Goal: Contribute content: Contribute content

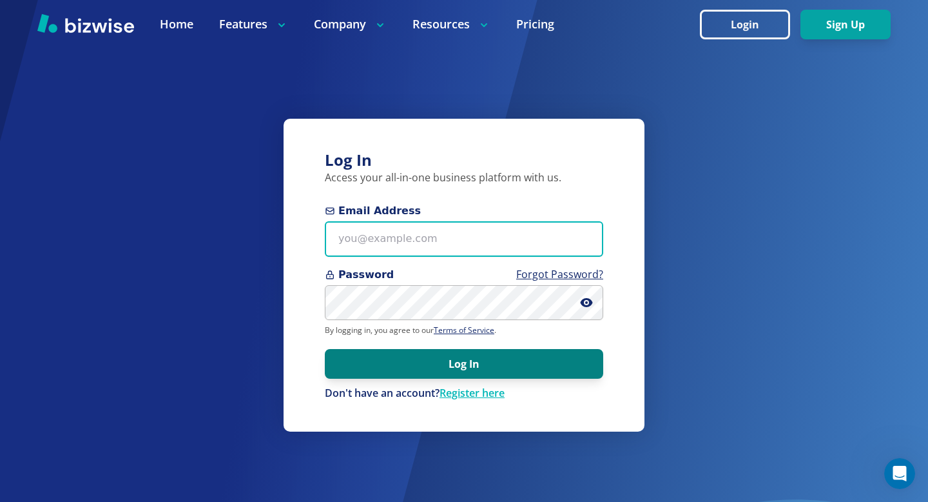
type input "towlercounseling@gmail.com"
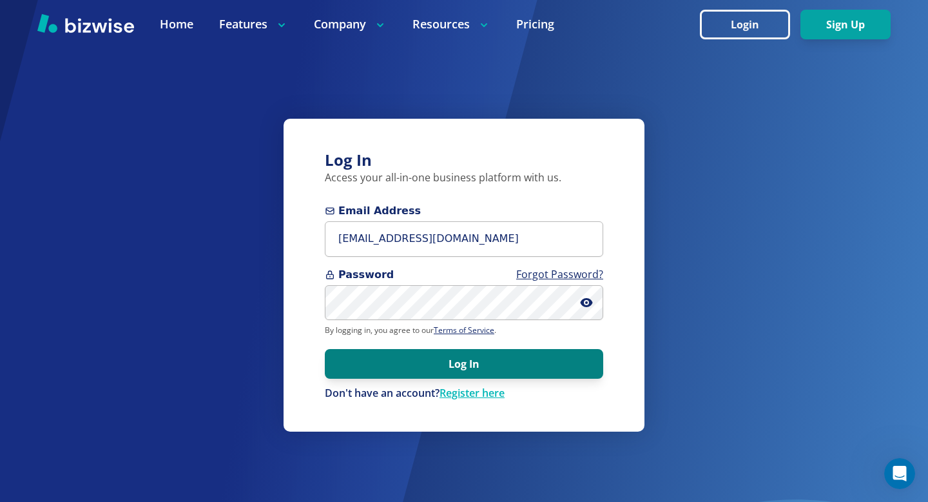
click at [500, 362] on button "Log In" at bounding box center [464, 364] width 279 height 30
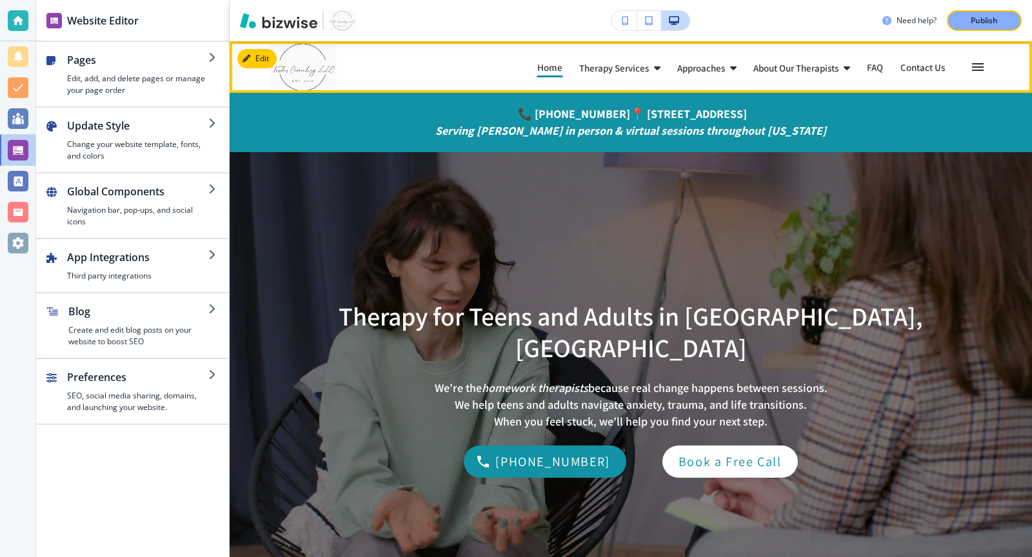
click at [928, 70] on icon "button" at bounding box center [978, 67] width 12 height 8
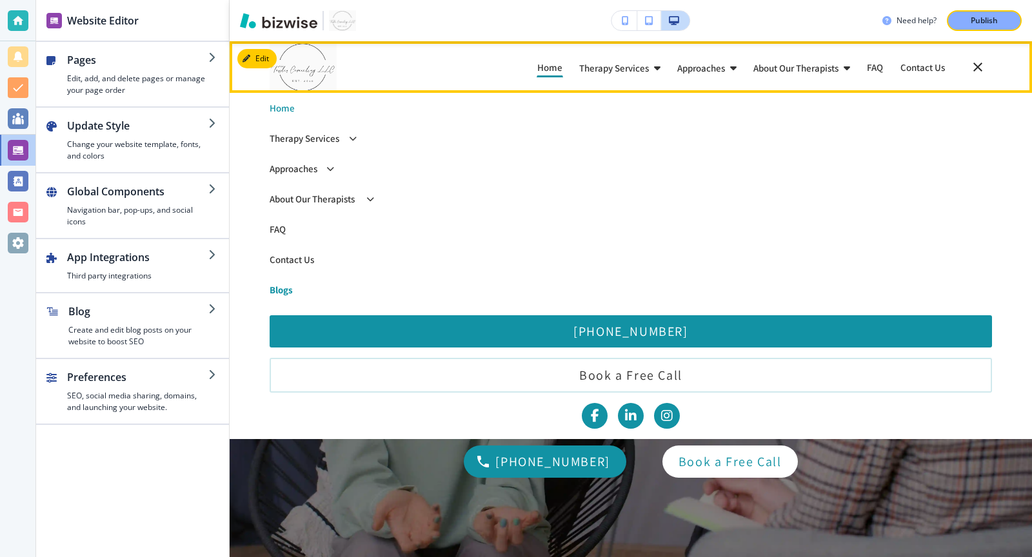
click at [300, 291] on p "Blogs" at bounding box center [630, 290] width 722 height 10
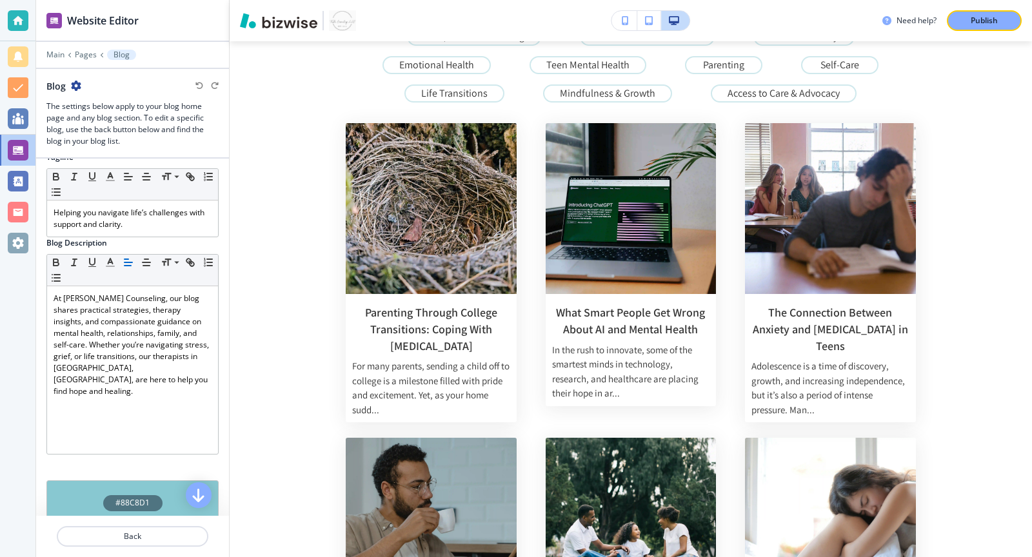
scroll to position [88, 0]
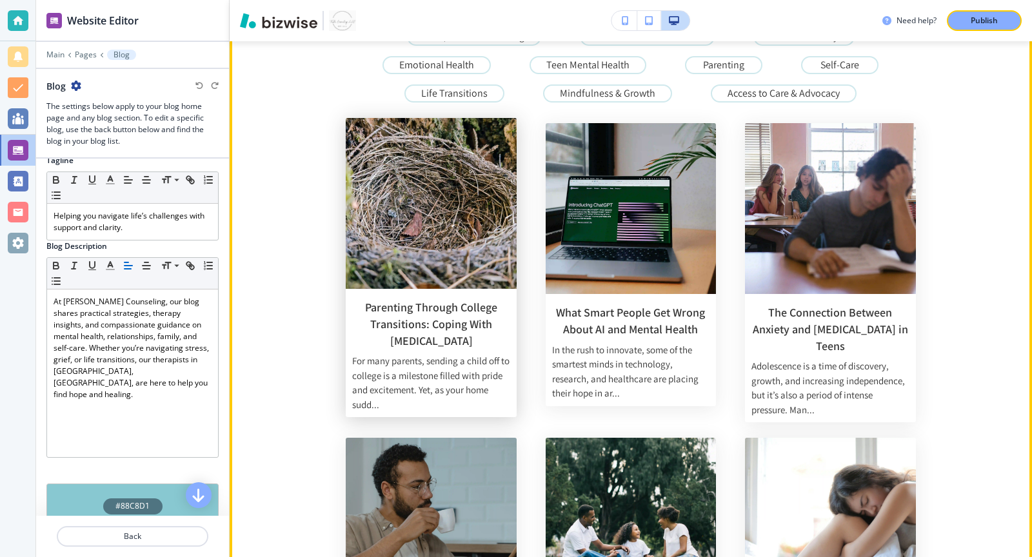
click at [406, 315] on h3 "Parenting Through College Transitions: Coping With [MEDICAL_DATA]" at bounding box center [431, 324] width 158 height 50
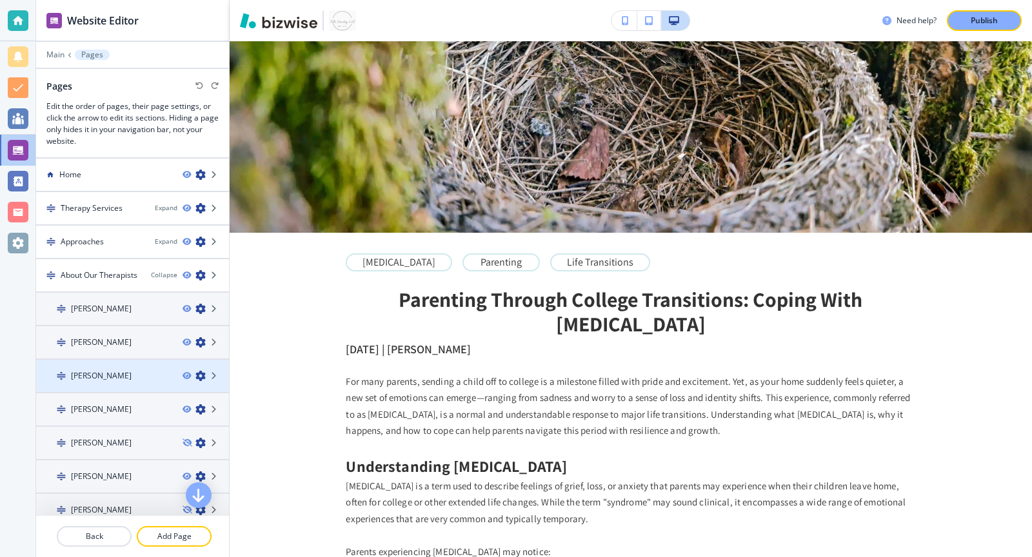
scroll to position [140, 0]
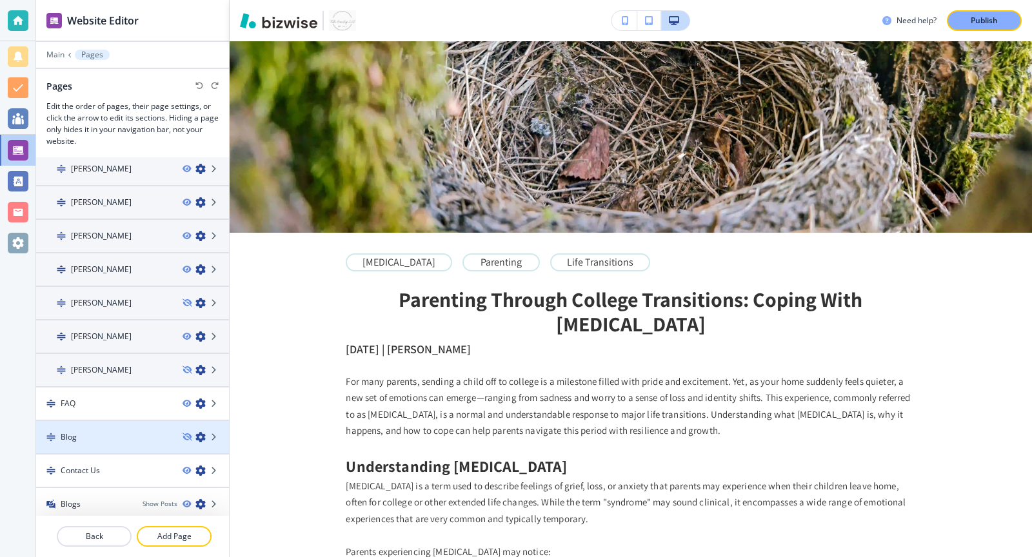
click at [119, 436] on div "Blog" at bounding box center [104, 437] width 136 height 12
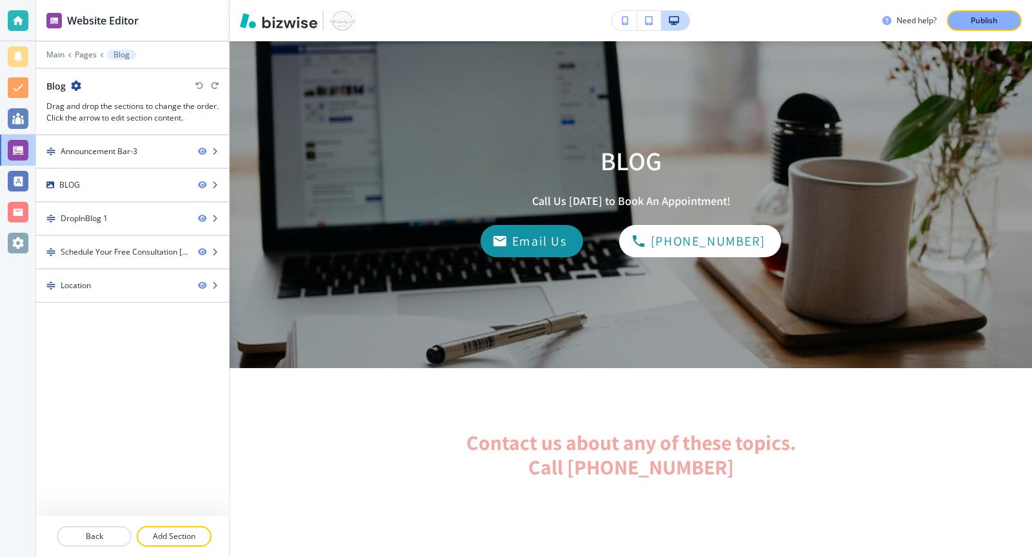
scroll to position [0, 0]
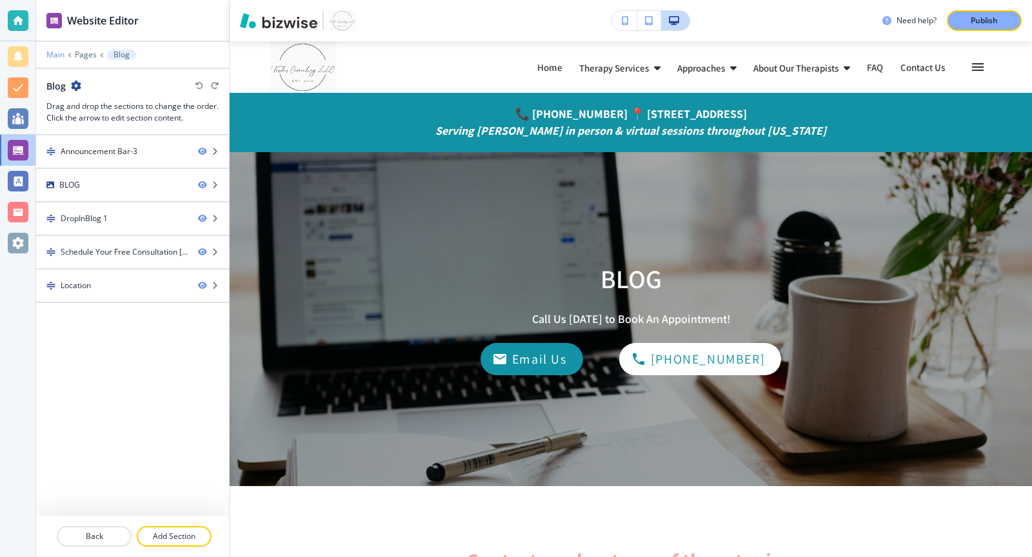
click at [53, 54] on p "Main" at bounding box center [55, 54] width 18 height 9
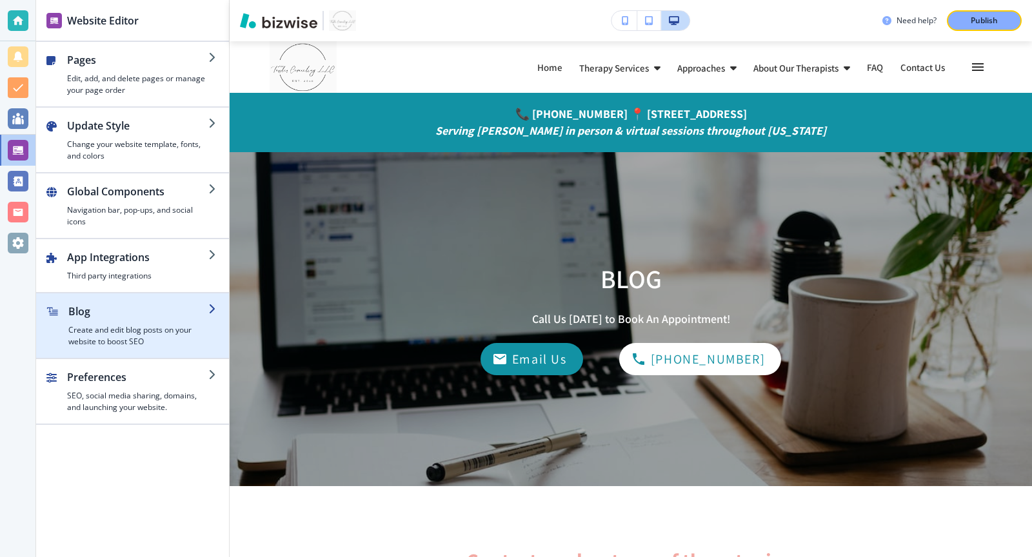
click at [152, 293] on div "button" at bounding box center [132, 298] width 193 height 10
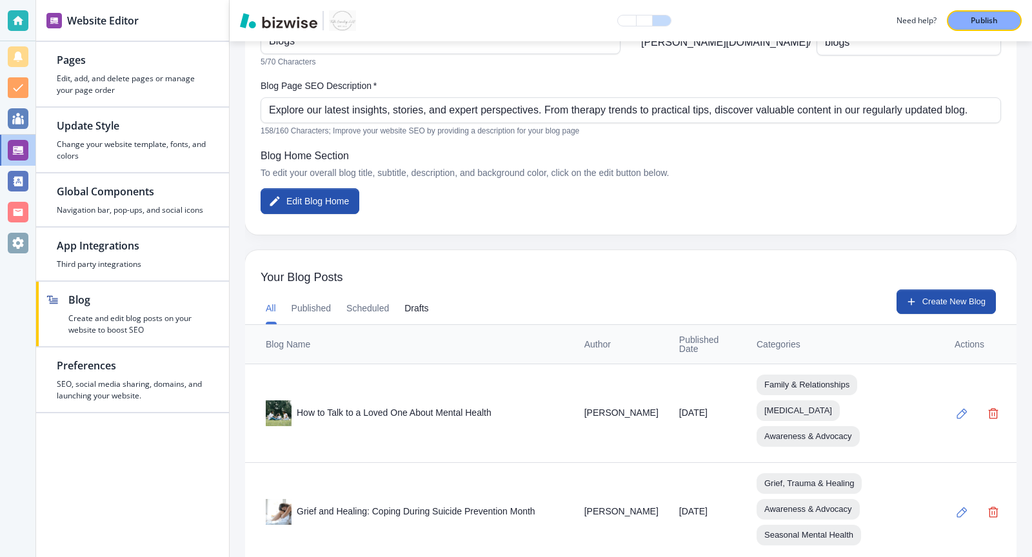
scroll to position [148, 0]
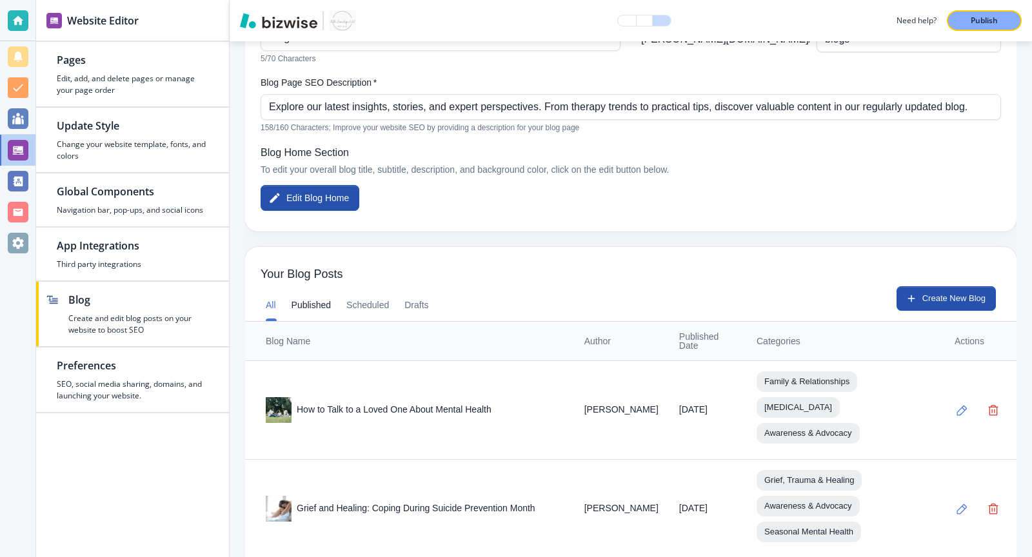
click at [319, 299] on button "Published" at bounding box center [311, 305] width 40 height 31
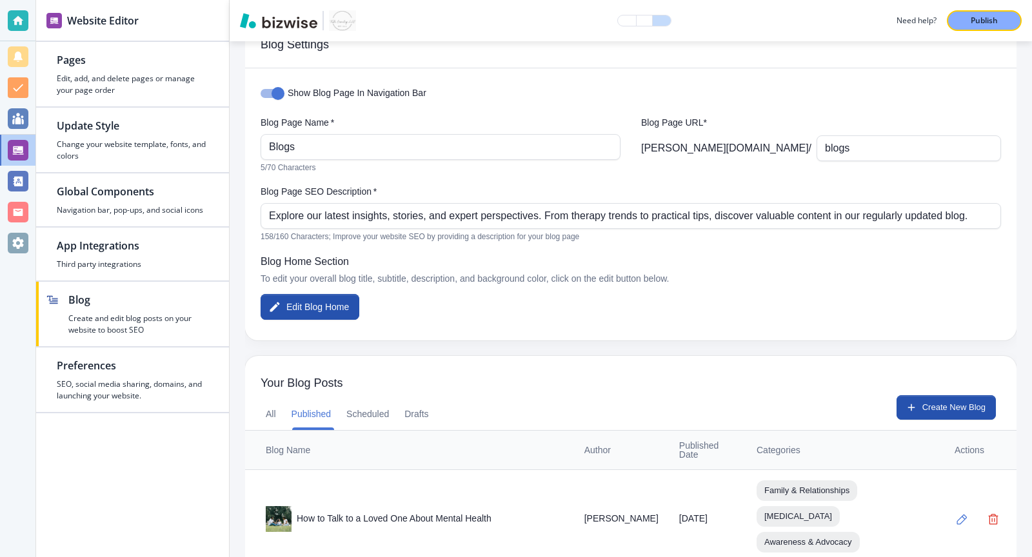
scroll to position [0, 0]
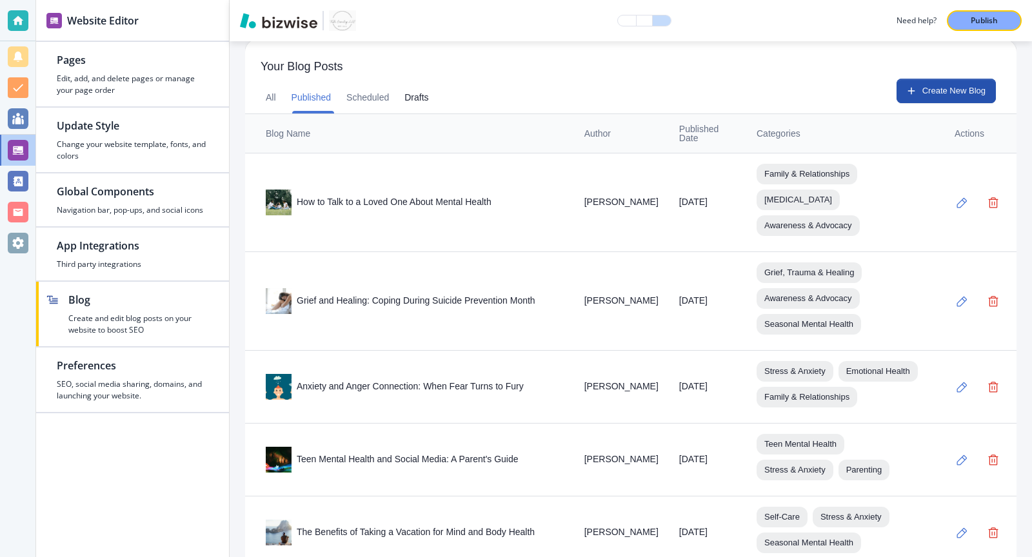
click at [425, 93] on button "Drafts" at bounding box center [416, 98] width 24 height 31
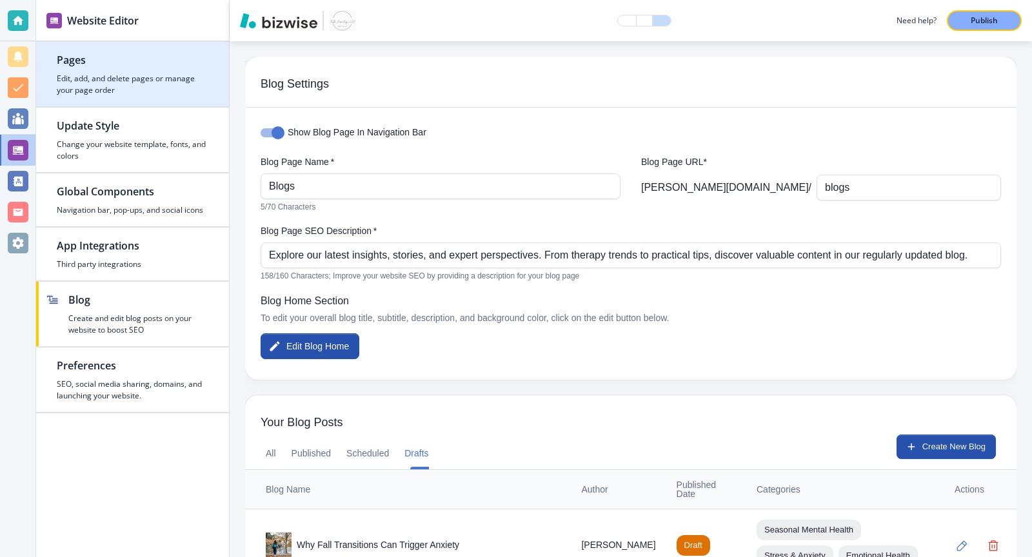
click at [144, 90] on h4 "Edit, add, and delete pages or manage your page order" at bounding box center [133, 84] width 152 height 23
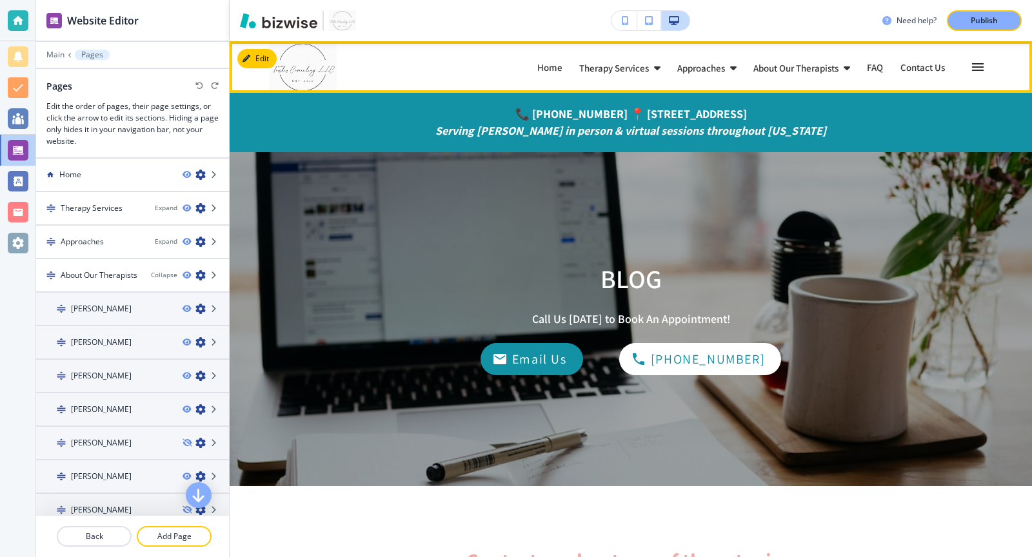
click at [928, 67] on icon "button" at bounding box center [978, 67] width 12 height 8
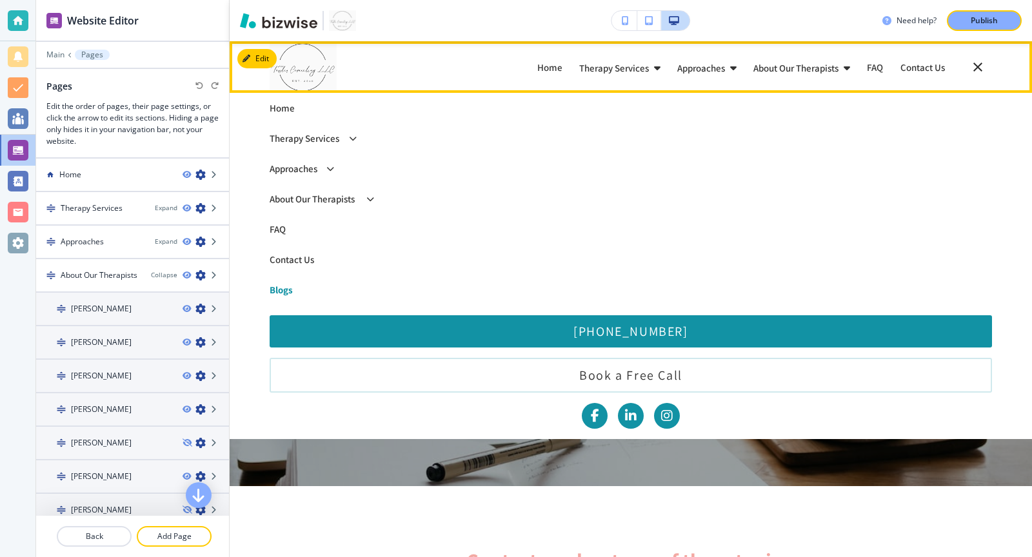
click at [284, 289] on p "Blogs" at bounding box center [630, 290] width 722 height 10
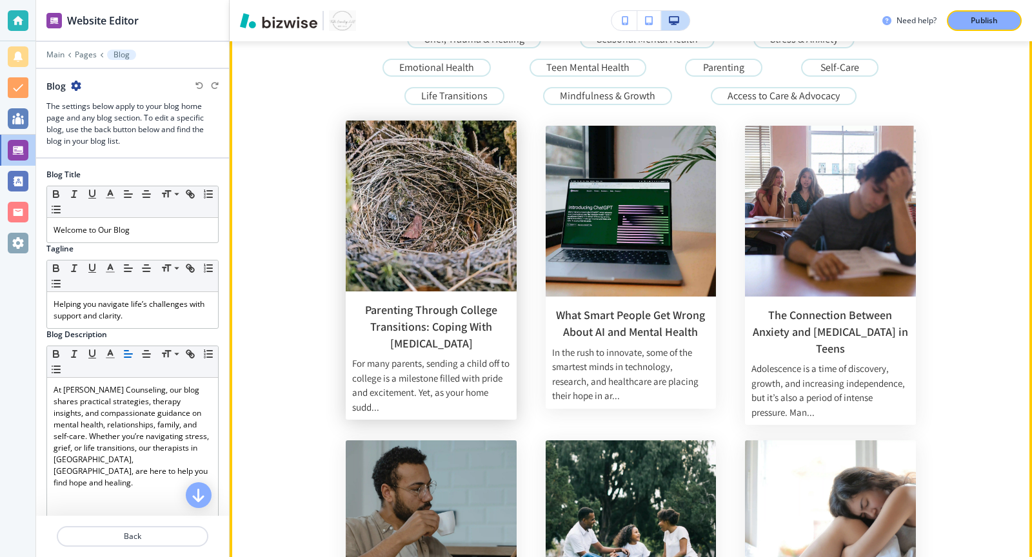
scroll to position [231, 0]
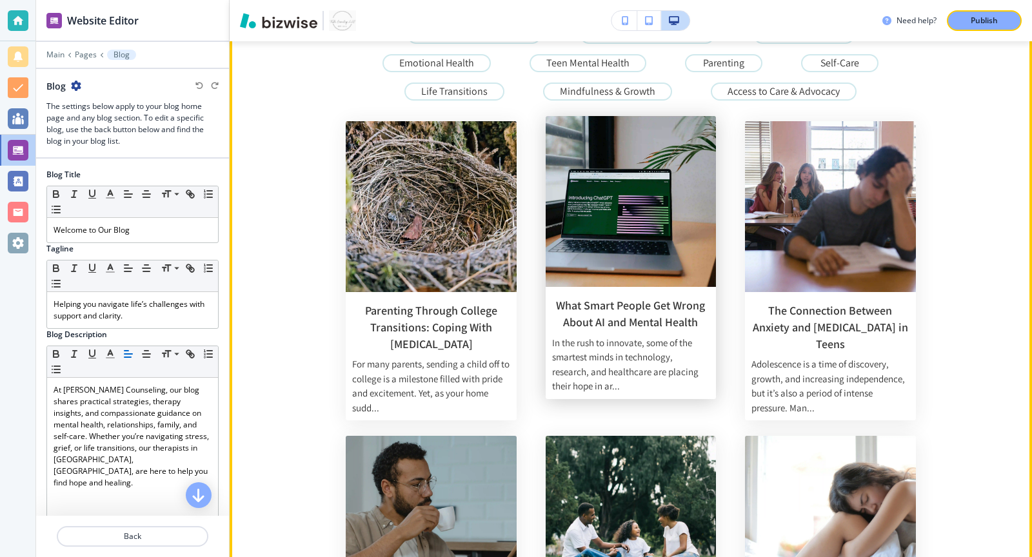
click at [628, 334] on div "What Smart People Get Wrong About AI and Mental Health In the rush to innovate,…" at bounding box center [630, 343] width 171 height 112
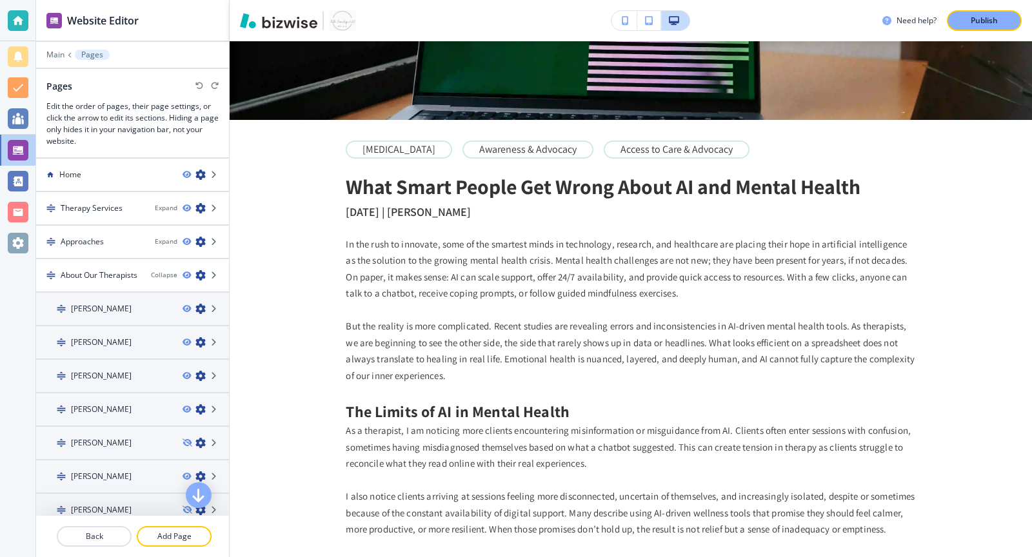
scroll to position [0, 0]
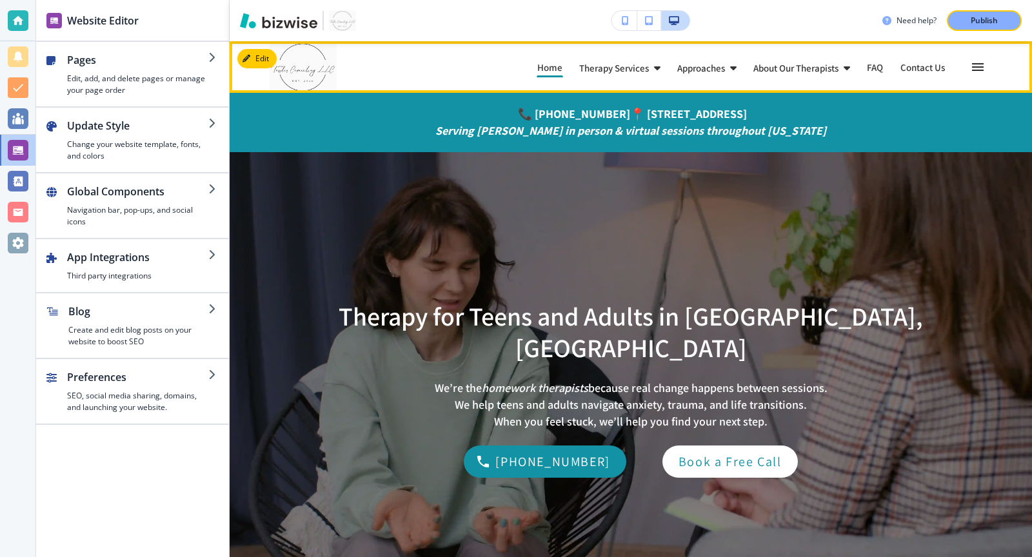
click at [979, 71] on icon "button" at bounding box center [977, 66] width 15 height 15
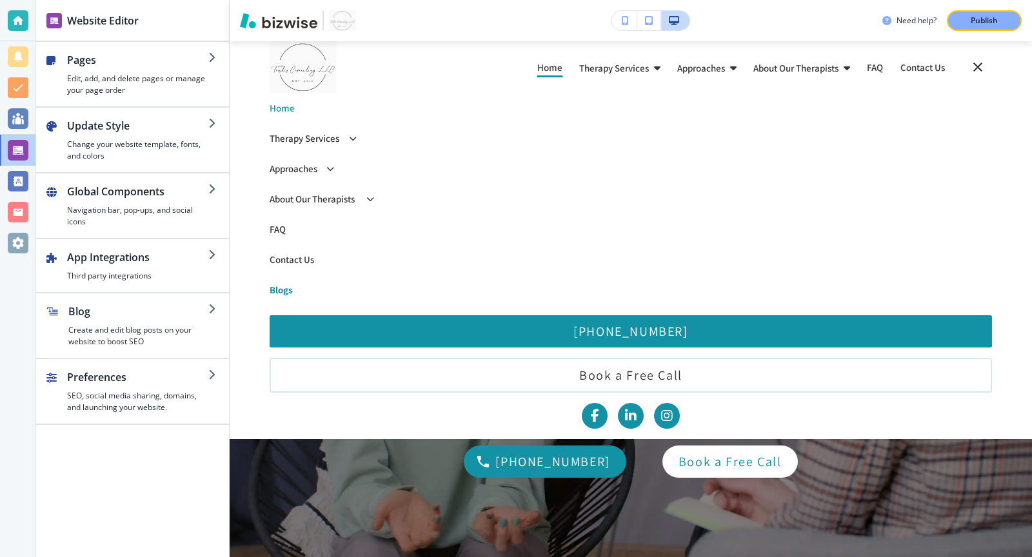
click at [276, 290] on p "Blogs" at bounding box center [630, 290] width 722 height 10
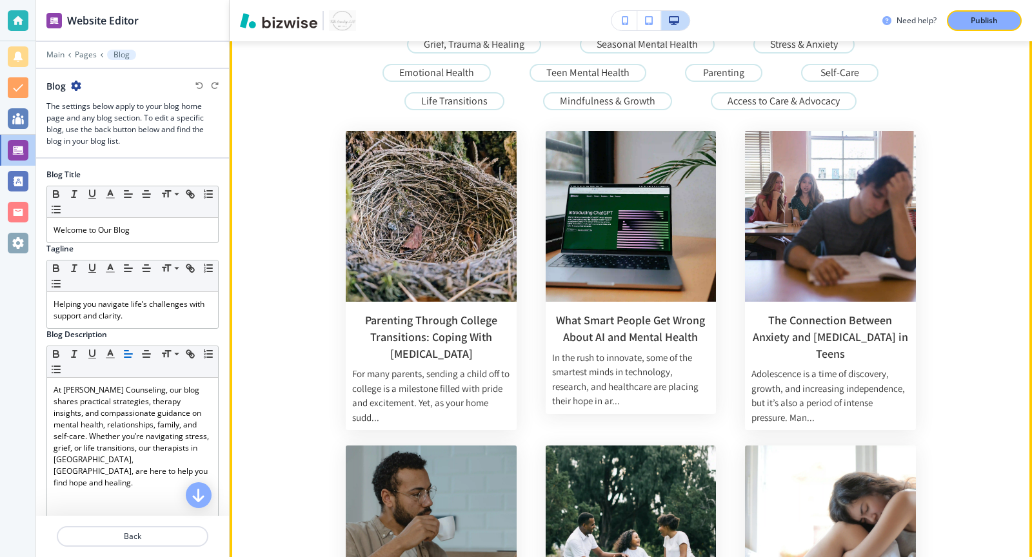
scroll to position [209, 0]
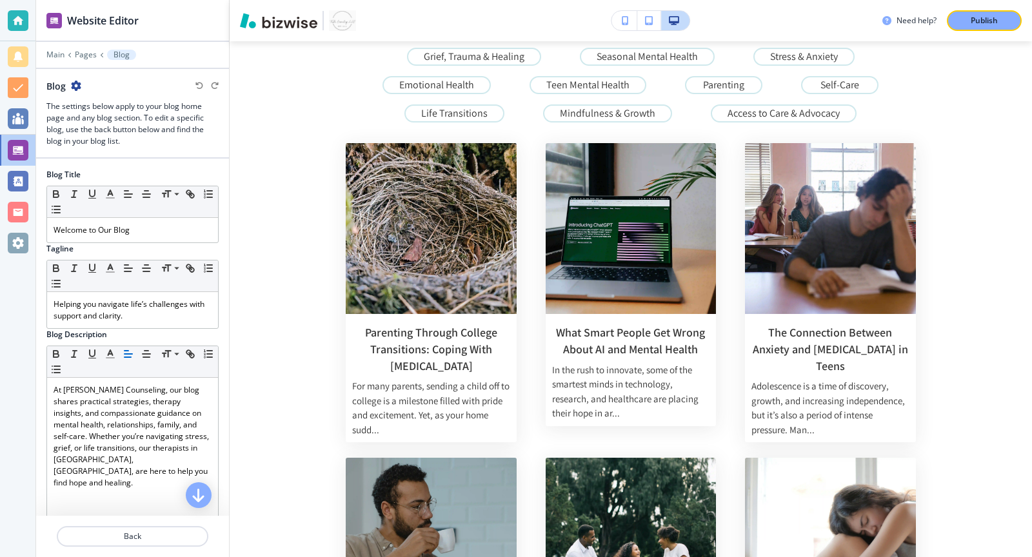
click at [337, 22] on img "button" at bounding box center [342, 20] width 27 height 21
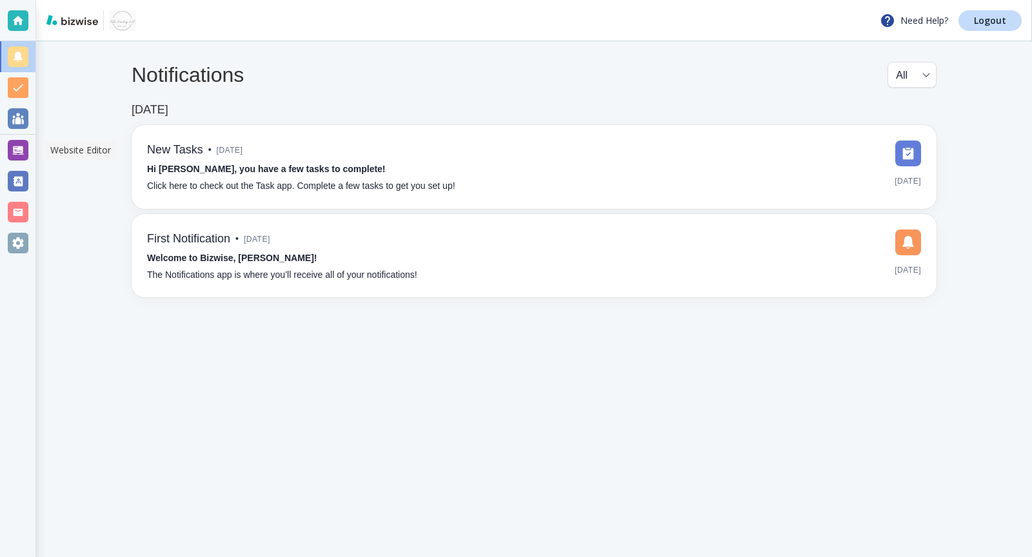
click at [12, 153] on div at bounding box center [18, 150] width 21 height 21
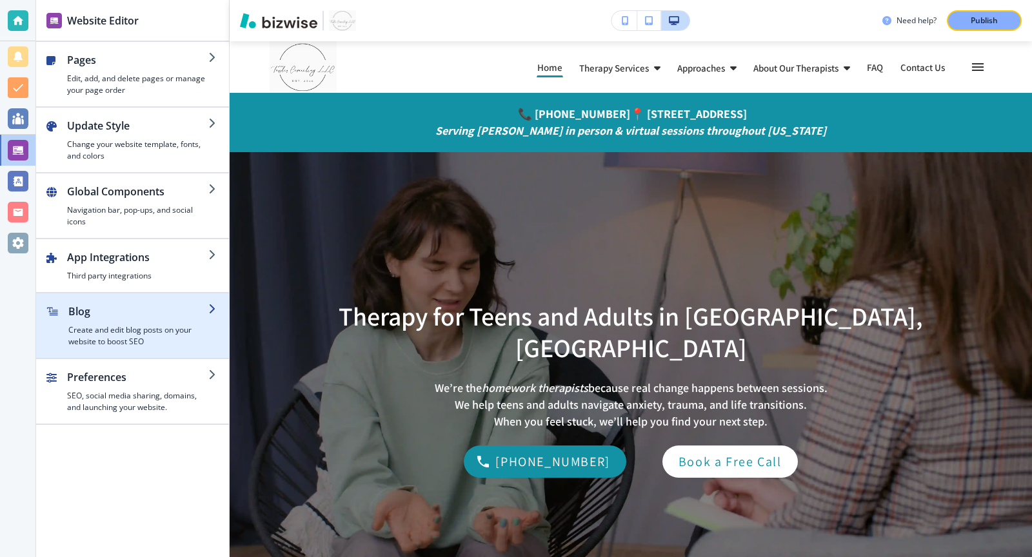
click at [107, 324] on h4 "Create and edit blog posts on your website to boost SEO" at bounding box center [138, 335] width 140 height 23
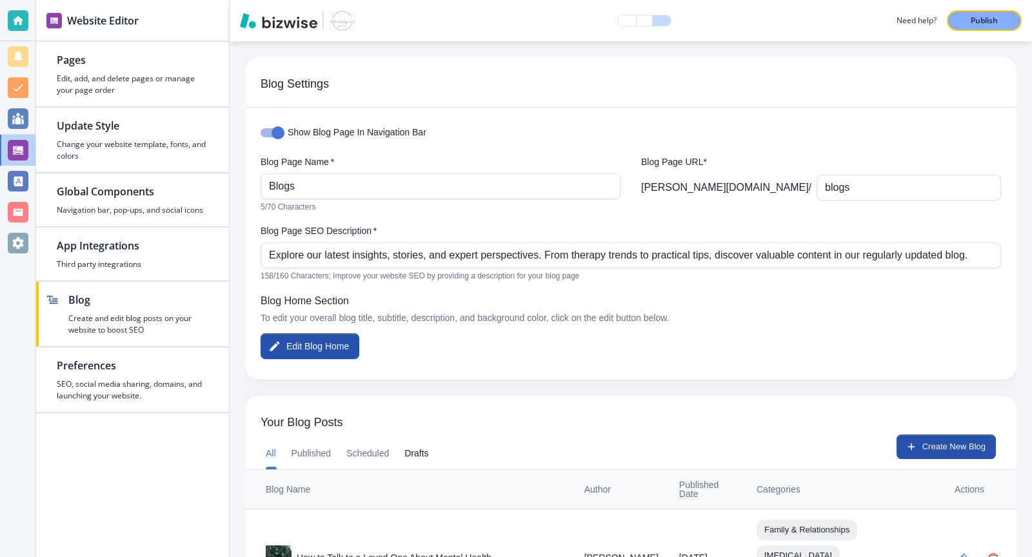
click at [424, 462] on button "Drafts" at bounding box center [416, 453] width 24 height 31
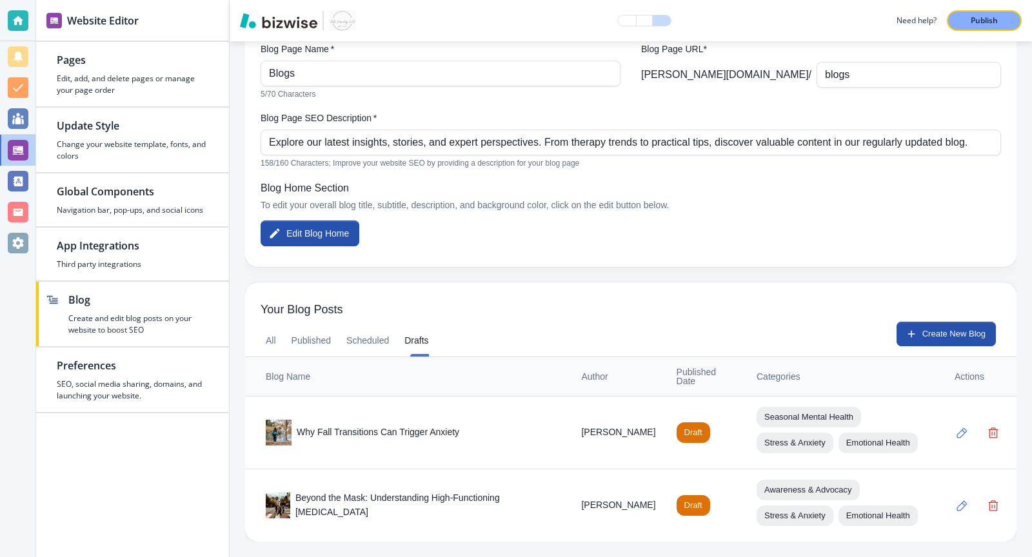
scroll to position [162, 0]
click at [963, 428] on icon "button" at bounding box center [962, 433] width 10 height 10
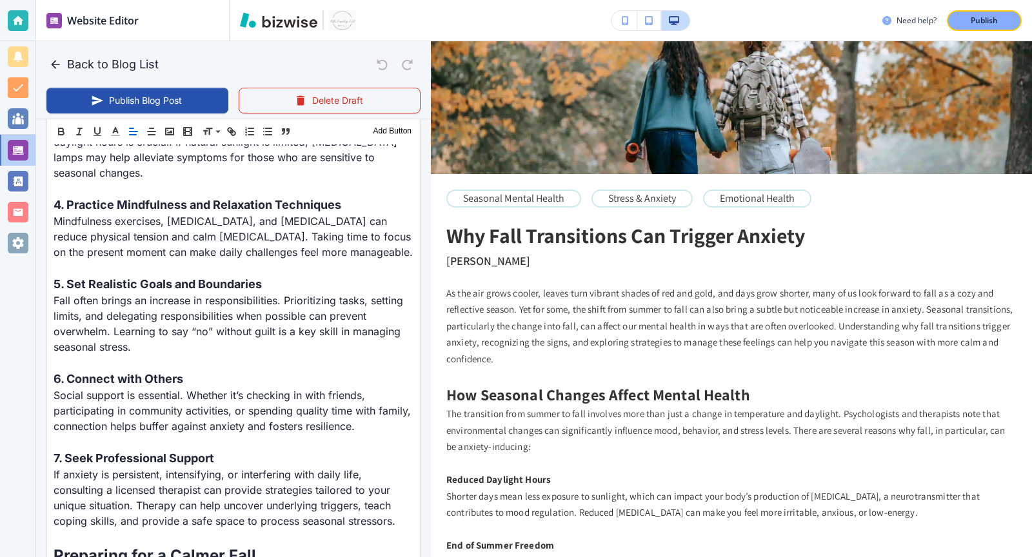
scroll to position [2521, 0]
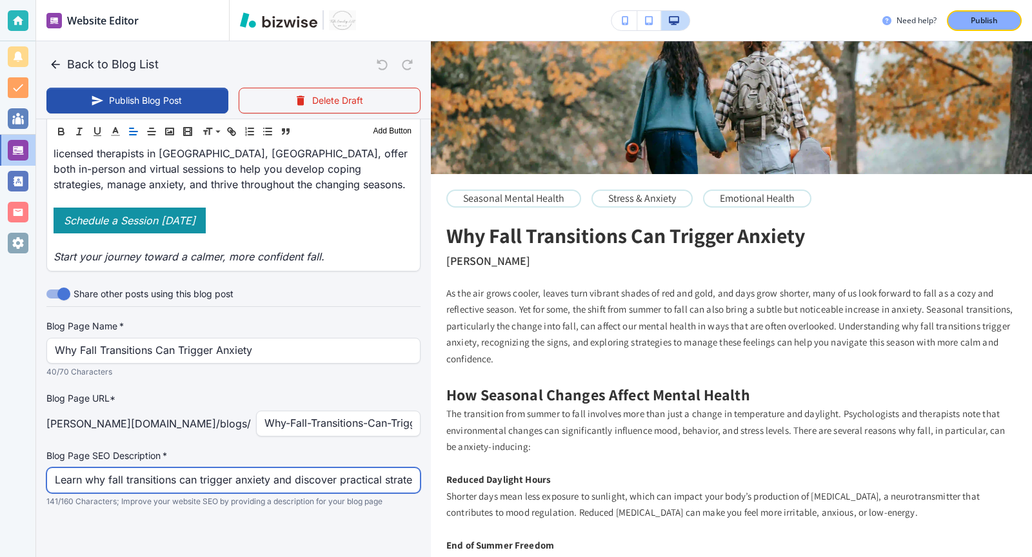
click at [204, 473] on input "Learn why fall transitions can trigger anxiety and discover practical strategie…" at bounding box center [233, 480] width 357 height 24
paste input "Discover how seasonal change affects mental health and learn practical ways to …"
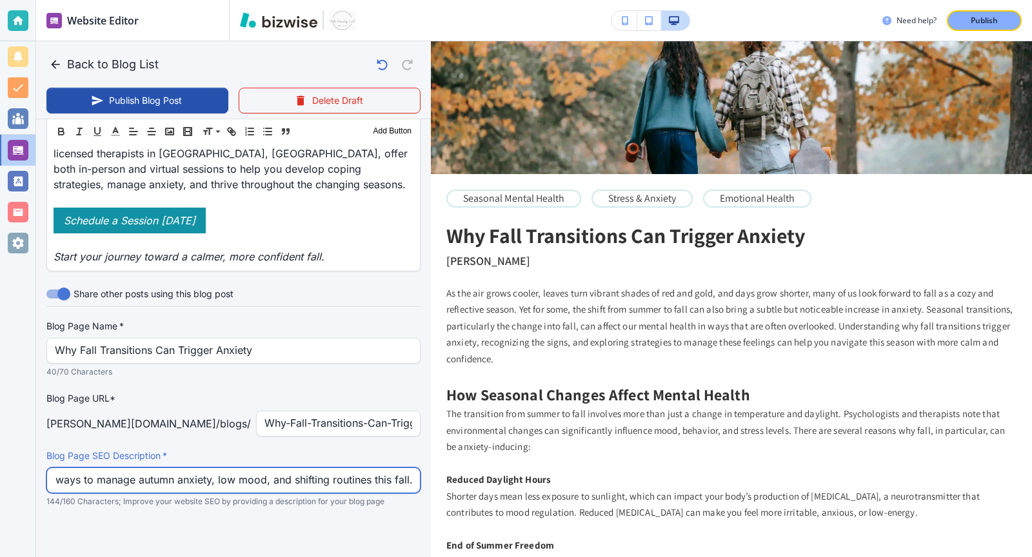
type input "Discover how seasonal change affects mental health and learn practical ways to …"
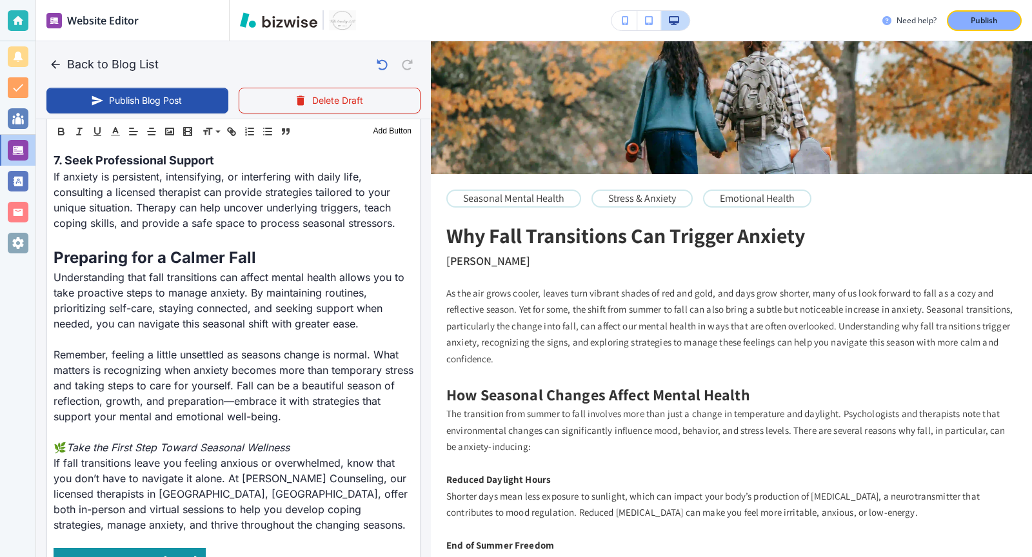
scroll to position [2521, 0]
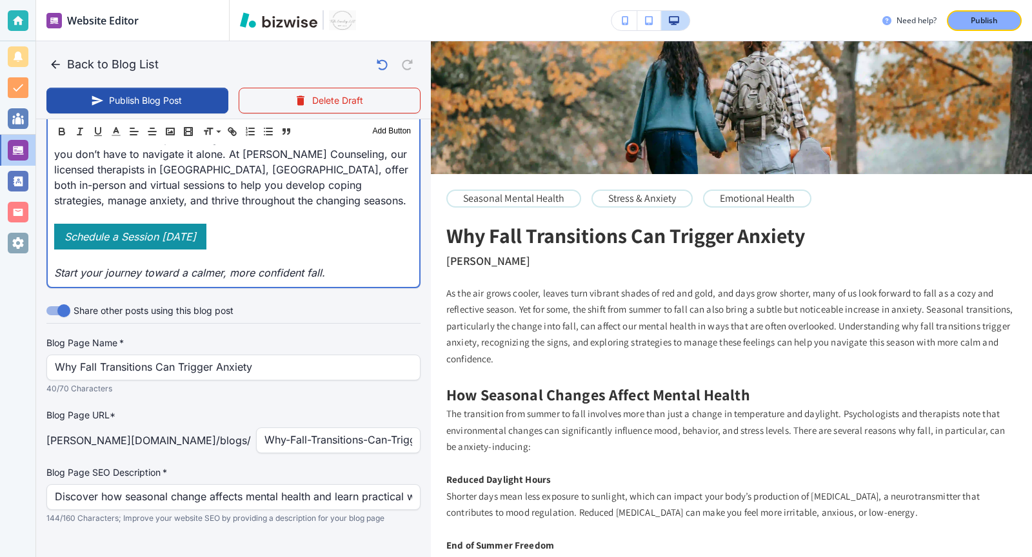
click at [340, 265] on p "Start your journey toward a calmer, more confident fall." at bounding box center [233, 272] width 358 height 15
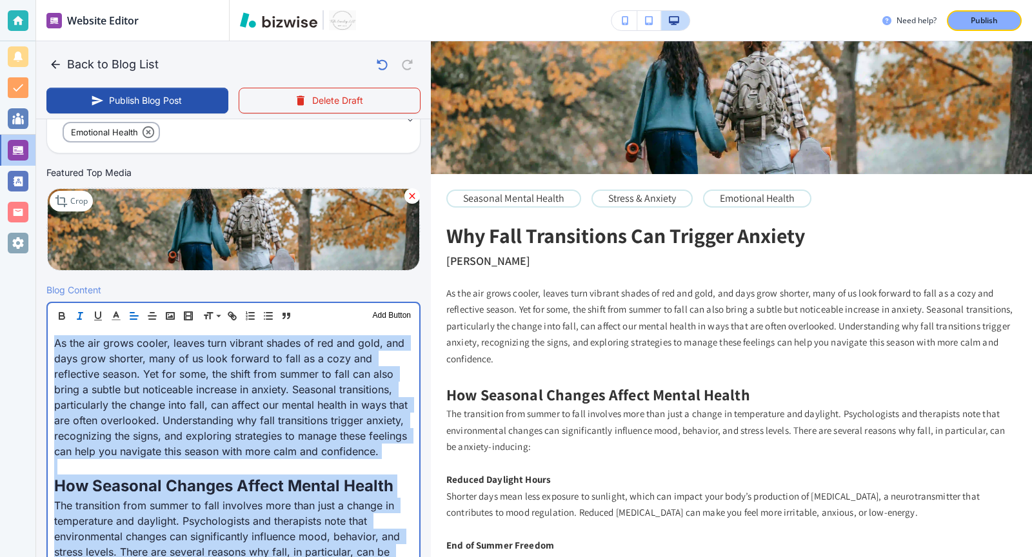
scroll to position [0, 0]
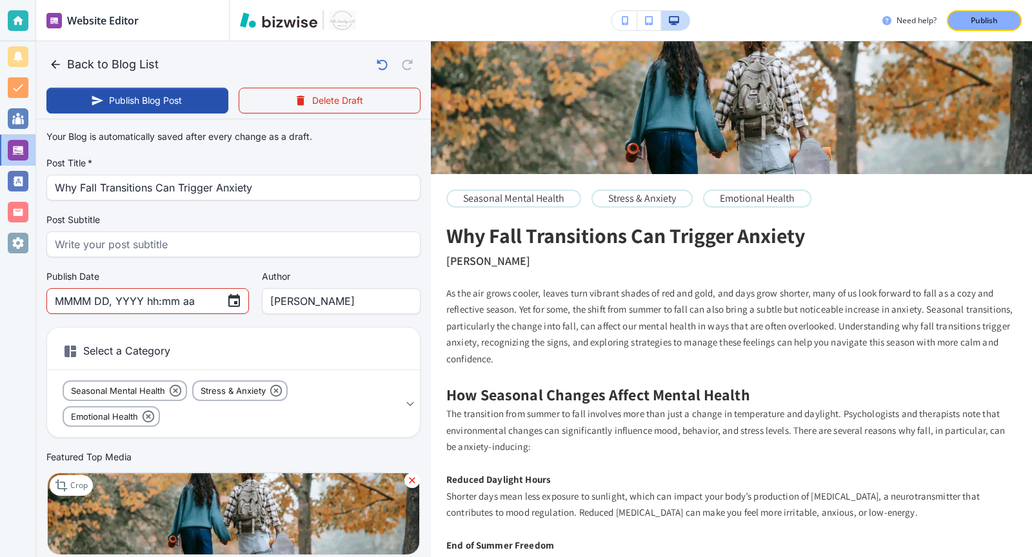
drag, startPoint x: 346, startPoint y: 253, endPoint x: 153, endPoint y: 303, distance: 199.8
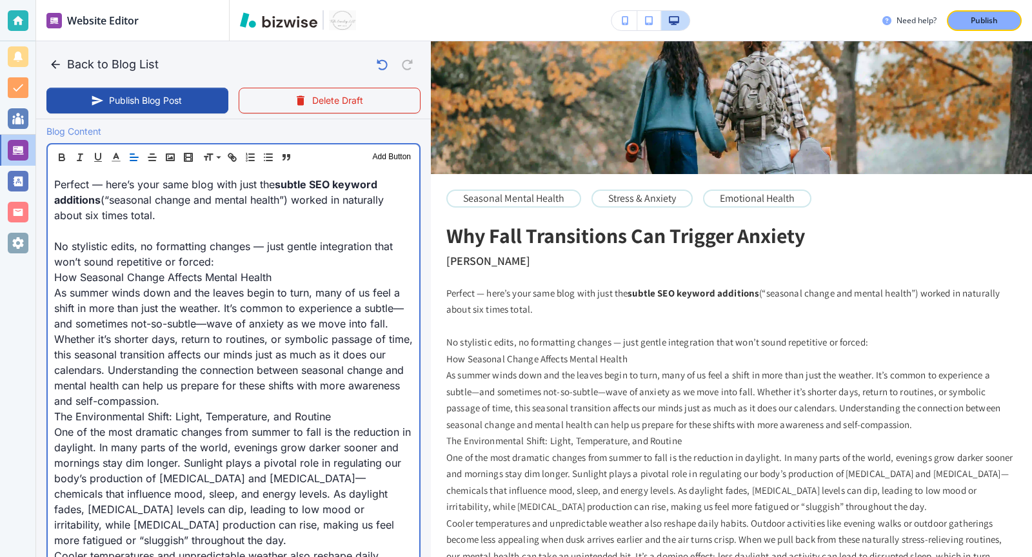
scroll to position [458, 0]
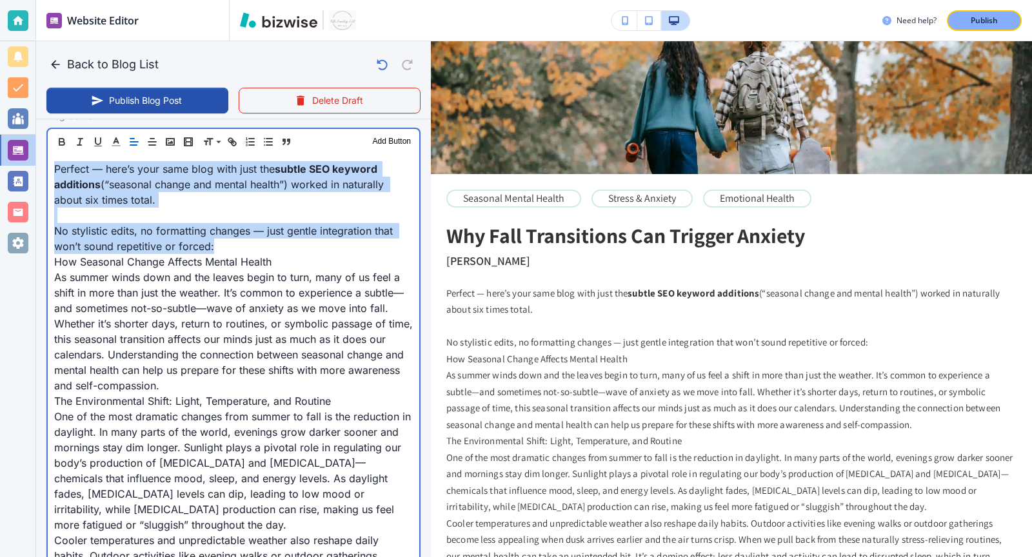
drag, startPoint x: 226, startPoint y: 248, endPoint x: 61, endPoint y: 156, distance: 188.7
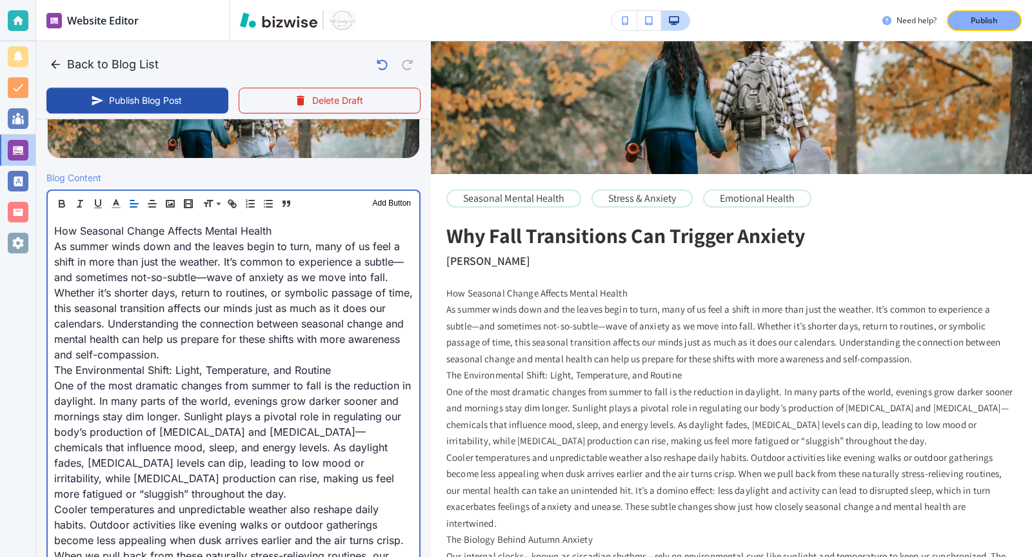
scroll to position [381, 0]
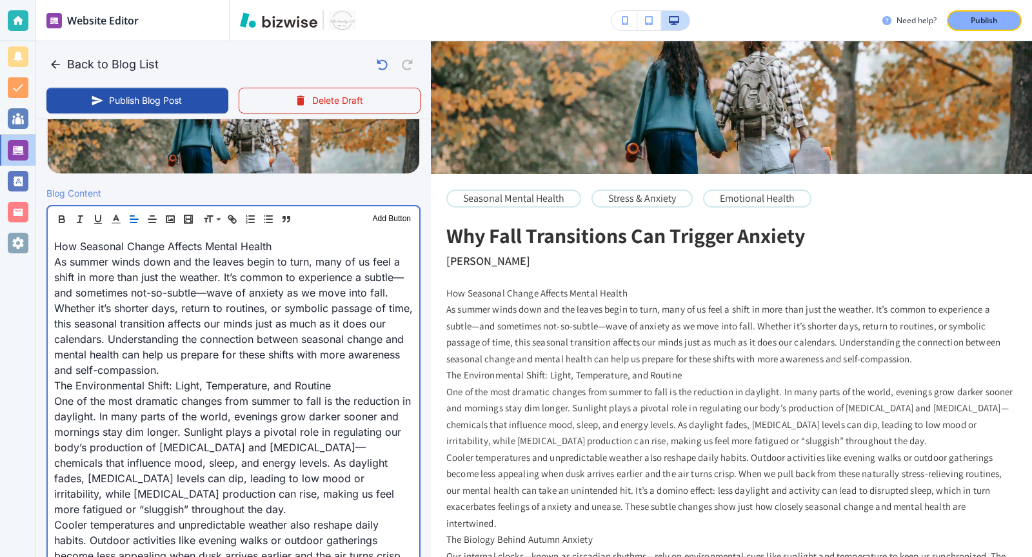
click at [212, 366] on p "As summer winds down and the leaves begin to turn, many of us feel a shift in m…" at bounding box center [233, 316] width 358 height 124
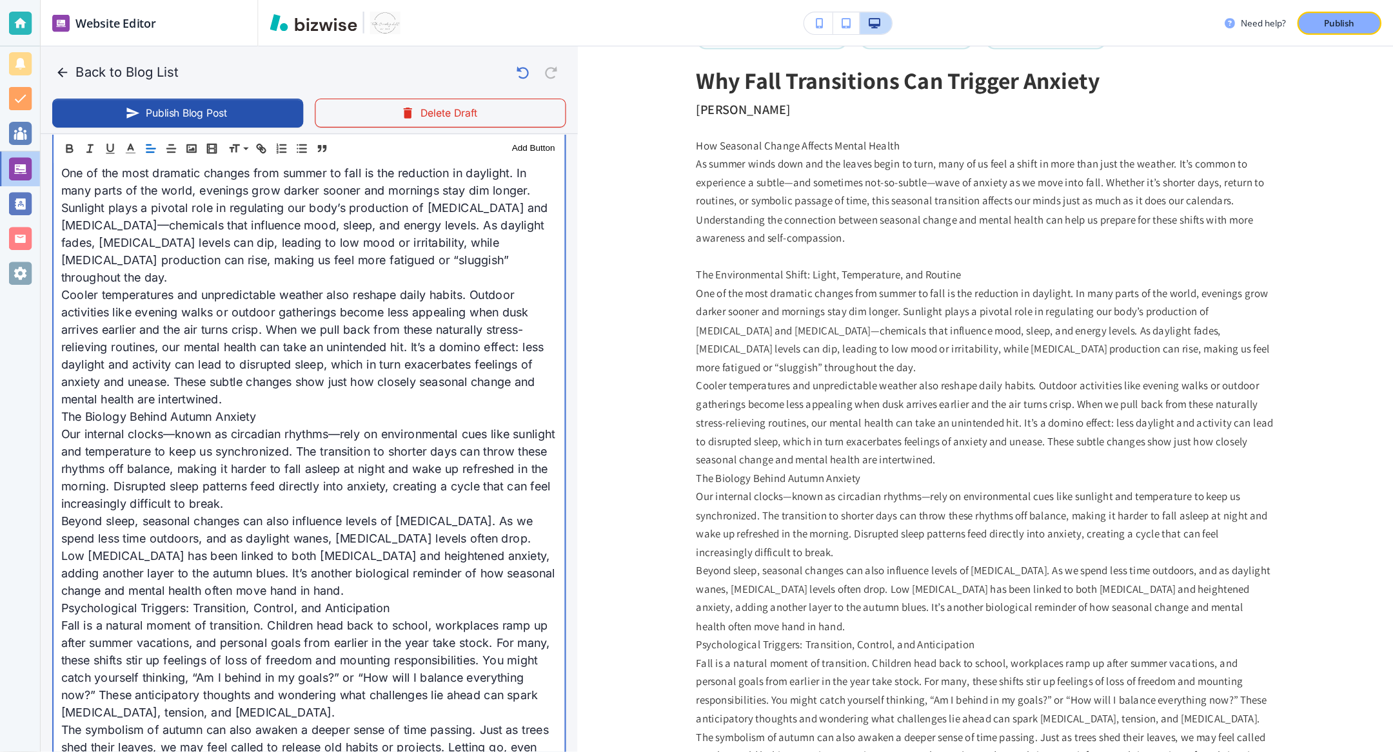
scroll to position [294, 0]
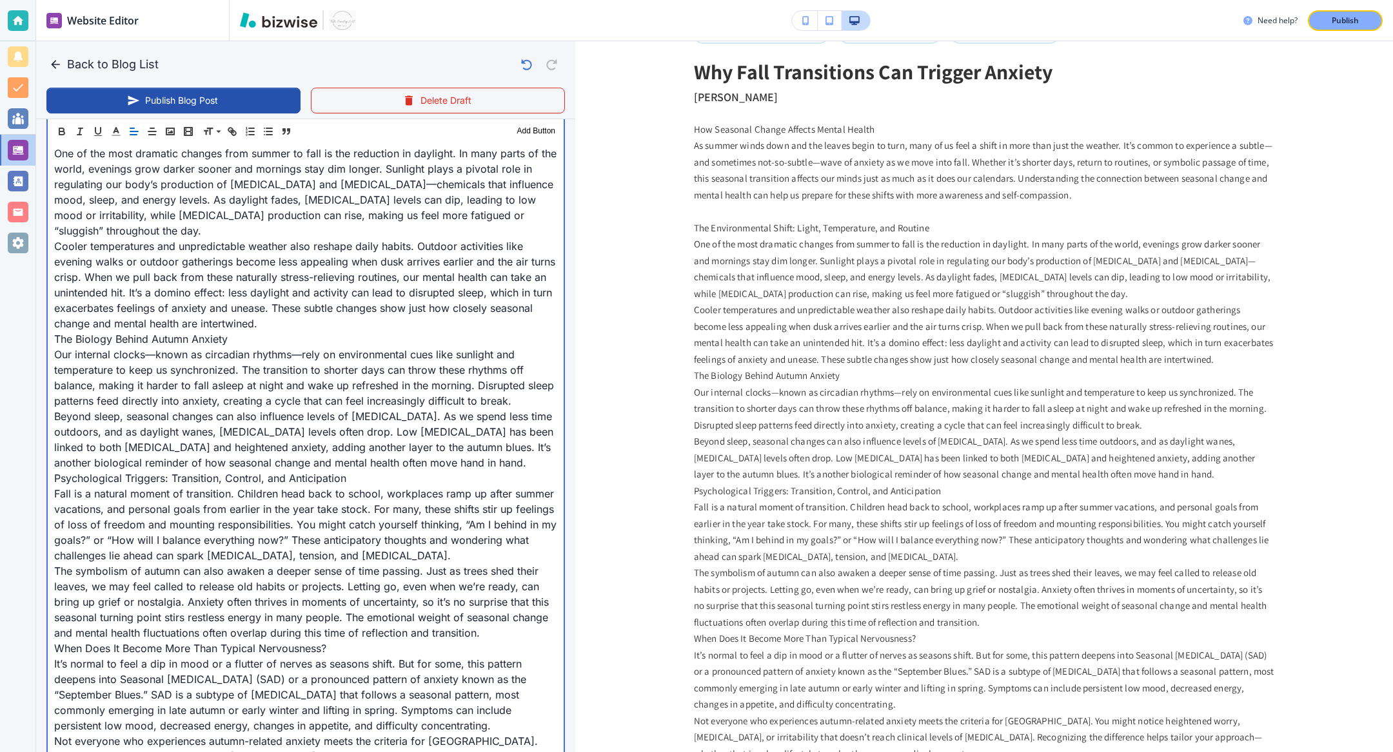
click at [357, 331] on p "The Biology Behind Autumn Anxiety" at bounding box center [305, 338] width 503 height 15
click at [341, 310] on p "Cooler temperatures and unpredictable weather also reshape daily habits. Outdoo…" at bounding box center [305, 285] width 503 height 93
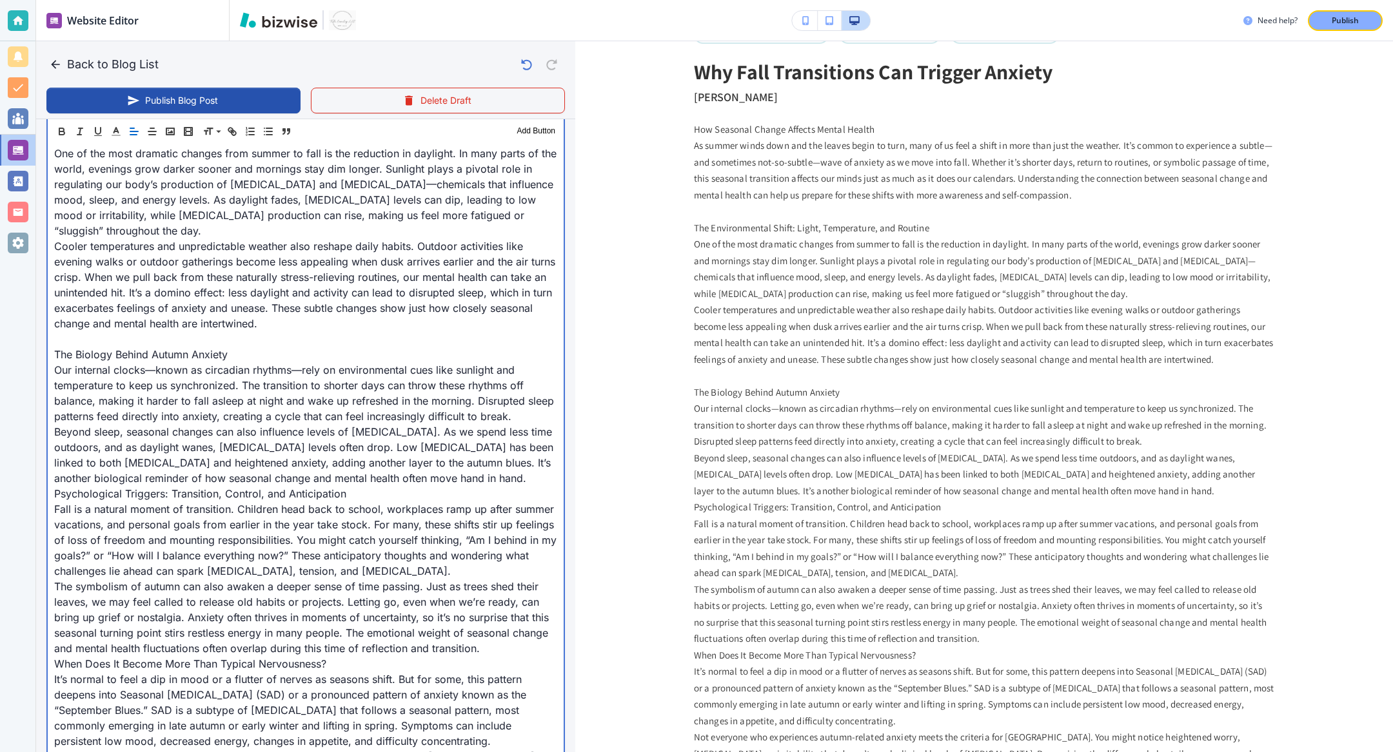
click at [447, 467] on p "Beyond sleep, seasonal changes can also influence levels of vitamin D. As we sp…" at bounding box center [305, 455] width 503 height 62
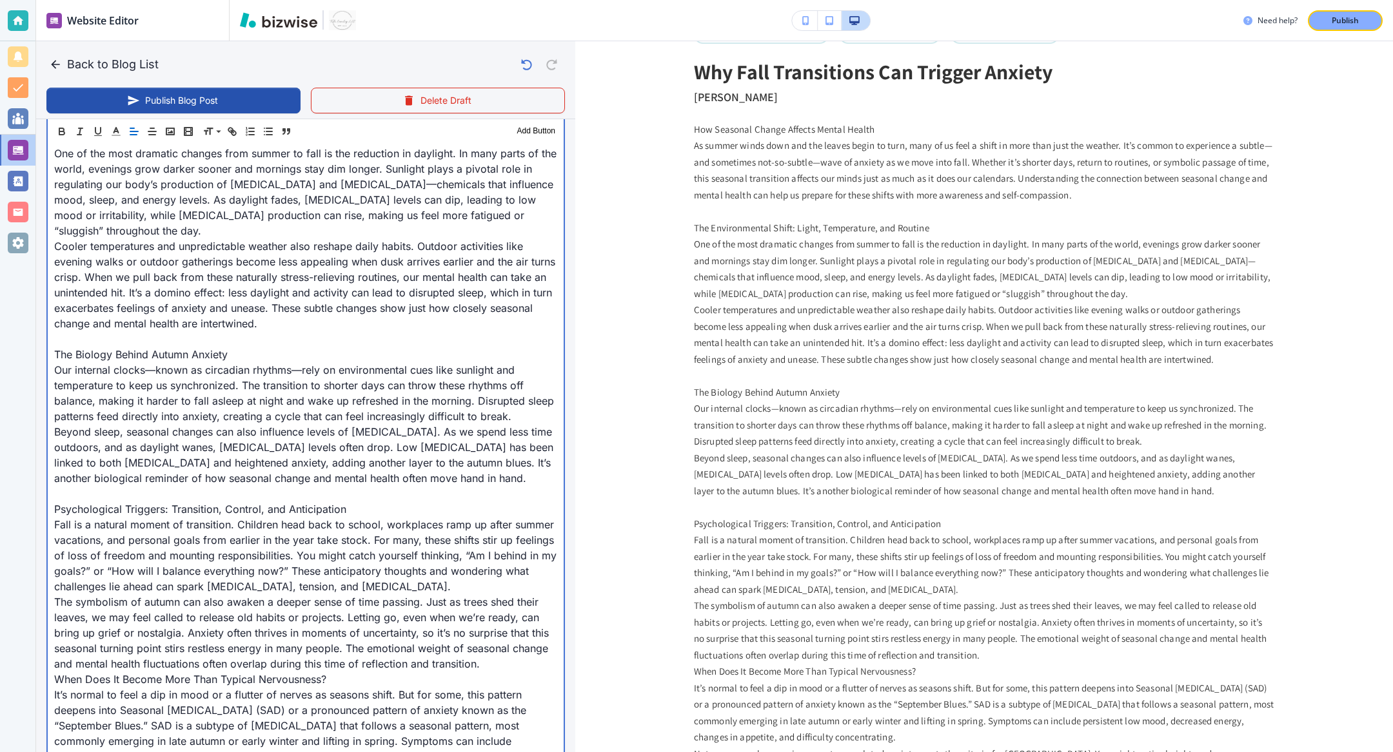
click at [445, 556] on p "Fall is a natural moment of transition. Children head back to school, workplace…" at bounding box center [305, 555] width 503 height 77
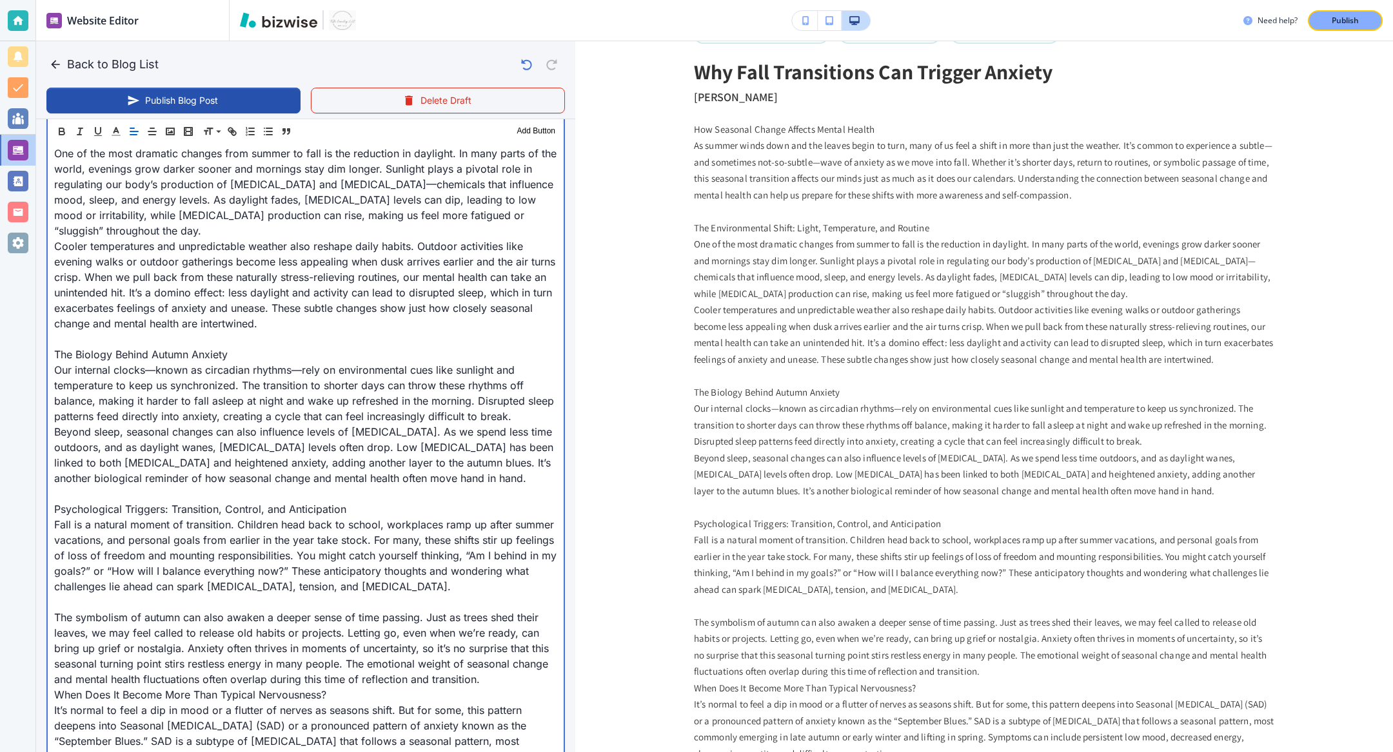
click at [496, 556] on p "The symbolism of autumn can also awaken a deeper sense of time passing. Just as…" at bounding box center [305, 648] width 503 height 77
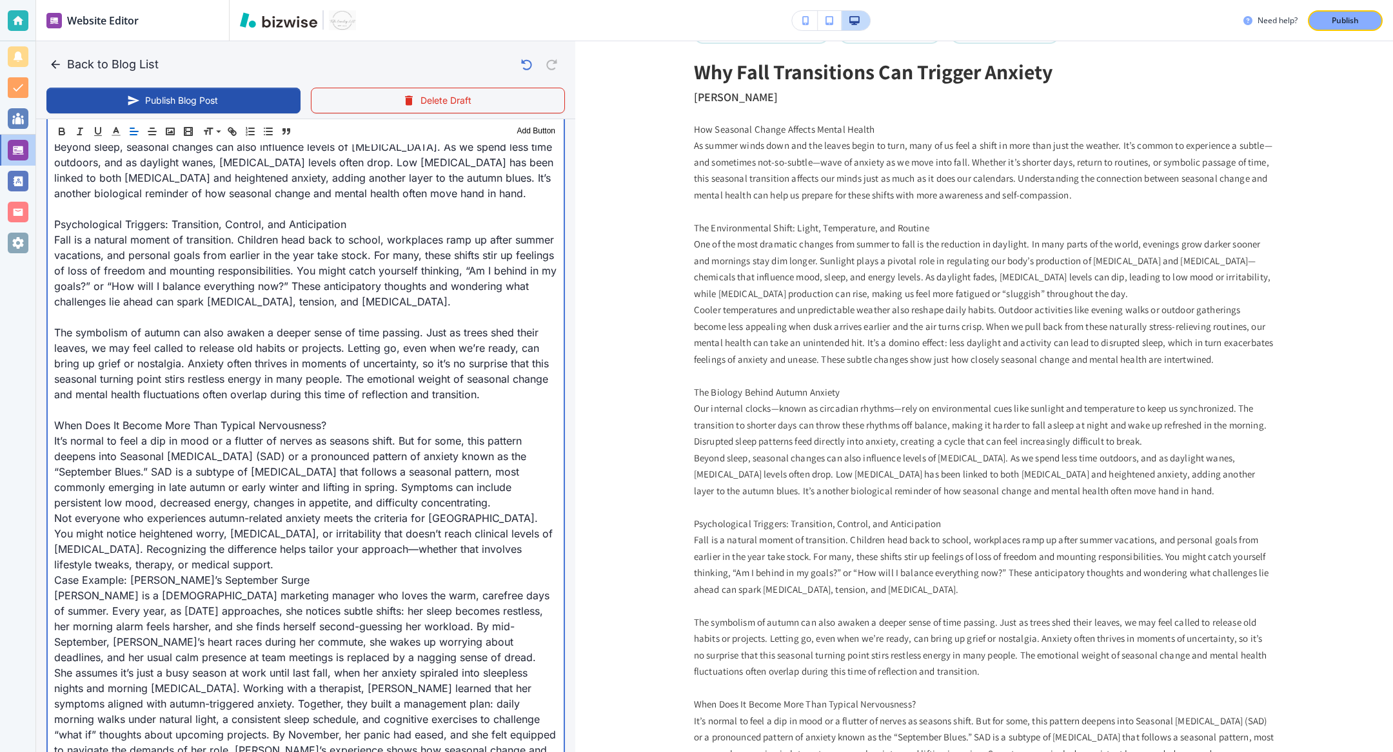
scroll to position [888, 0]
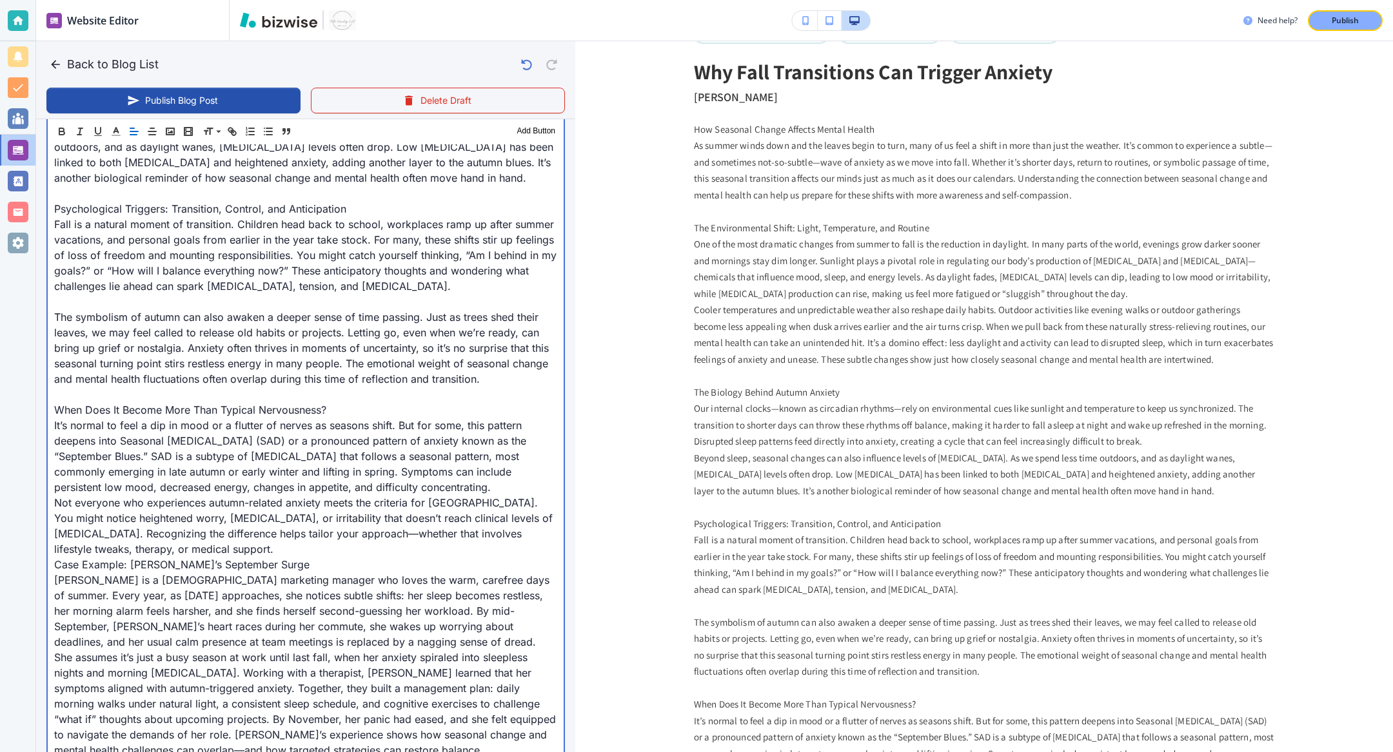
click at [448, 467] on p "It’s normal to feel a dip in mood or a flutter of nerves as seasons shift. But …" at bounding box center [305, 456] width 503 height 77
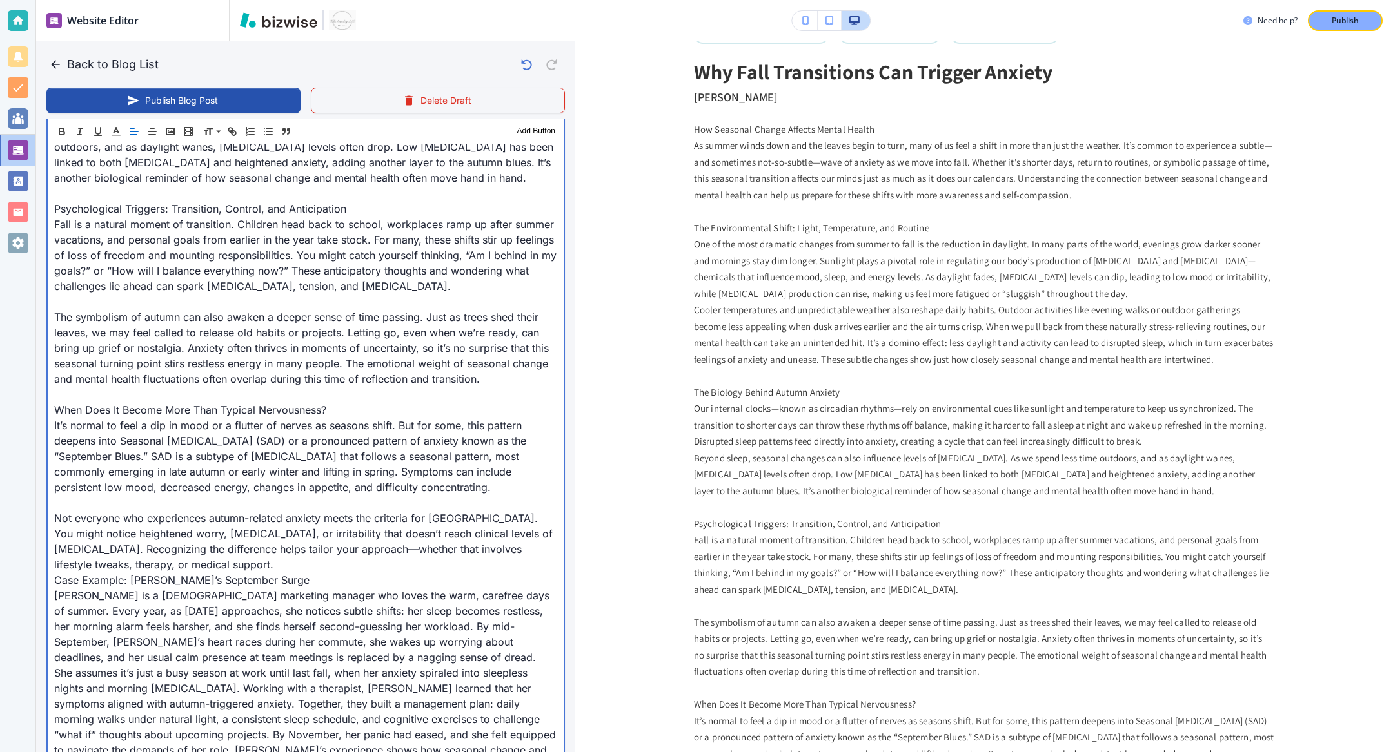
click at [351, 542] on p "Not everyone who experiences autumn-related anxiety meets the criteria for SAD.…" at bounding box center [305, 542] width 503 height 62
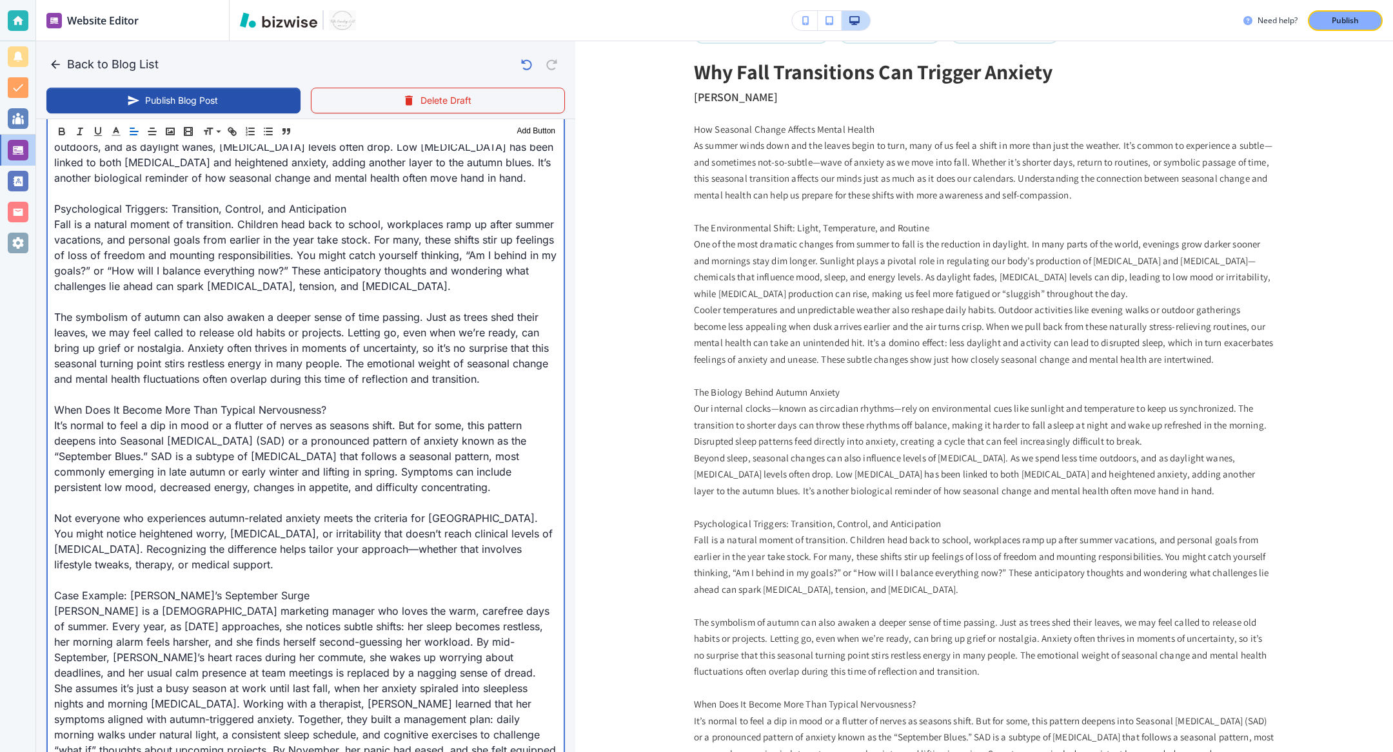
click at [392, 556] on p "Sarah is a 32-year-old marketing manager who loves the warm, carefree days of s…" at bounding box center [305, 641] width 503 height 77
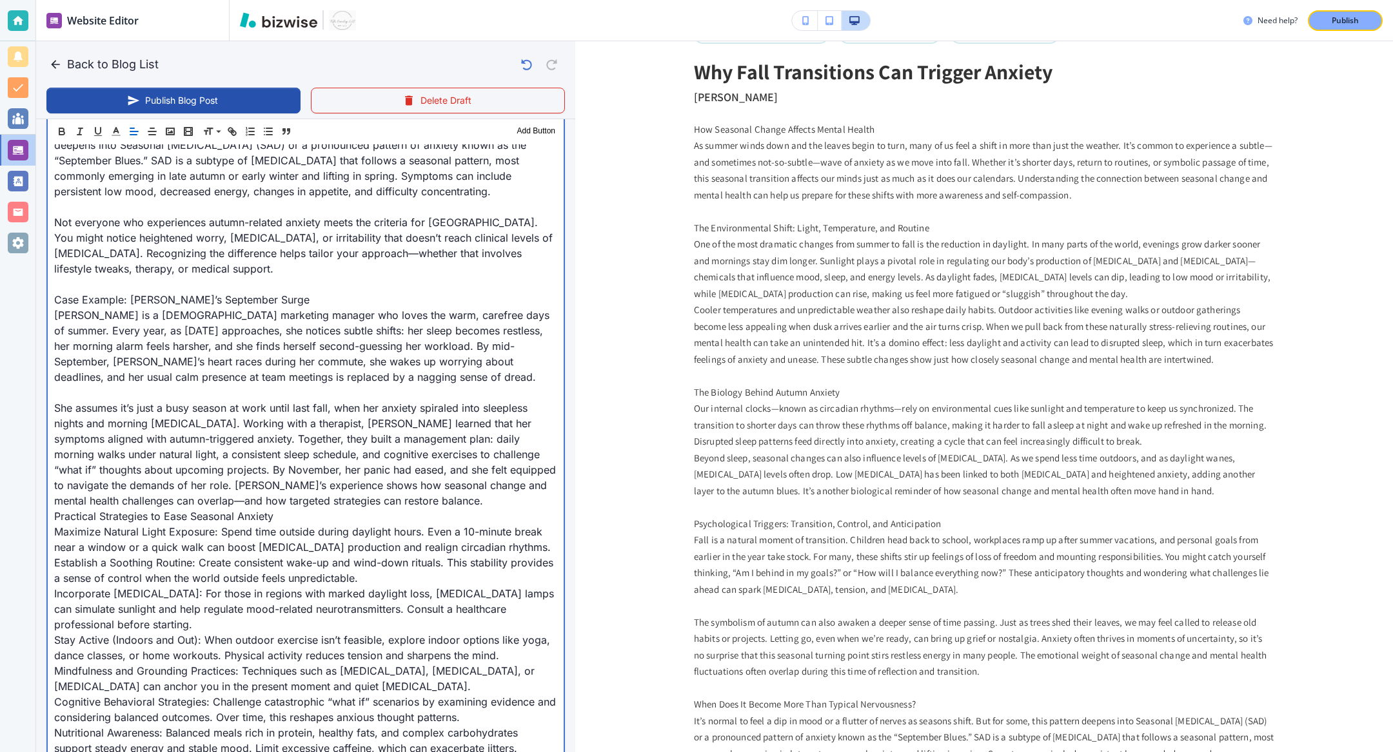
scroll to position [1199, 0]
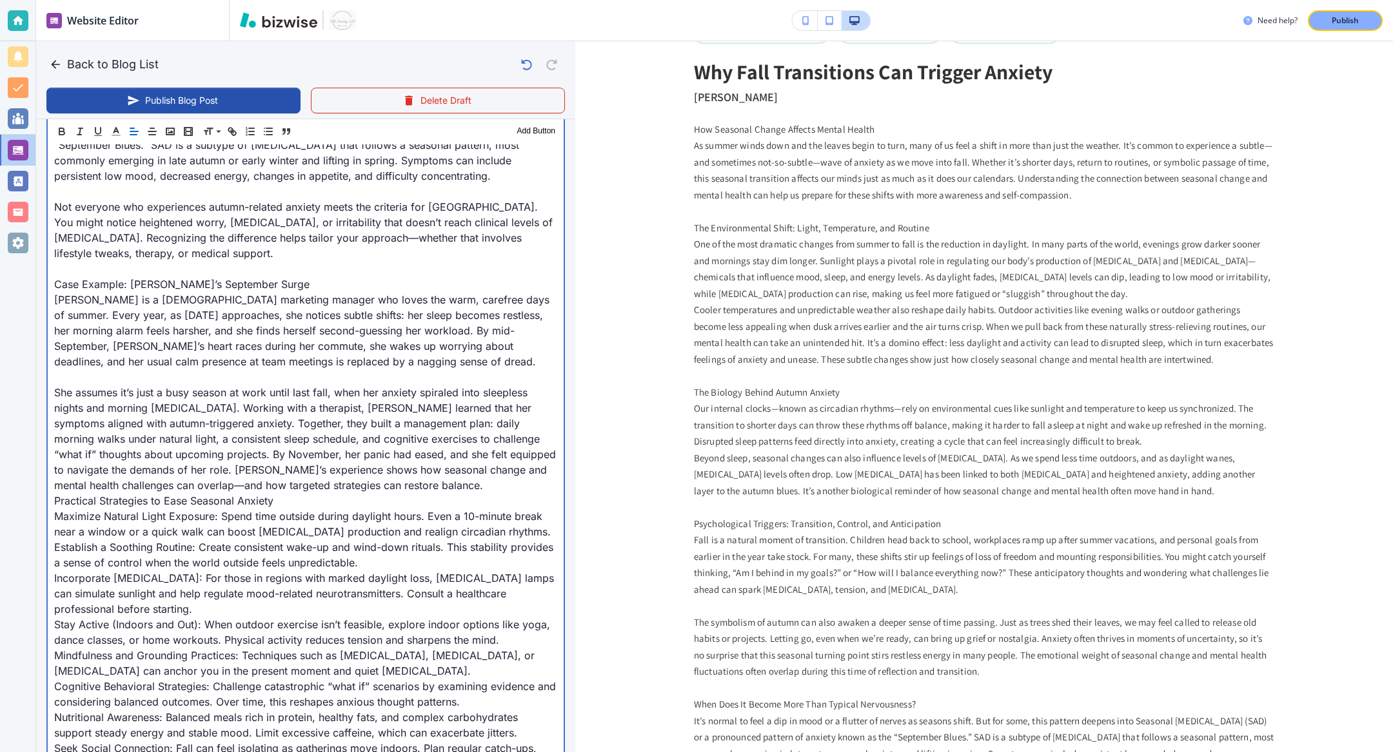
click at [341, 469] on p "She assumes it’s just a busy season at work until last fall, when her anxiety s…" at bounding box center [305, 439] width 503 height 108
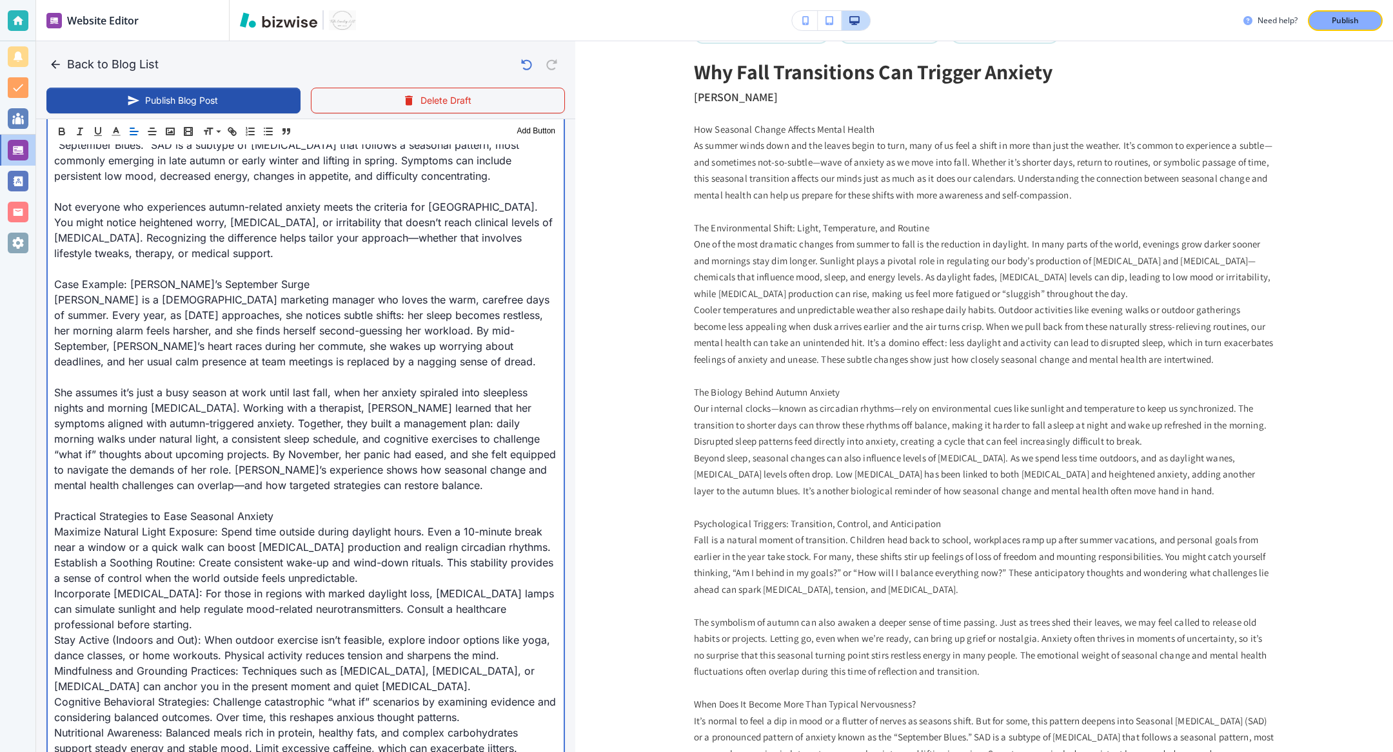
click at [401, 556] on p "Establish a Soothing Routine: Create consistent wake-up and wind-down rituals. …" at bounding box center [305, 570] width 503 height 31
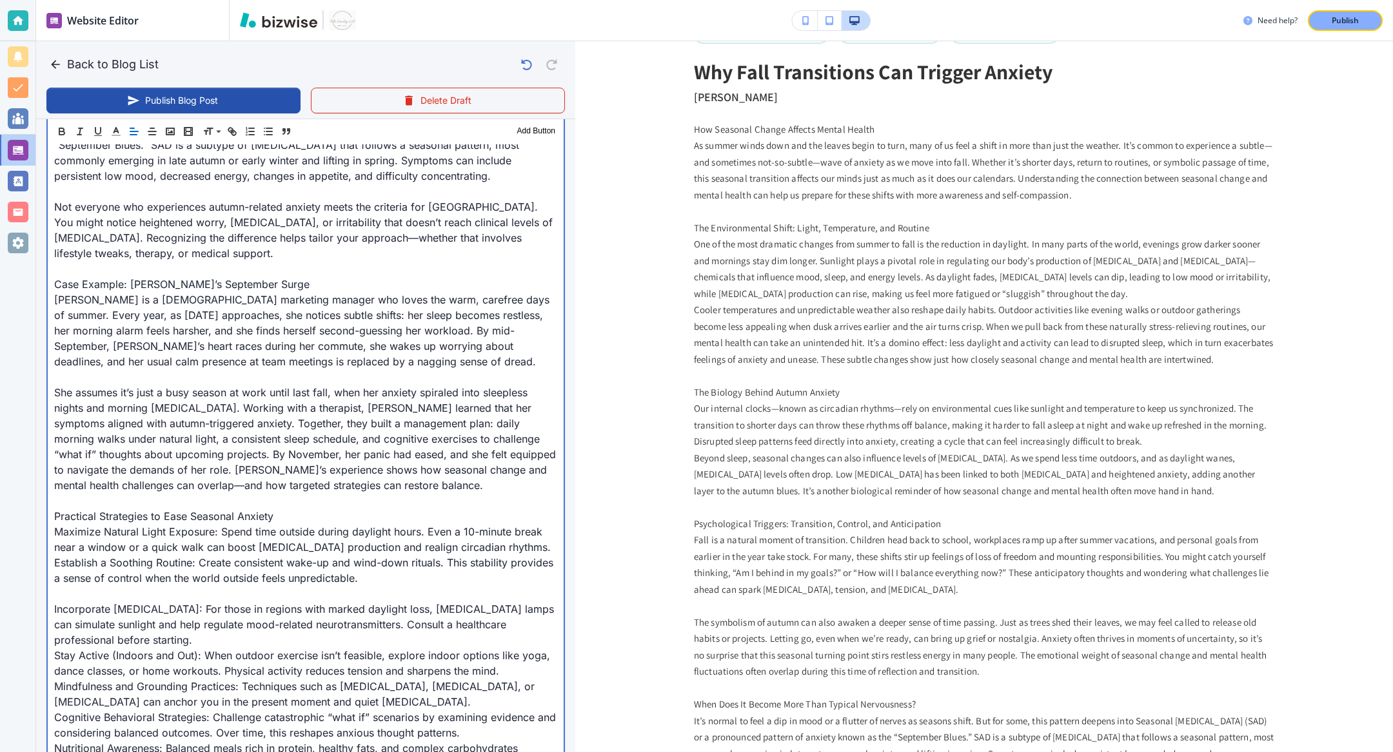
click at [306, 556] on p "Incorporate Light Therapy: For those in regions with marked daylight loss, ligh…" at bounding box center [305, 624] width 503 height 46
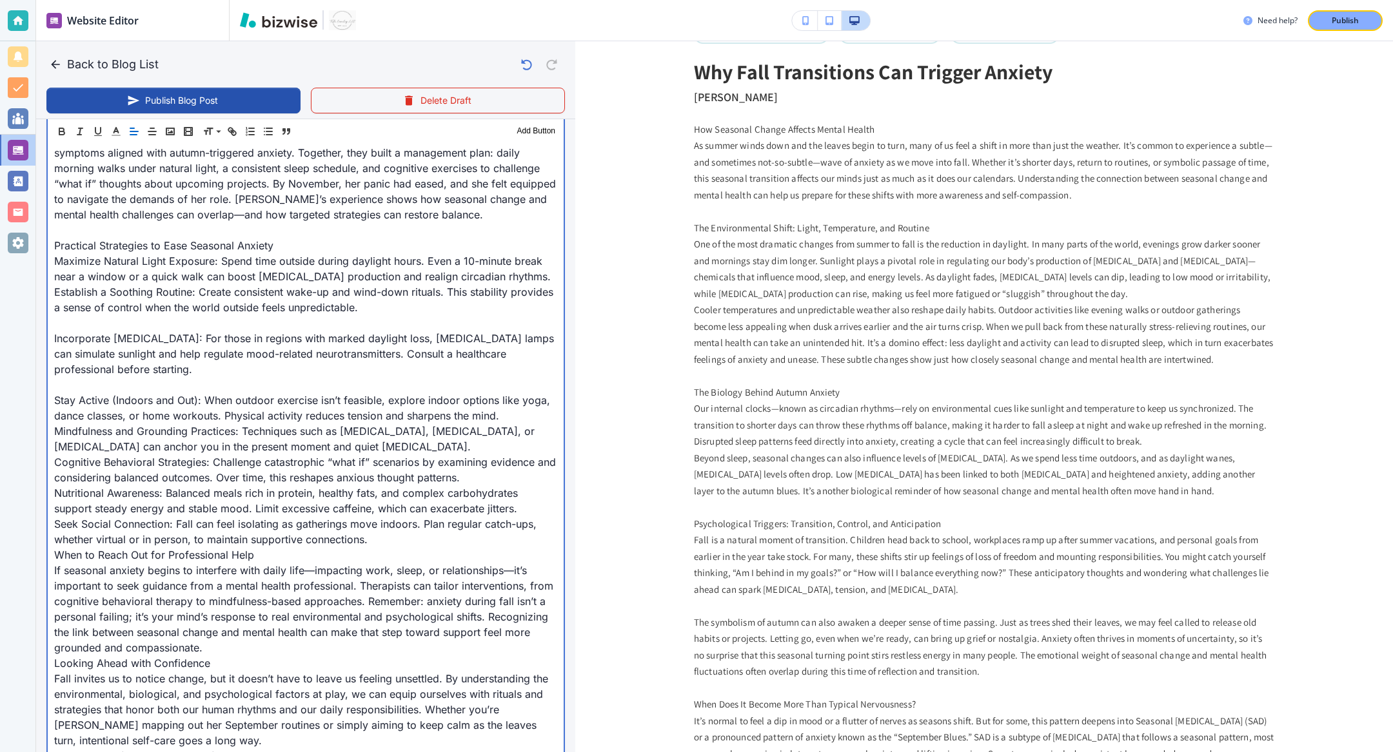
scroll to position [1473, 0]
click at [536, 422] on p "Mindfulness and Grounding Practices: Techniques such as deep breathing, progres…" at bounding box center [305, 435] width 503 height 31
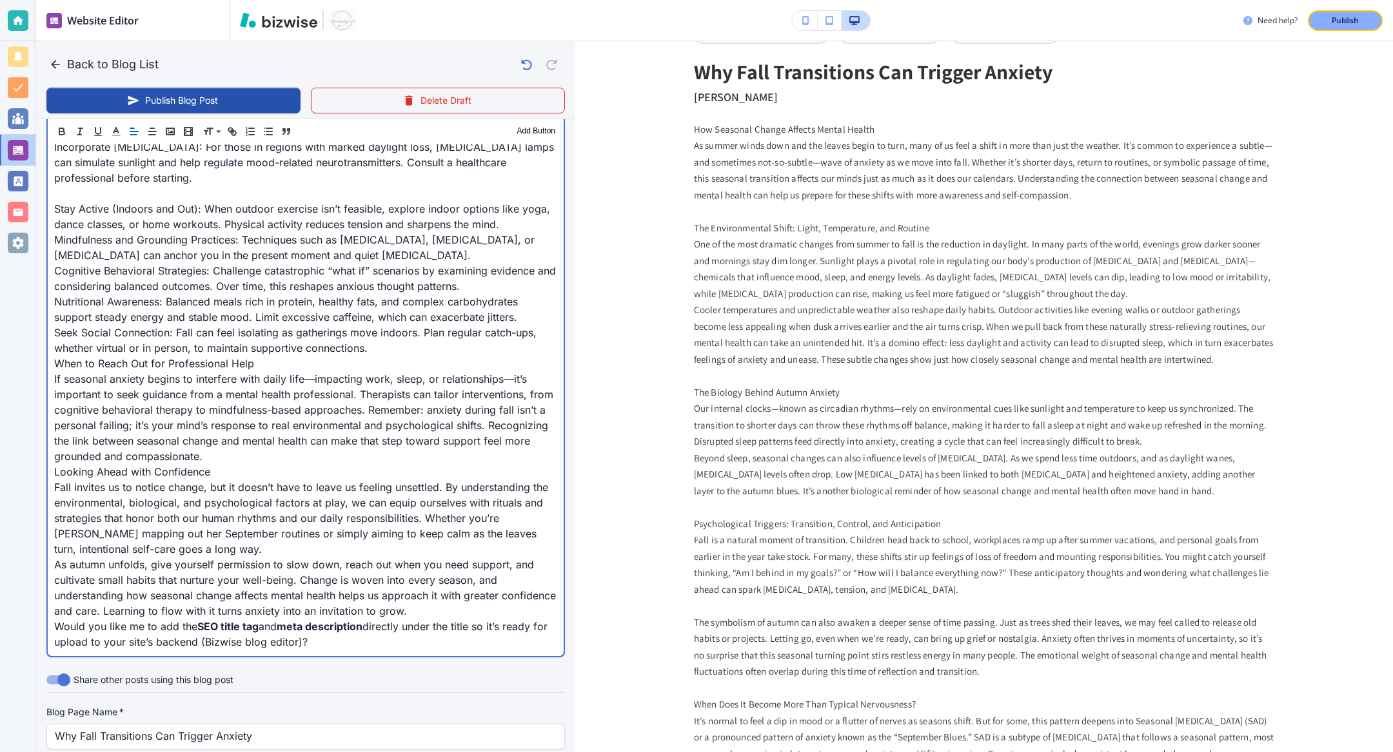
scroll to position [1665, 0]
click at [377, 329] on p "Seek Social Connection: Fall can feel isolating as gatherings move indoors. Pla…" at bounding box center [305, 337] width 503 height 31
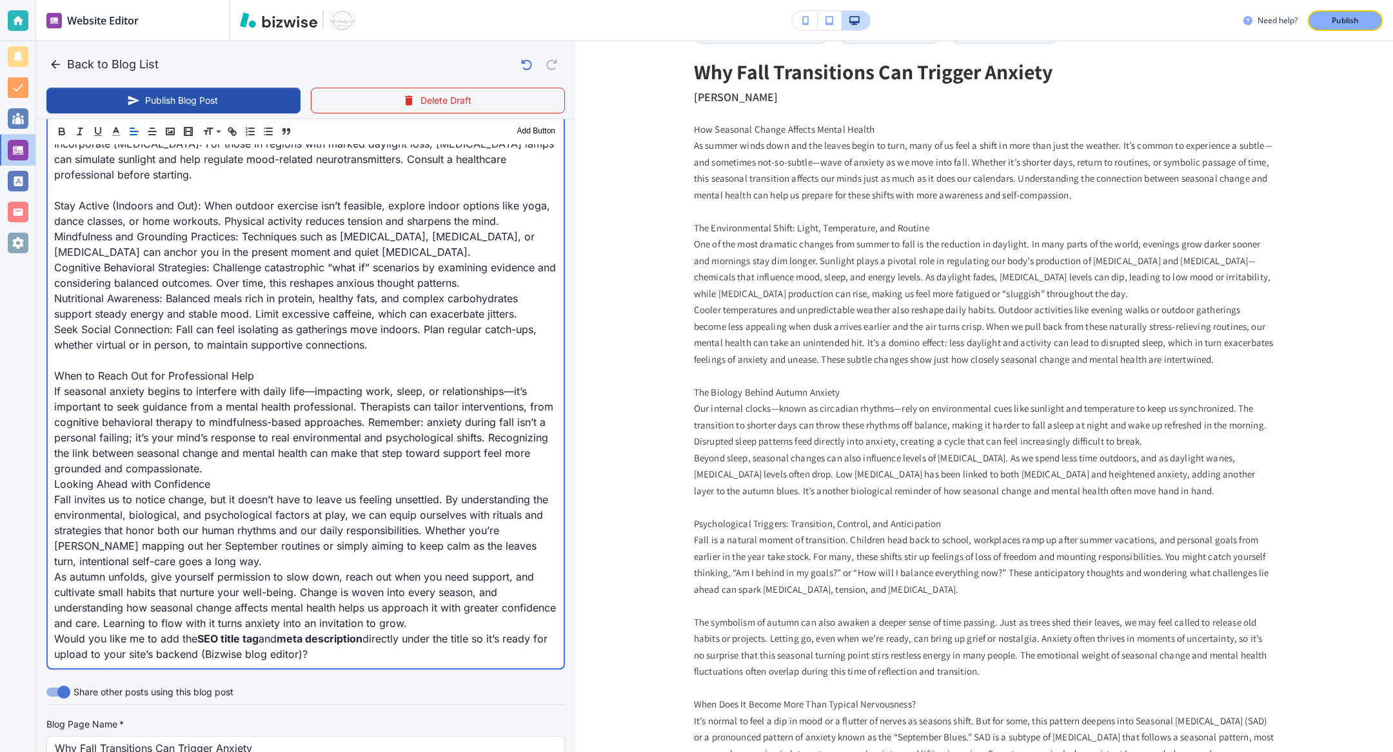
click at [226, 452] on p "If seasonal anxiety begins to interfere with daily life—impacting work, sleep, …" at bounding box center [305, 430] width 503 height 93
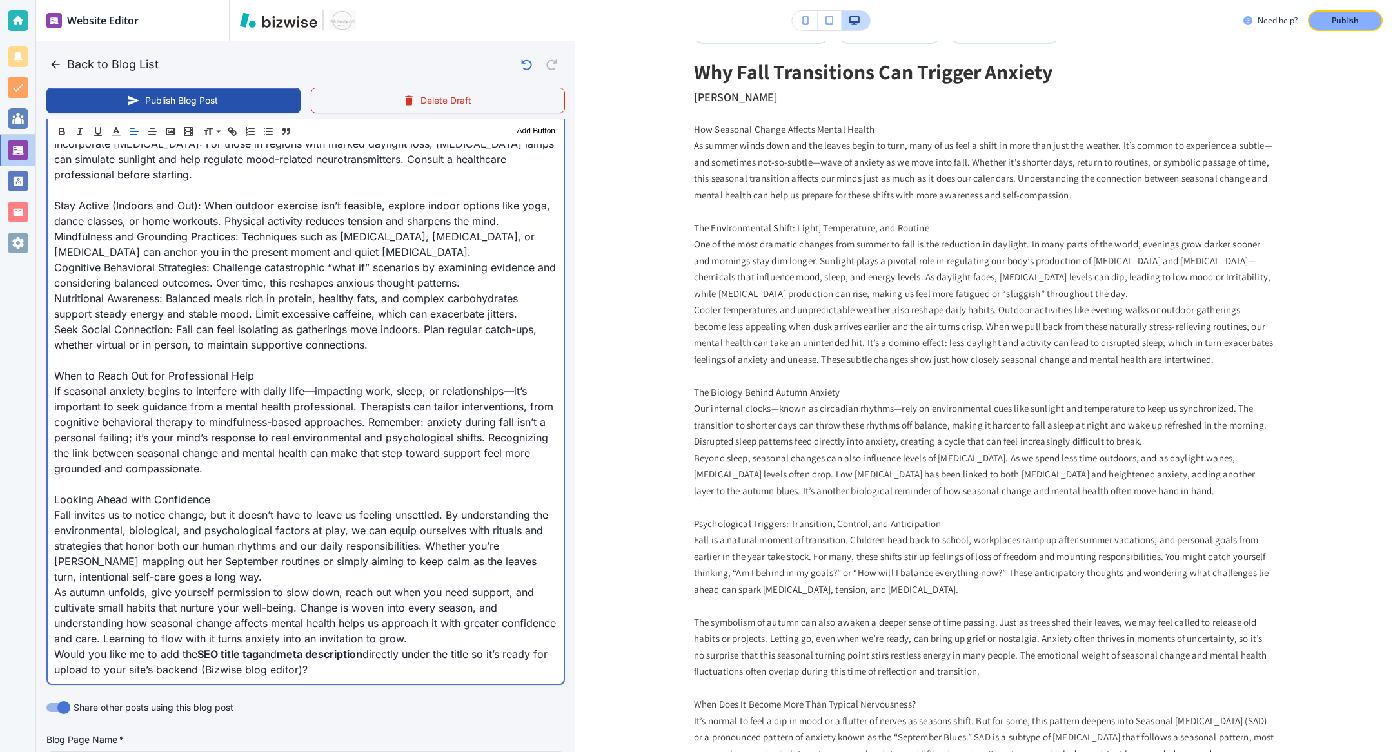
click at [210, 556] on p "Fall invites us to notice change, but it doesn’t have to leave us feeling unset…" at bounding box center [305, 545] width 503 height 77
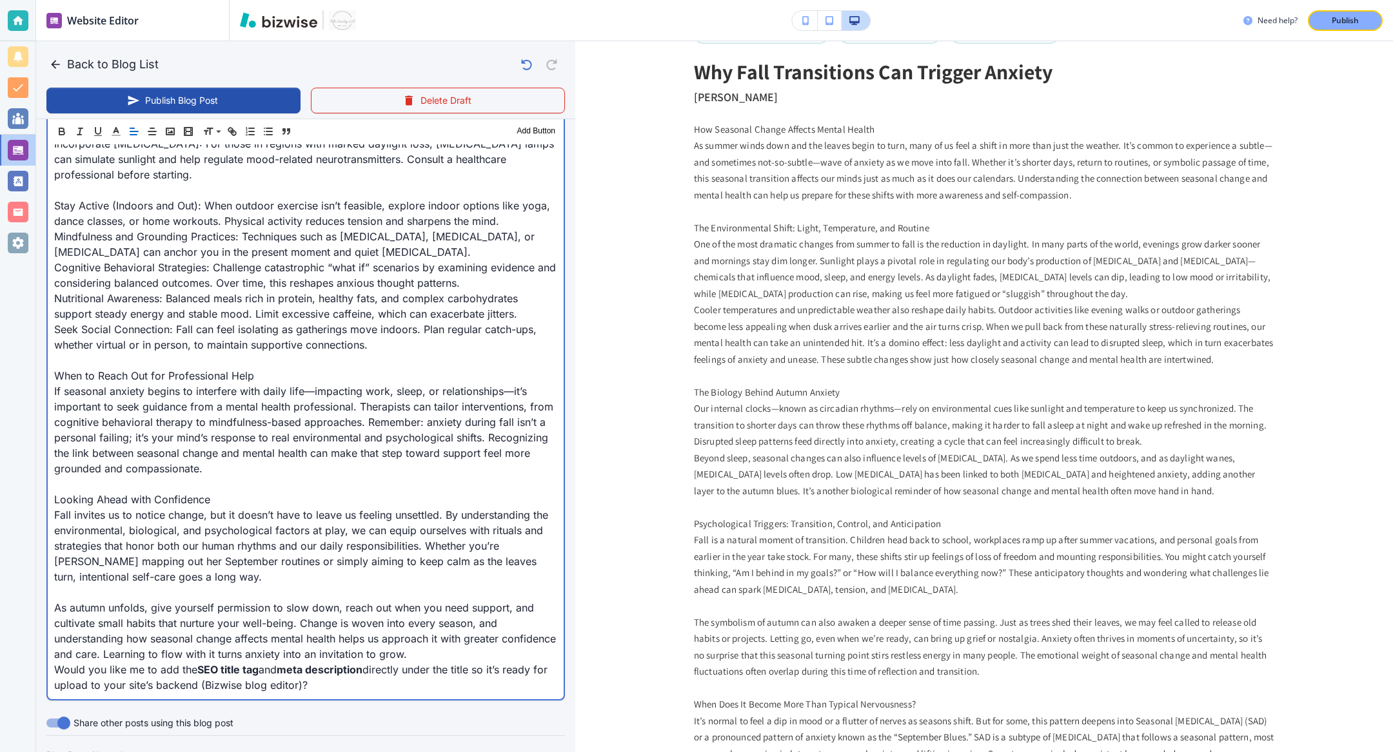
drag, startPoint x: 311, startPoint y: 670, endPoint x: 7, endPoint y: 650, distance: 305.0
click at [7, 556] on div "Website Editor Pages Edit, add, and delete pages or manage your page order Upda…" at bounding box center [696, 376] width 1393 height 752
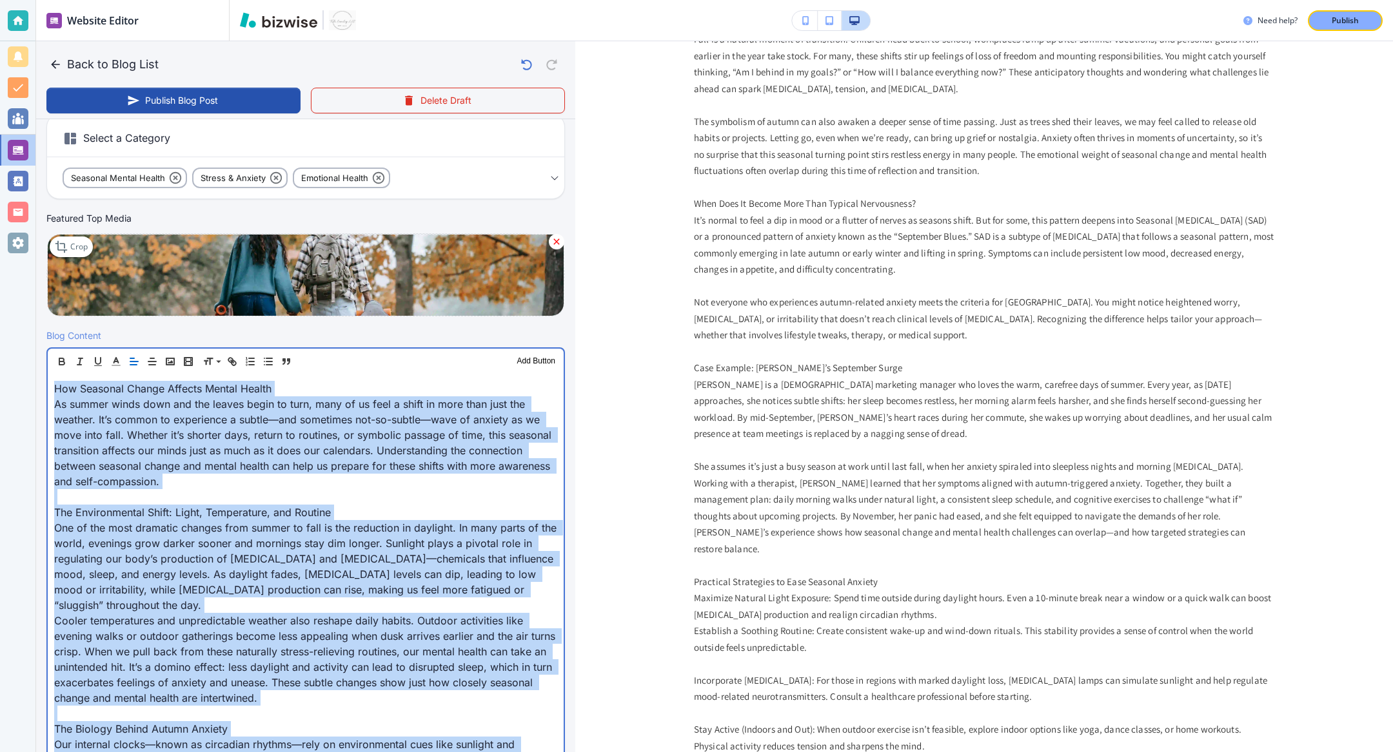
scroll to position [0, 0]
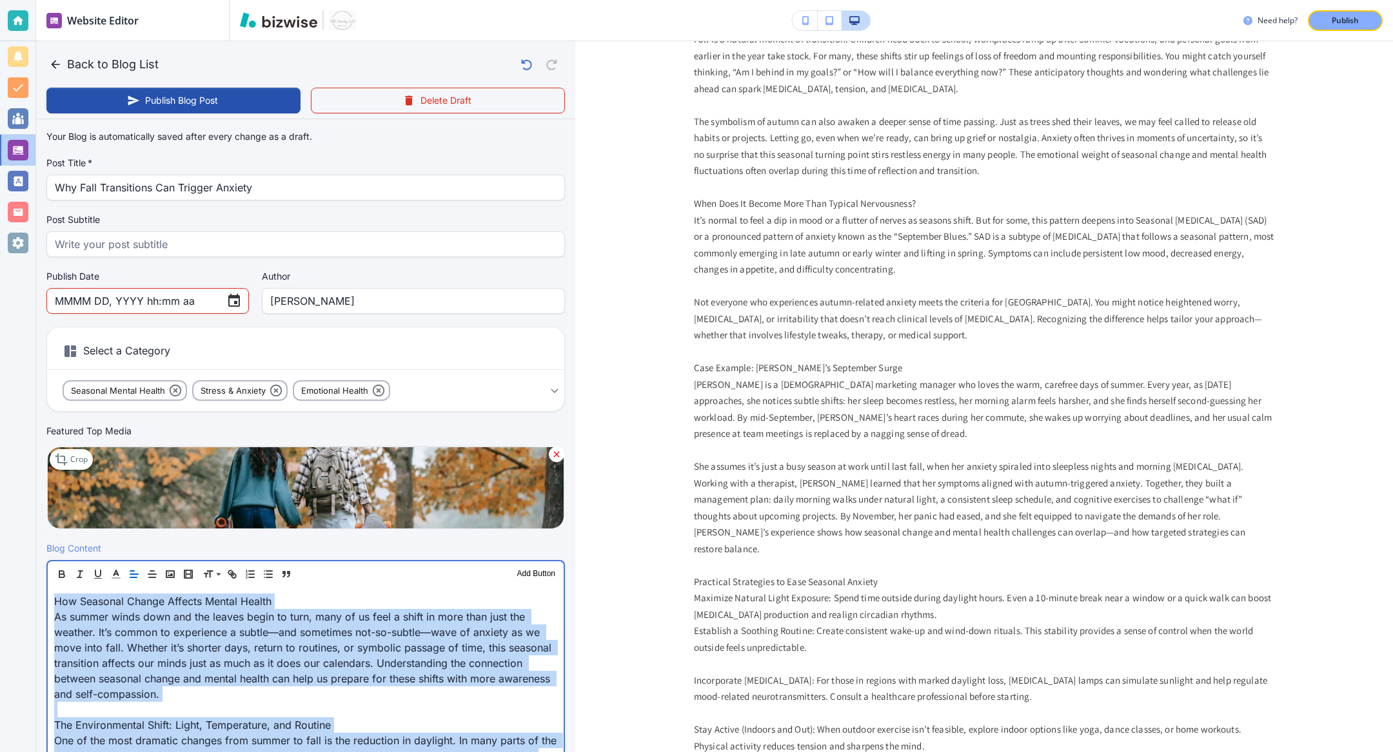
drag, startPoint x: 476, startPoint y: 640, endPoint x: 422, endPoint y: 8, distance: 634.1
click at [422, 8] on div "Website Editor Pages Edit, add, and delete pages or manage your page order Upda…" at bounding box center [714, 376] width 1356 height 752
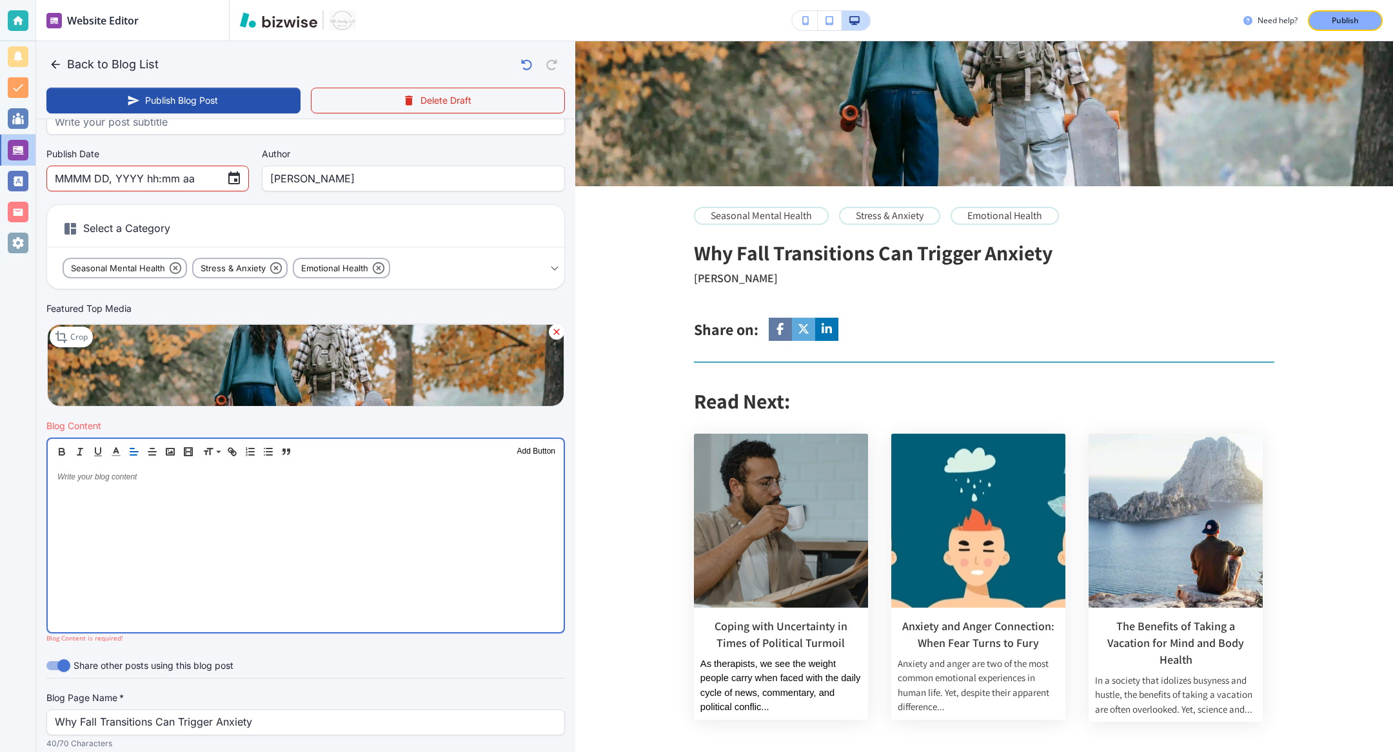
scroll to position [128, 0]
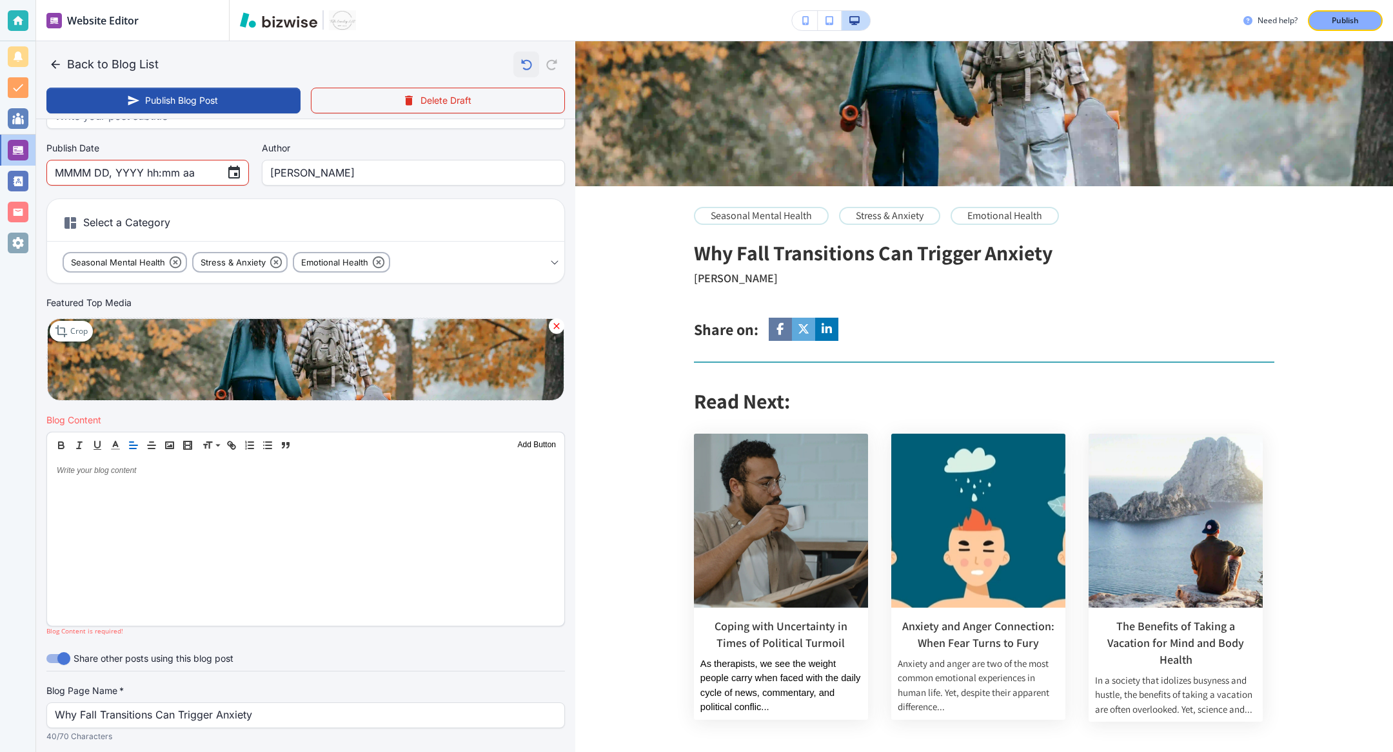
click at [523, 66] on icon "button" at bounding box center [526, 65] width 22 height 22
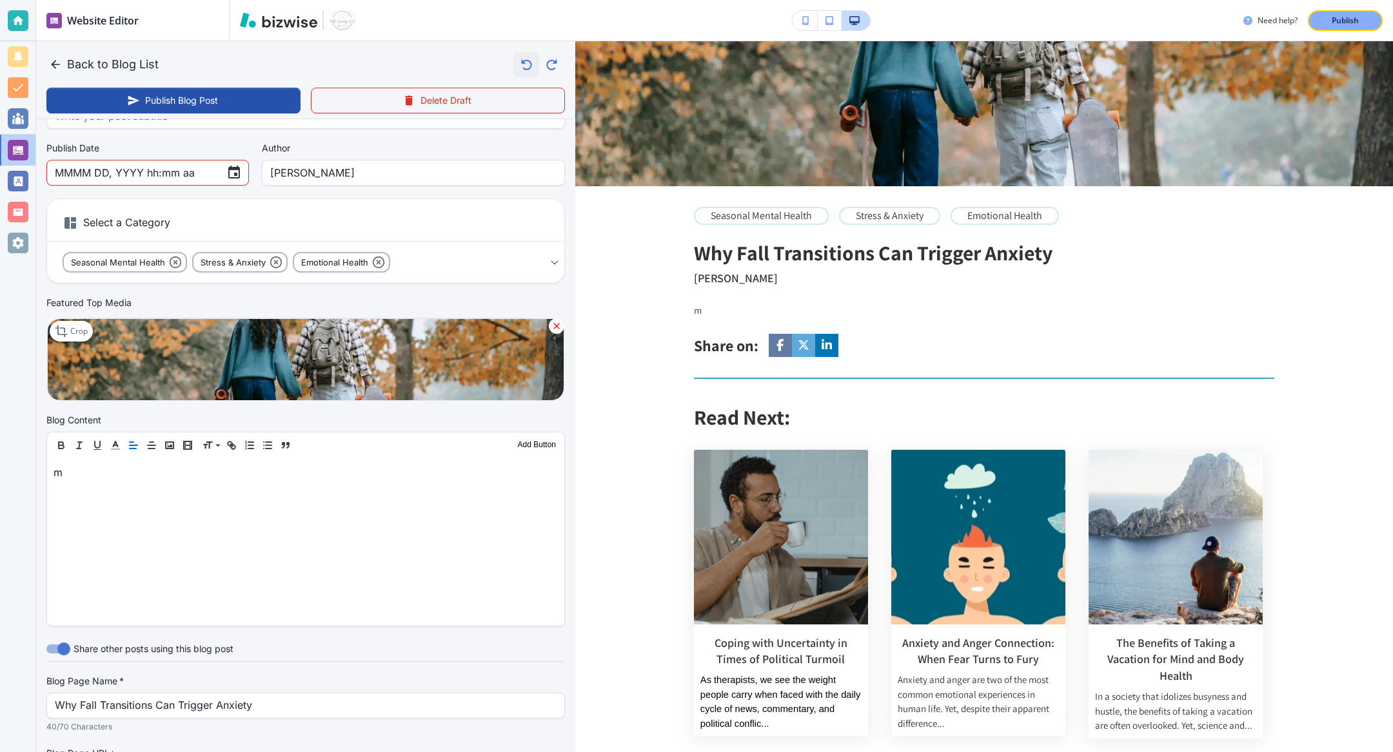
scroll to position [130, 0]
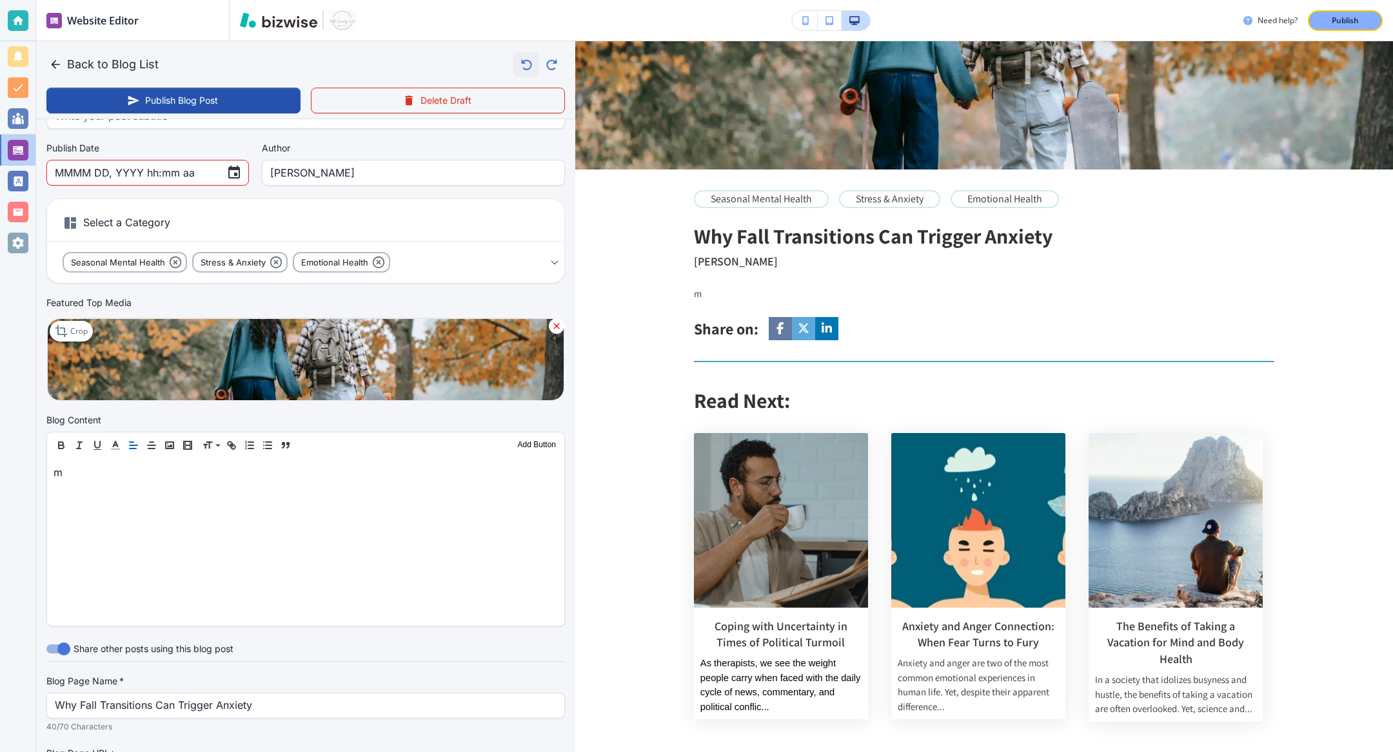
click at [523, 66] on icon "button" at bounding box center [526, 65] width 22 height 22
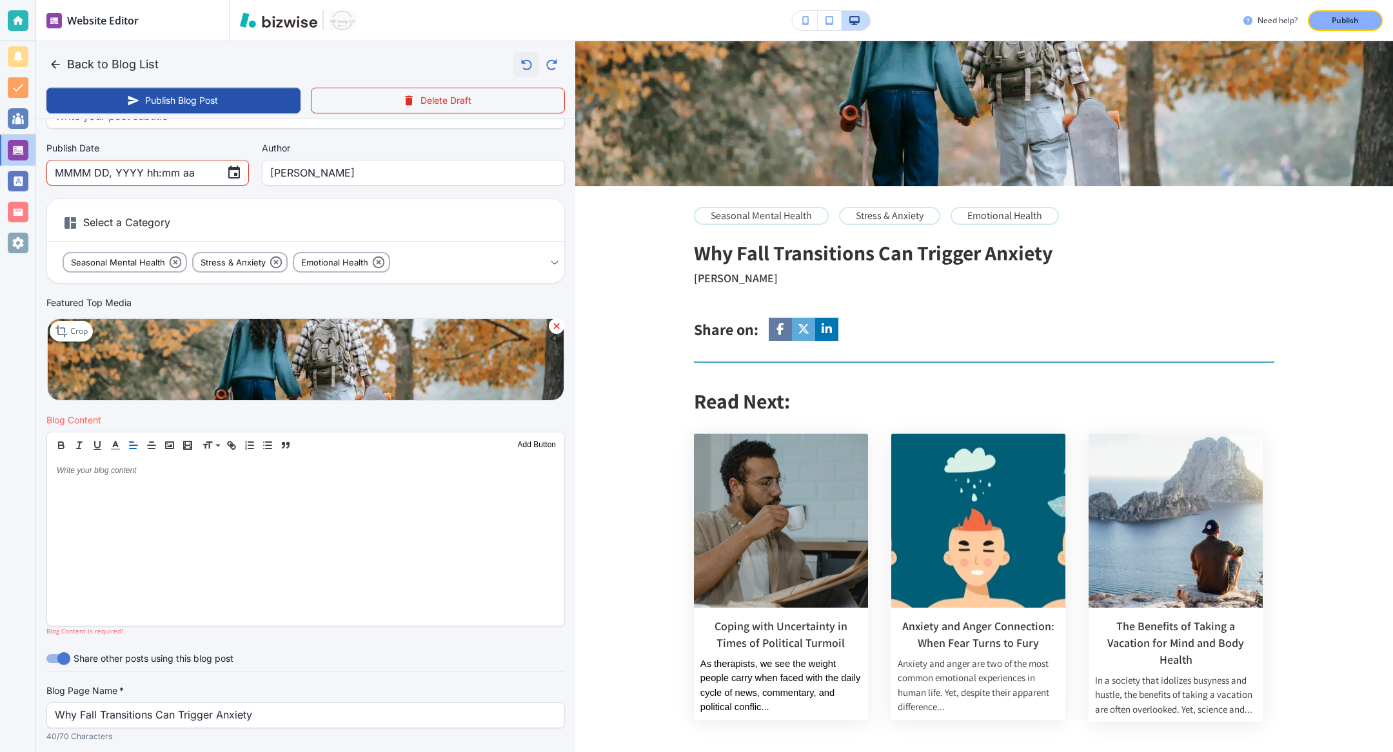
click at [523, 66] on icon "button" at bounding box center [526, 65] width 22 height 22
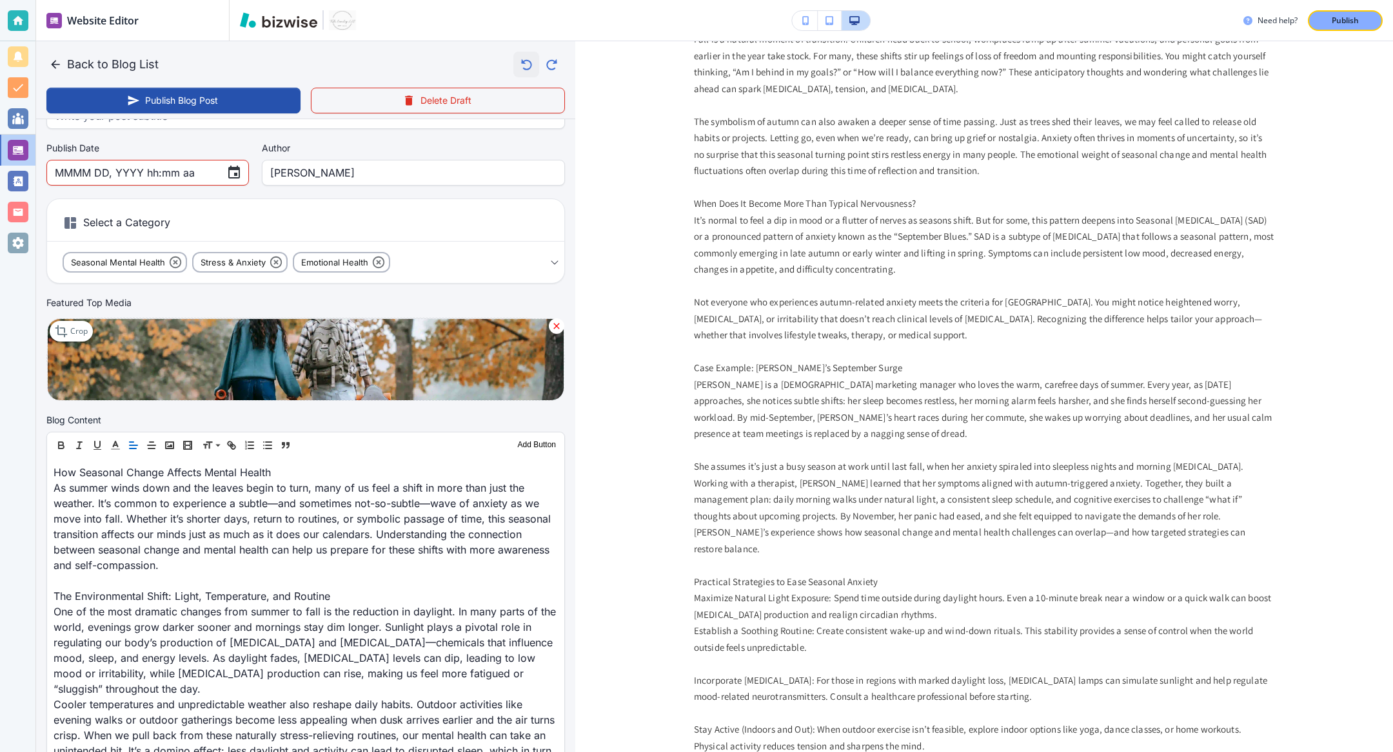
click at [523, 66] on icon "button" at bounding box center [526, 65] width 22 height 22
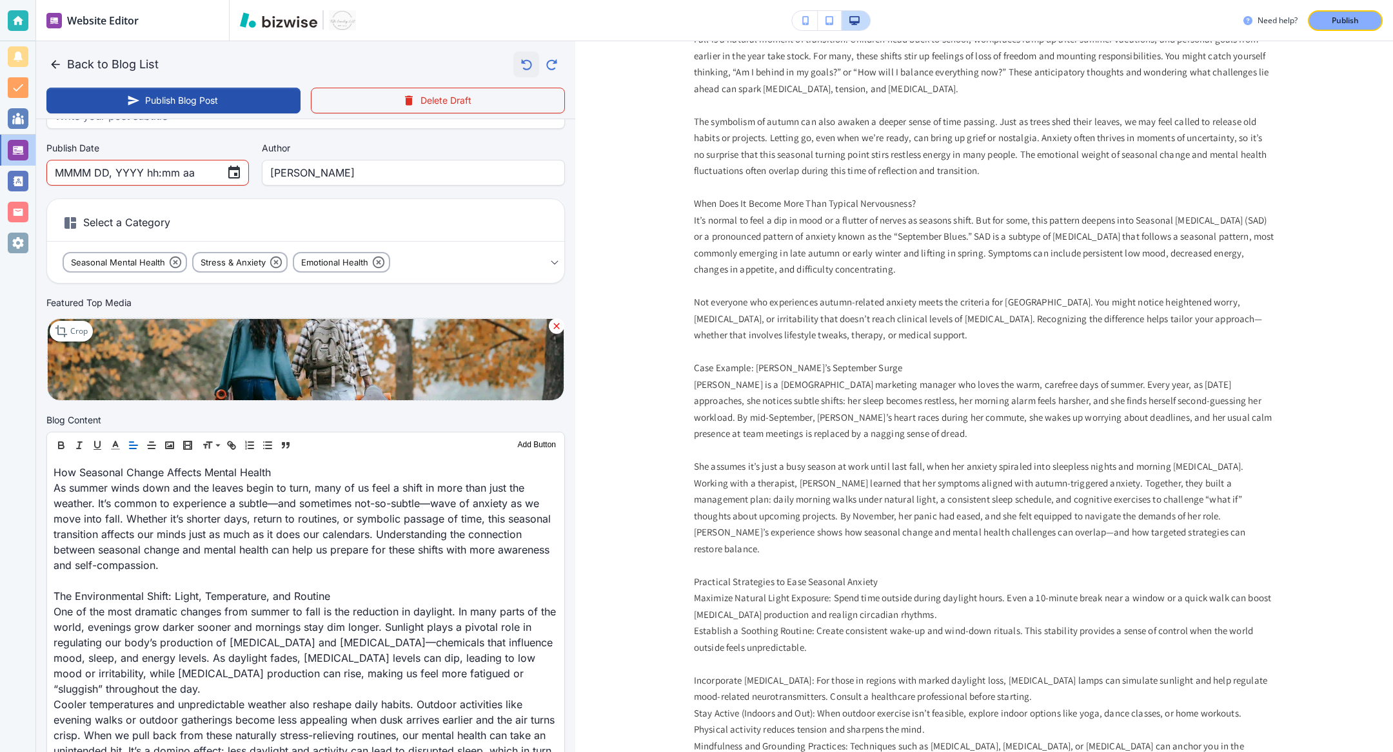
click at [523, 66] on icon "button" at bounding box center [526, 65] width 22 height 22
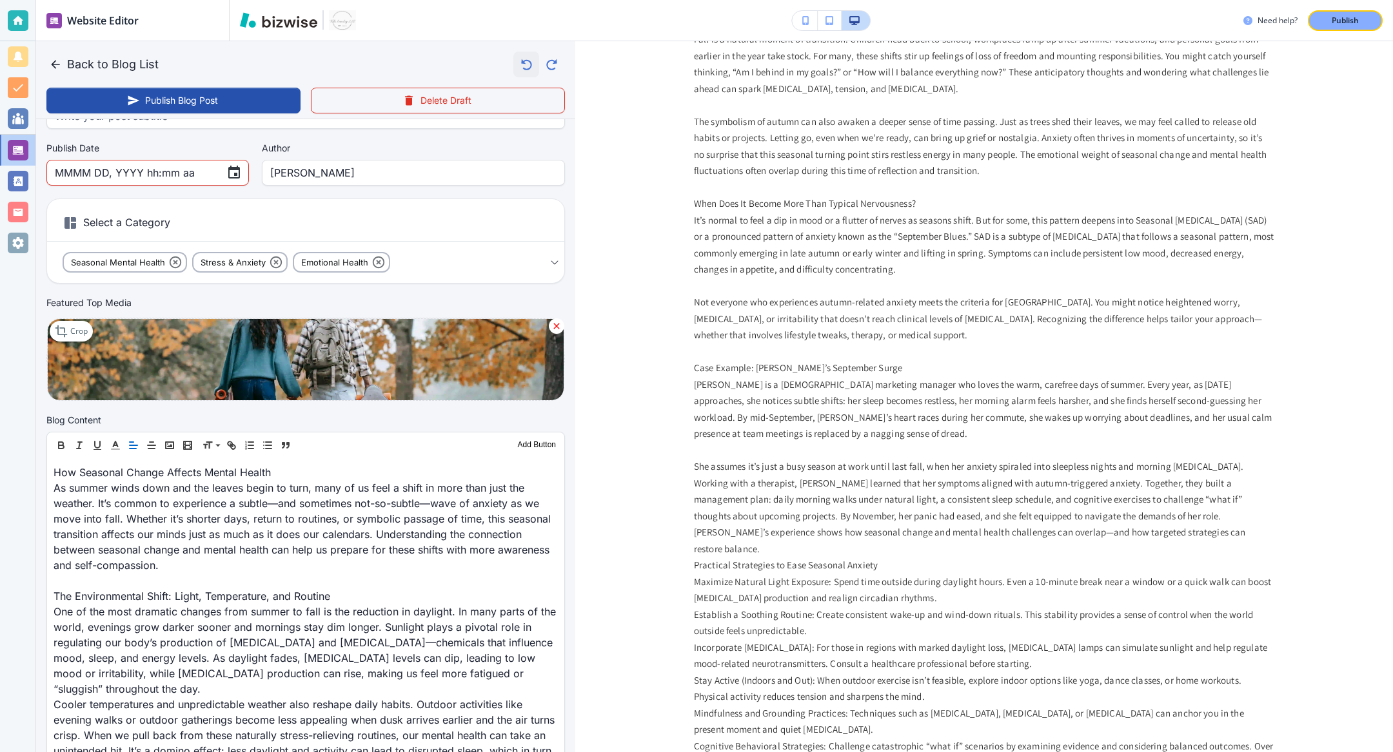
click at [523, 66] on icon "button" at bounding box center [526, 65] width 22 height 22
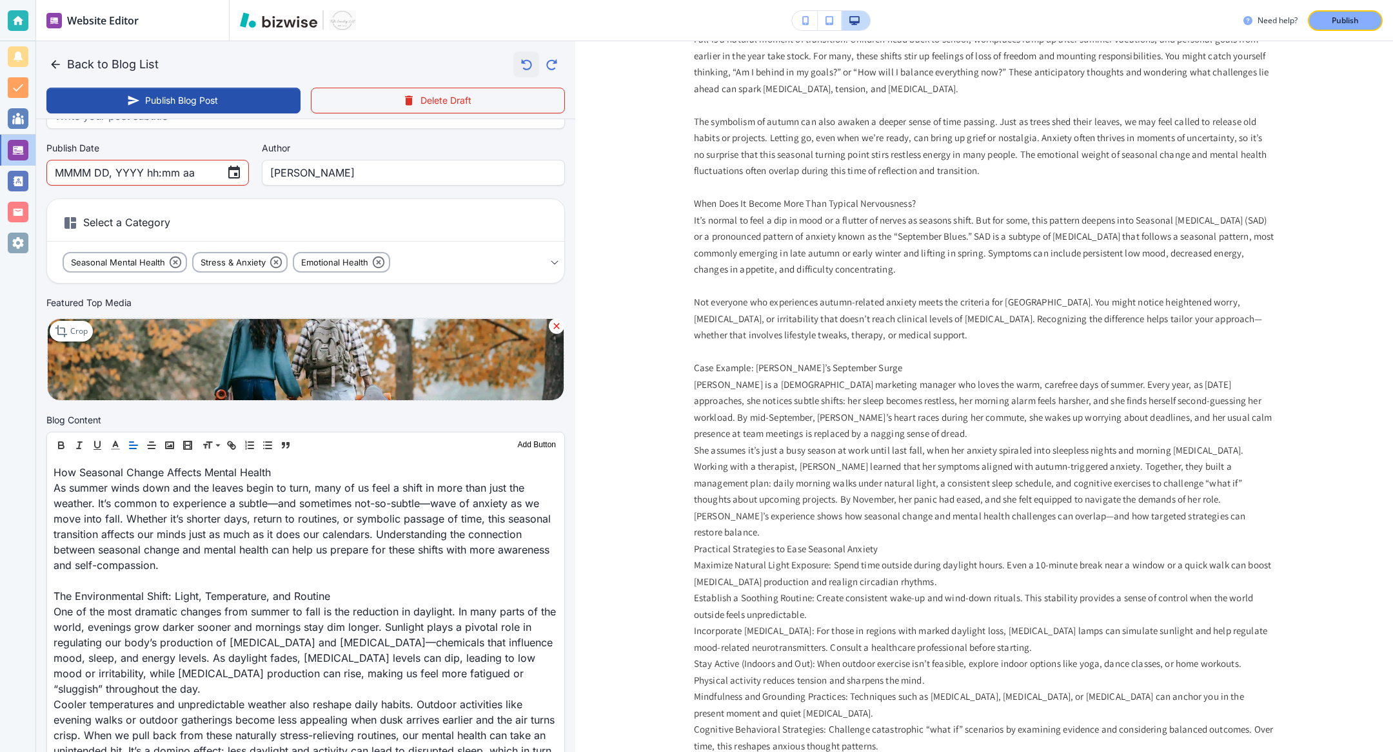
click at [523, 66] on icon "button" at bounding box center [526, 65] width 22 height 22
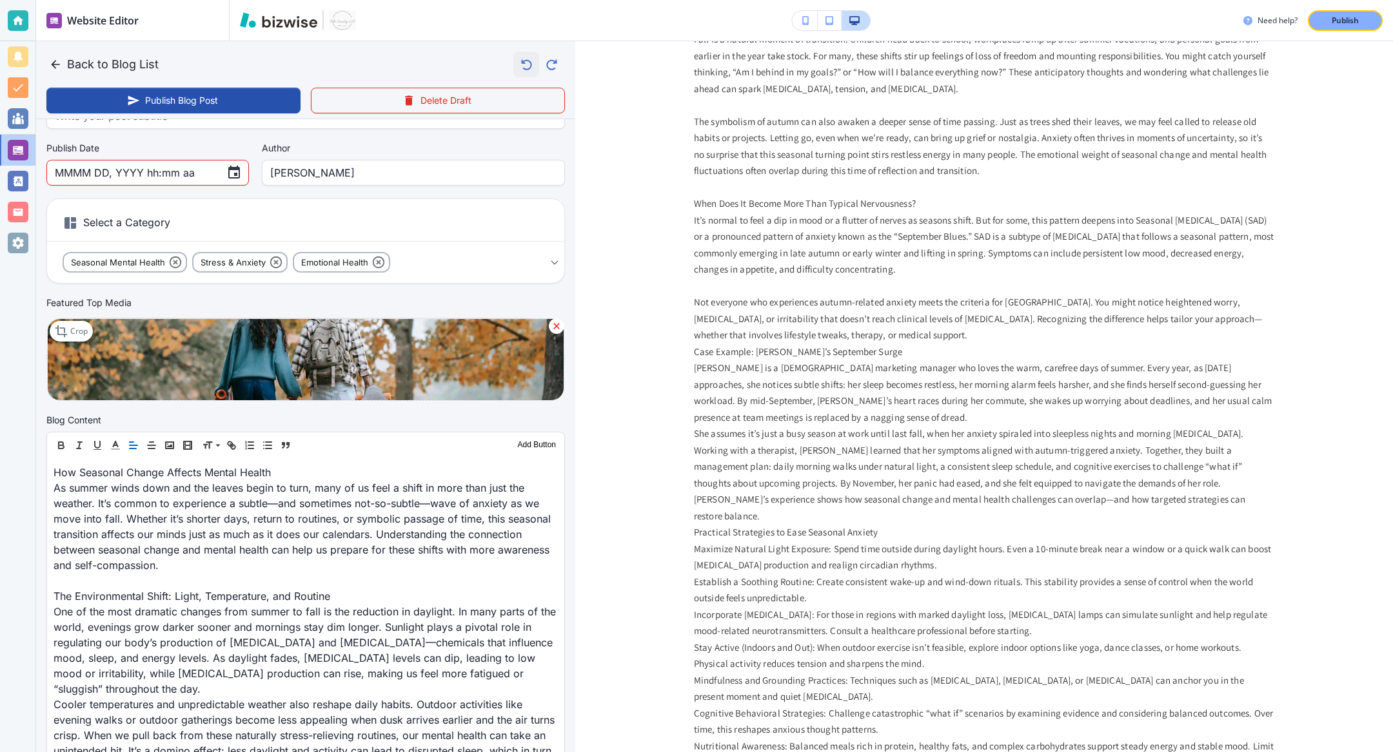
click at [523, 66] on icon "button" at bounding box center [526, 65] width 22 height 22
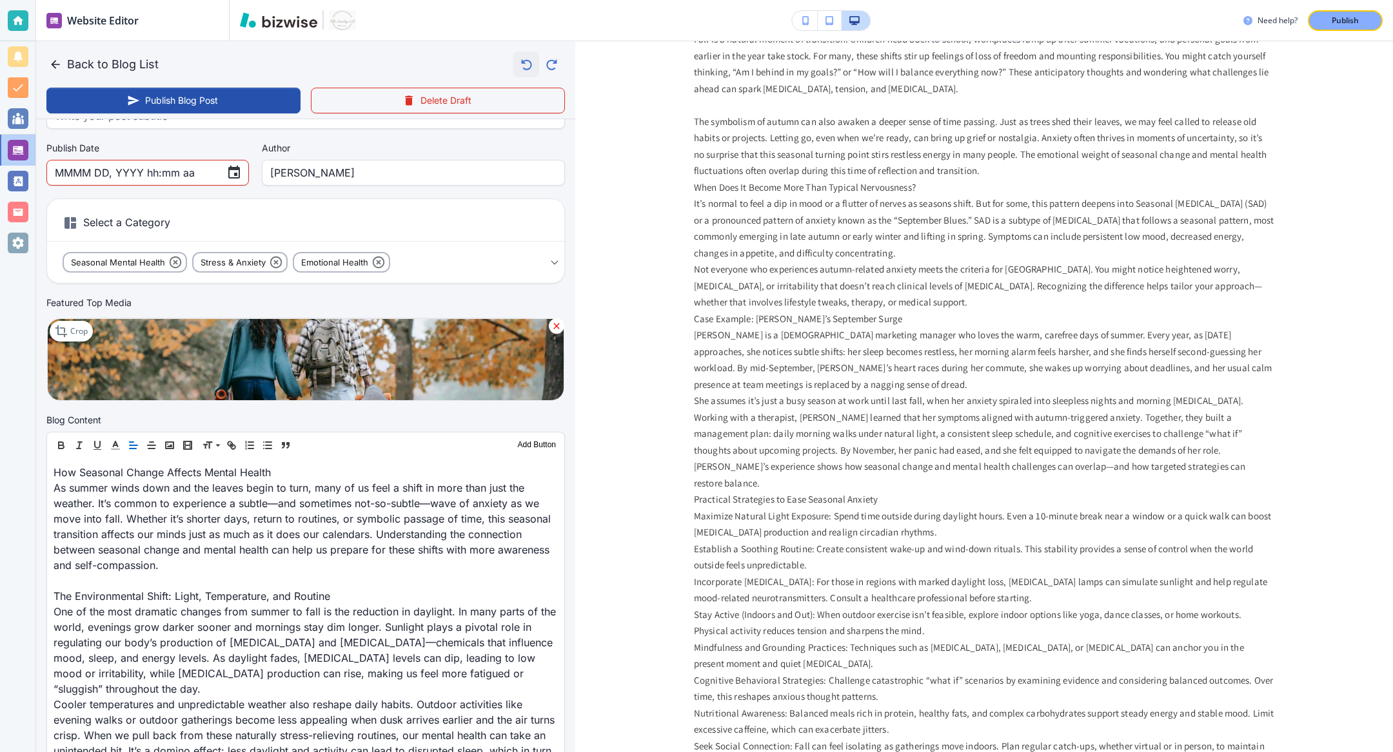
click at [523, 66] on icon "button" at bounding box center [526, 65] width 22 height 22
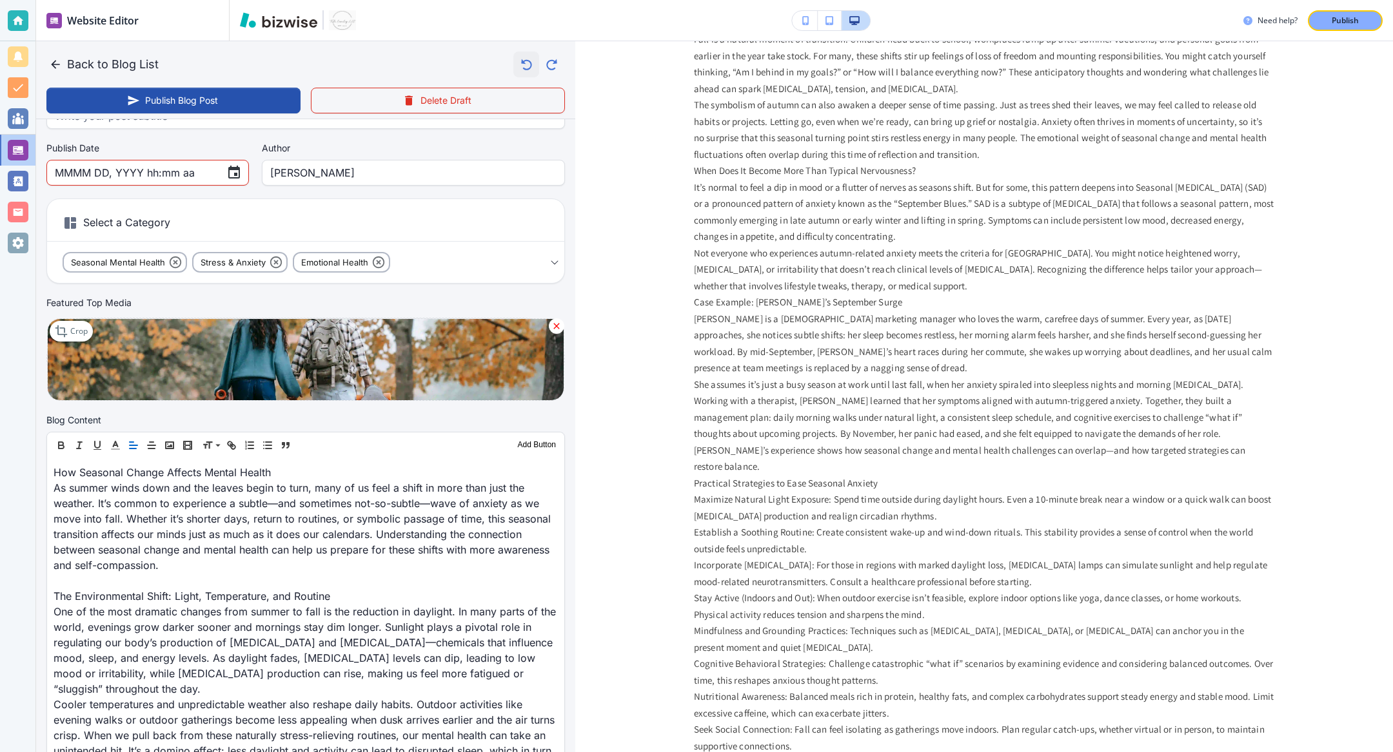
click at [523, 66] on icon "button" at bounding box center [526, 65] width 22 height 22
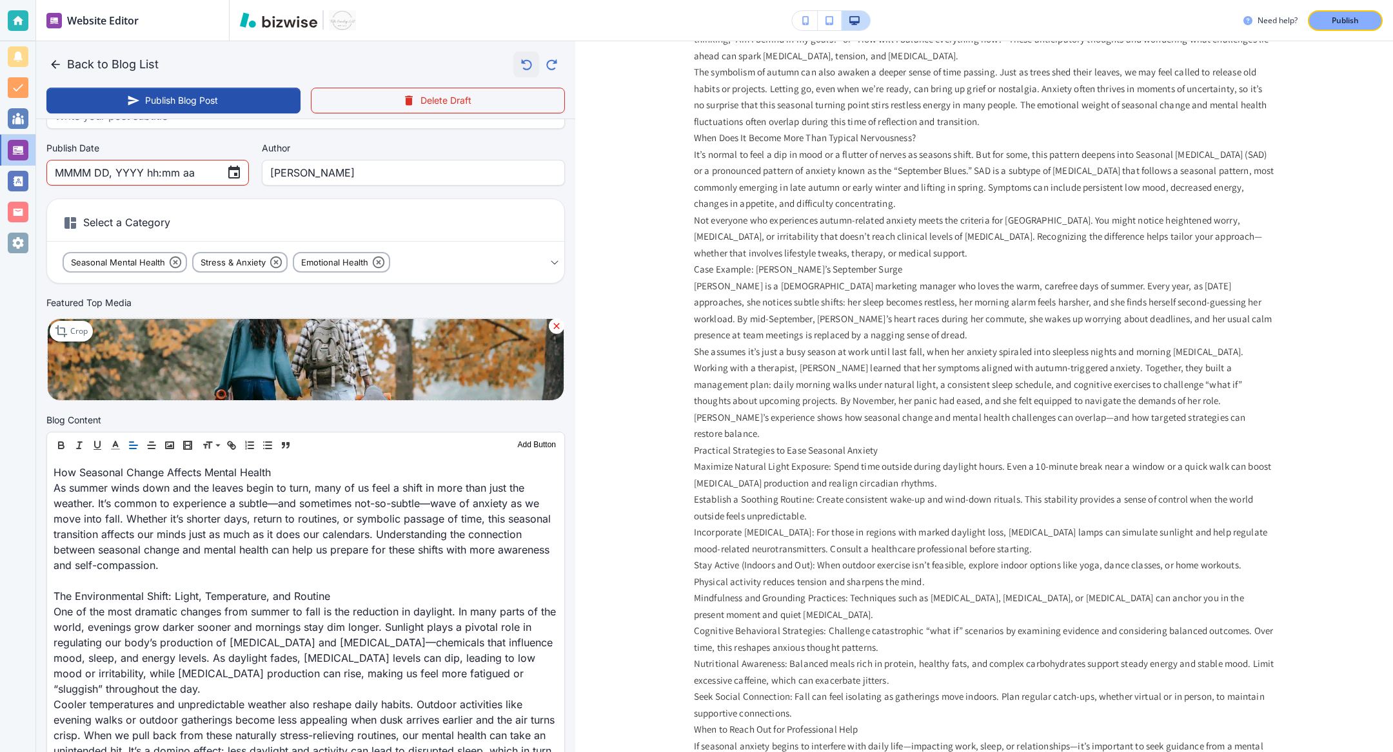
click at [523, 66] on icon "button" at bounding box center [526, 65] width 22 height 22
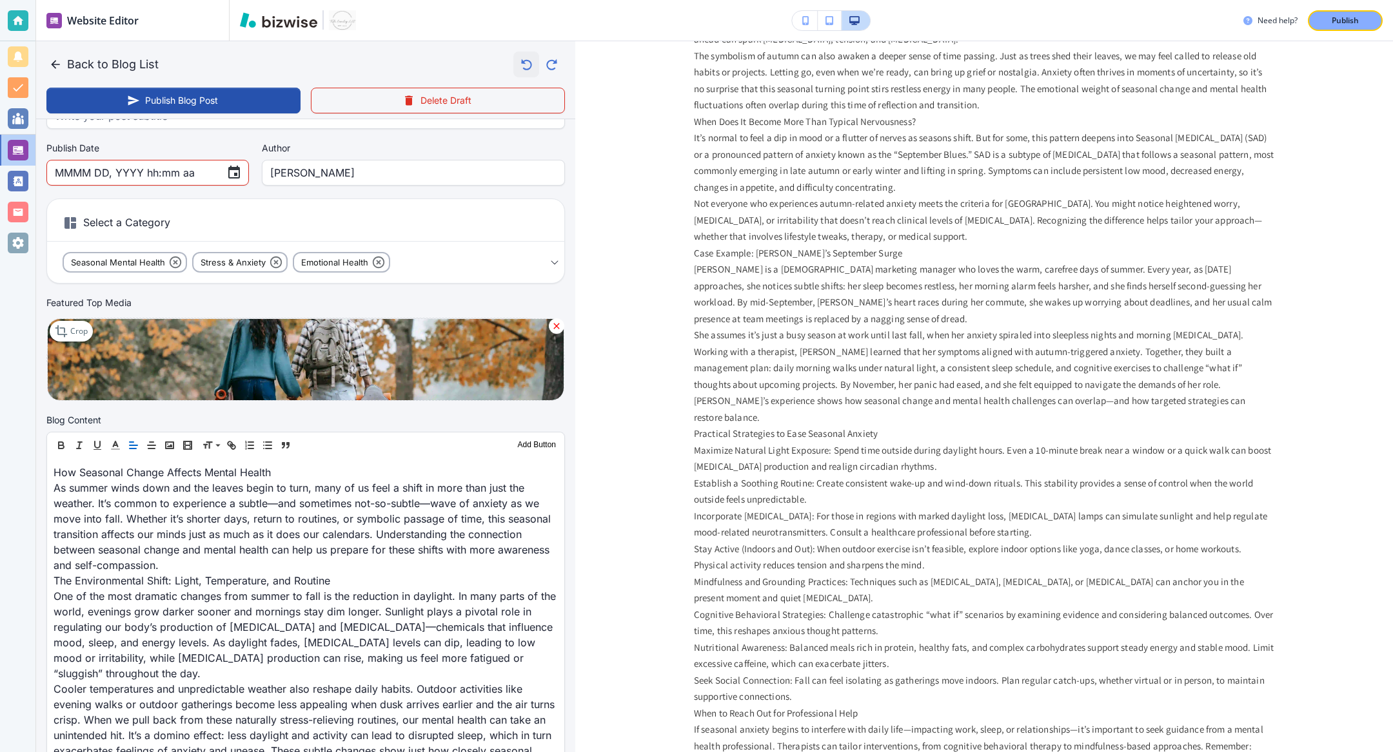
click at [523, 66] on icon "button" at bounding box center [526, 65] width 22 height 22
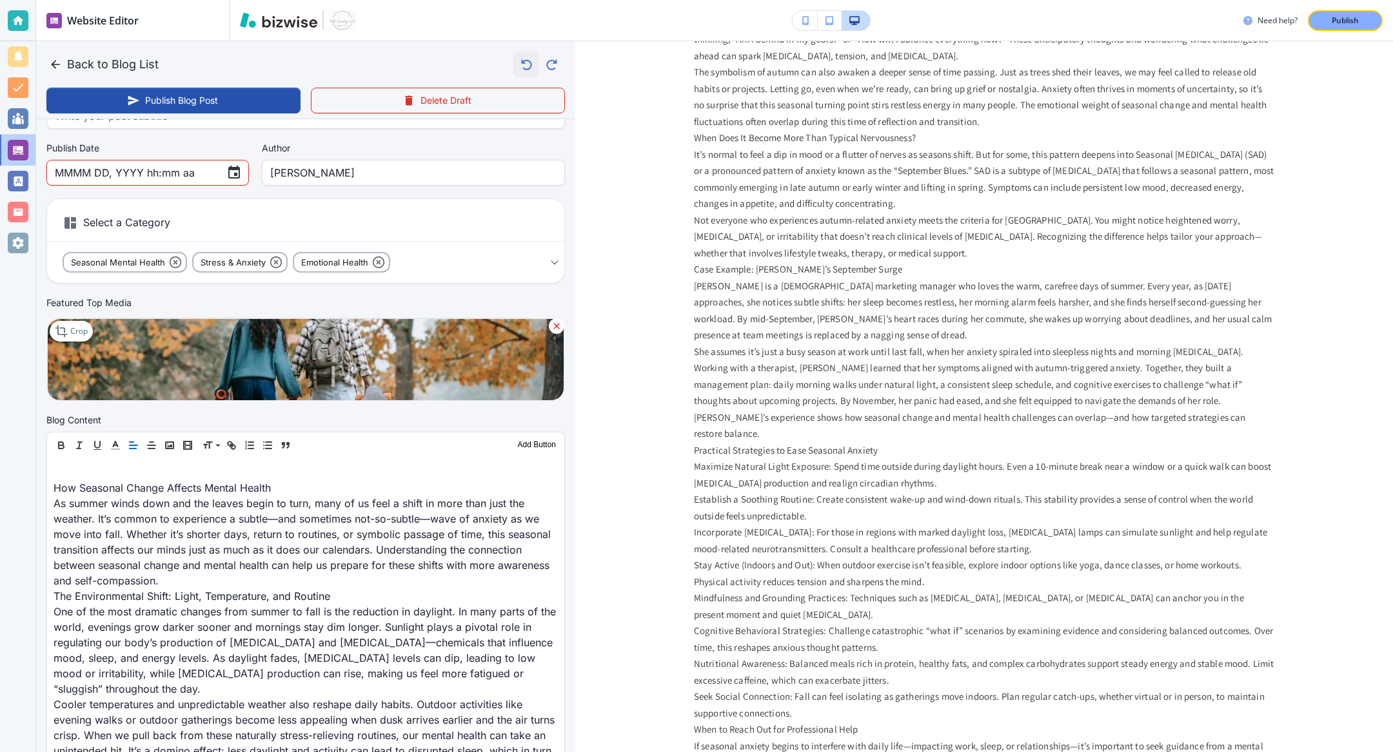
click at [523, 66] on icon "button" at bounding box center [526, 65] width 22 height 22
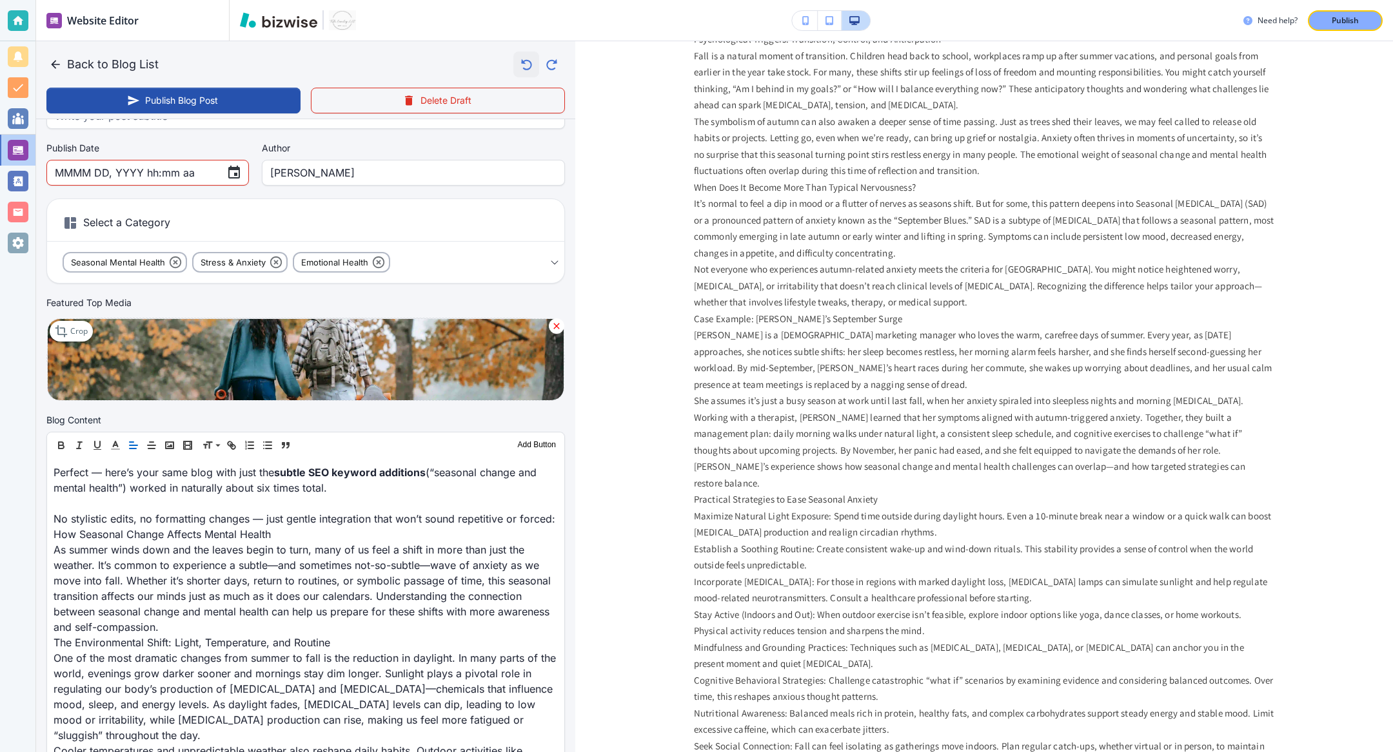
click at [523, 66] on icon "button" at bounding box center [526, 65] width 22 height 22
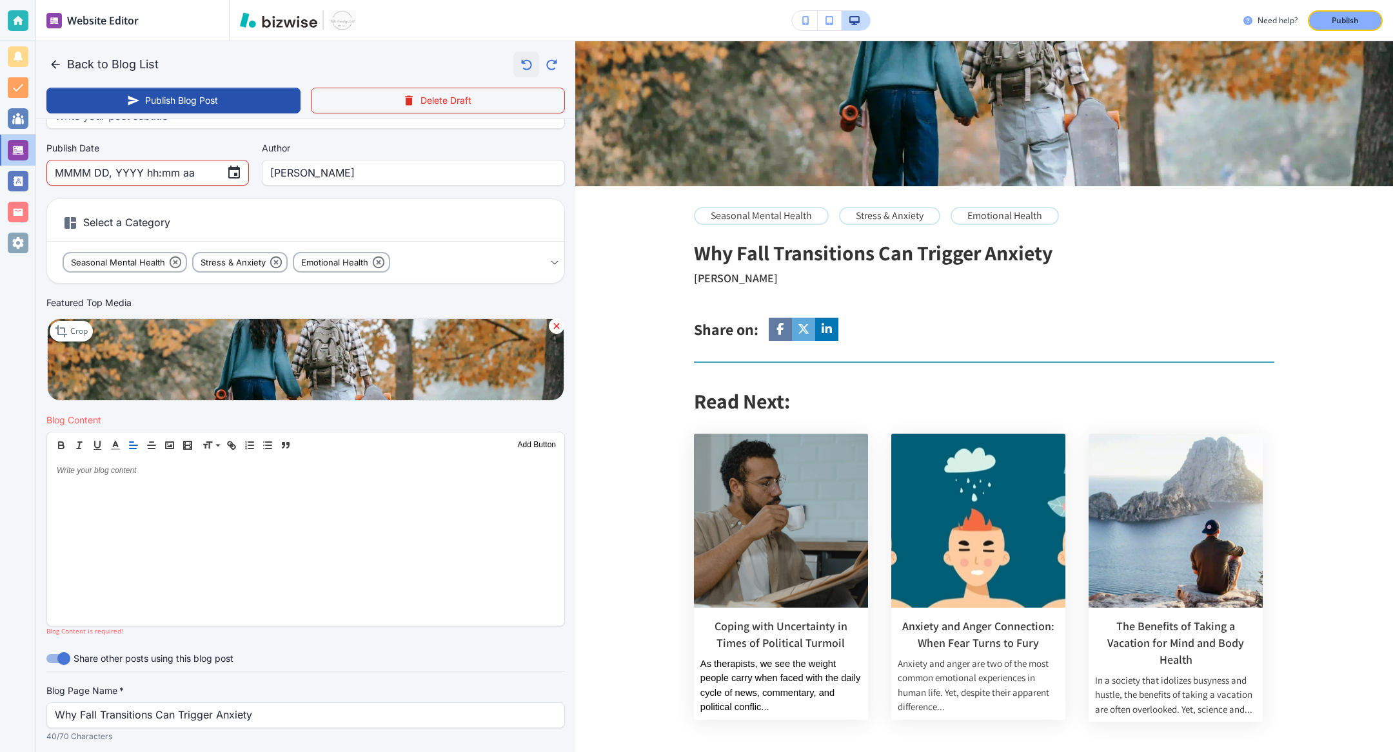
click at [523, 66] on icon "button" at bounding box center [526, 65] width 22 height 22
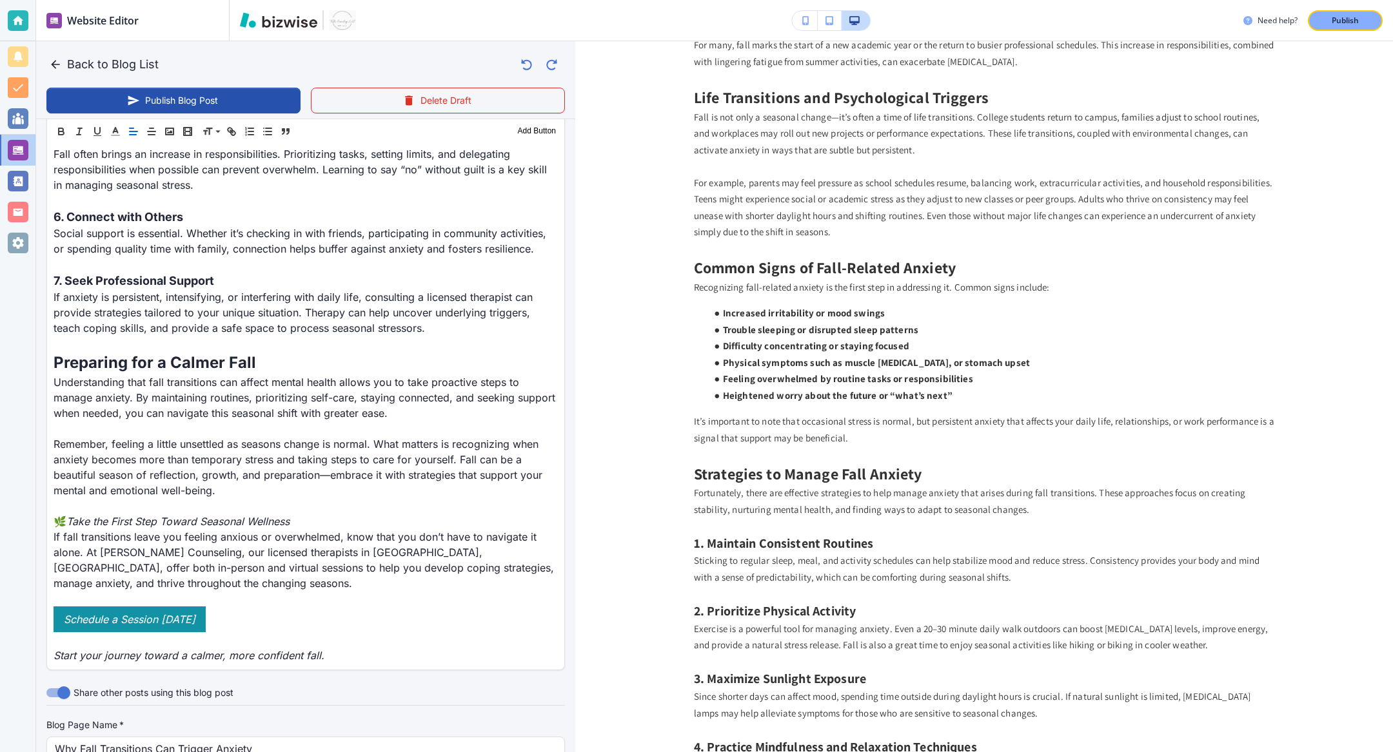
scroll to position [1946, 0]
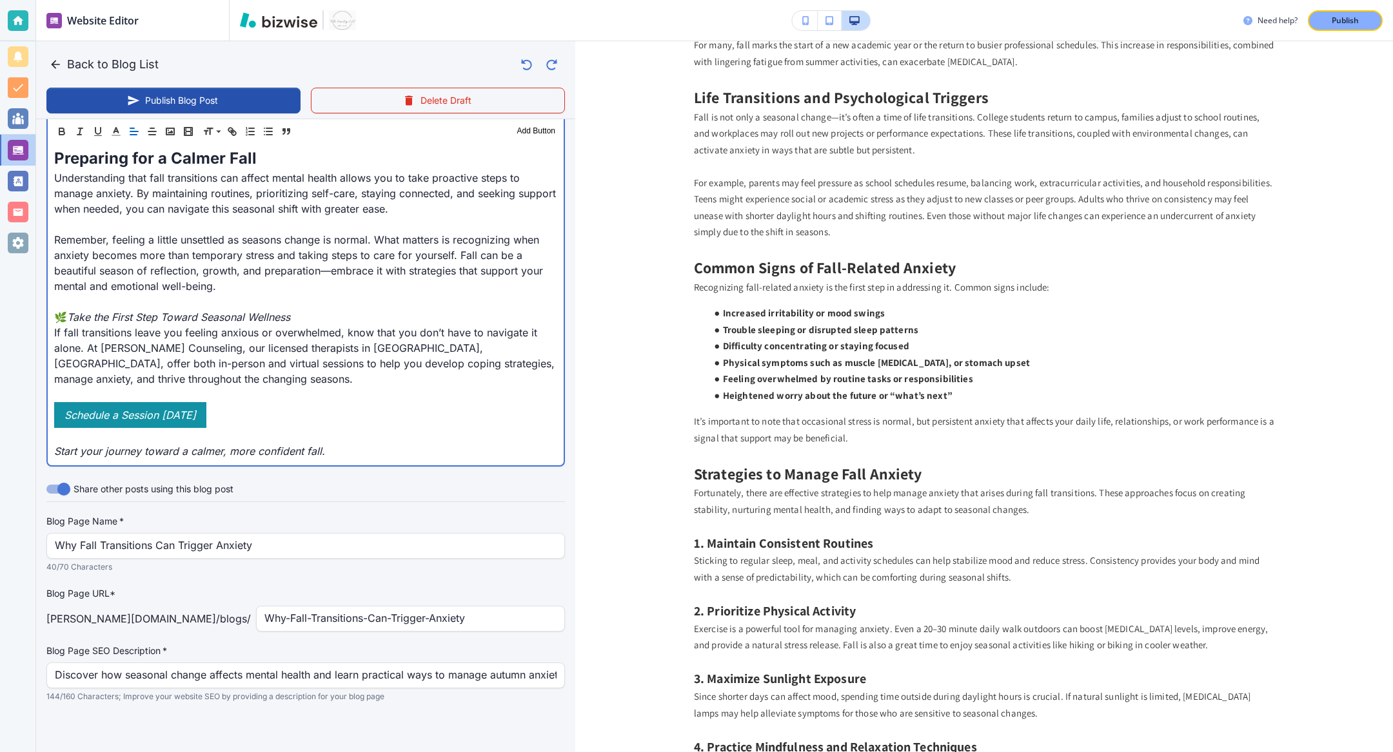
click at [375, 437] on p at bounding box center [305, 435] width 503 height 15
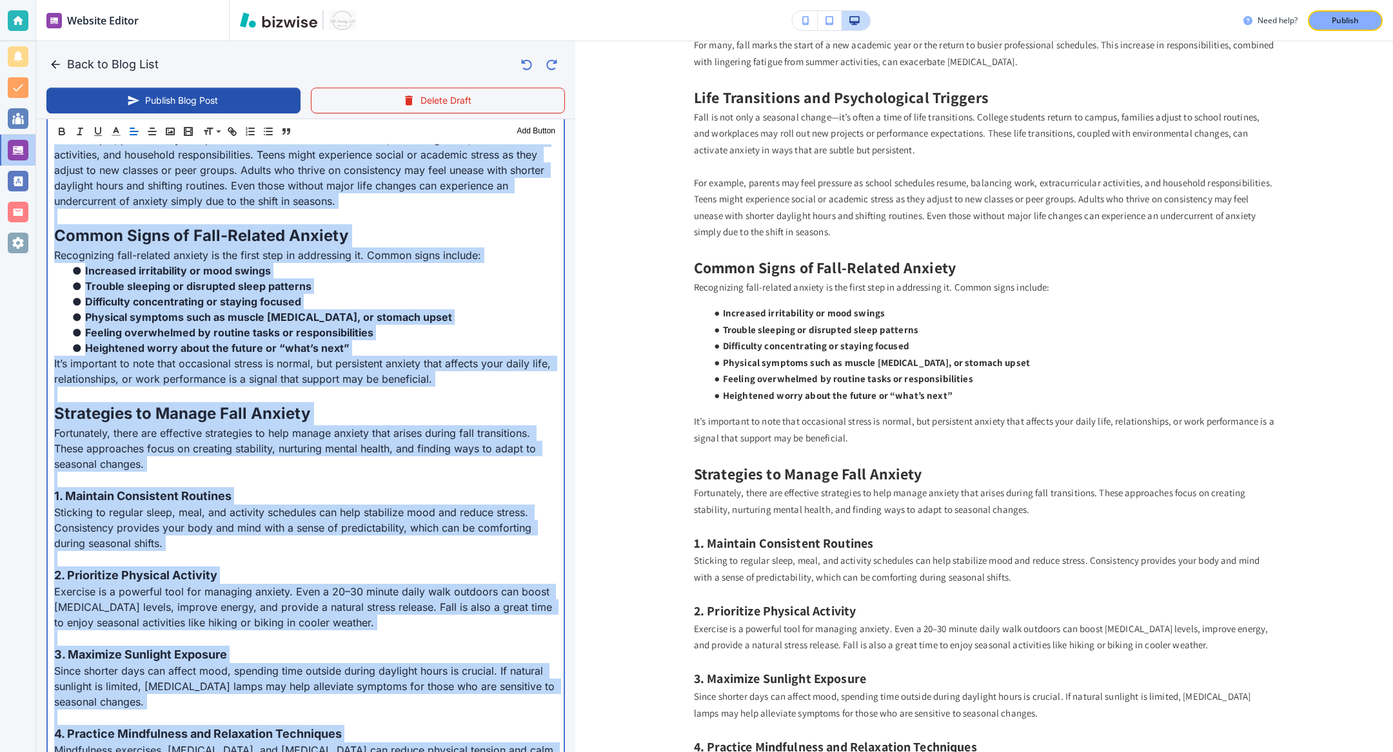
scroll to position [0, 0]
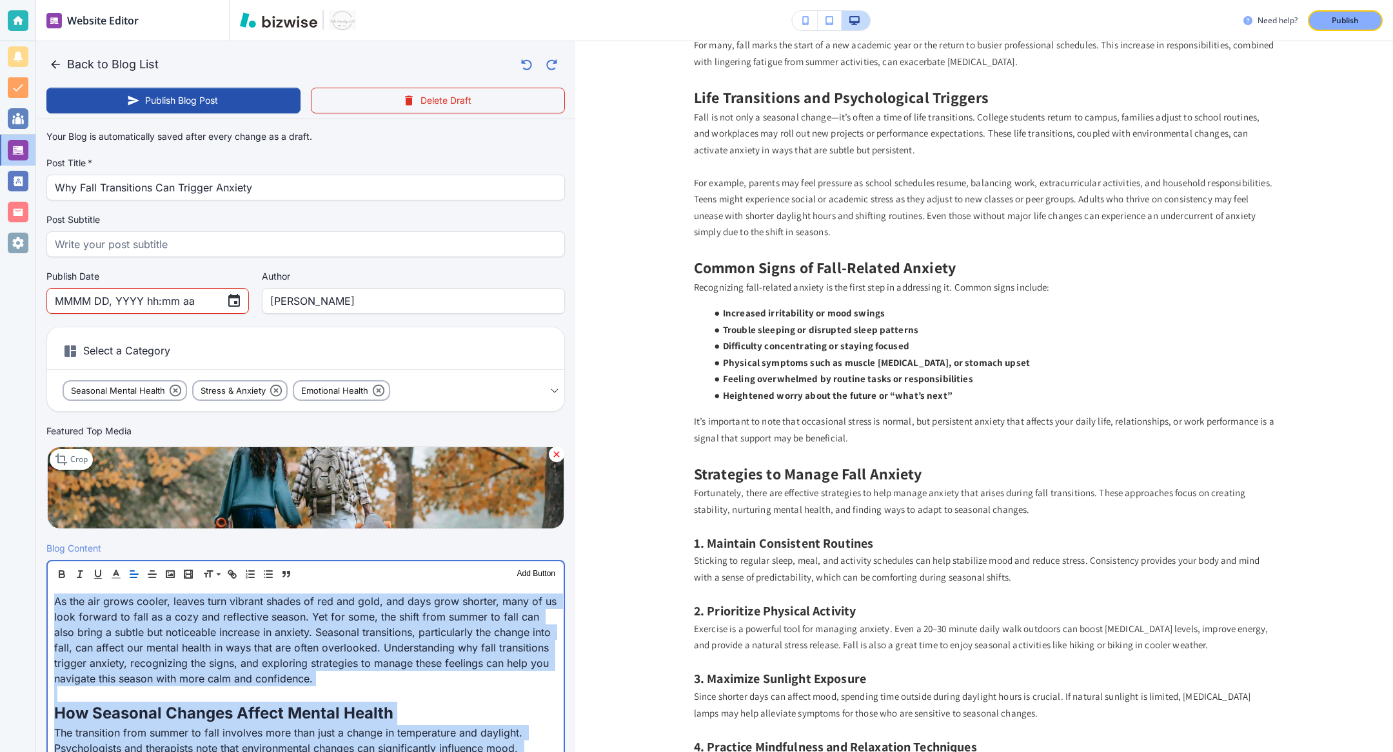
drag, startPoint x: 378, startPoint y: 454, endPoint x: 441, endPoint y: -117, distance: 574.6
click at [441, 0] on html "Website Editor Pages Edit, add, and delete pages or manage your page order Upda…" at bounding box center [696, 0] width 1393 height 0
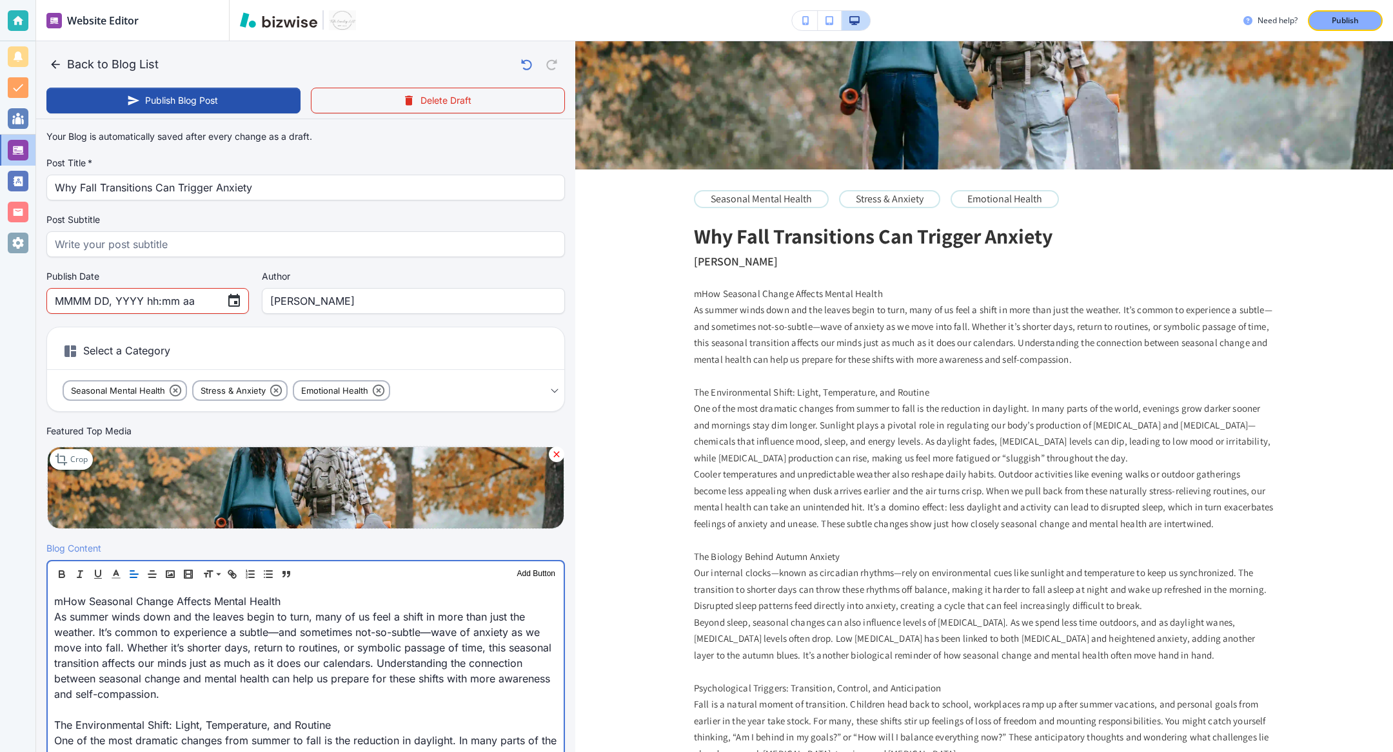
scroll to position [795, 0]
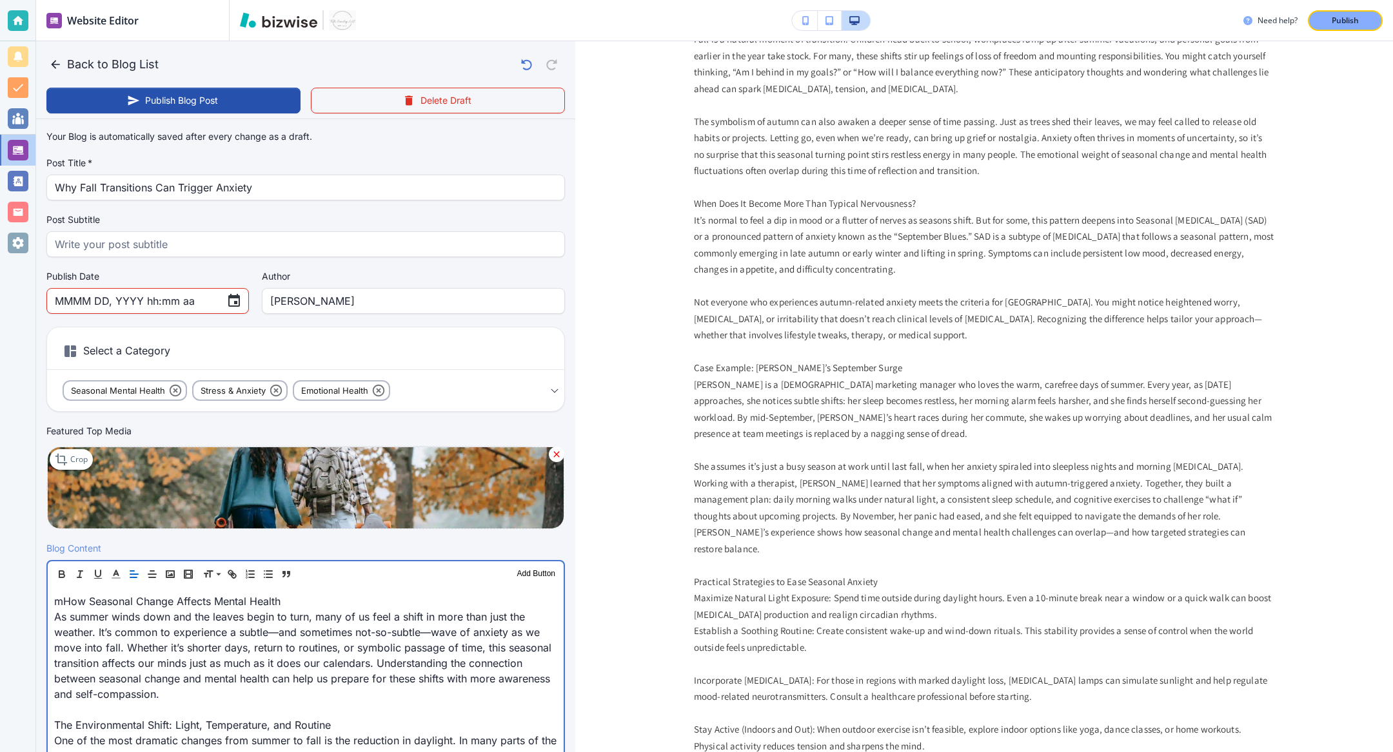
click at [64, 556] on p "mHow Seasonal Change Affects Mental Health" at bounding box center [305, 601] width 503 height 15
click at [328, 556] on p "How Seasonal Change Affects Mental Health" at bounding box center [305, 601] width 503 height 15
click at [220, 556] on p "How Seasonal Change Affects Mental Health" at bounding box center [305, 601] width 503 height 15
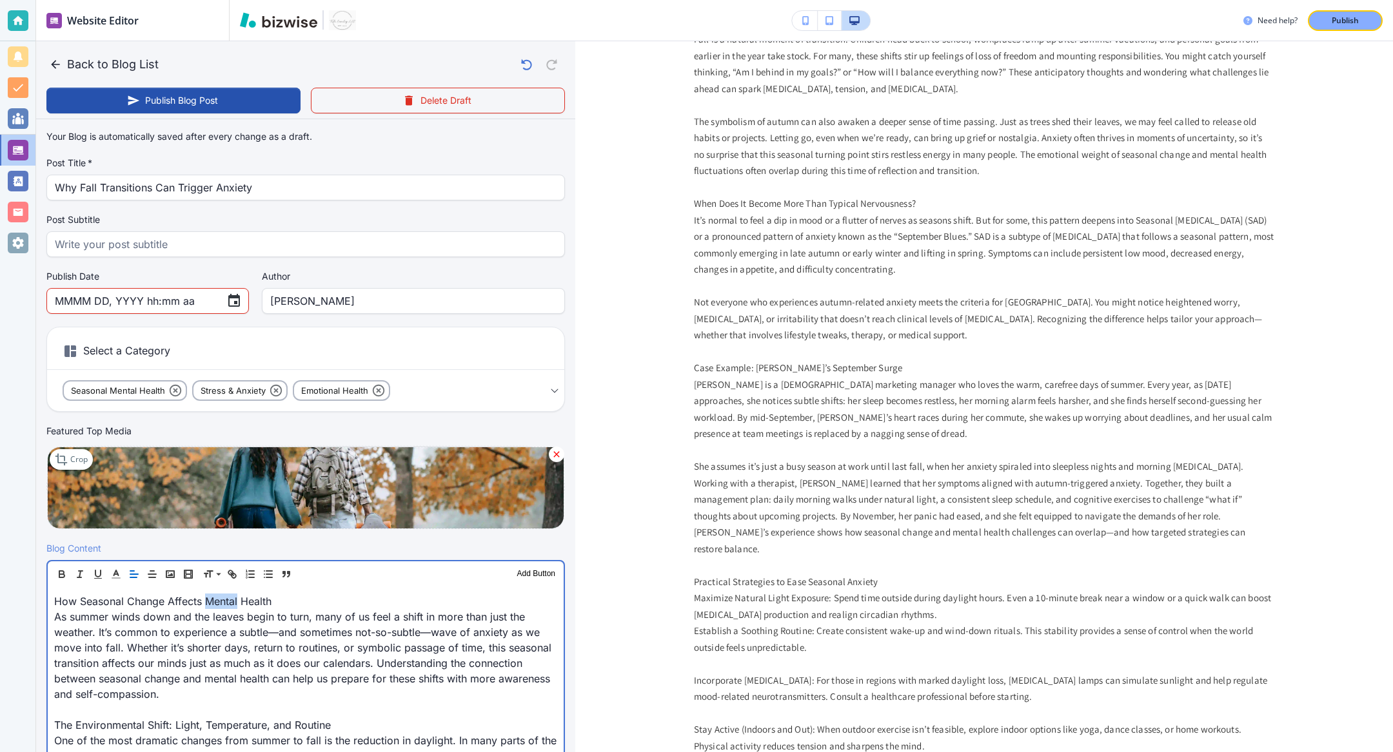
click at [220, 556] on p "How Seasonal Change Affects Mental Health" at bounding box center [305, 601] width 503 height 15
copy p "How Seasonal Change Affects Mental Health"
click at [212, 179] on input "Why Fall Transitions Can Trigger Anxiety" at bounding box center [306, 187] width 502 height 24
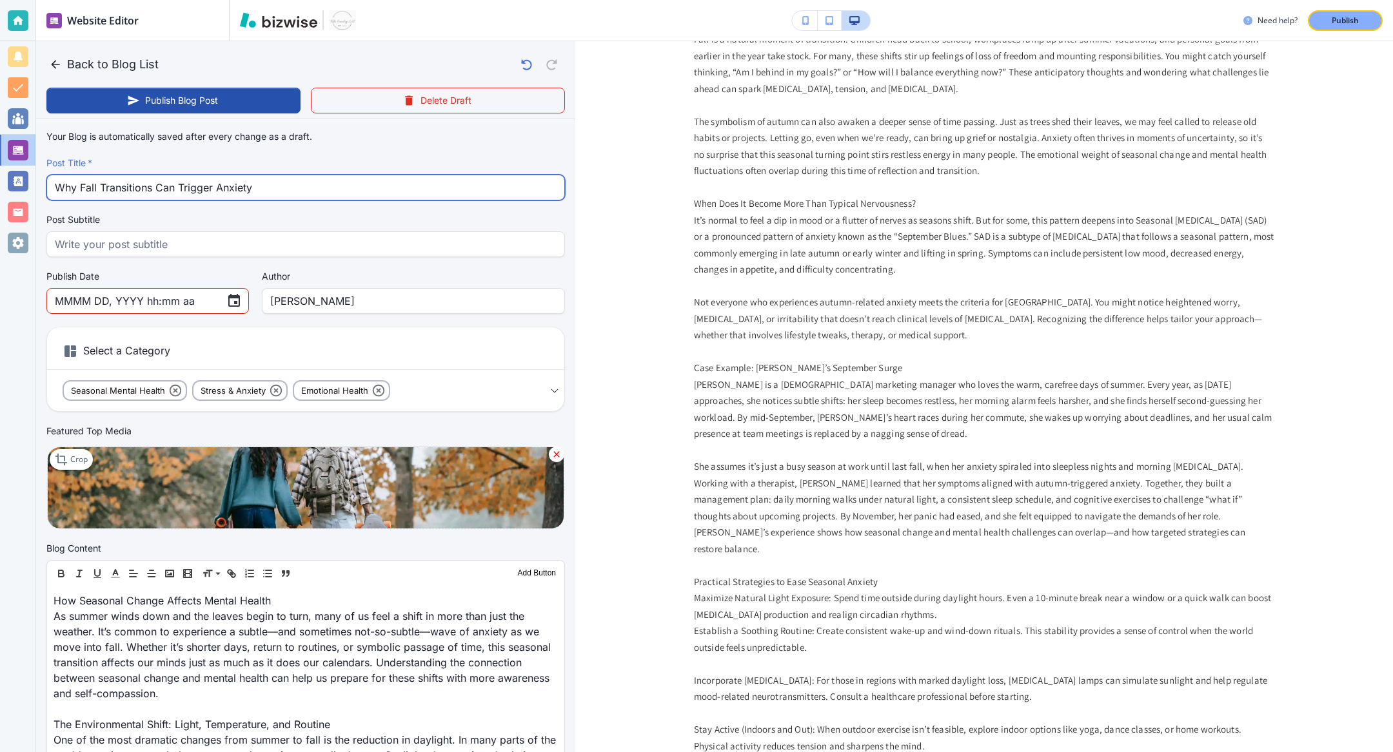
click at [212, 179] on input "Why Fall Transitions Can Trigger Anxiety" at bounding box center [306, 187] width 502 height 24
paste input "How Seasonal Change Affects Mental Health"
type input "How Seasonal Change Affects Mental Health"
click at [301, 303] on input "[PERSON_NAME]" at bounding box center [413, 301] width 286 height 24
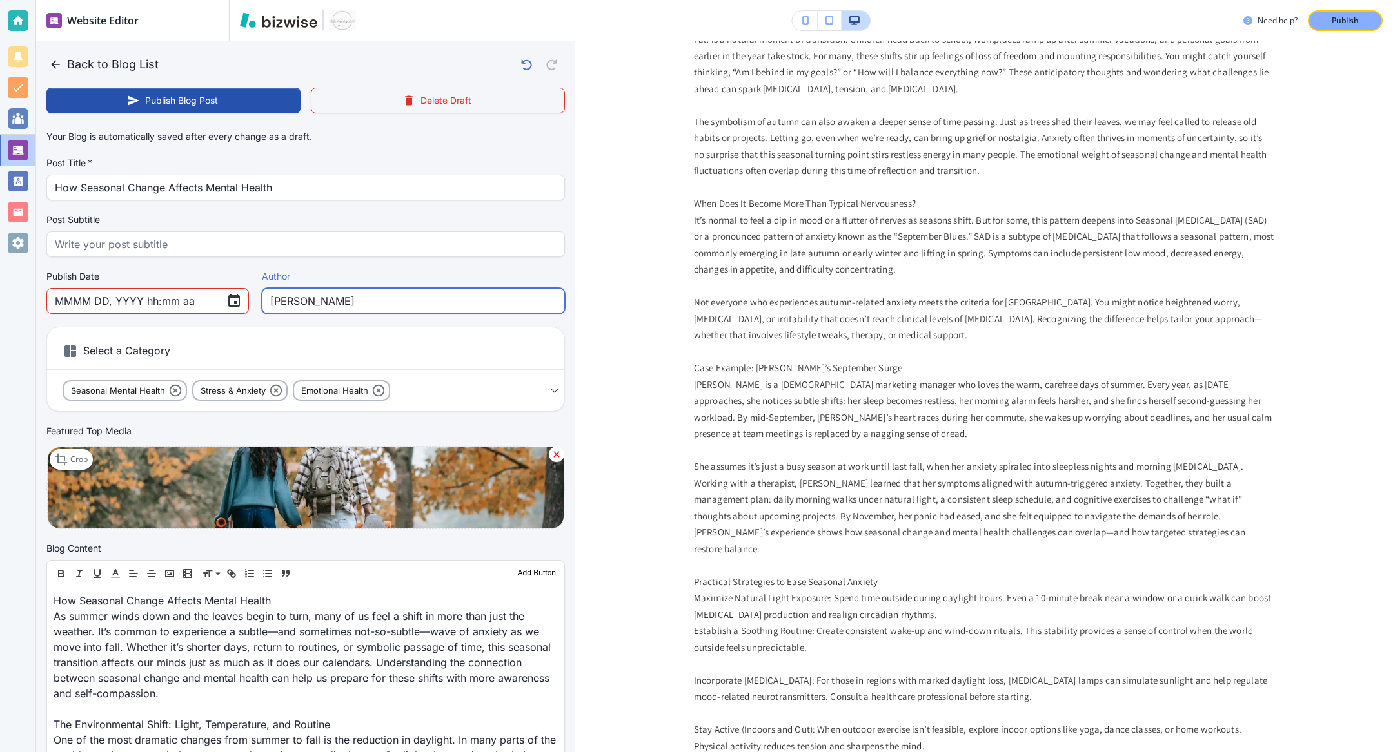
click at [301, 303] on input "[PERSON_NAME]" at bounding box center [413, 301] width 286 height 24
type input "[PERSON_NAME]"
click at [228, 298] on icon "Choose date" at bounding box center [234, 300] width 12 height 13
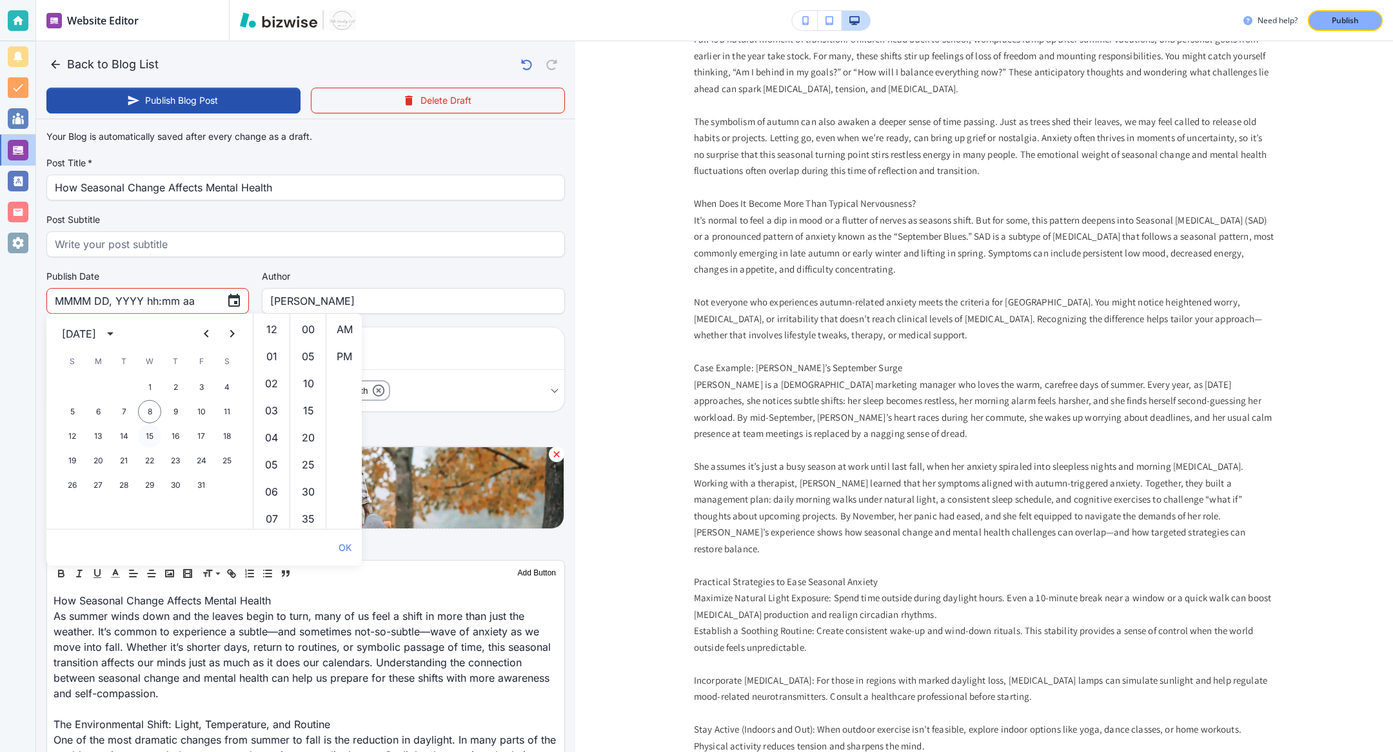
click at [147, 437] on button "15" at bounding box center [149, 436] width 23 height 23
click at [340, 350] on li "PM" at bounding box center [344, 357] width 31 height 26
type input "Oct 15, 2025 12:00 PM"
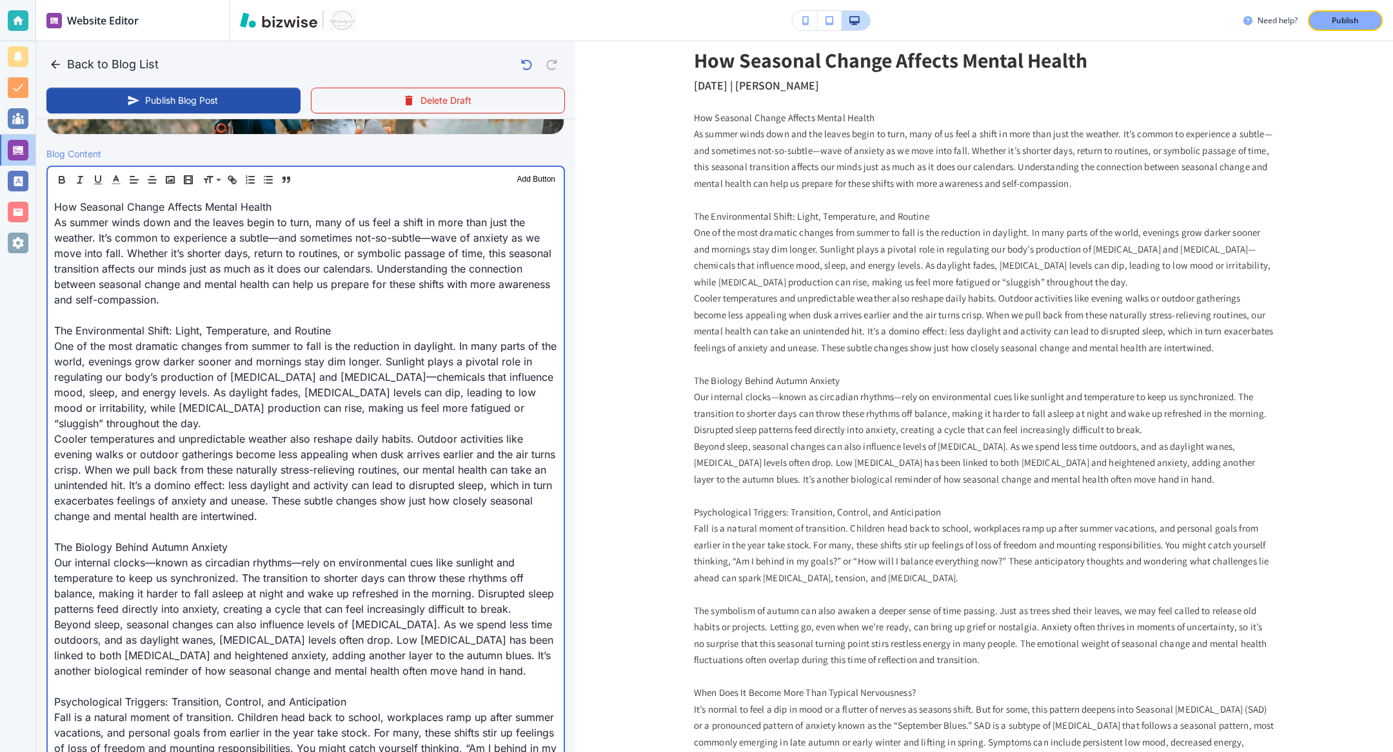
scroll to position [395, 0]
drag, startPoint x: 288, startPoint y: 209, endPoint x: 28, endPoint y: 186, distance: 260.8
click at [28, 186] on div "Website Editor Pages Edit, add, and delete pages or manage your page order Upda…" at bounding box center [696, 376] width 1393 height 752
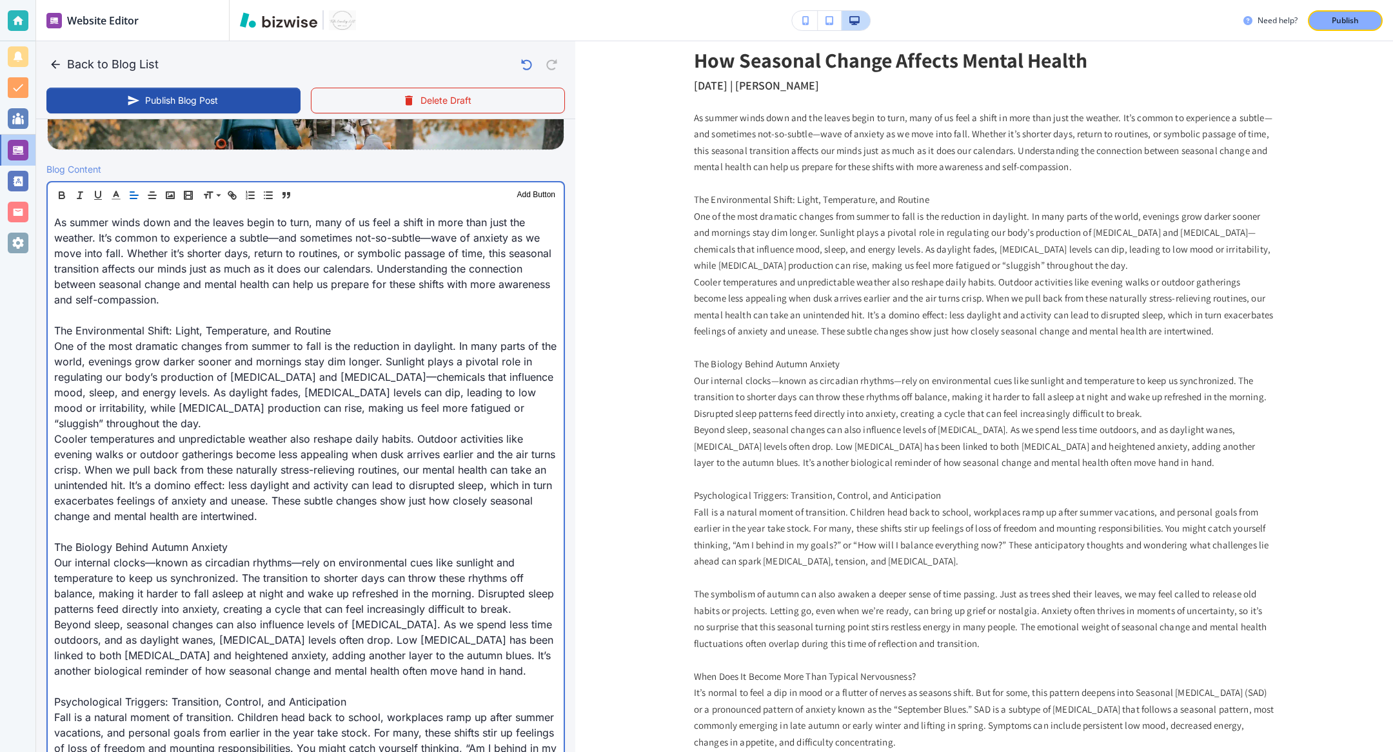
click at [159, 329] on p "The Environmental Shift: Light, Temperature, and Routine" at bounding box center [305, 330] width 503 height 15
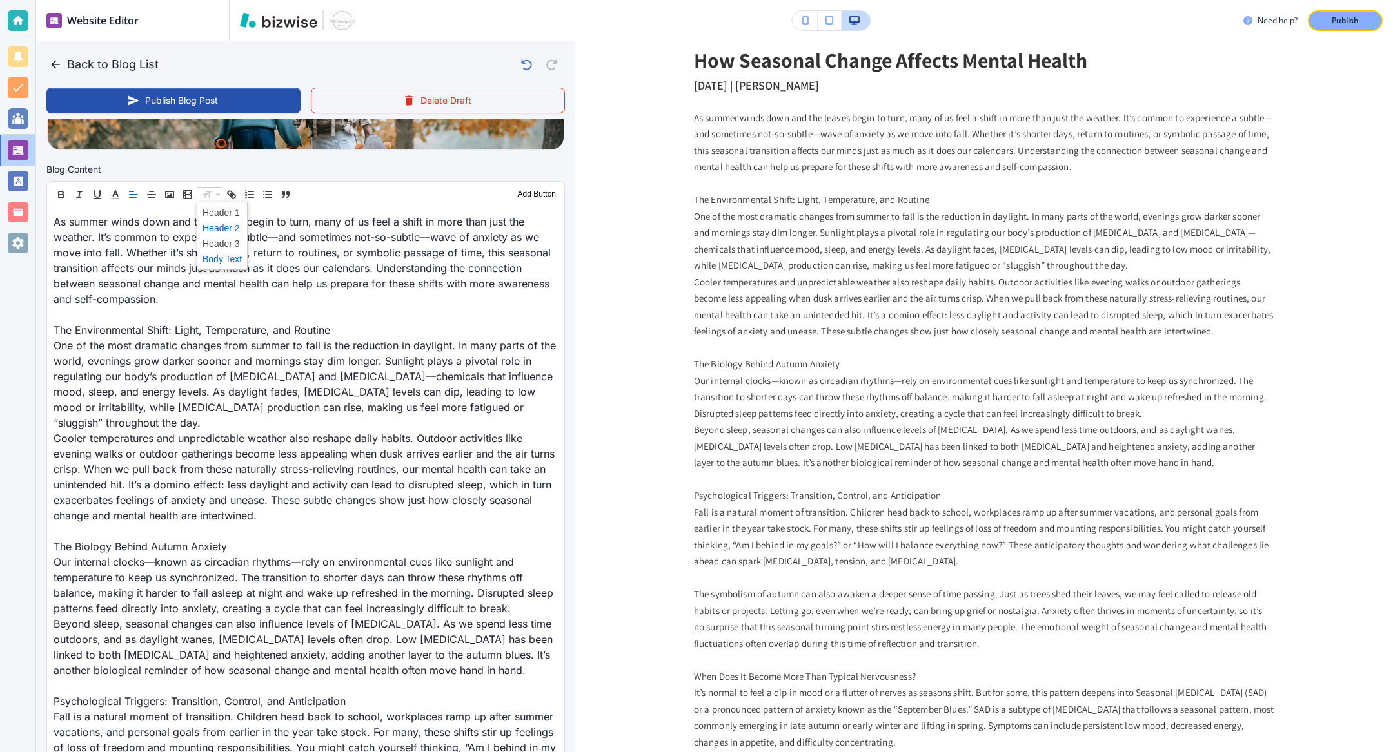
click at [217, 231] on span at bounding box center [221, 227] width 39 height 15
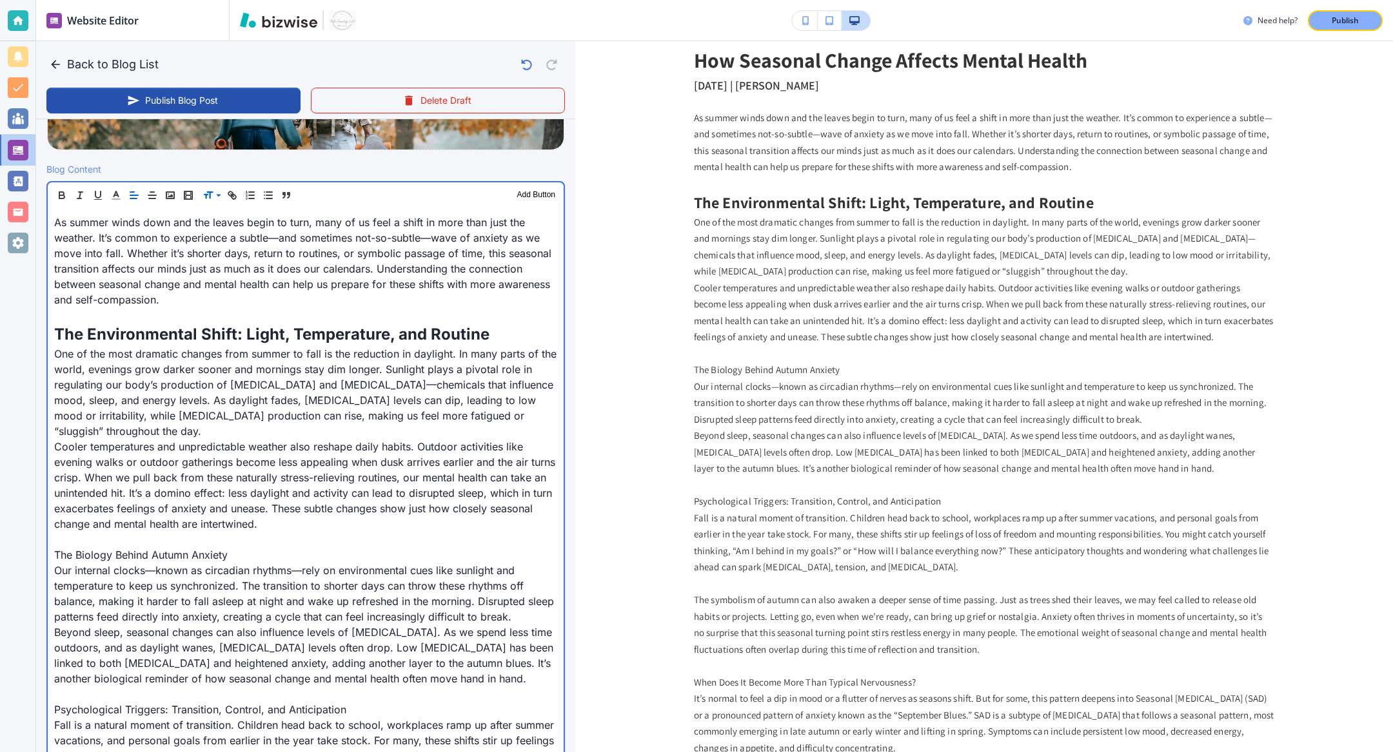
click at [182, 547] on p "The Biology Behind Autumn Anxiety" at bounding box center [305, 554] width 503 height 15
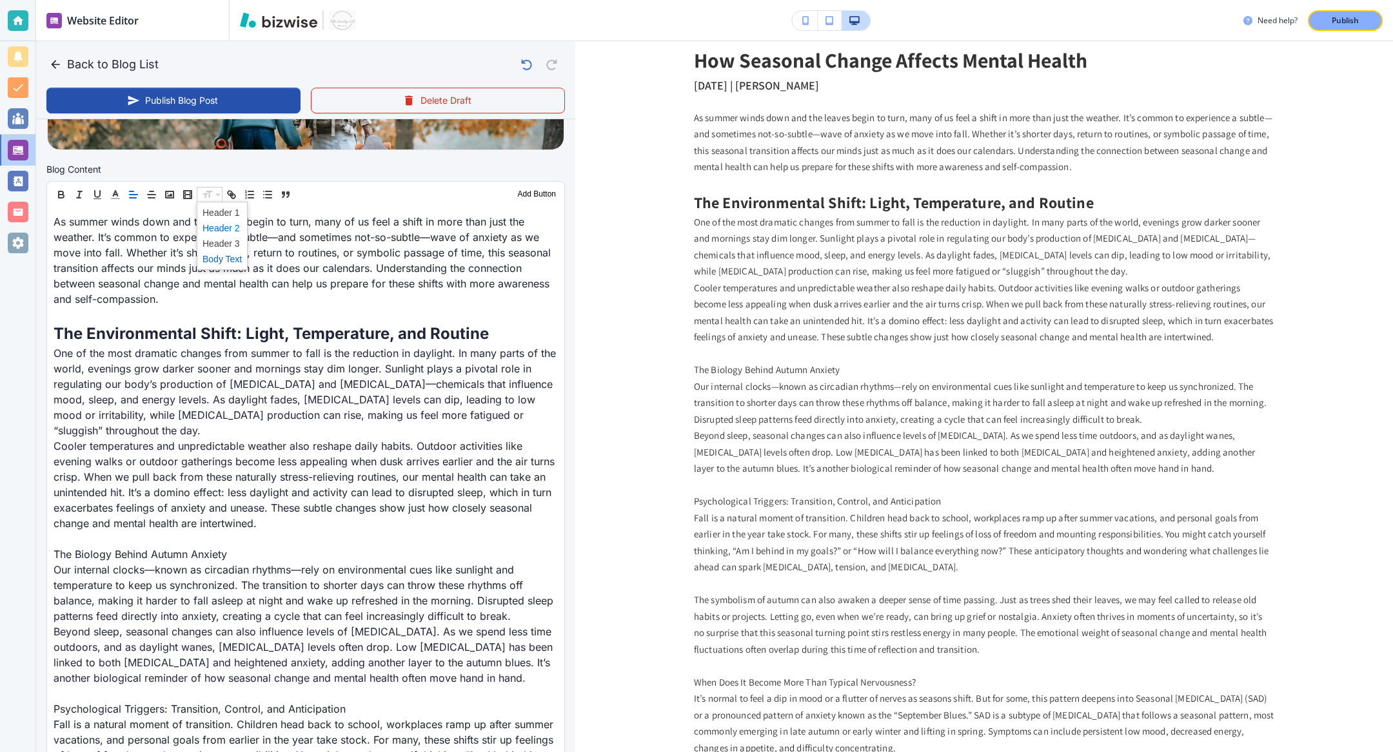
click at [205, 231] on span at bounding box center [221, 227] width 39 height 15
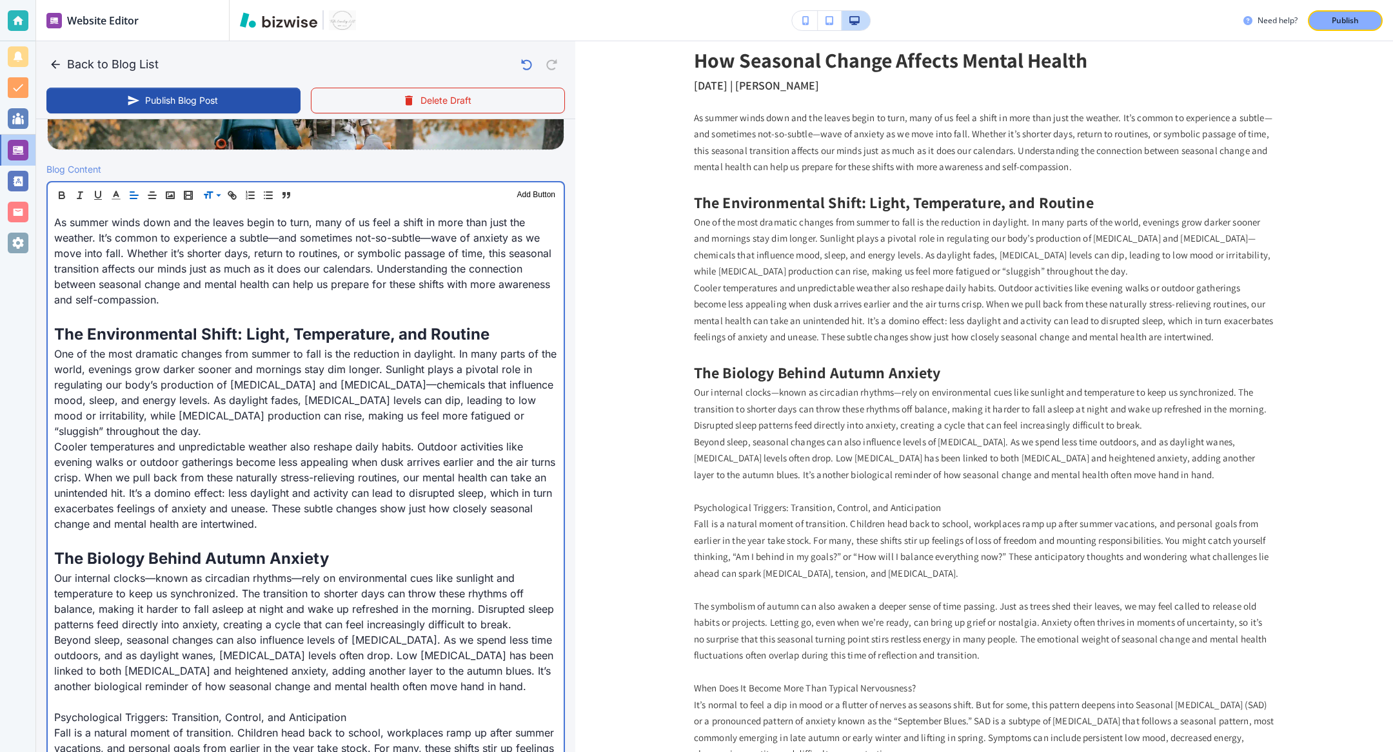
click at [219, 556] on p "Psychological Triggers: Transition, Control, and Anticipation" at bounding box center [305, 717] width 503 height 15
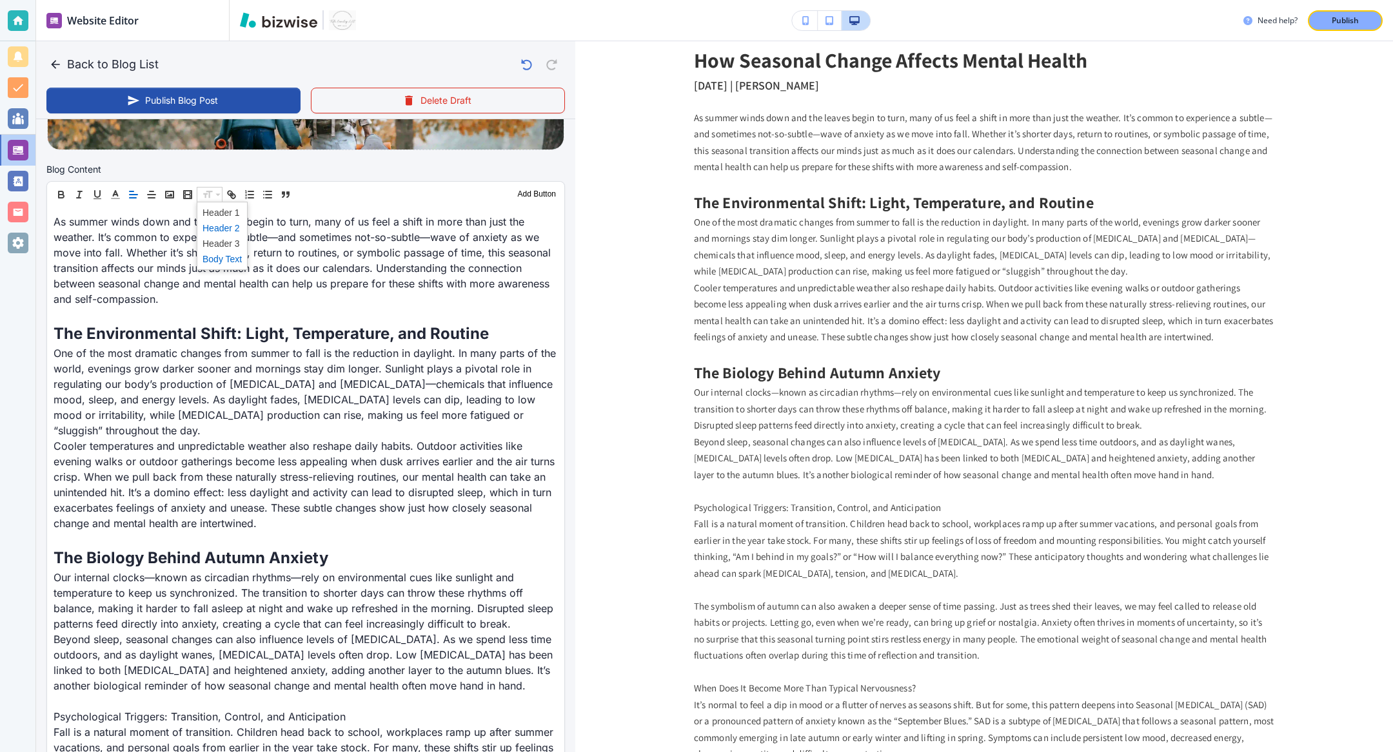
click at [210, 231] on span at bounding box center [221, 227] width 39 height 15
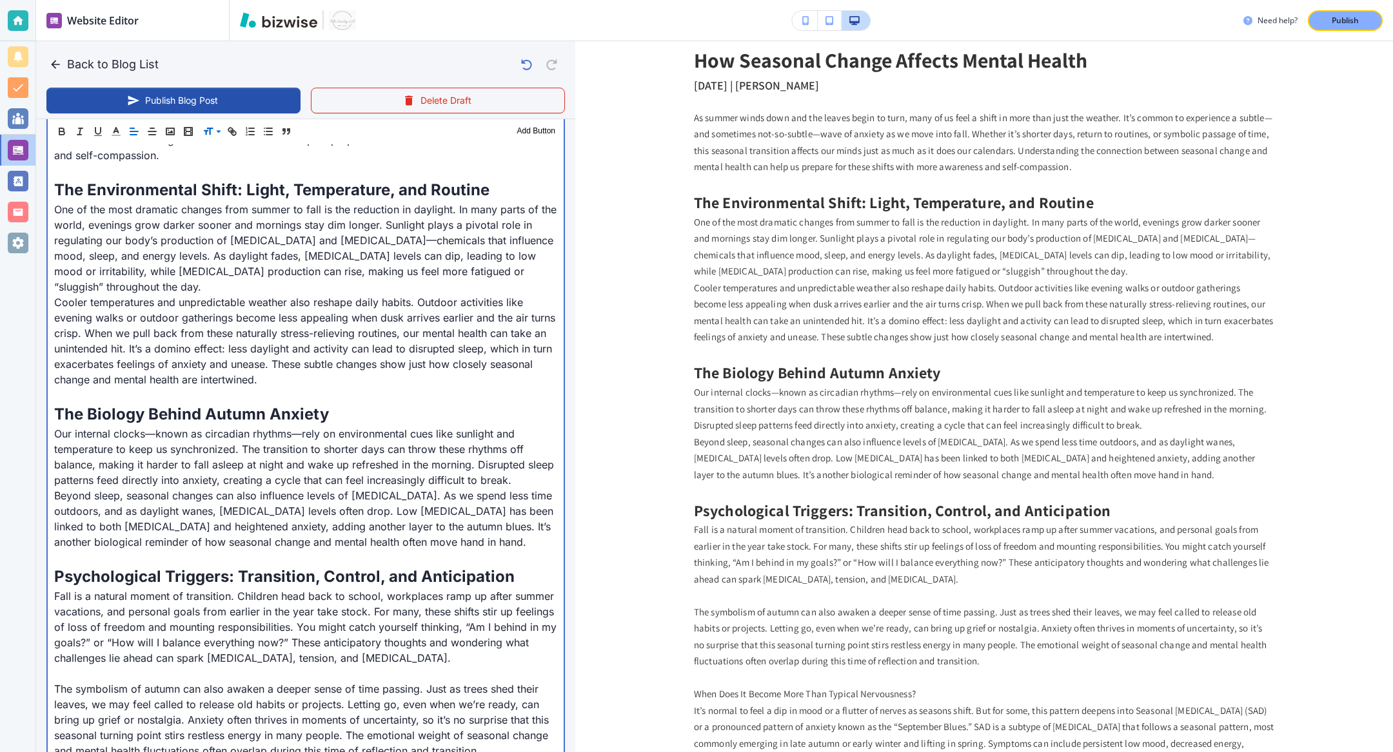
scroll to position [657, 0]
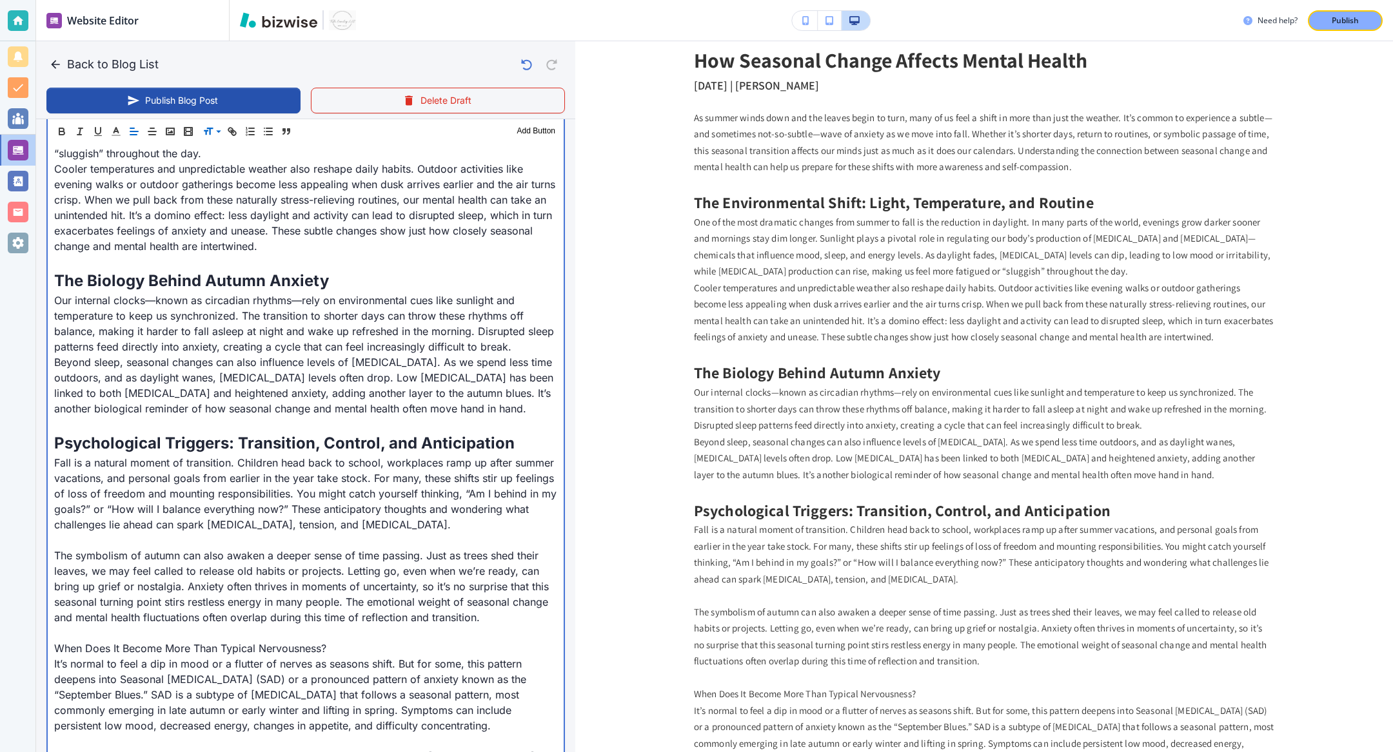
click at [190, 556] on p "When Does It Become More Than Typical Nervousness?" at bounding box center [305, 648] width 503 height 15
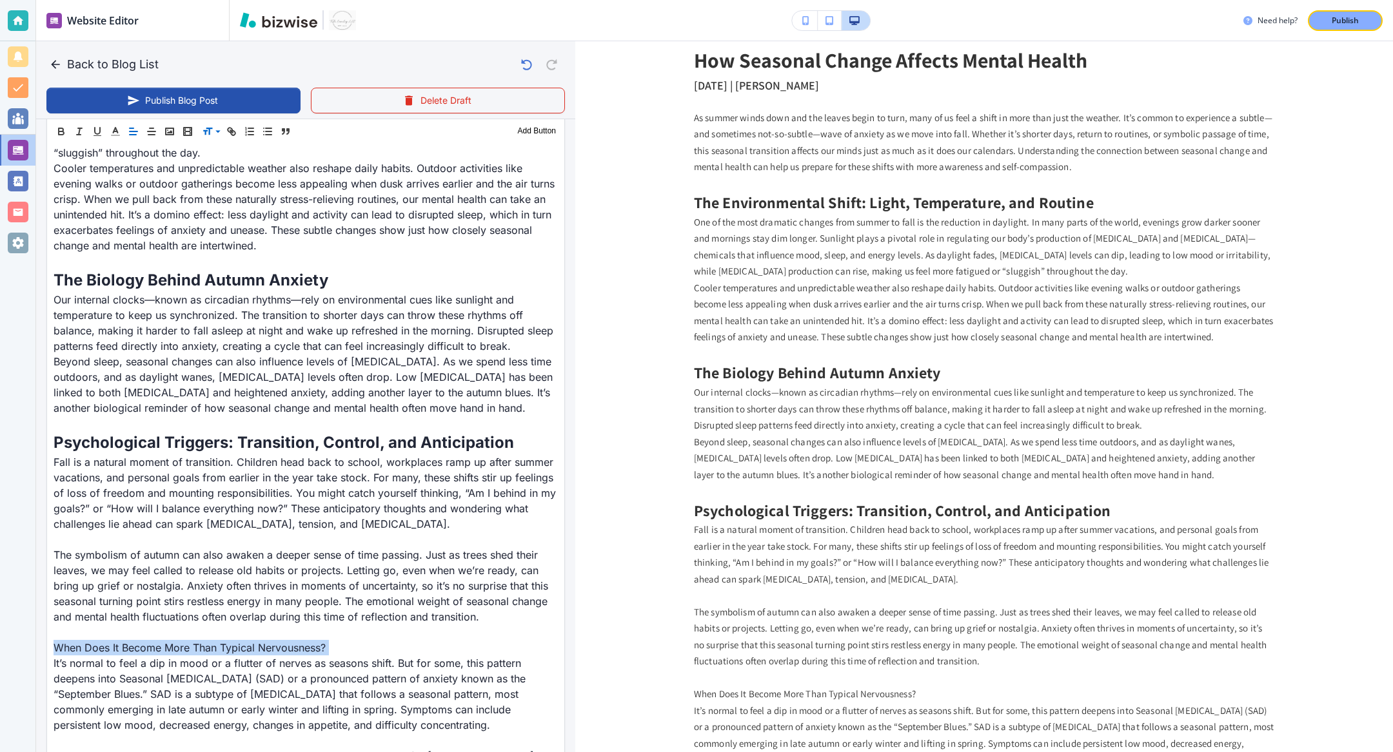
scroll to position [656, 0]
click at [211, 162] on span at bounding box center [221, 164] width 39 height 15
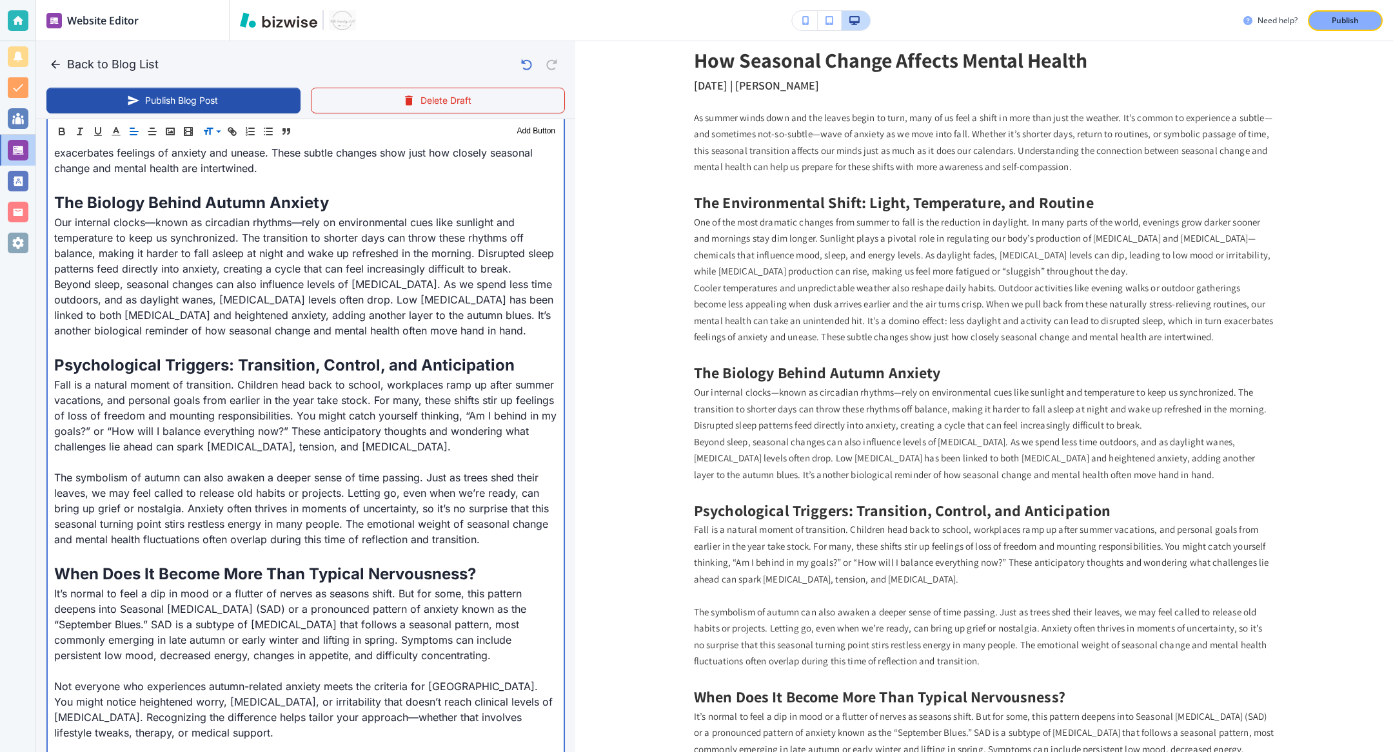
scroll to position [1020, 0]
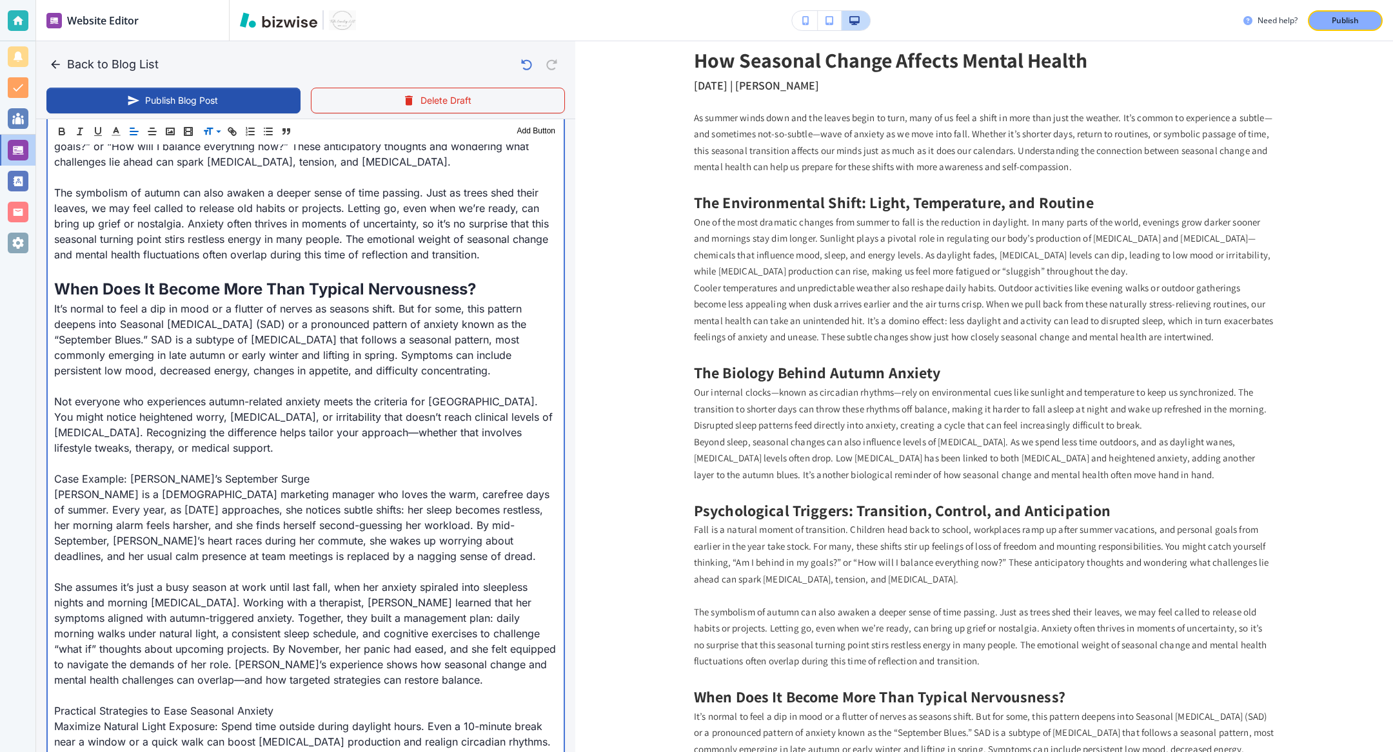
click at [140, 471] on p "Case Example: Sarah’s September Surge" at bounding box center [305, 478] width 503 height 15
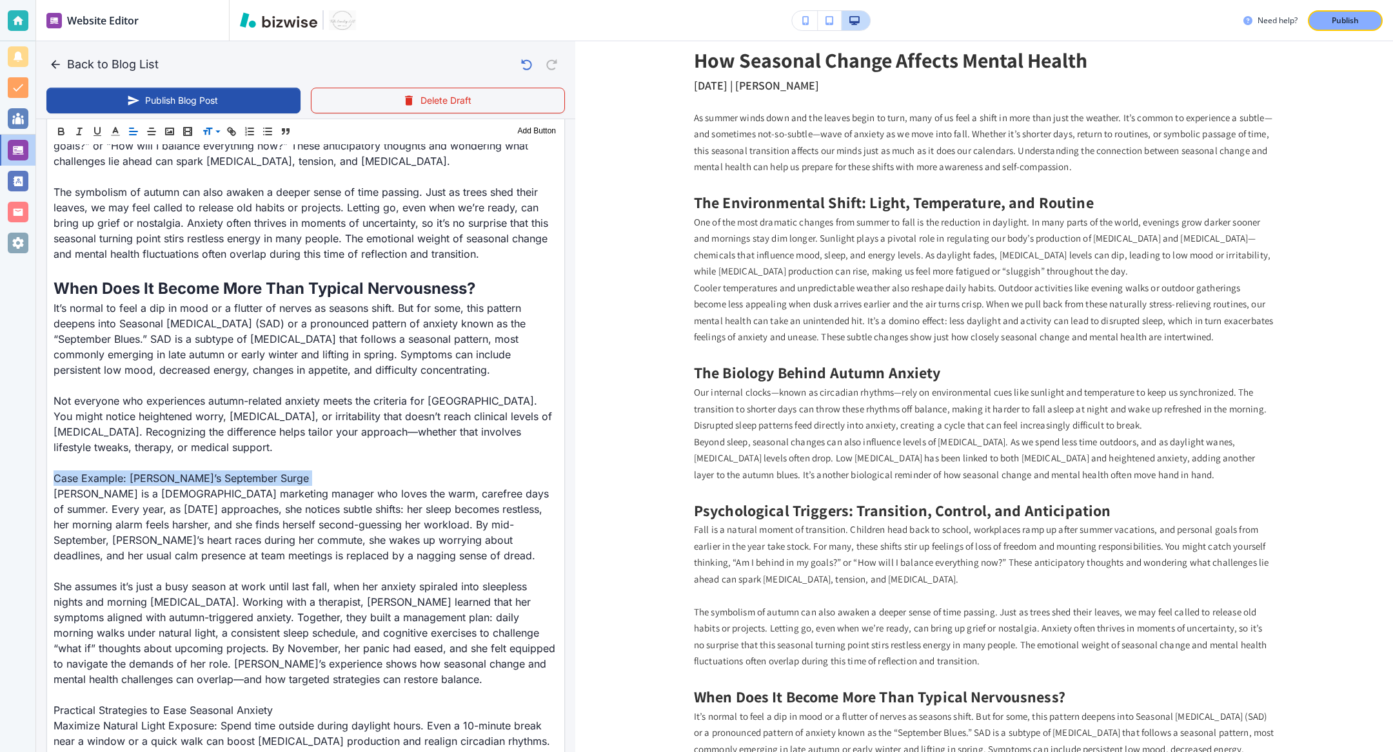
scroll to position [1019, 0]
click at [210, 166] on span at bounding box center [221, 164] width 39 height 15
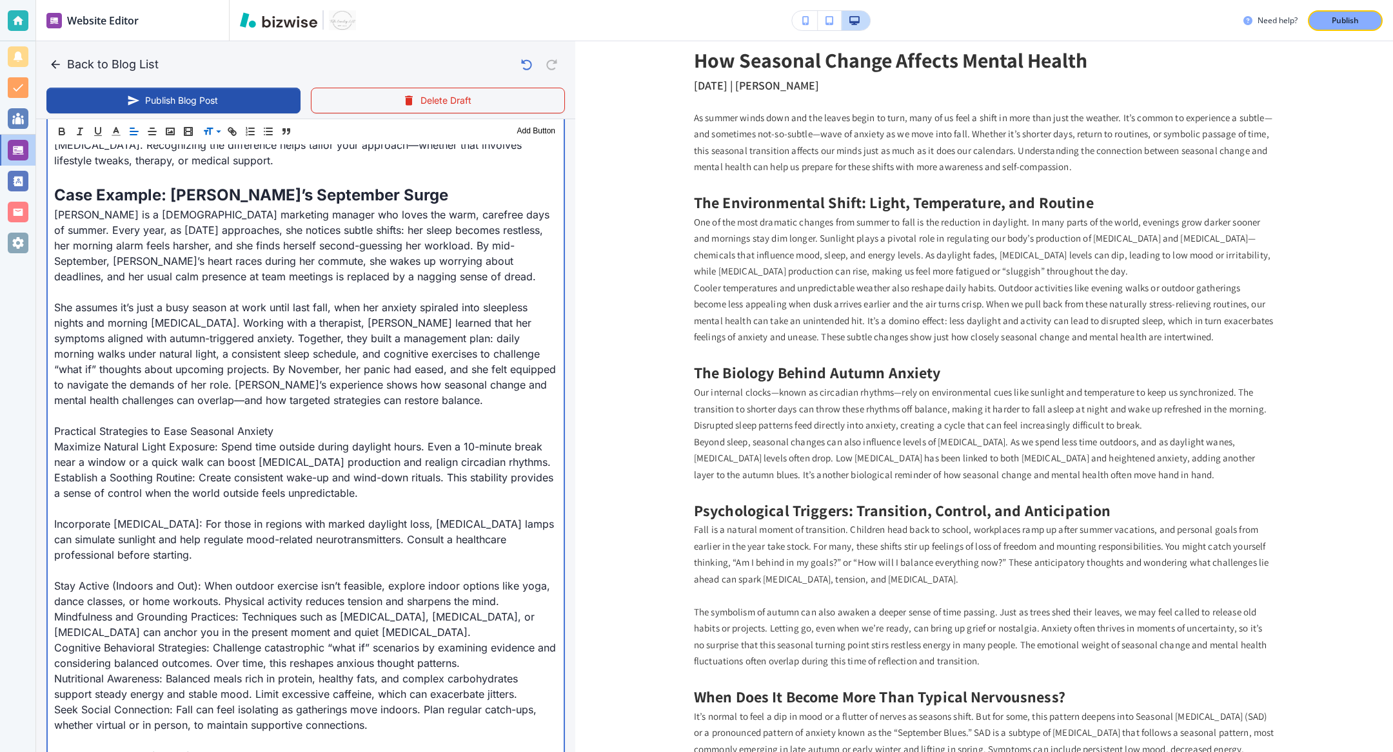
scroll to position [1327, 0]
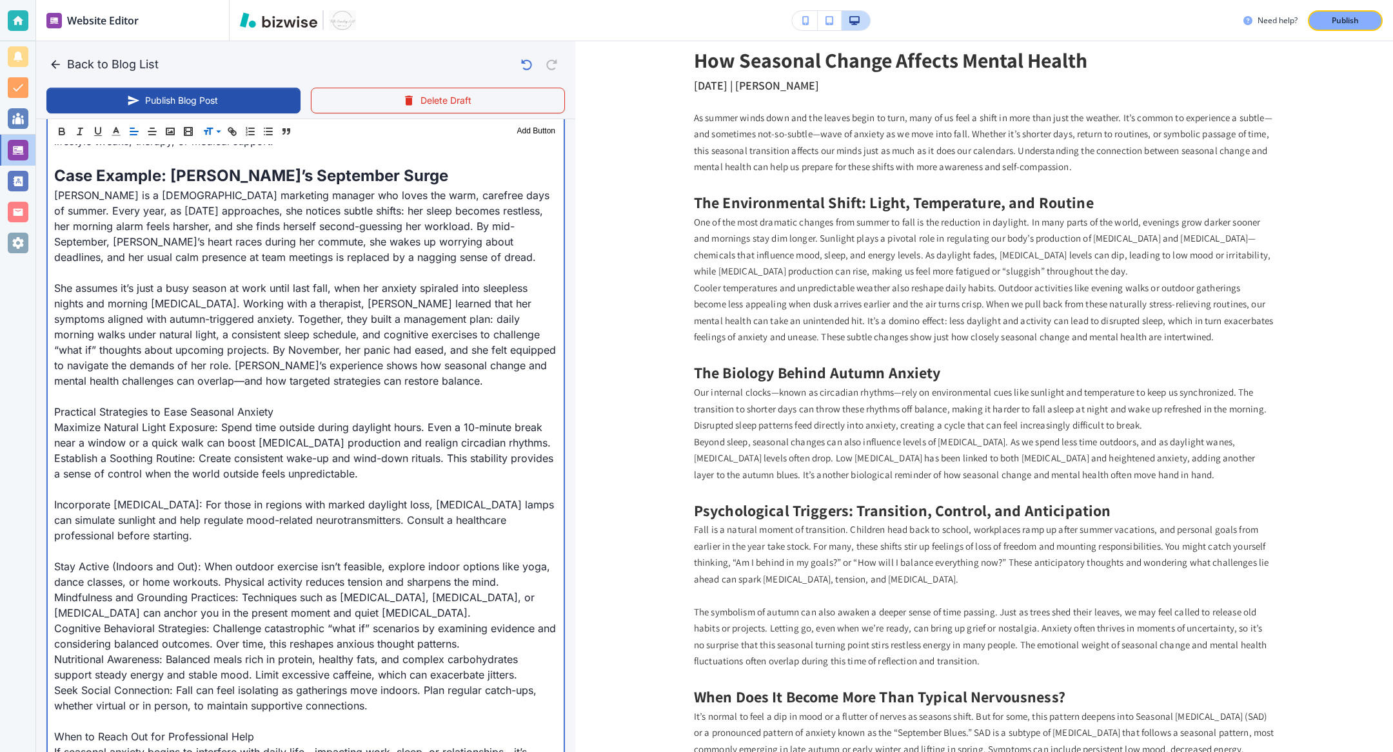
click at [202, 404] on p "Practical Strategies to Ease Seasonal Anxiety" at bounding box center [305, 411] width 503 height 15
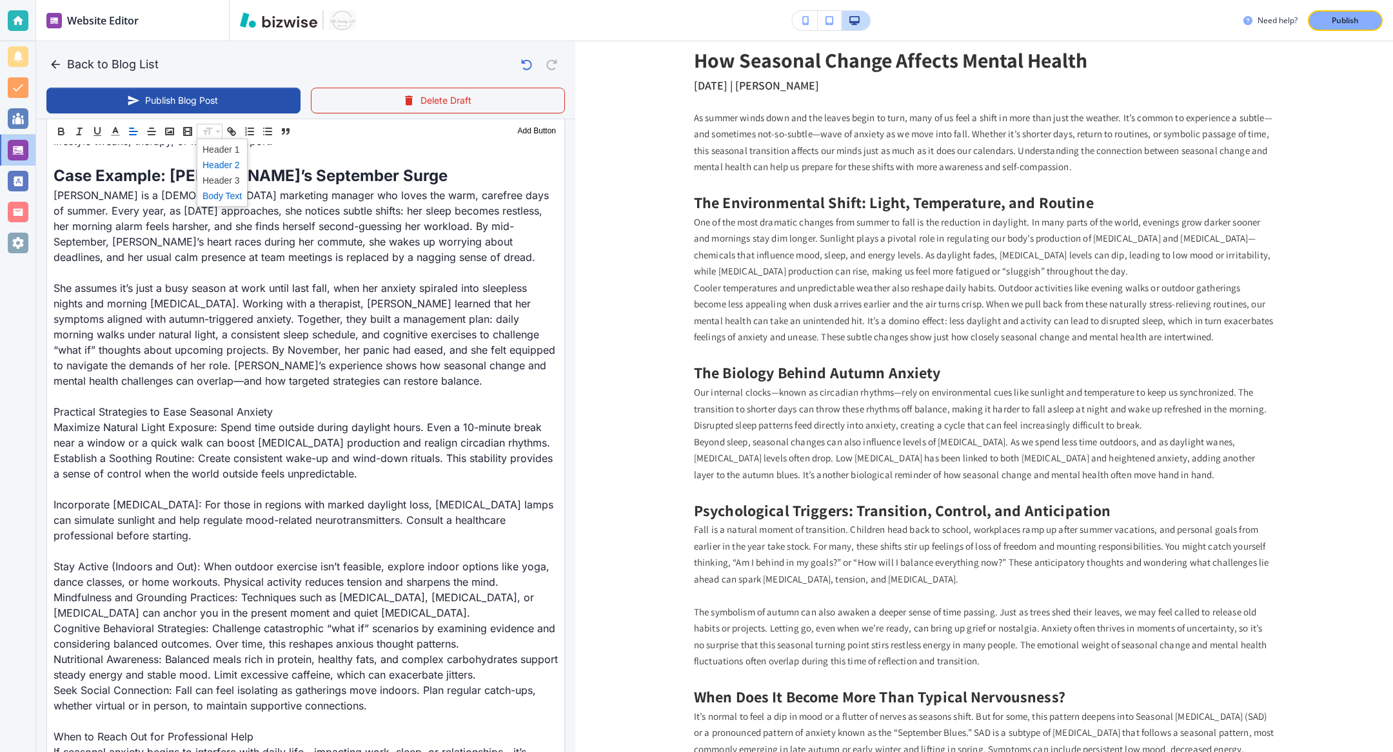
click at [211, 164] on span at bounding box center [221, 164] width 39 height 15
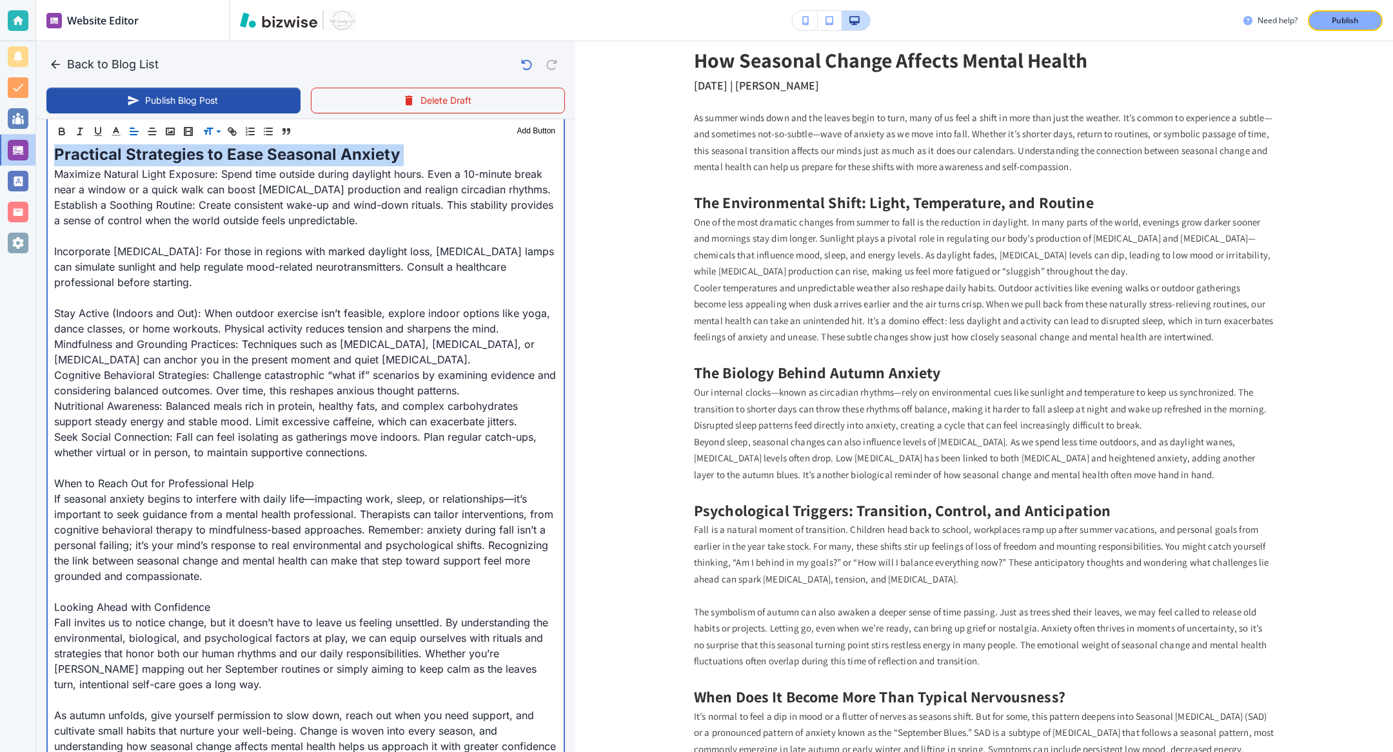
scroll to position [1603, 0]
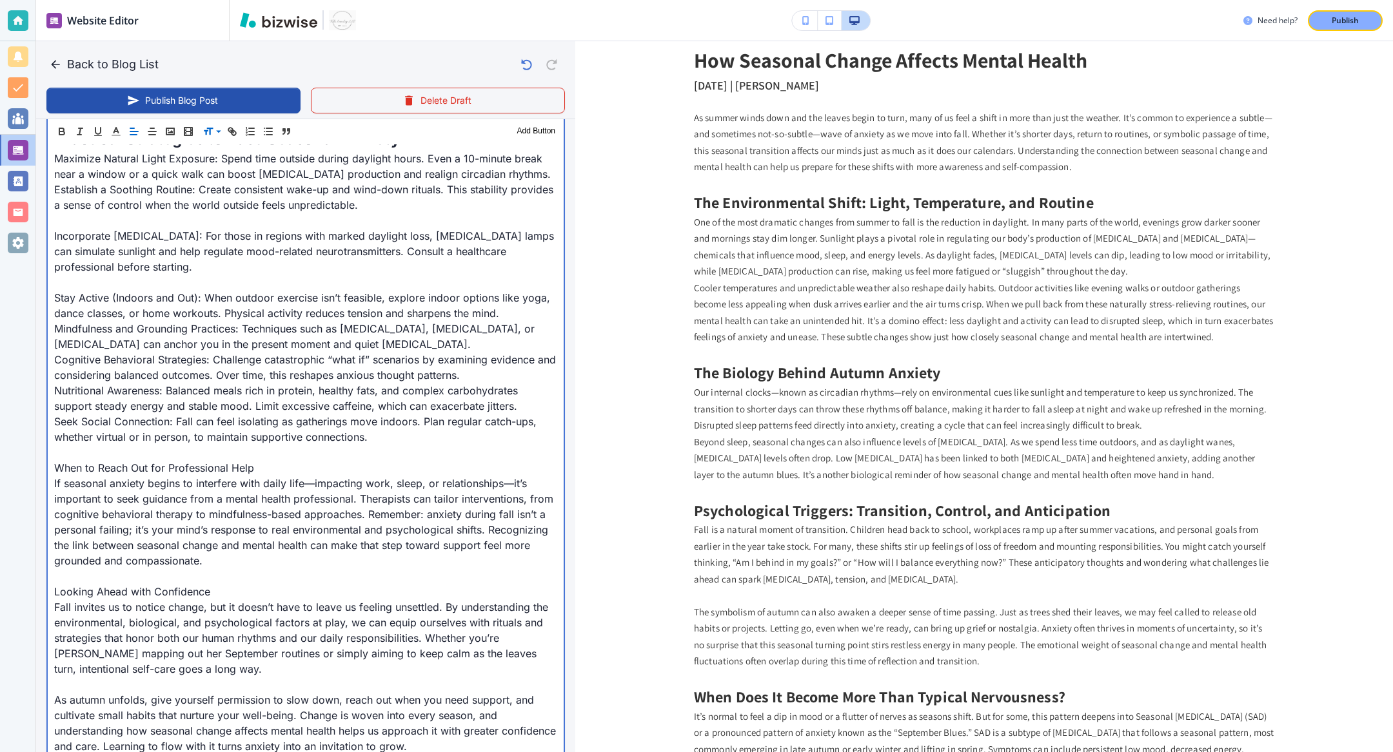
click at [167, 460] on p "When to Reach Out for Professional Help" at bounding box center [305, 467] width 503 height 15
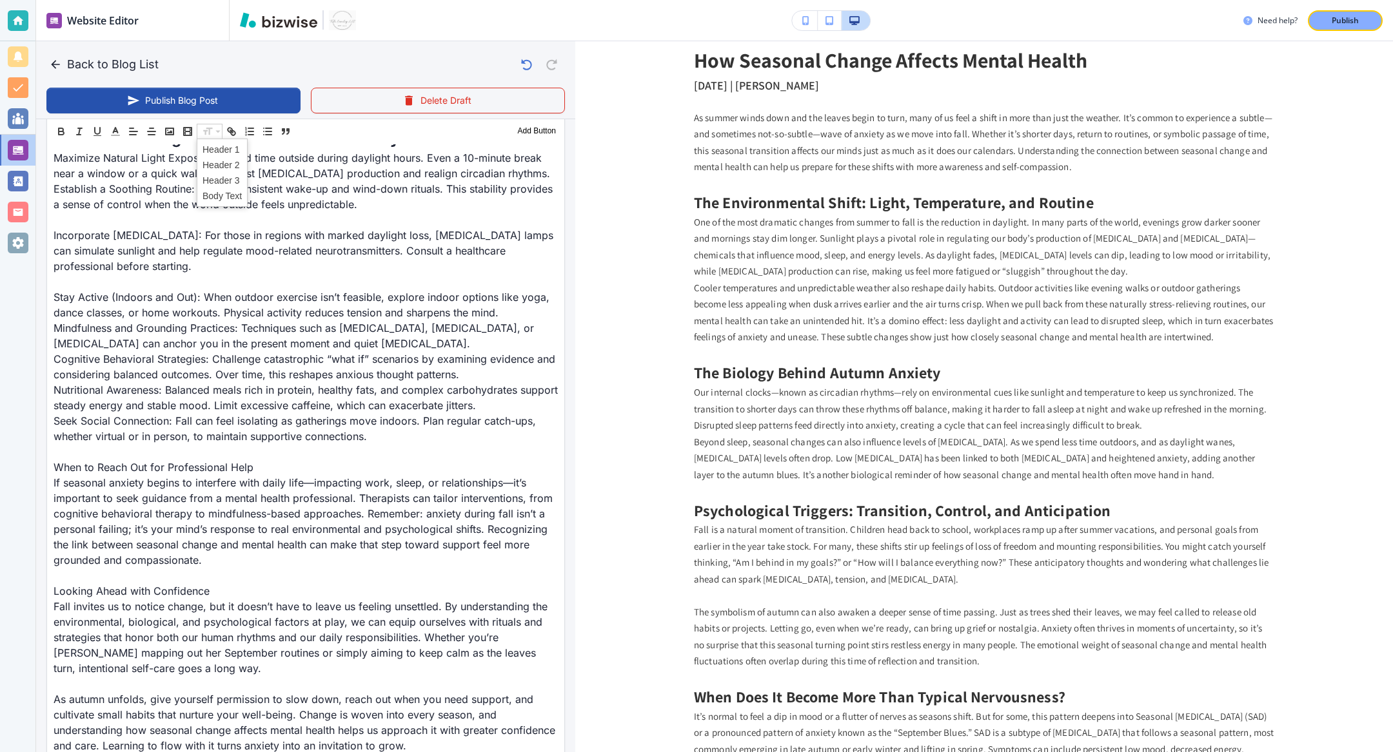
scroll to position [1603, 0]
click at [211, 167] on span at bounding box center [221, 164] width 39 height 15
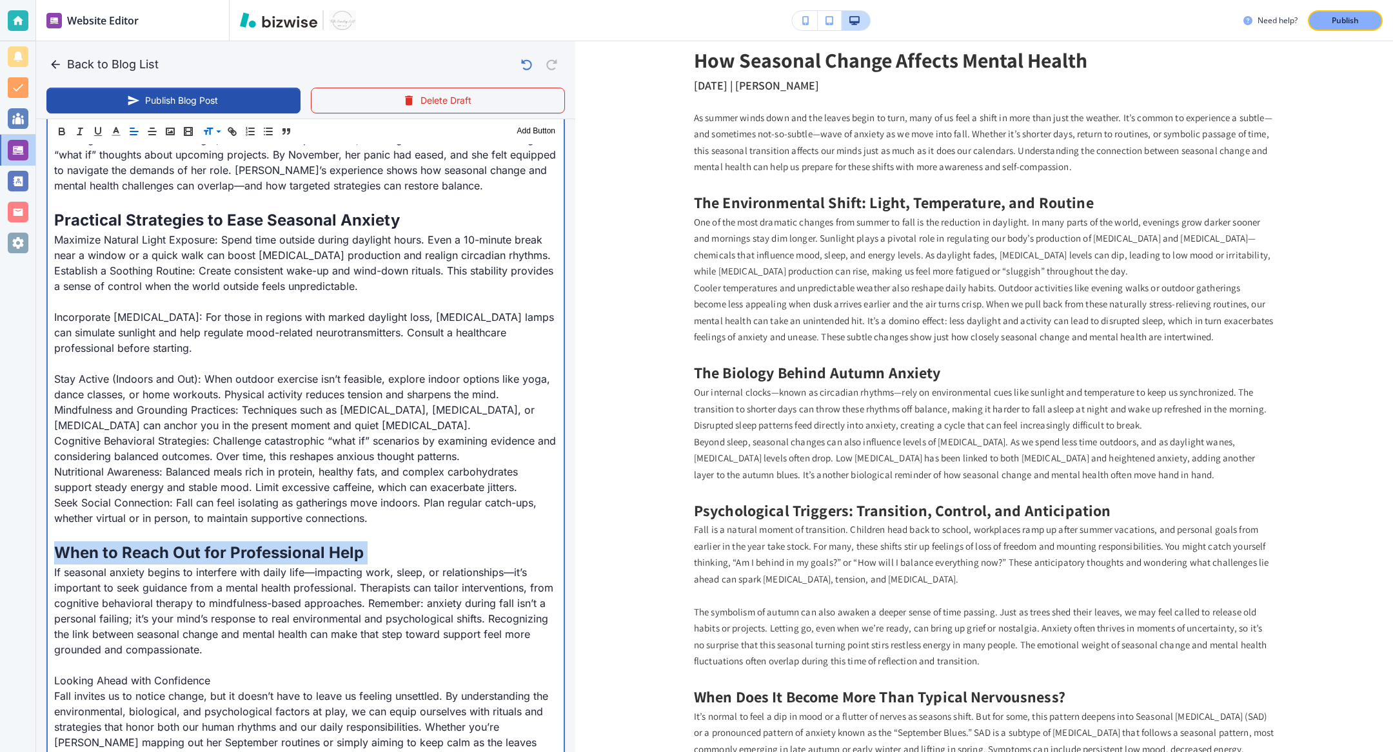
scroll to position [1795, 0]
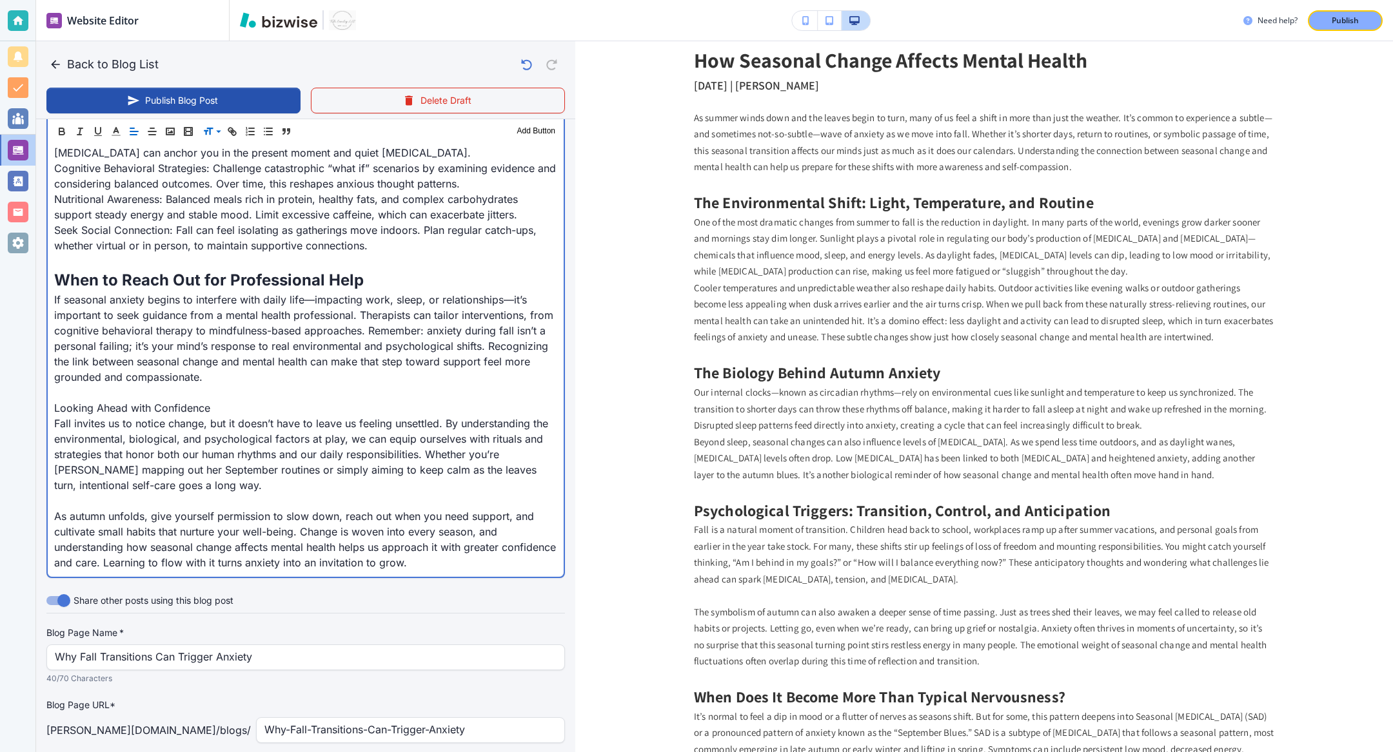
click at [152, 400] on p "Looking Ahead with Confidence" at bounding box center [305, 407] width 503 height 15
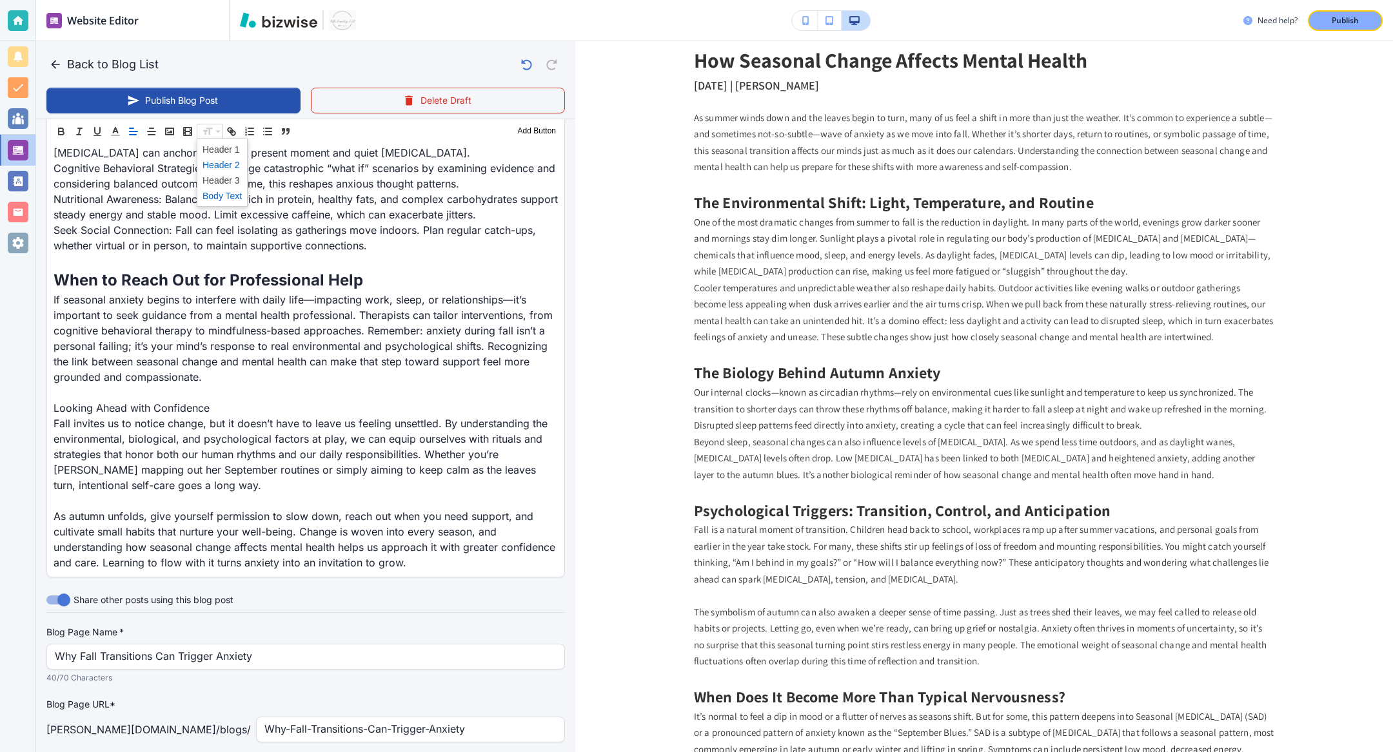
click at [211, 169] on span at bounding box center [221, 164] width 39 height 15
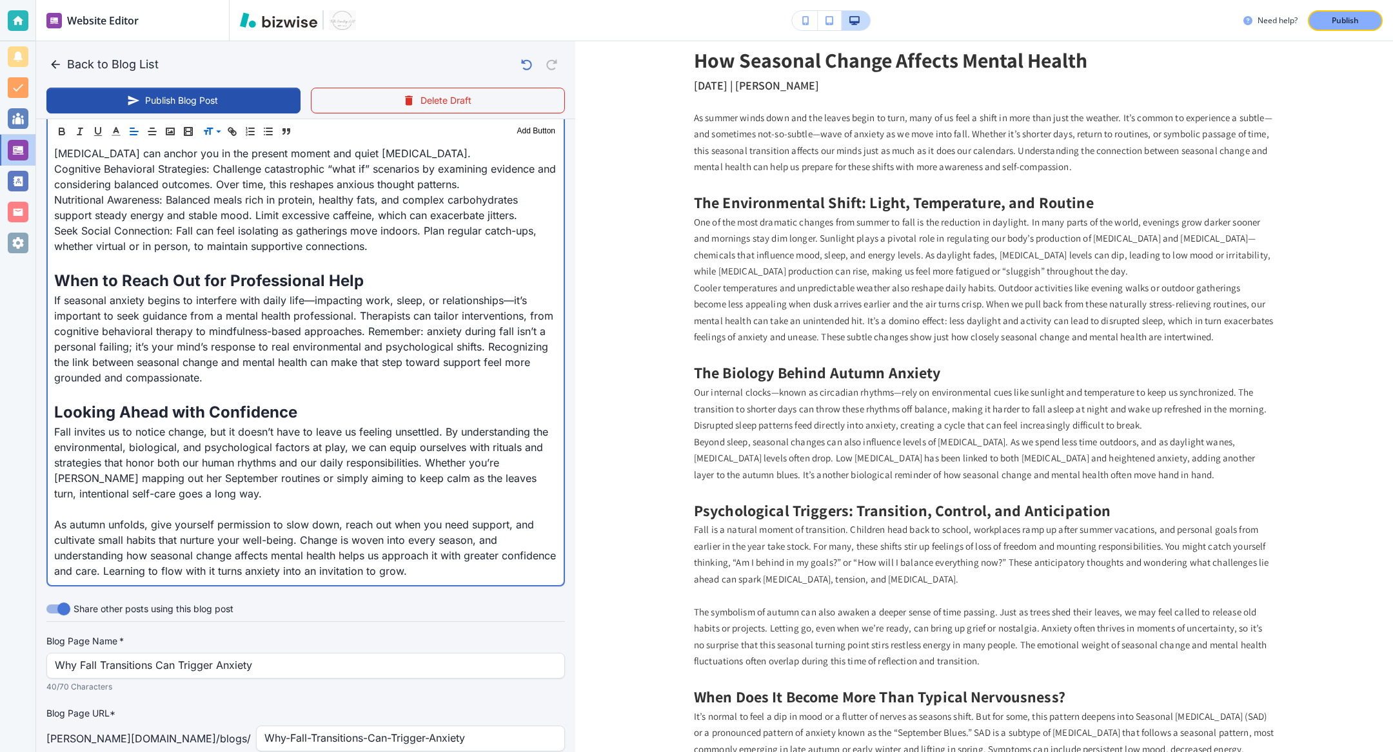
scroll to position [204, 0]
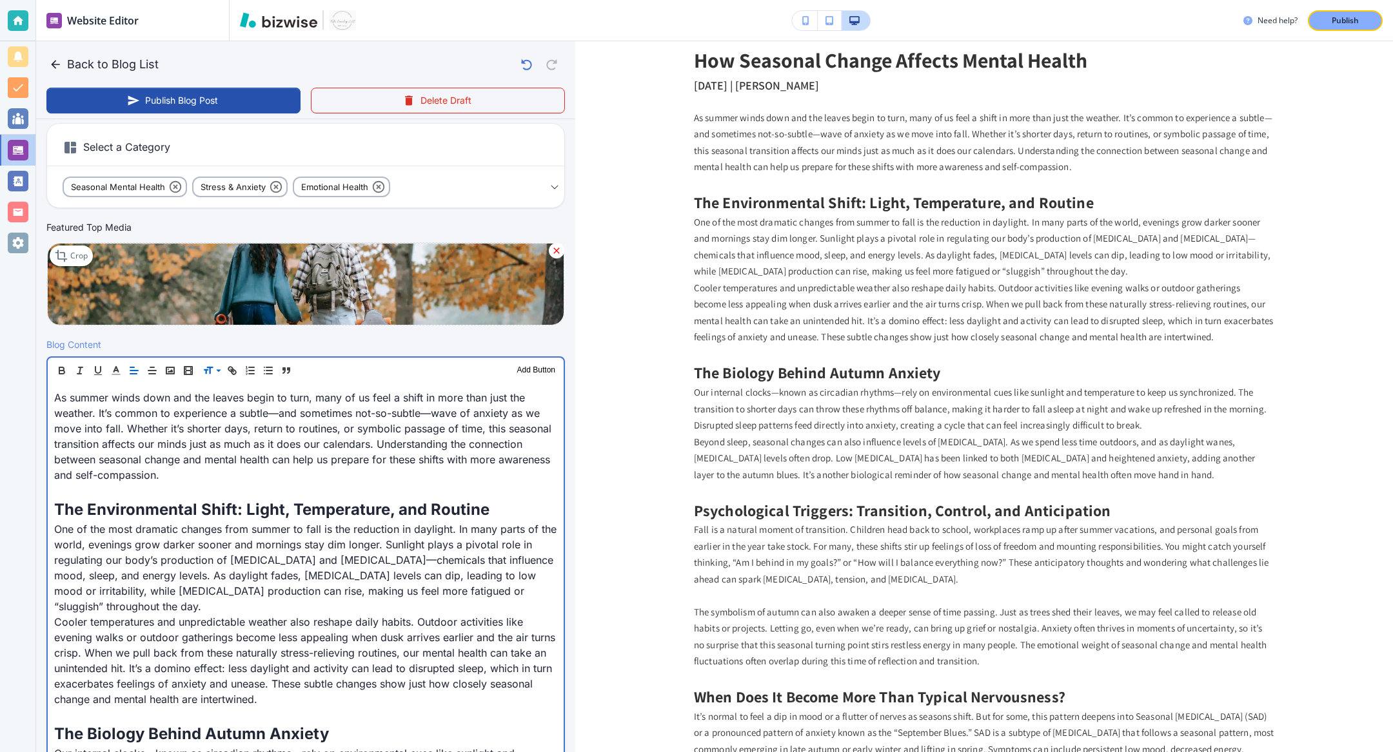
click at [527, 556] on p "One of the most dramatic changes from summer to fall is the reduction in daylig…" at bounding box center [305, 568] width 503 height 93
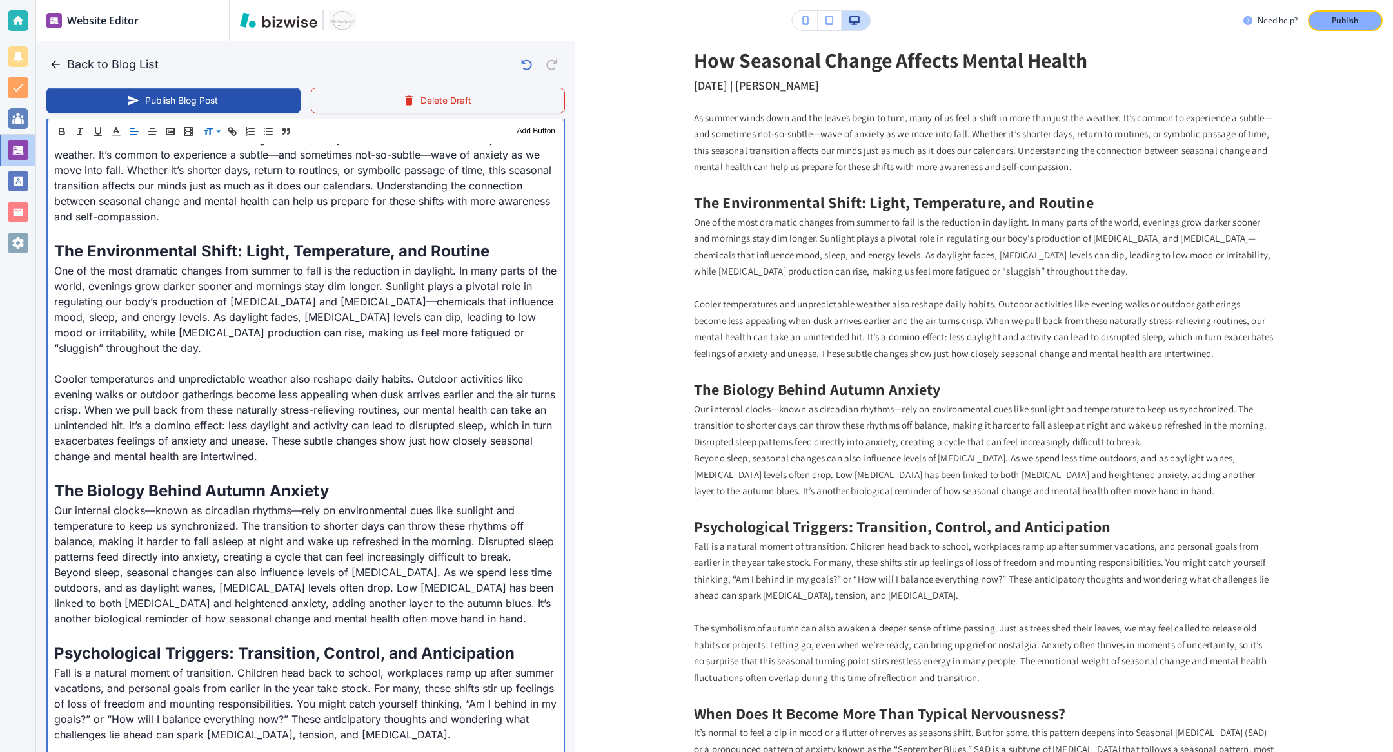
scroll to position [466, 0]
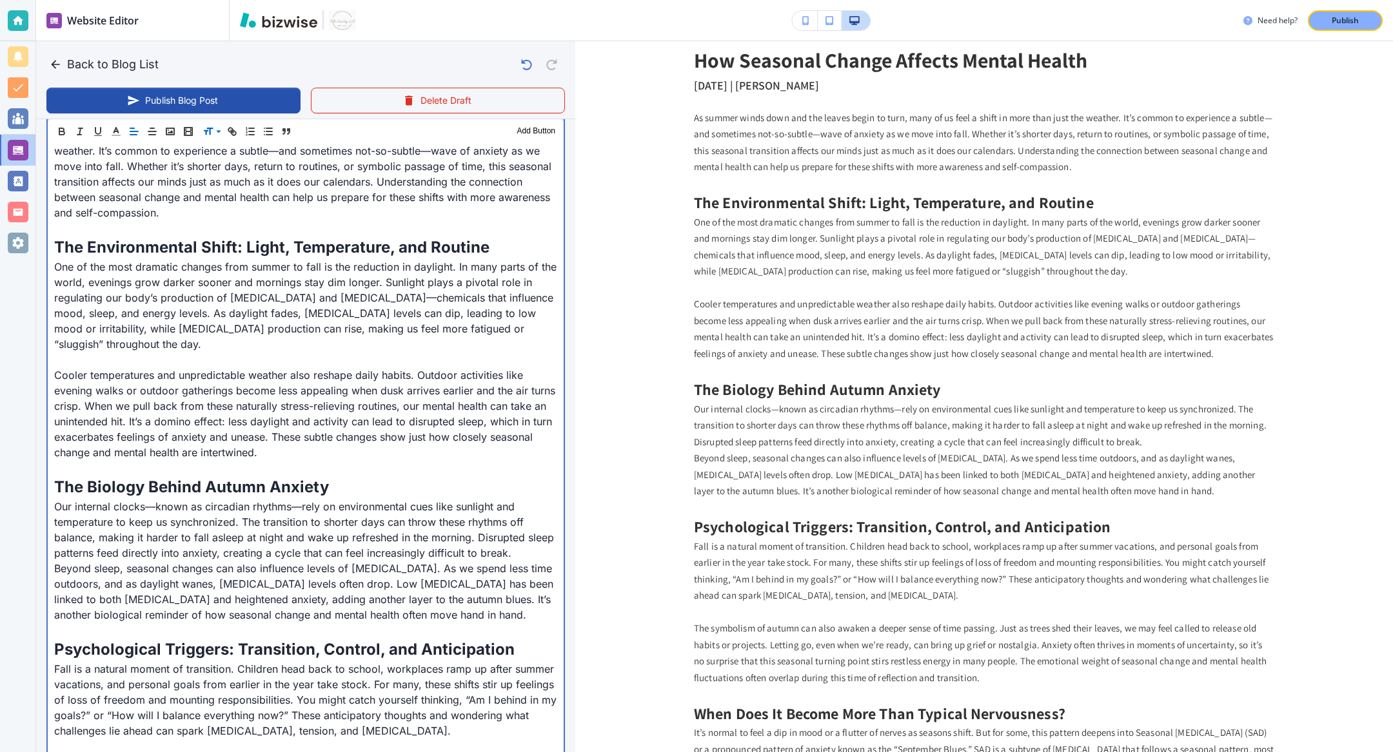
click at [518, 538] on p "Our internal clocks—known as circadian rhythms—rely on environmental cues like …" at bounding box center [305, 530] width 503 height 62
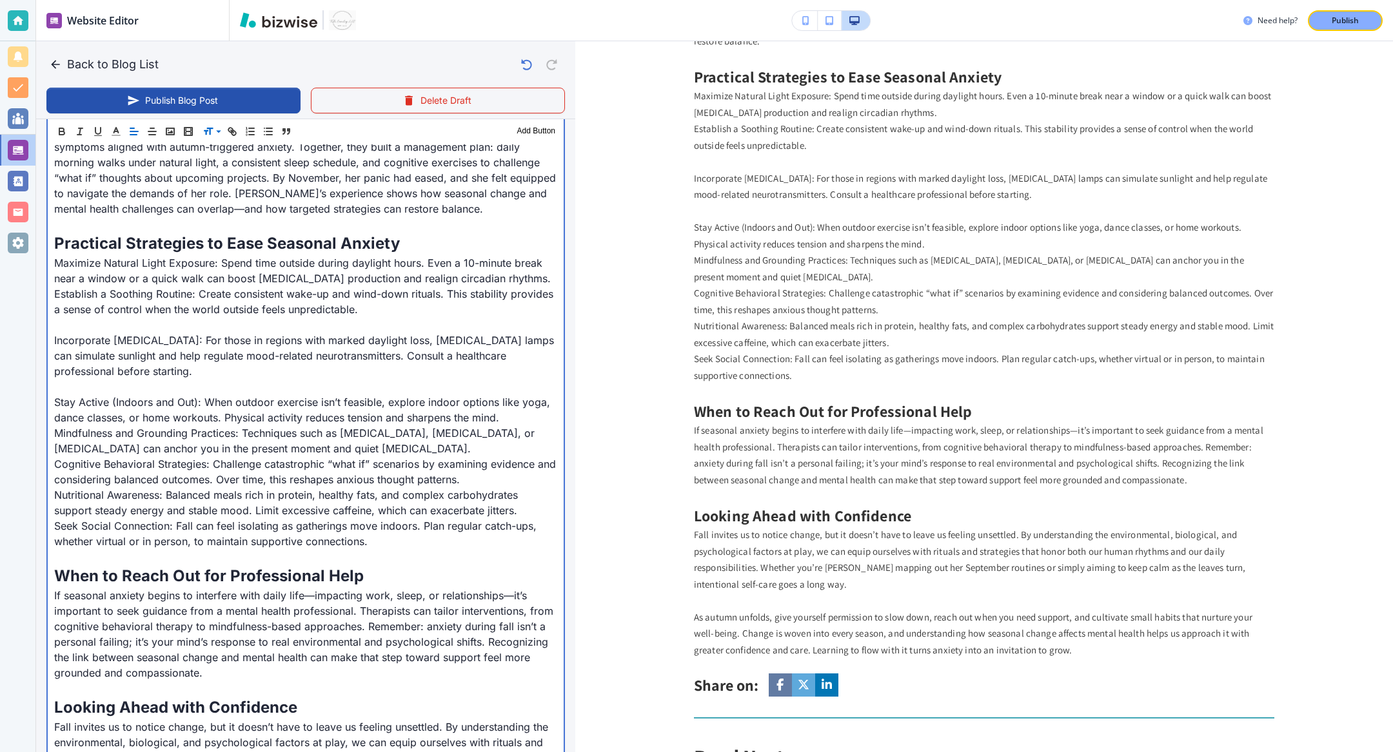
scroll to position [1534, 0]
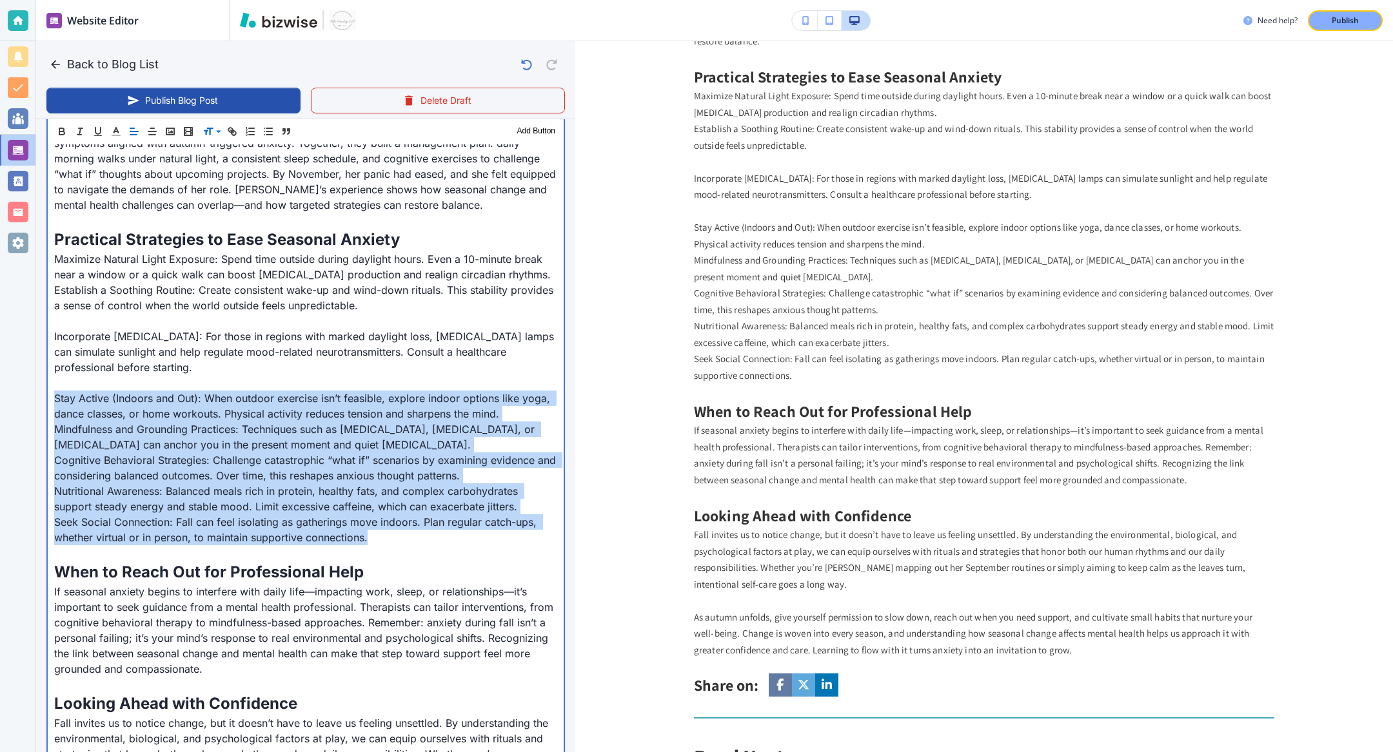
drag, startPoint x: 425, startPoint y: 527, endPoint x: 32, endPoint y: 378, distance: 420.7
click at [32, 378] on div "Website Editor Pages Edit, add, and delete pages or manage your page order Upda…" at bounding box center [696, 376] width 1393 height 752
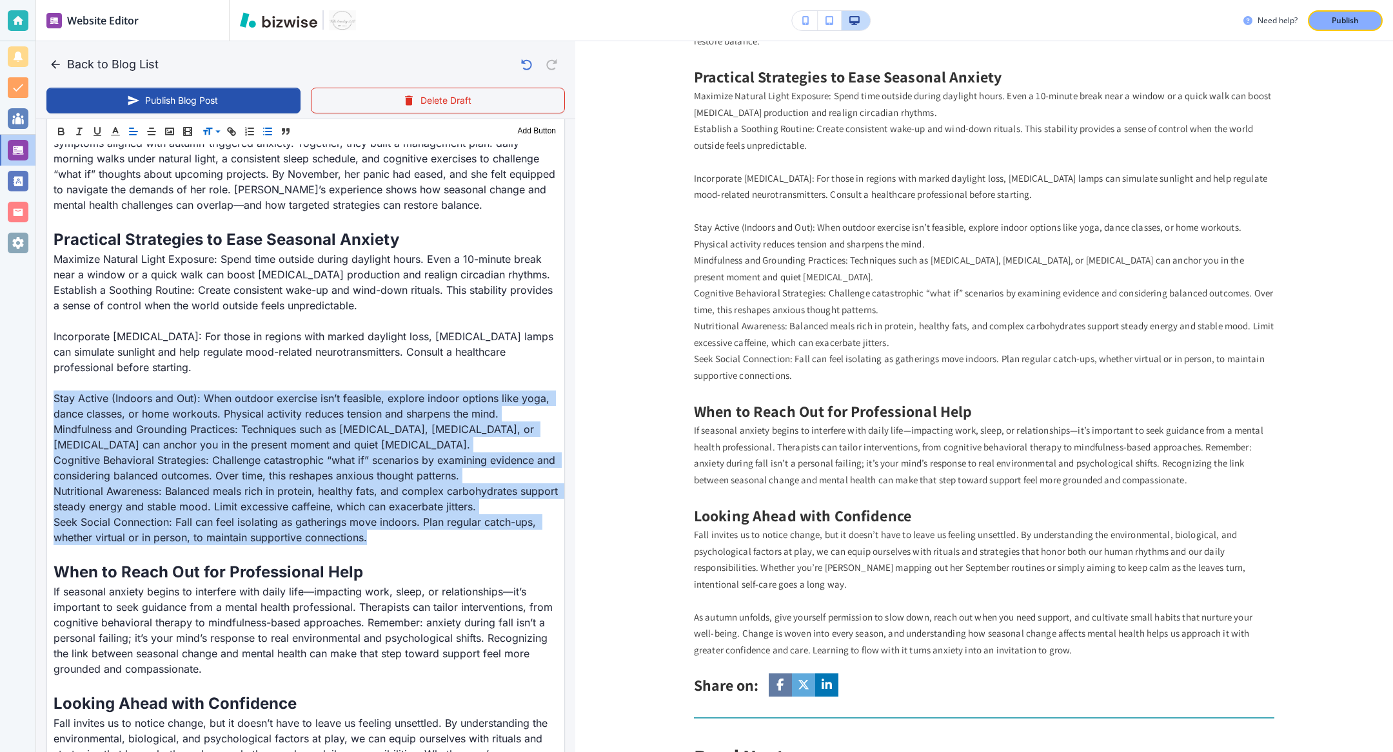
click at [264, 134] on icon "button" at bounding box center [268, 132] width 12 height 12
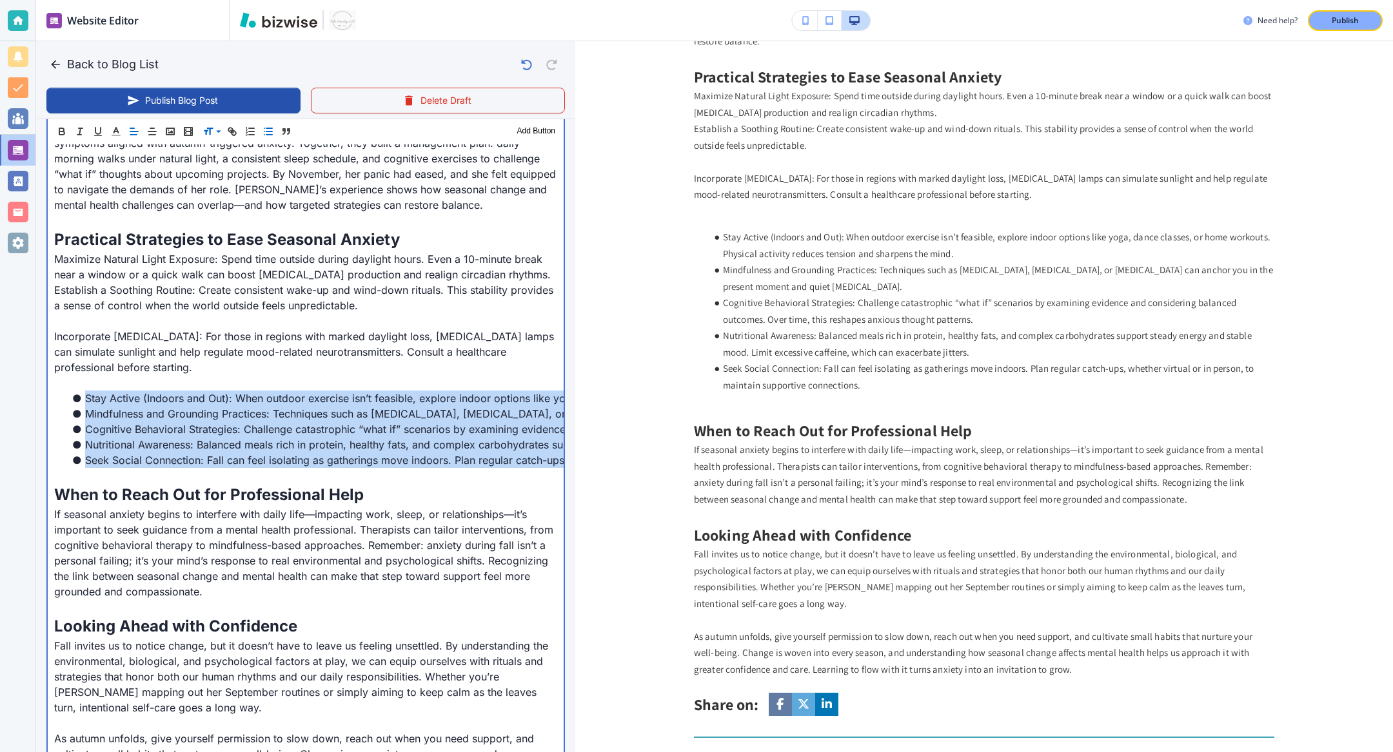
click at [195, 391] on li "Stay Active (Indoors and Out): When outdoor exercise isn’t feasible, explore in…" at bounding box center [313, 398] width 487 height 15
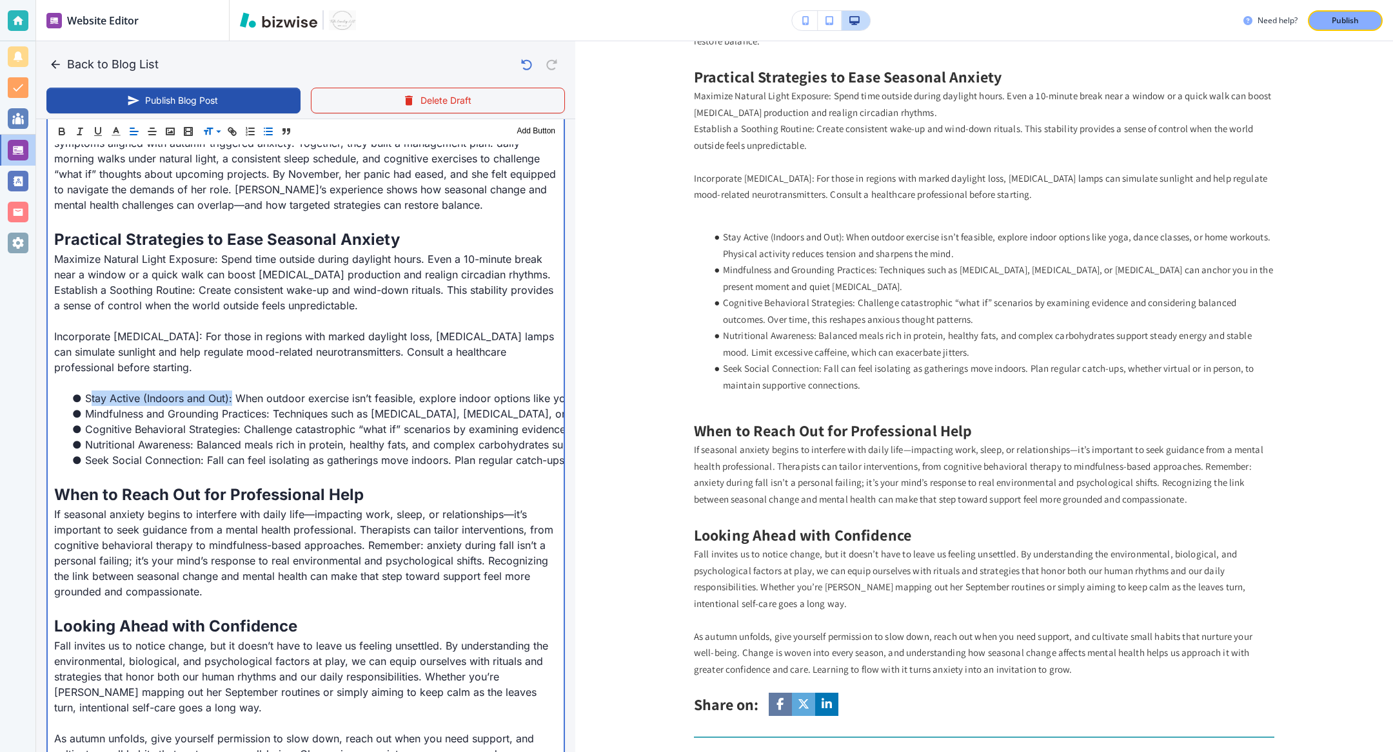
drag, startPoint x: 231, startPoint y: 382, endPoint x: 88, endPoint y: 375, distance: 143.3
click at [88, 391] on li "Stay Active (Indoors and Out): When outdoor exercise isn’t feasible, explore in…" at bounding box center [313, 398] width 487 height 15
drag, startPoint x: 84, startPoint y: 378, endPoint x: 231, endPoint y: 381, distance: 147.0
click at [231, 391] on li "Stay Active (Indoors and Out): When outdoor exercise isn’t feasible, explore in…" at bounding box center [313, 398] width 487 height 15
drag, startPoint x: 83, startPoint y: 395, endPoint x: 271, endPoint y: 396, distance: 188.9
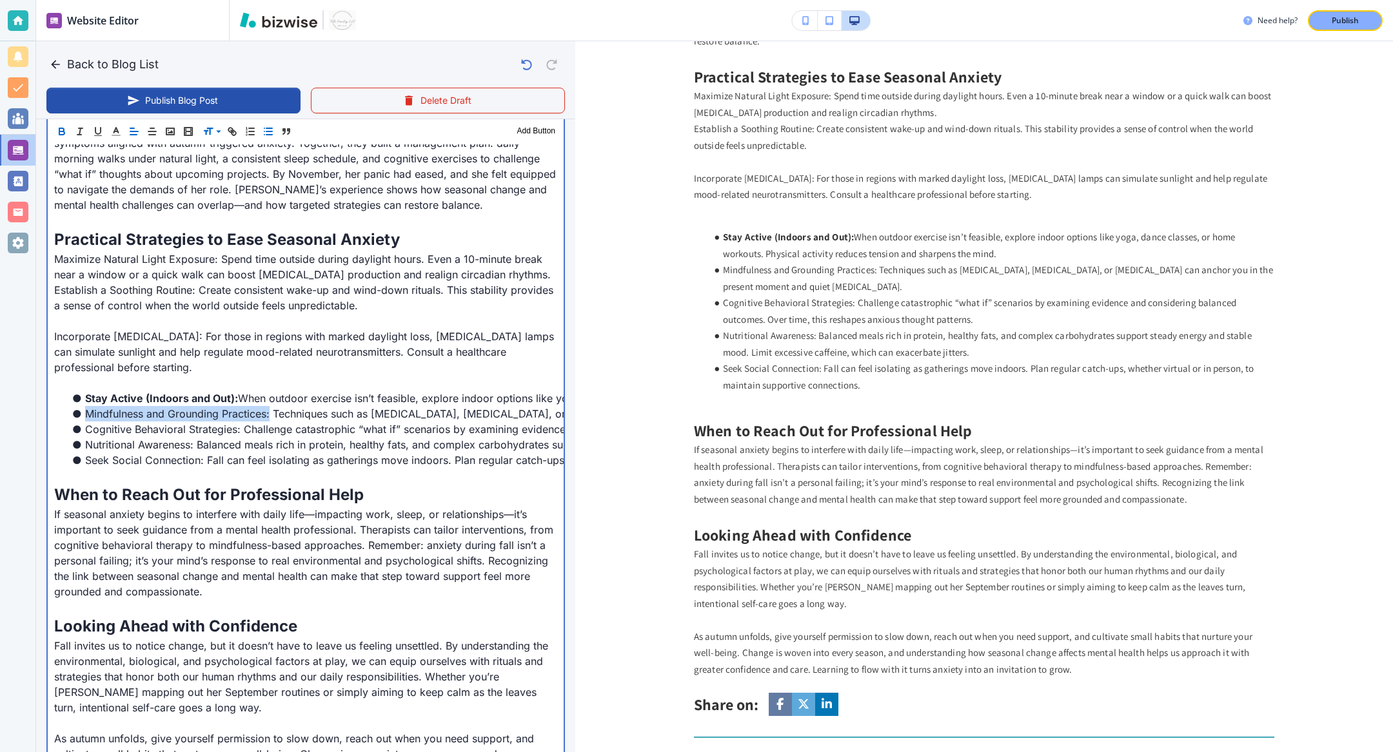
click at [271, 406] on li "Mindfulness and Grounding Practices: Techniques such as deep breathing, progres…" at bounding box center [313, 413] width 487 height 15
drag, startPoint x: 84, startPoint y: 415, endPoint x: 240, endPoint y: 415, distance: 156.0
click at [240, 422] on li "Cognitive Behavioral Strategies: Challenge catastrophic “what if” scenarios by …" at bounding box center [313, 429] width 487 height 15
drag, startPoint x: 86, startPoint y: 427, endPoint x: 194, endPoint y: 427, distance: 108.3
click at [194, 437] on li "Nutritional Awareness: Balanced meals rich in protein, healthy fats, and comple…" at bounding box center [313, 444] width 487 height 15
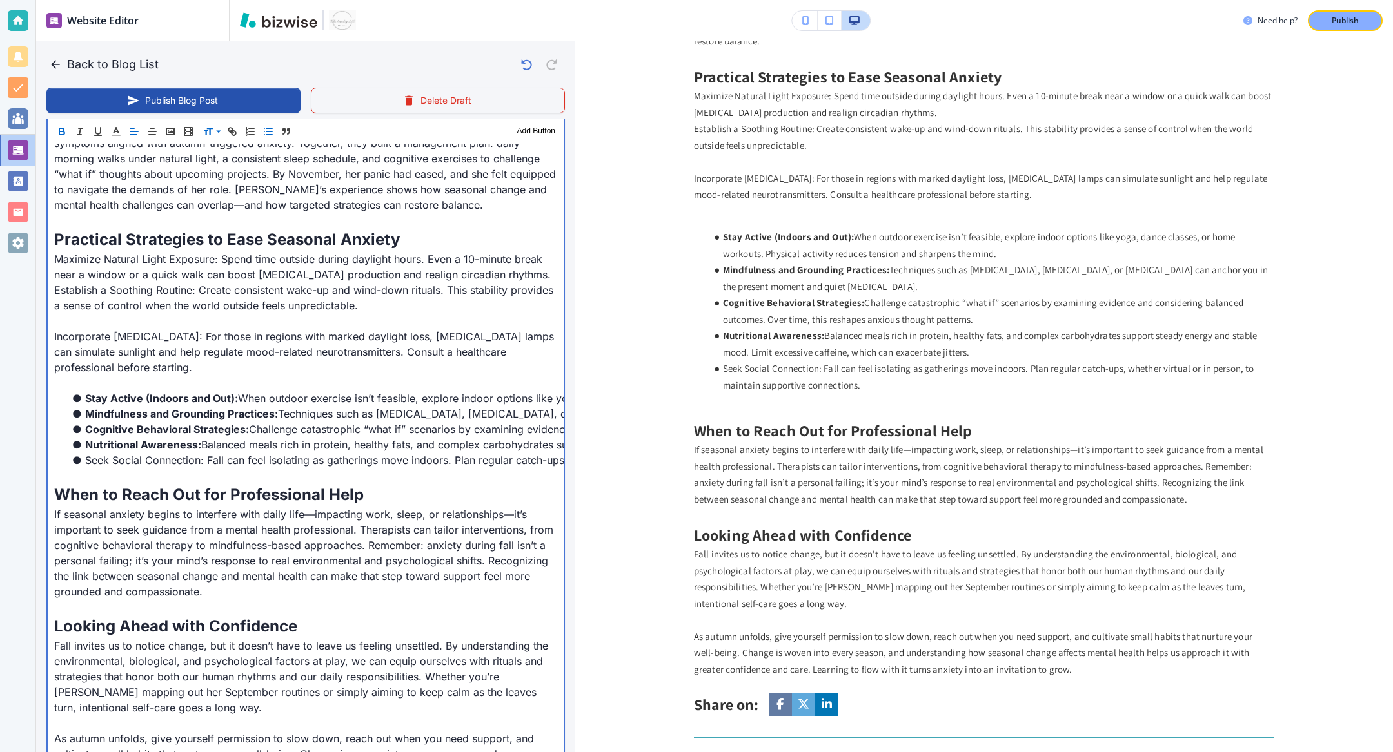
click at [86, 453] on li "Seek Social Connection: Fall can feel isolating as gatherings move indoors. Pla…" at bounding box center [313, 460] width 487 height 15
drag, startPoint x: 86, startPoint y: 444, endPoint x: 201, endPoint y: 438, distance: 115.5
click at [201, 453] on li "Seek Social Connection: Fall can feel isolating as gatherings move indoors. Pla…" at bounding box center [313, 460] width 487 height 15
drag, startPoint x: 203, startPoint y: 442, endPoint x: 78, endPoint y: 446, distance: 125.1
click at [78, 453] on li "Seek Social Connection: Fall can feel isolating as gatherings move indoors. Pla…" at bounding box center [313, 460] width 487 height 15
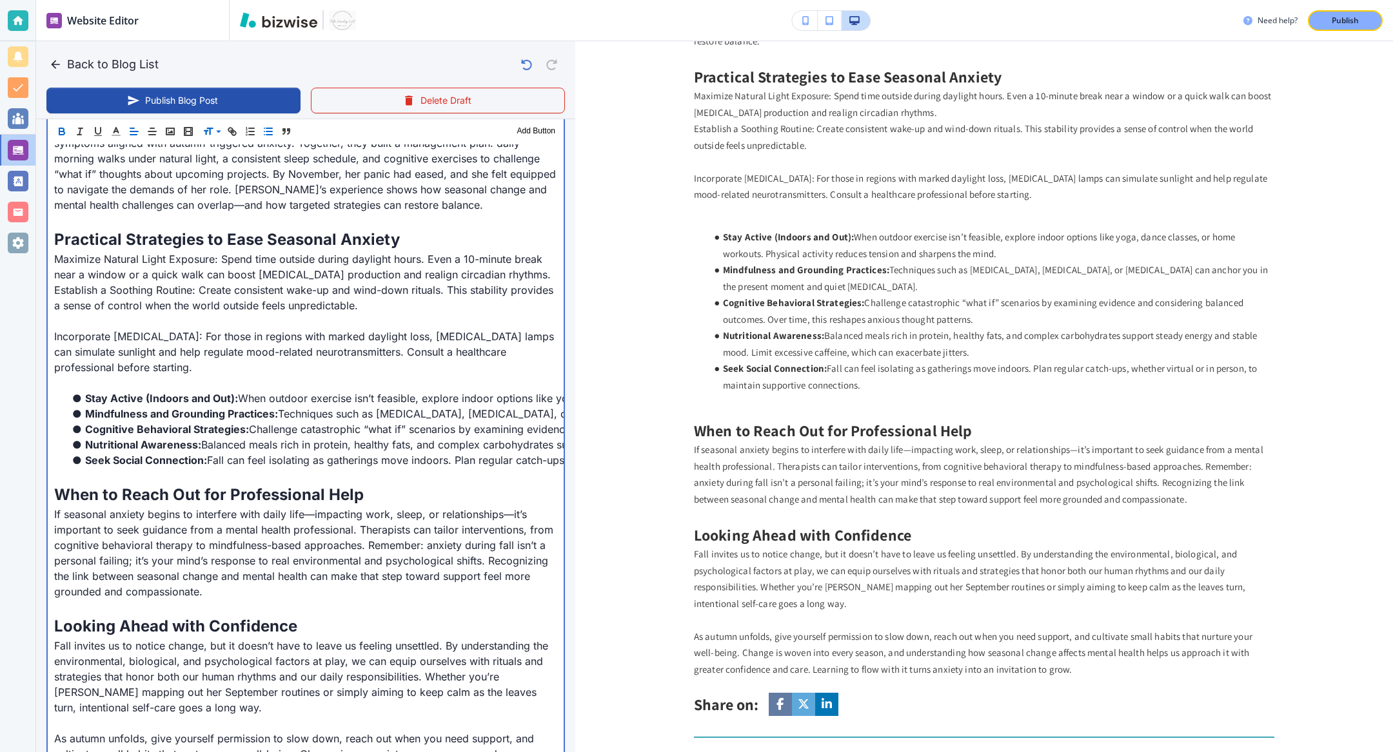
click at [62, 375] on p at bounding box center [305, 382] width 503 height 15
click at [264, 132] on line "button" at bounding box center [264, 132] width 0 height 0
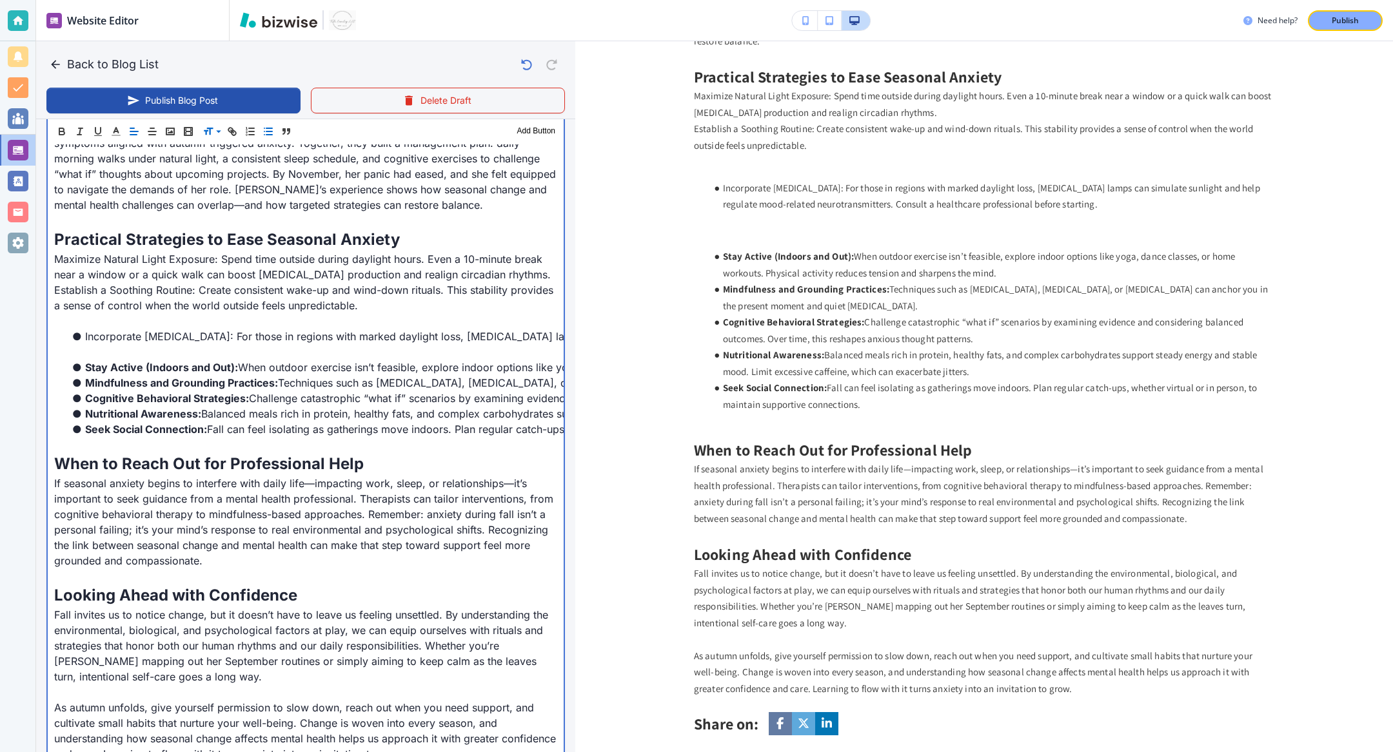
click at [112, 344] on p at bounding box center [305, 351] width 503 height 15
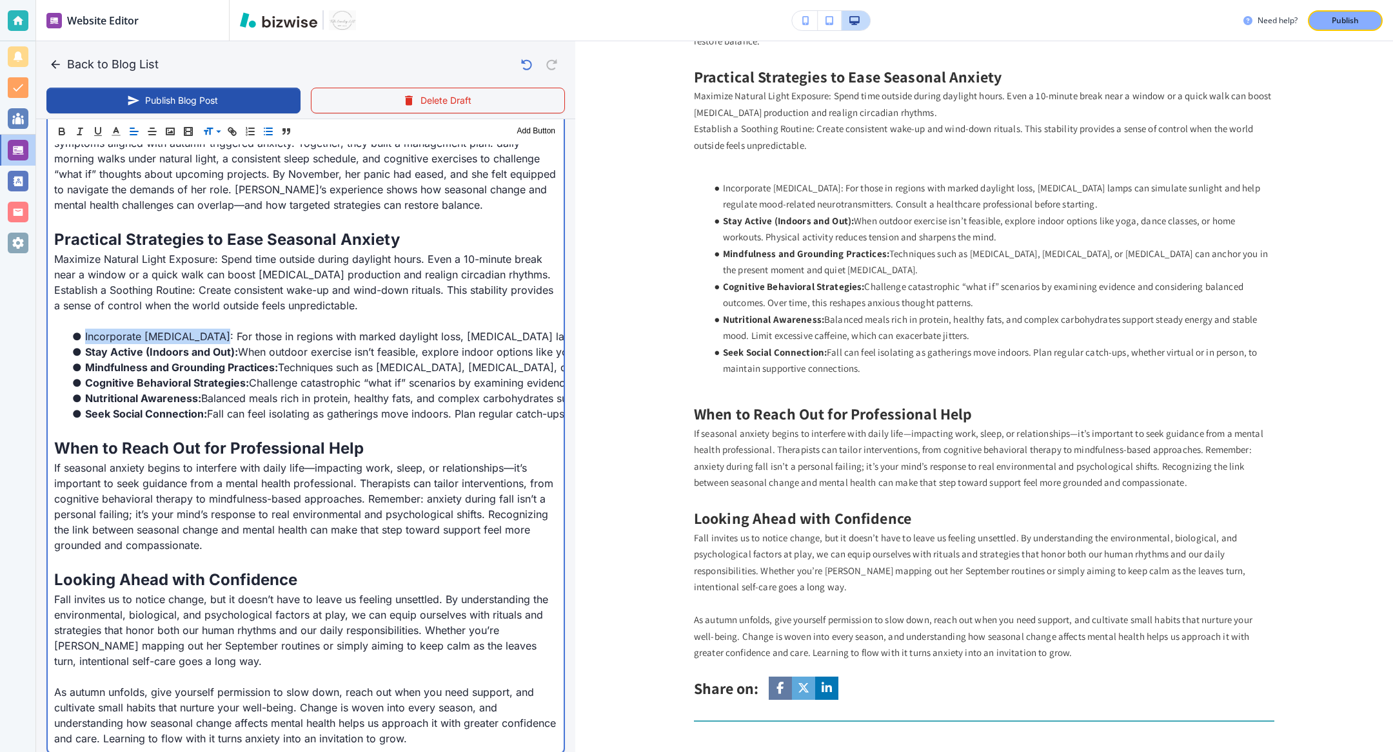
drag, startPoint x: 81, startPoint y: 318, endPoint x: 212, endPoint y: 328, distance: 131.2
click at [213, 329] on li "Incorporate Light Therapy: For those in regions with marked daylight loss, ligh…" at bounding box center [313, 336] width 487 height 15
click at [262, 467] on p "If seasonal anxiety begins to interfere with daily life—impacting work, sleep, …" at bounding box center [305, 506] width 503 height 93
drag, startPoint x: 56, startPoint y: 241, endPoint x: 220, endPoint y: 237, distance: 163.8
click at [220, 251] on p "Maximize Natural Light Exposure: Spend time outside during daylight hours. Even…" at bounding box center [305, 266] width 503 height 31
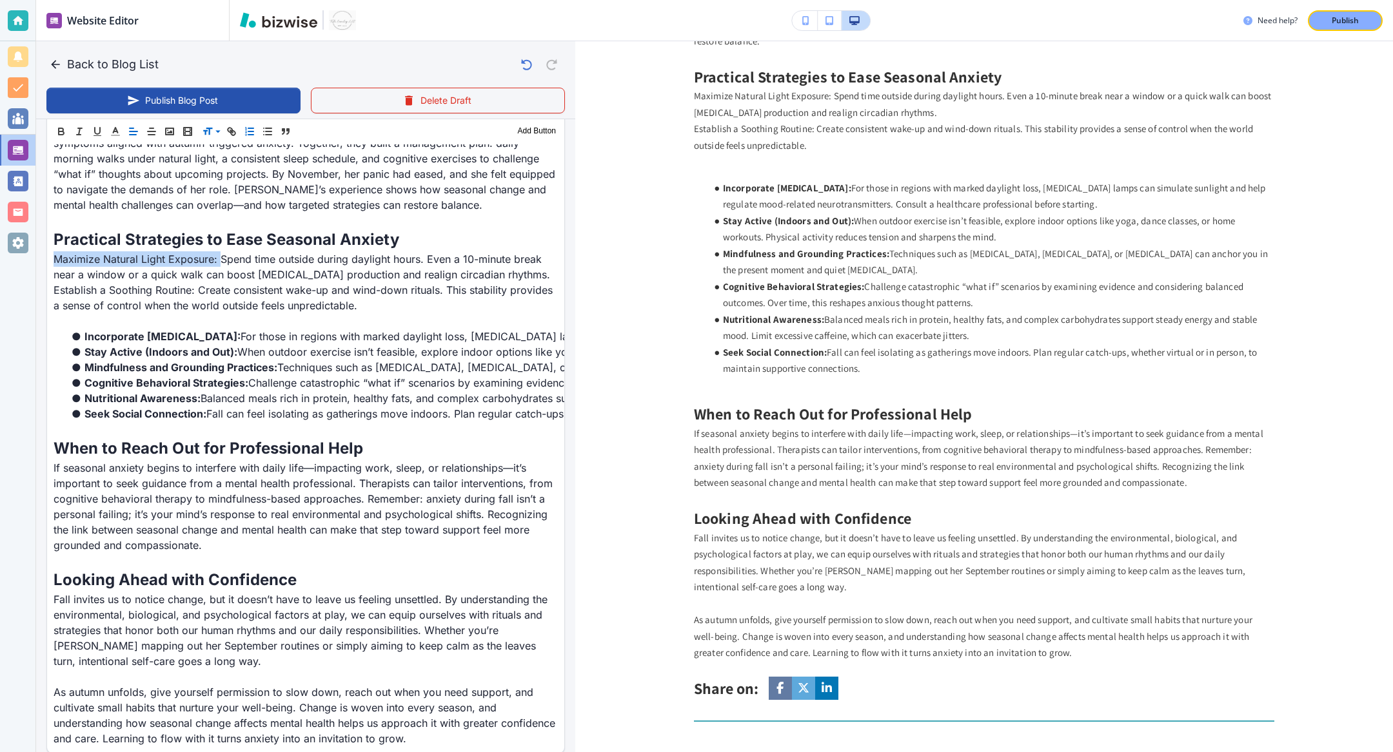
click at [251, 135] on icon "button" at bounding box center [250, 132] width 12 height 12
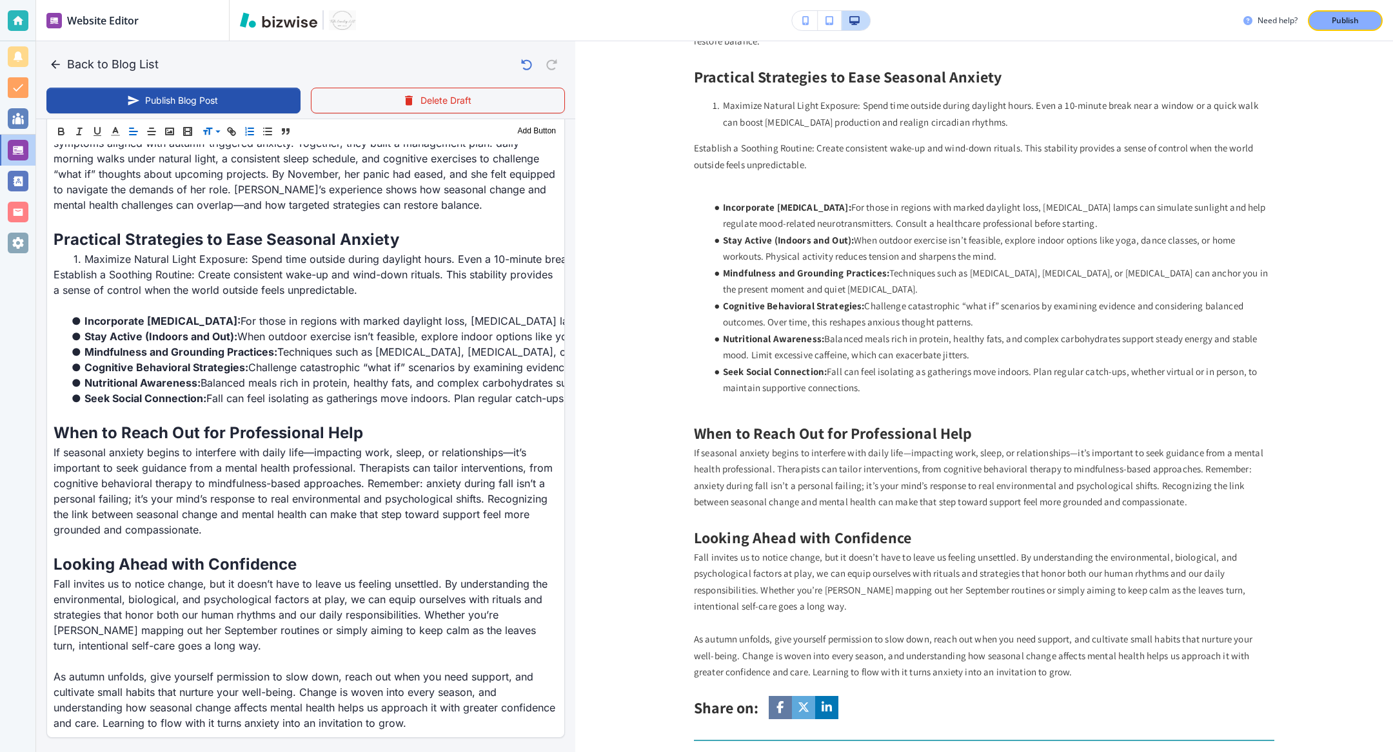
click at [251, 135] on icon "button" at bounding box center [250, 132] width 12 height 12
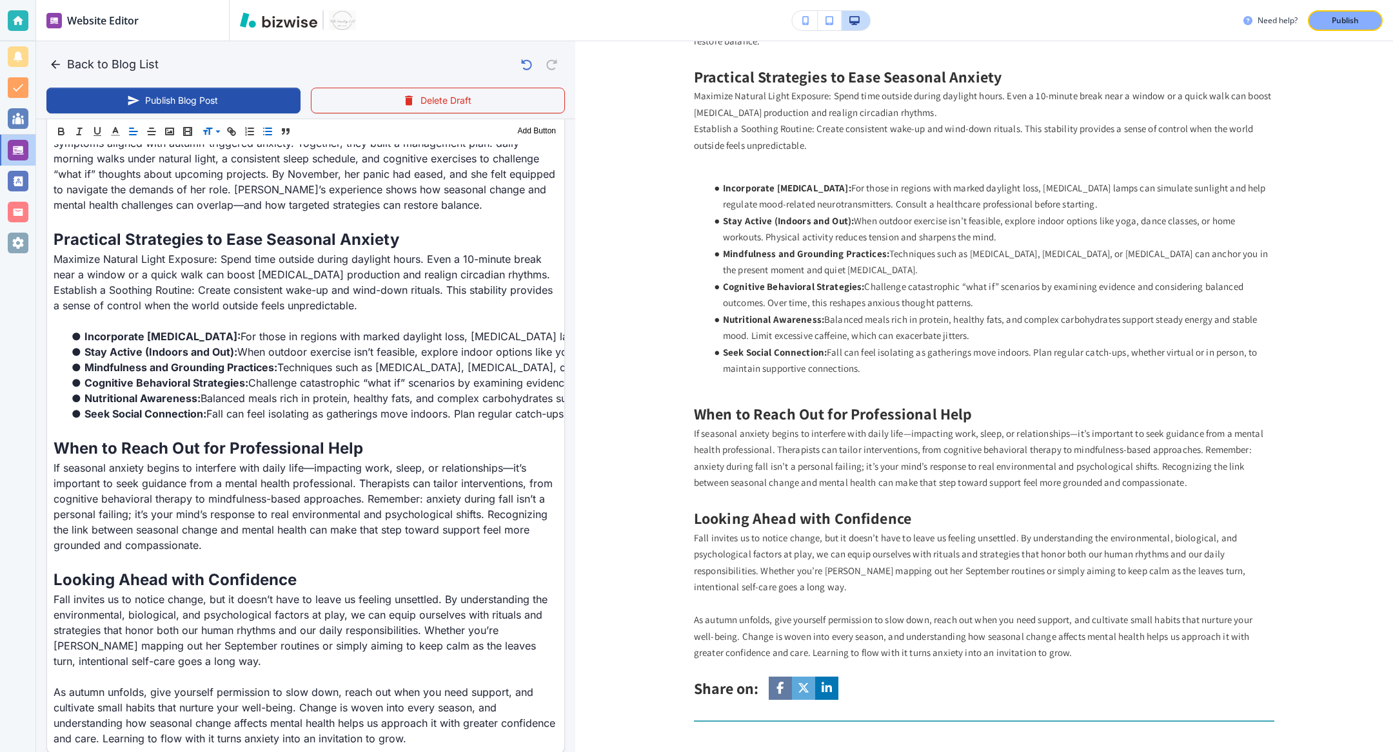
click at [269, 135] on line "button" at bounding box center [269, 135] width 6 height 0
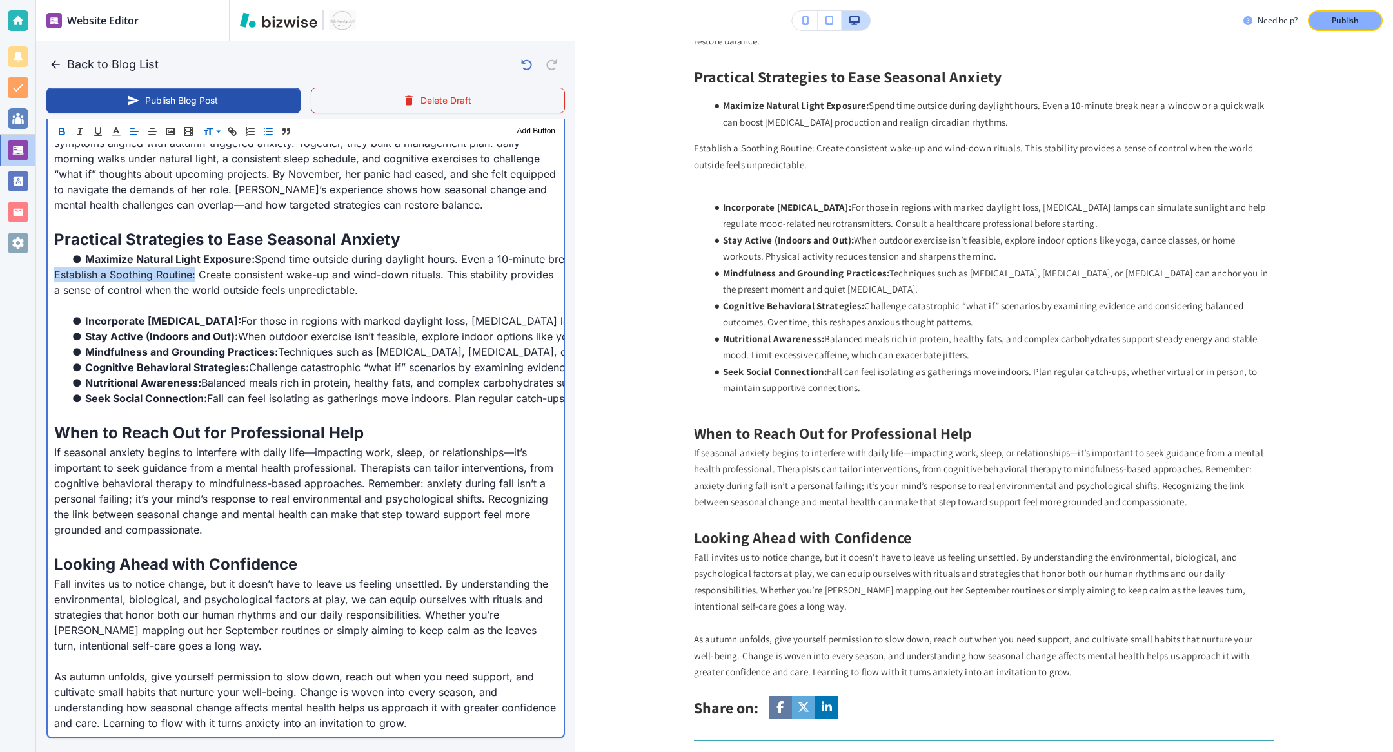
drag, startPoint x: 54, startPoint y: 257, endPoint x: 196, endPoint y: 255, distance: 142.5
click at [196, 267] on p "Establish a Soothing Routine: Create consistent wake-up and wind-down rituals. …" at bounding box center [305, 282] width 503 height 31
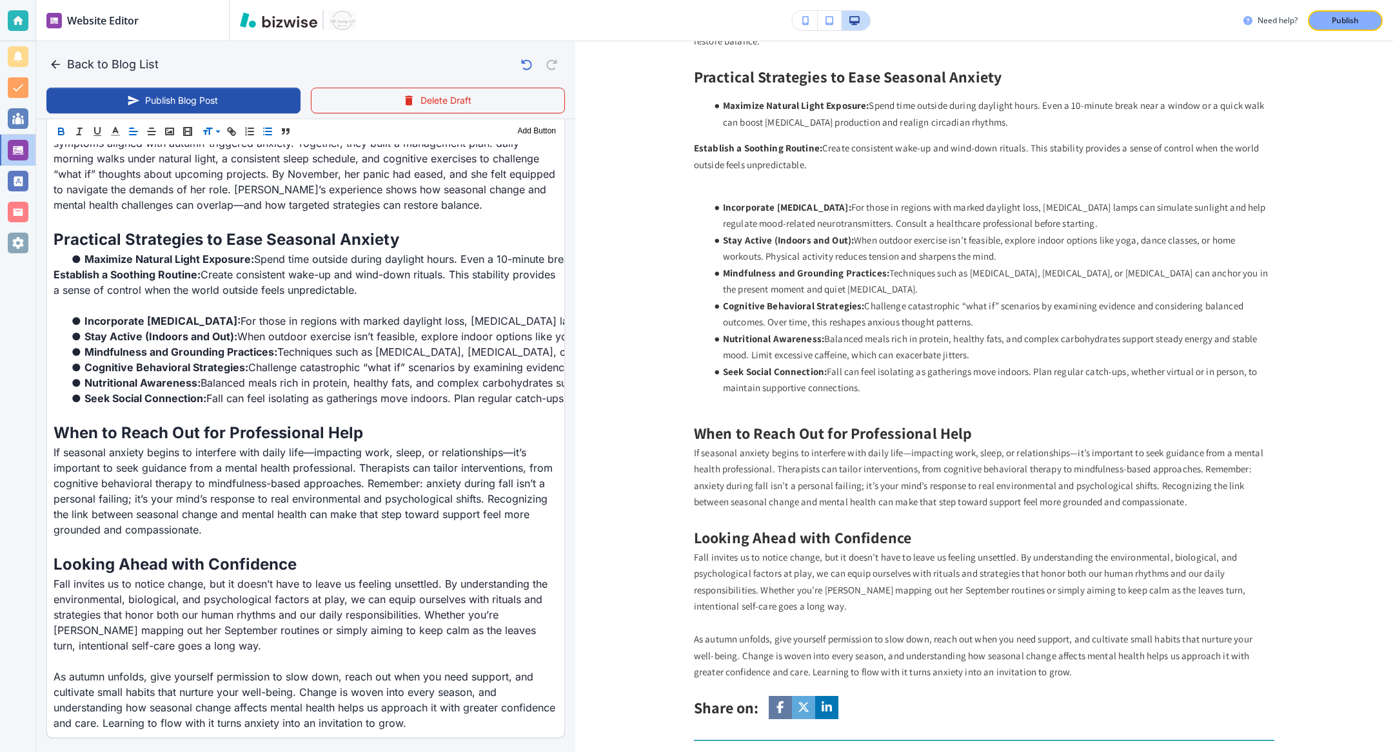
click at [267, 135] on line "button" at bounding box center [269, 135] width 6 height 0
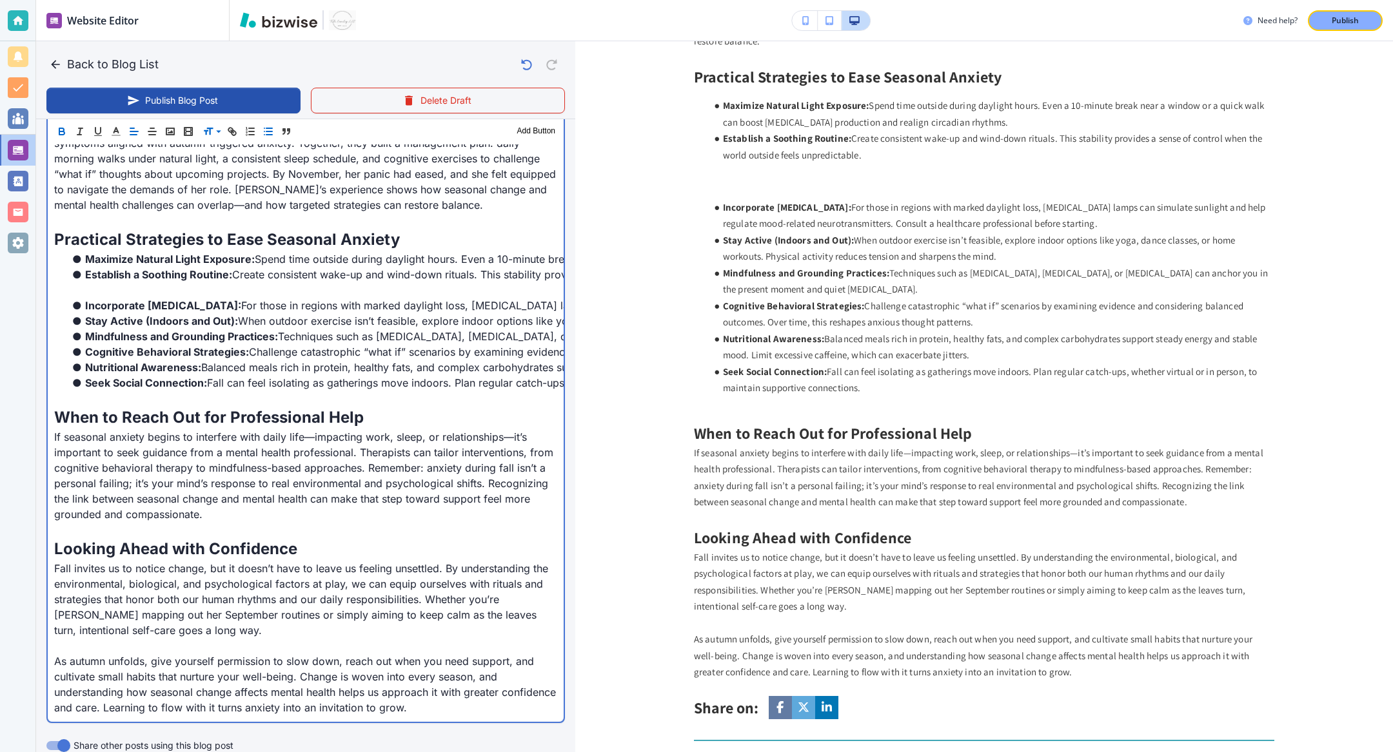
click at [208, 282] on p at bounding box center [305, 289] width 503 height 15
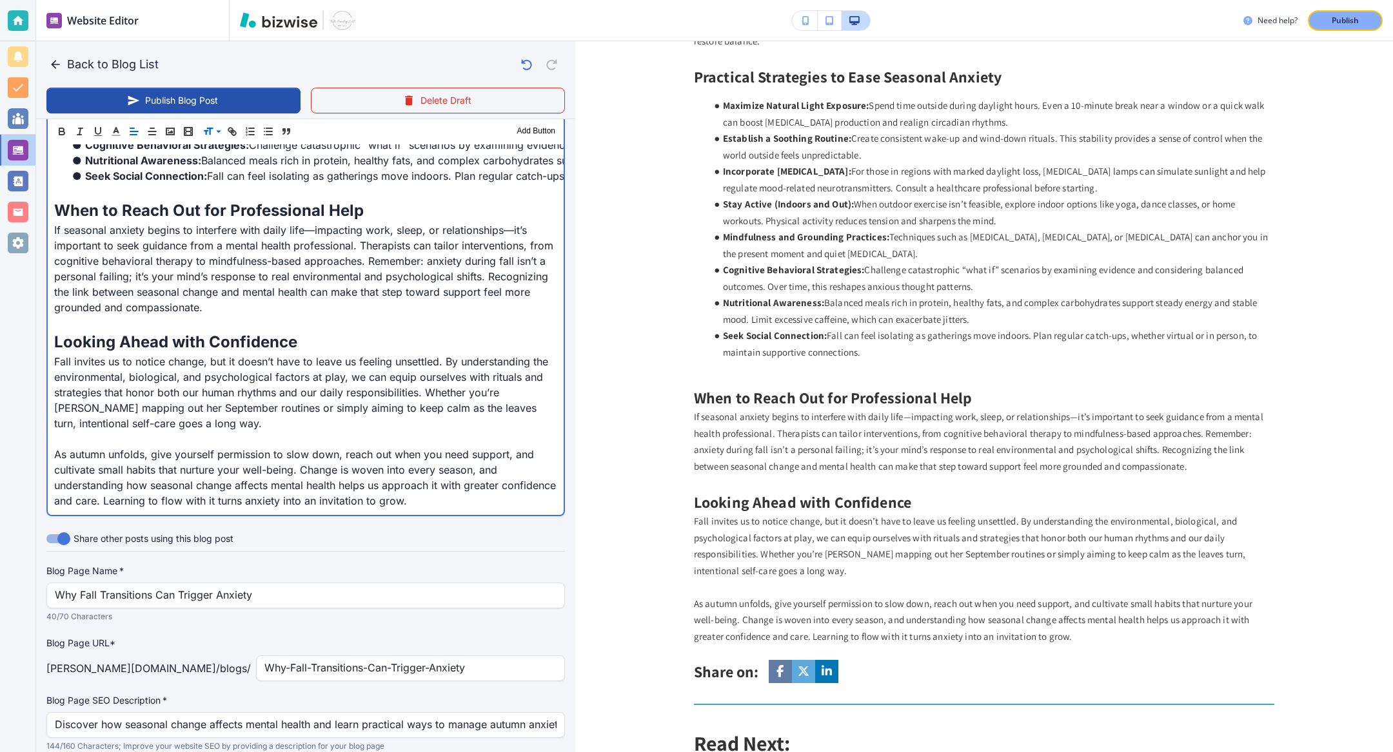
scroll to position [1725, 0]
click at [407, 431] on p at bounding box center [305, 438] width 503 height 15
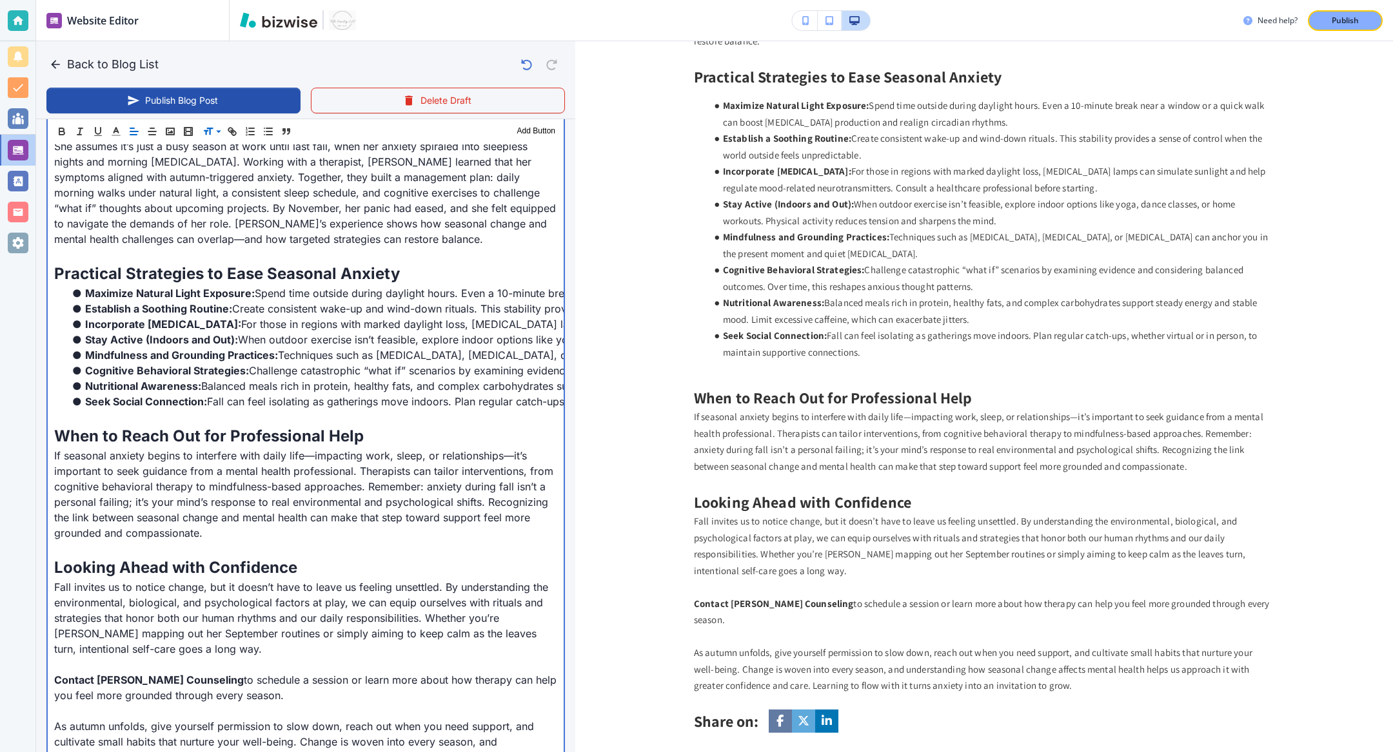
scroll to position [1625, 0]
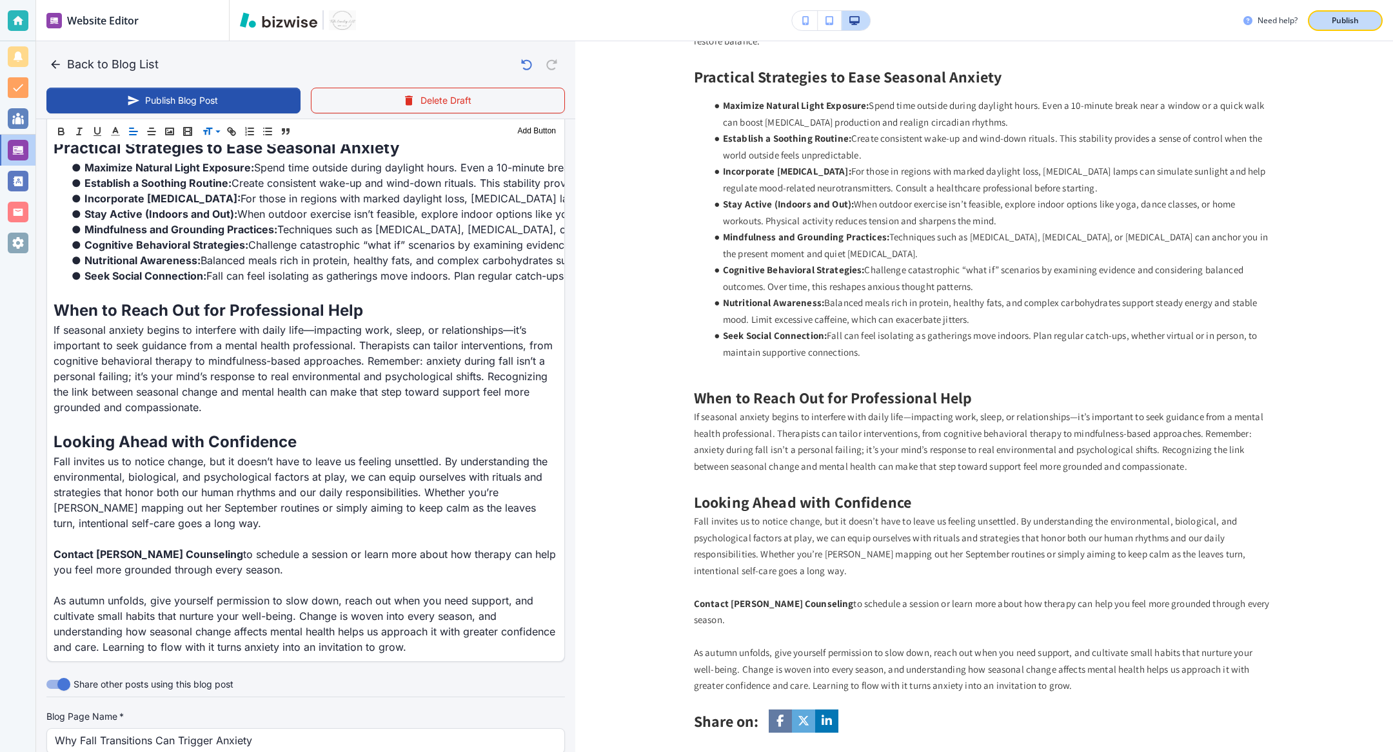
click at [1031, 17] on button "Publish" at bounding box center [1344, 20] width 75 height 21
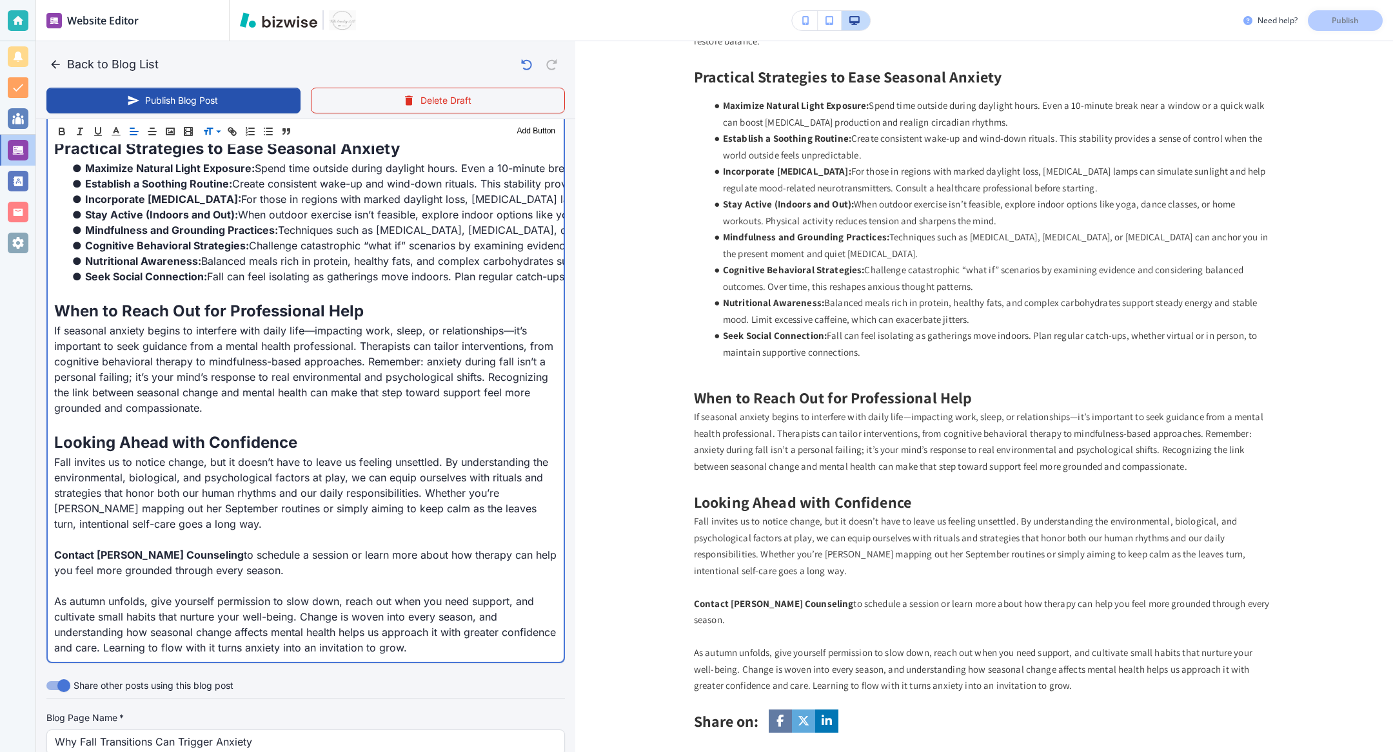
click at [249, 532] on p at bounding box center [305, 539] width 503 height 15
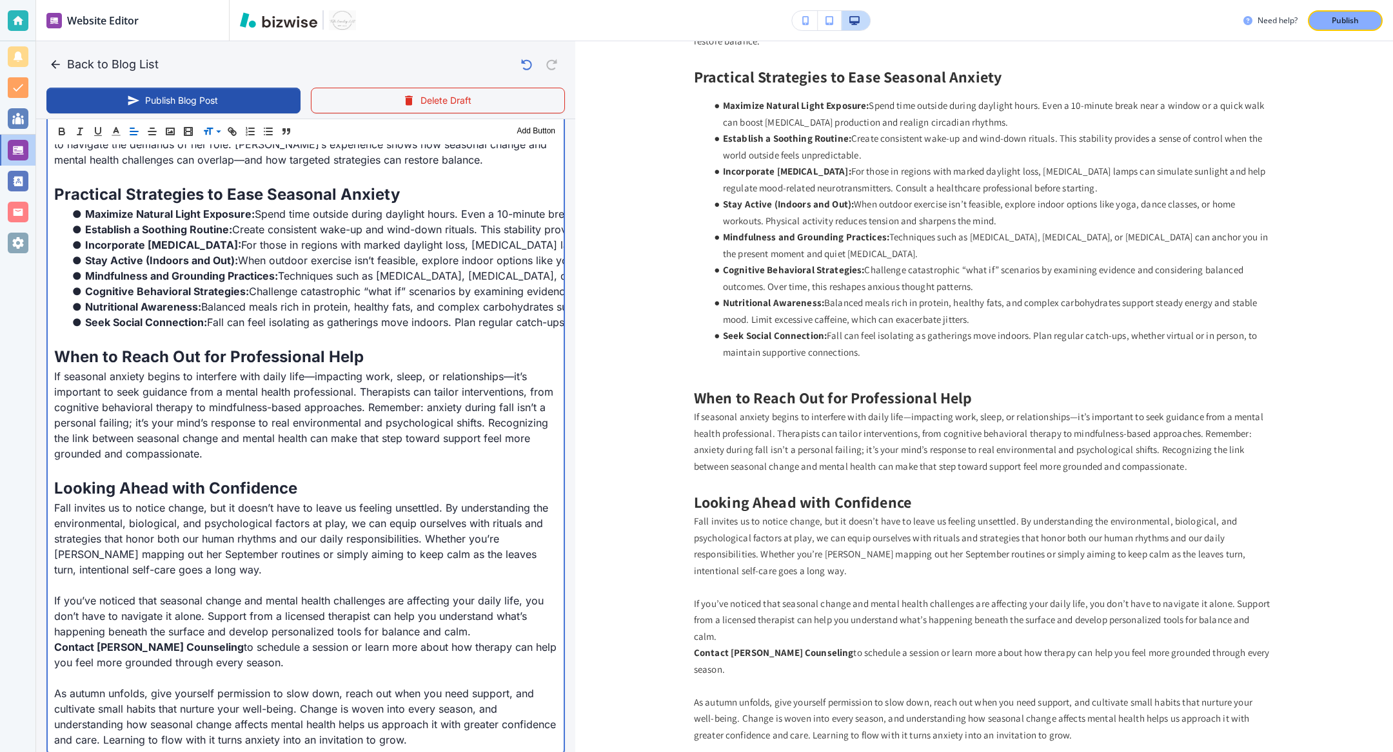
scroll to position [1853, 0]
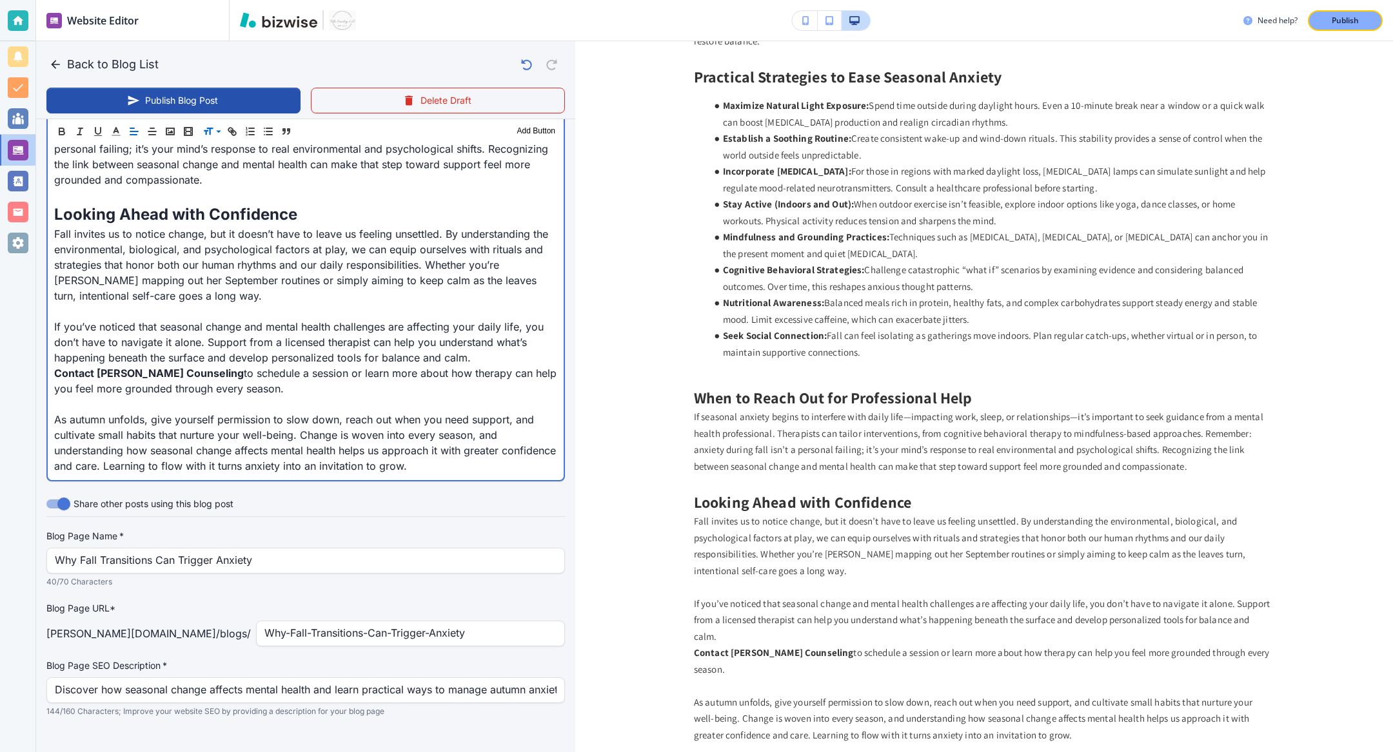
click at [487, 338] on p "If you’ve noticed that seasonal change and mental health challenges are affecti…" at bounding box center [305, 342] width 503 height 46
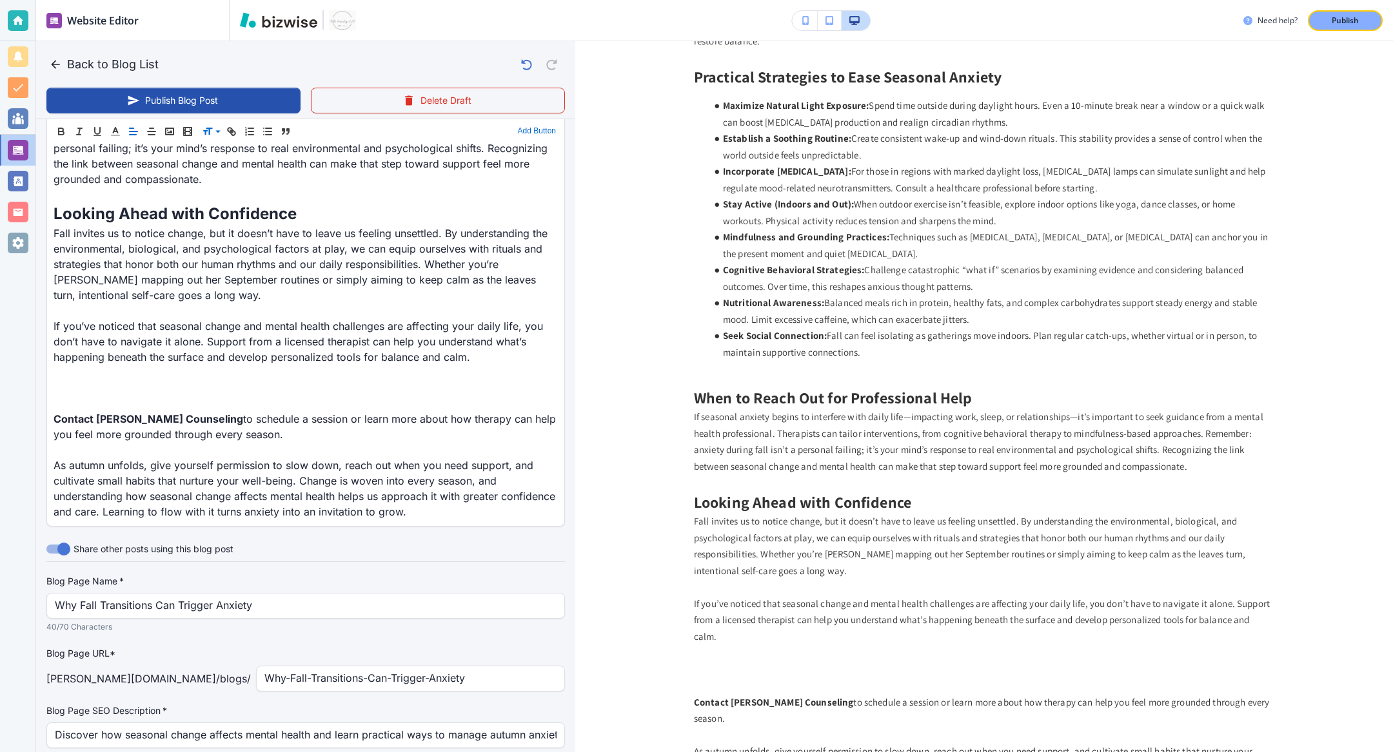
scroll to position [1852, 0]
click at [527, 131] on button "Add Button" at bounding box center [536, 131] width 44 height 15
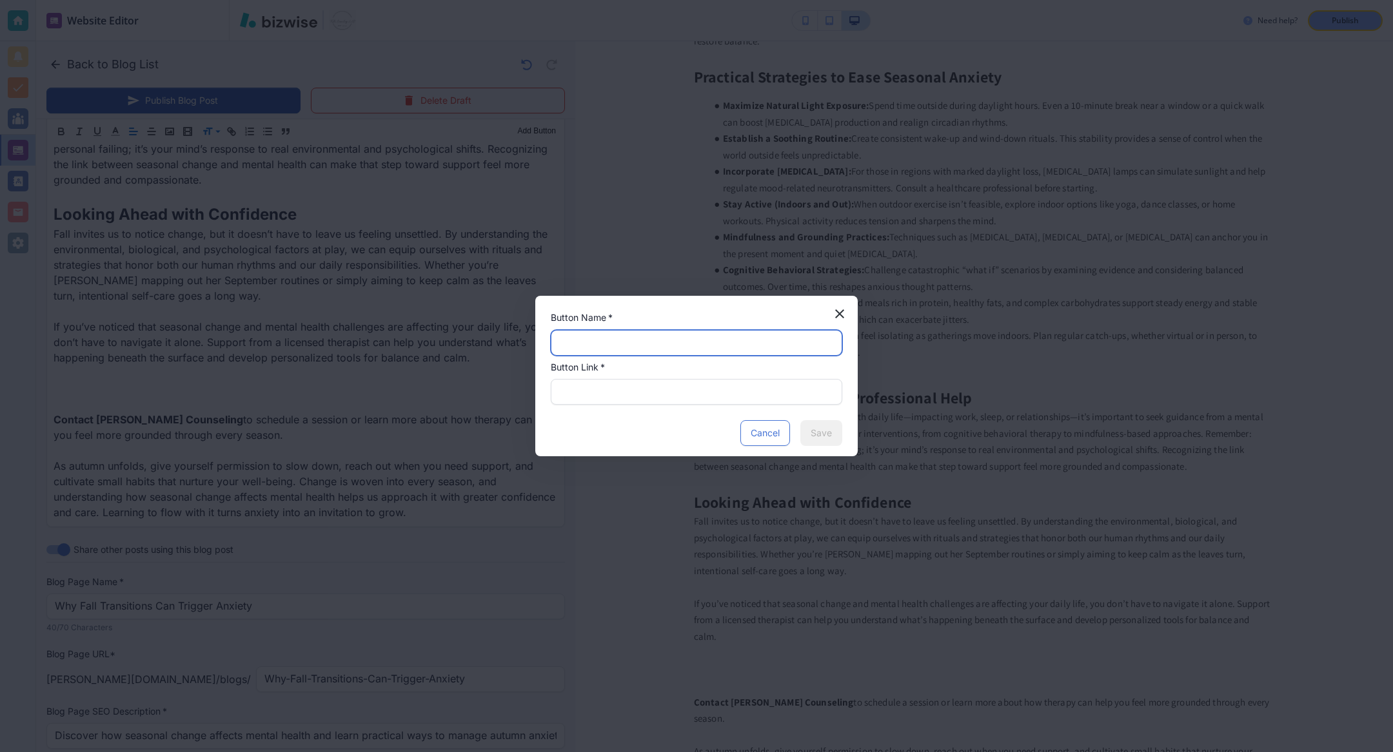
click at [590, 347] on input "text" at bounding box center [696, 343] width 275 height 24
type input "Contact Us"
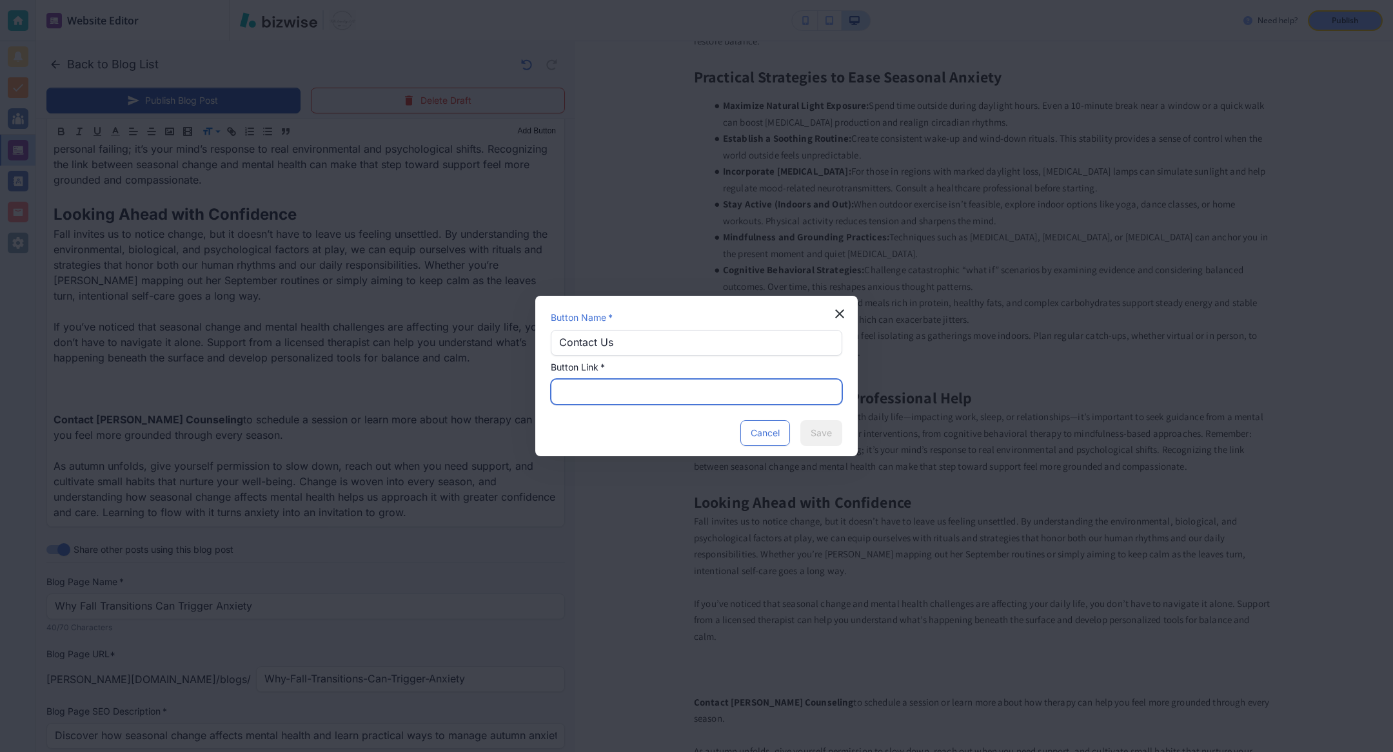
click at [637, 398] on input "text" at bounding box center [696, 392] width 275 height 24
paste input "https://www.towler-counseling.com/contact-us"
type input "https://www.towler-counseling.com/contact-us"
click at [823, 437] on button "Save" at bounding box center [821, 433] width 42 height 26
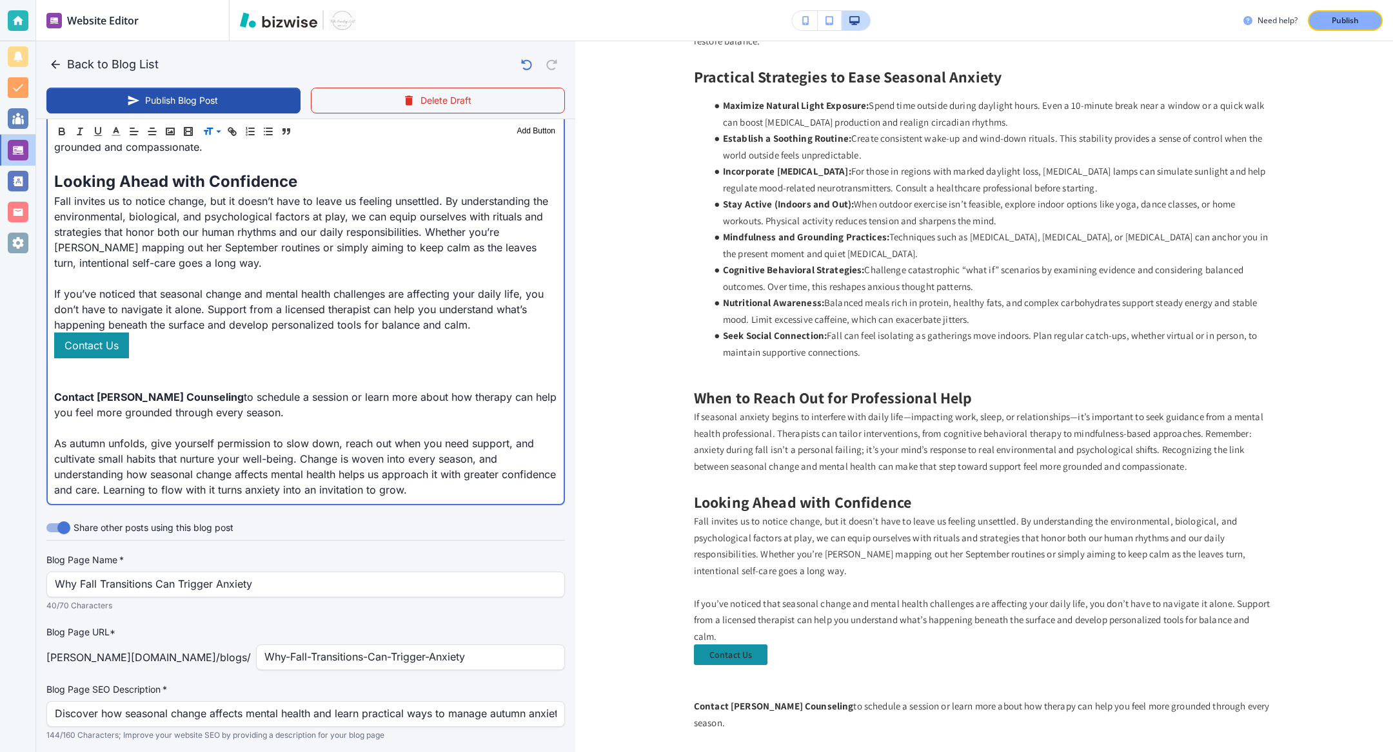
scroll to position [1886, 0]
click at [505, 305] on p "If you’ve noticed that seasonal change and mental health challenges are affecti…" at bounding box center [305, 309] width 503 height 46
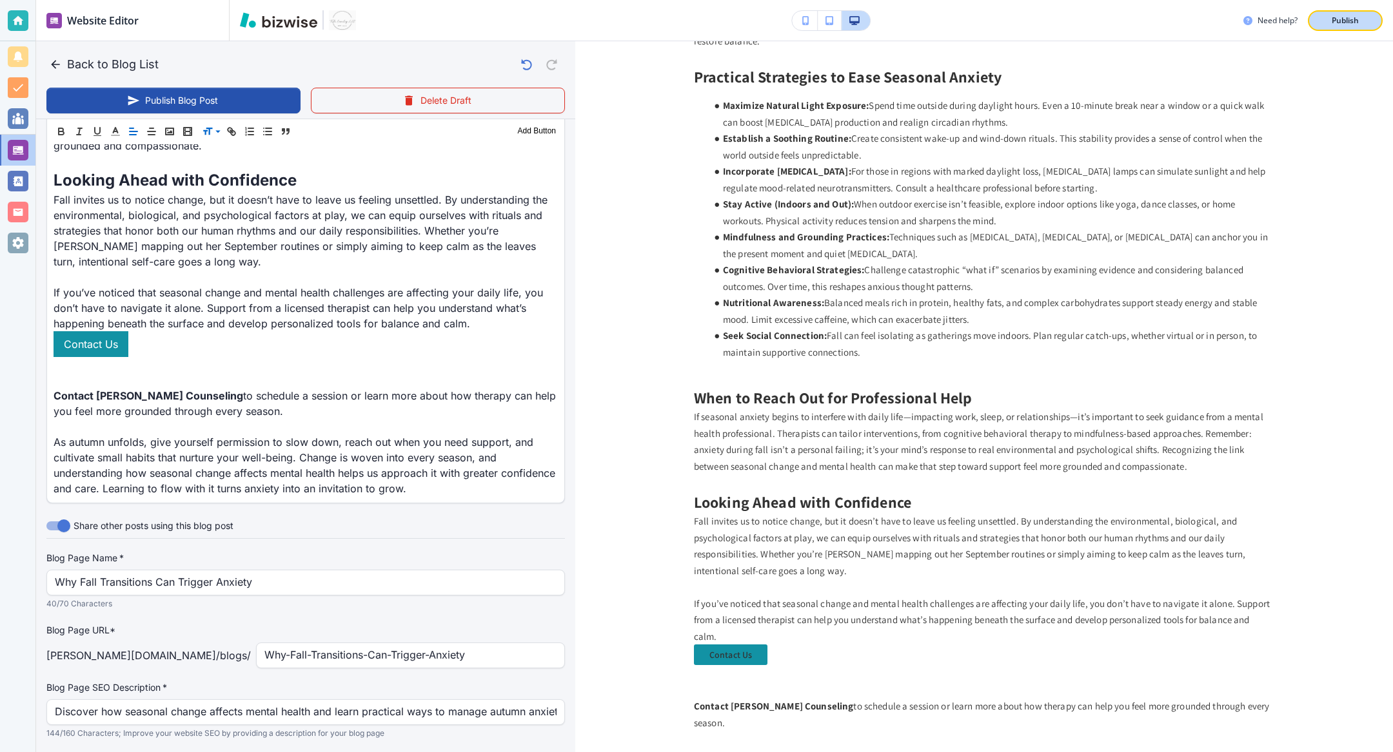
scroll to position [1886, 0]
click at [1031, 26] on p "Publish" at bounding box center [1344, 21] width 27 height 12
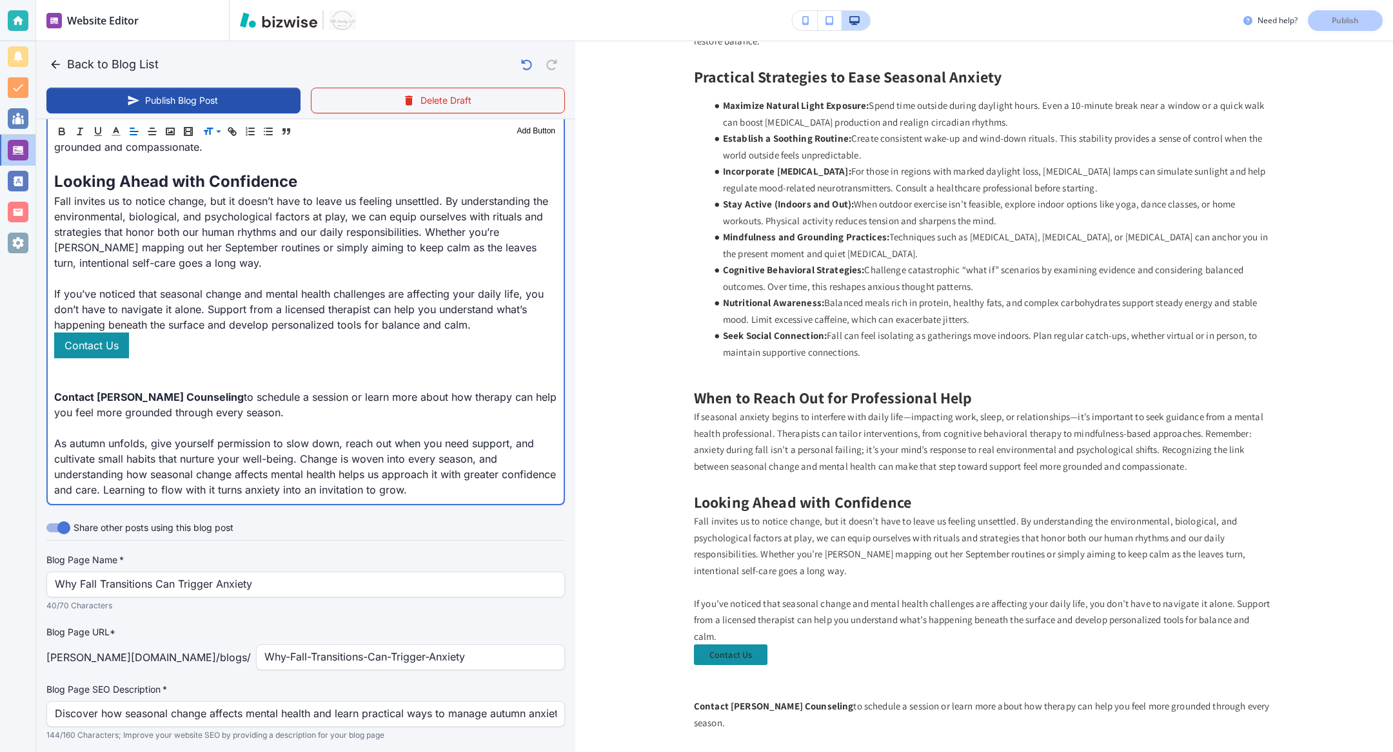
scroll to position [1886, 0]
click at [502, 304] on p "If you’ve noticed that seasonal change and mental health challenges are affecti…" at bounding box center [305, 309] width 503 height 46
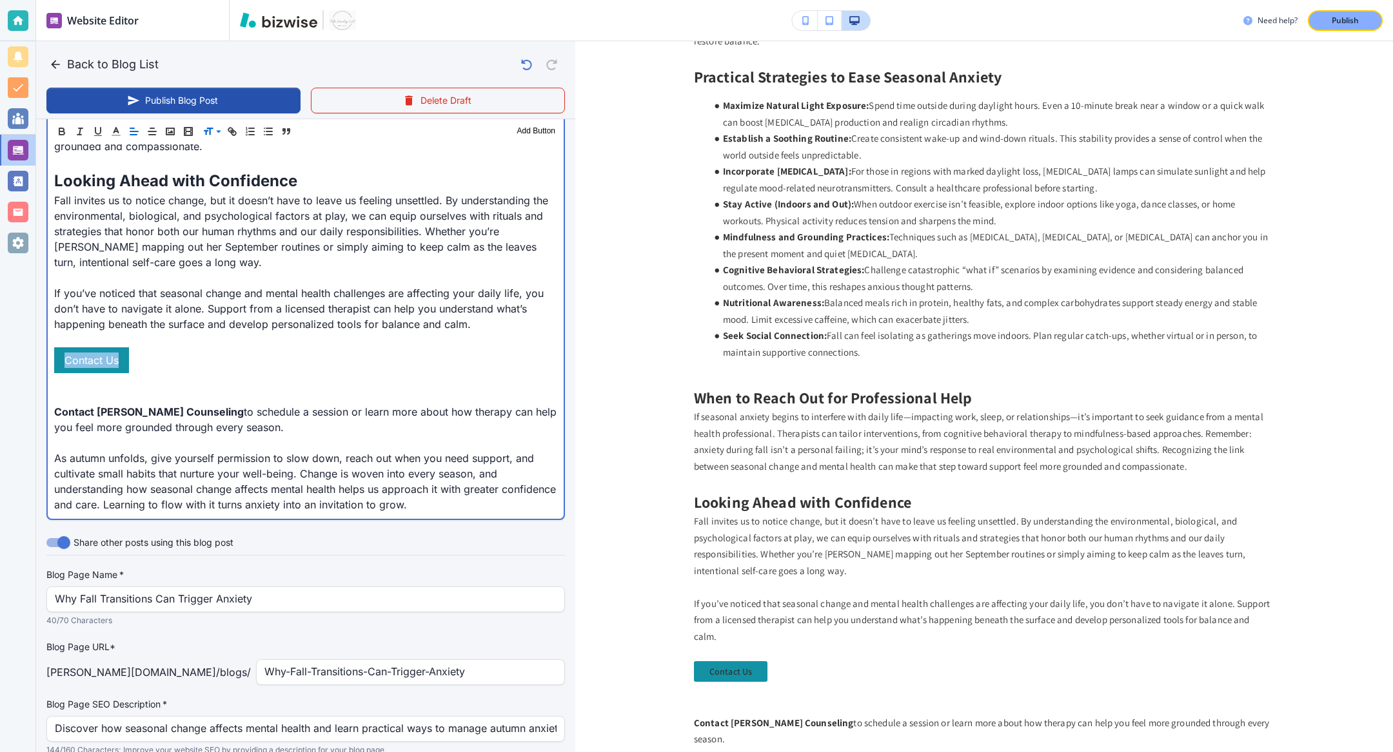
drag, startPoint x: 144, startPoint y: 351, endPoint x: 0, endPoint y: 349, distance: 144.4
click at [0, 349] on div "Website Editor Pages Edit, add, and delete pages or manage your page order Upda…" at bounding box center [696, 376] width 1393 height 752
click at [152, 135] on line "button" at bounding box center [151, 135] width 6 height 0
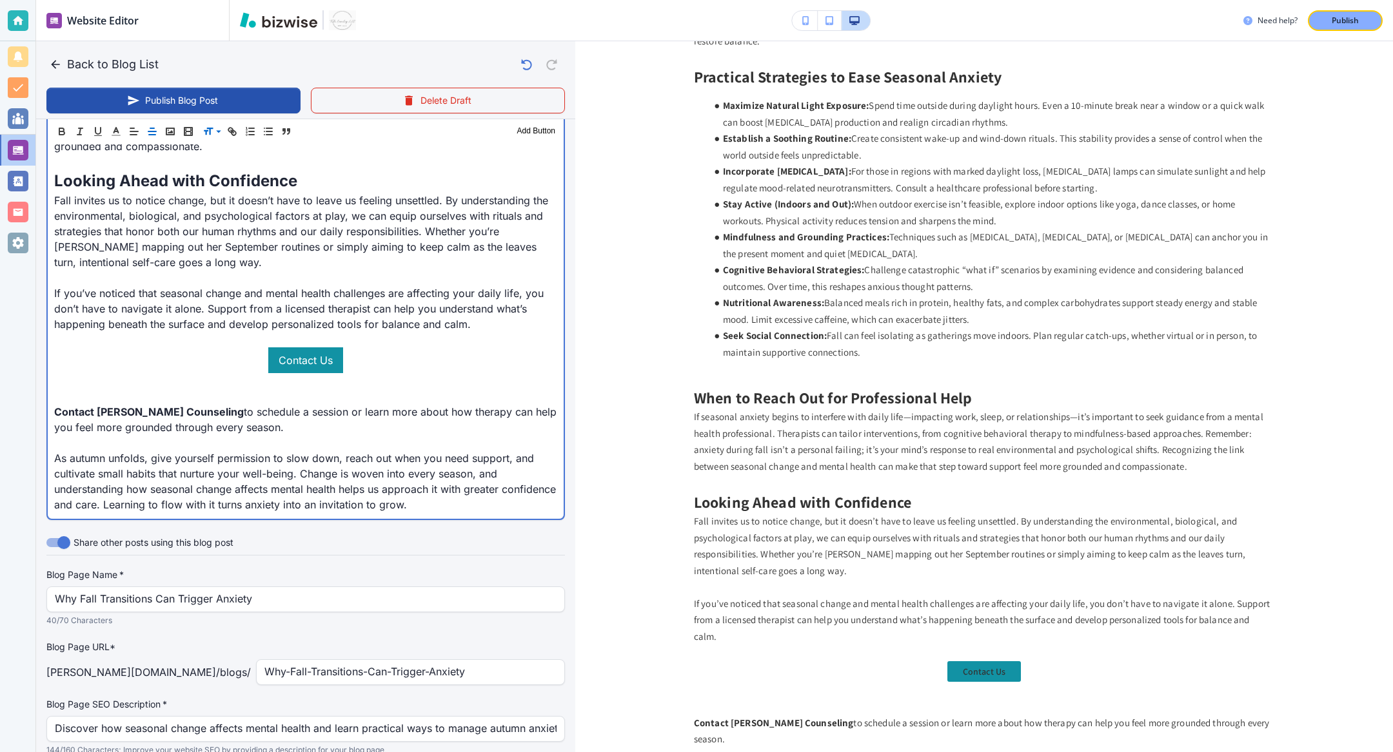
click at [190, 389] on p at bounding box center [305, 396] width 503 height 15
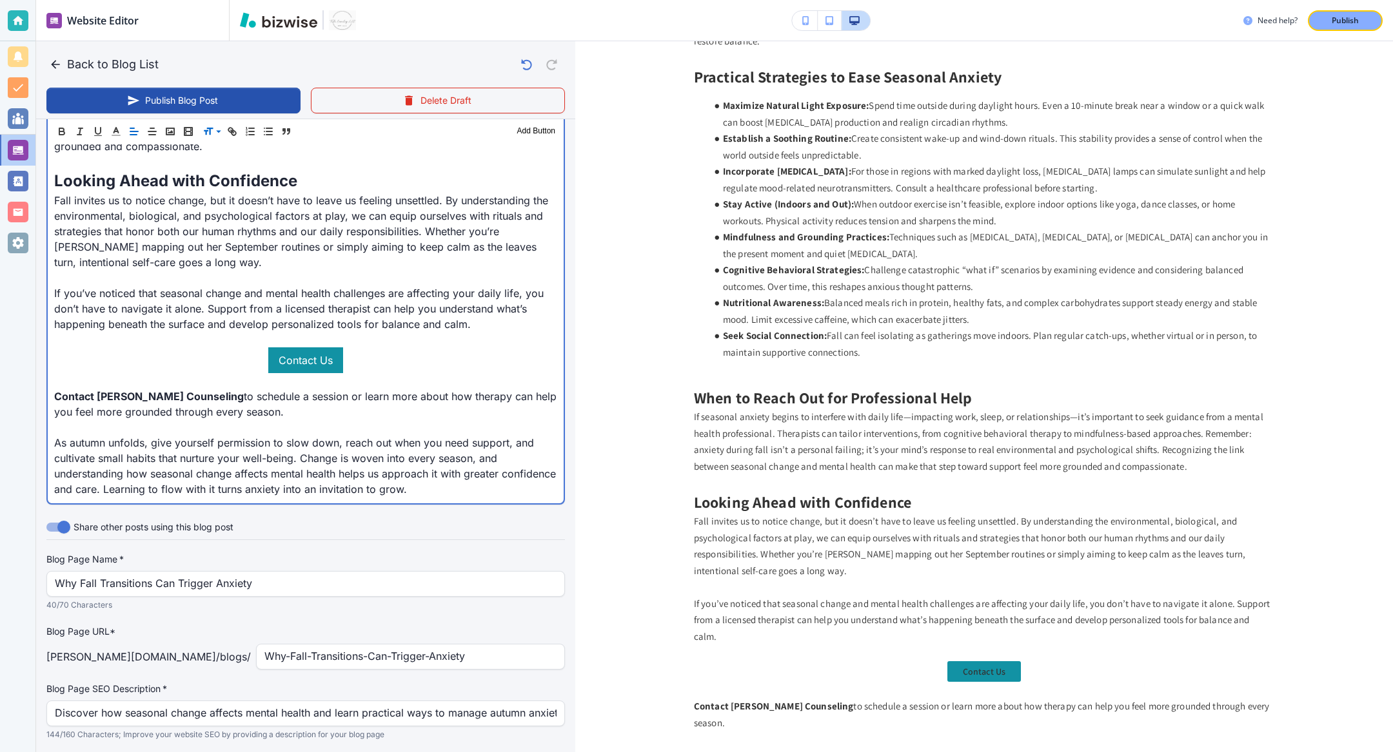
click at [200, 389] on p "Contact Towler Counseling to schedule a session or learn more about how therapy…" at bounding box center [305, 404] width 503 height 31
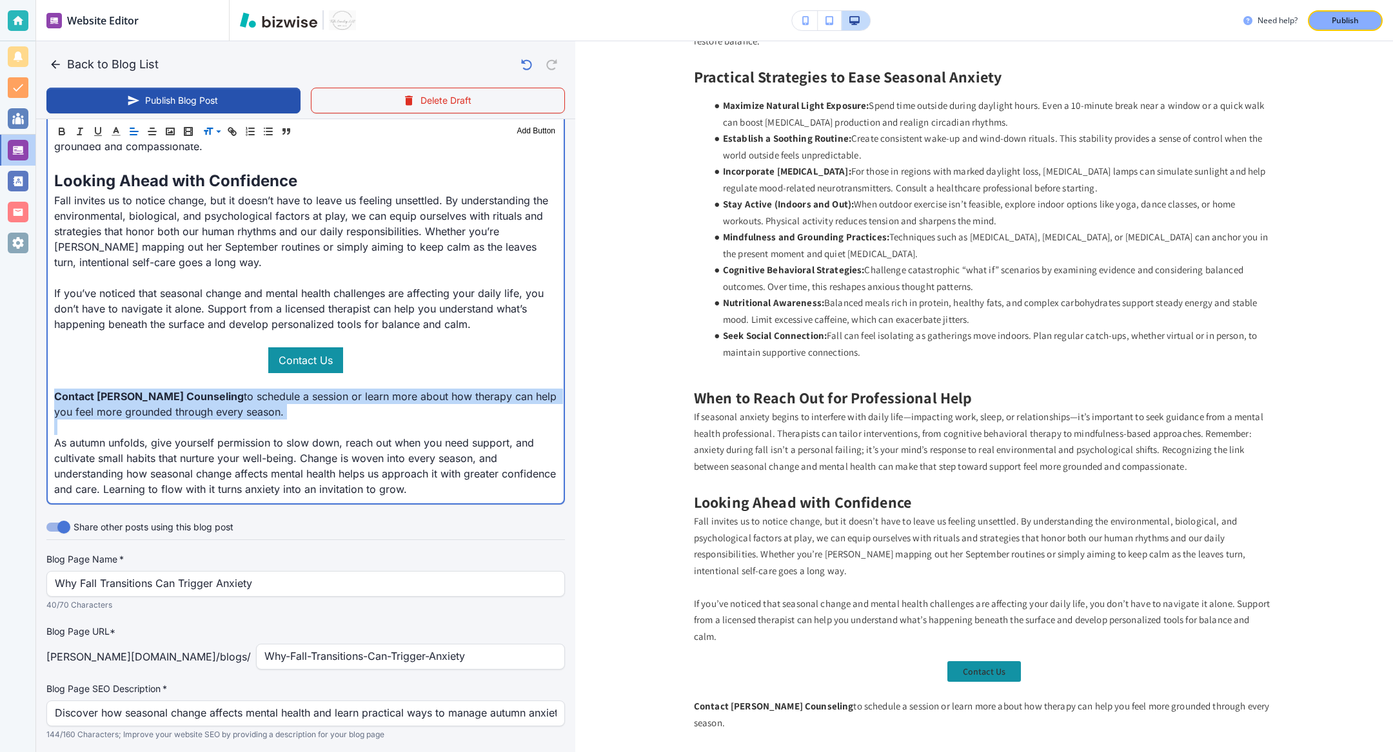
click at [200, 389] on p "Contact Towler Counseling to schedule a session or learn more about how therapy…" at bounding box center [305, 404] width 503 height 31
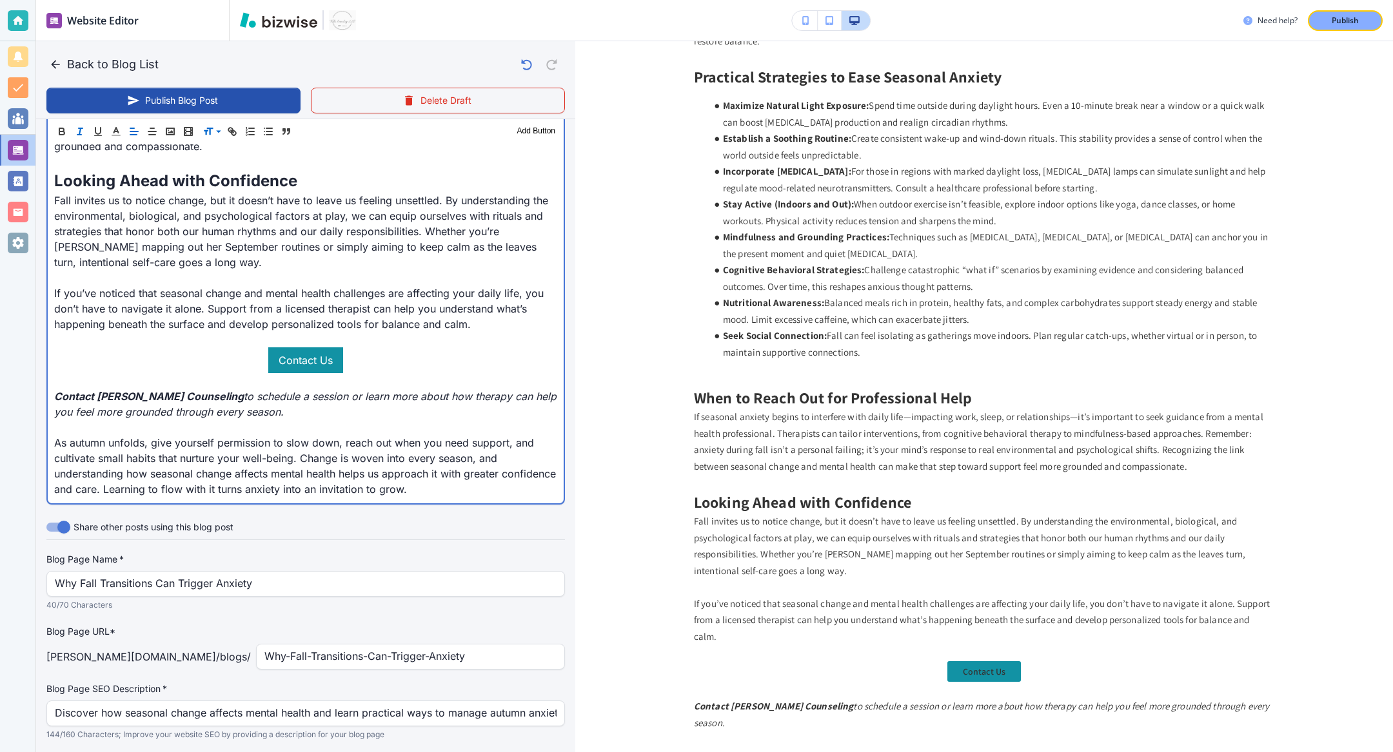
click at [157, 294] on p "If you’ve noticed that seasonal change and mental health challenges are affecti…" at bounding box center [305, 309] width 503 height 46
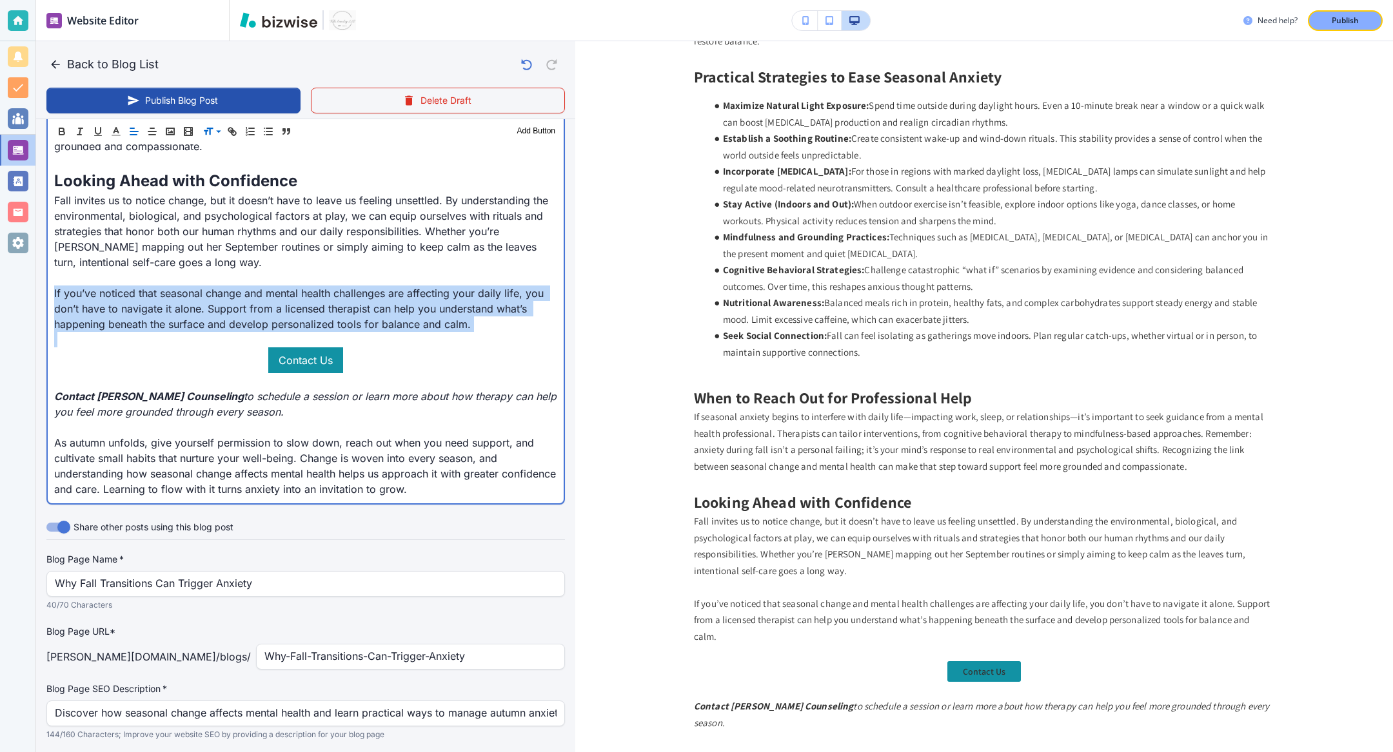
click at [157, 294] on p "If you’ve noticed that seasonal change and mental health challenges are affecti…" at bounding box center [305, 309] width 503 height 46
click at [150, 135] on icon "button" at bounding box center [152, 132] width 12 height 12
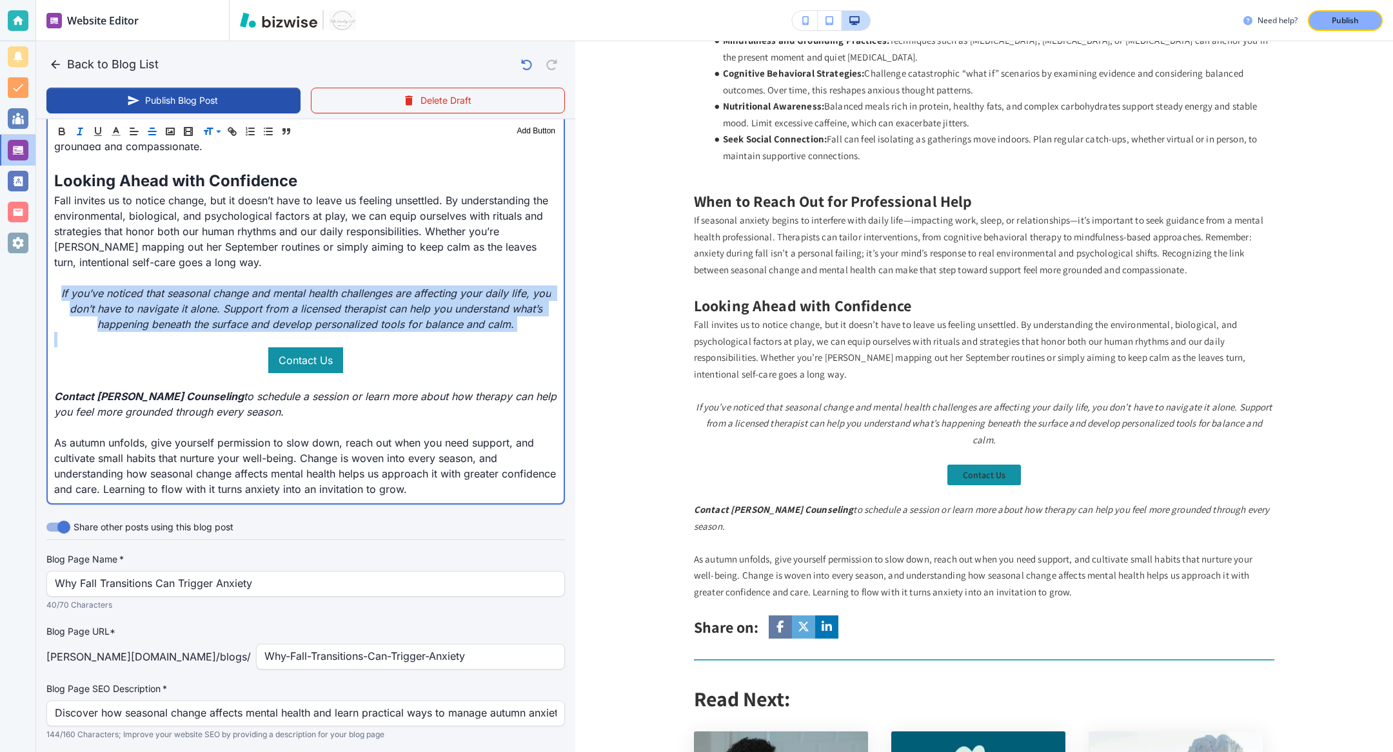
scroll to position [1551, 0]
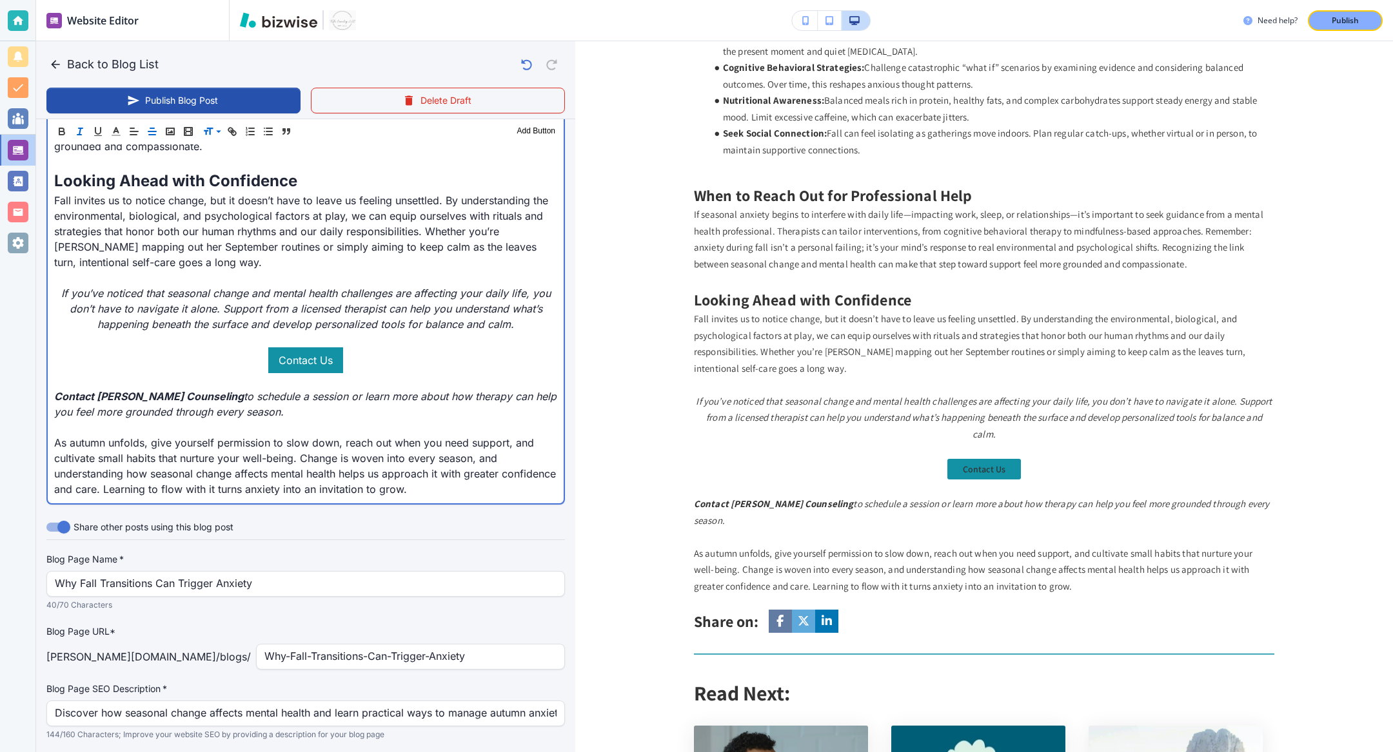
click at [453, 347] on p "Contact Us" at bounding box center [305, 360] width 503 height 26
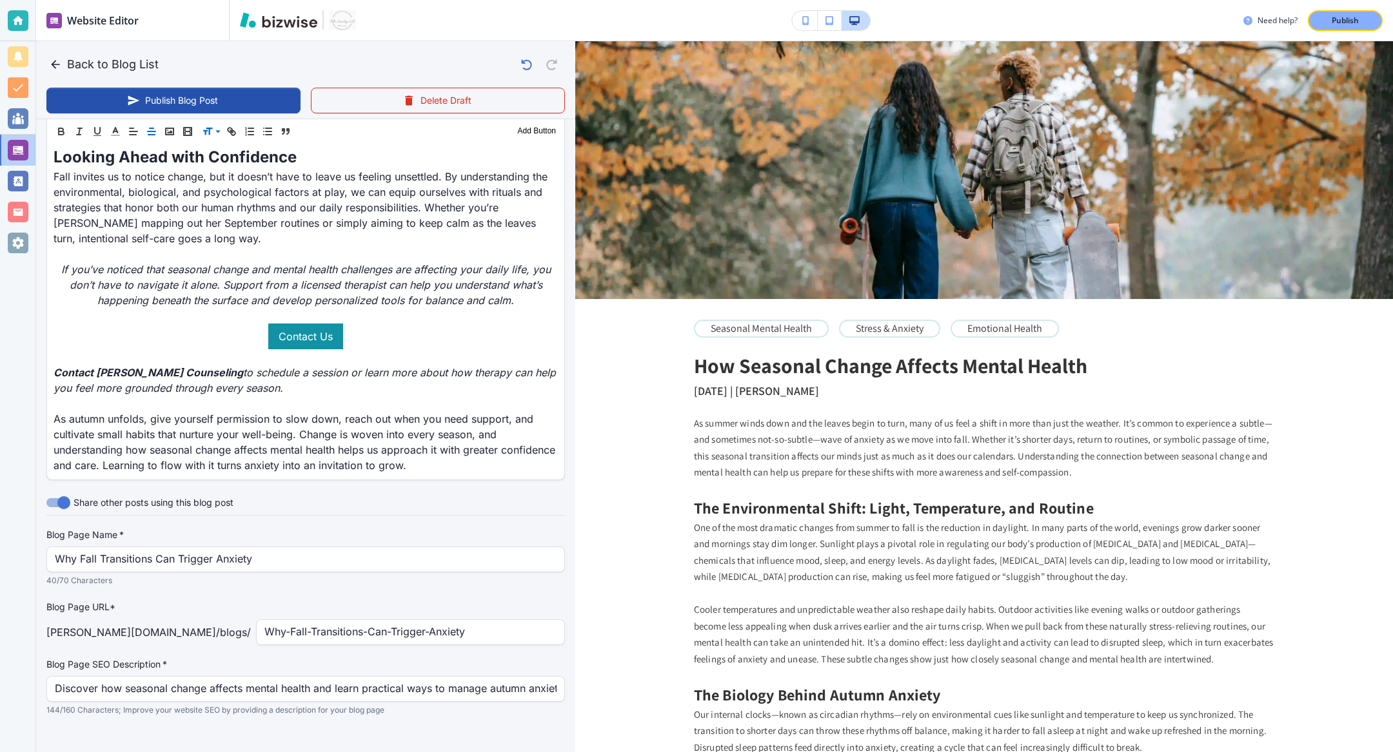
scroll to position [1909, 0]
click at [824, 372] on h2 "How Seasonal Change Affects Mental Health" at bounding box center [890, 365] width 393 height 24
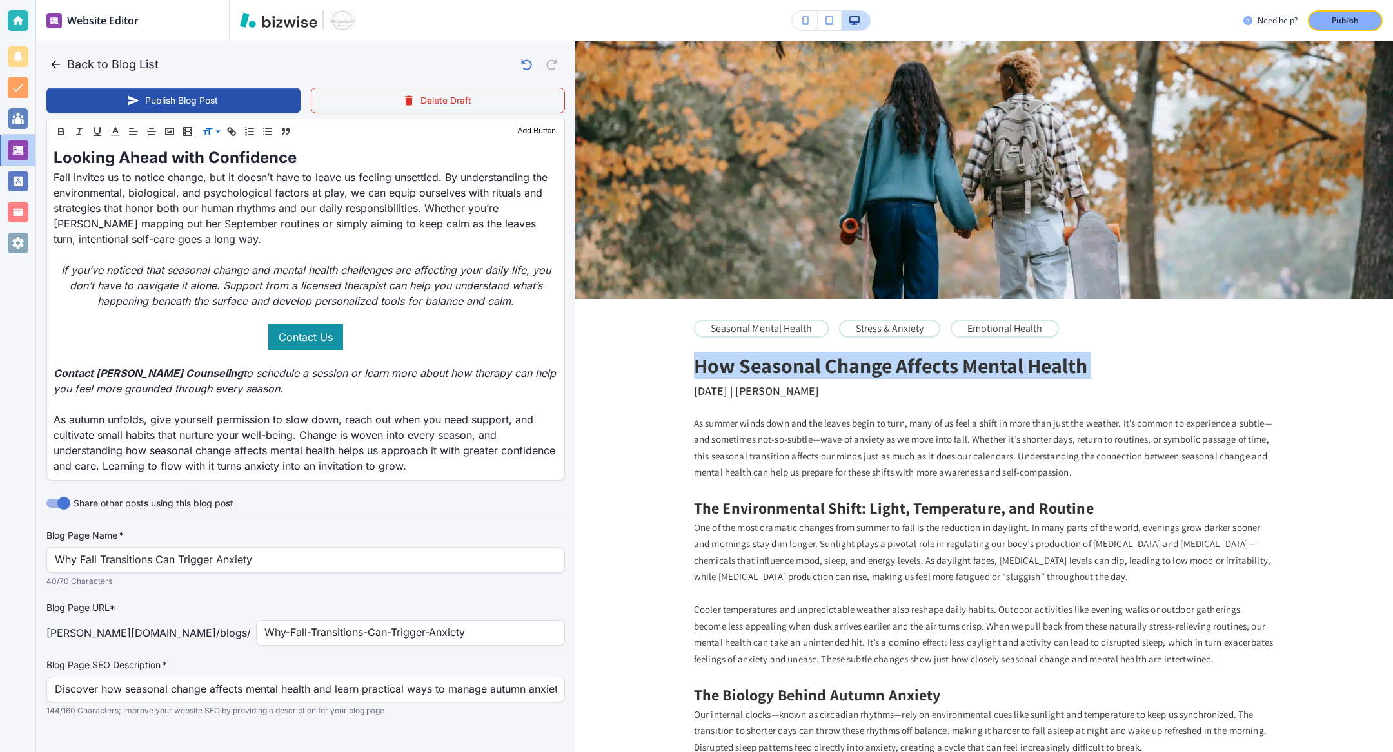
click at [824, 372] on h2 "How Seasonal Change Affects Mental Health" at bounding box center [890, 365] width 393 height 24
copy h2 "How Seasonal Change Affects Mental Health"
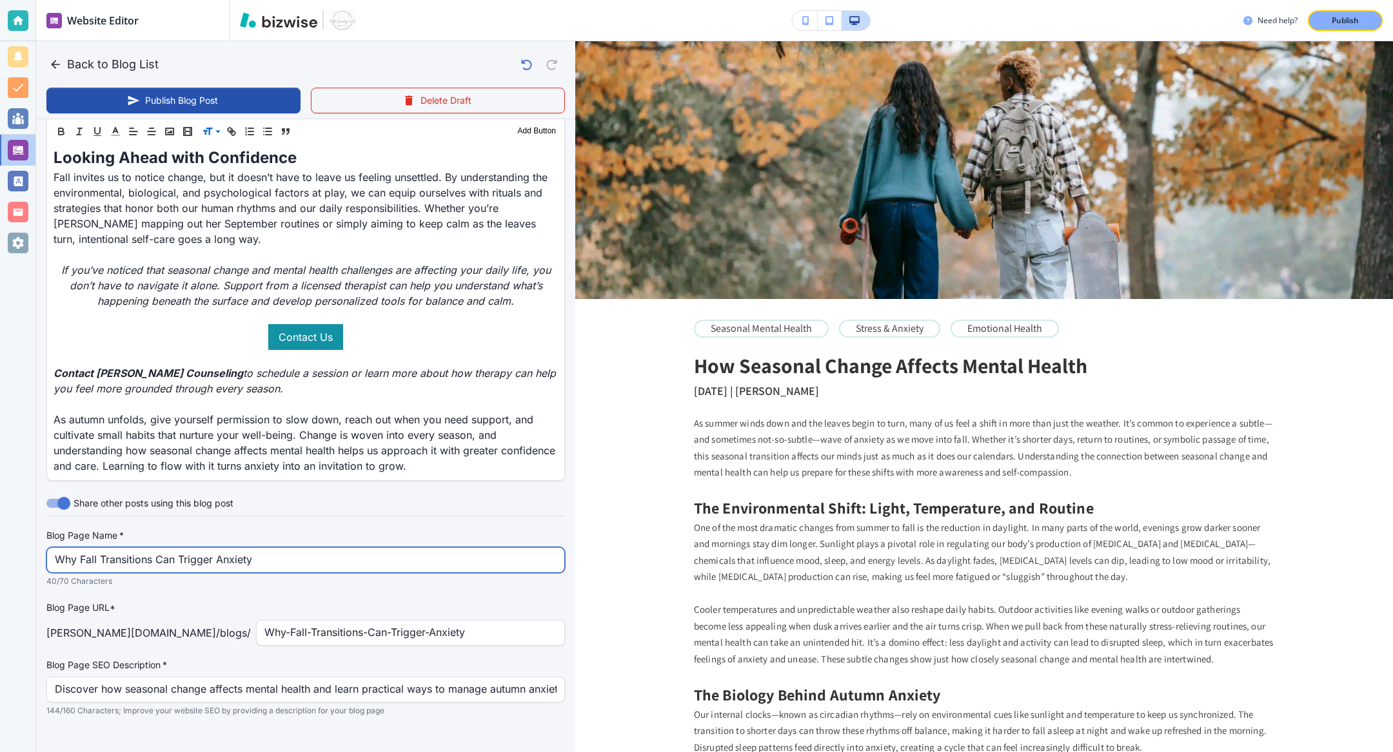
click at [333, 549] on input "Why Fall Transitions Can Trigger Anxiety" at bounding box center [306, 560] width 502 height 24
paste input "How Seasonal Change Affects Mental Health"
type input "How Seasonal Change Affects Mental Health"
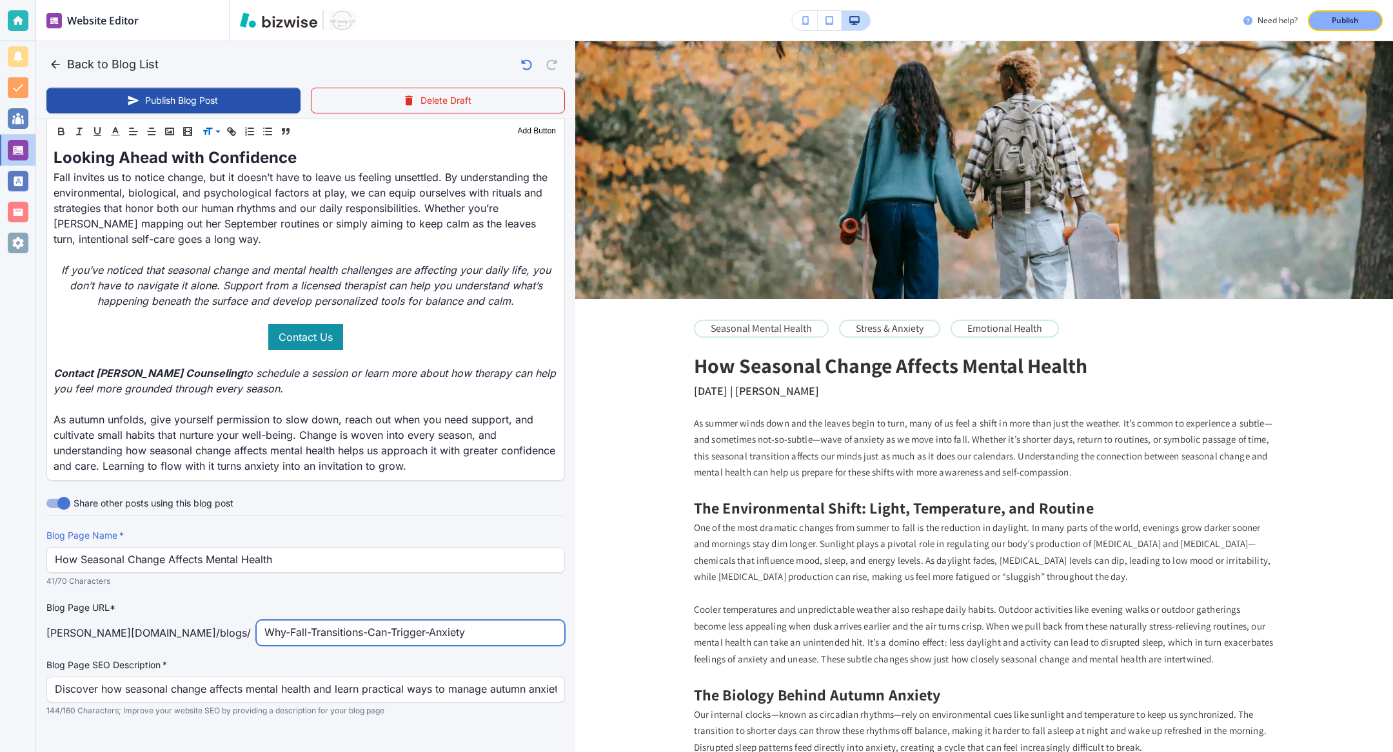
click at [364, 556] on input "Why-Fall-Transitions-Can-Trigger-Anxiety" at bounding box center [410, 633] width 292 height 24
paste input "How Seasonal Change Affects Mental Health"
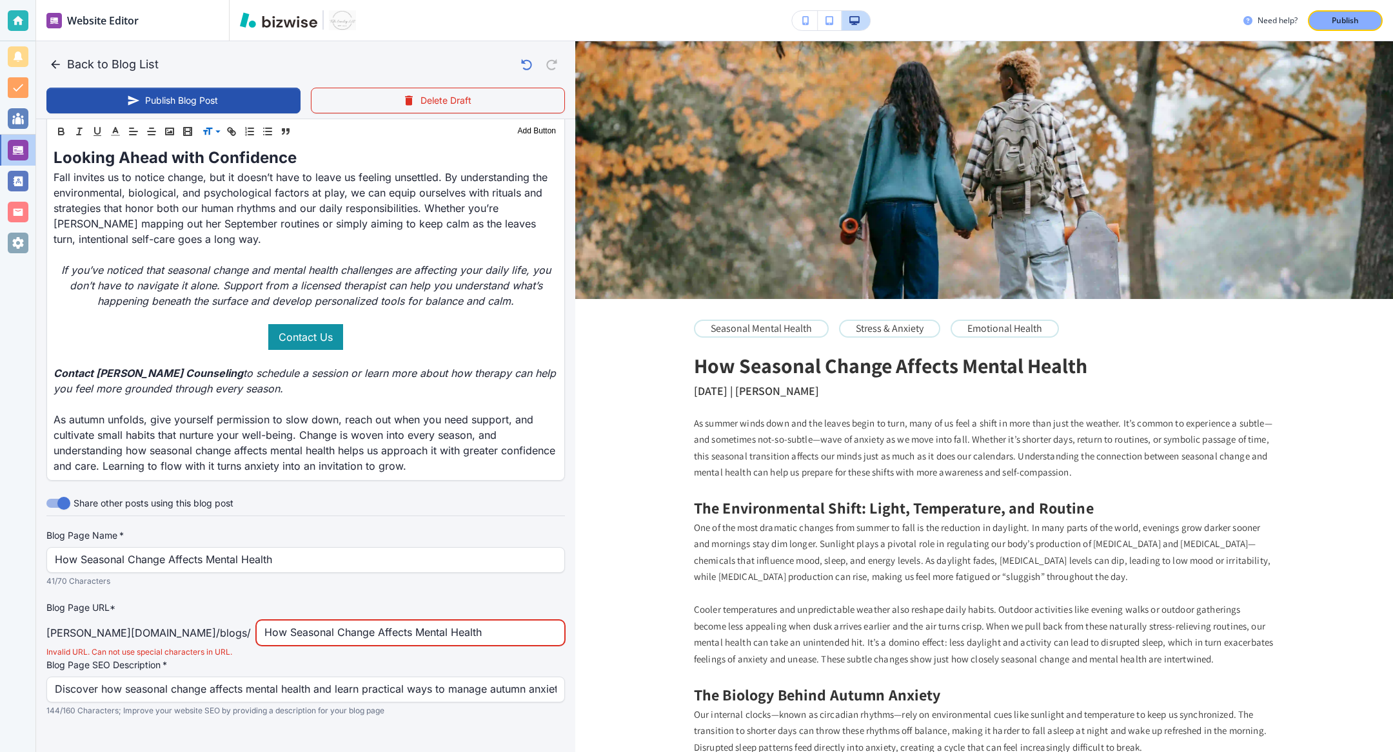
click at [393, 556] on input "How Seasonal Change Affects Mental Health" at bounding box center [410, 633] width 292 height 24
click at [359, 556] on input "How Seasonal Change Affects Mental-Health" at bounding box center [410, 633] width 292 height 24
click at [318, 556] on input "How Seasonal Change Affects-Mental-Health" at bounding box center [410, 633] width 292 height 24
click at [280, 556] on input "How Seasonal Change-Affects-Mental-Health" at bounding box center [410, 633] width 292 height 24
click at [264, 556] on input "How Seasonal-Change-Affects-Mental-Health" at bounding box center [410, 633] width 292 height 24
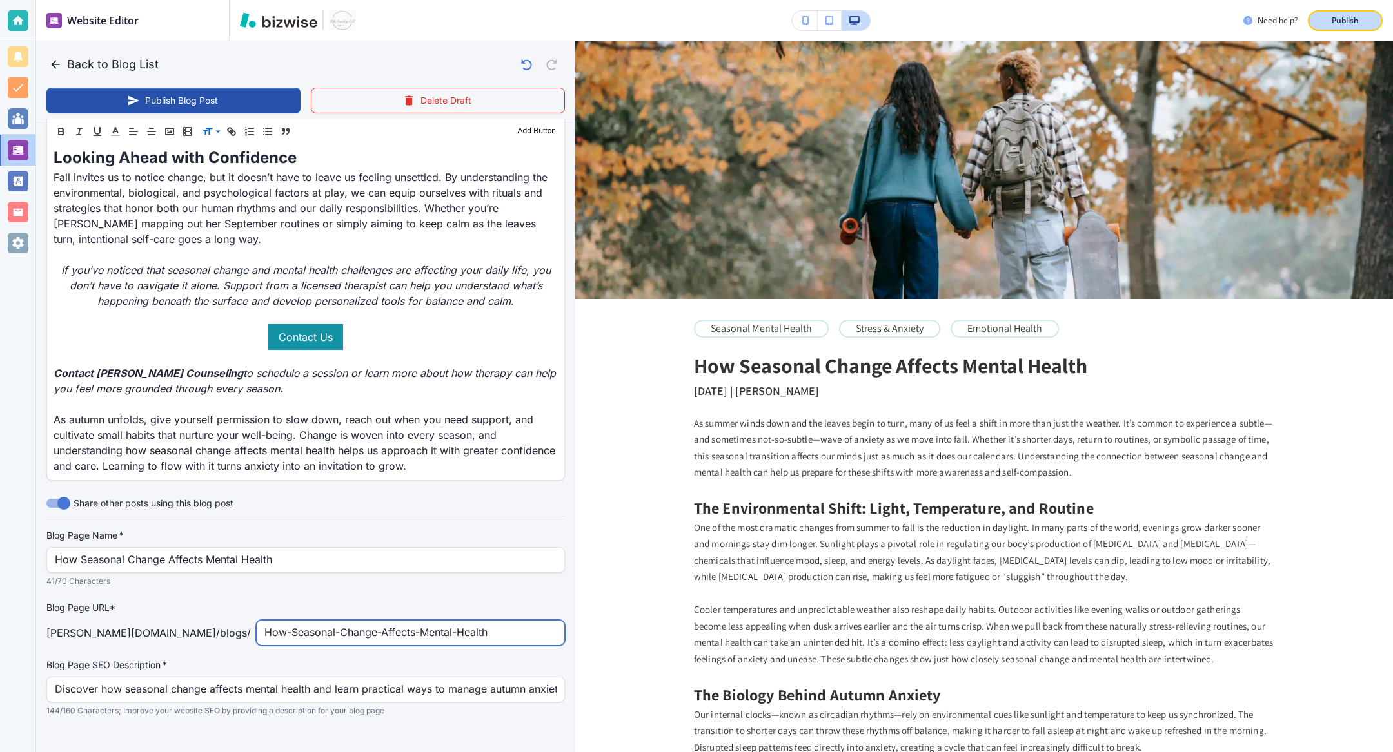
type input "How-Seasonal-Change-Affects-Mental-Health"
click at [1031, 21] on p "Publish" at bounding box center [1344, 21] width 27 height 12
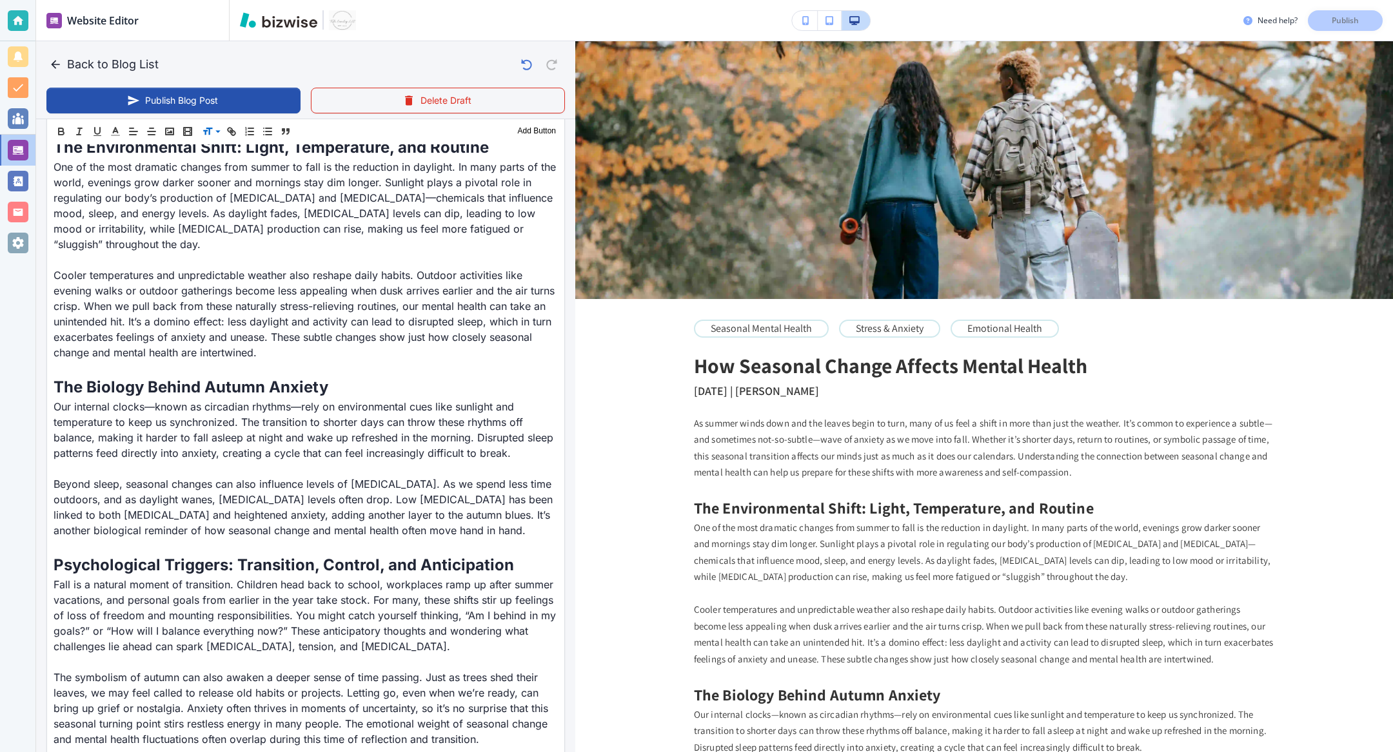
scroll to position [0, 0]
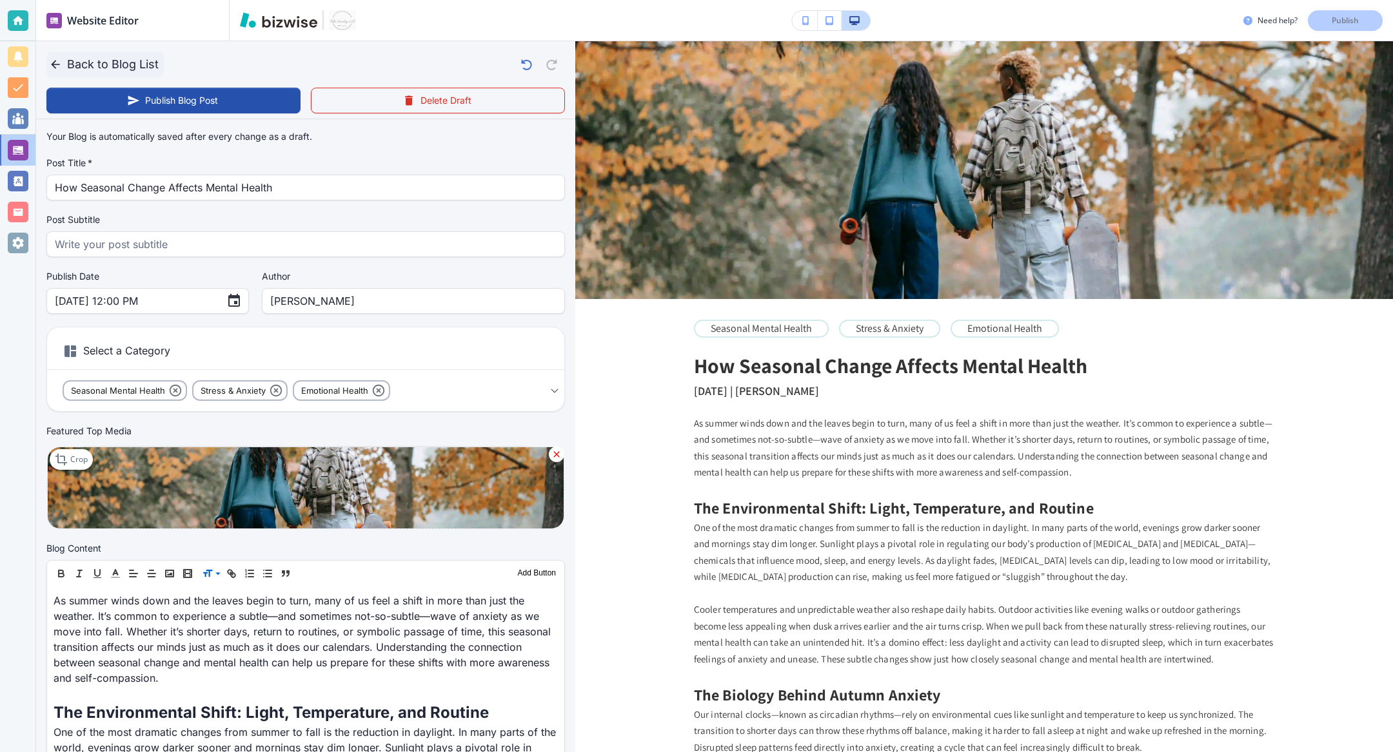
click at [83, 61] on button "Back to Blog List" at bounding box center [104, 65] width 117 height 26
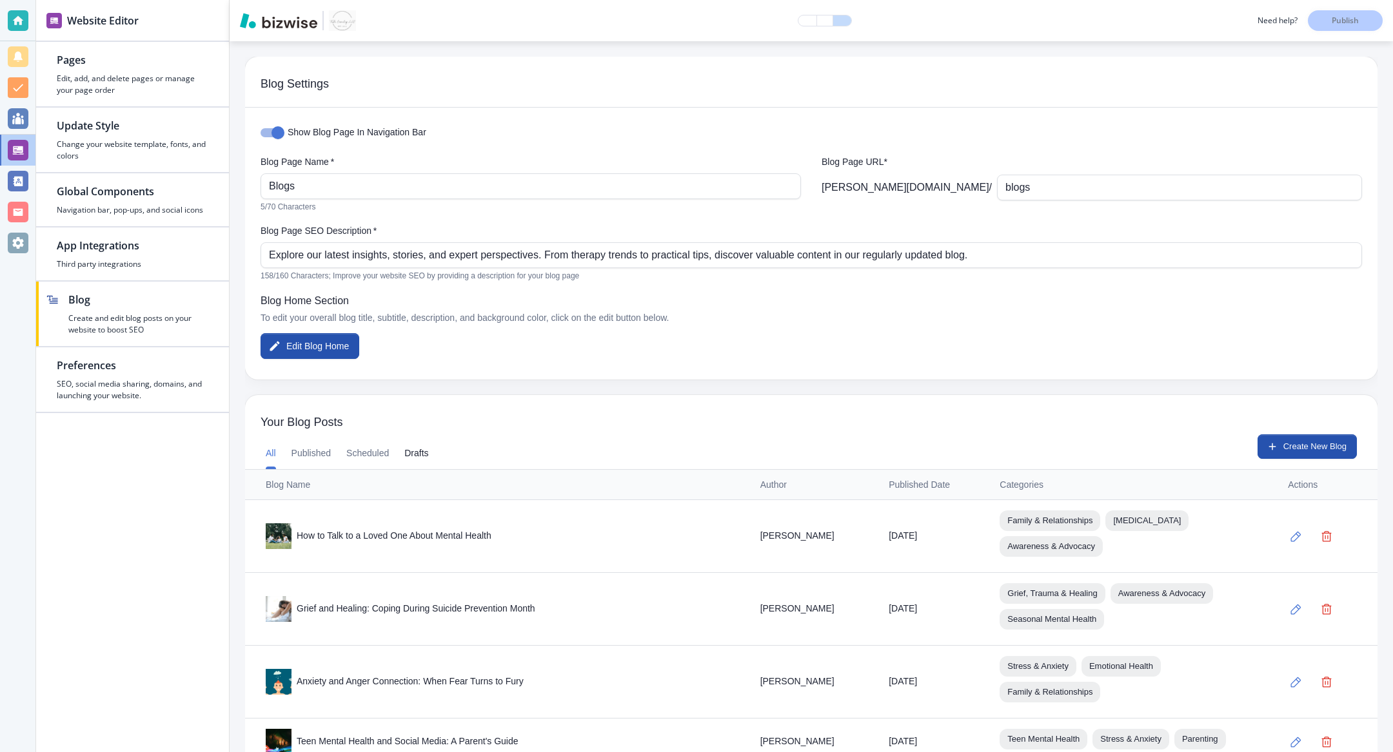
click at [418, 455] on button "Drafts" at bounding box center [416, 453] width 24 height 31
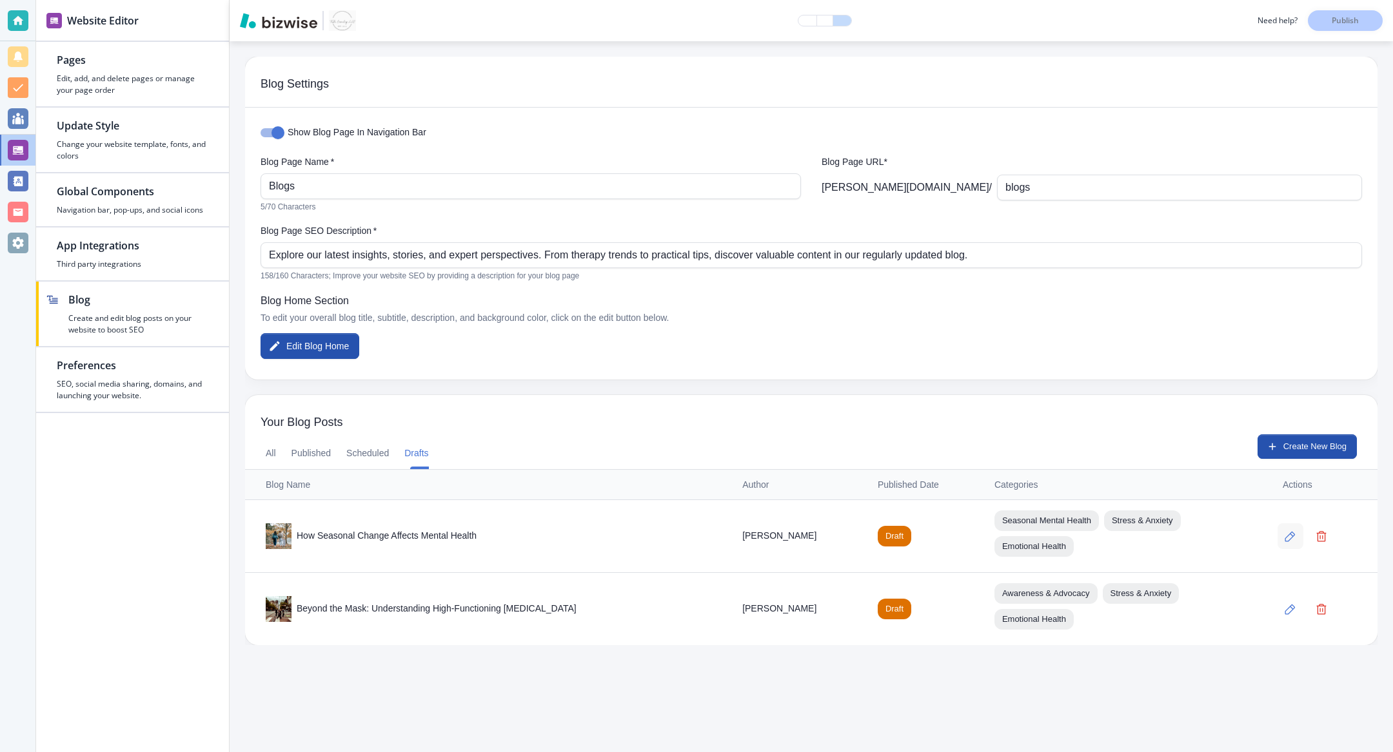
click at [1031, 540] on icon "button" at bounding box center [1289, 536] width 11 height 11
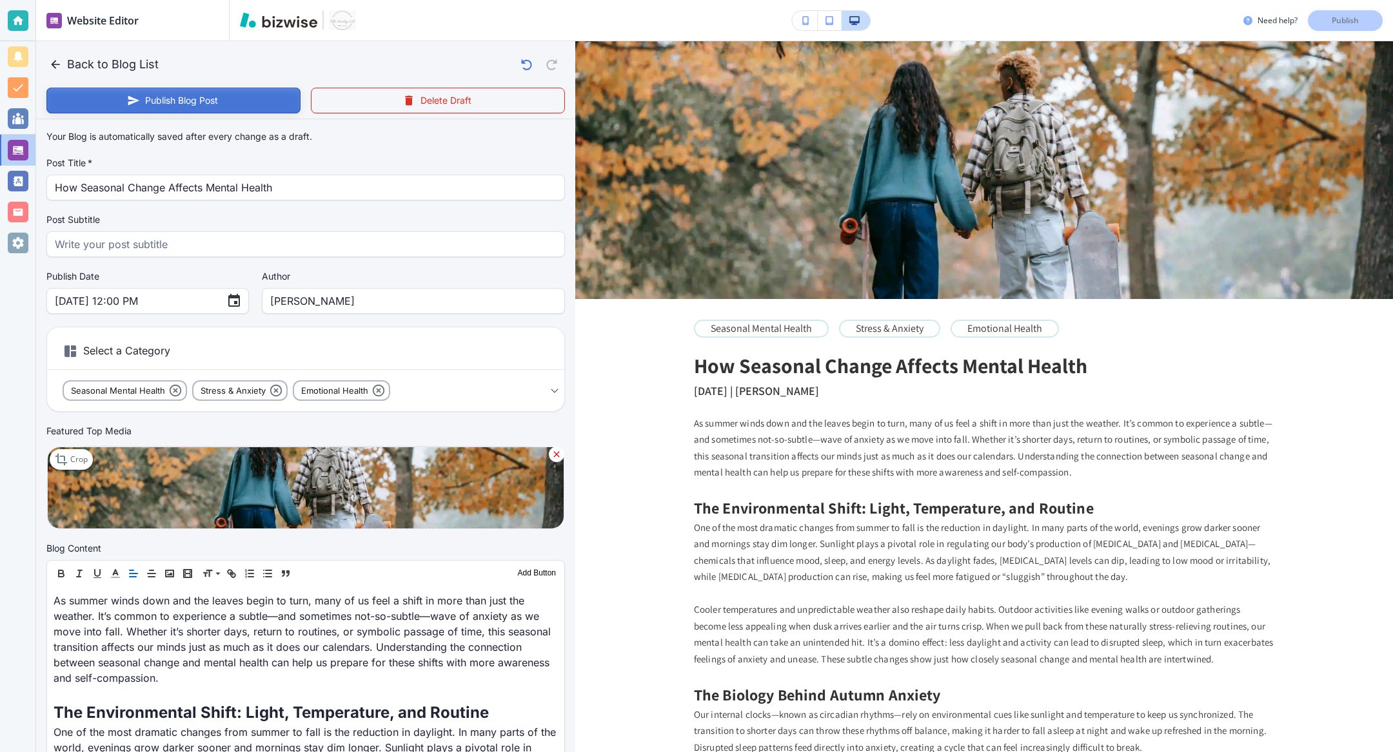
click at [183, 97] on button "Publish Blog Post" at bounding box center [173, 101] width 254 height 26
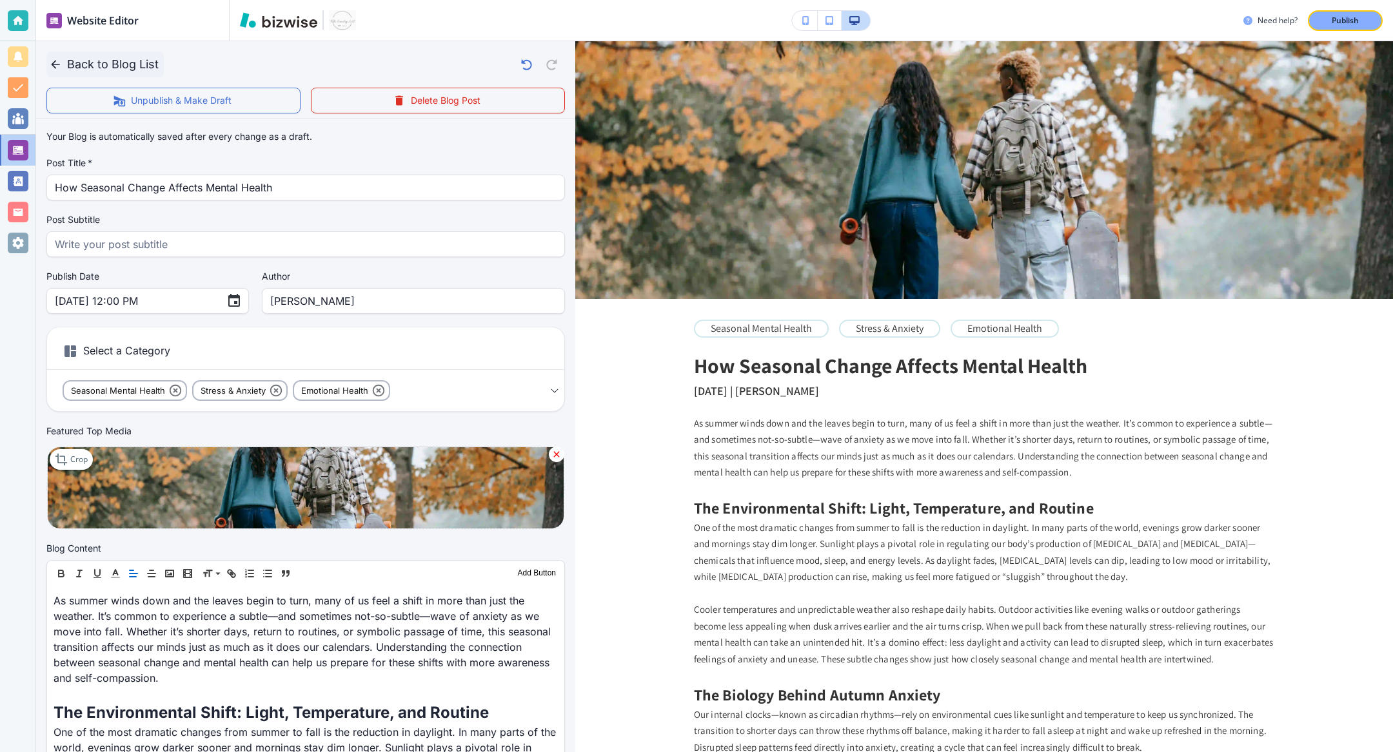
click at [54, 58] on icon "button" at bounding box center [55, 64] width 13 height 13
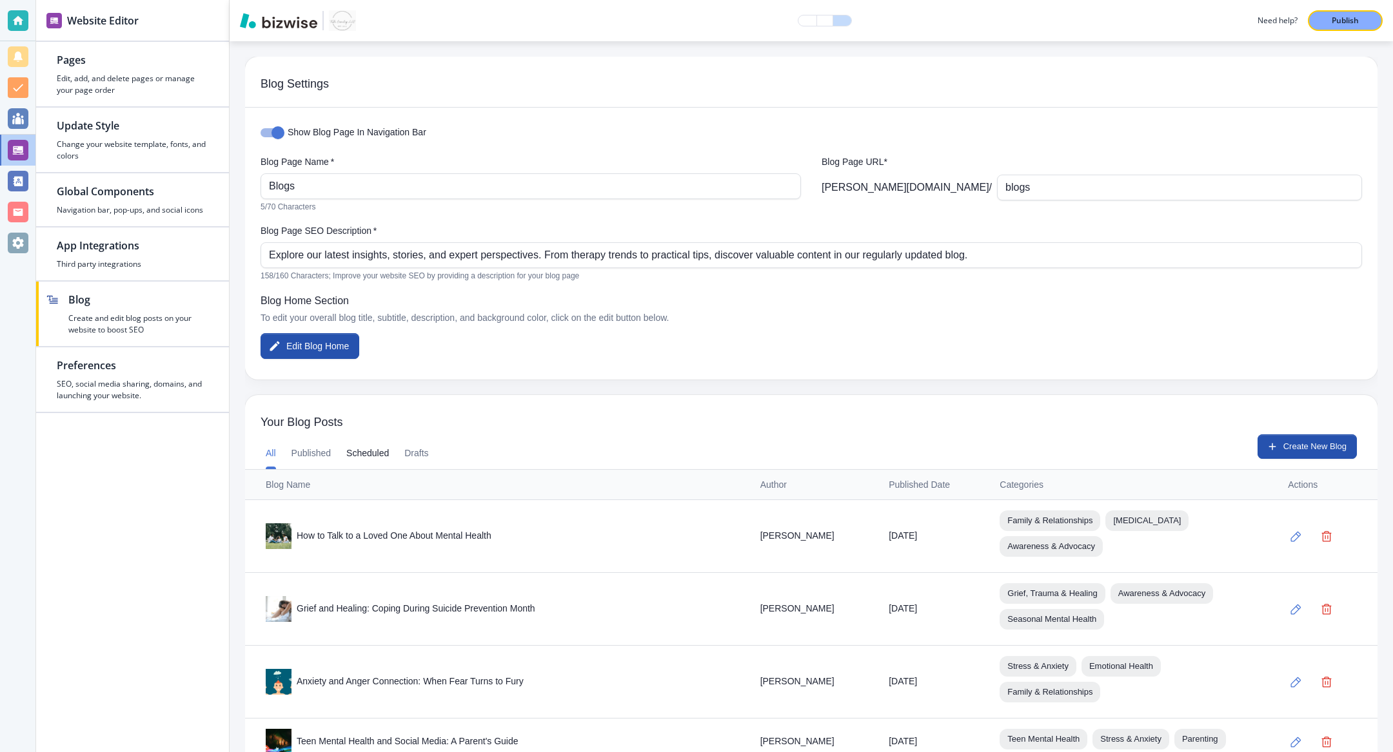
click at [383, 457] on button "Scheduled" at bounding box center [367, 453] width 43 height 31
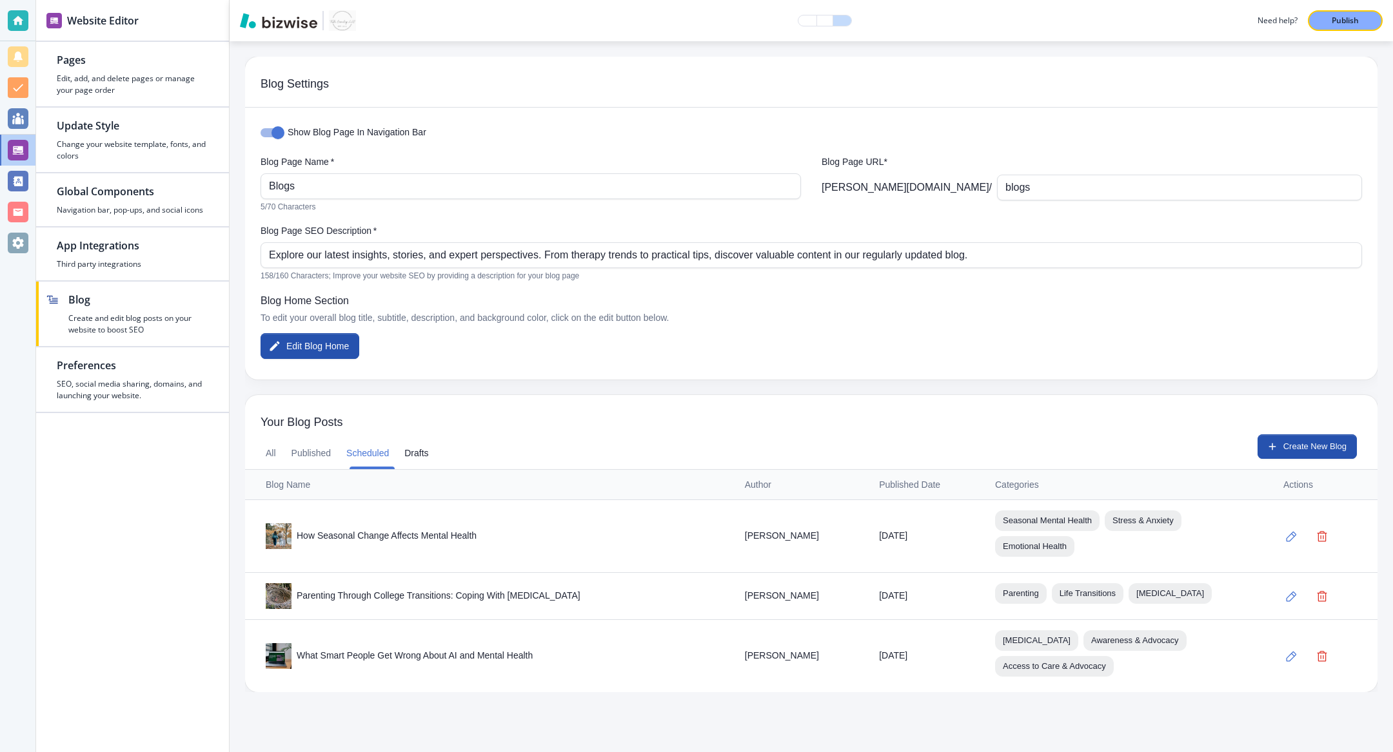
click at [418, 453] on button "Drafts" at bounding box center [416, 453] width 24 height 31
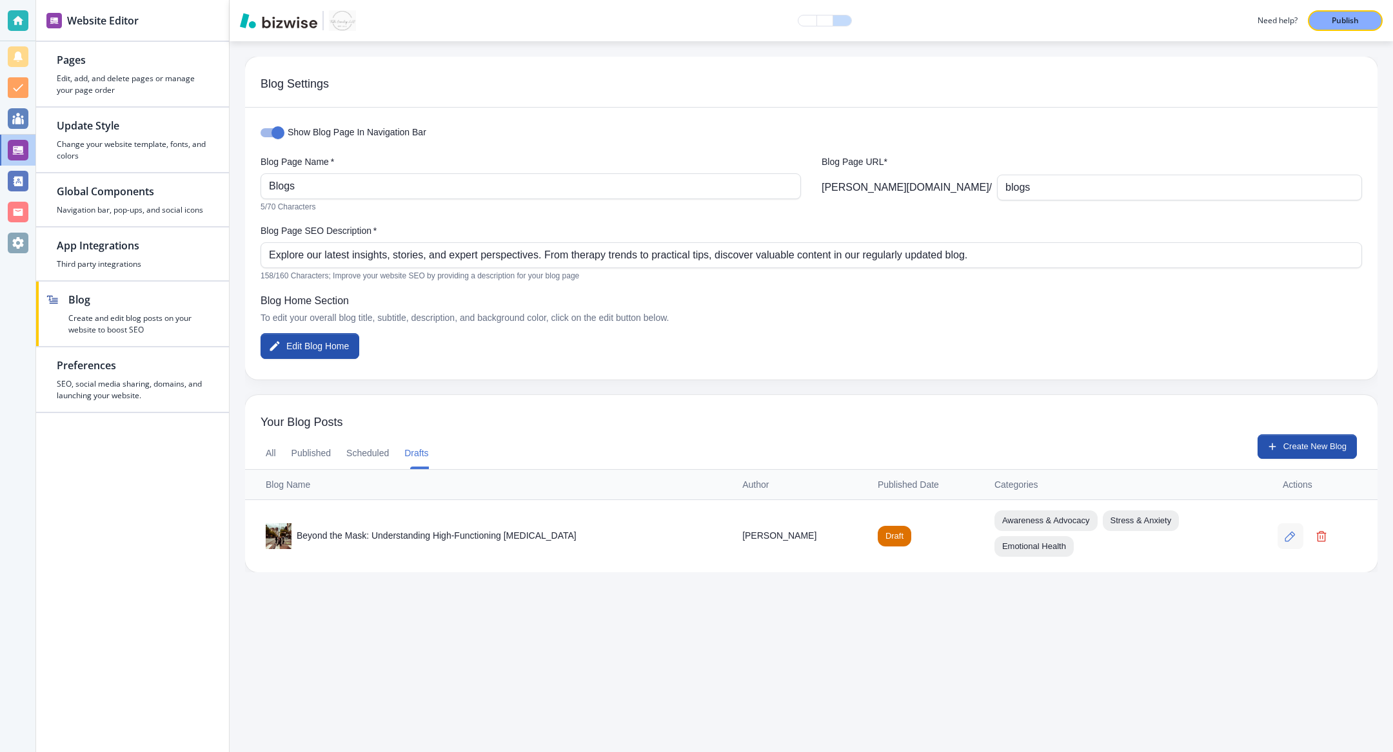
click at [1031, 536] on button "button" at bounding box center [1290, 536] width 26 height 26
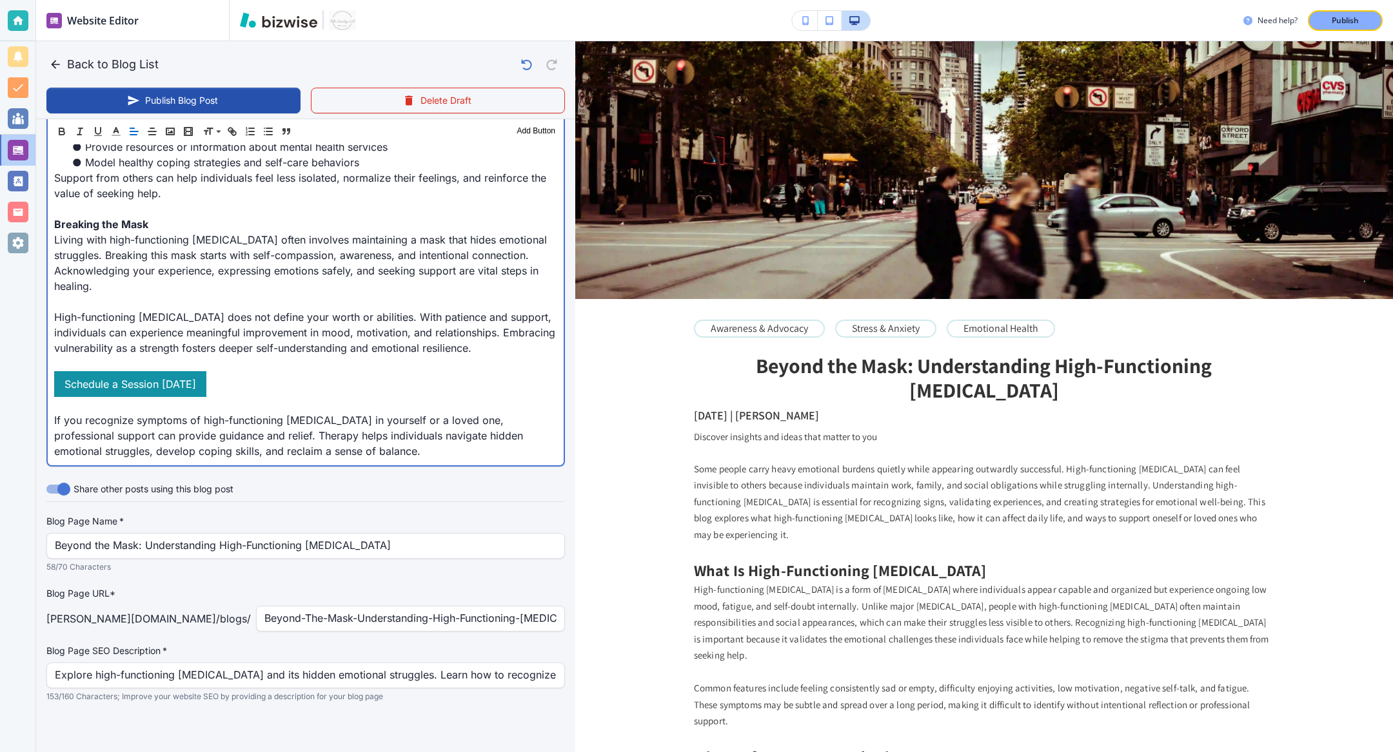
scroll to position [1677, 0]
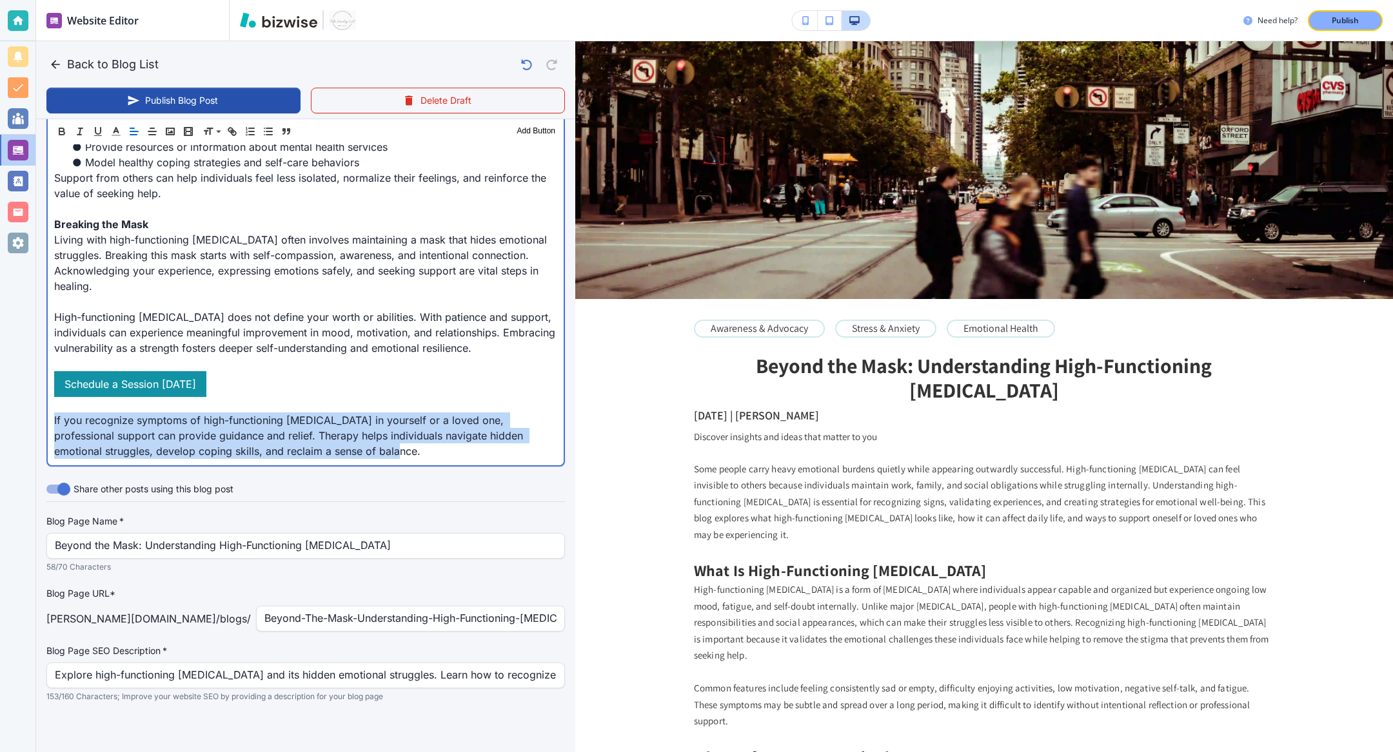
drag, startPoint x: 376, startPoint y: 447, endPoint x: 23, endPoint y: 420, distance: 353.7
click at [23, 420] on div "Website Editor Pages Edit, add, and delete pages or manage your page order Upda…" at bounding box center [696, 376] width 1393 height 752
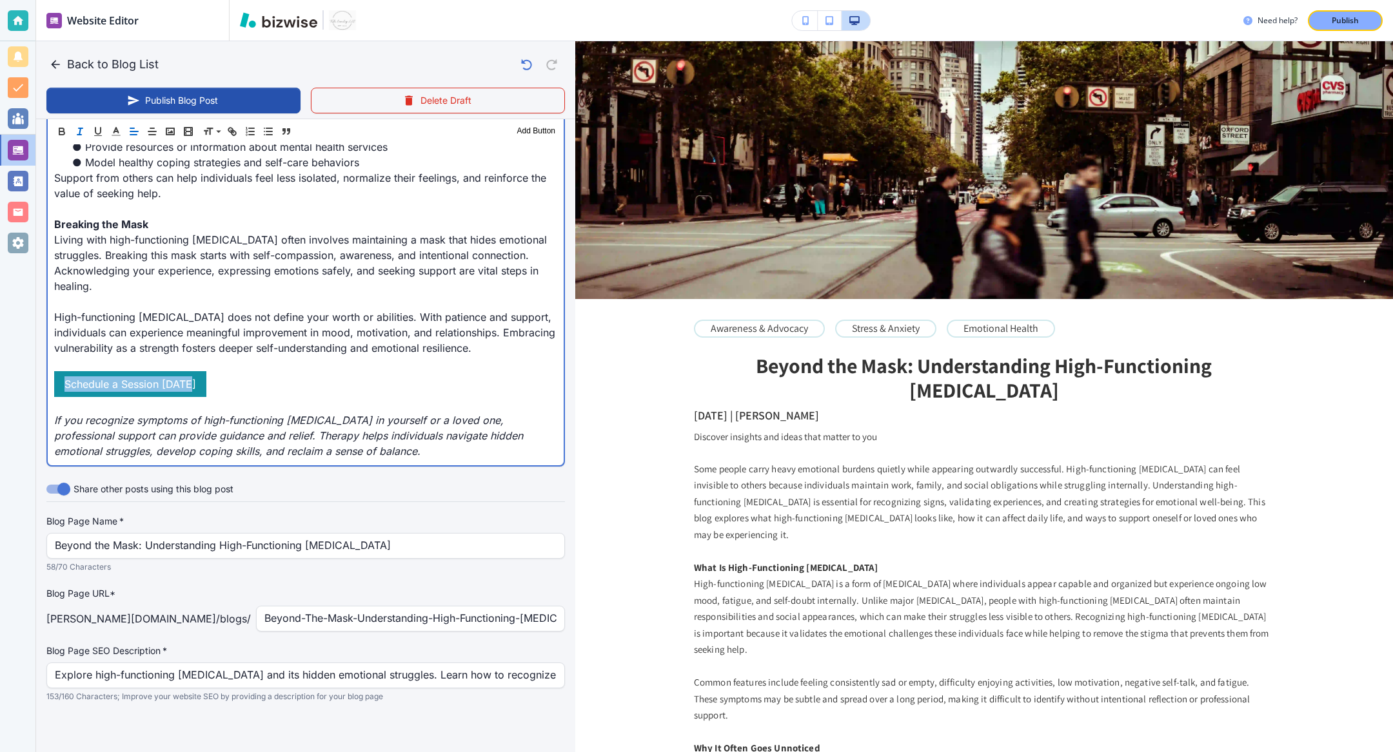
drag, startPoint x: 237, startPoint y: 391, endPoint x: 37, endPoint y: 370, distance: 201.0
click at [151, 135] on line "button" at bounding box center [151, 135] width 6 height 0
click at [266, 339] on p "High-functioning depression does not define your worth or abilities. With patie…" at bounding box center [305, 332] width 503 height 46
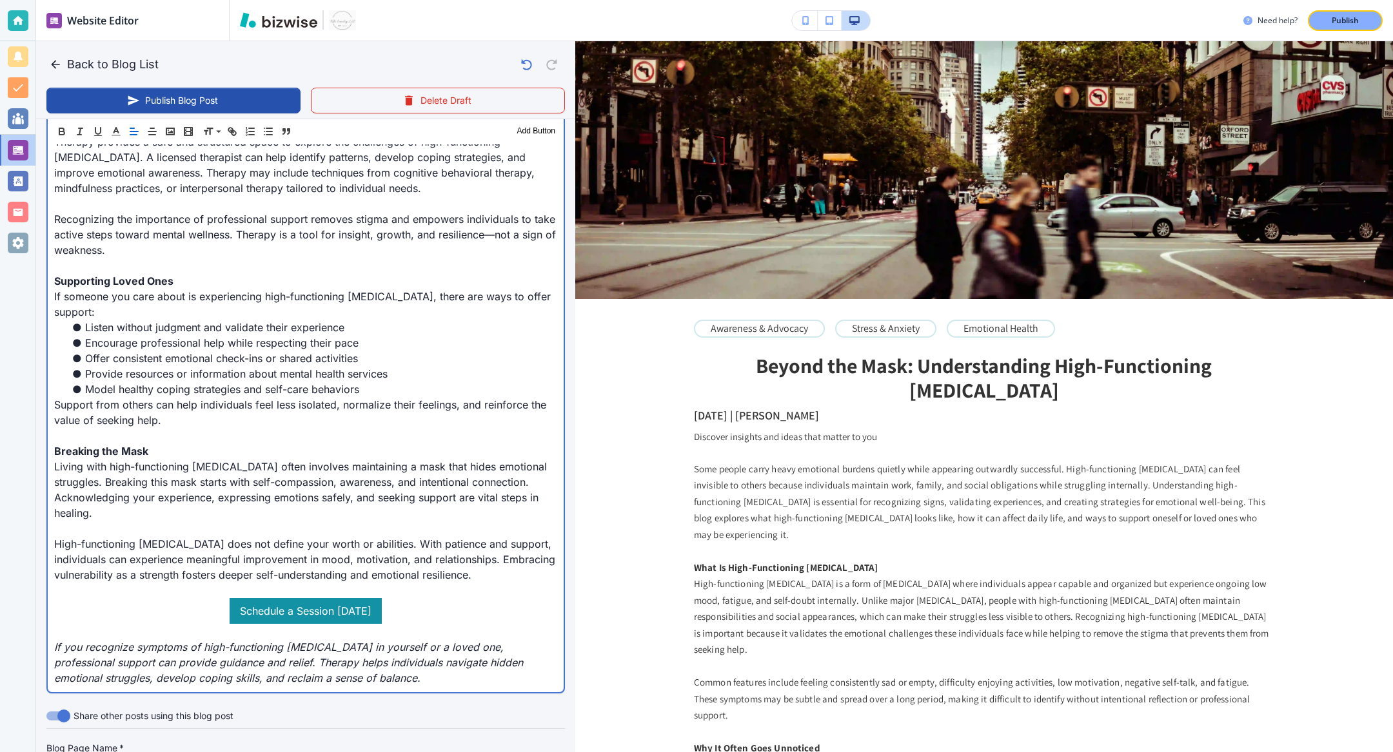
scroll to position [1440, 0]
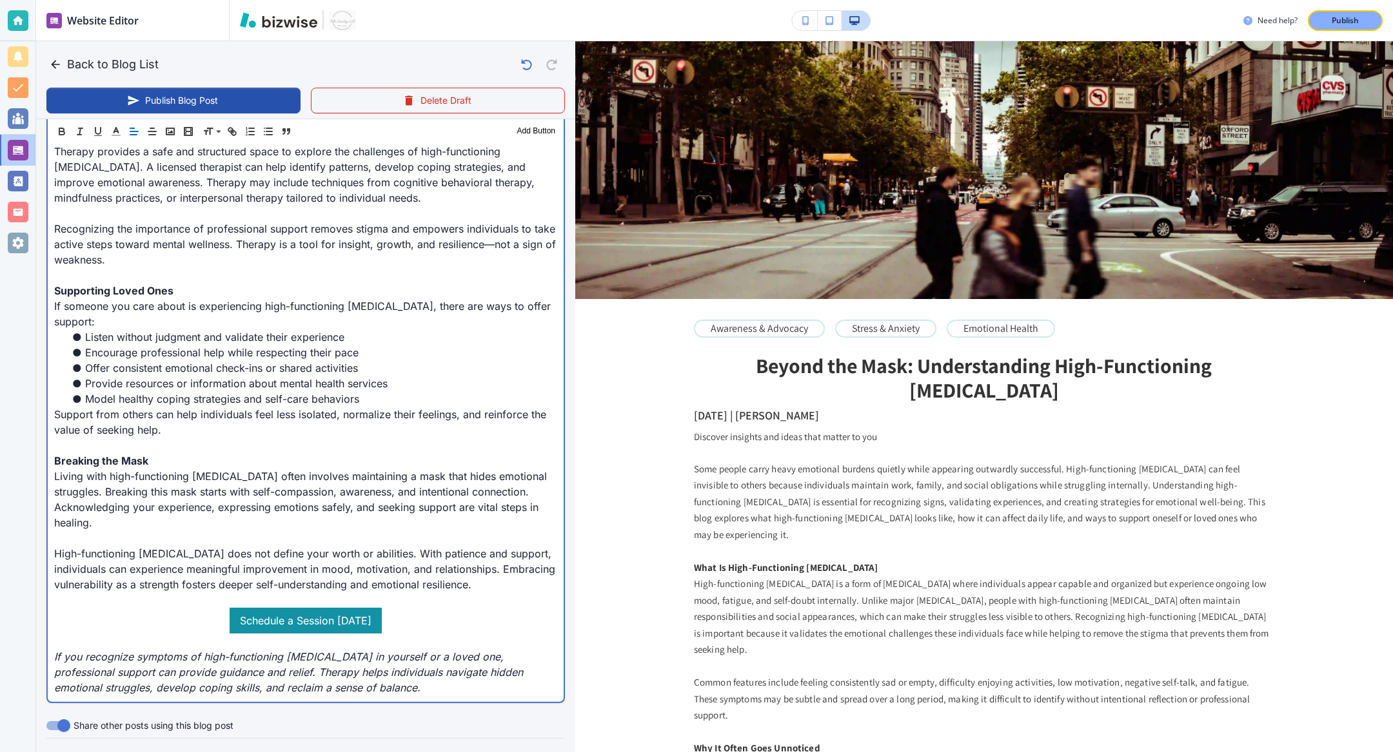
click at [148, 556] on em "If you recognize symptoms of high-functioning depression in yourself or a loved…" at bounding box center [290, 672] width 472 height 44
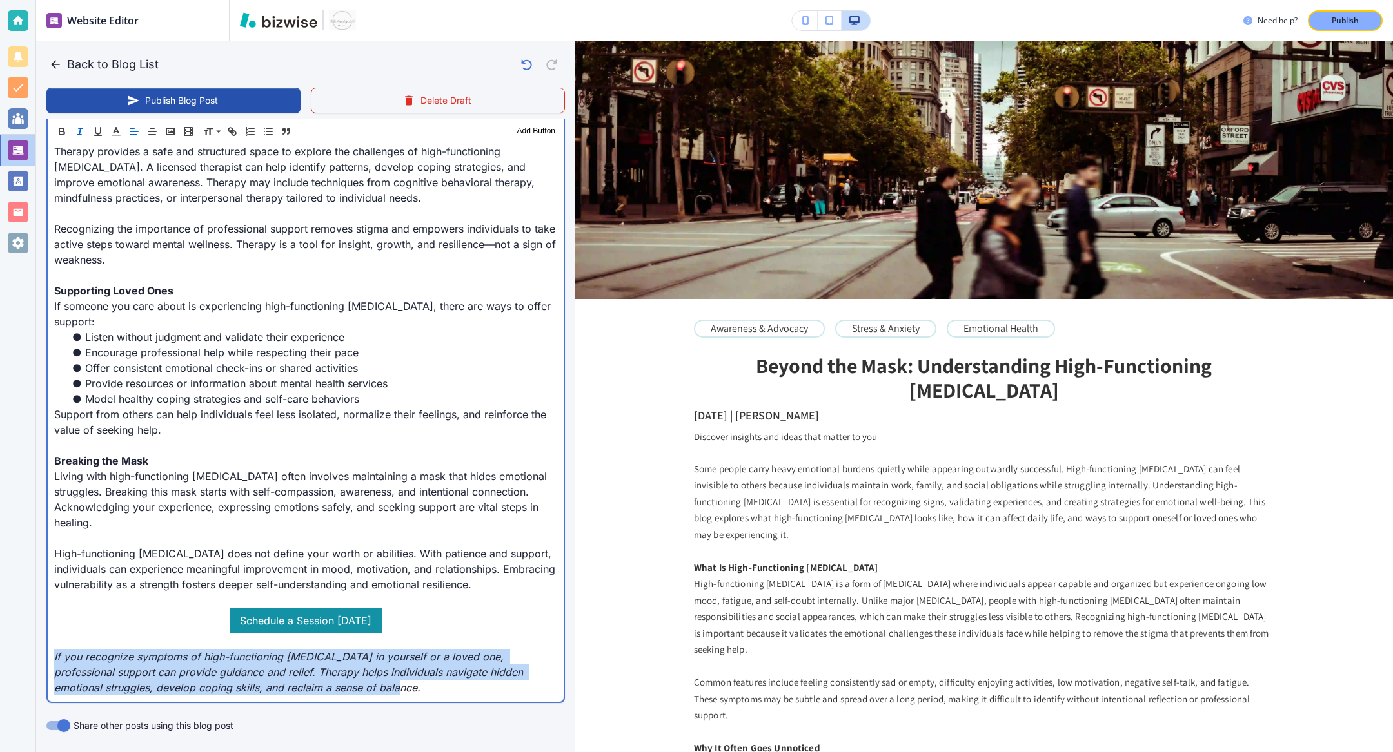
click at [148, 556] on em "If you recognize symptoms of high-functioning depression in yourself or a loved…" at bounding box center [290, 672] width 472 height 44
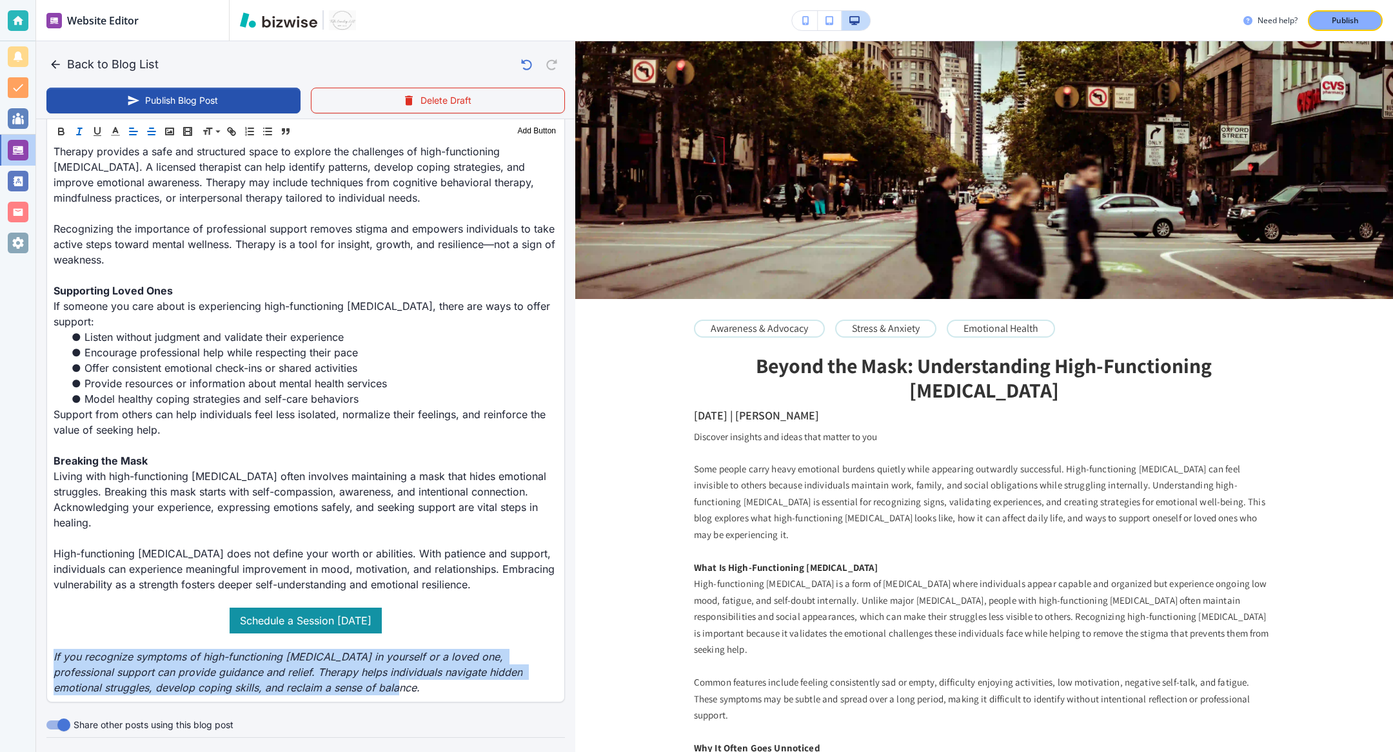
click at [155, 132] on line "button" at bounding box center [152, 132] width 8 height 0
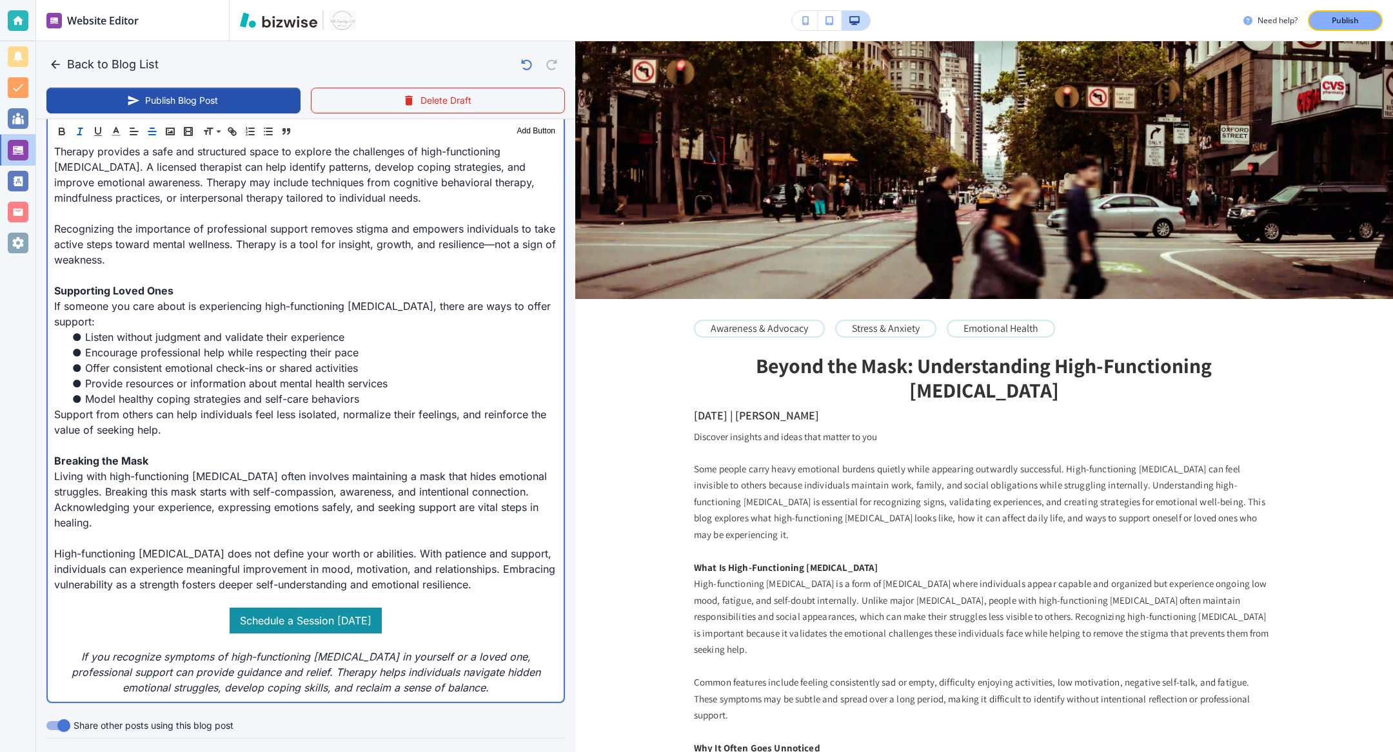
click at [218, 440] on p at bounding box center [305, 445] width 503 height 15
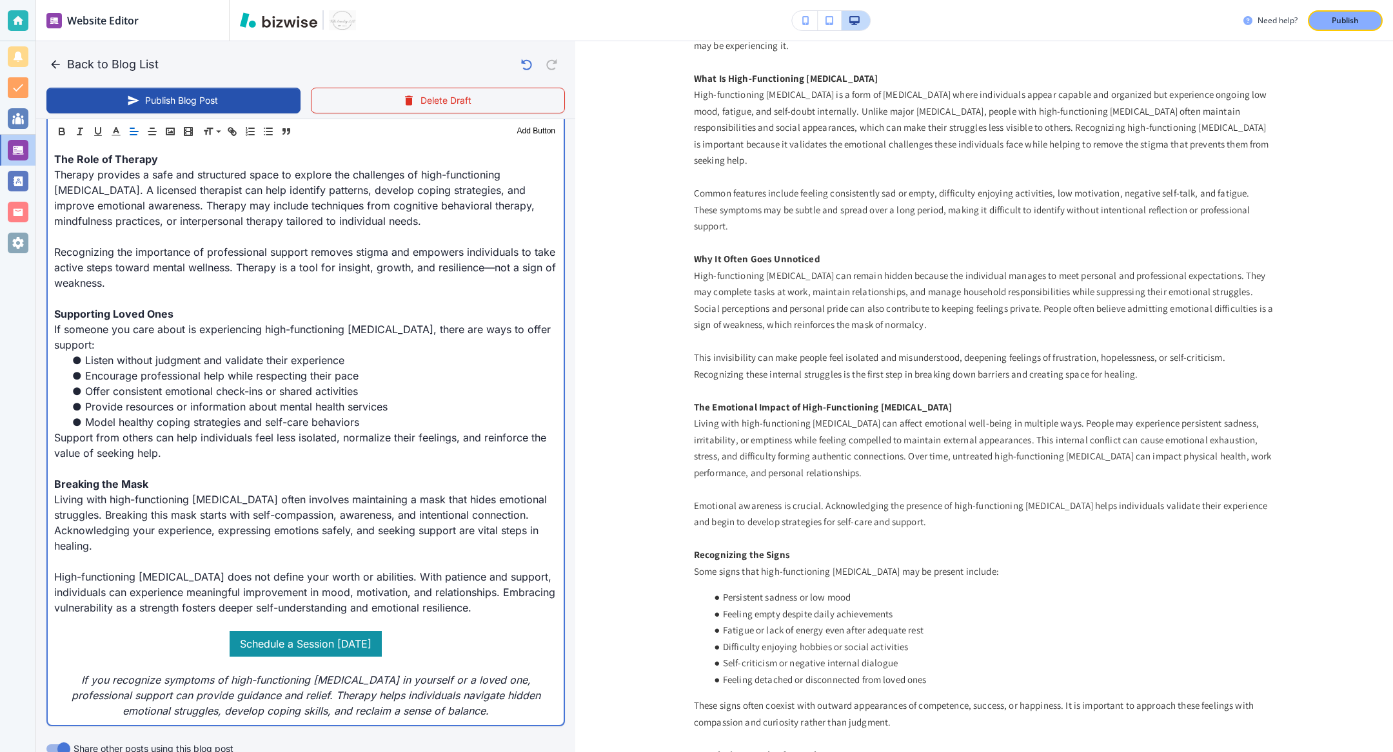
scroll to position [499, 0]
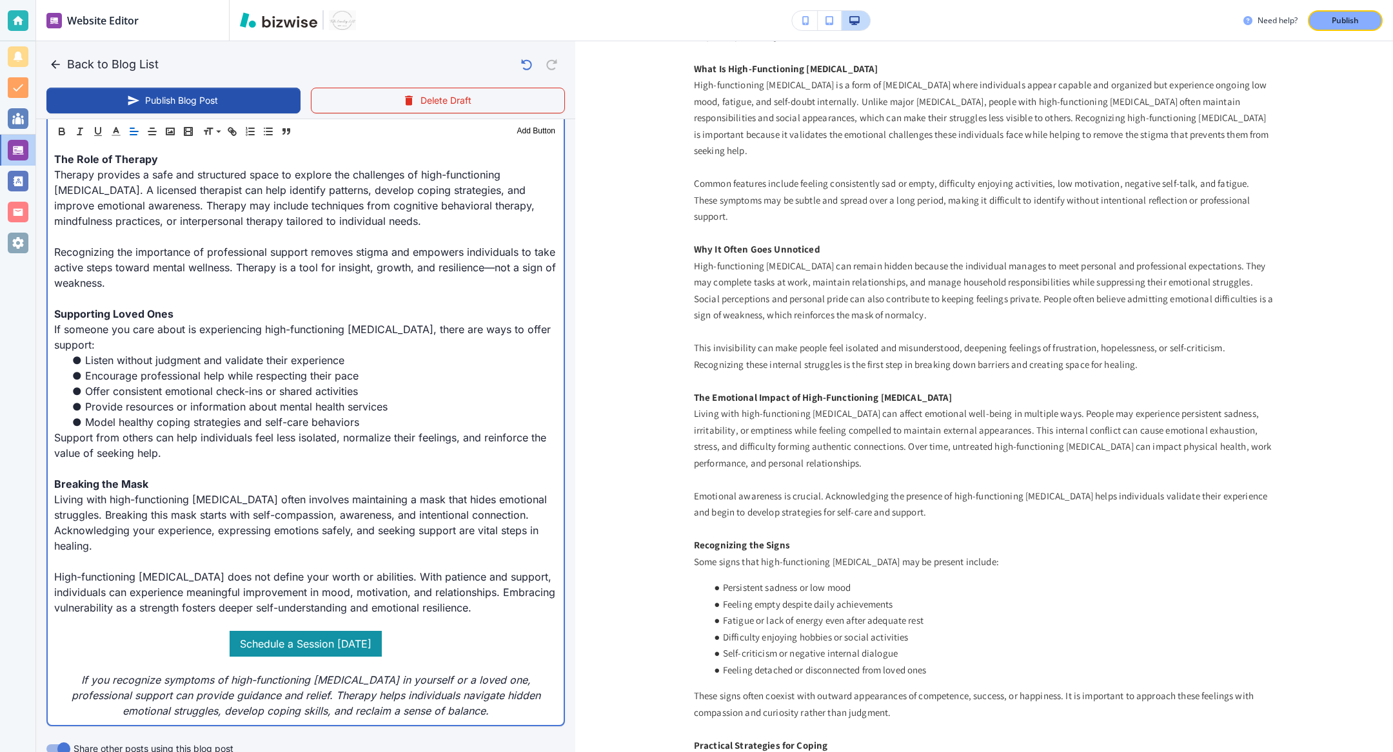
click at [105, 483] on strong "Breaking the Mask" at bounding box center [101, 484] width 94 height 13
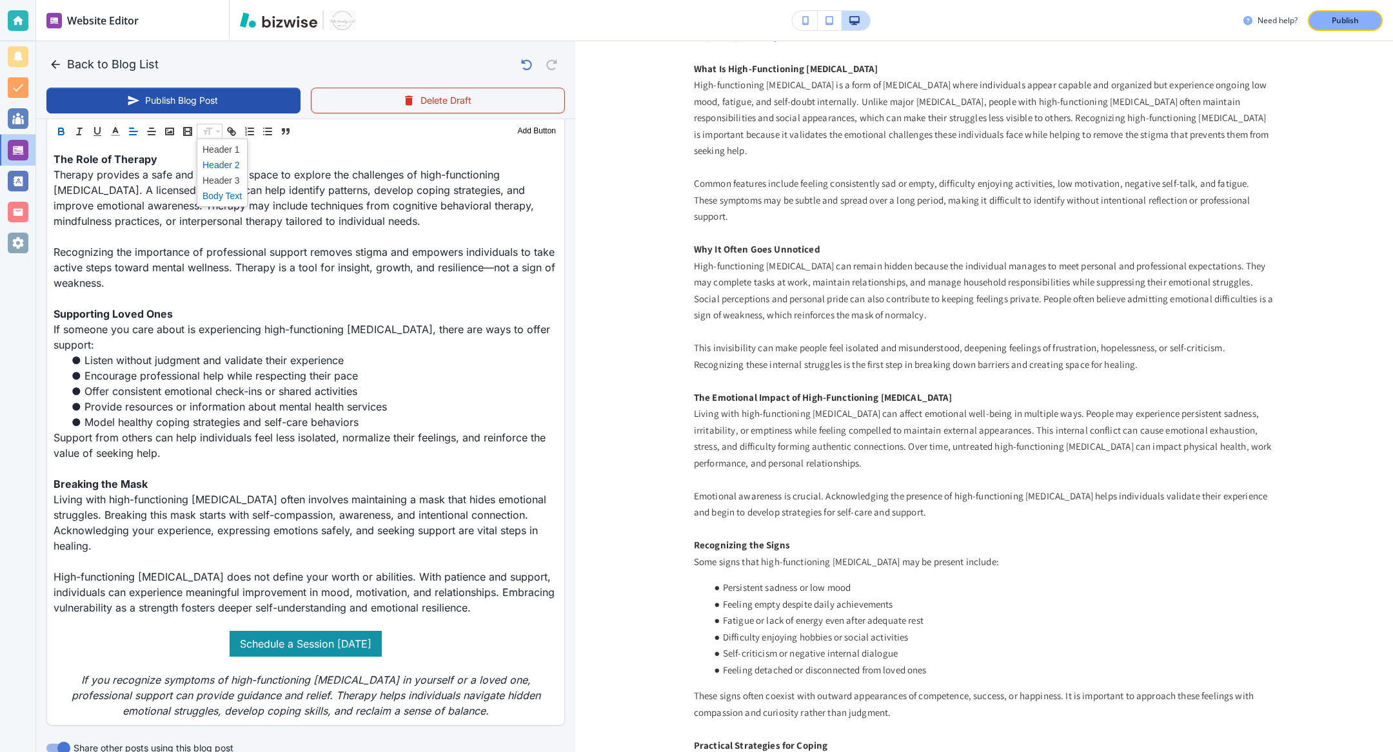
click at [220, 164] on span at bounding box center [221, 164] width 39 height 15
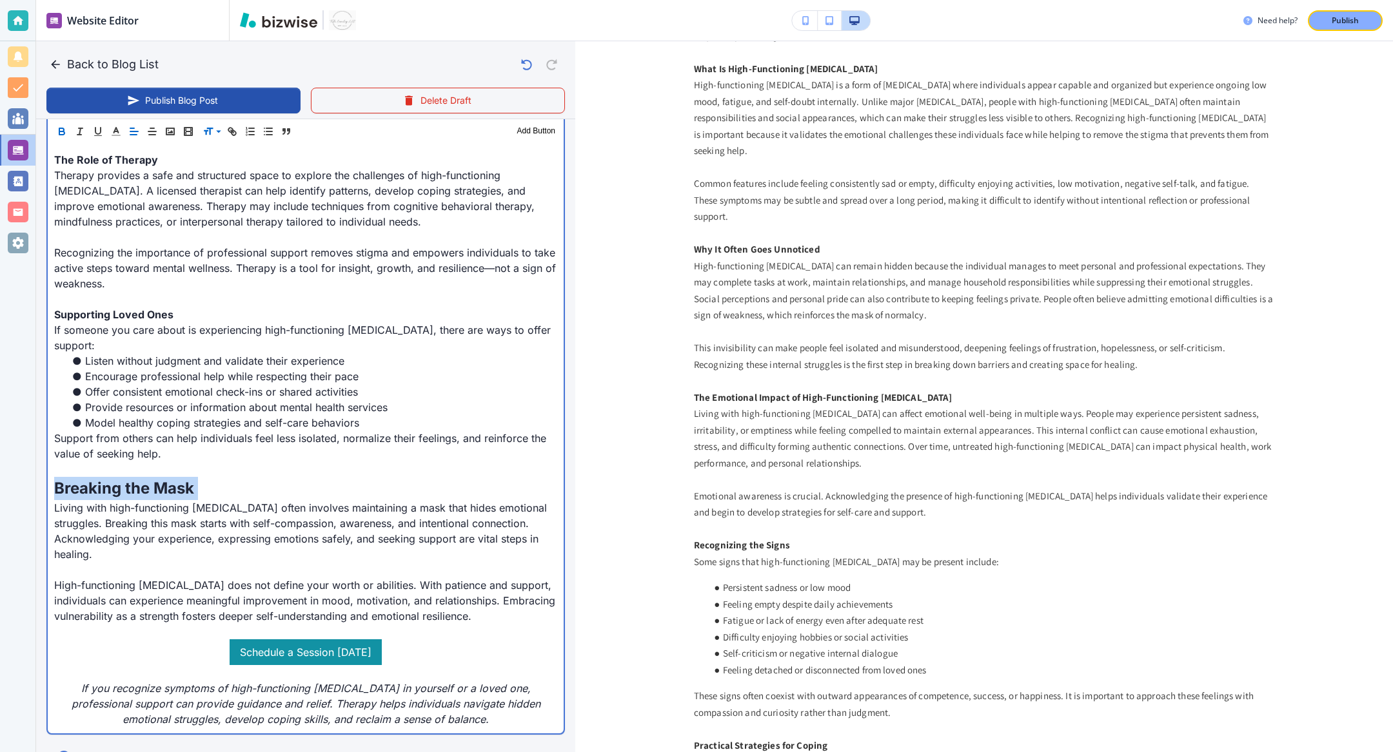
scroll to position [204, 0]
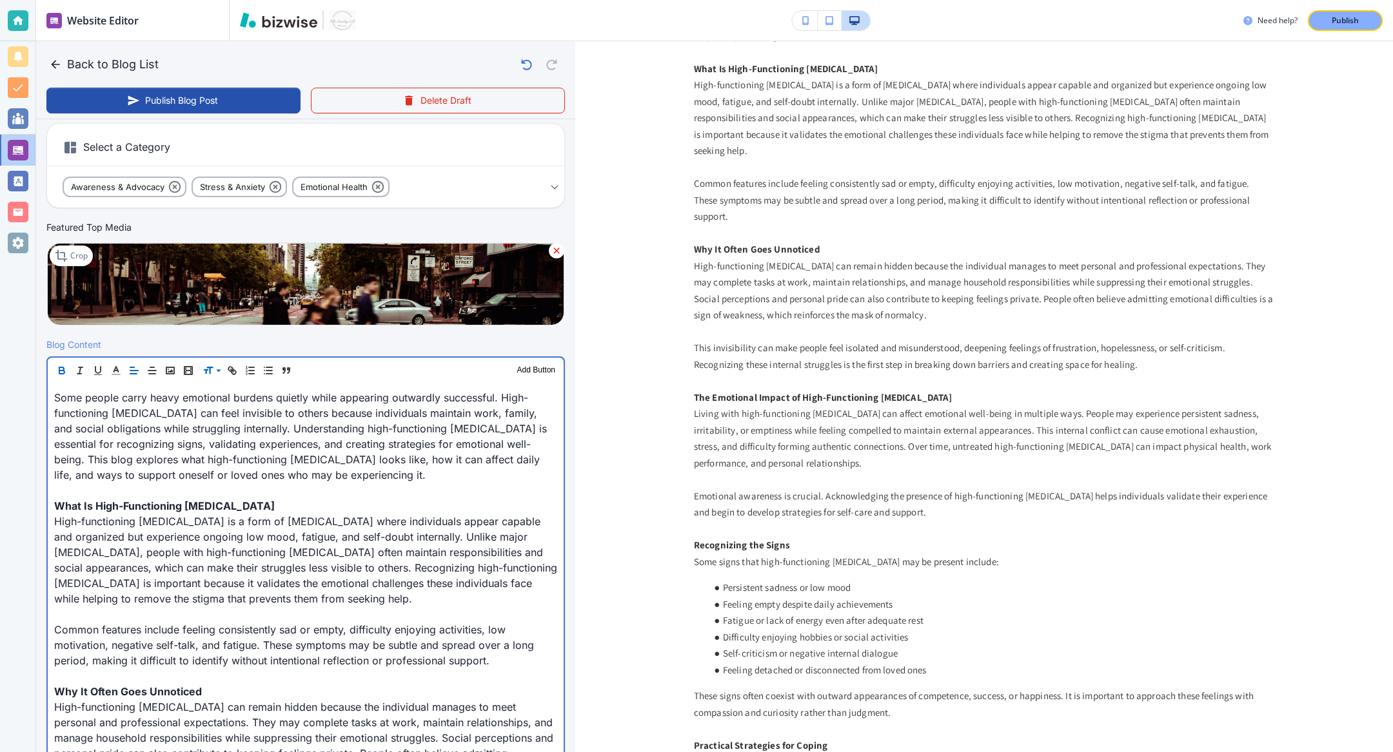
click at [111, 556] on strong "Why It Often Goes Unnoticed" at bounding box center [128, 691] width 148 height 13
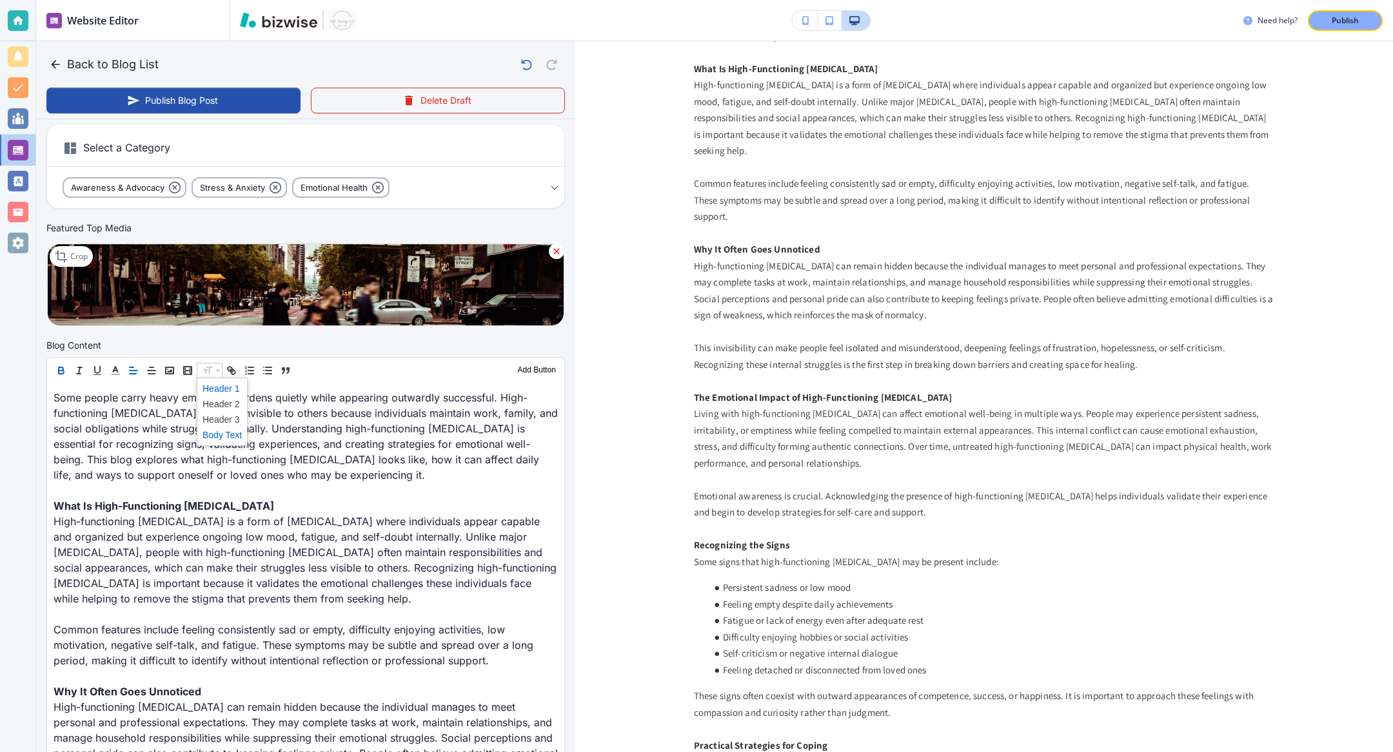
click at [212, 394] on span at bounding box center [221, 388] width 39 height 15
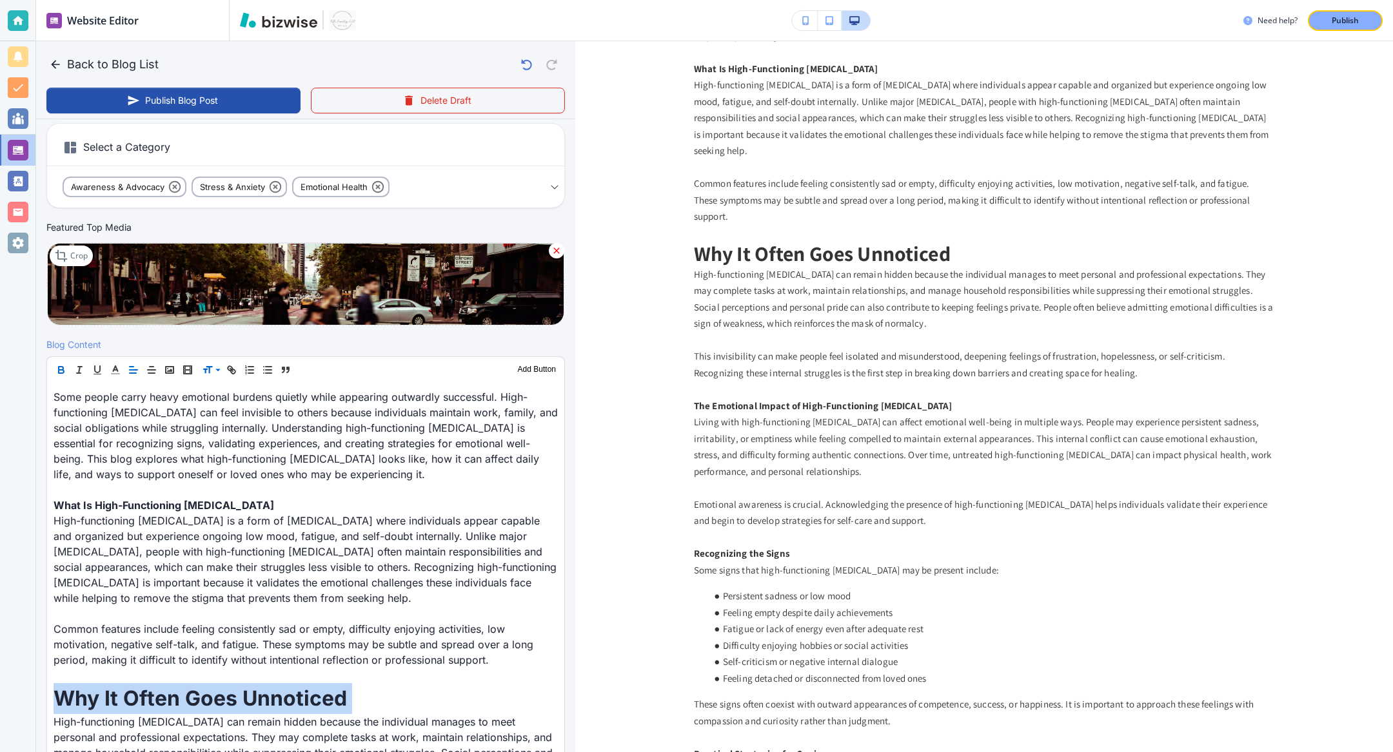
scroll to position [203, 0]
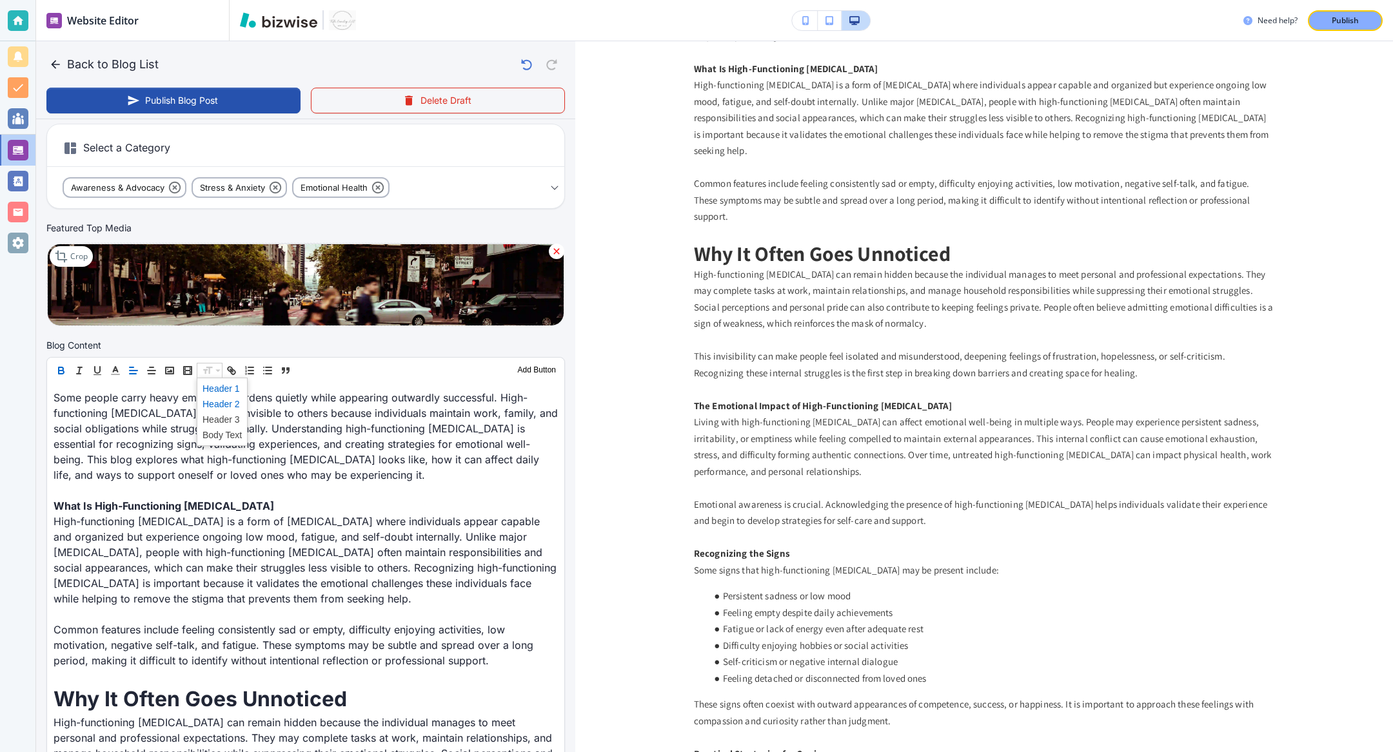
click at [211, 397] on span at bounding box center [221, 403] width 39 height 15
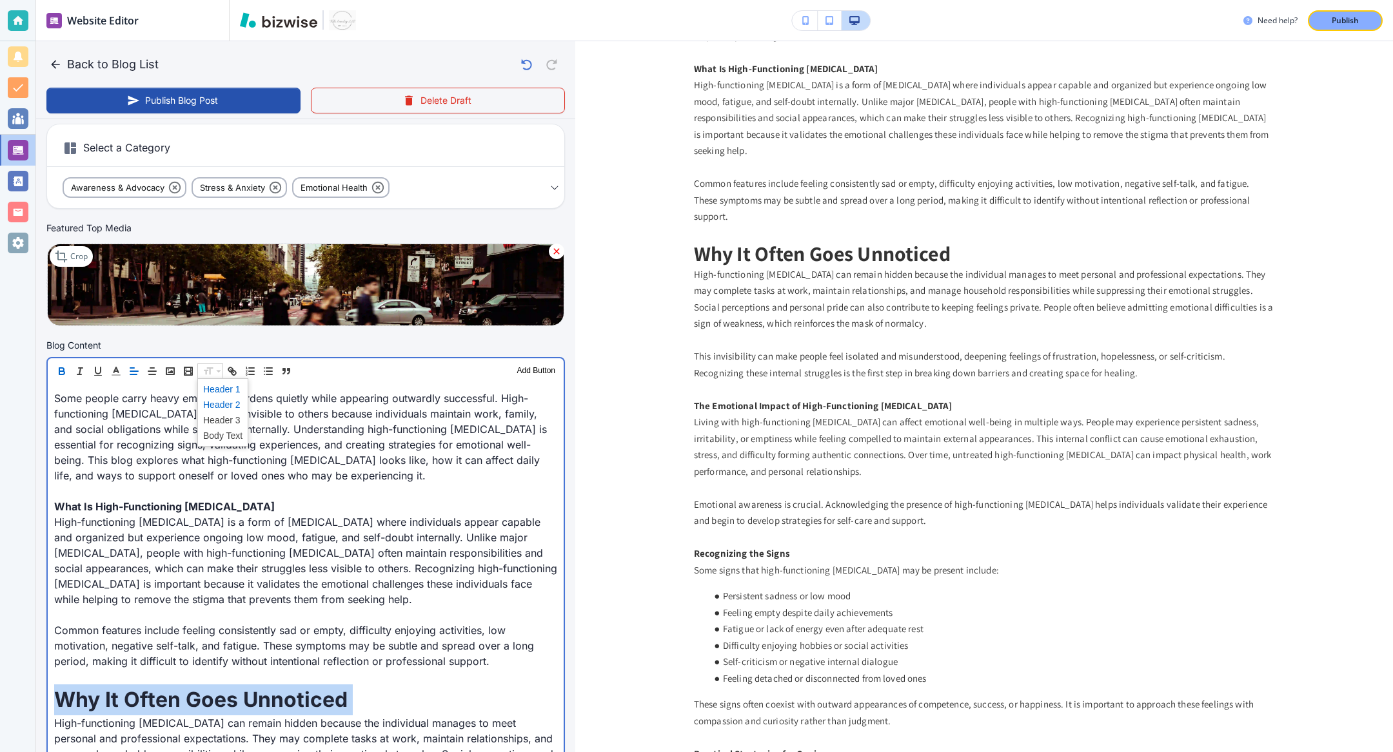
scroll to position [204, 0]
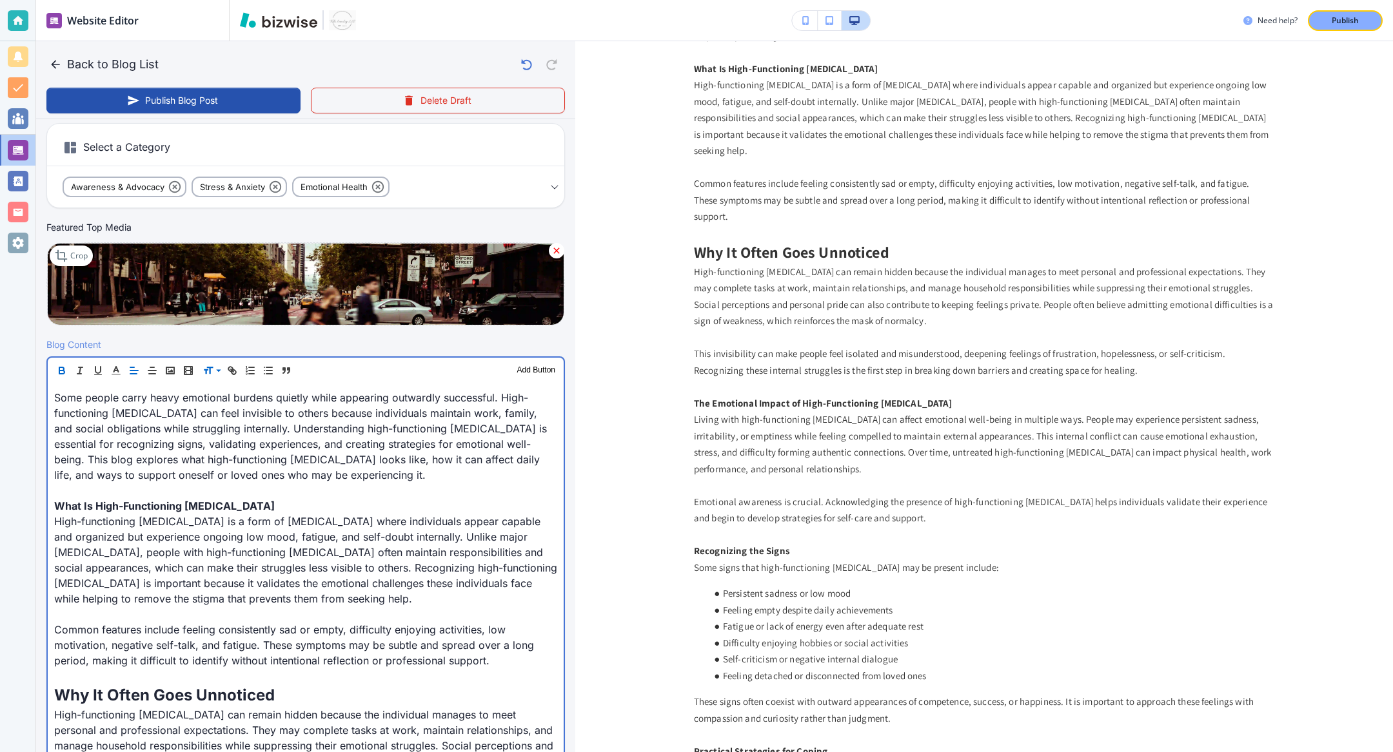
click at [117, 509] on strong "What Is High-Functioning Depression" at bounding box center [164, 506] width 220 height 13
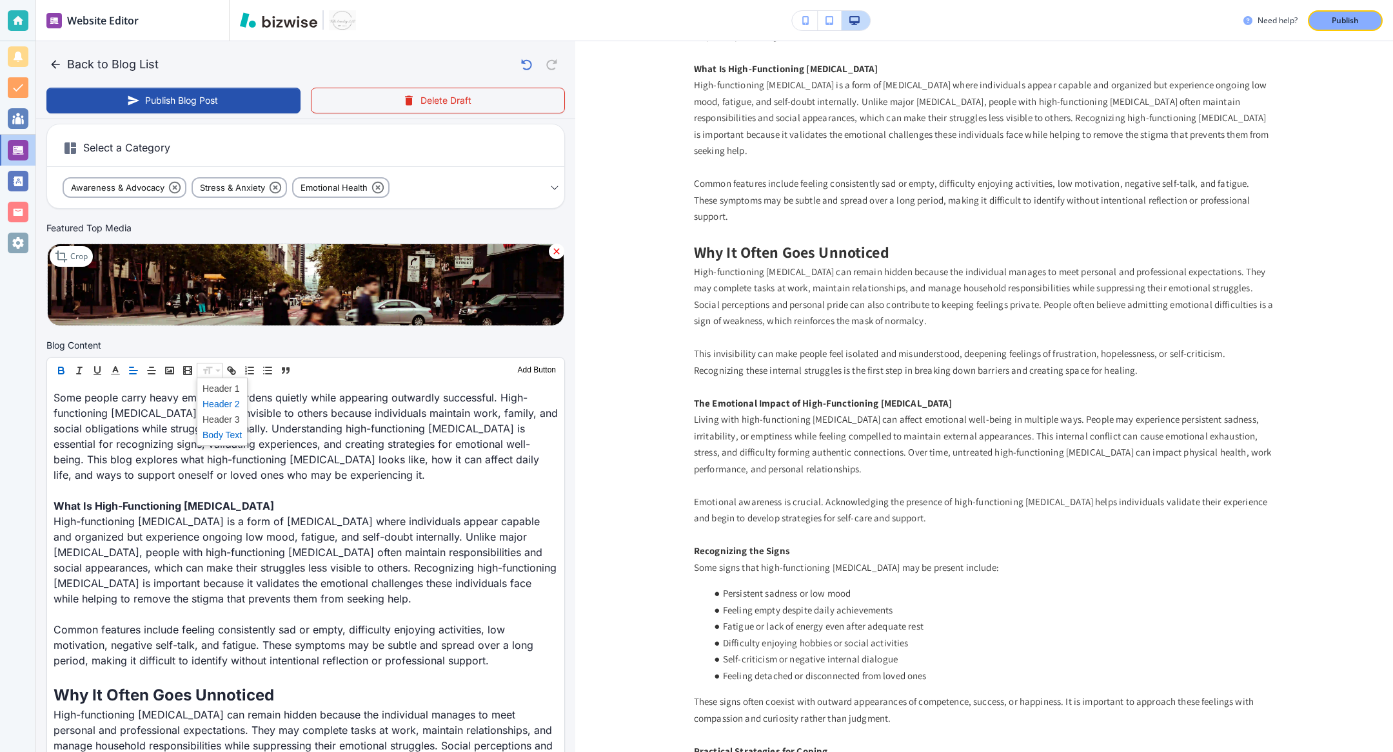
click at [225, 405] on span at bounding box center [221, 403] width 39 height 15
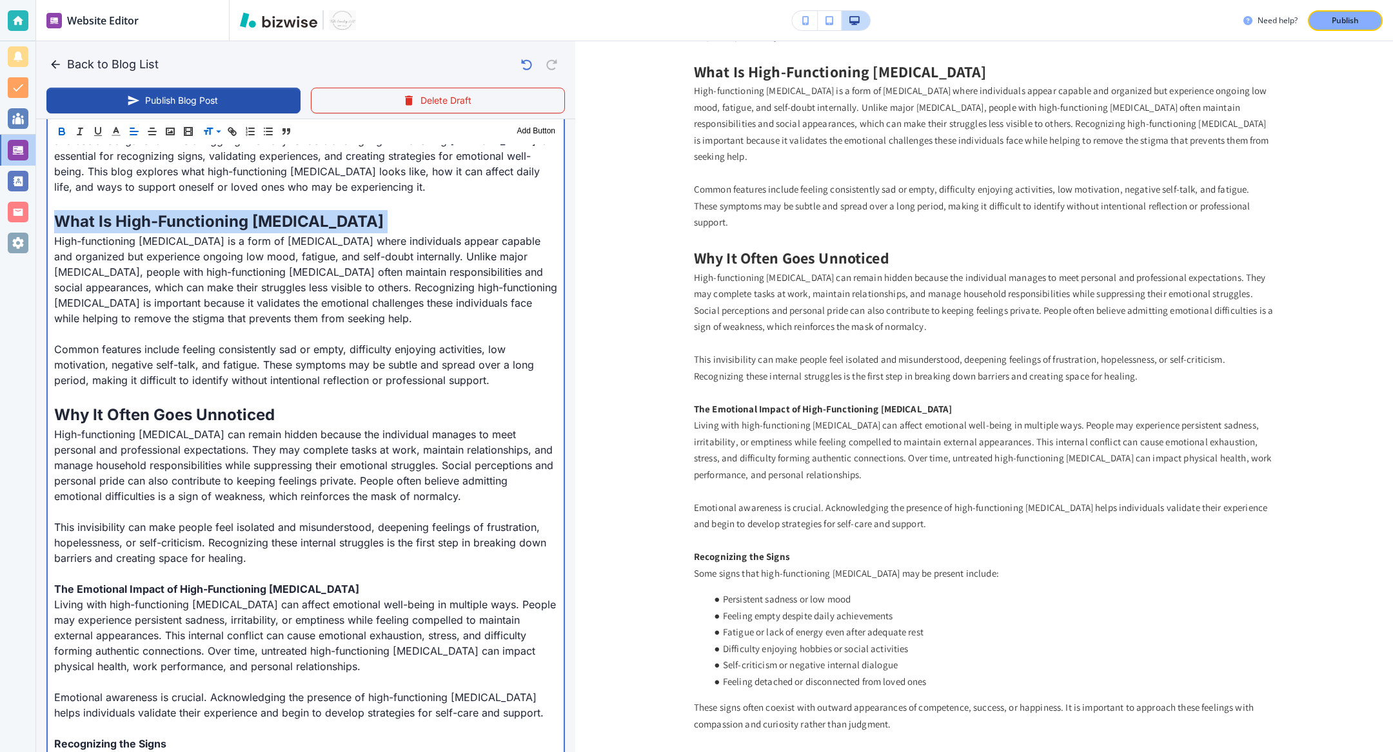
scroll to position [579, 0]
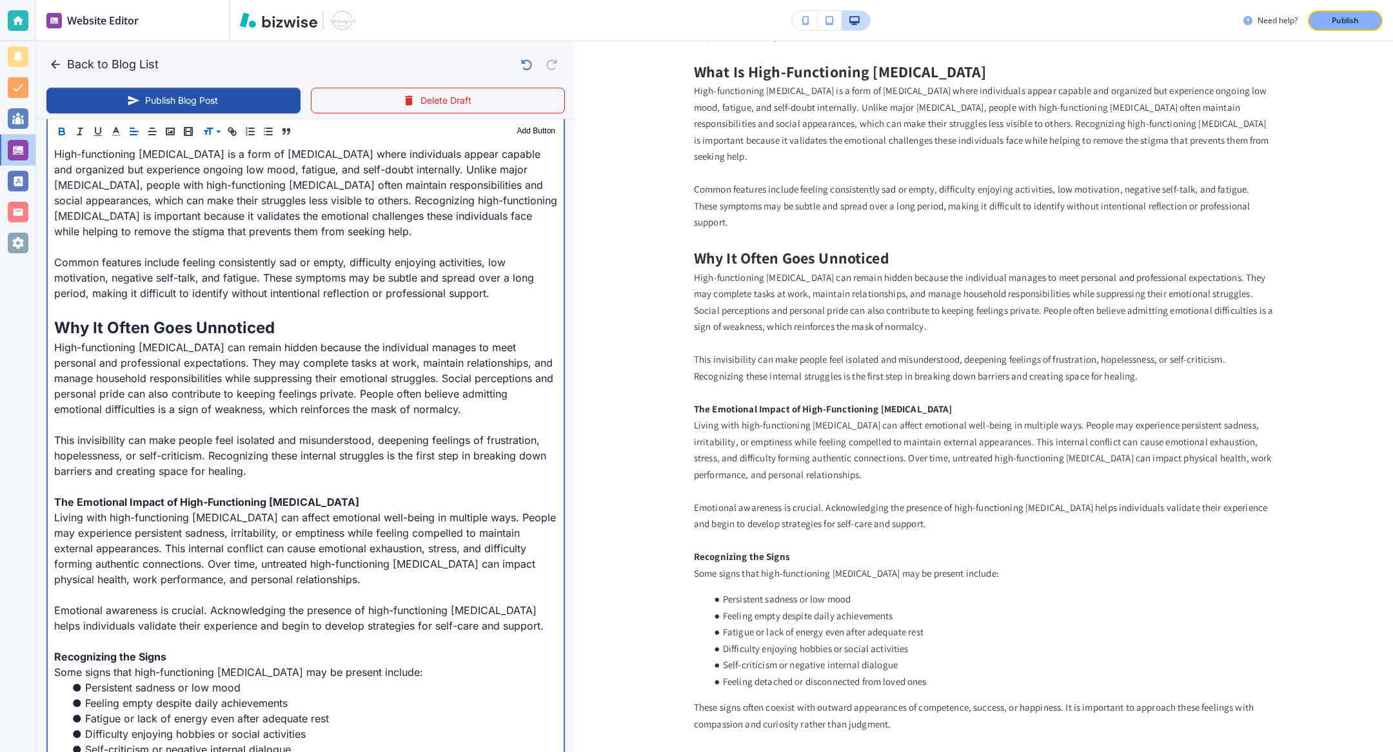
click at [110, 556] on p "Some signs that high-functioning depression may be present include:" at bounding box center [305, 672] width 503 height 15
click at [107, 556] on strong "Recognizing the Signs" at bounding box center [110, 656] width 112 height 13
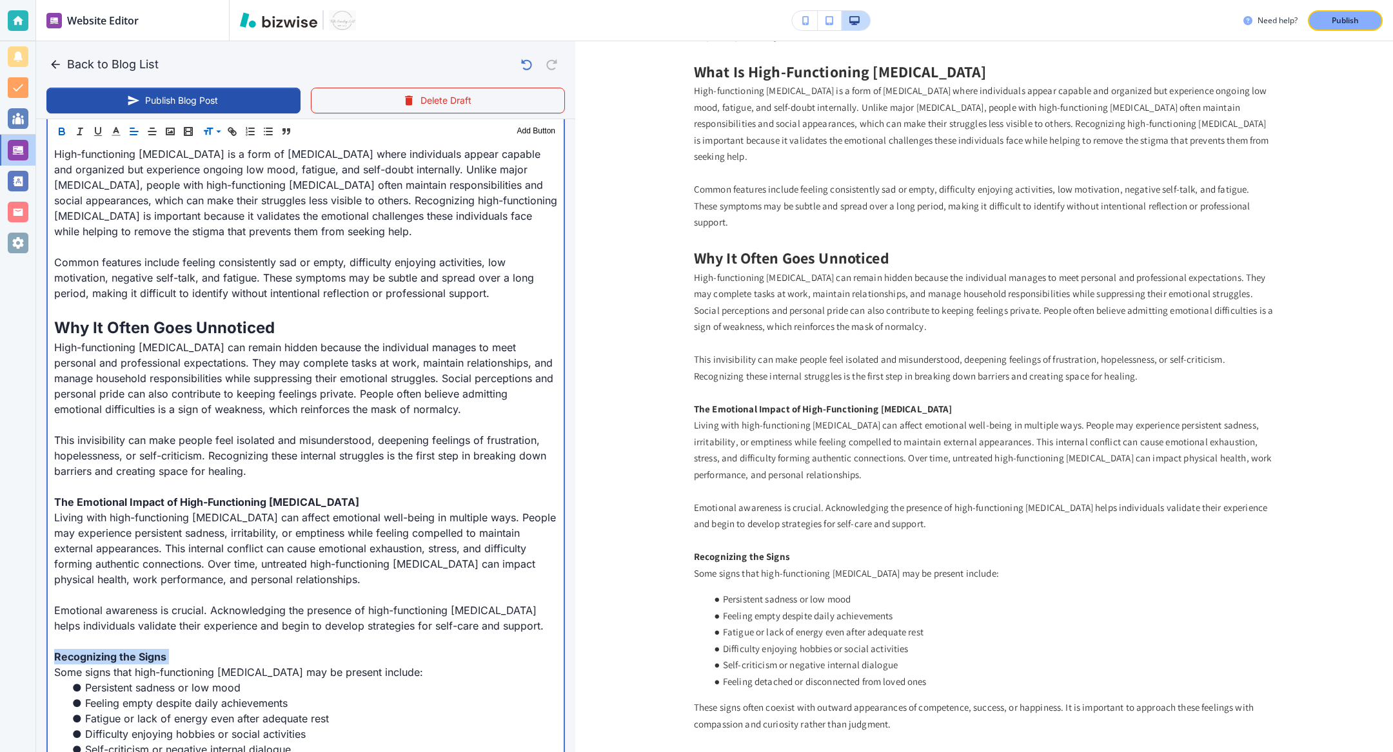
click at [107, 556] on strong "Recognizing the Signs" at bounding box center [110, 656] width 112 height 13
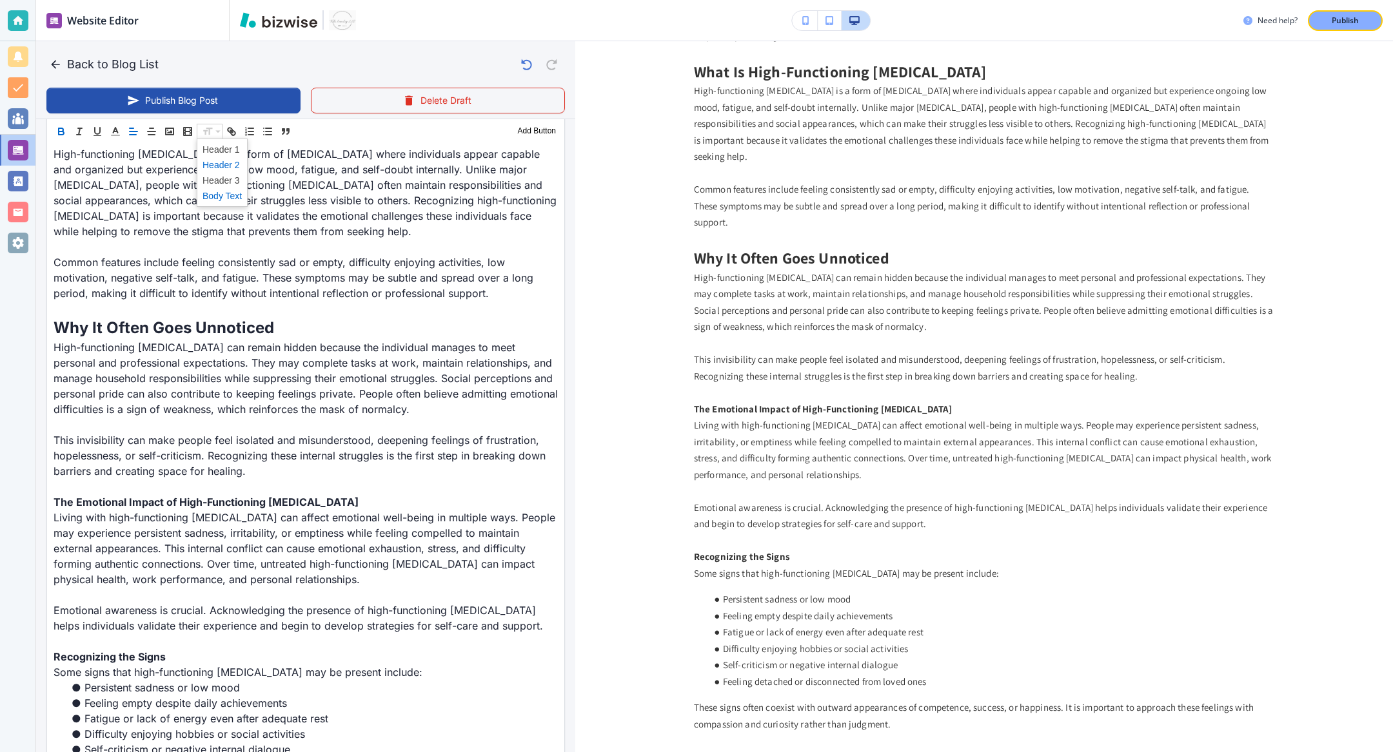
click at [220, 171] on span at bounding box center [221, 164] width 39 height 15
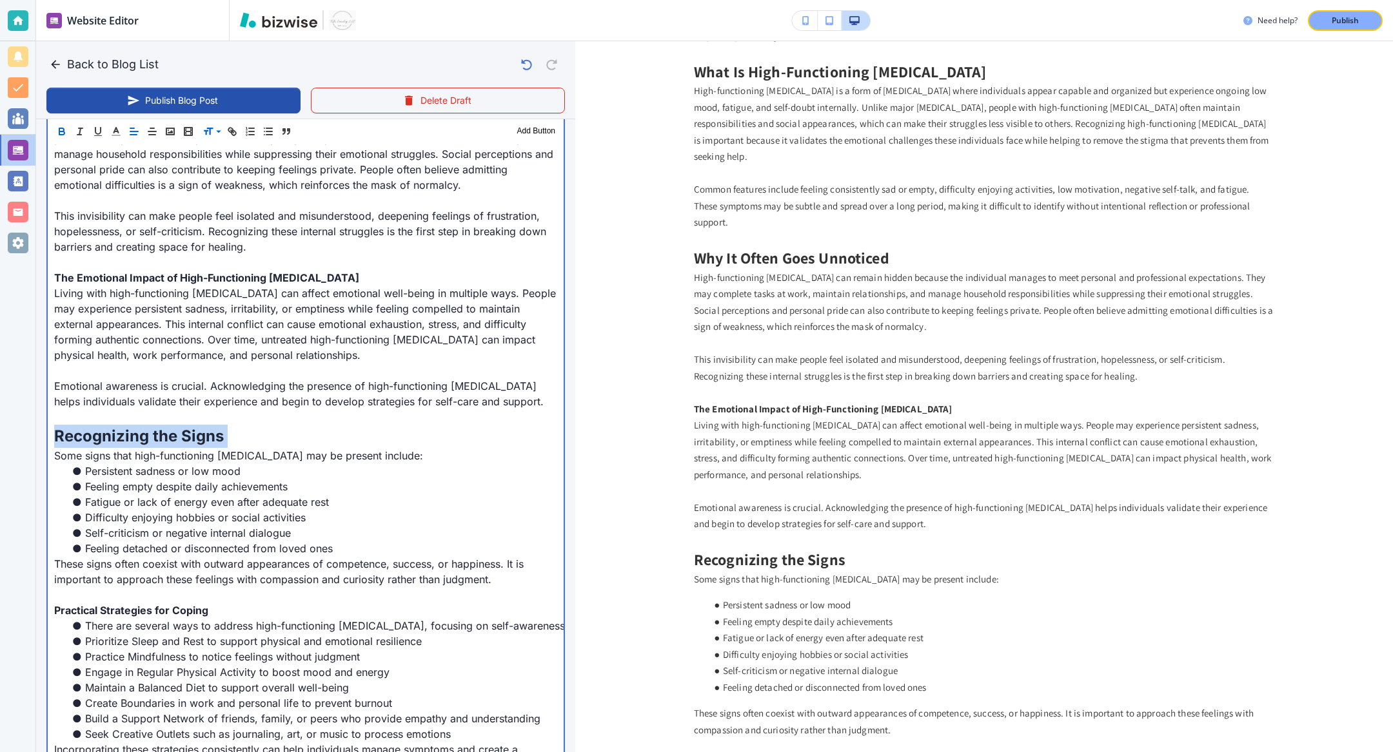
scroll to position [834, 0]
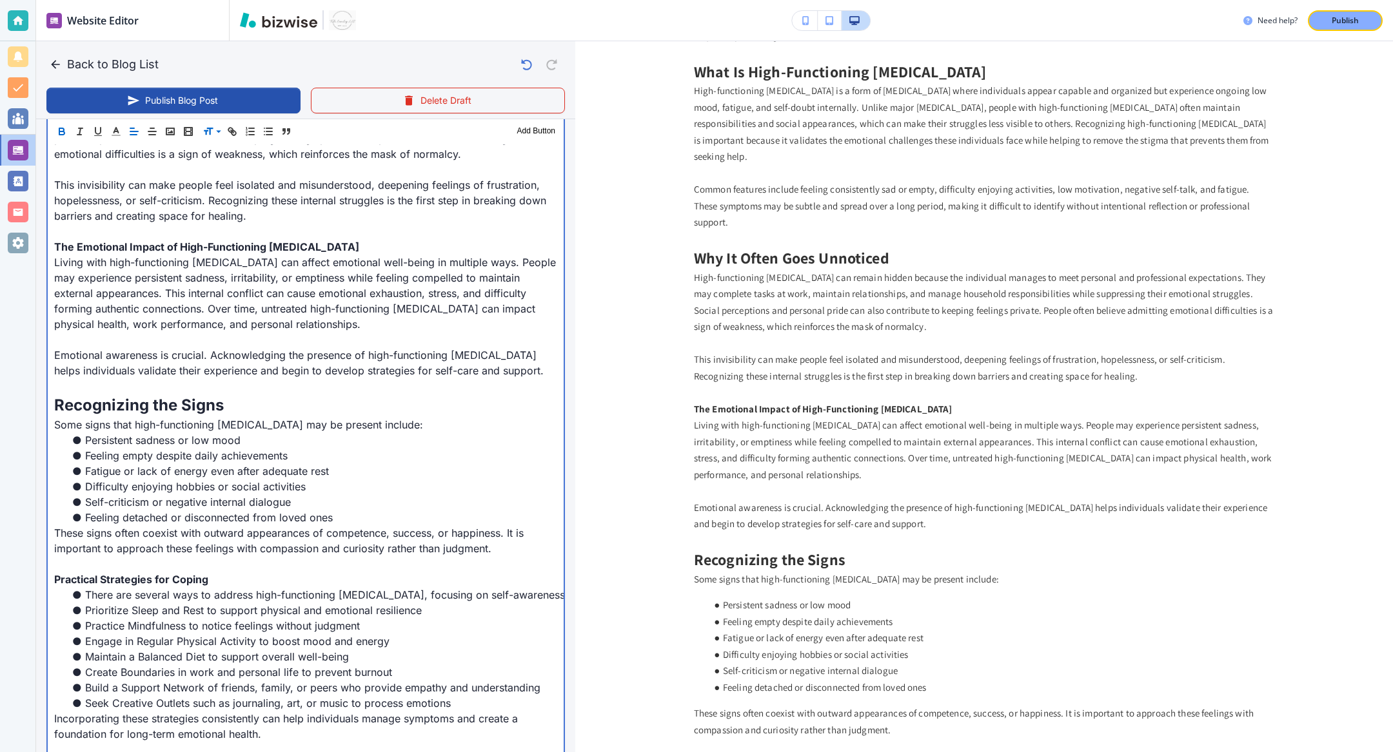
click at [175, 249] on strong "The Emotional Impact of High-Functioning Depression" at bounding box center [206, 246] width 305 height 13
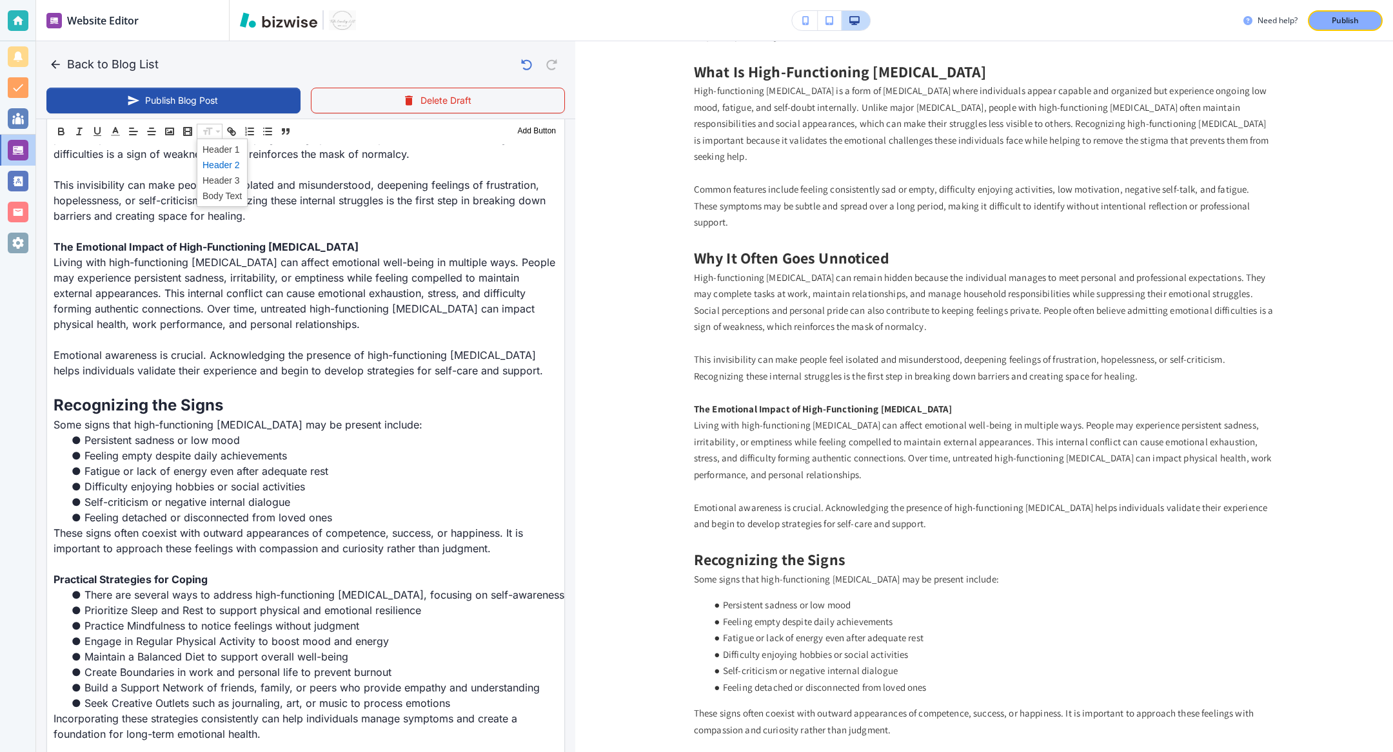
click at [222, 169] on span at bounding box center [221, 164] width 39 height 15
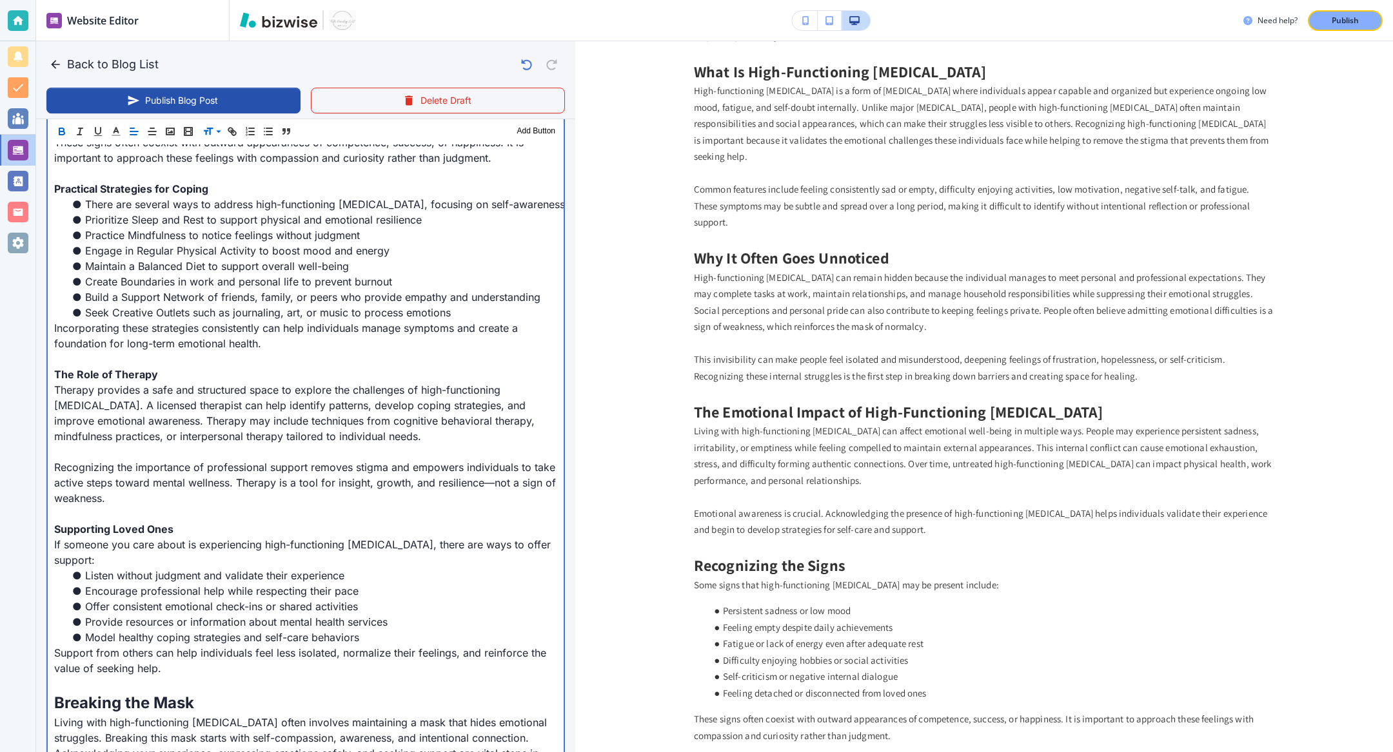
scroll to position [1240, 0]
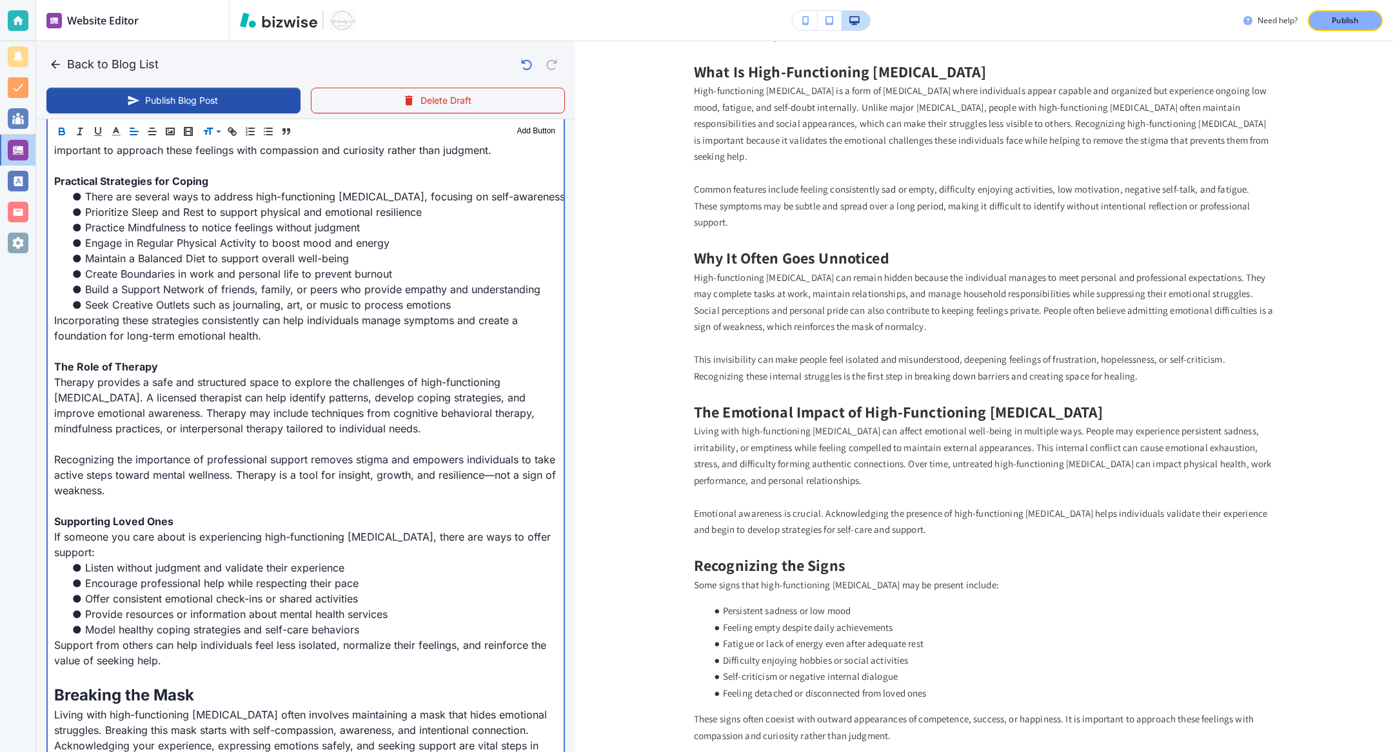
click at [130, 182] on strong "Practical Strategies for Coping" at bounding box center [131, 181] width 154 height 13
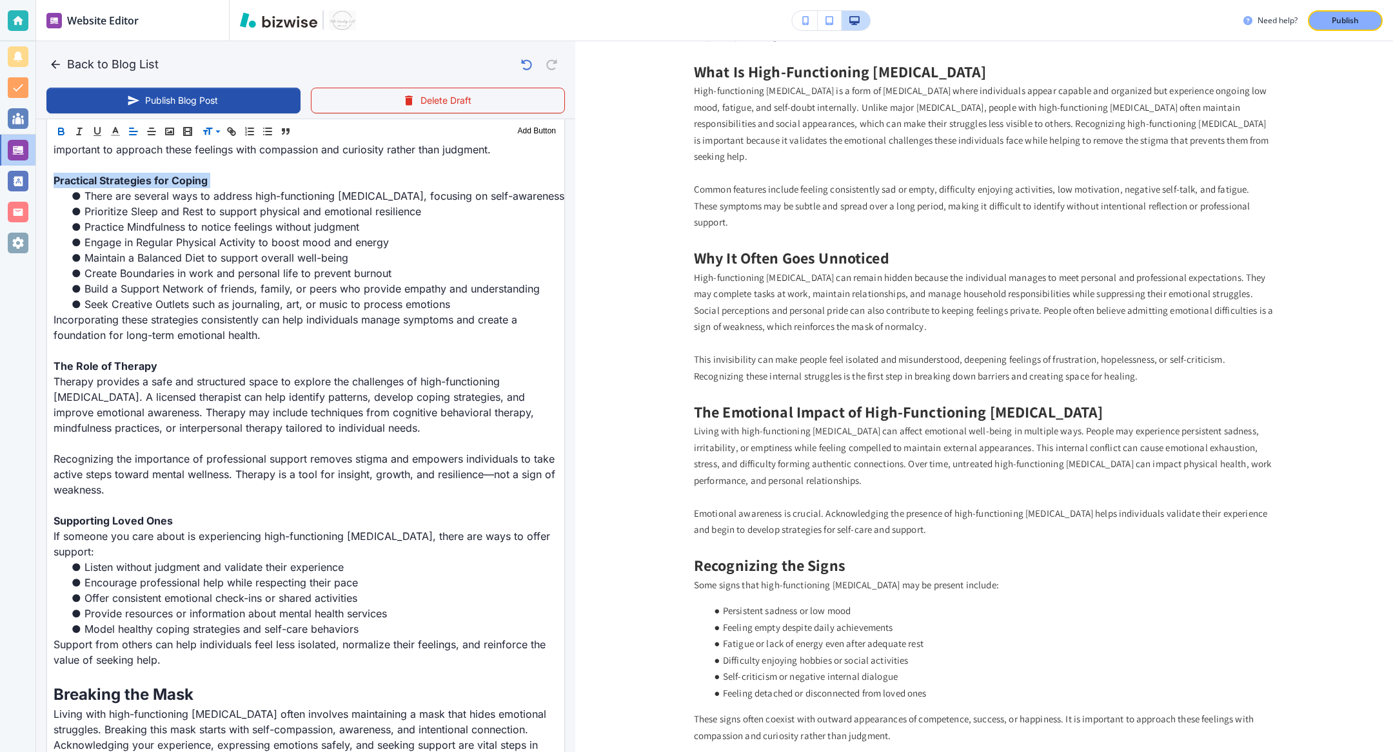
scroll to position [1240, 0]
click at [214, 165] on span at bounding box center [221, 164] width 39 height 15
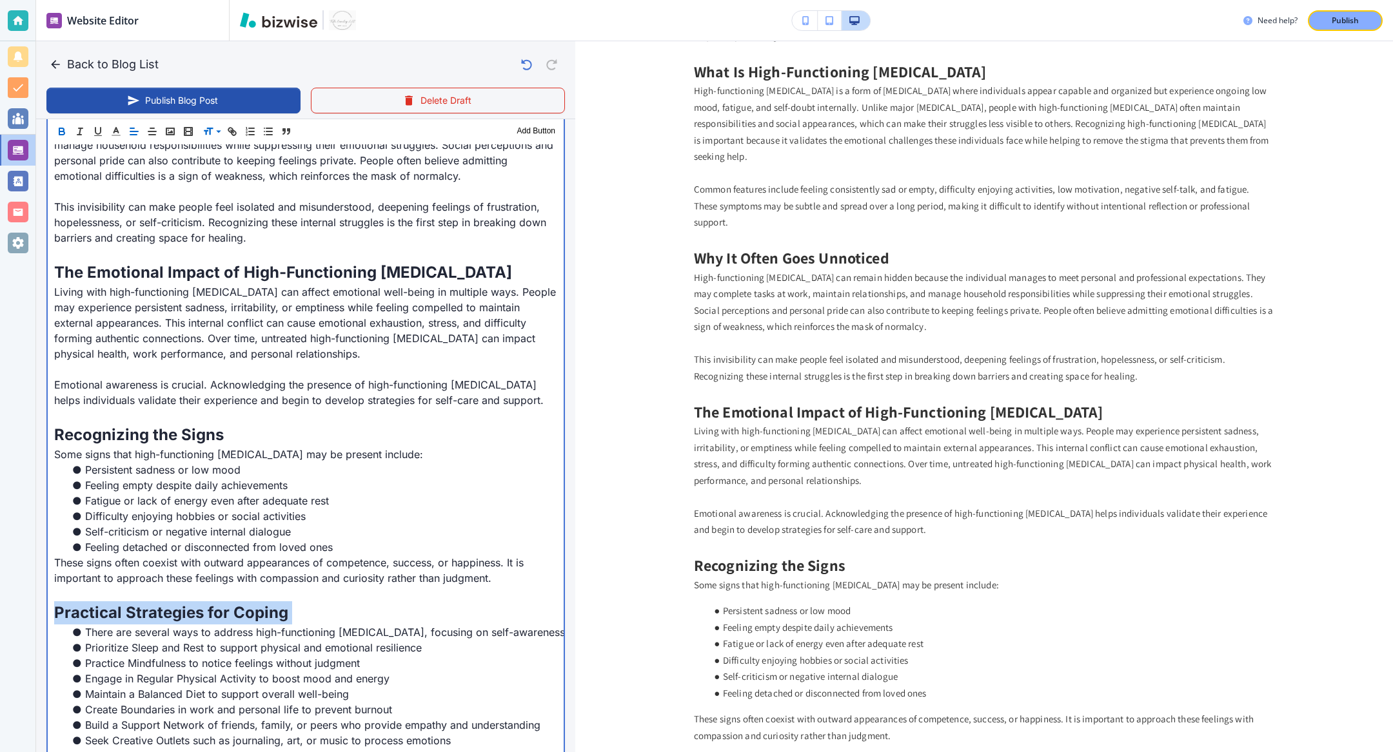
scroll to position [1004, 0]
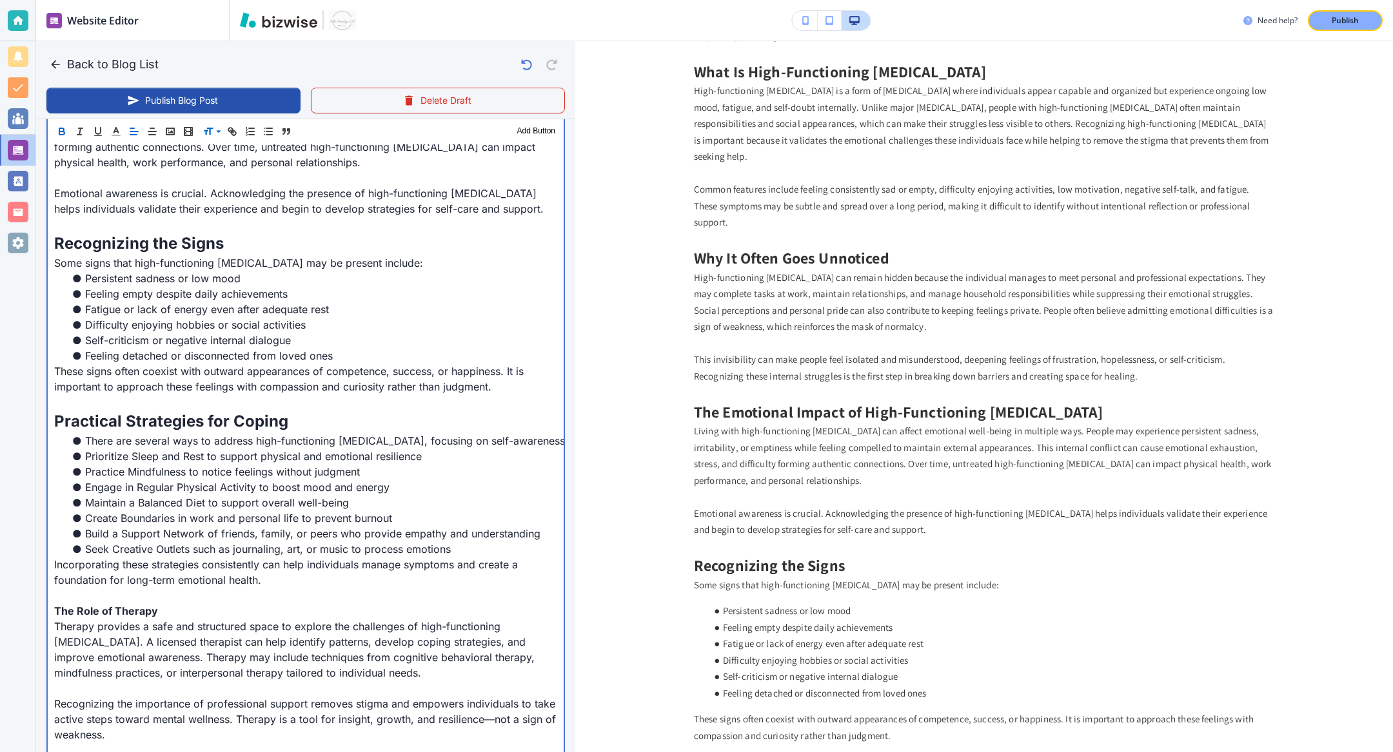
click at [185, 451] on li "Prioritize Sleep and Rest to support physical and emotional resilience" at bounding box center [313, 456] width 487 height 15
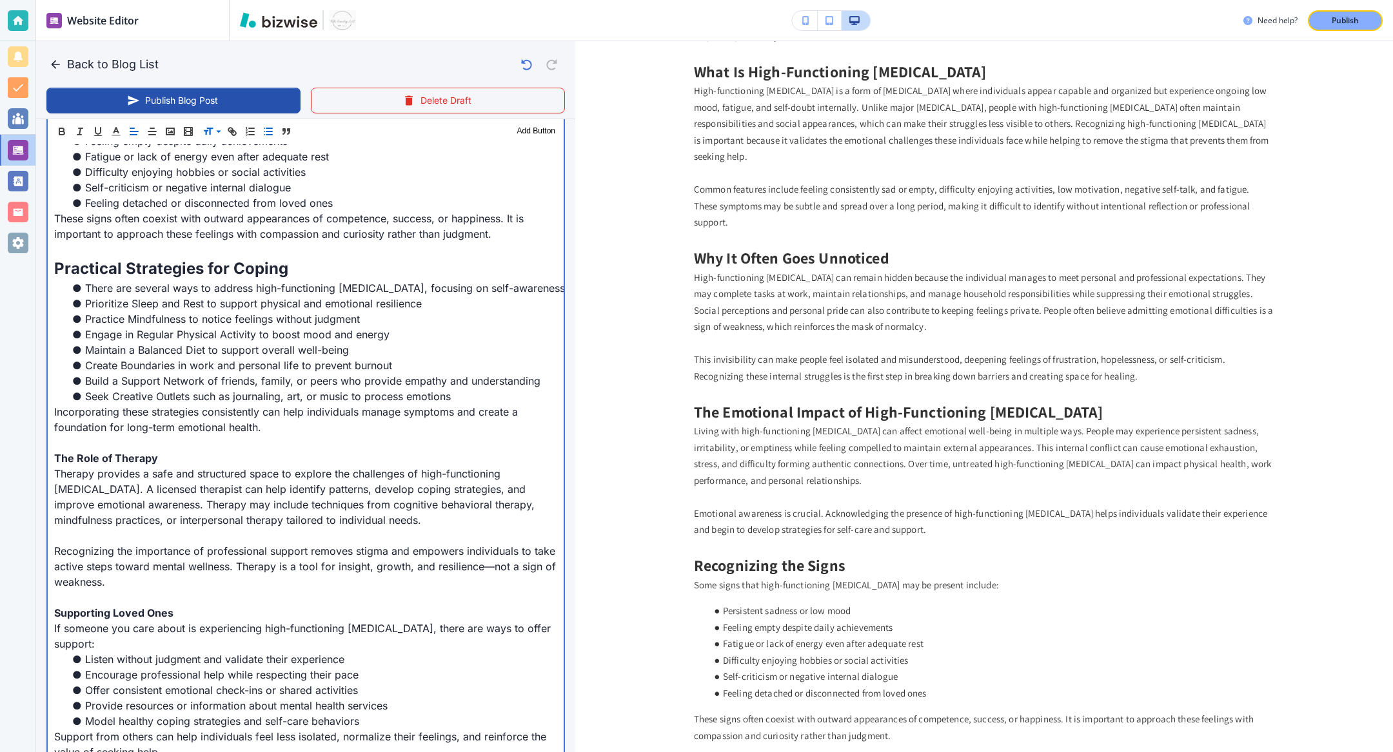
click at [108, 464] on p "The Role of Therapy" at bounding box center [305, 458] width 503 height 15
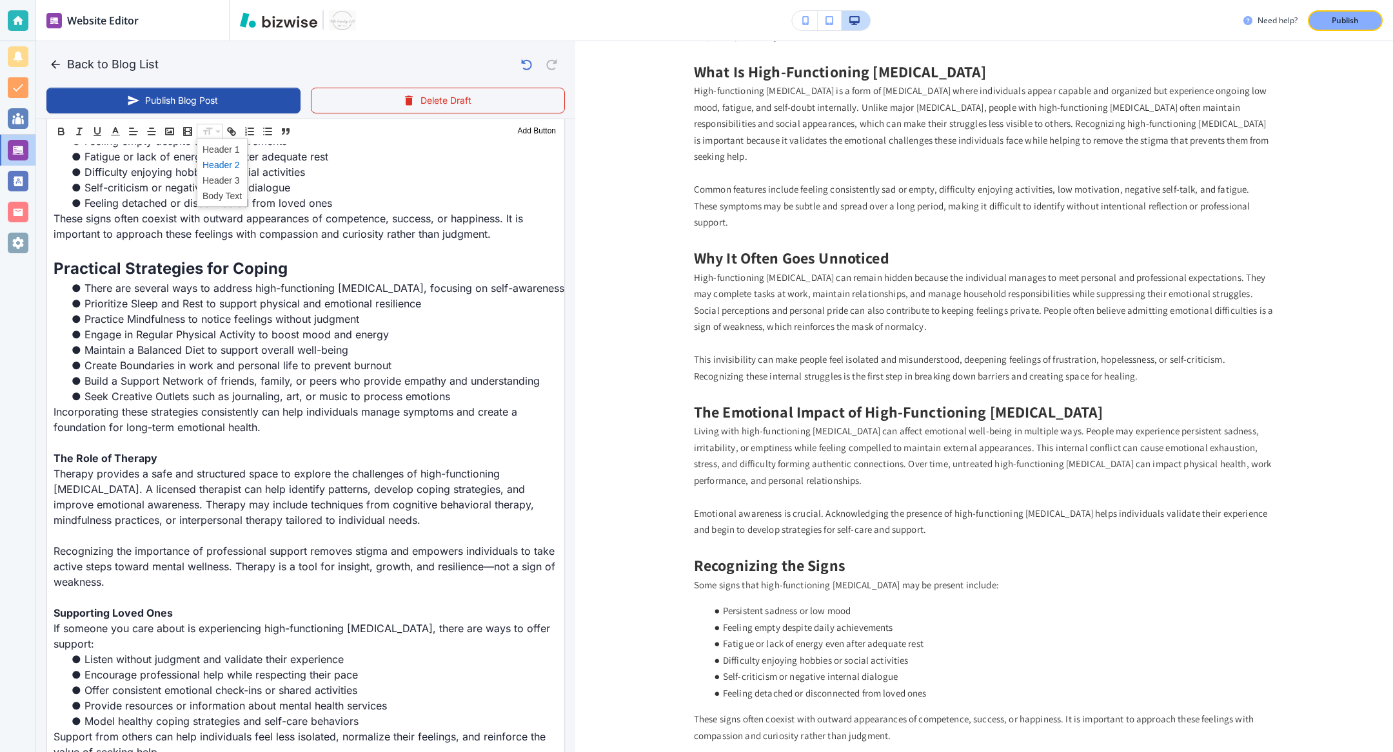
click at [219, 165] on span at bounding box center [221, 164] width 39 height 15
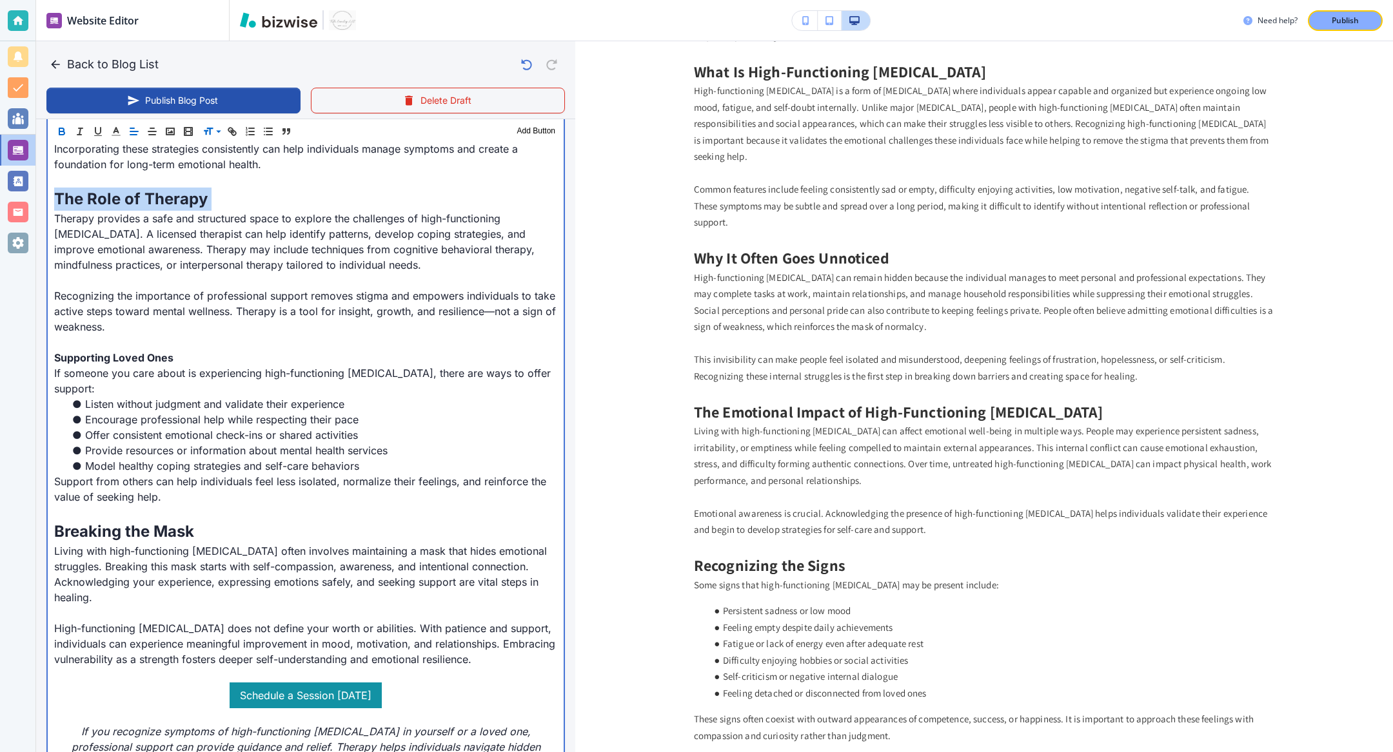
scroll to position [1468, 0]
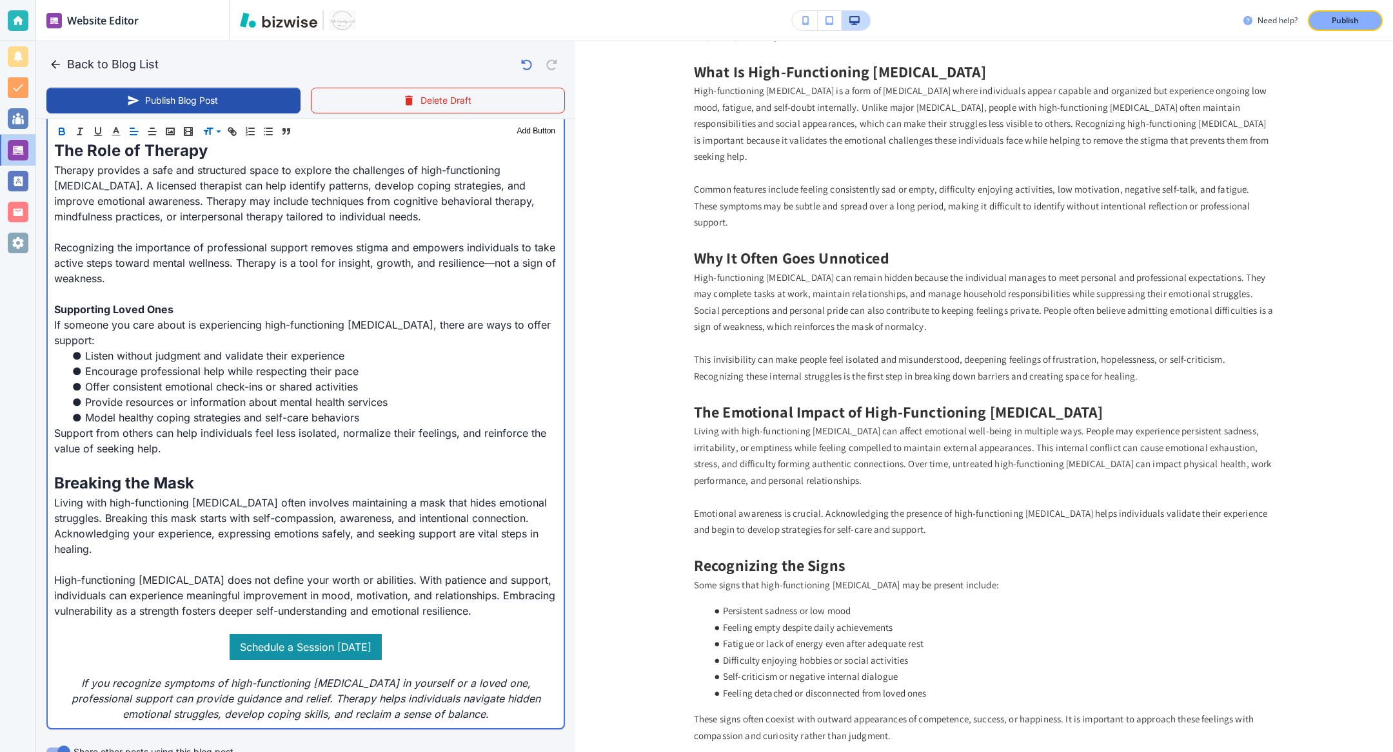
click at [125, 308] on strong "Supporting Loved Ones" at bounding box center [113, 309] width 119 height 13
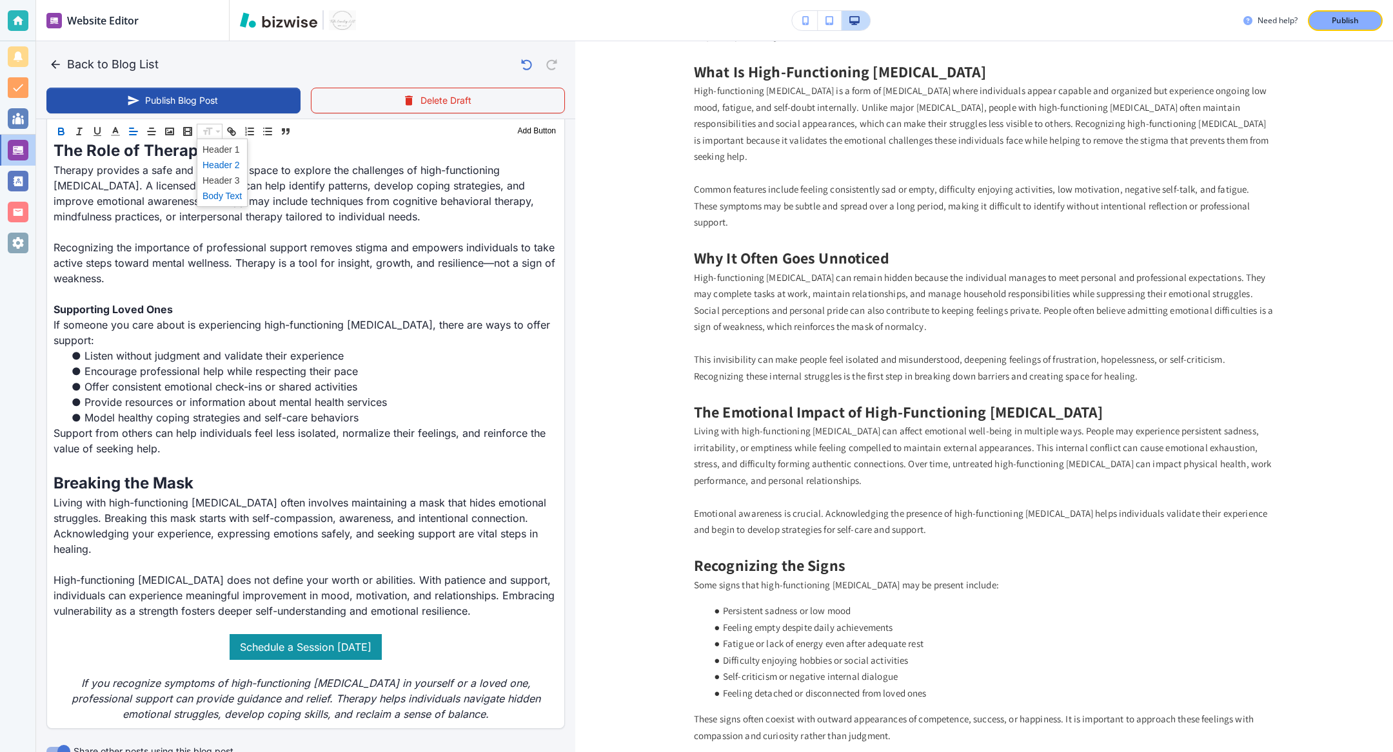
click at [221, 162] on span at bounding box center [221, 164] width 39 height 15
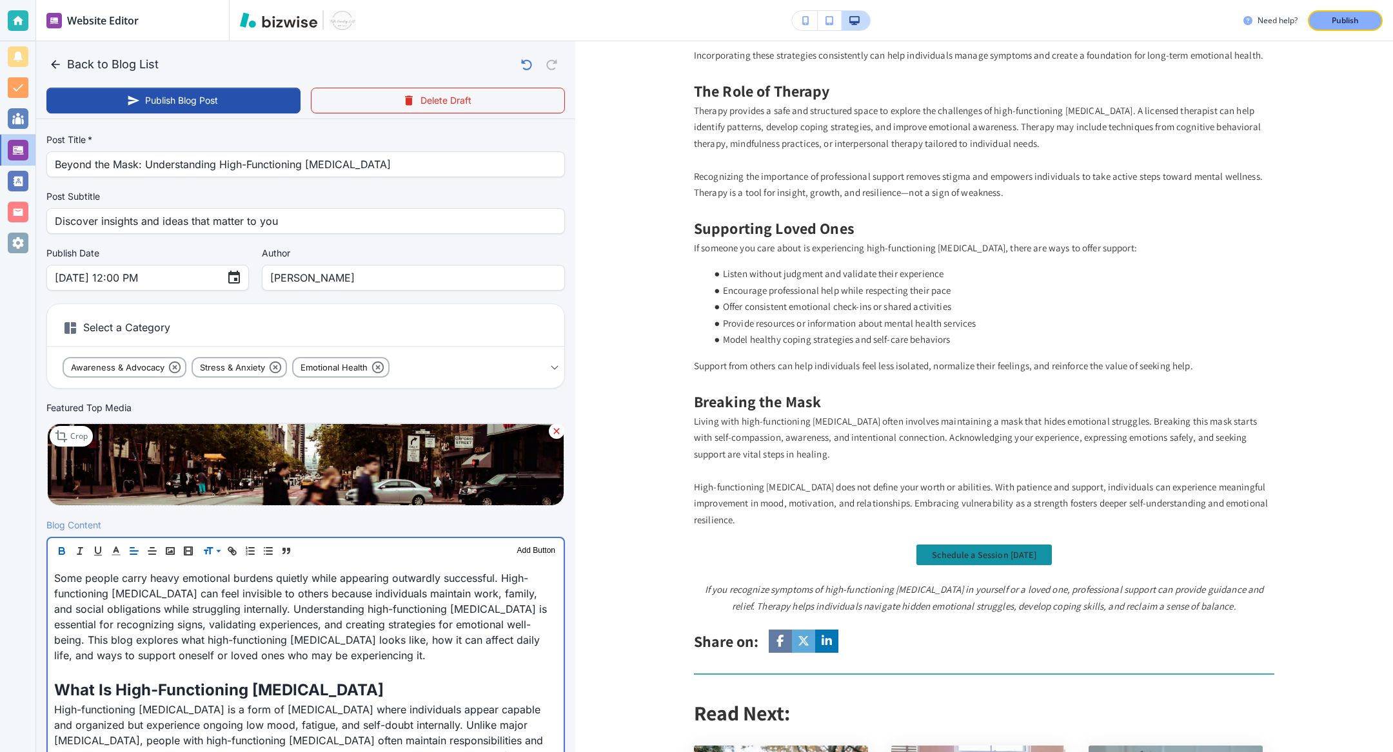
scroll to position [0, 0]
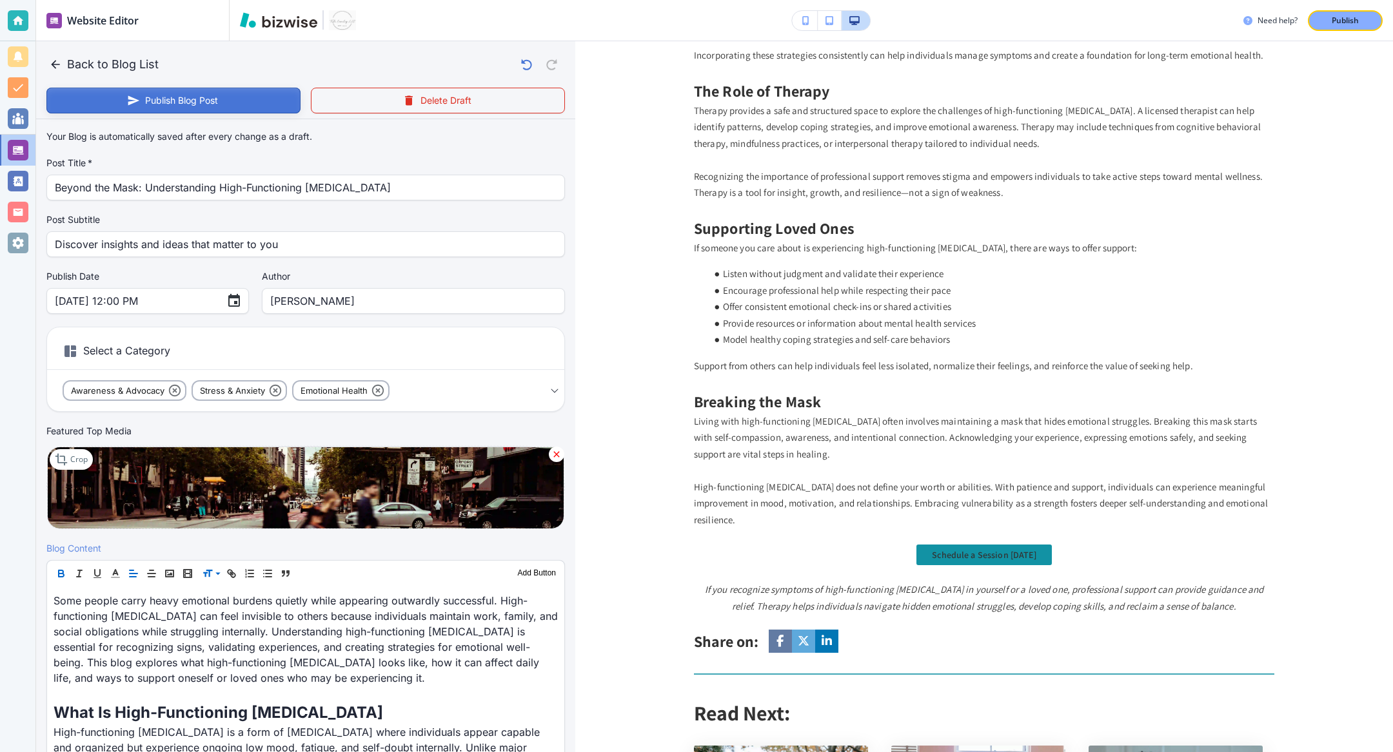
click at [220, 92] on button "Publish Blog Post" at bounding box center [173, 101] width 254 height 26
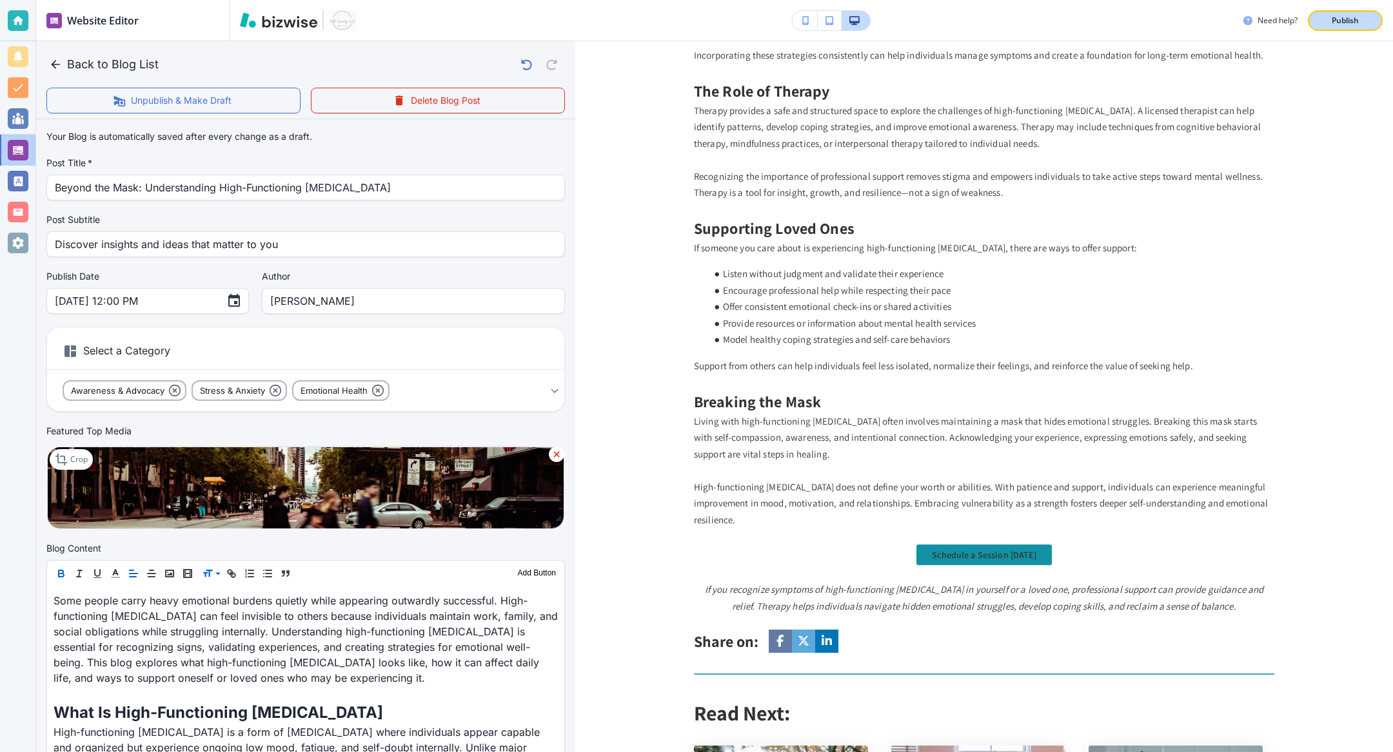
click at [1031, 23] on p "Publish" at bounding box center [1344, 21] width 27 height 12
click at [58, 55] on button "Back to Blog List" at bounding box center [104, 65] width 117 height 26
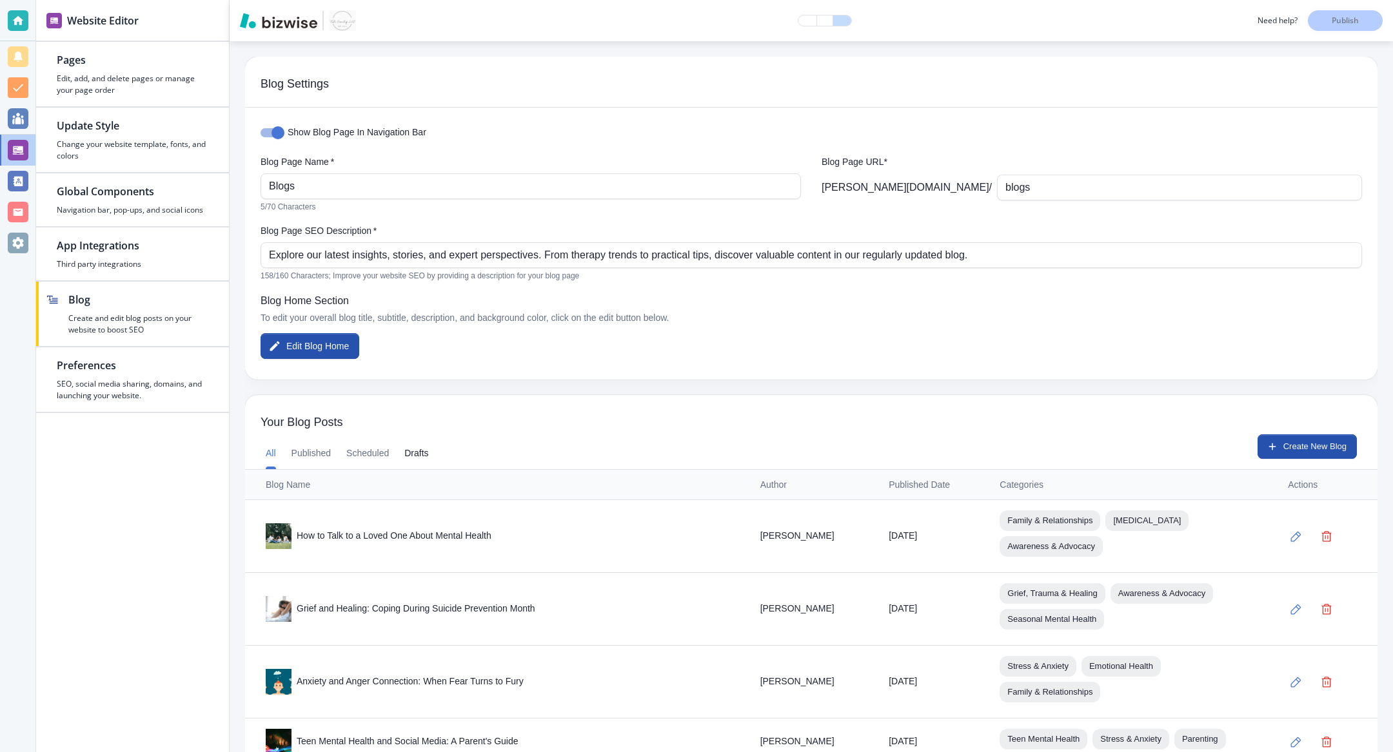
click at [420, 453] on button "Drafts" at bounding box center [416, 453] width 24 height 31
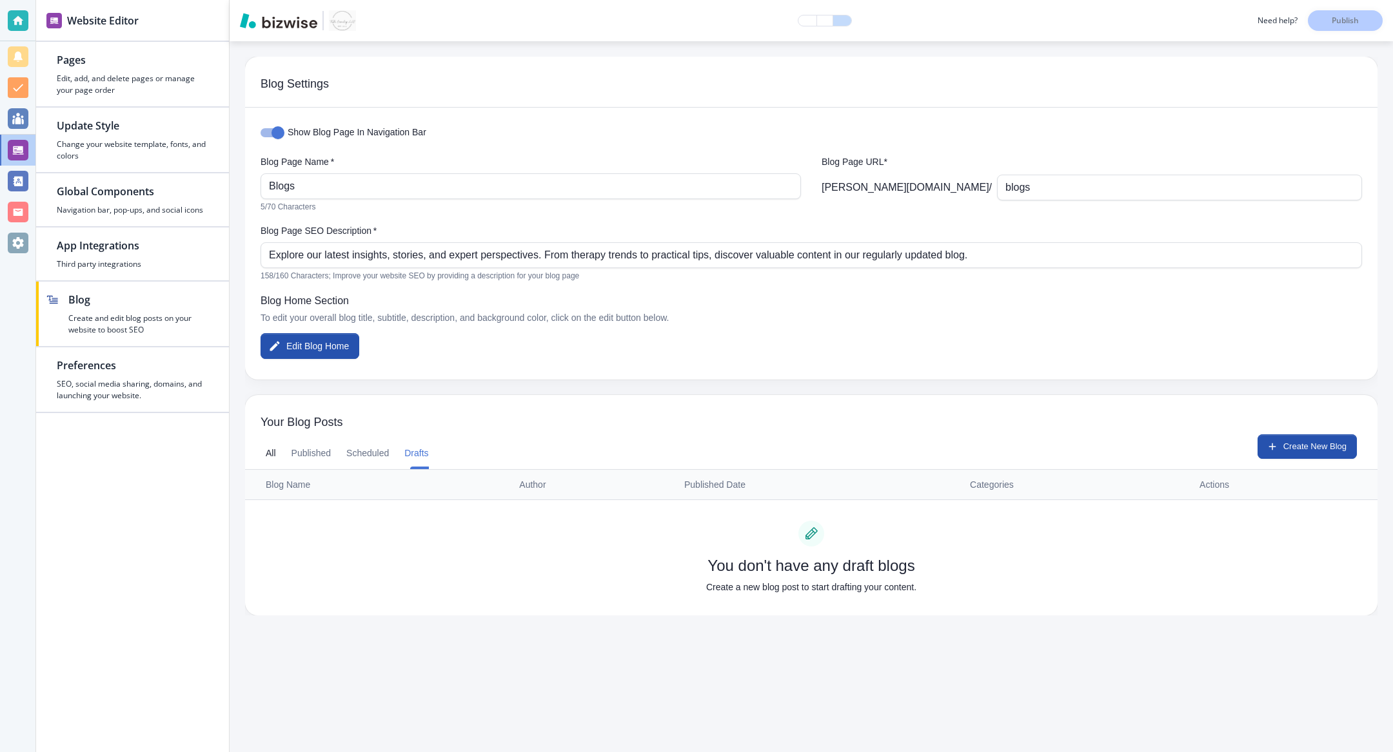
click at [275, 445] on button "All" at bounding box center [271, 453] width 10 height 31
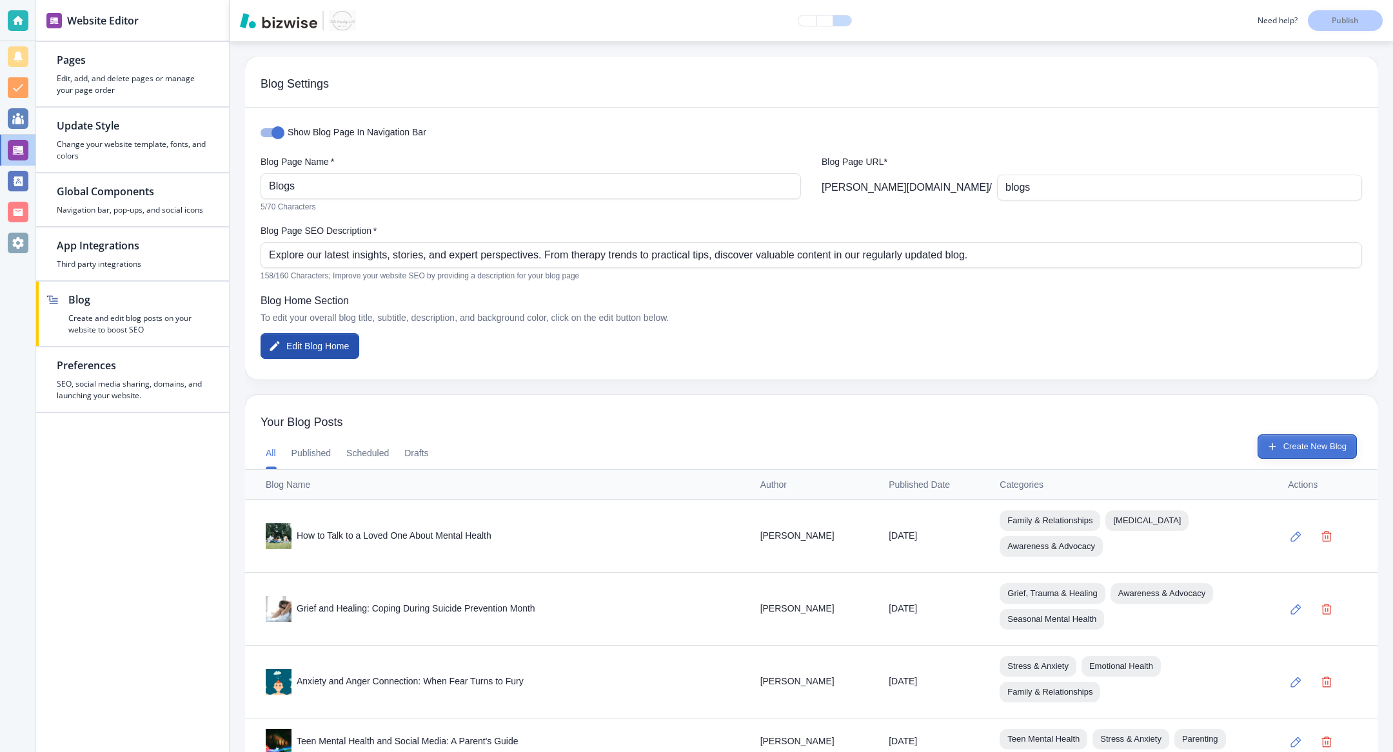
click at [1031, 444] on button "Create New Blog" at bounding box center [1306, 447] width 99 height 24
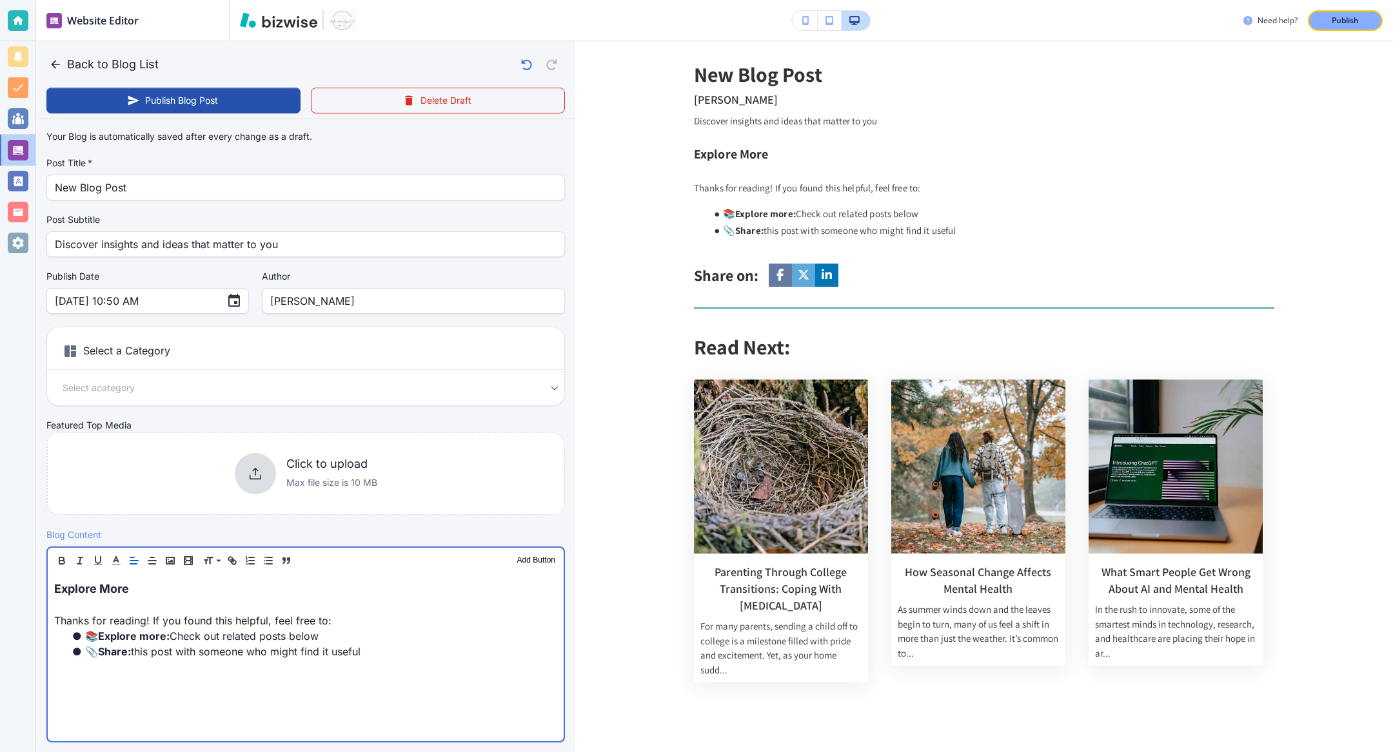
drag, startPoint x: 385, startPoint y: 649, endPoint x: 0, endPoint y: 419, distance: 448.4
click at [0, 419] on div "Website Editor Pages Edit, add, and delete pages or manage your page order Upda…" at bounding box center [696, 376] width 1393 height 752
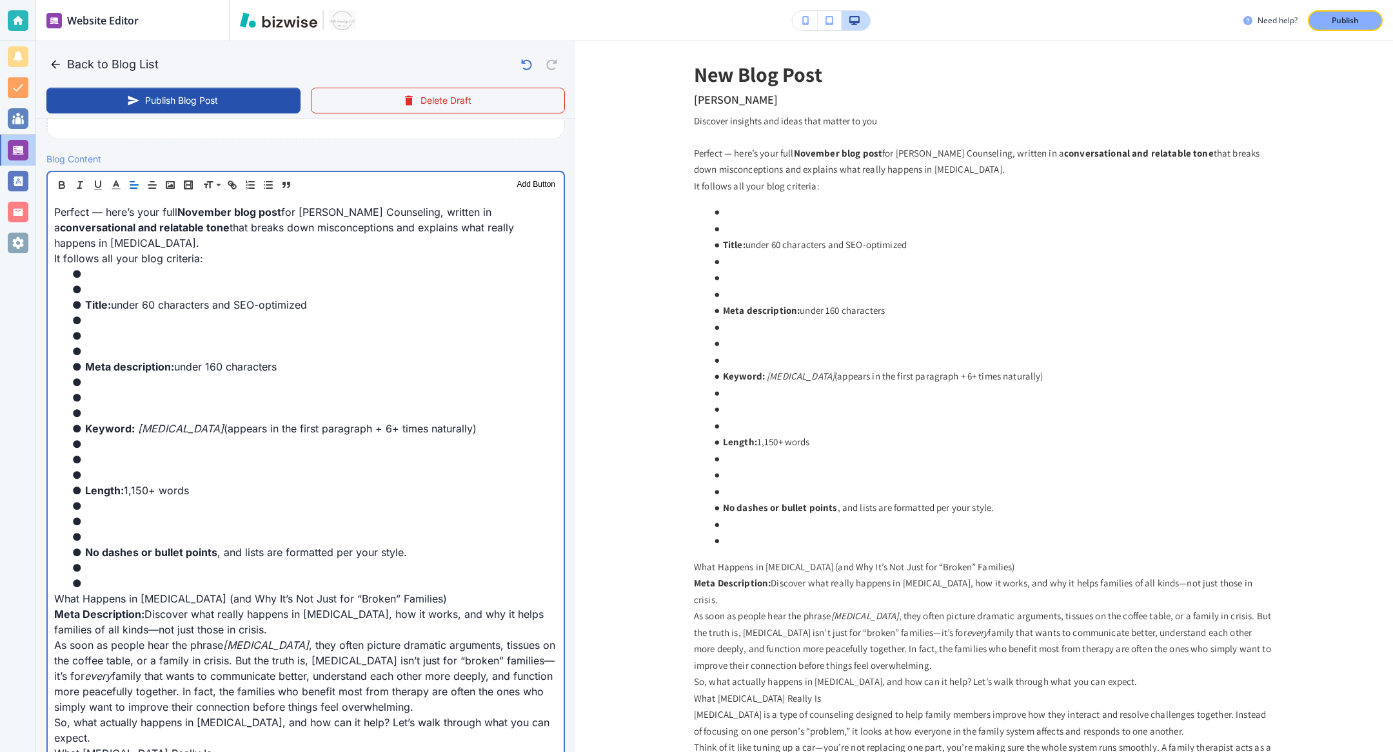
scroll to position [378, 0]
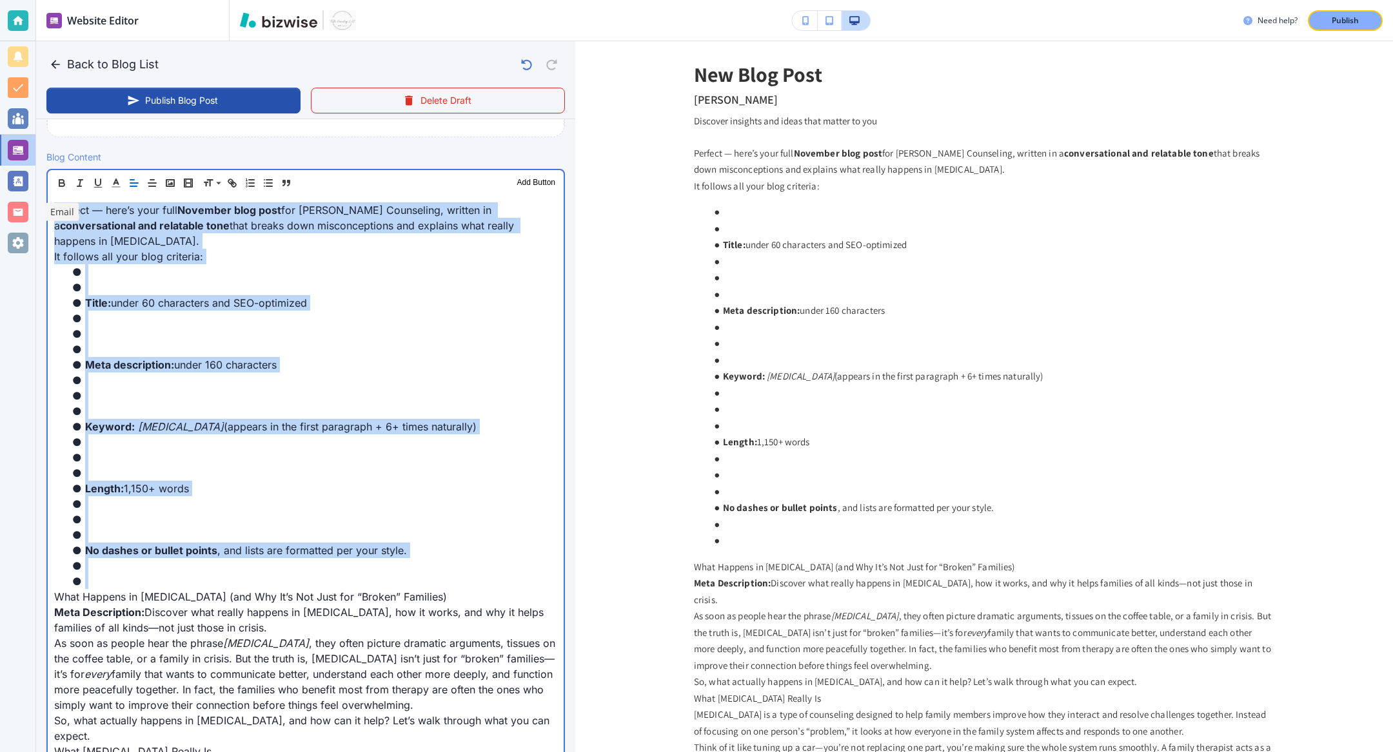
drag, startPoint x: 162, startPoint y: 566, endPoint x: 15, endPoint y: 196, distance: 398.2
click at [15, 195] on div "Website Editor Pages Edit, add, and delete pages or manage your page order Upda…" at bounding box center [696, 376] width 1393 height 752
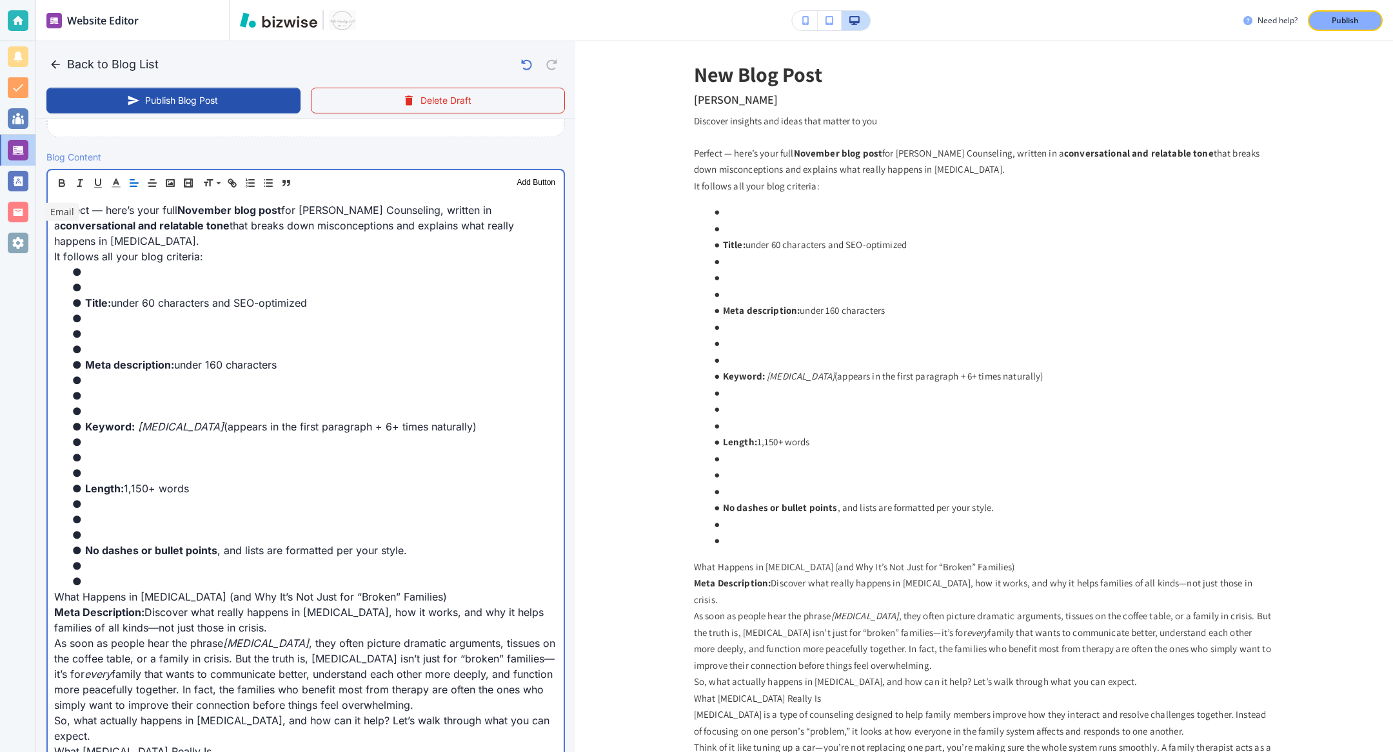
scroll to position [331, 0]
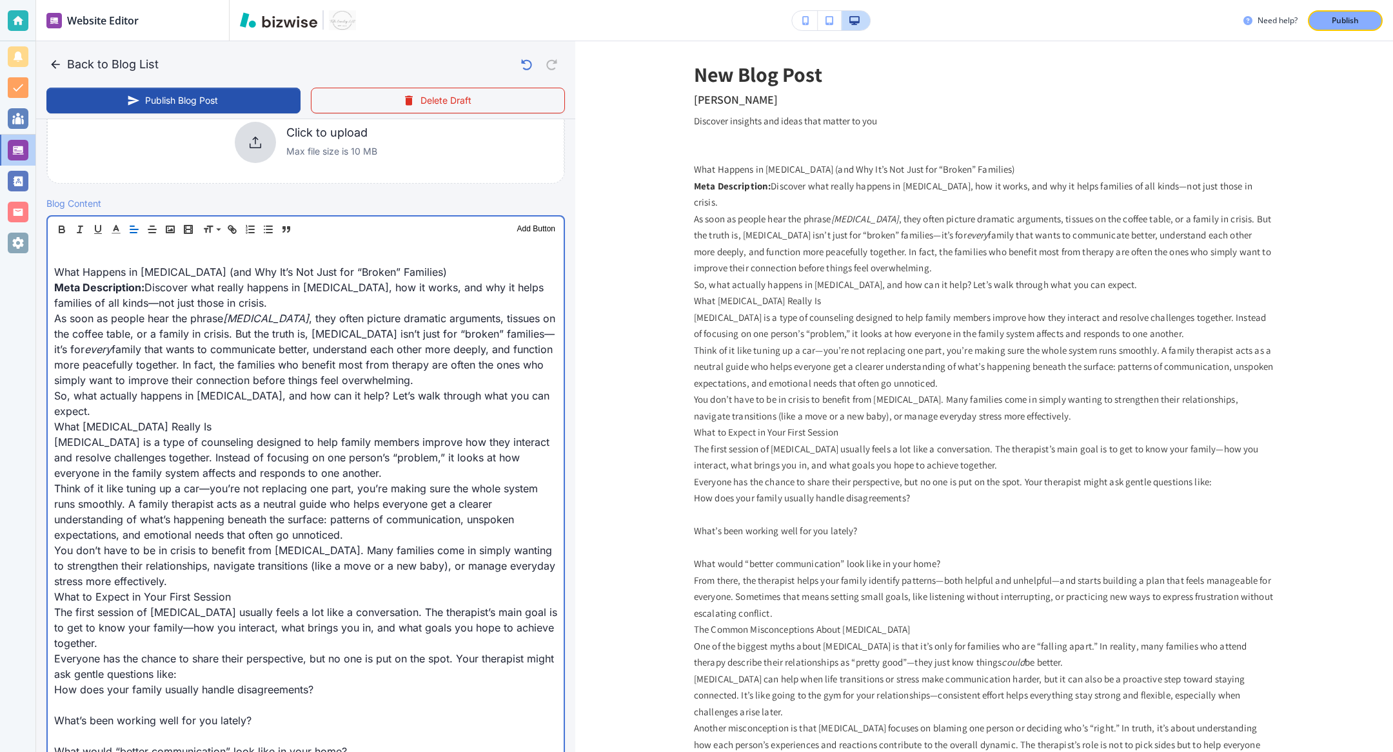
click at [271, 309] on p "Meta Description: Discover what really happens in family therapy, how it works,…" at bounding box center [305, 295] width 503 height 31
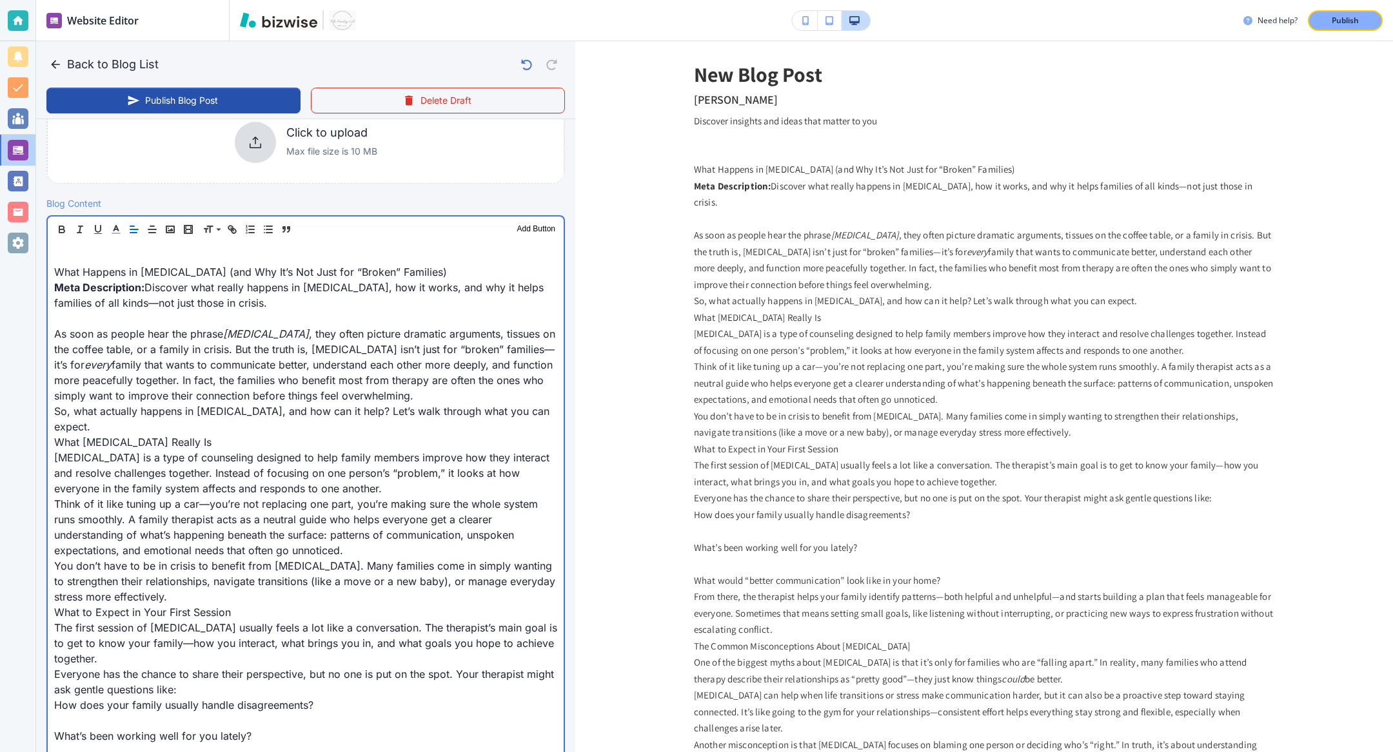
click at [436, 389] on p "As soon as people hear the phrase family therapy , they often picture dramatic …" at bounding box center [305, 364] width 503 height 77
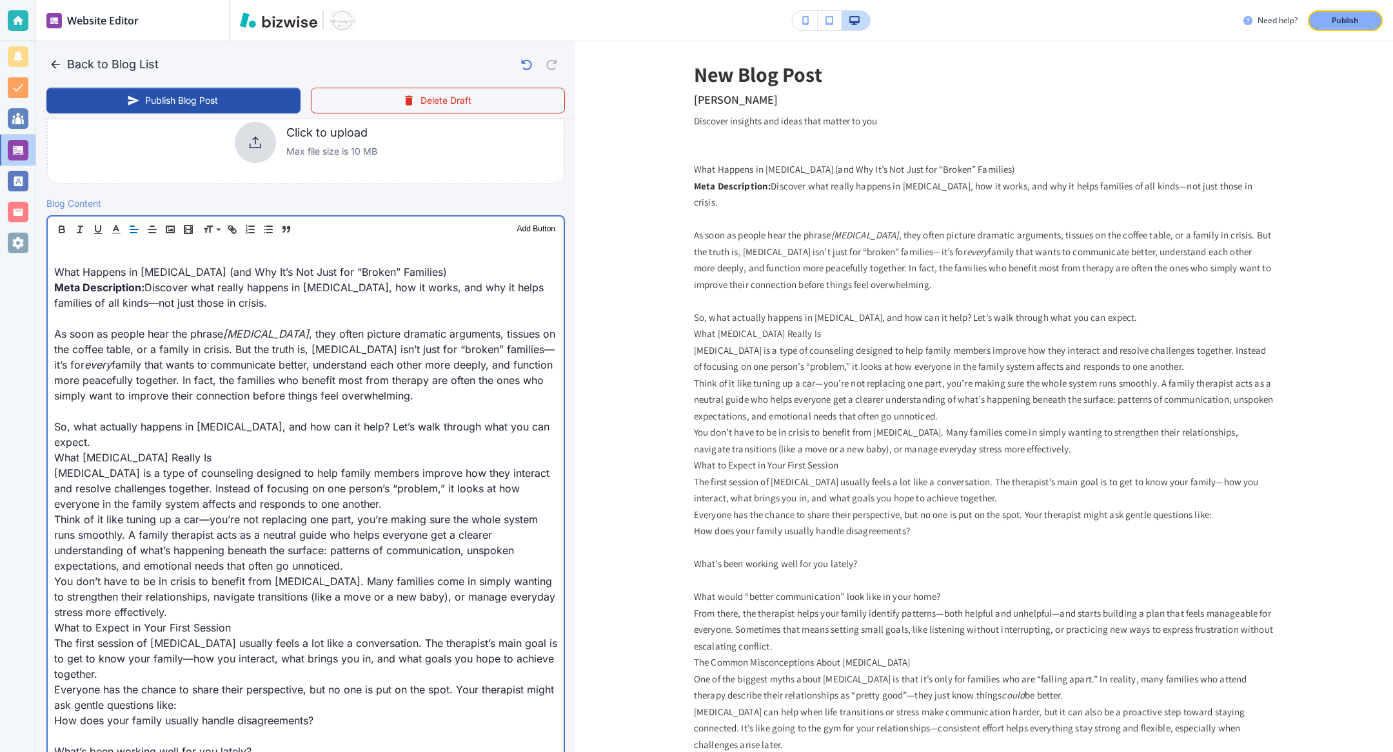
click at [243, 429] on p "So, what actually happens in family therapy, and how can it help? Let’s walk th…" at bounding box center [305, 434] width 503 height 31
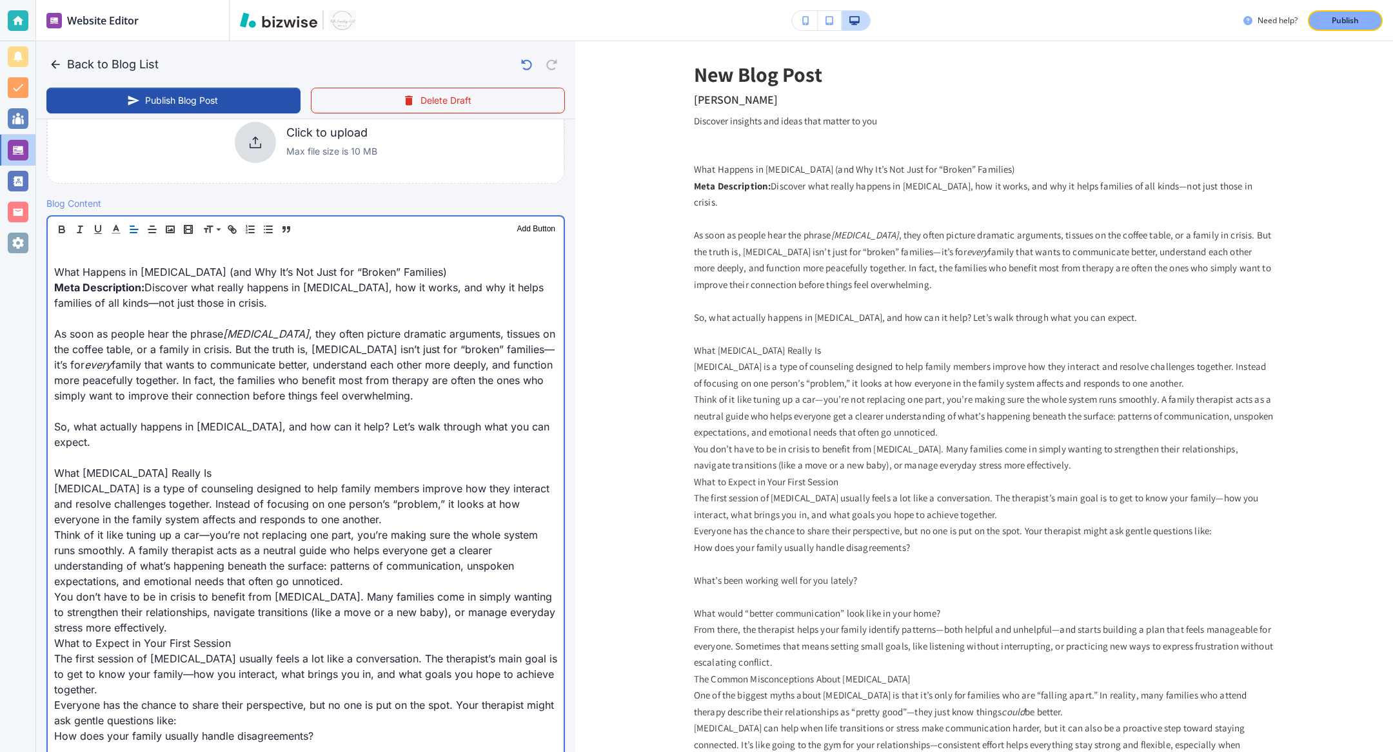
click at [393, 512] on p "Family therapy is a type of counseling designed to help family members improve …" at bounding box center [305, 504] width 503 height 46
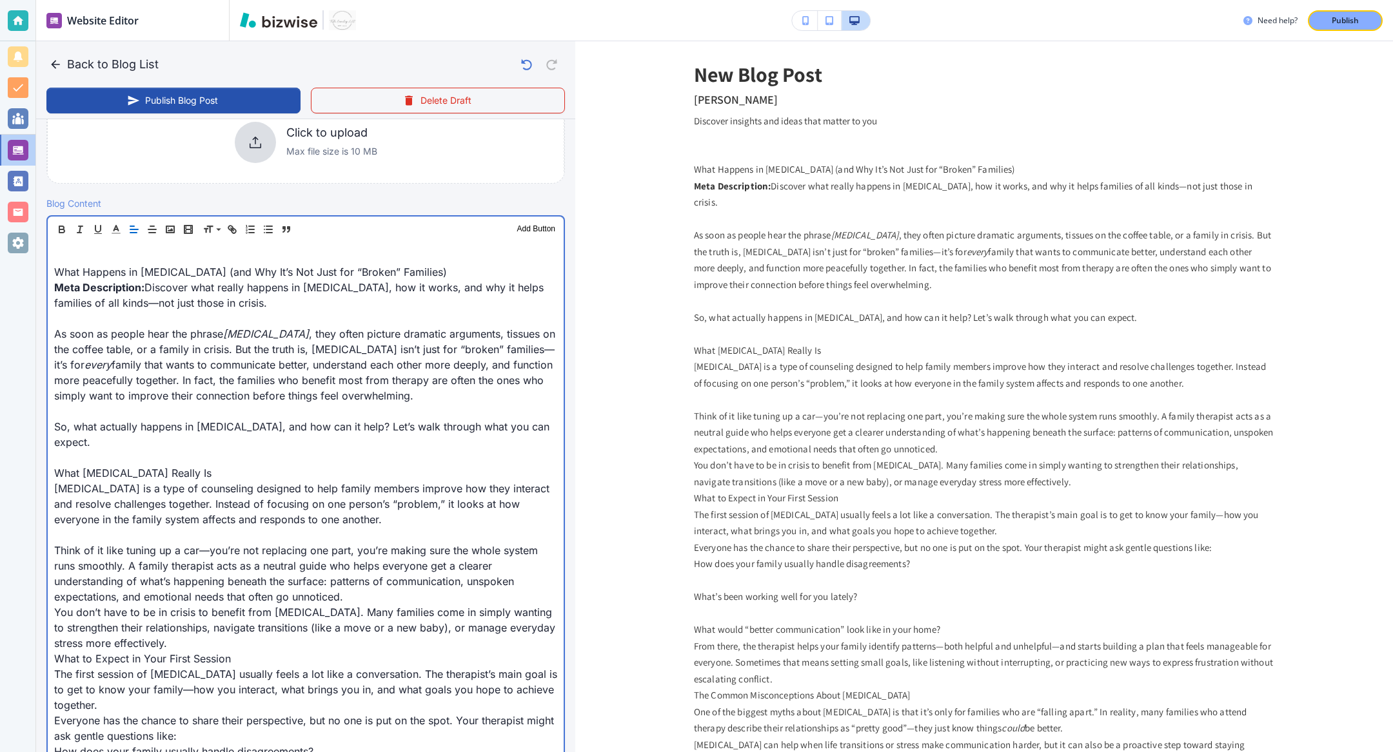
click at [401, 556] on p "Think of it like tuning up a car—you’re not replacing one part, you’re making s…" at bounding box center [305, 574] width 503 height 62
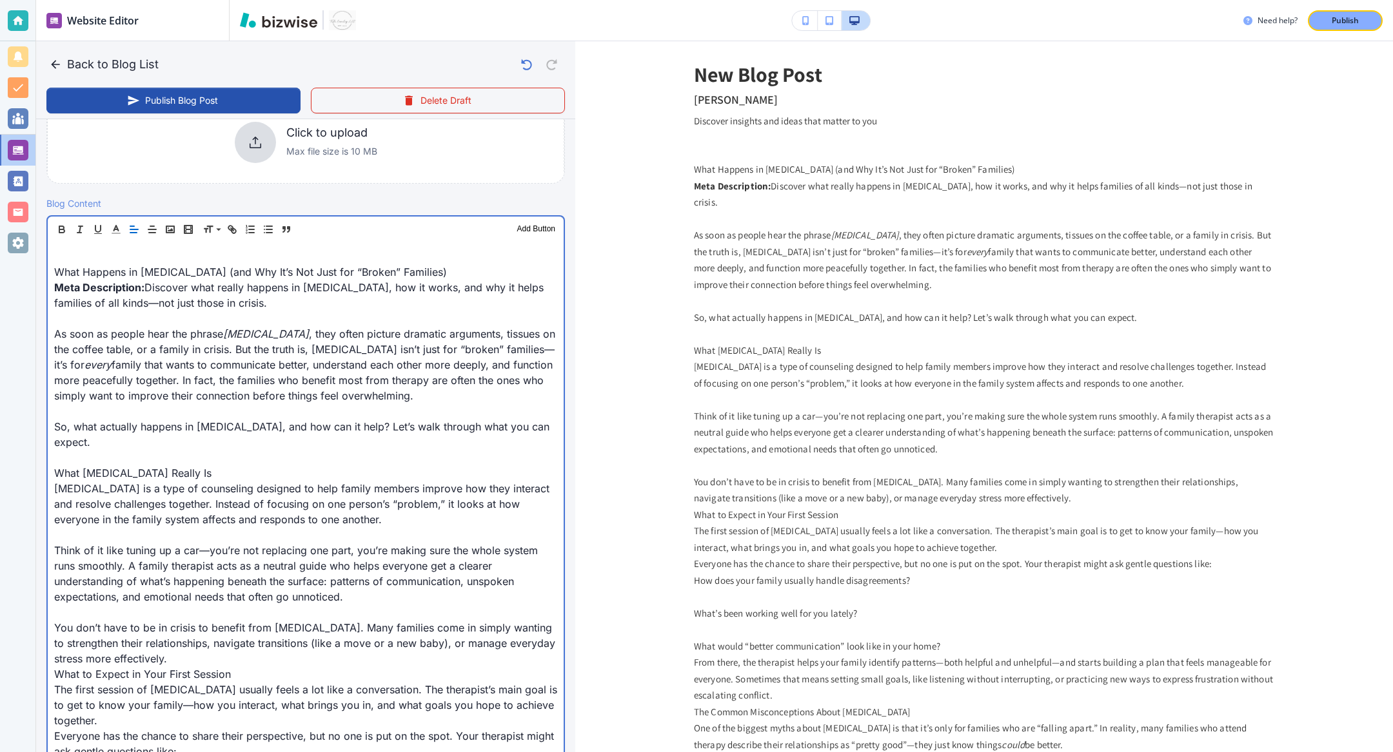
click at [355, 556] on p "You don’t have to be in crisis to benefit from family therapy. Many families co…" at bounding box center [305, 643] width 503 height 46
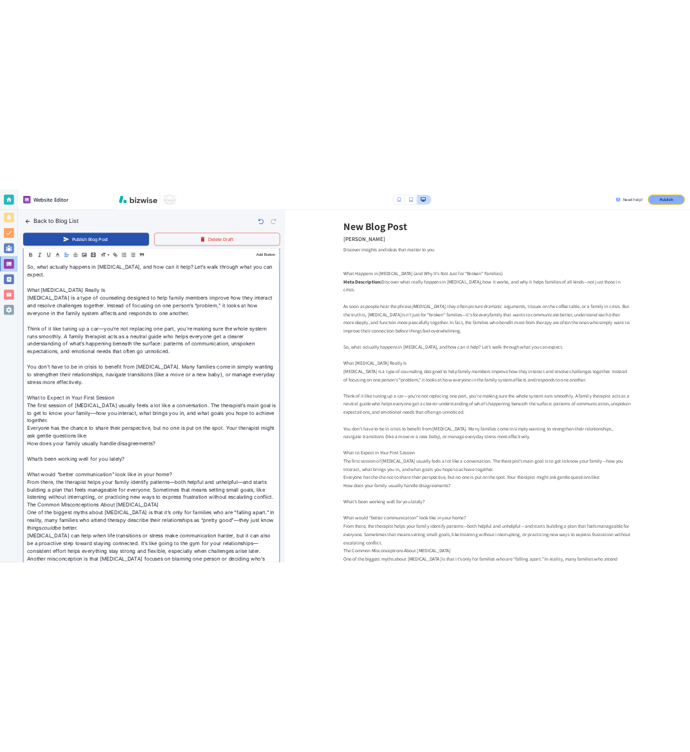
scroll to position [637, 0]
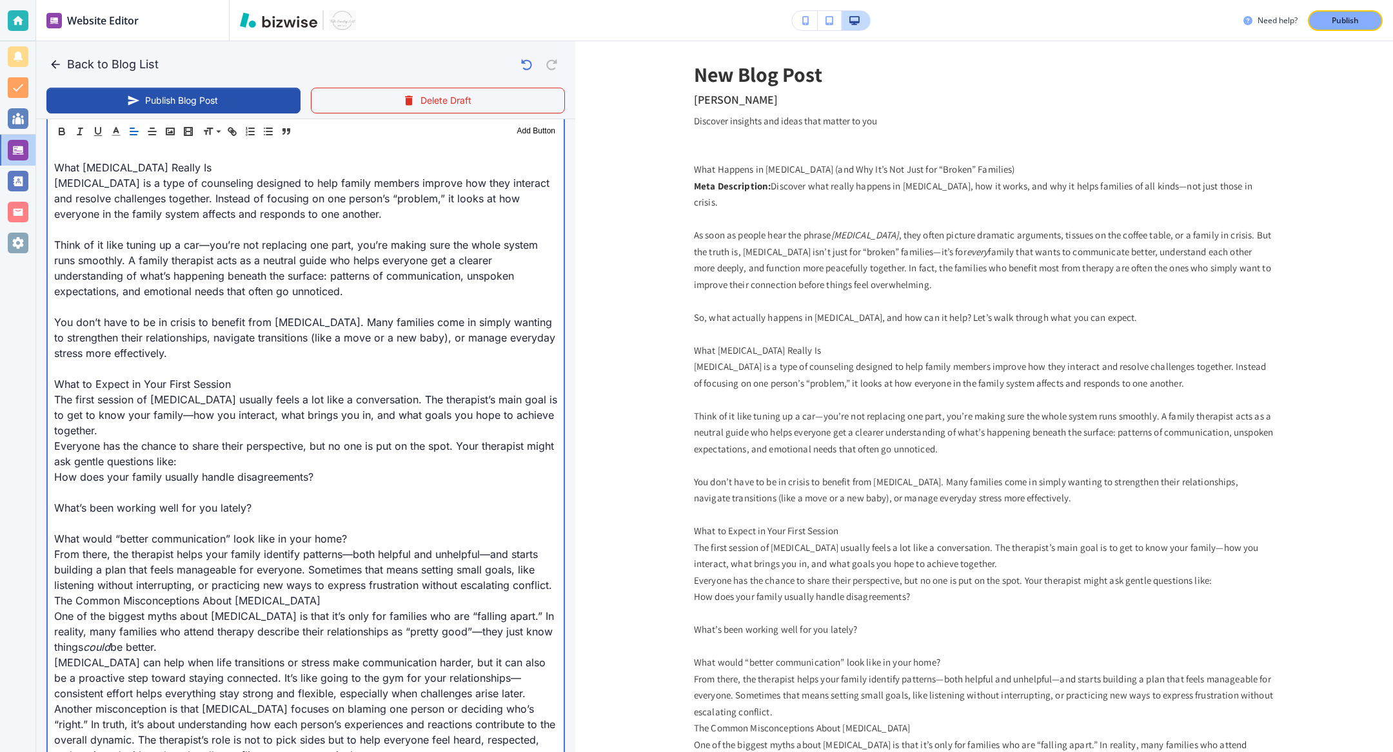
click at [191, 427] on p "The first session of family therapy usually feels a lot like a conversation. Th…" at bounding box center [305, 415] width 503 height 46
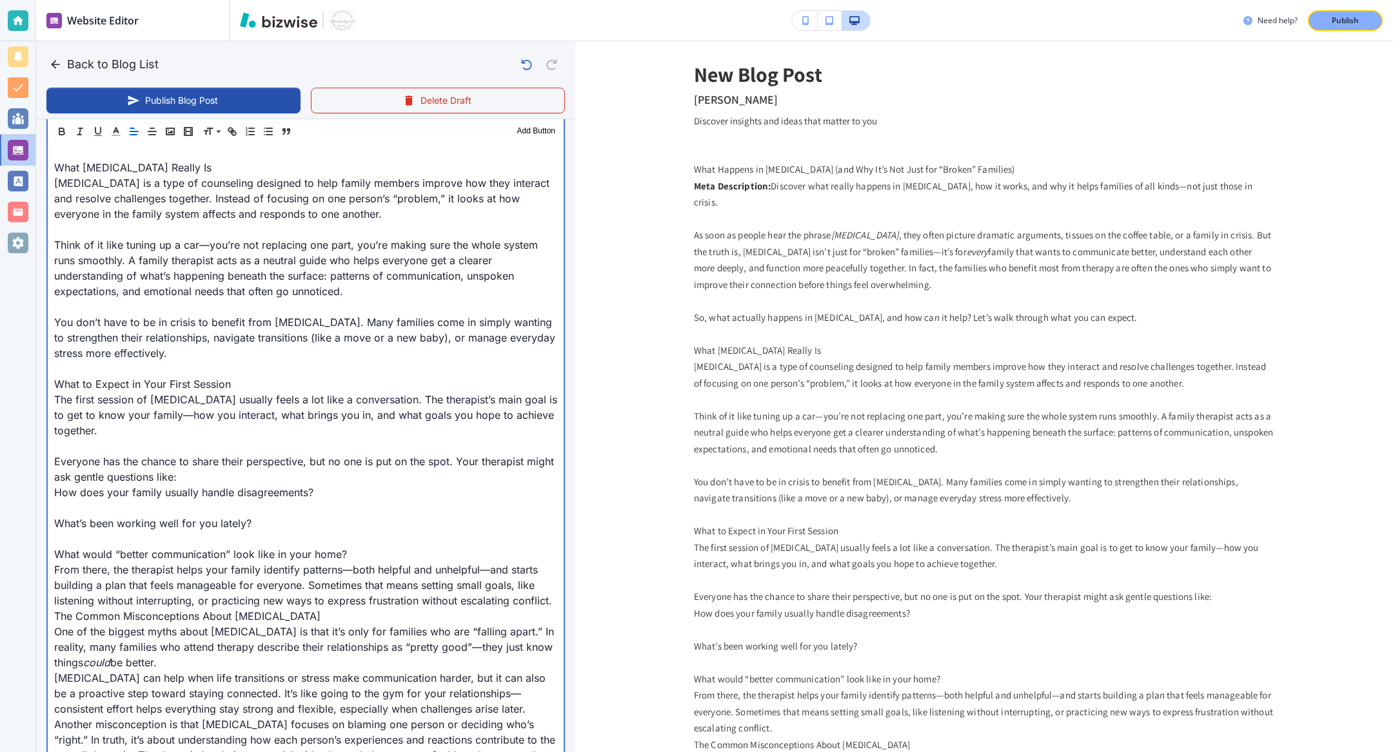
click at [254, 475] on p "Everyone has the chance to share their perspective, but no one is put on the sp…" at bounding box center [305, 469] width 503 height 31
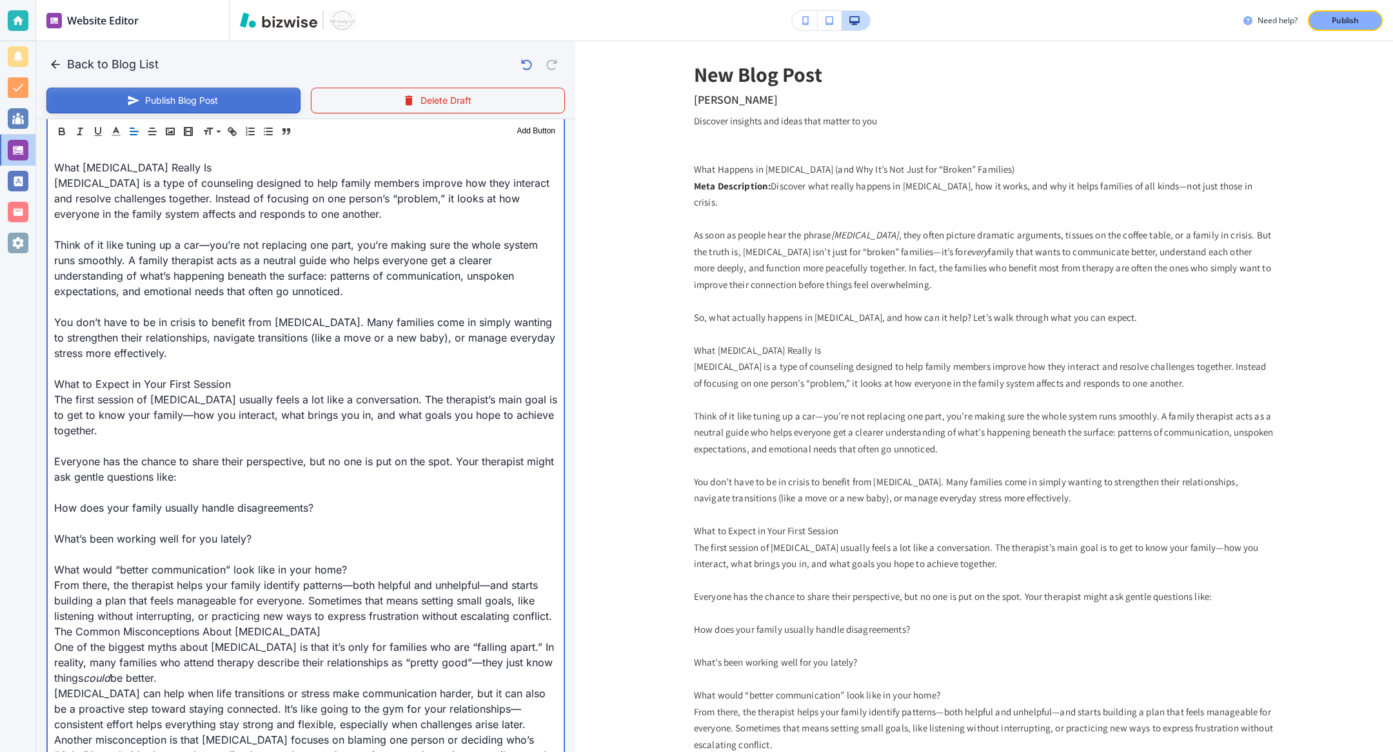
type input "Oct 08, 2025 10:52 AM"
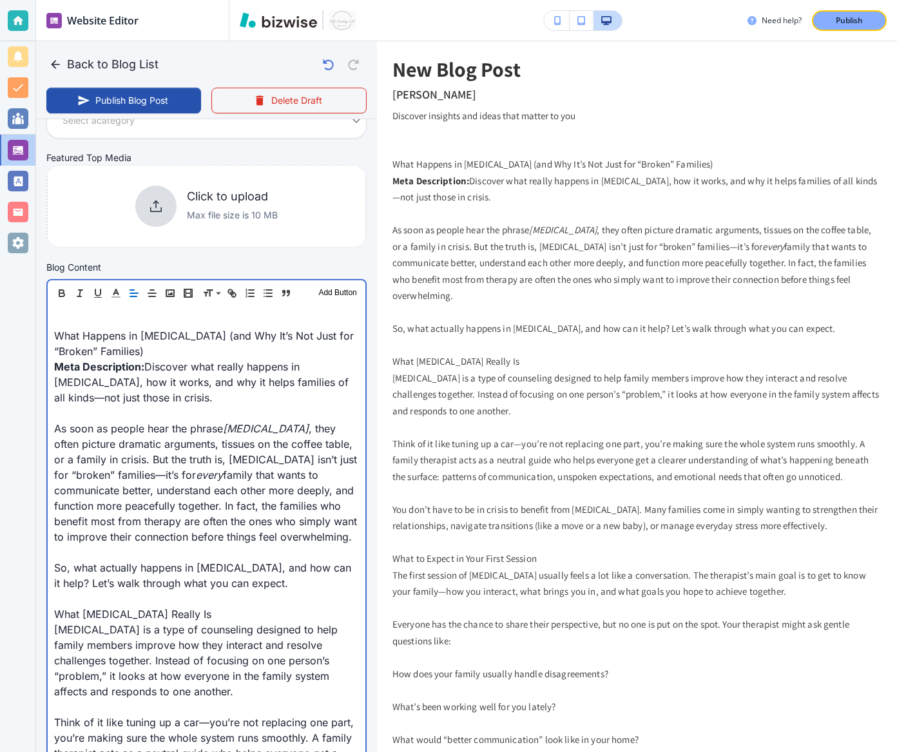
scroll to position [268, 0]
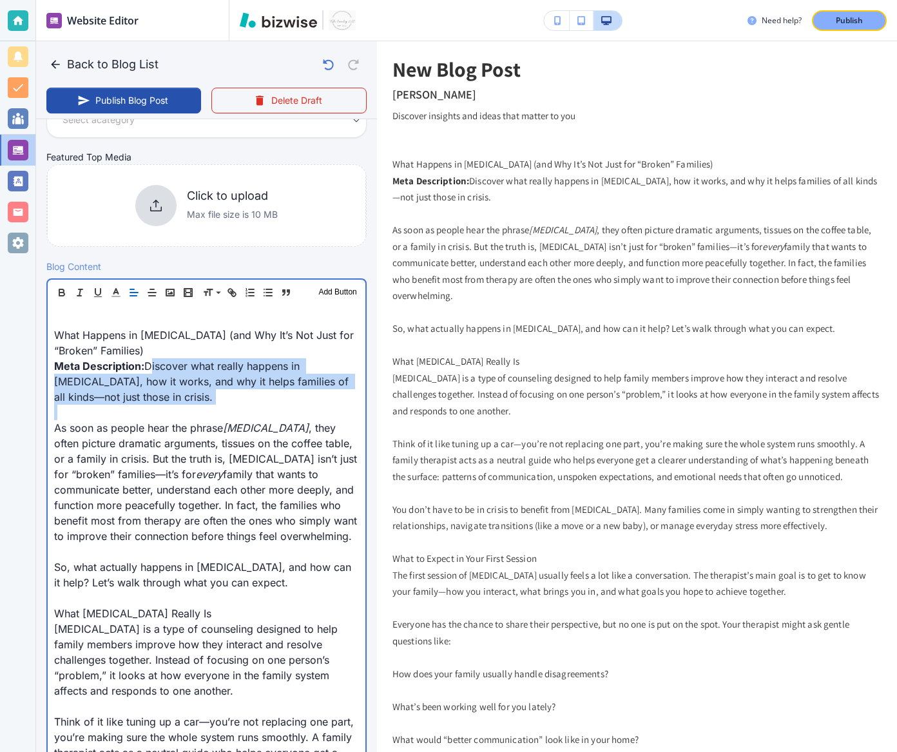
drag, startPoint x: 149, startPoint y: 367, endPoint x: 182, endPoint y: 407, distance: 52.2
copy p "Discover what really happens in family therapy, how it works, and why it helps …"
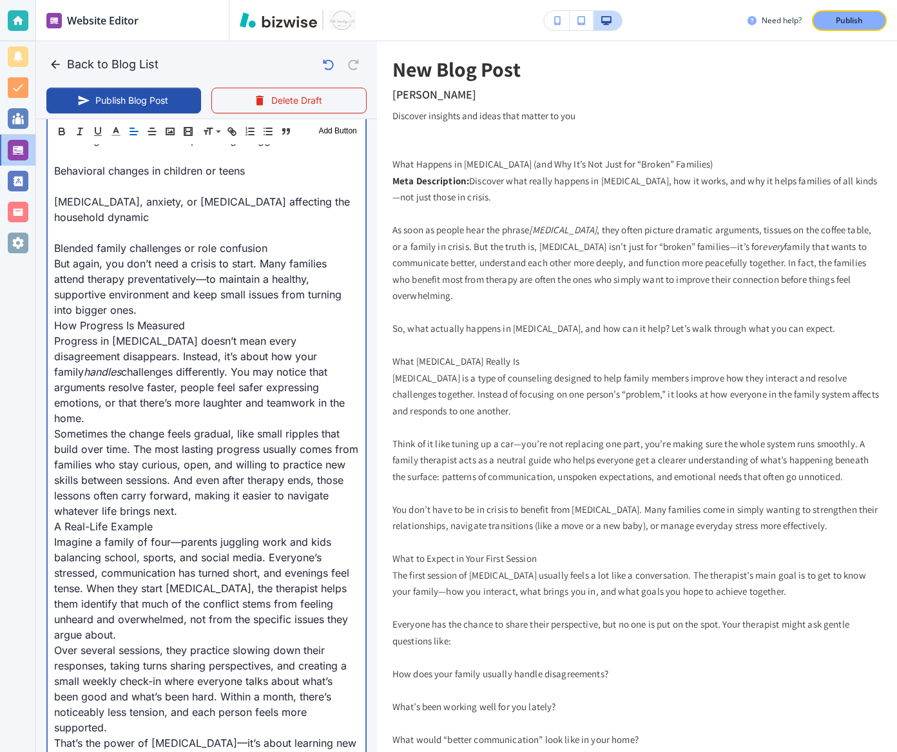
scroll to position [2857, 0]
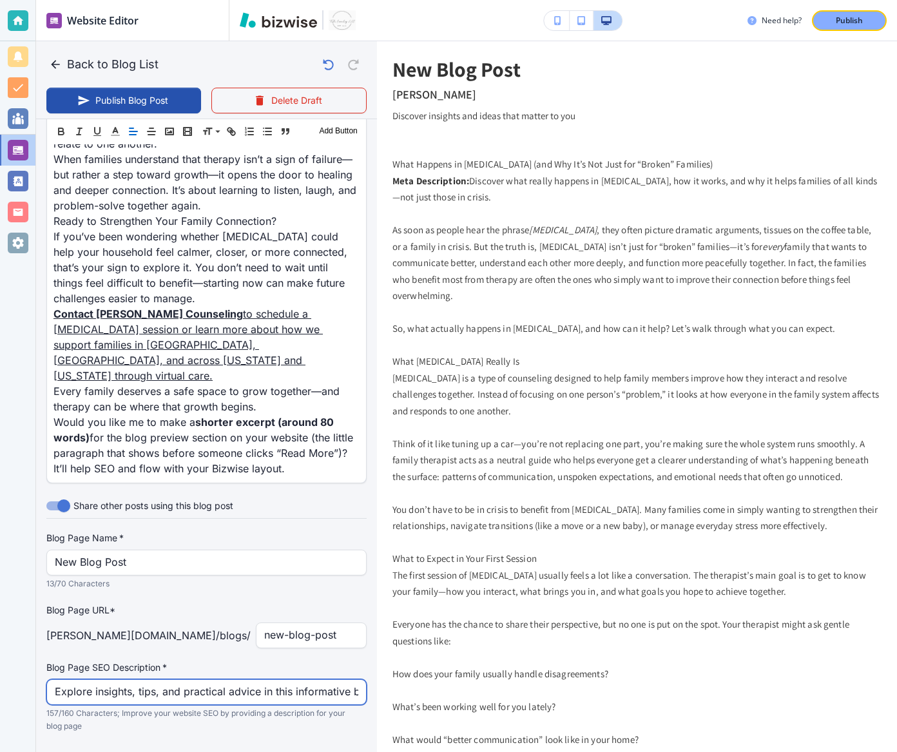
click at [246, 556] on input "Explore insights, tips, and practical advice in this informative blog post. Dis…" at bounding box center [207, 692] width 304 height 24
click at [246, 556] on input "Explore insights, tips, and practical advice in this informative blog post. Dis…" at bounding box center [207, 693] width 304 height 24
paste input "Discover what really happens in family therapy, how it works, and why it helps …"
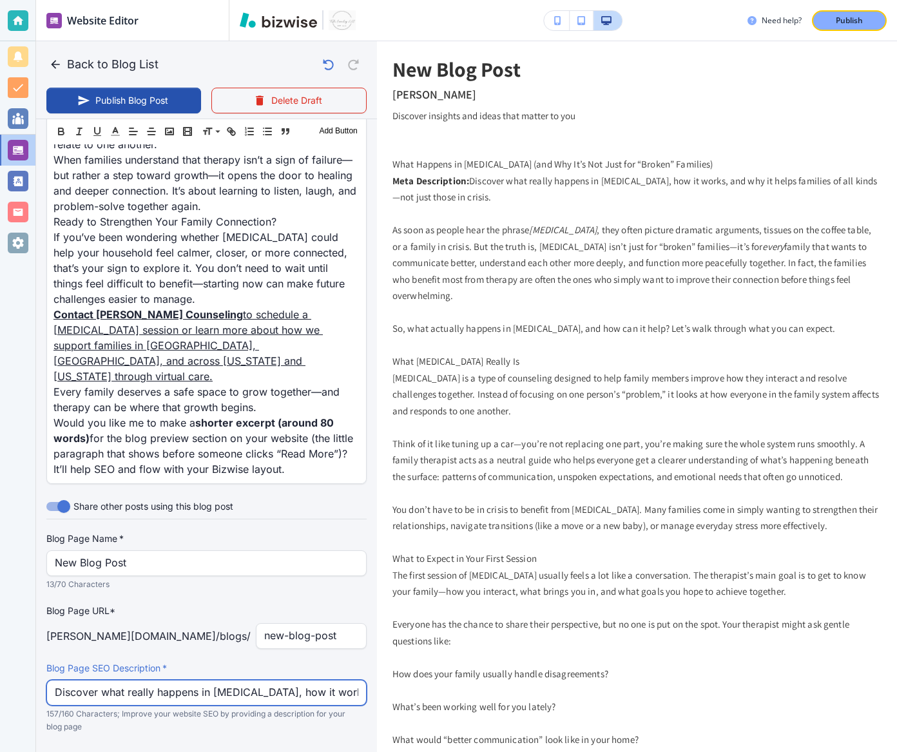
scroll to position [0, 291]
type input "Discover what really happens in family therapy, how it works, and why it helps …"
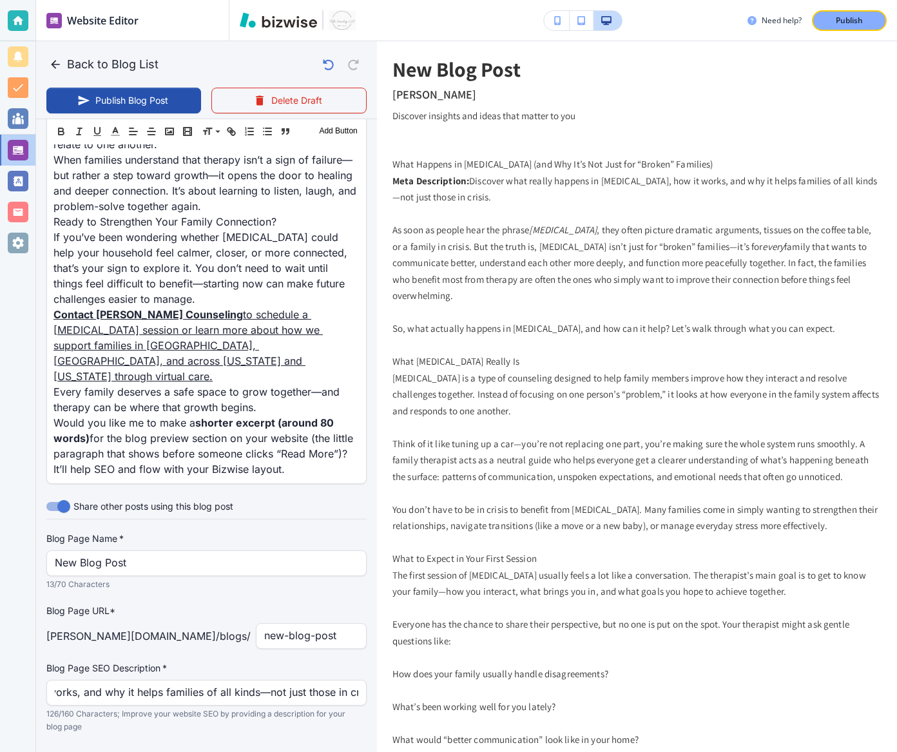
scroll to position [0, 0]
click at [190, 551] on input "New Blog Post" at bounding box center [207, 563] width 304 height 24
paste input "What Happens in Family Therapy (and Why It’s Not Just for “Broken” Fam"
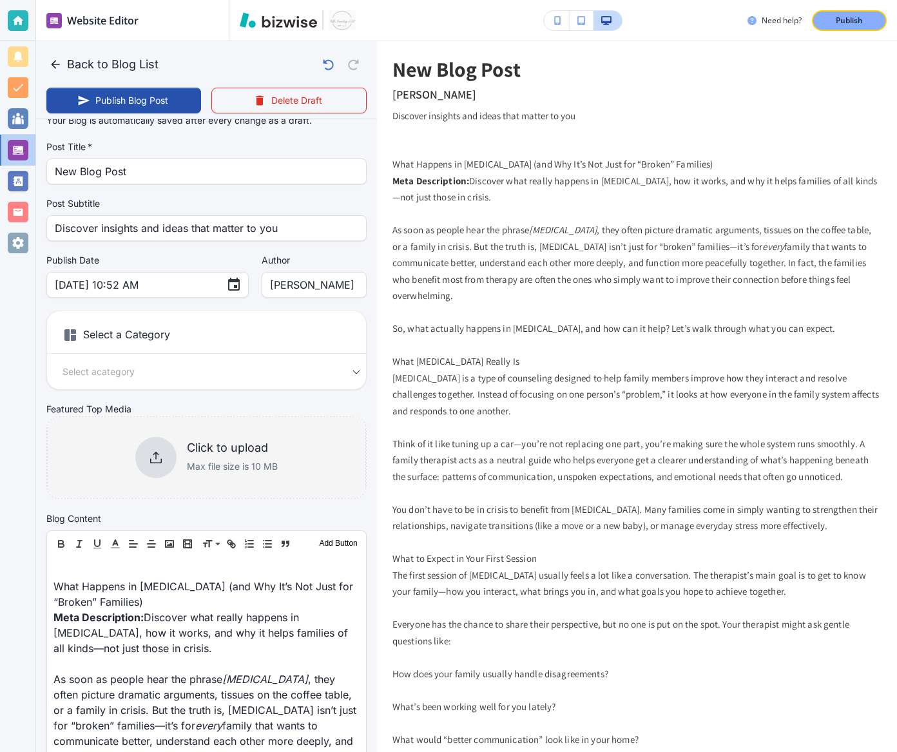
scroll to position [14, 0]
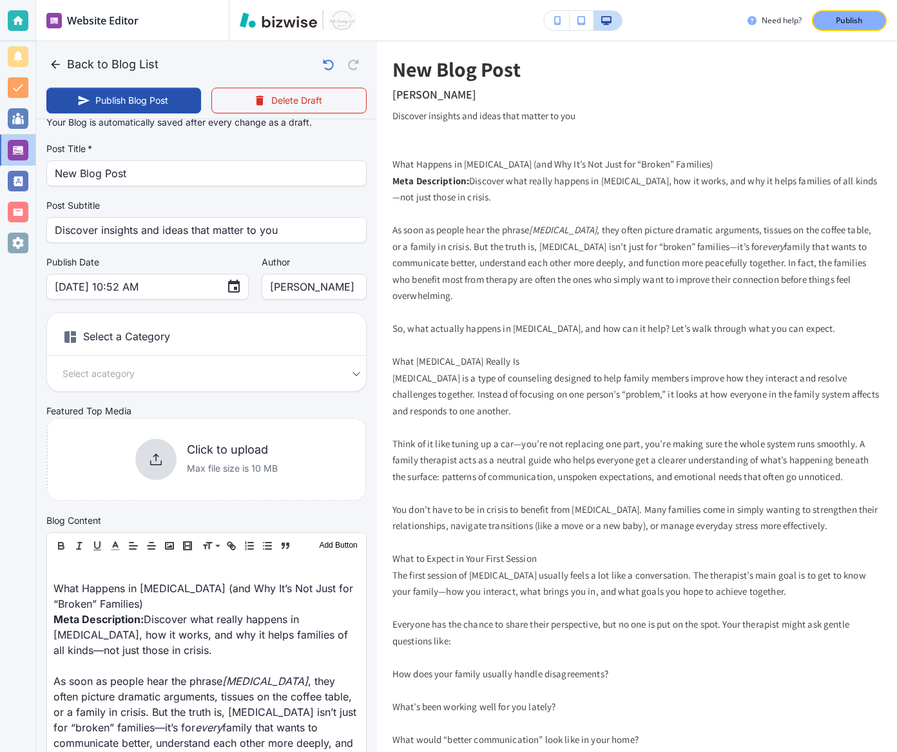
type input "What Happens in Family Therapy (and Why It’s Not Just for “Broken” Fam"
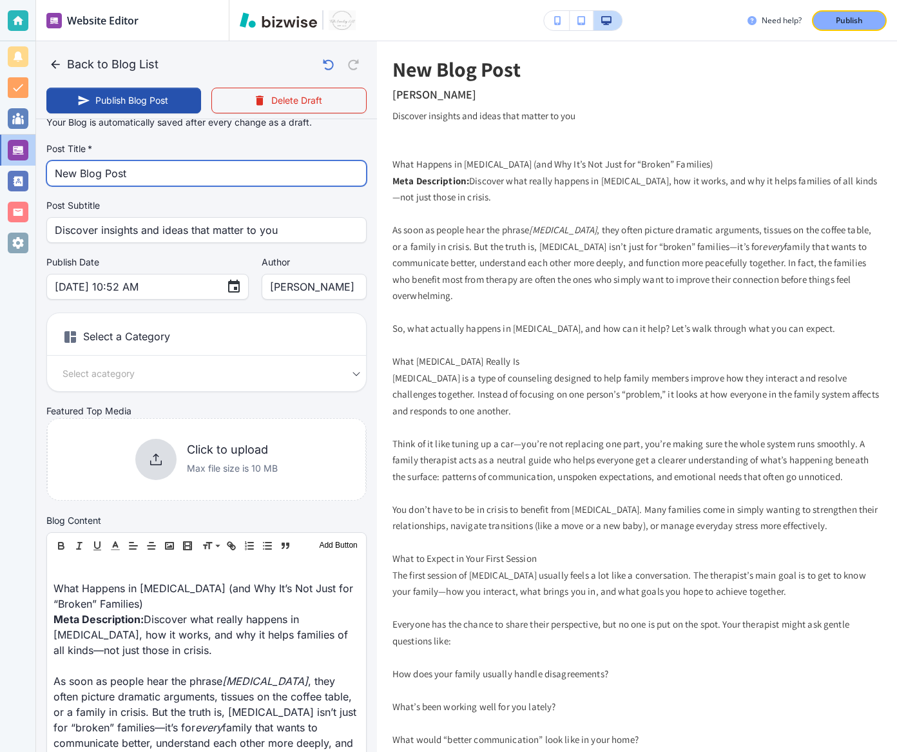
click at [127, 177] on input "New Blog Post" at bounding box center [207, 173] width 304 height 24
paste input "What Happens in Family Therapy (and Why It’s Not Just for “Broken” Families)"
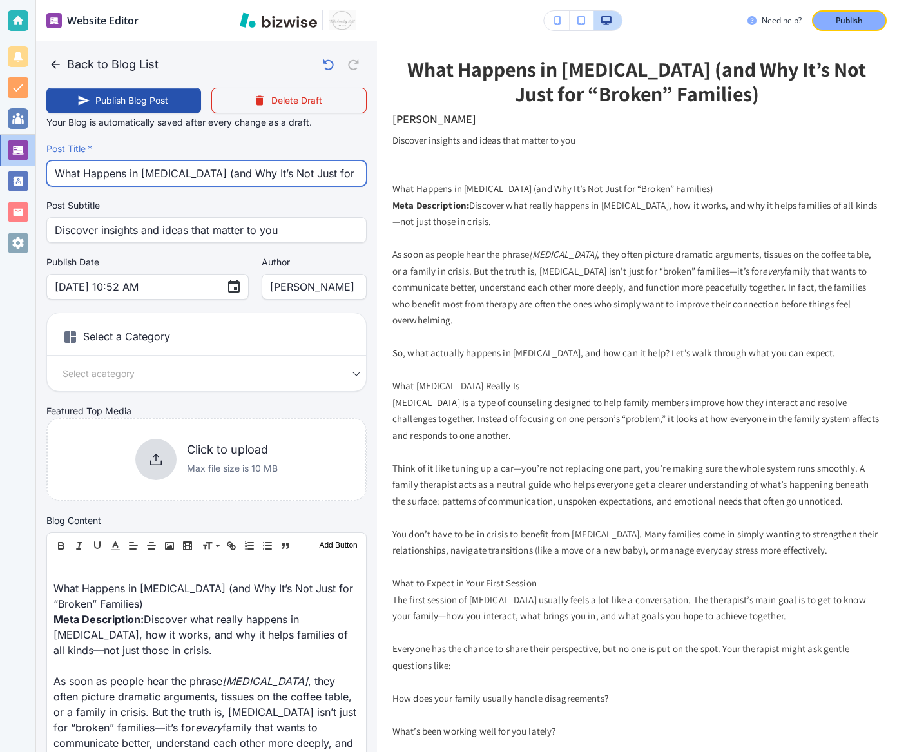
scroll to position [0, 75]
type input "What Happens in Family Therapy (and Why It’s Not Just for “Broken” Families)"
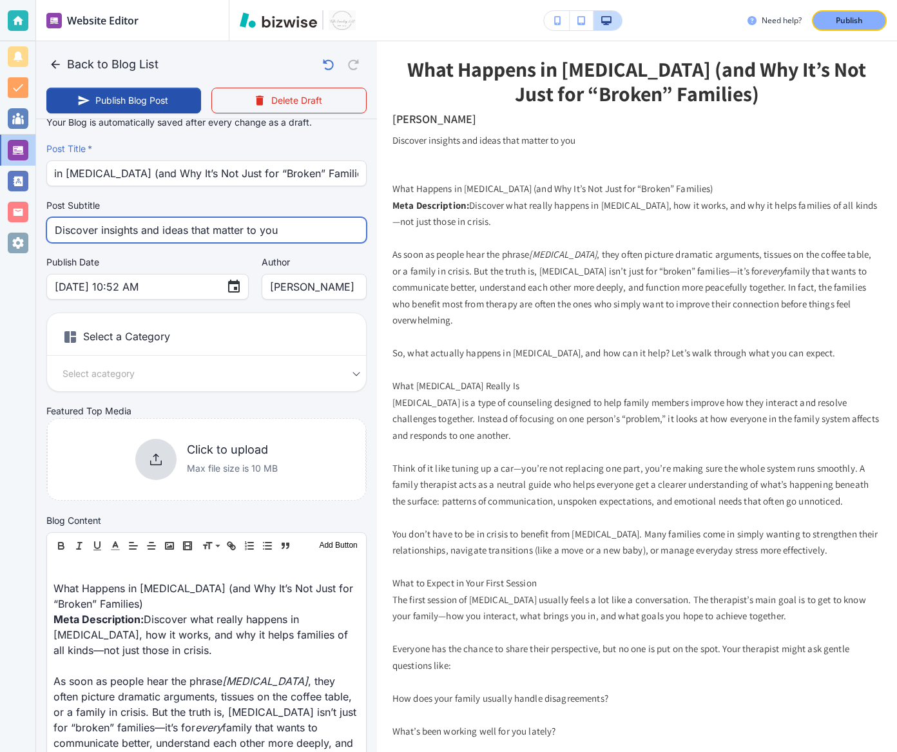
click at [288, 220] on input "Discover insights and ideas that matter to you" at bounding box center [207, 230] width 304 height 24
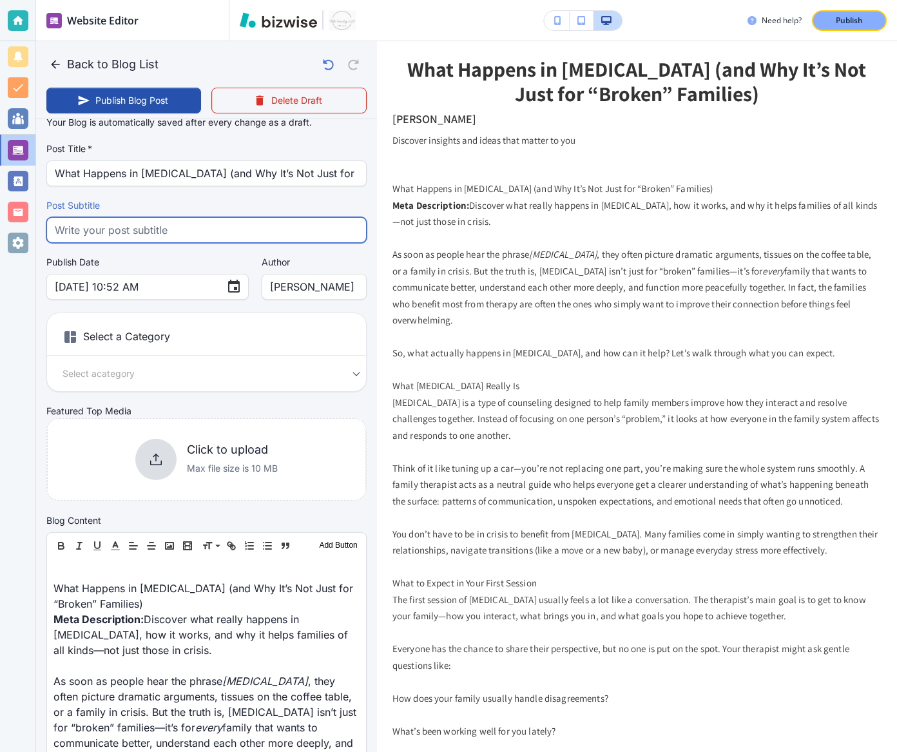
type input "Oct 08, 2025 10:53 AM"
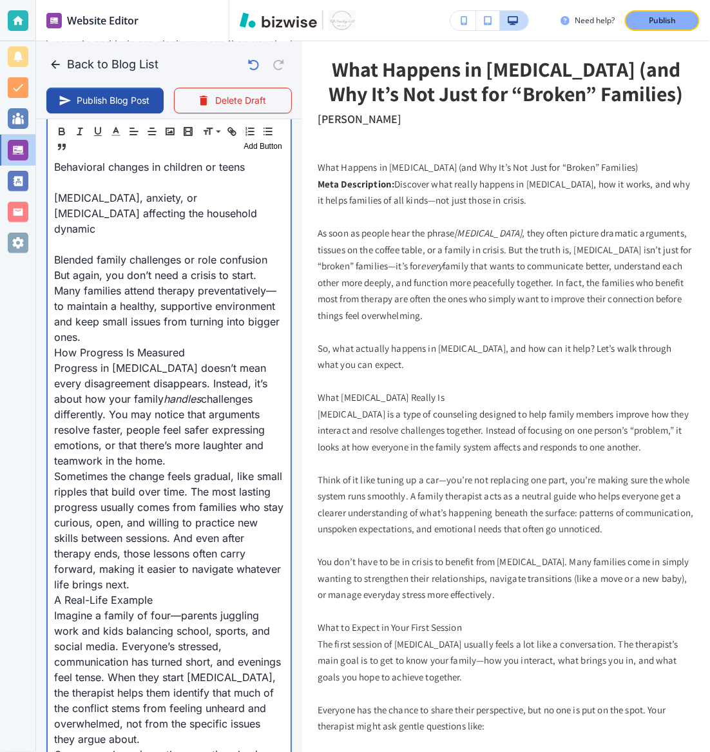
scroll to position [2679, 0]
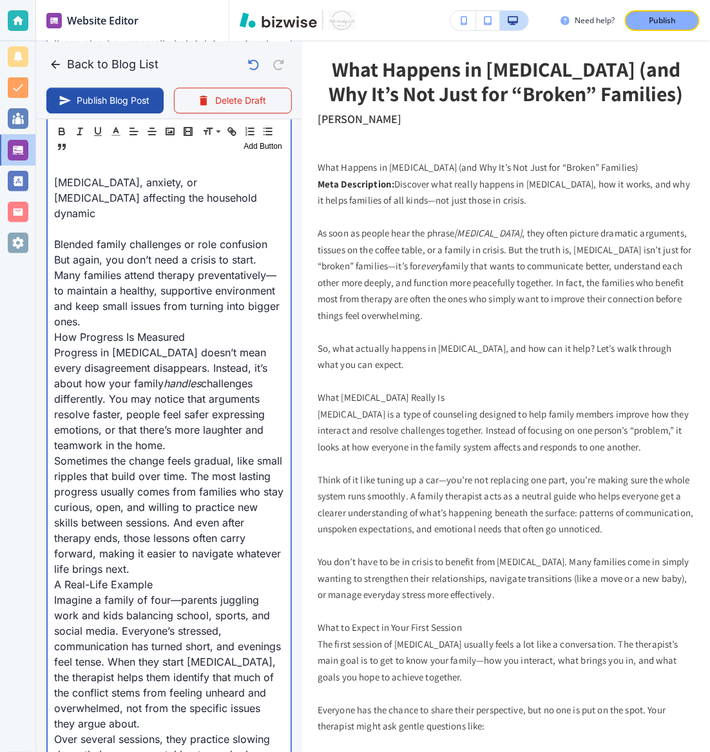
click at [217, 395] on p "Progress in family therapy doesn’t mean every disagreement disappears. Instead,…" at bounding box center [169, 399] width 230 height 108
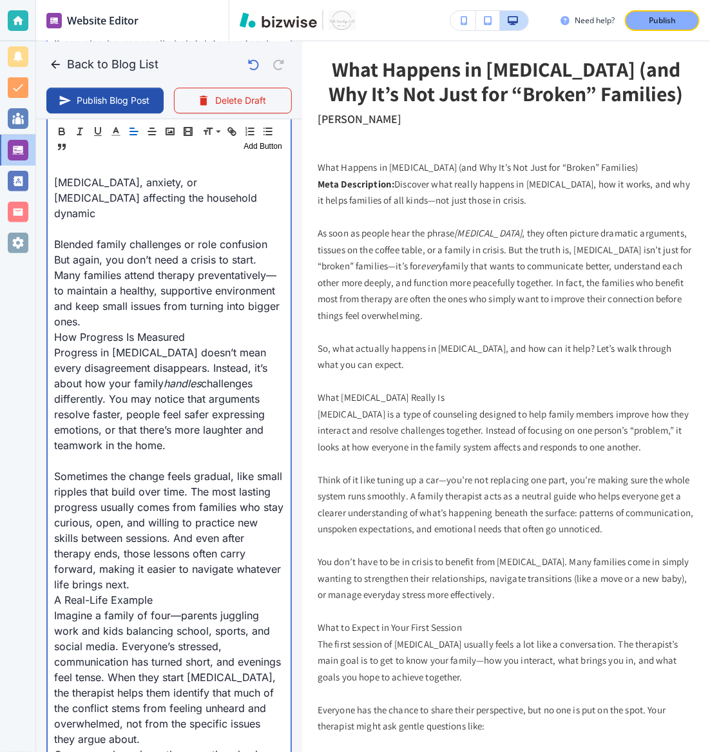
click at [113, 292] on p "But again, you don’t need a crisis to start. Many families attend therapy preve…" at bounding box center [169, 290] width 230 height 77
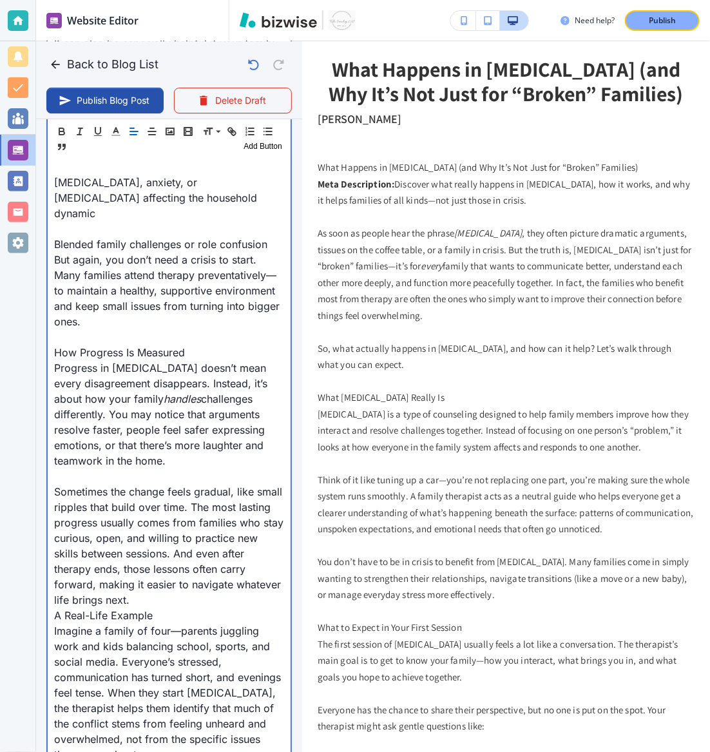
click at [145, 556] on p "Sometimes the change feels gradual, like small ripples that build over time. Th…" at bounding box center [169, 546] width 230 height 124
click at [146, 556] on p "Sometimes the change feels gradual, like small ripples that build over time. Th…" at bounding box center [169, 546] width 230 height 124
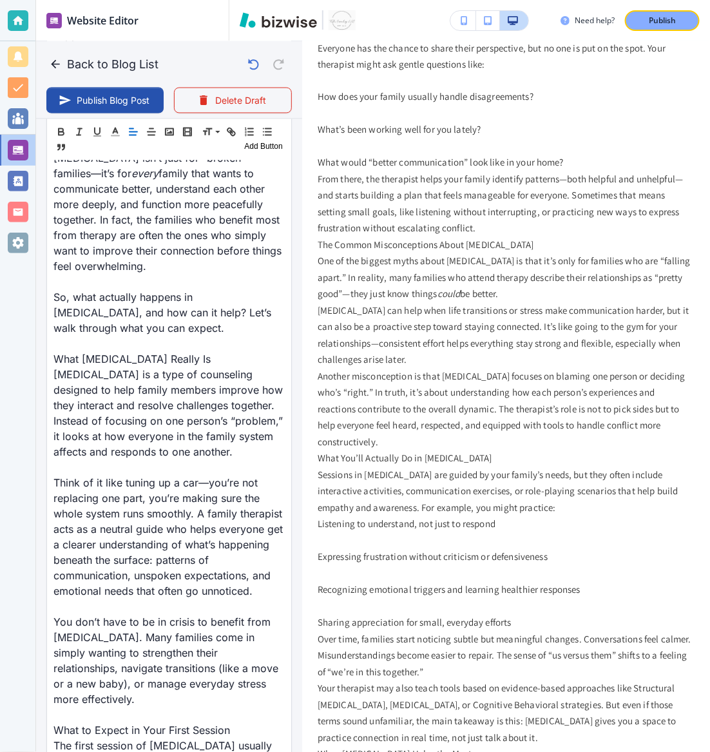
scroll to position [93, 0]
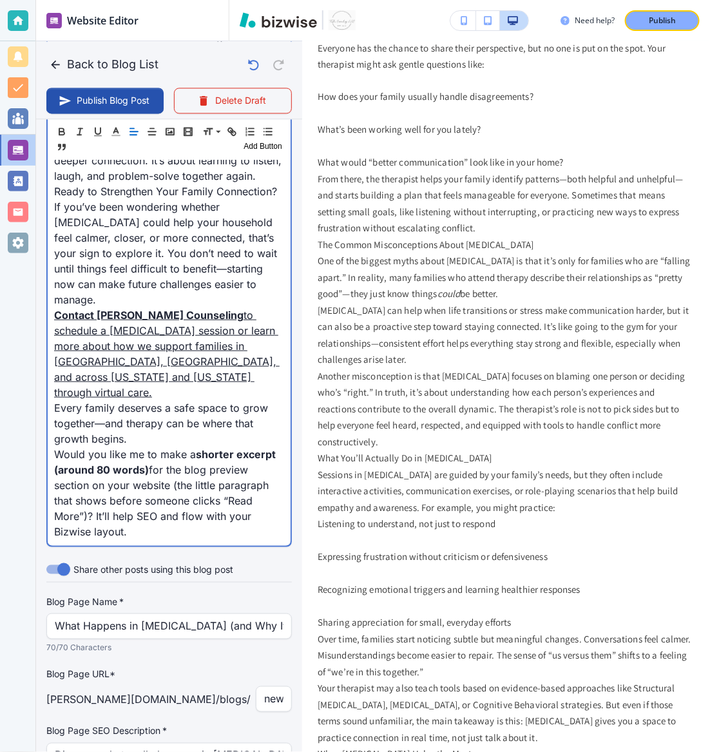
drag, startPoint x: 84, startPoint y: 522, endPoint x: 318, endPoint y: 752, distance: 328.2
click at [710, 556] on div "Back to Blog List Publish Blog Post Delete Draft Your Blog is automatically sav…" at bounding box center [710, 376] width 0 height 752
type input "Oct 08, 2025 10:56 AM"
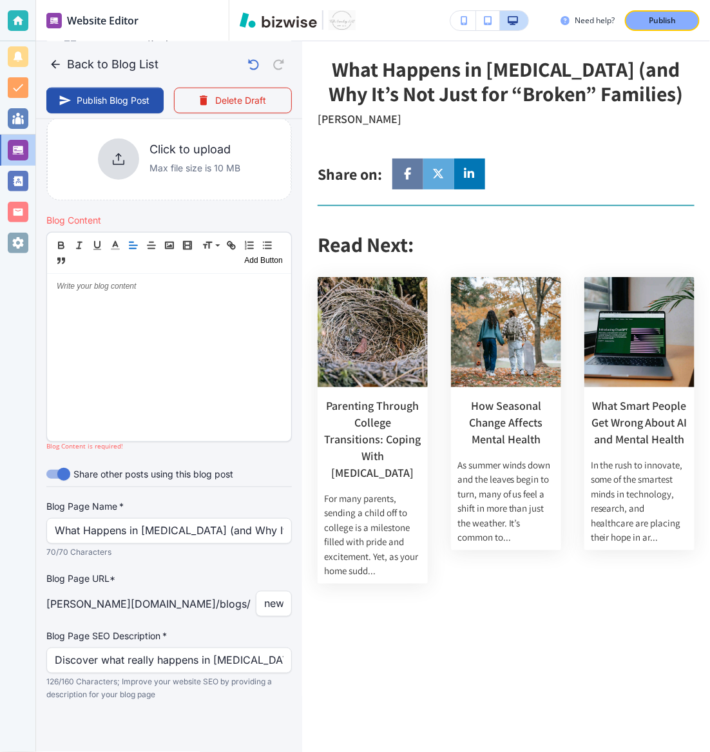
scroll to position [329, 0]
click at [264, 556] on input "new-blog-post" at bounding box center [273, 604] width 19 height 24
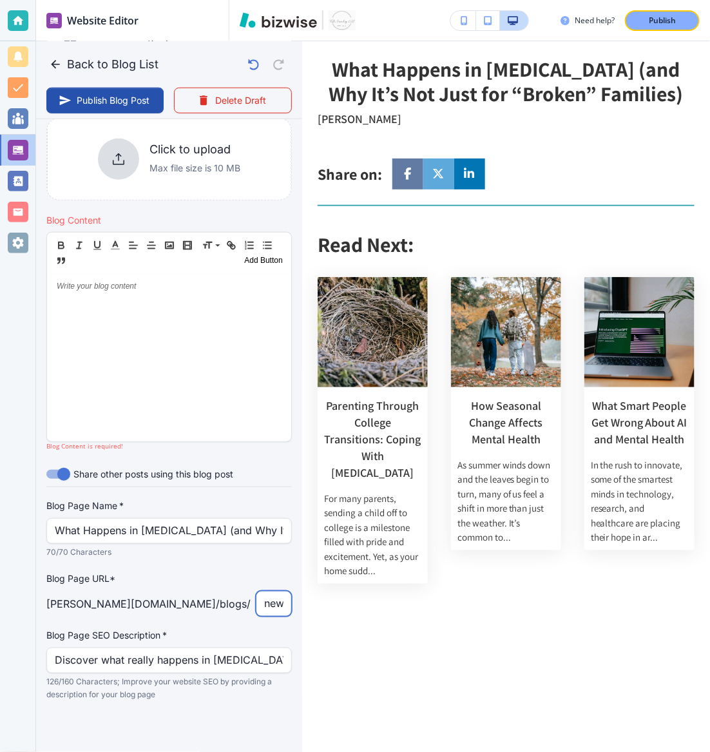
click at [264, 556] on input "new-blog-post" at bounding box center [273, 604] width 19 height 24
paste input "What-Happens-in-Family-Therapy-and-Why-Its-Not-Just-for-Broken-Families"
type input "What-Happens-in-Family-Therapy-and-Why-Its-Not-Just-for-Broken-Families"
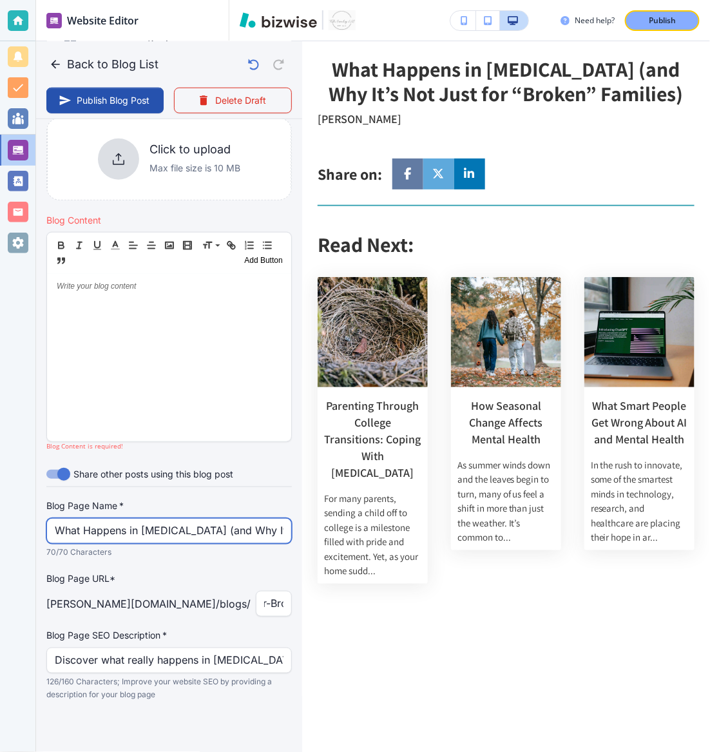
click at [125, 527] on input "What Happens in Family Therapy (and Why It’s Not Just for “Broken” Fam" at bounding box center [169, 531] width 229 height 24
click at [115, 533] on input "What Happens in Family Therapy (and Why It’s Not Just for “Broken” Fam" at bounding box center [169, 531] width 229 height 24
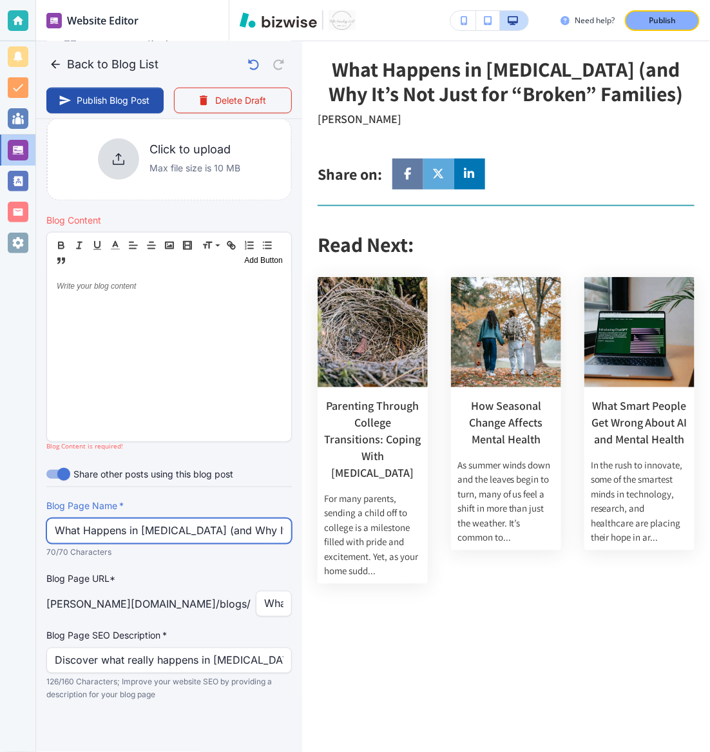
click at [115, 533] on input "What Happens in Family Therapy (and Why It’s Not Just for “Broken” Fam" at bounding box center [169, 531] width 229 height 24
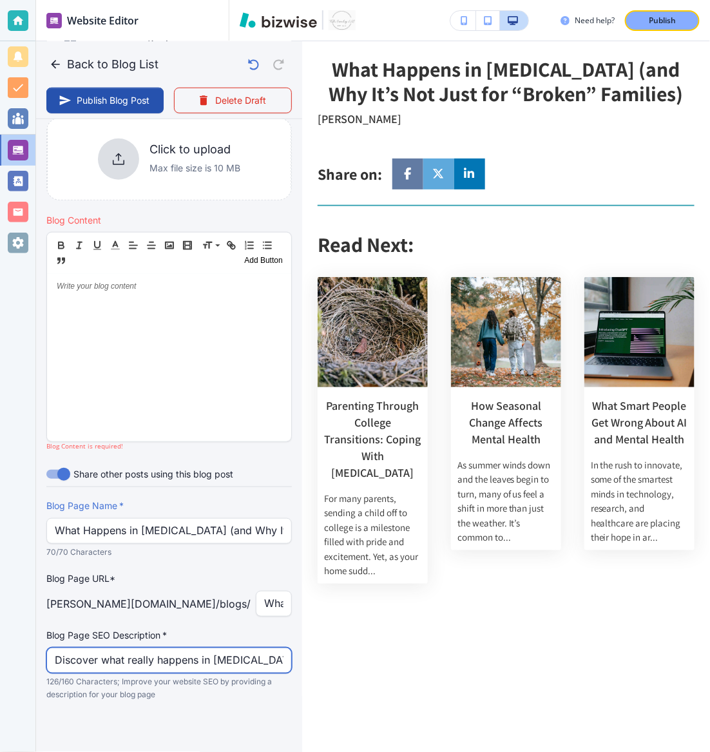
click at [252, 556] on input "Discover what really happens in family therapy, how it works, and why it helps …" at bounding box center [169, 661] width 229 height 24
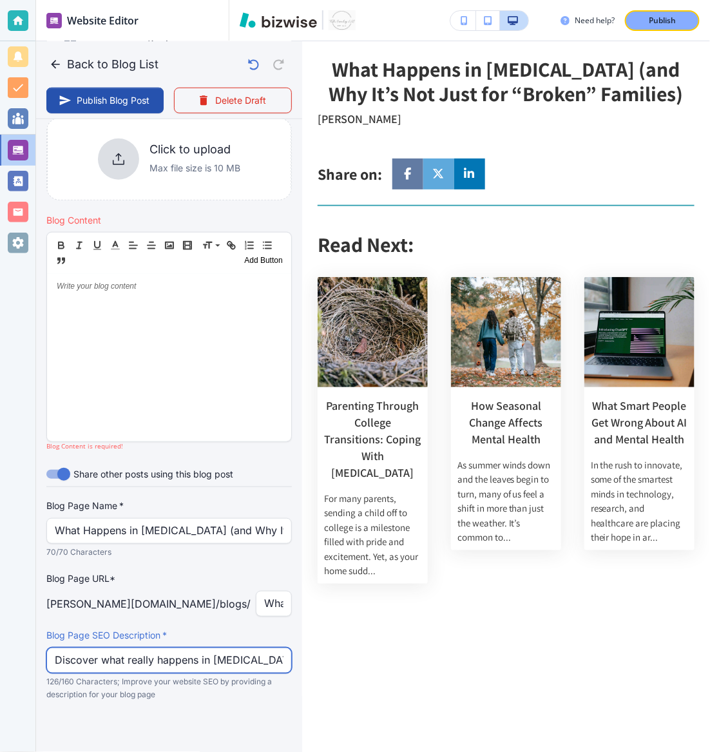
paste input "Learn what really happens in family therapy and why it helps more than “broken”…"
type input "Learn what really happens in family therapy and why it helps more than “broken”…"
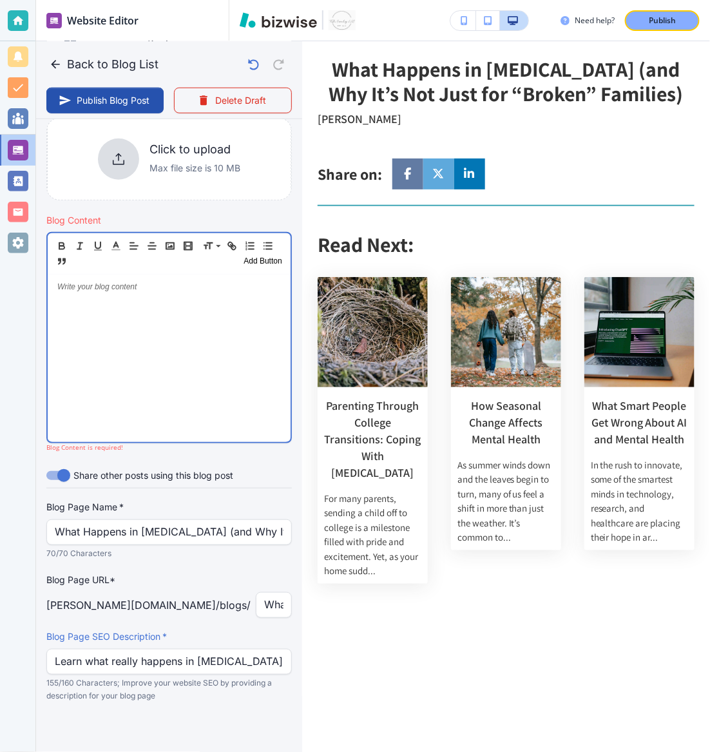
click at [148, 342] on div at bounding box center [169, 359] width 243 height 168
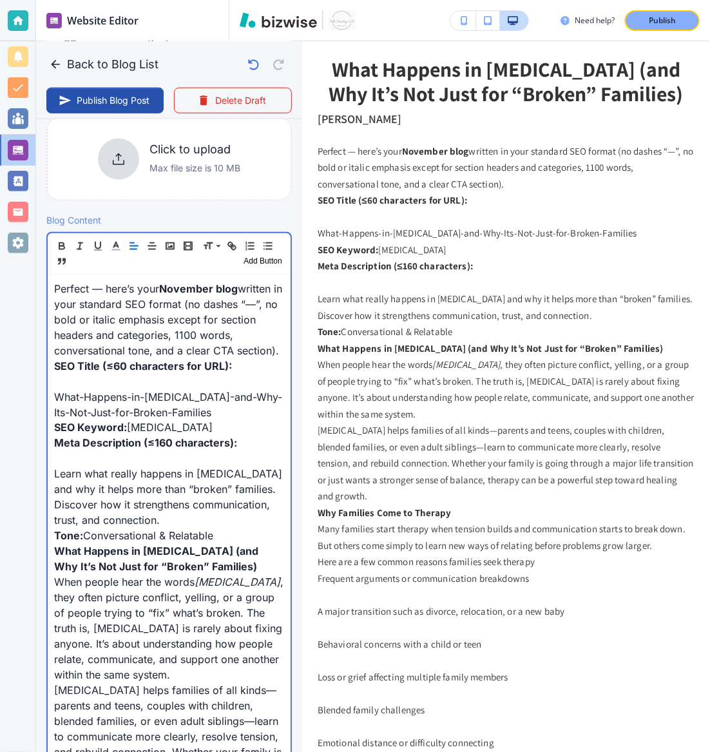
scroll to position [329, 0]
drag, startPoint x: 226, startPoint y: 537, endPoint x: 24, endPoint y: 226, distance: 371.1
click at [24, 226] on div "Website Editor Pages Edit, add, and delete pages or manage your page order Upda…" at bounding box center [355, 376] width 710 height 752
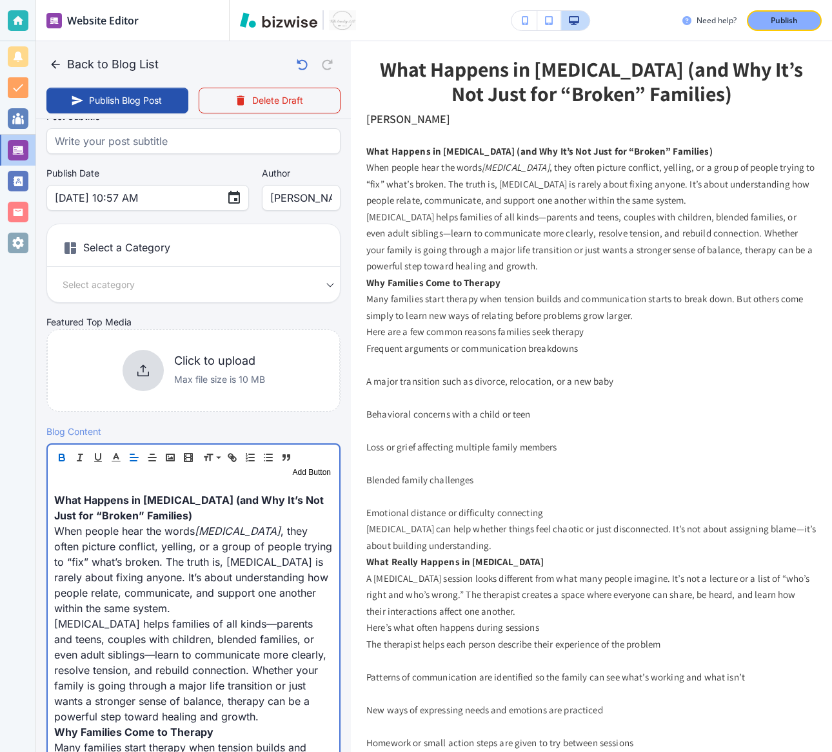
scroll to position [106, 0]
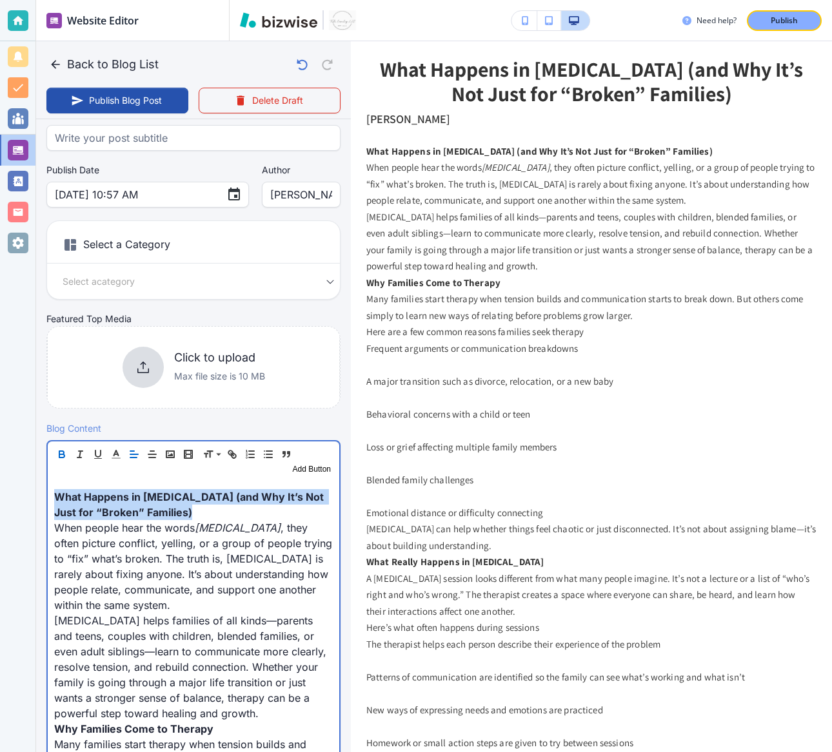
drag, startPoint x: 202, startPoint y: 509, endPoint x: 23, endPoint y: 476, distance: 181.6
click at [23, 475] on div "Website Editor Pages Edit, add, and delete pages or manage your page order Upda…" at bounding box center [416, 376] width 832 height 752
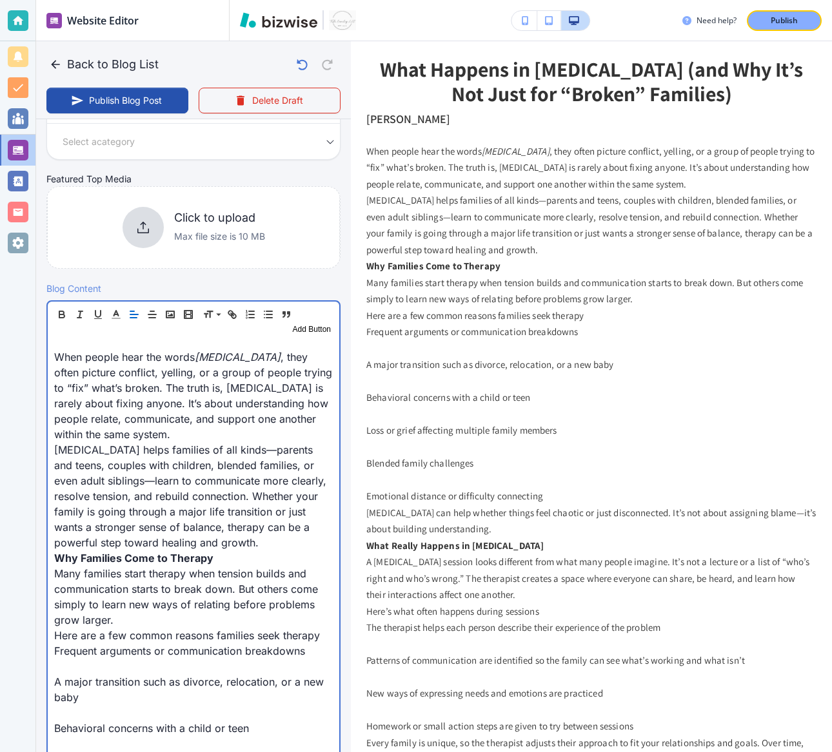
scroll to position [248, 0]
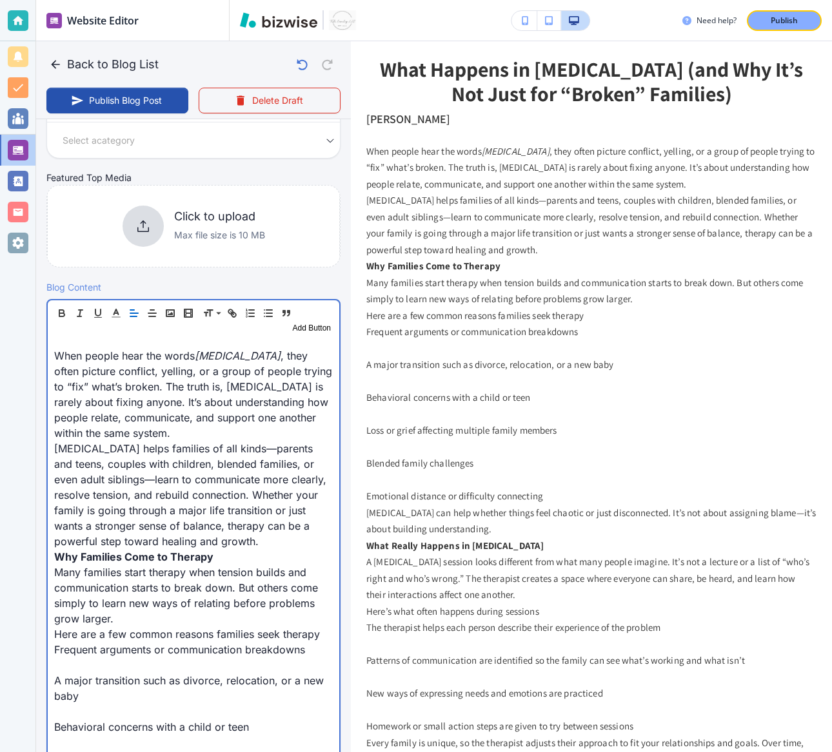
click at [217, 431] on p "When people hear the words family therapy , they often picture conflict, yellin…" at bounding box center [193, 394] width 279 height 93
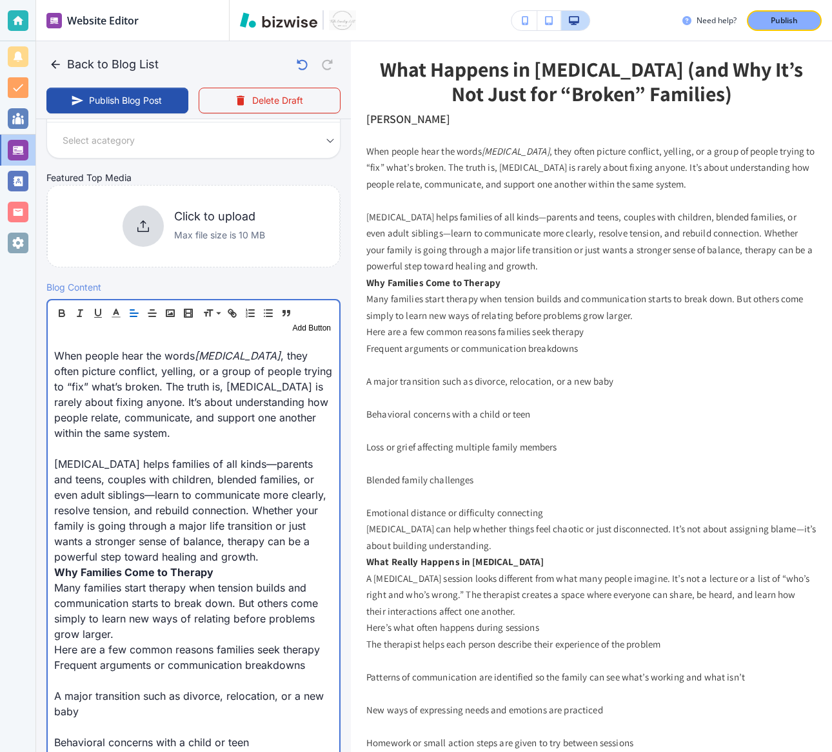
click at [262, 556] on p "Family therapy helps families of all kinds—parents and teens, couples with chil…" at bounding box center [193, 510] width 279 height 108
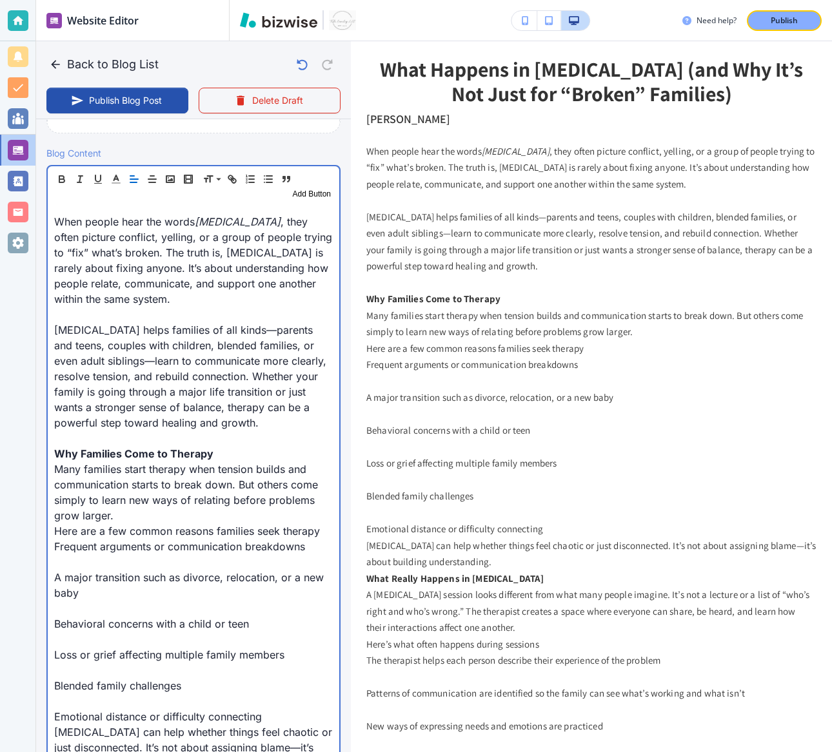
scroll to position [386, 0]
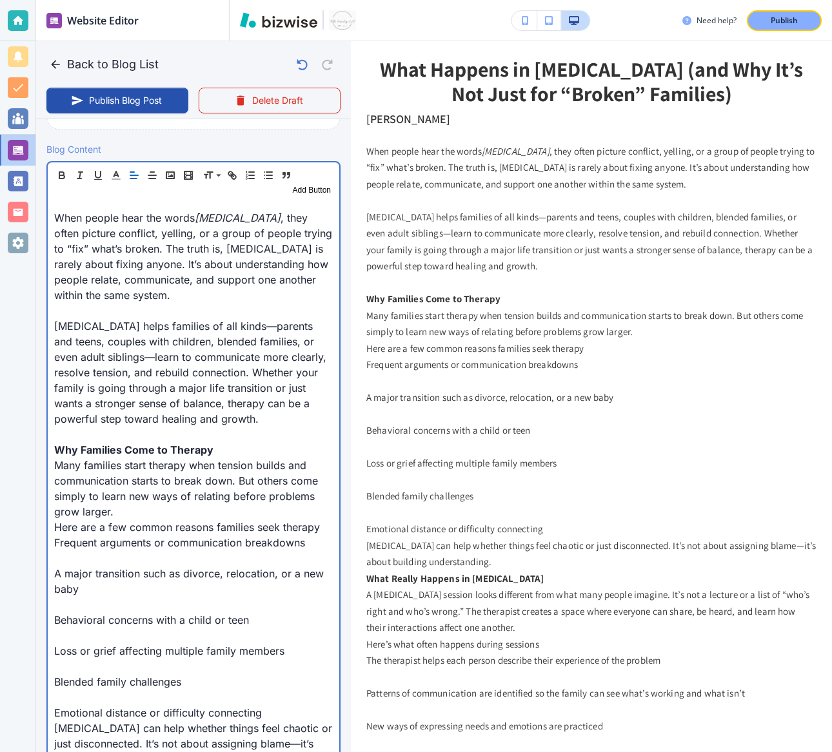
click at [124, 452] on strong "Why Families Come to Therapy" at bounding box center [133, 450] width 159 height 13
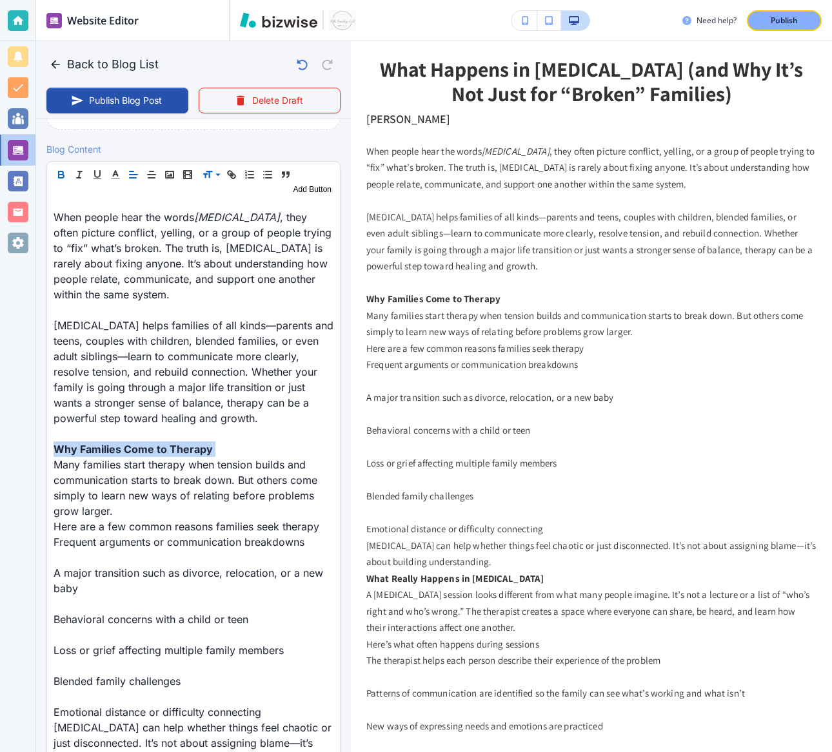
scroll to position [385, 0]
click at [213, 205] on span at bounding box center [221, 208] width 39 height 15
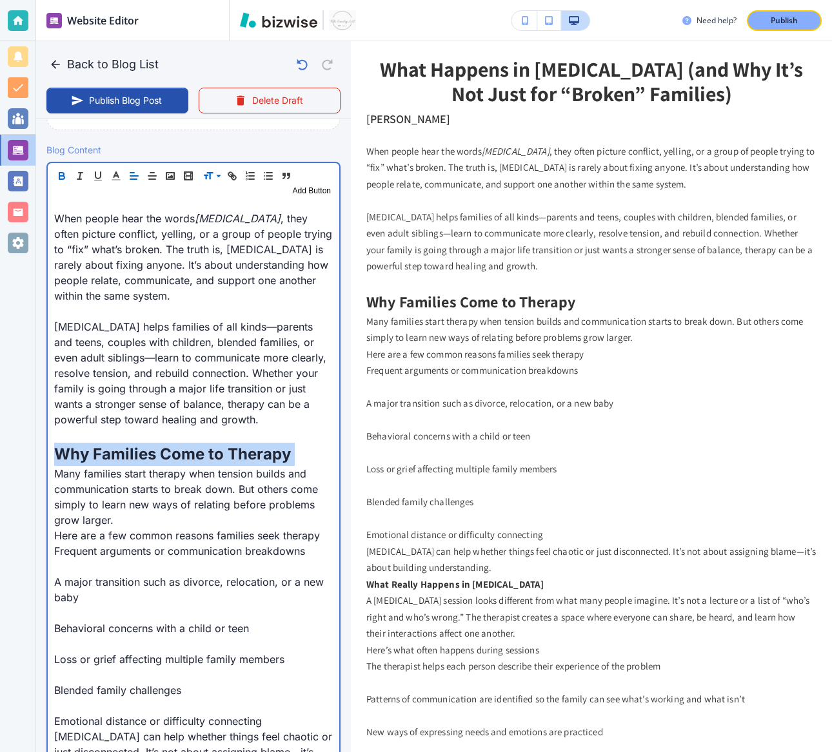
scroll to position [386, 0]
click at [175, 516] on p "Many families start therapy when tension builds and communication starts to bre…" at bounding box center [193, 496] width 279 height 62
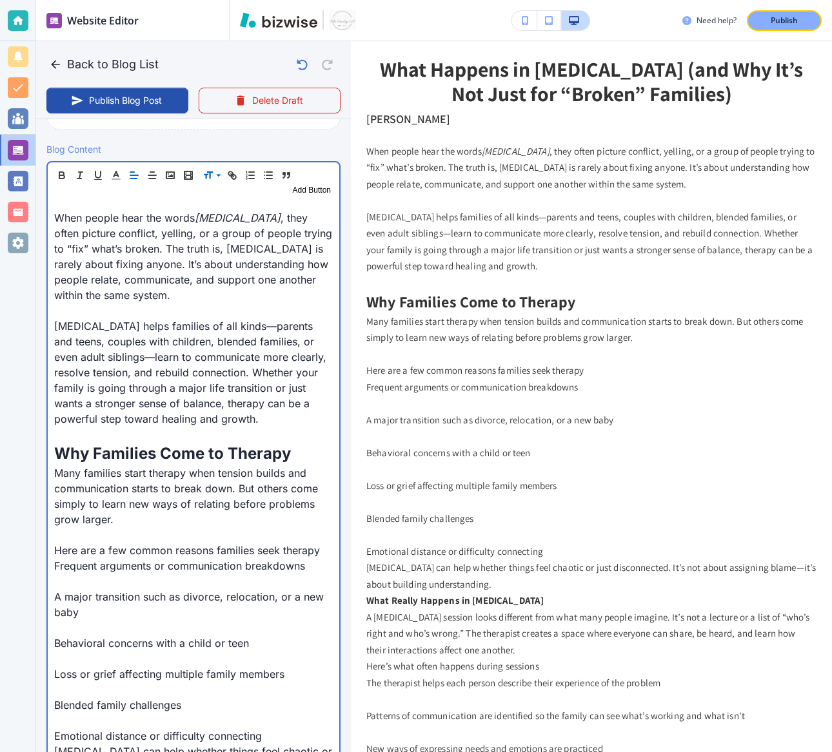
click at [135, 556] on p "A major transition such as divorce, relocation, or a new baby" at bounding box center [193, 604] width 279 height 31
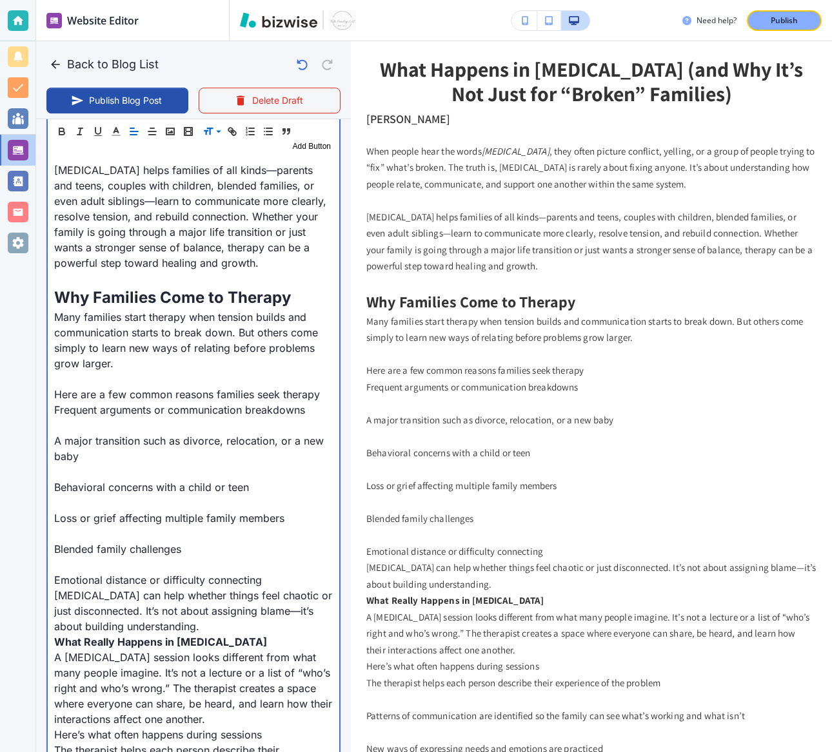
scroll to position [542, 0]
click at [107, 467] on p at bounding box center [193, 471] width 279 height 15
type input "Oct 08, 2025 10:58 AM"
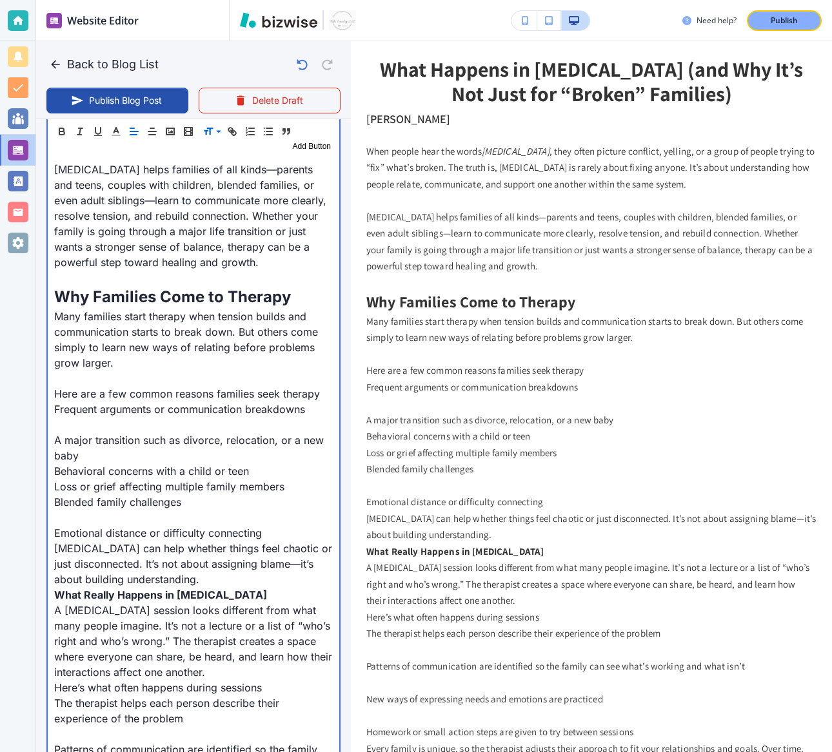
click at [120, 512] on p at bounding box center [193, 517] width 279 height 15
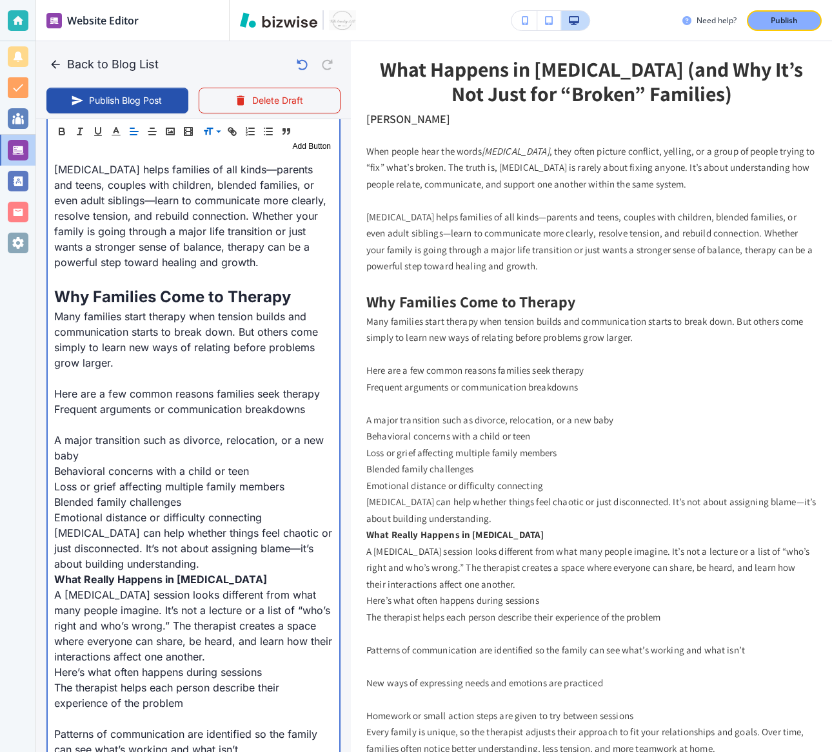
click at [211, 556] on p "Family therapy can help whether things feel chaotic or just disconnected. It’s …" at bounding box center [193, 548] width 279 height 46
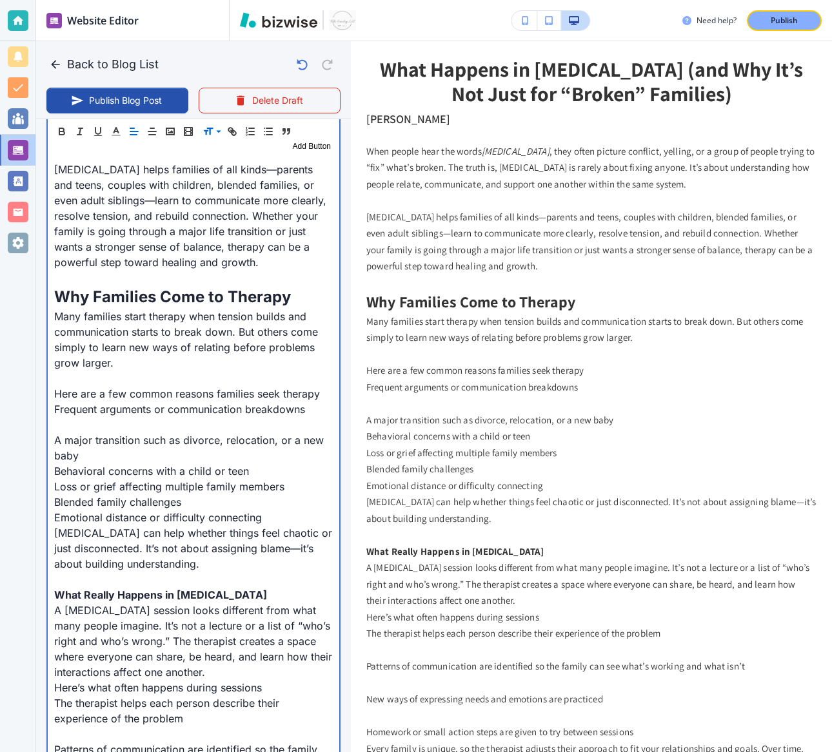
click at [103, 429] on p at bounding box center [193, 424] width 279 height 15
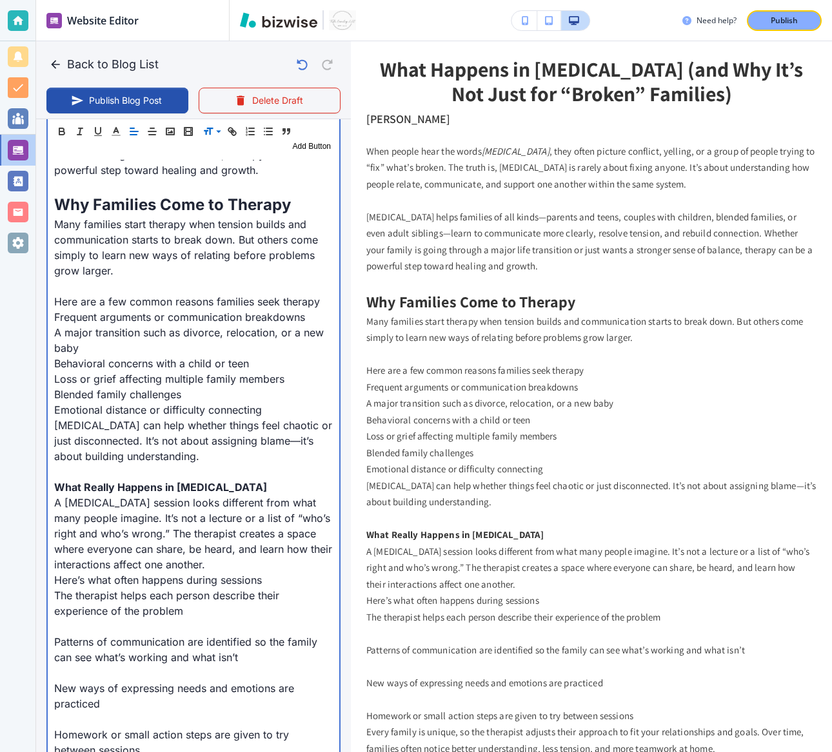
scroll to position [642, 0]
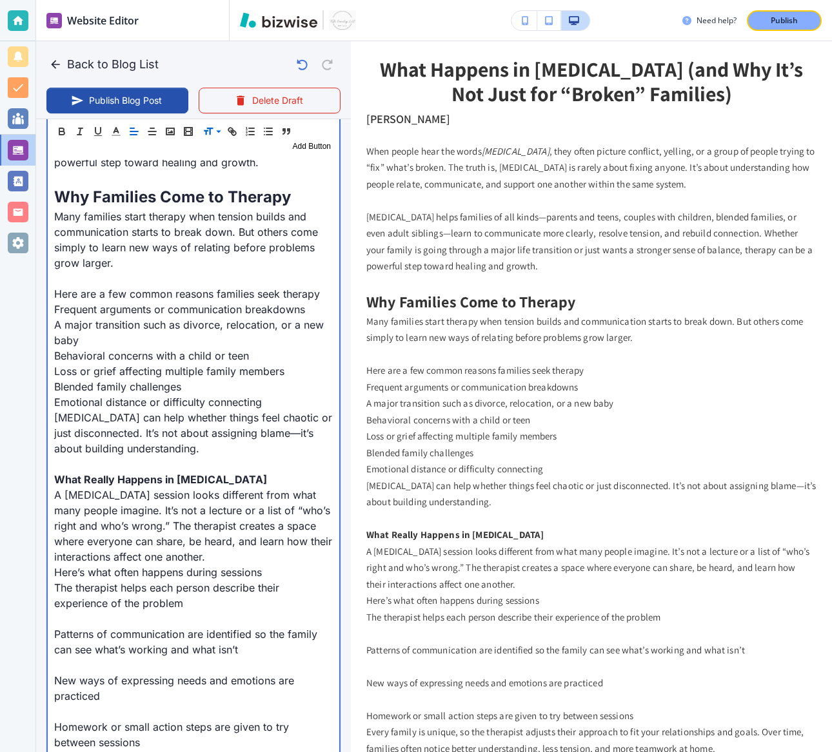
click at [280, 404] on p "Emotional distance or difficulty connecting" at bounding box center [193, 402] width 279 height 15
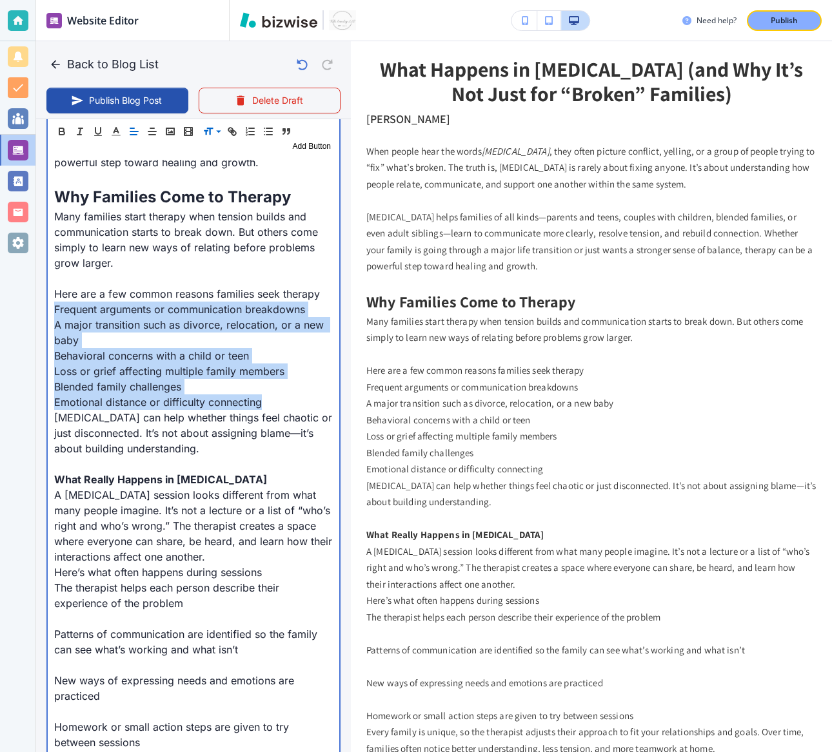
drag, startPoint x: 269, startPoint y: 402, endPoint x: 50, endPoint y: 313, distance: 236.0
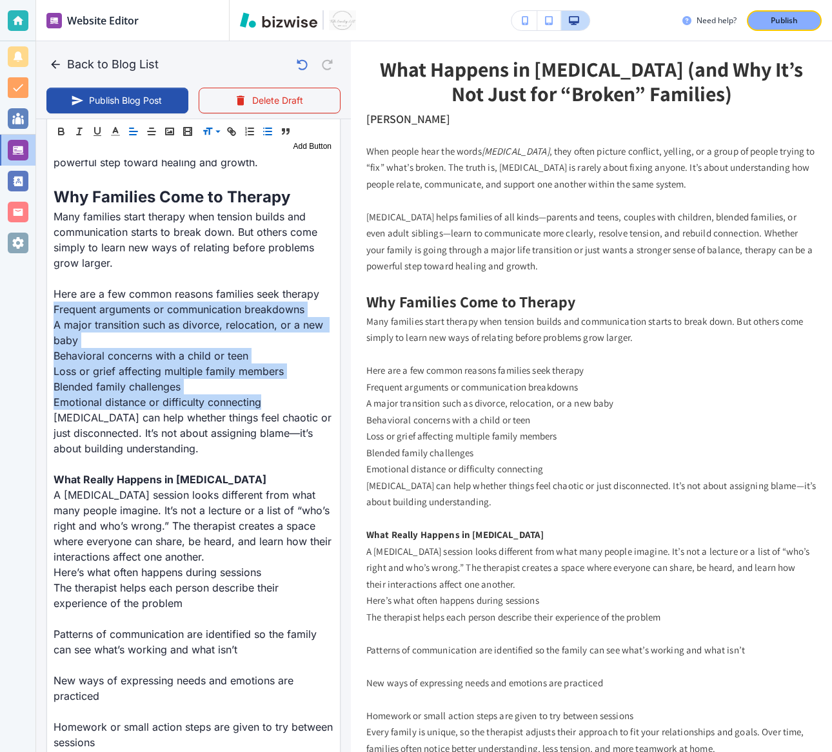
click at [266, 127] on icon "button" at bounding box center [268, 132] width 12 height 12
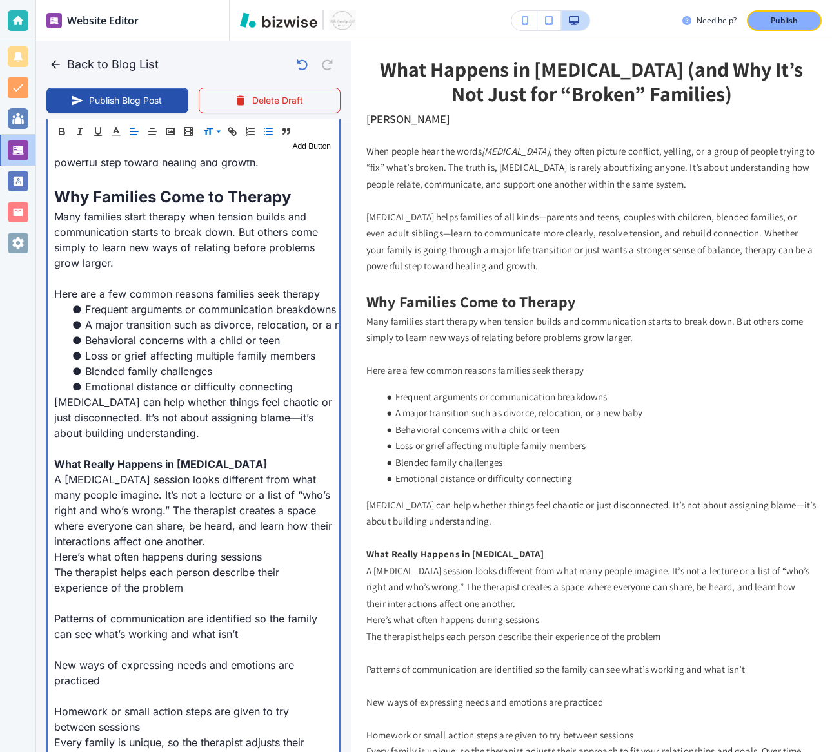
click at [315, 294] on p "Here are a few common reasons families seek therapy" at bounding box center [193, 293] width 279 height 15
click at [166, 272] on p at bounding box center [193, 278] width 279 height 15
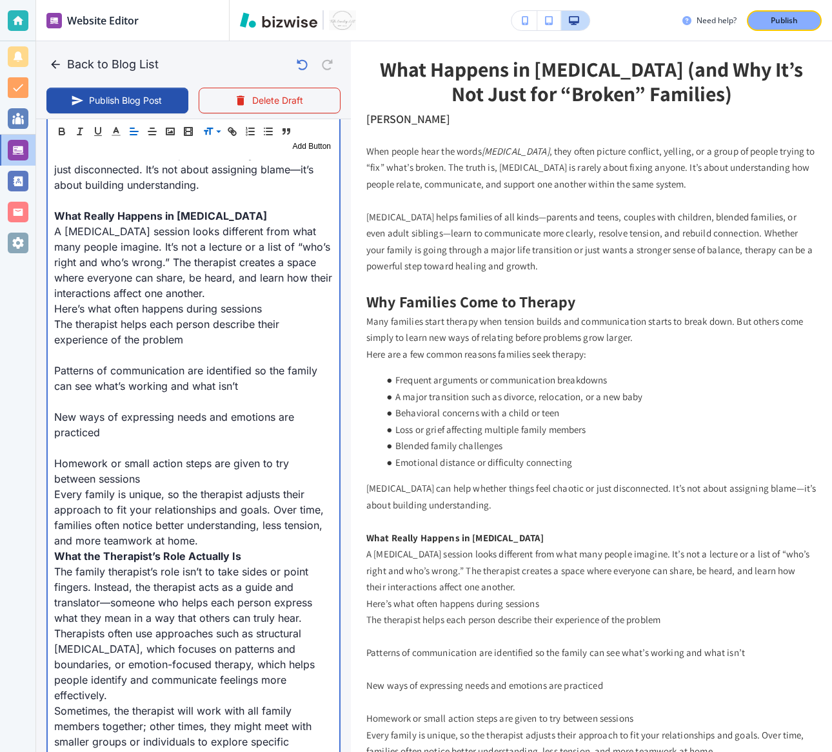
scroll to position [877, 0]
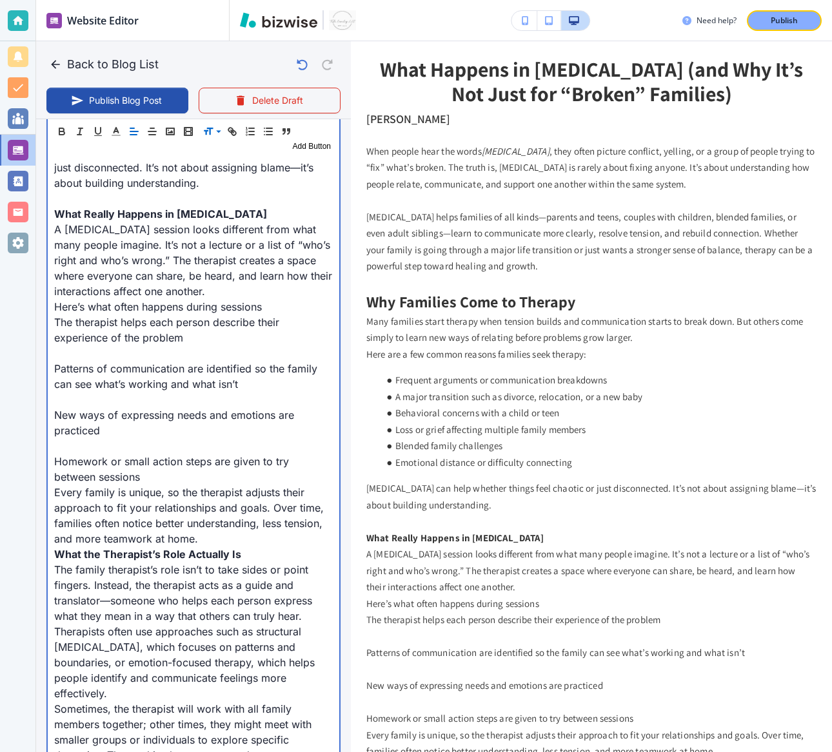
click at [99, 212] on strong "What Really Happens in Family Therapy" at bounding box center [160, 214] width 213 height 13
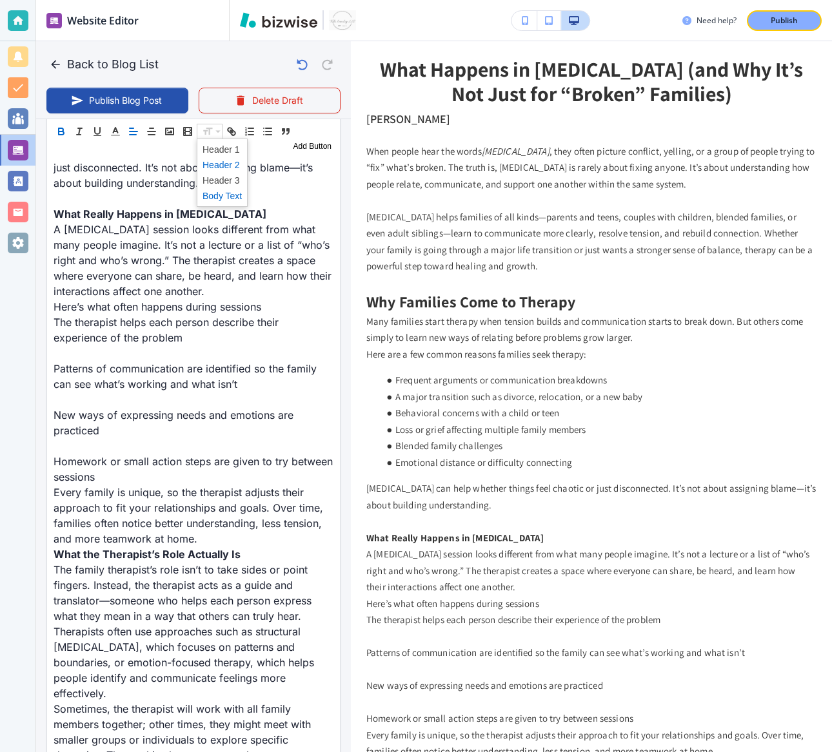
click at [211, 162] on span at bounding box center [221, 164] width 39 height 15
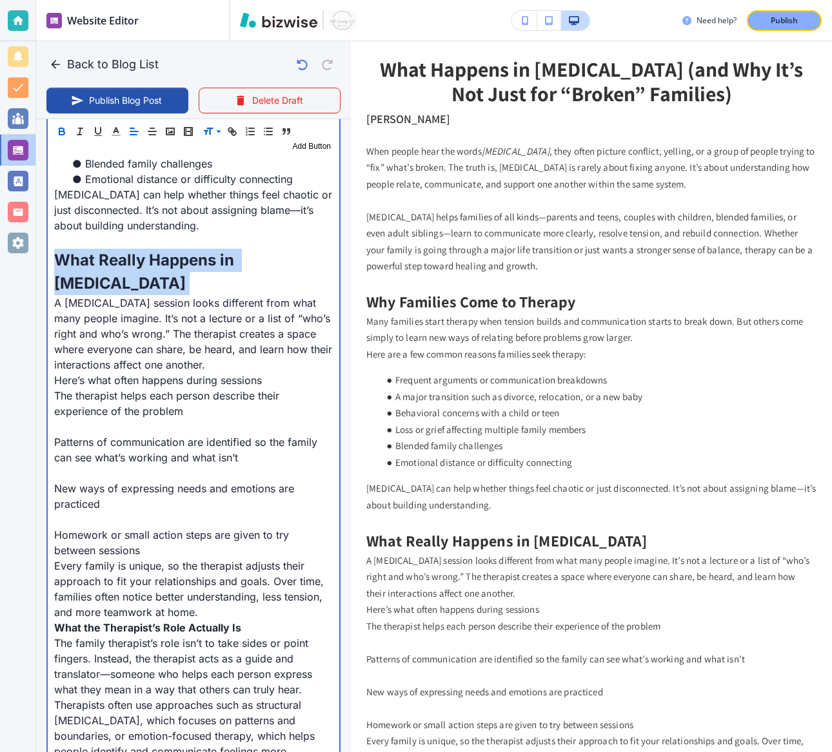
scroll to position [842, 0]
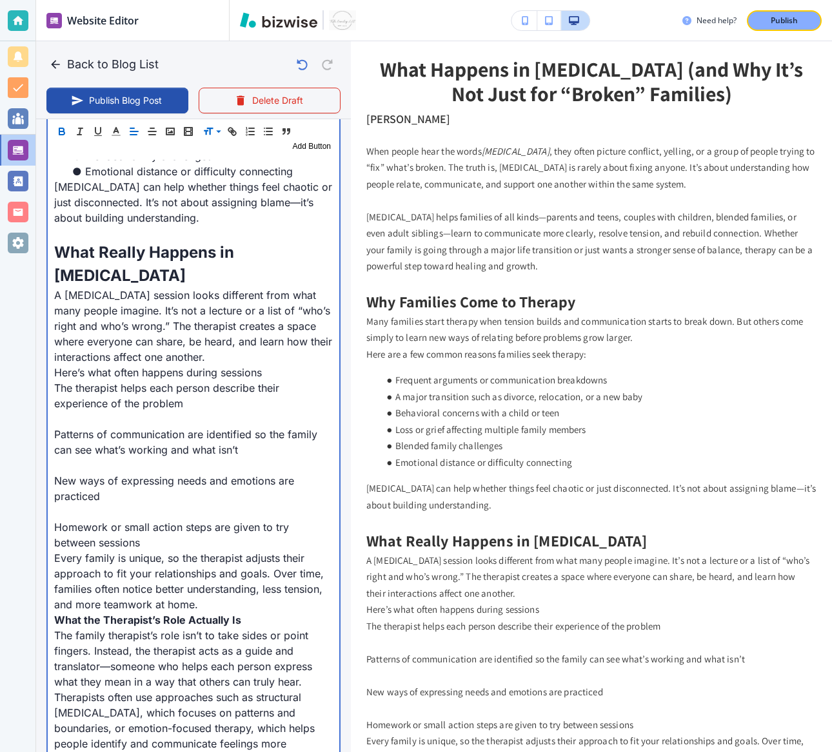
click at [226, 360] on p "A family therapy session looks different from what many people imagine. It’s no…" at bounding box center [193, 326] width 279 height 77
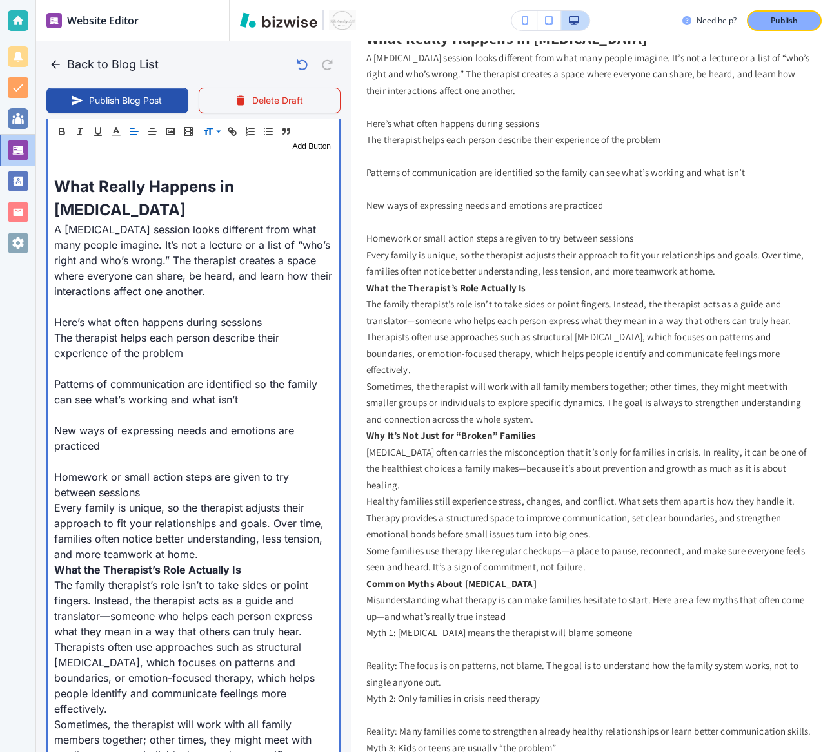
scroll to position [909, 0]
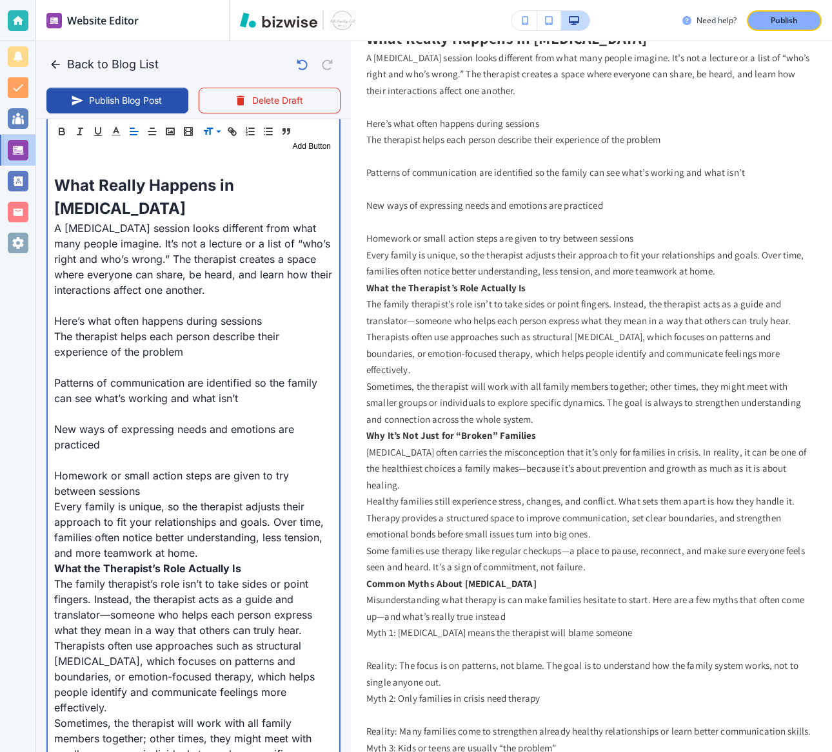
click at [183, 367] on p at bounding box center [193, 367] width 279 height 15
click at [144, 487] on p "Homework or small action steps are given to try between sessions" at bounding box center [193, 483] width 279 height 31
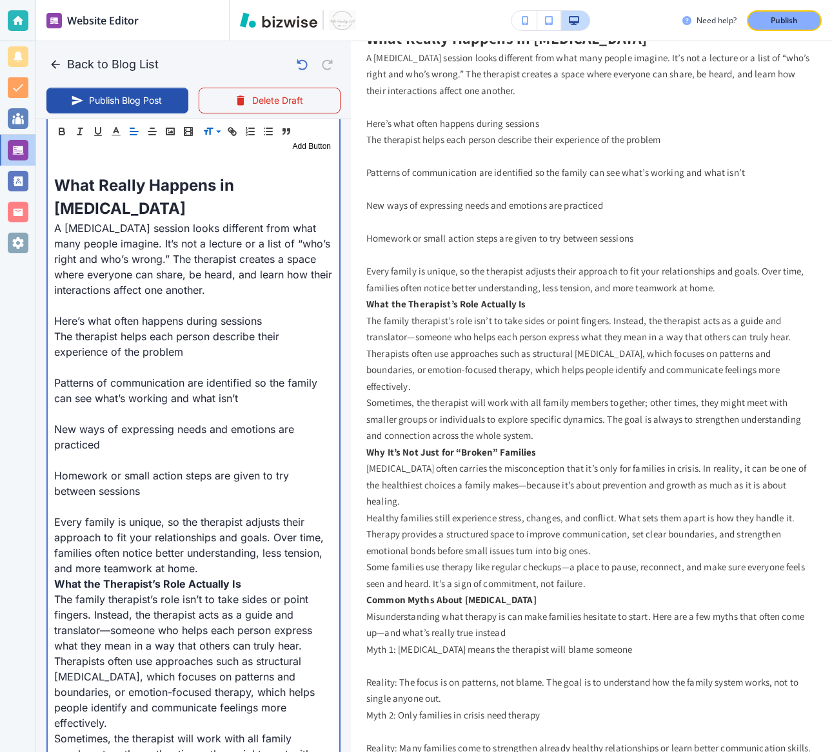
click at [135, 451] on p "New ways of expressing needs and emotions are practiced" at bounding box center [193, 437] width 279 height 31
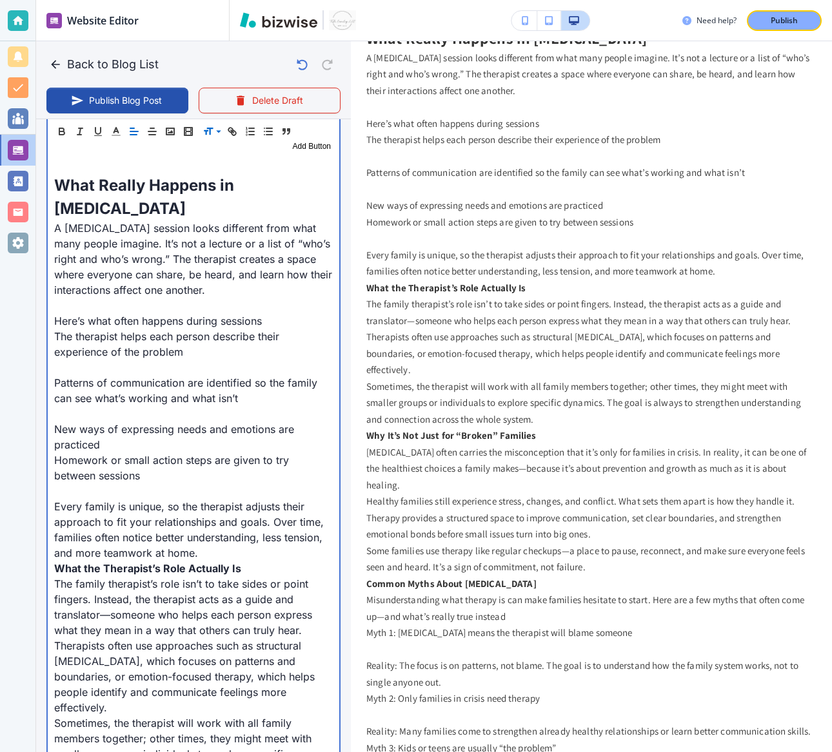
click at [105, 412] on p at bounding box center [193, 413] width 279 height 15
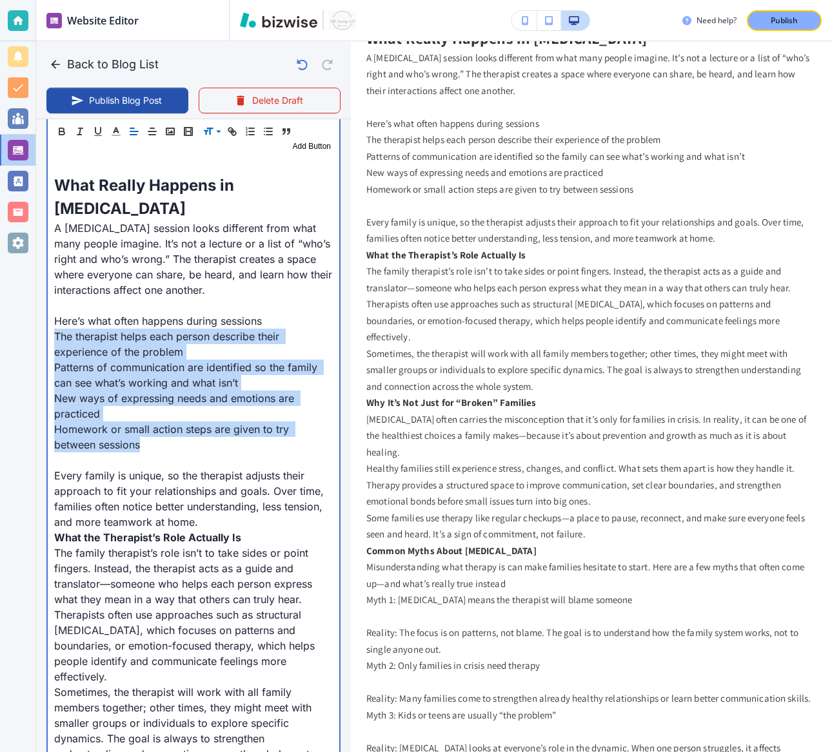
drag, startPoint x: 110, startPoint y: 445, endPoint x: 46, endPoint y: 333, distance: 128.7
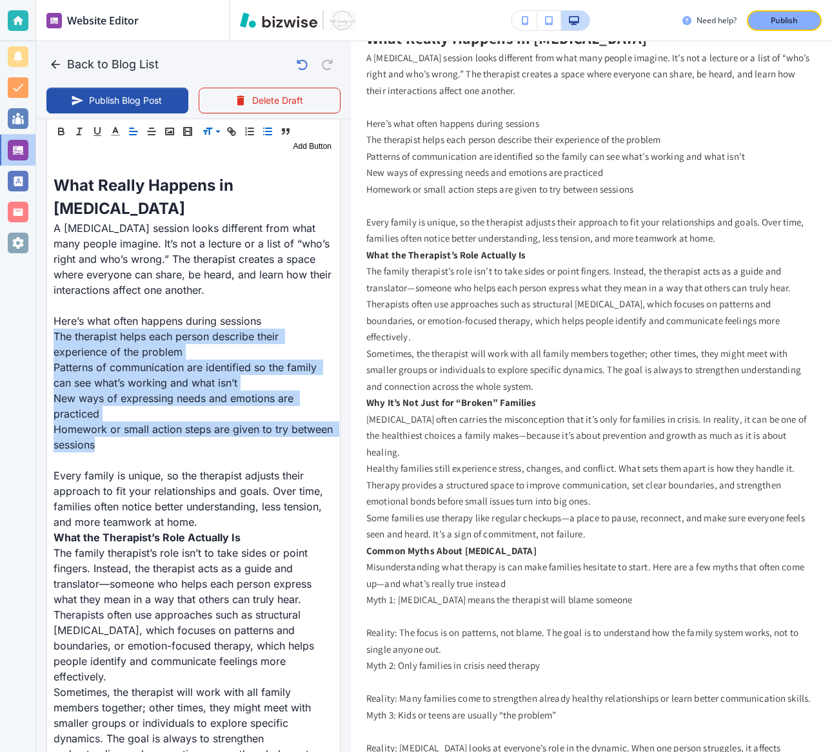
click at [266, 126] on icon "button" at bounding box center [268, 132] width 12 height 12
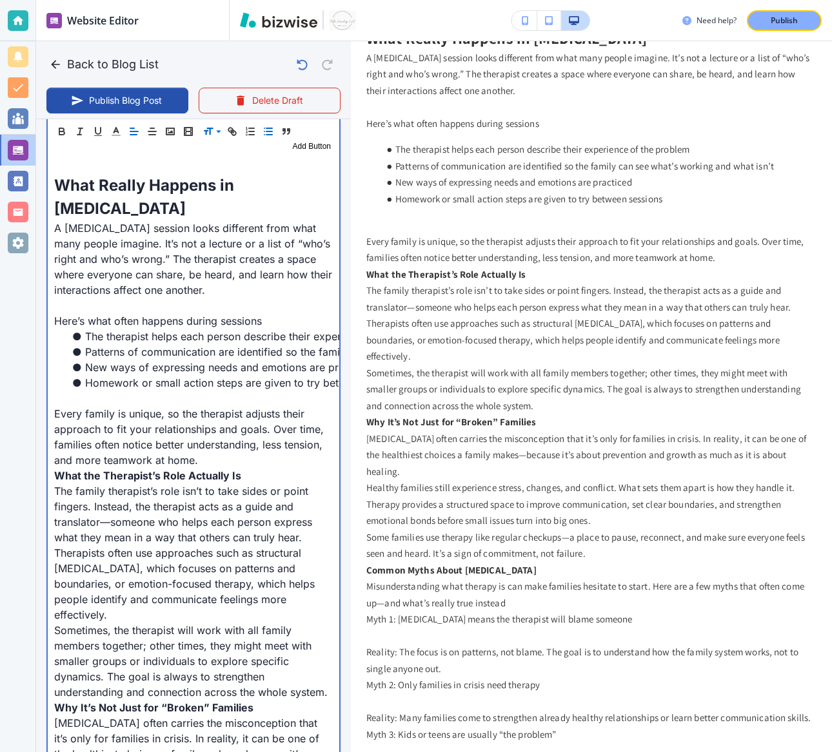
click at [286, 327] on p "Here’s what often happens during sessions" at bounding box center [193, 320] width 279 height 15
click at [188, 295] on p "A family therapy session looks different from what many people imagine. It’s no…" at bounding box center [193, 258] width 279 height 77
click at [148, 396] on p at bounding box center [193, 398] width 279 height 15
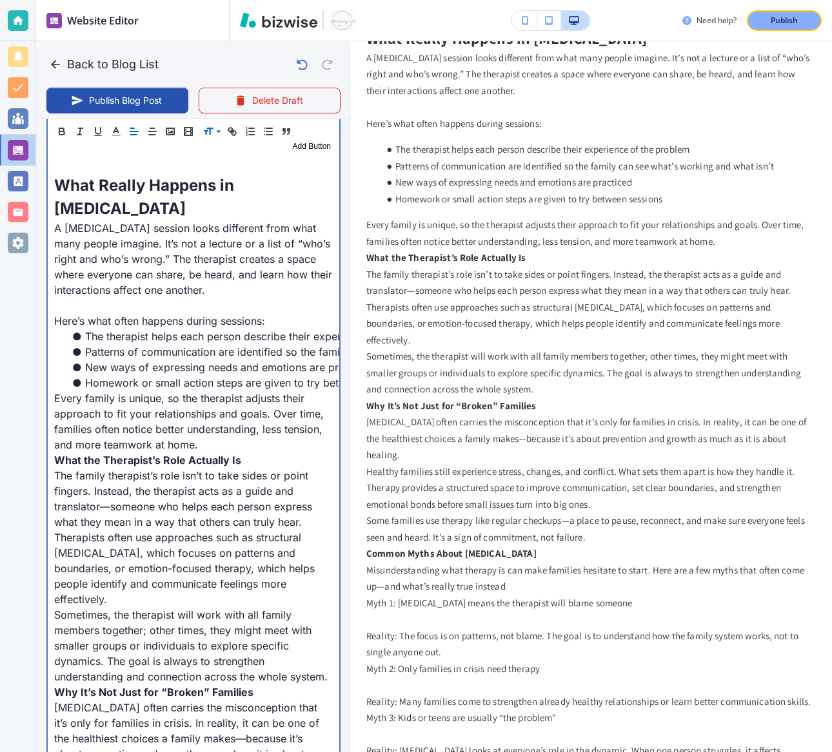
click at [197, 311] on p at bounding box center [193, 305] width 279 height 15
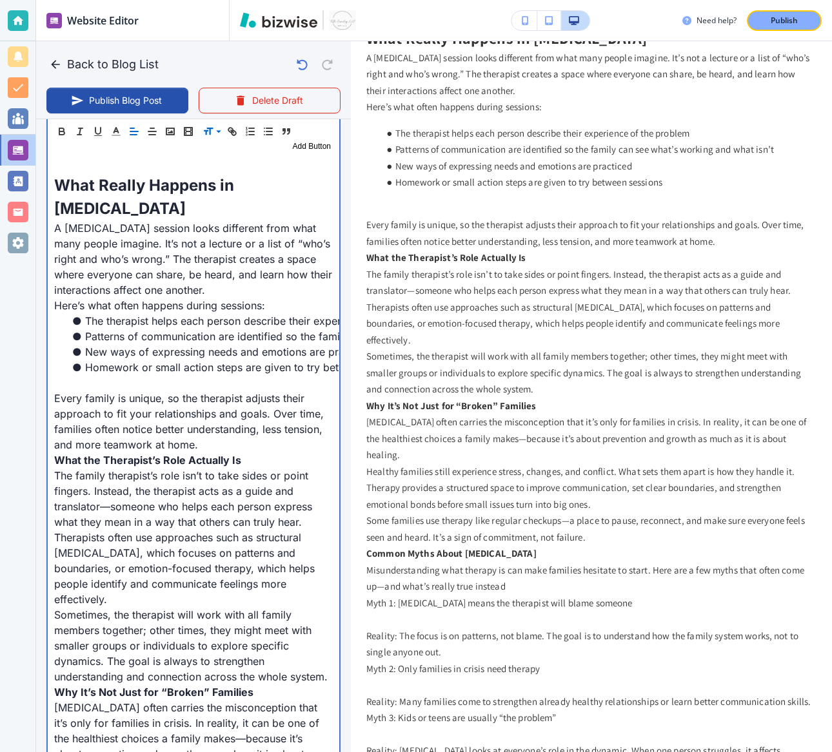
click at [206, 443] on p "Every family is unique, so the therapist adjusts their approach to fit your rel…" at bounding box center [193, 422] width 279 height 62
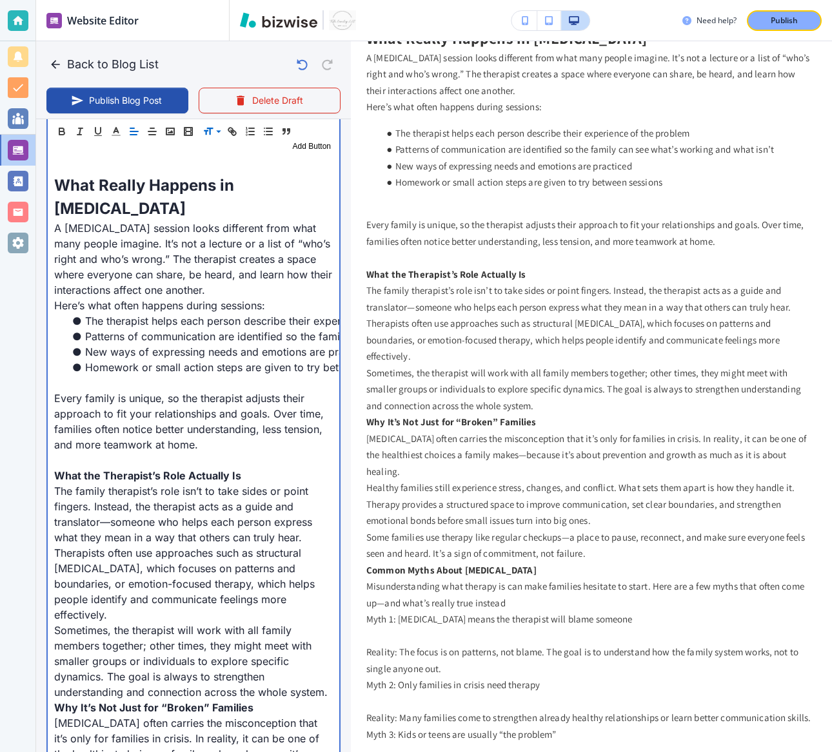
click at [146, 477] on strong "What the Therapist’s Role Actually Is" at bounding box center [147, 475] width 187 height 13
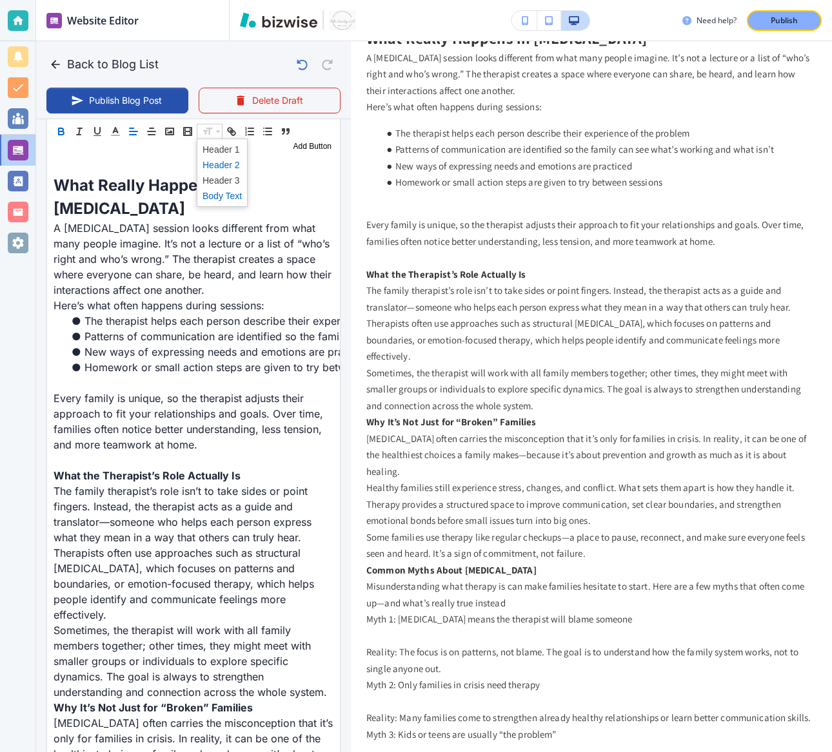
click at [216, 165] on span at bounding box center [221, 164] width 39 height 15
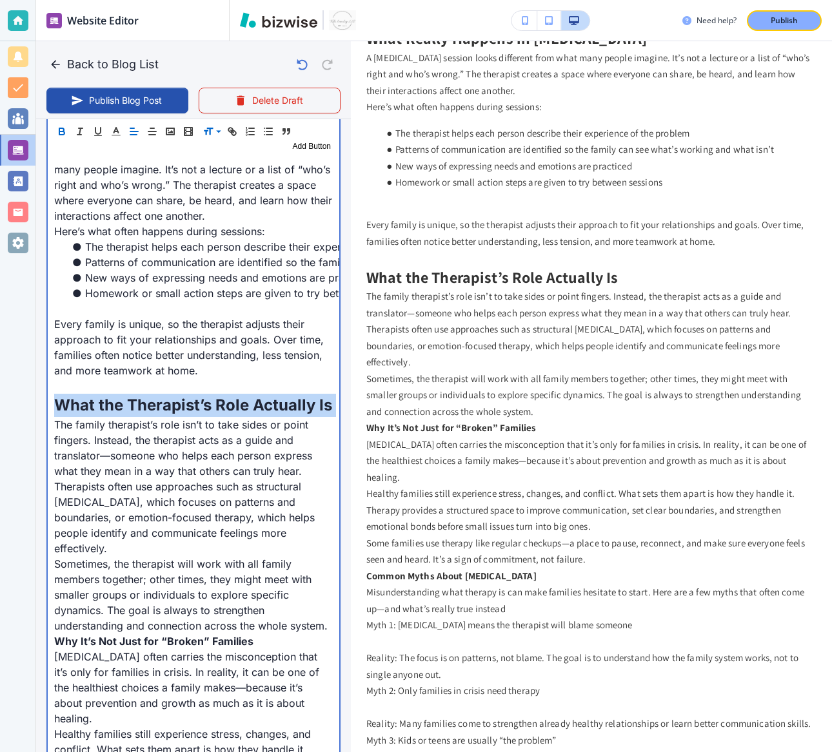
scroll to position [1122, 0]
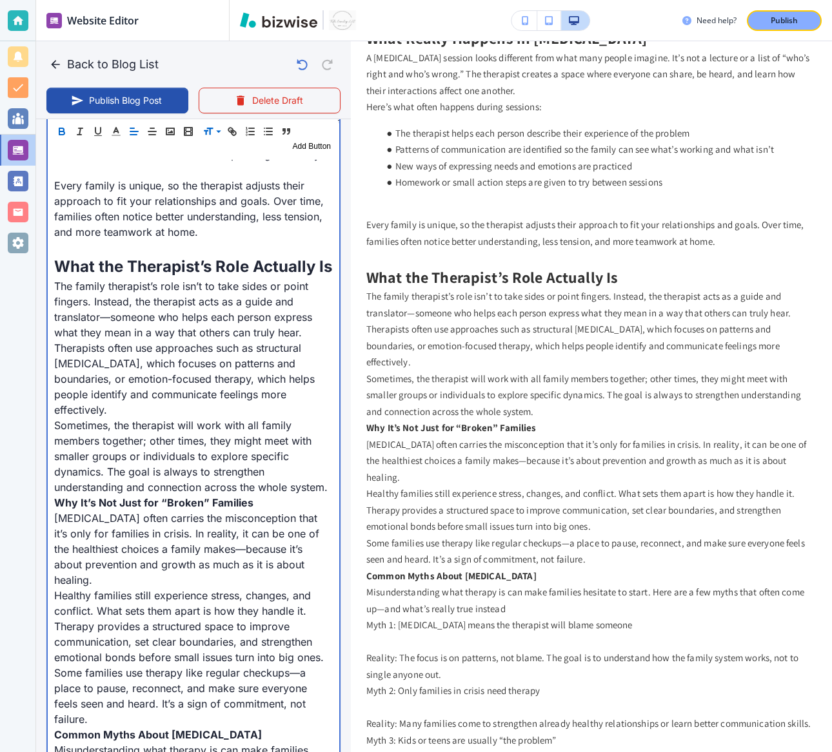
click at [199, 409] on p "Therapists often use approaches such as structural family therapy, which focuse…" at bounding box center [193, 378] width 279 height 77
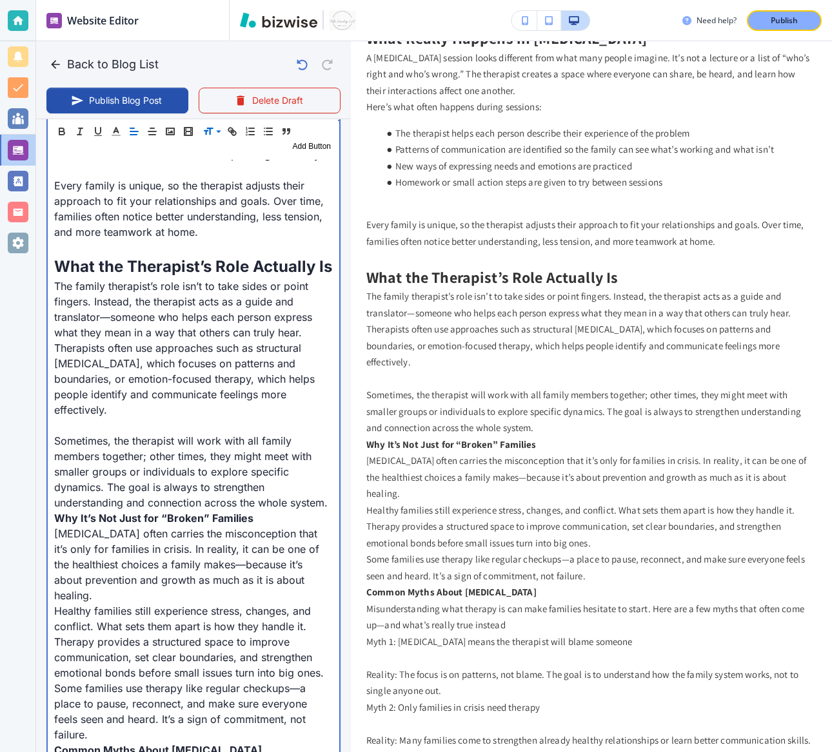
click at [329, 501] on p "Sometimes, the therapist will work with all family members together; other time…" at bounding box center [193, 471] width 279 height 77
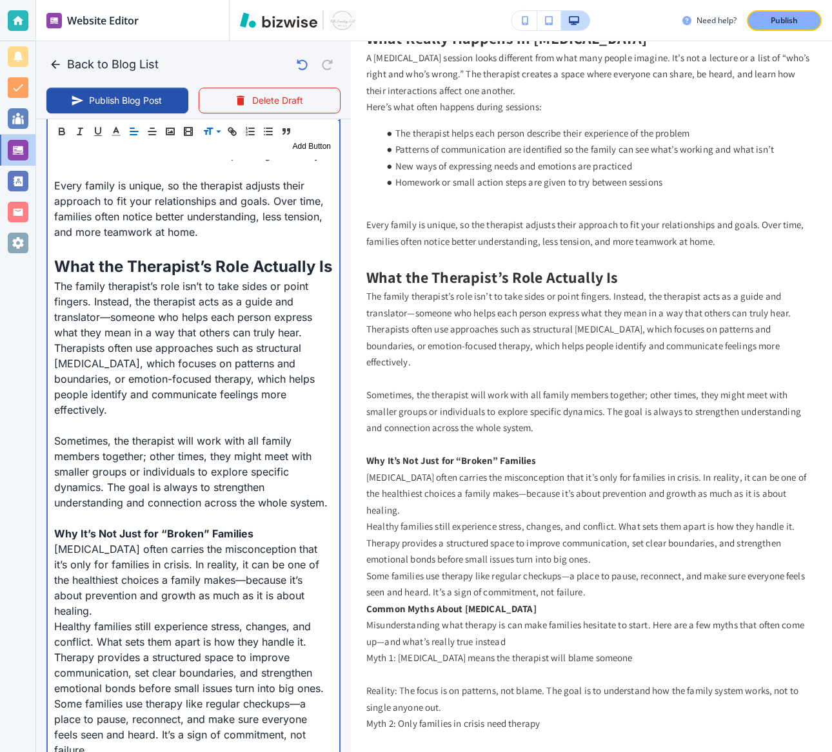
click at [170, 528] on strong "Why It’s Not Just for “Broken” Families" at bounding box center [153, 533] width 199 height 13
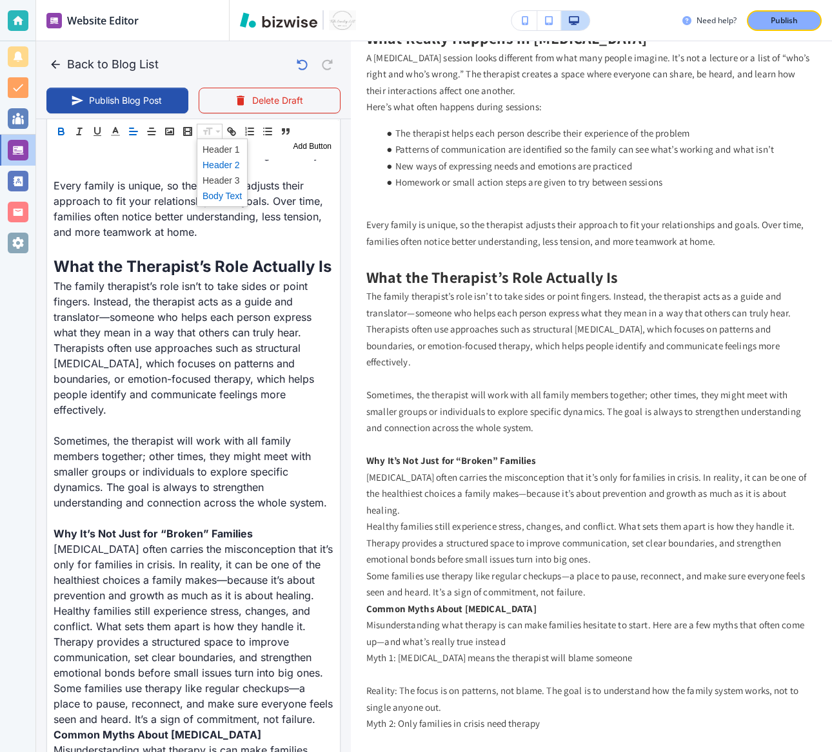
click at [220, 166] on span at bounding box center [221, 164] width 39 height 15
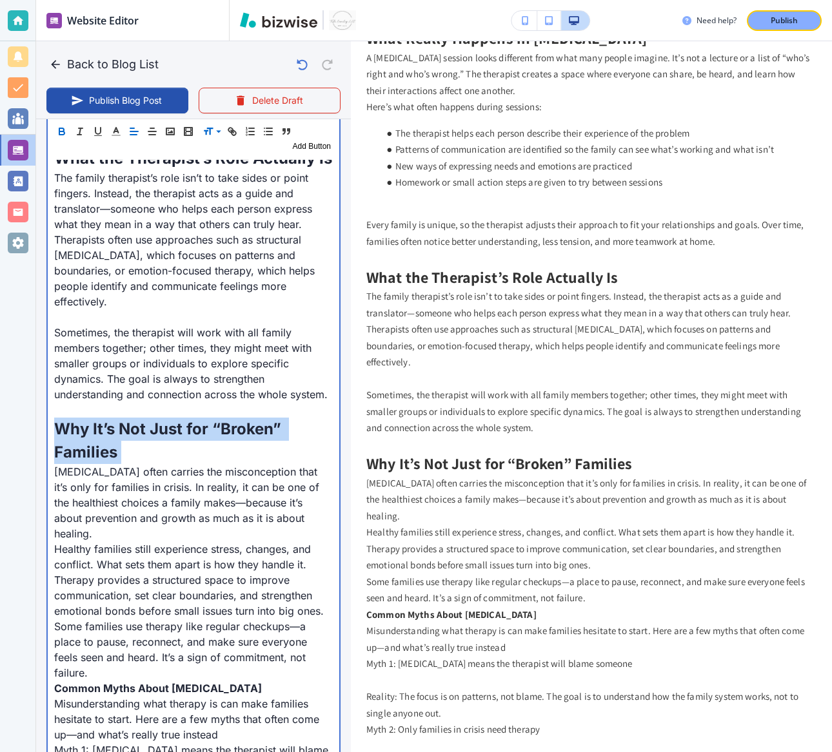
scroll to position [1264, 0]
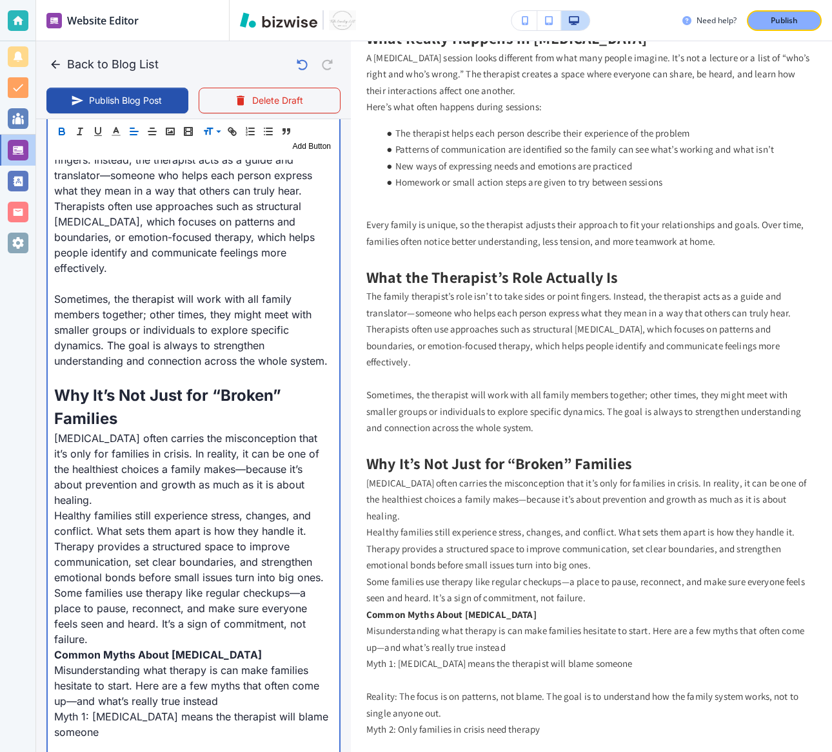
click at [323, 556] on p "Some families use therapy like regular checkups—a place to pause, reconnect, an…" at bounding box center [193, 616] width 279 height 62
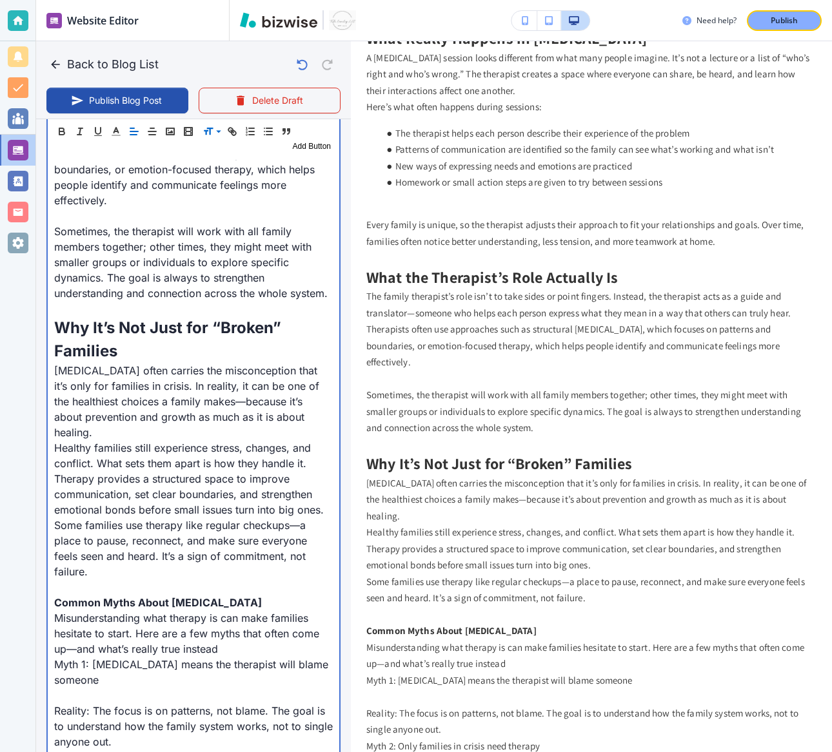
scroll to position [1338, 0]
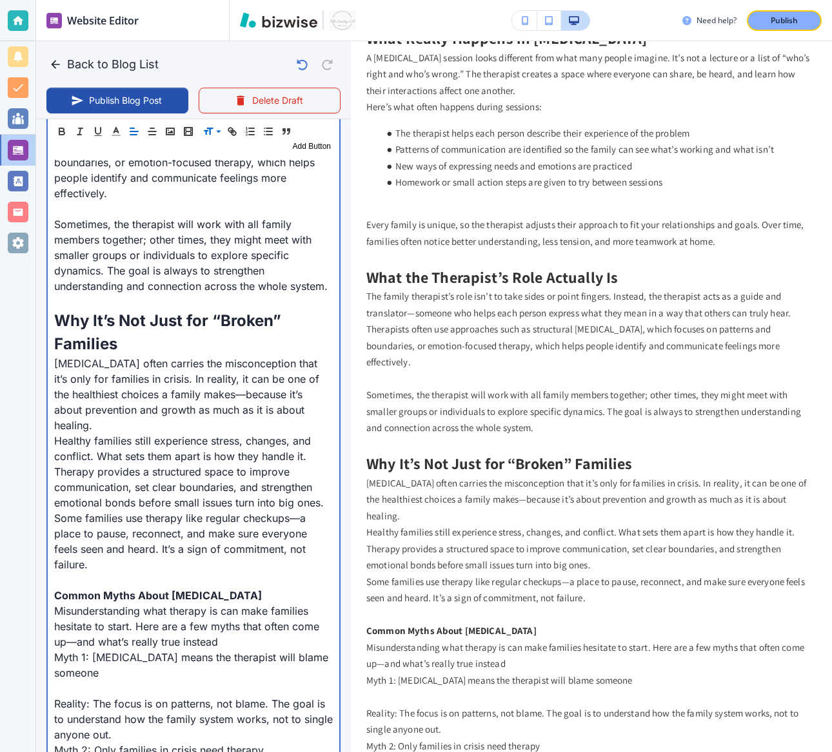
click at [329, 489] on p "Healthy families still experience stress, changes, and conflict. What sets them…" at bounding box center [193, 471] width 279 height 77
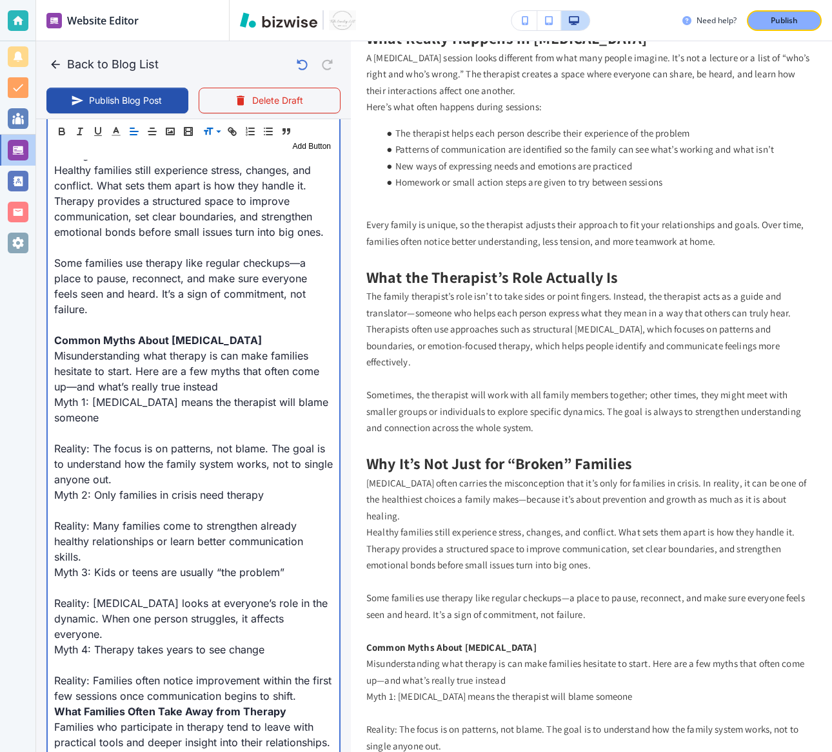
scroll to position [1627, 0]
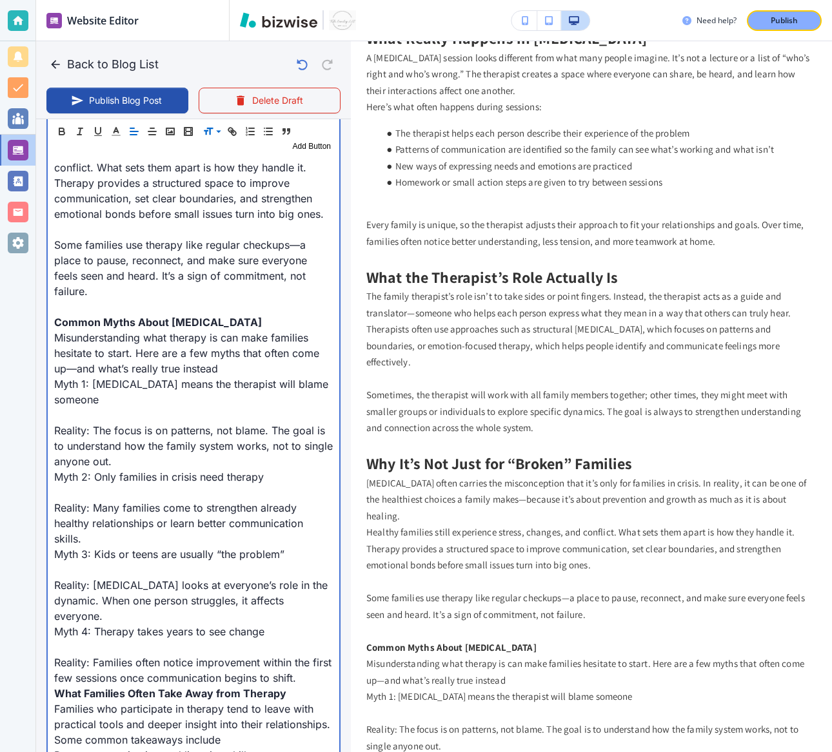
click at [228, 333] on p "Misunderstanding what therapy is can make families hesitate to start. Here are …" at bounding box center [193, 353] width 279 height 46
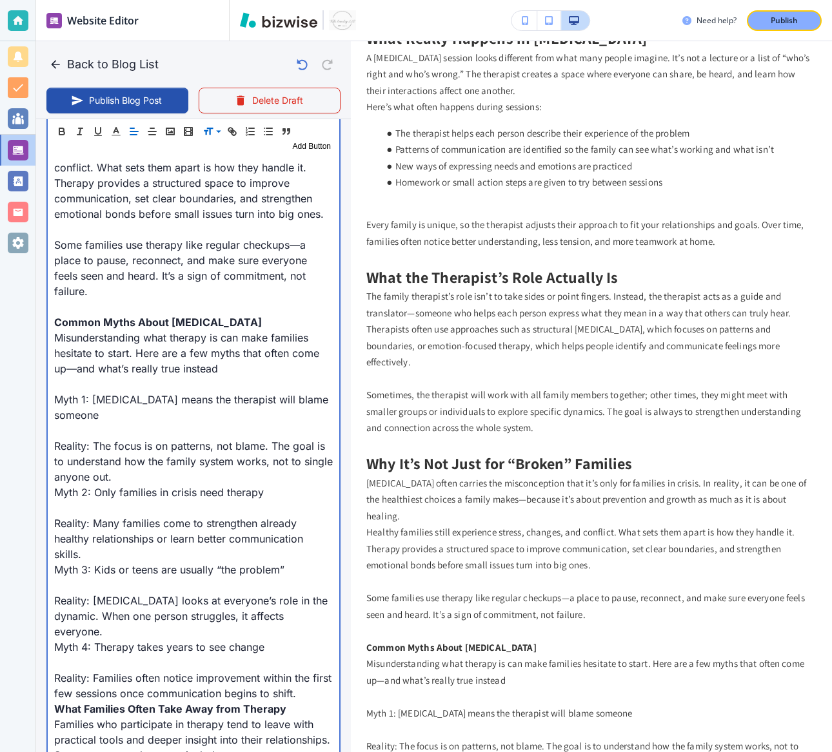
click at [66, 423] on p at bounding box center [193, 430] width 279 height 15
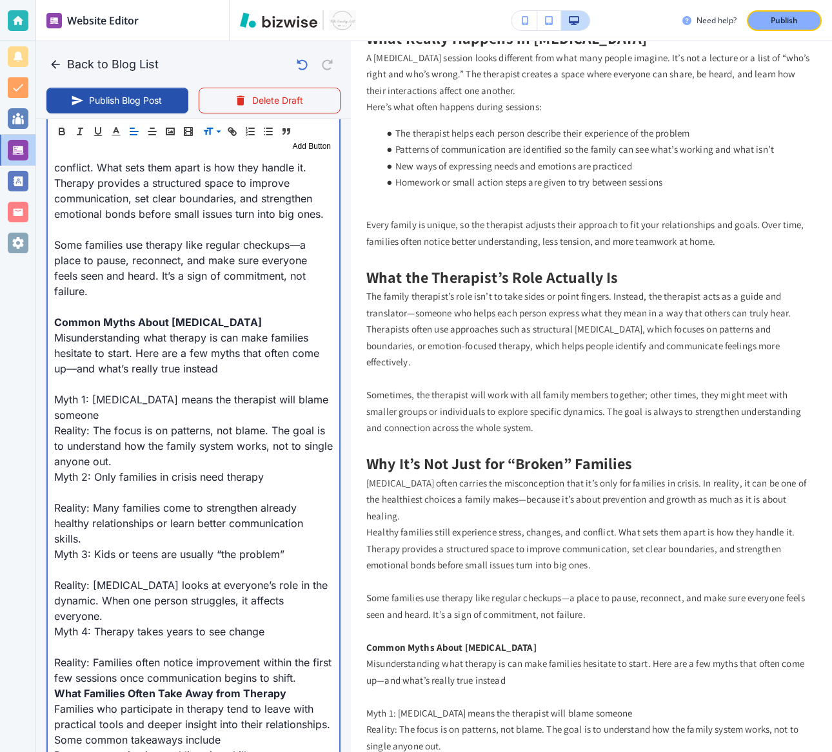
click at [96, 485] on p at bounding box center [193, 492] width 279 height 15
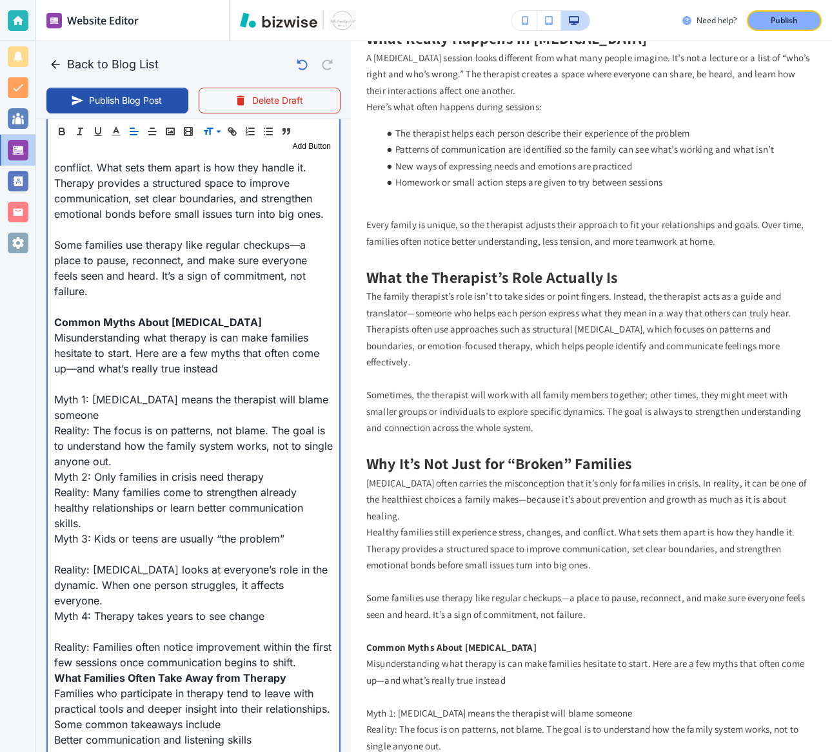
click at [110, 547] on p at bounding box center [193, 554] width 279 height 15
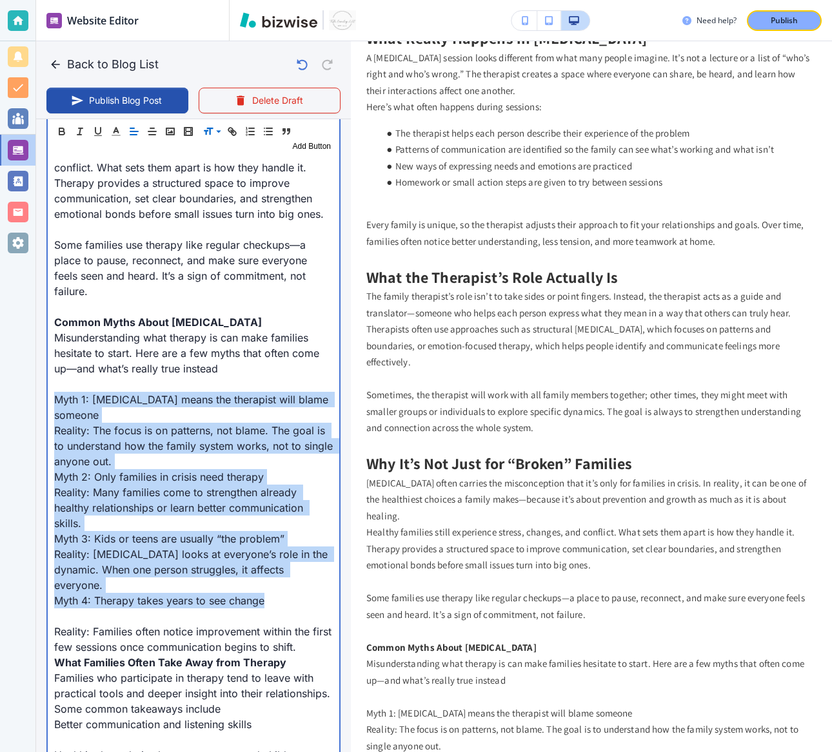
drag, startPoint x: 269, startPoint y: 567, endPoint x: 28, endPoint y: 366, distance: 314.5
click at [28, 366] on div "Website Editor Pages Edit, add, and delete pages or manage your page order Upda…" at bounding box center [416, 376] width 832 height 752
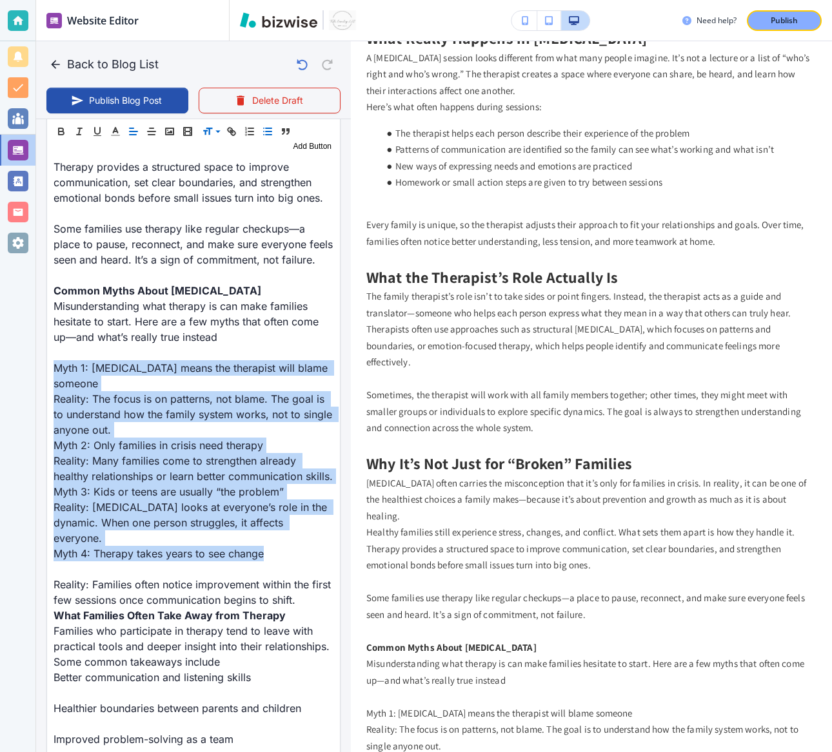
click at [266, 135] on line "button" at bounding box center [269, 135] width 6 height 0
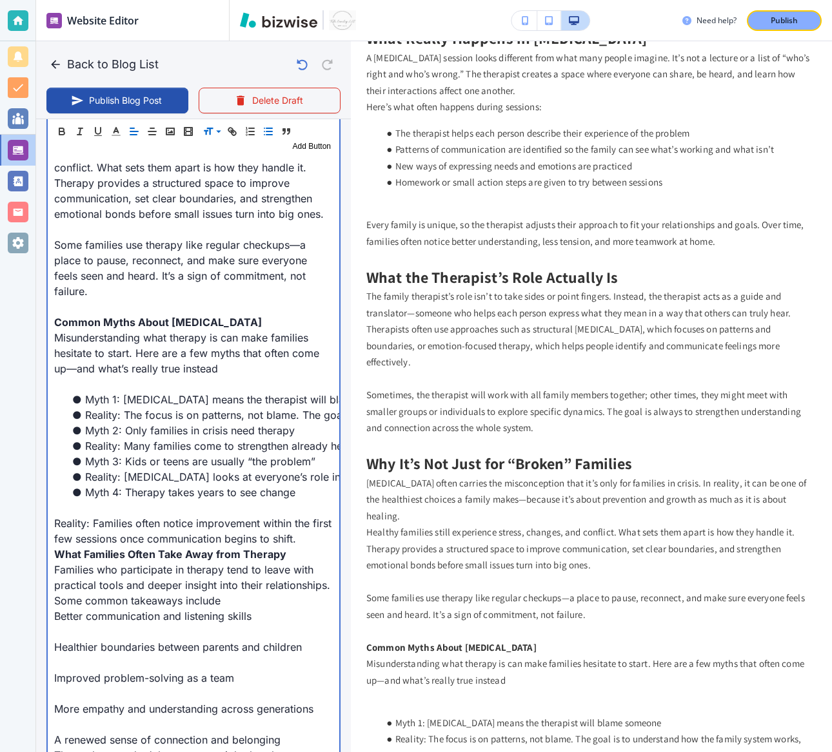
click at [187, 316] on strong "Common Myths About Family Therapy" at bounding box center [158, 322] width 208 height 13
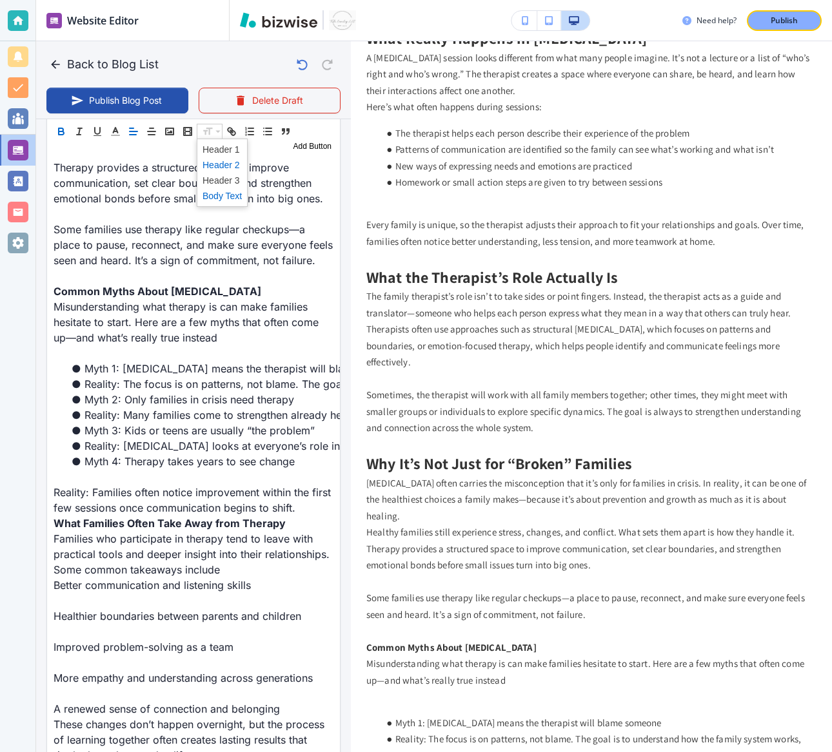
click at [211, 160] on span at bounding box center [221, 164] width 39 height 15
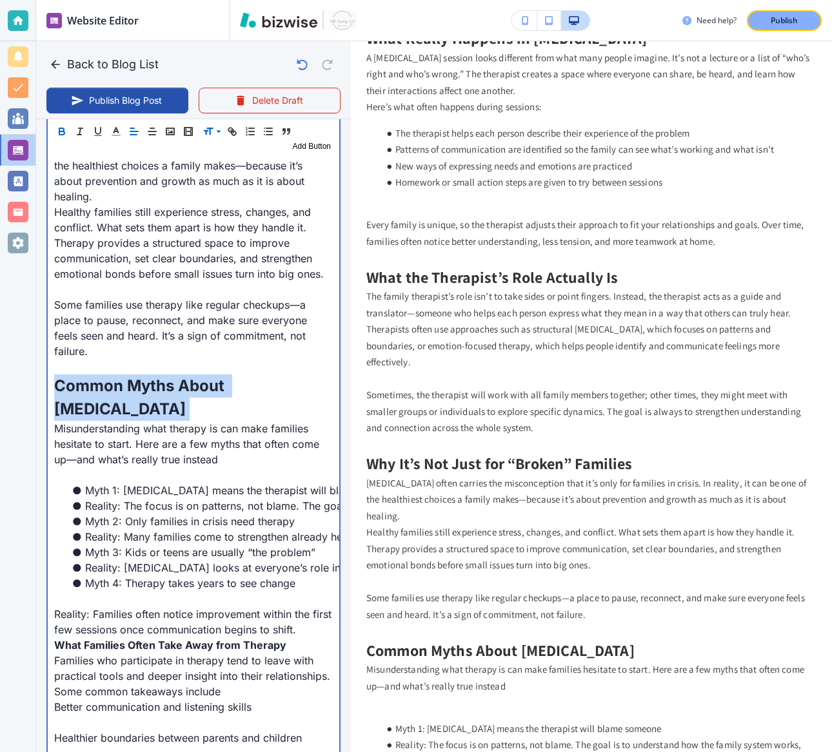
scroll to position [1613, 0]
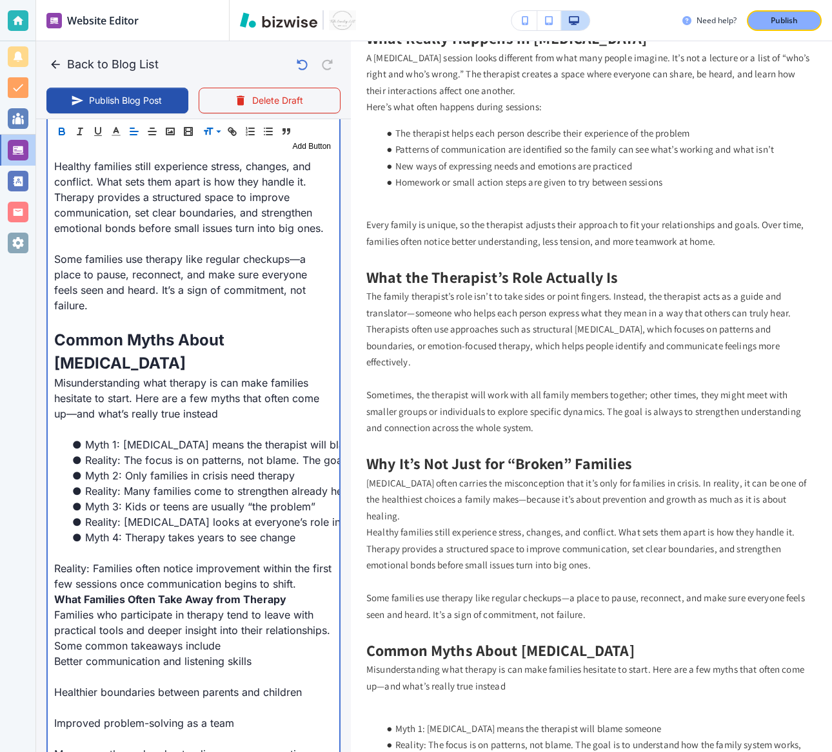
click at [148, 422] on p at bounding box center [193, 429] width 279 height 15
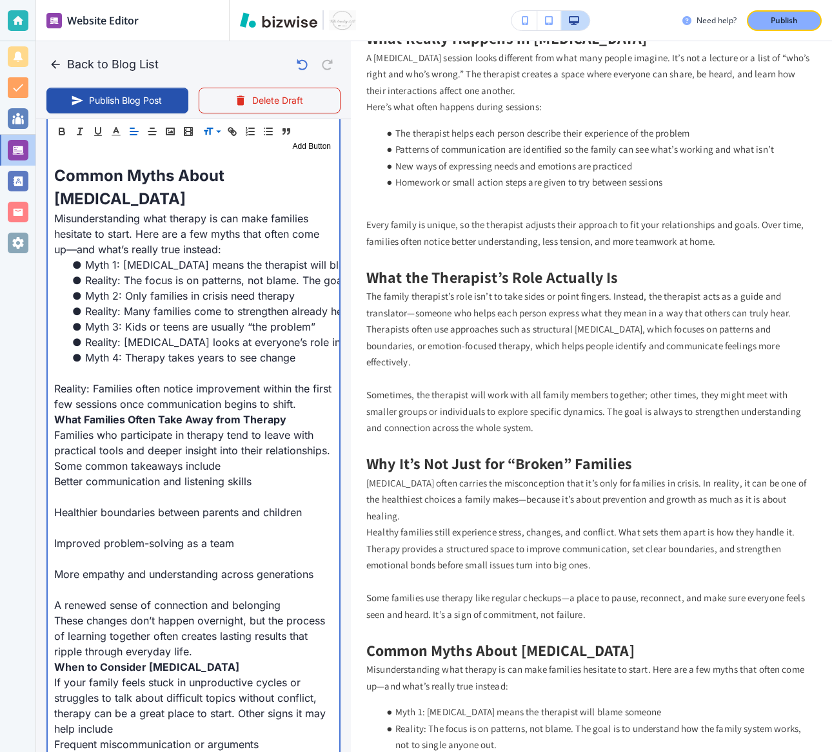
scroll to position [1824, 0]
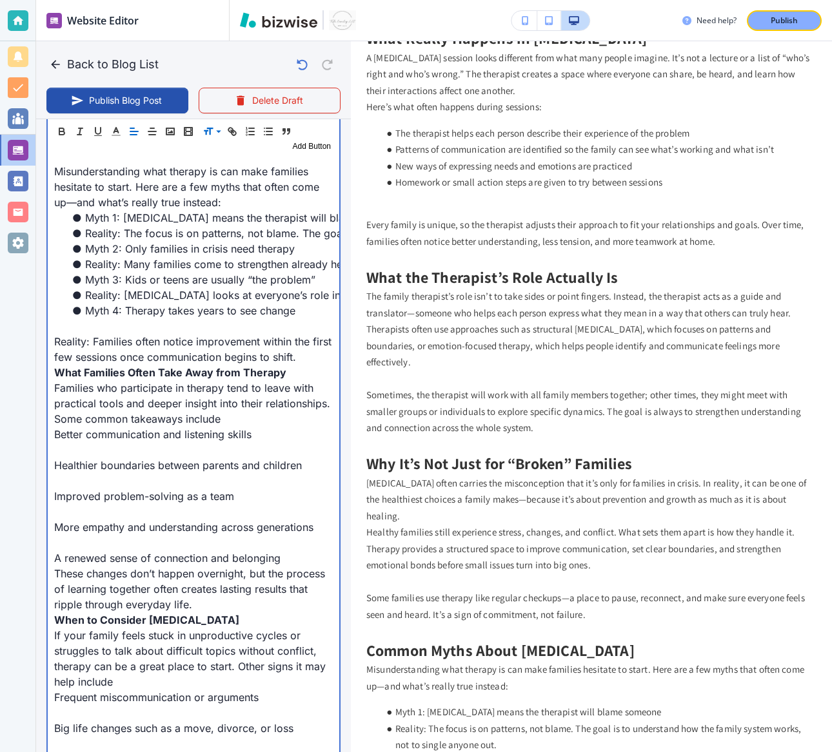
click at [52, 311] on div "When people hear the words family therapy , they often picture conflict, yellin…" at bounding box center [193, 164] width 291 height 2798
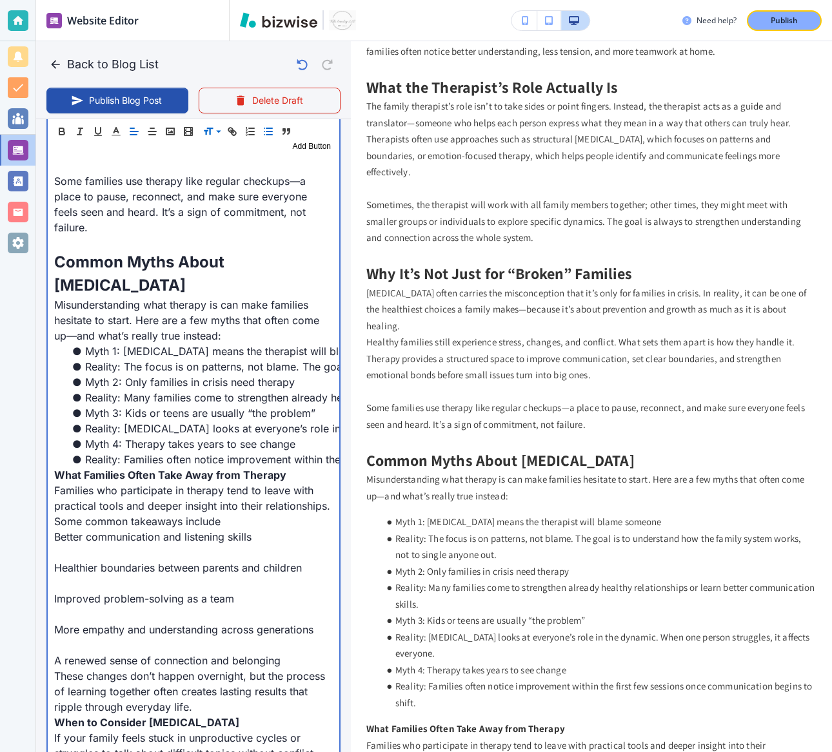
scroll to position [1689, 0]
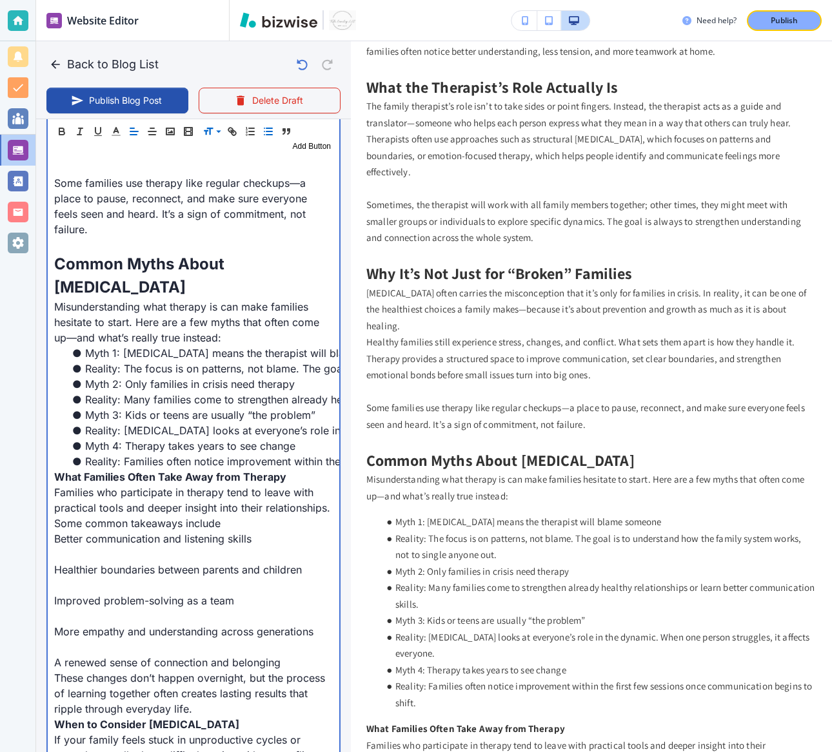
click at [84, 376] on li "Myth 2: Only families in crisis need therapy" at bounding box center [201, 383] width 263 height 15
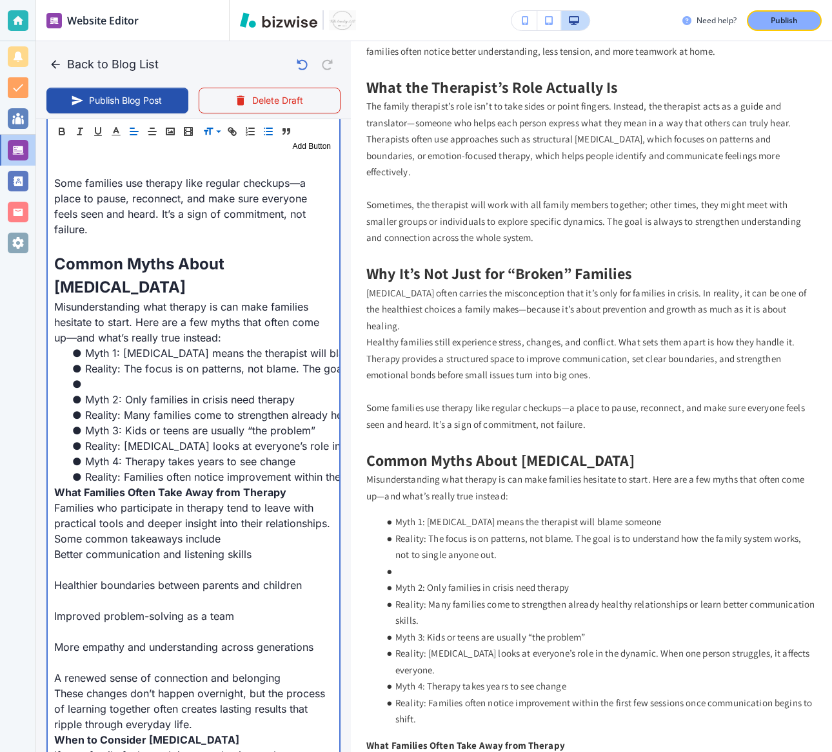
click at [97, 376] on li at bounding box center [201, 383] width 263 height 15
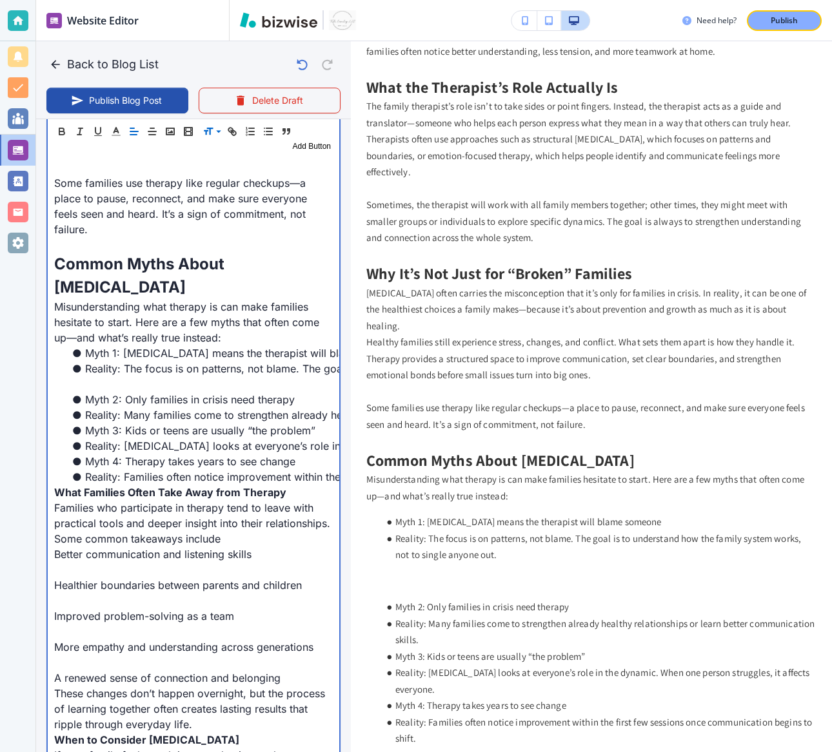
click at [86, 423] on li "Myth 3: Kids or teens are usually “the problem”" at bounding box center [201, 430] width 263 height 15
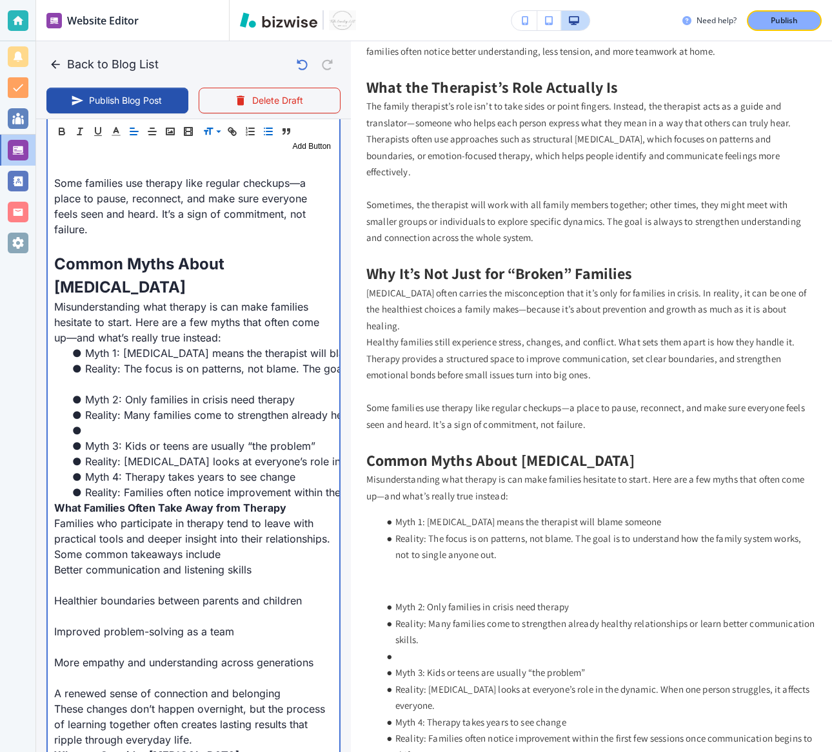
click at [95, 423] on li at bounding box center [201, 430] width 263 height 15
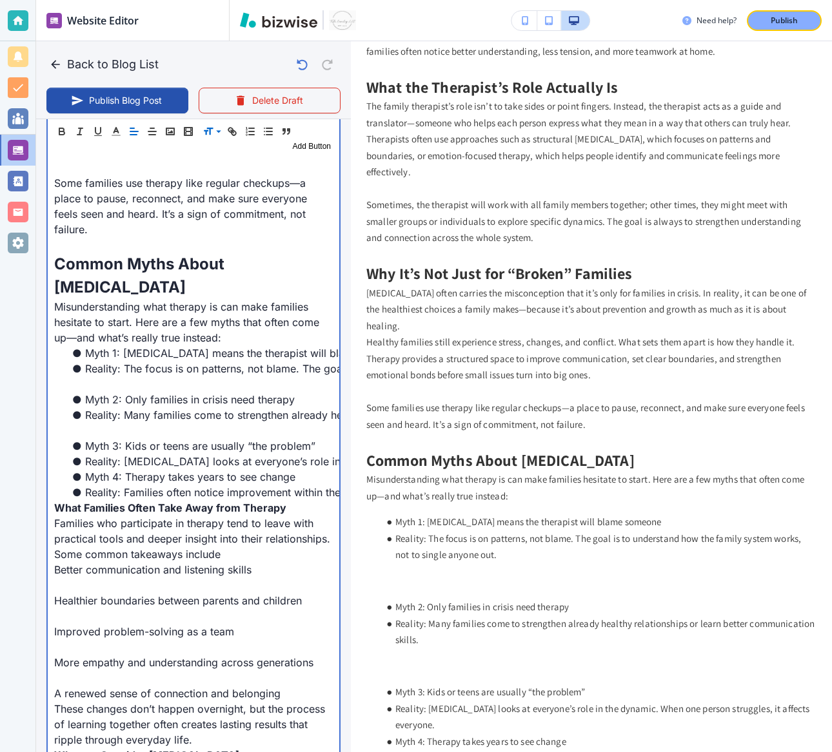
click at [85, 469] on li "Myth 4: Therapy takes years to see change" at bounding box center [201, 476] width 263 height 15
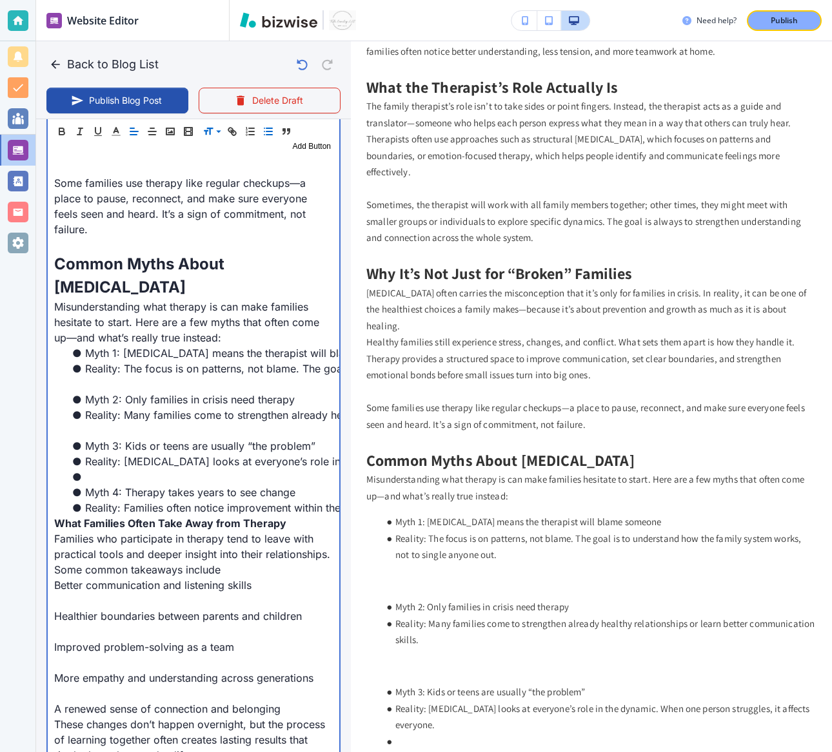
click at [88, 469] on li at bounding box center [201, 476] width 263 height 15
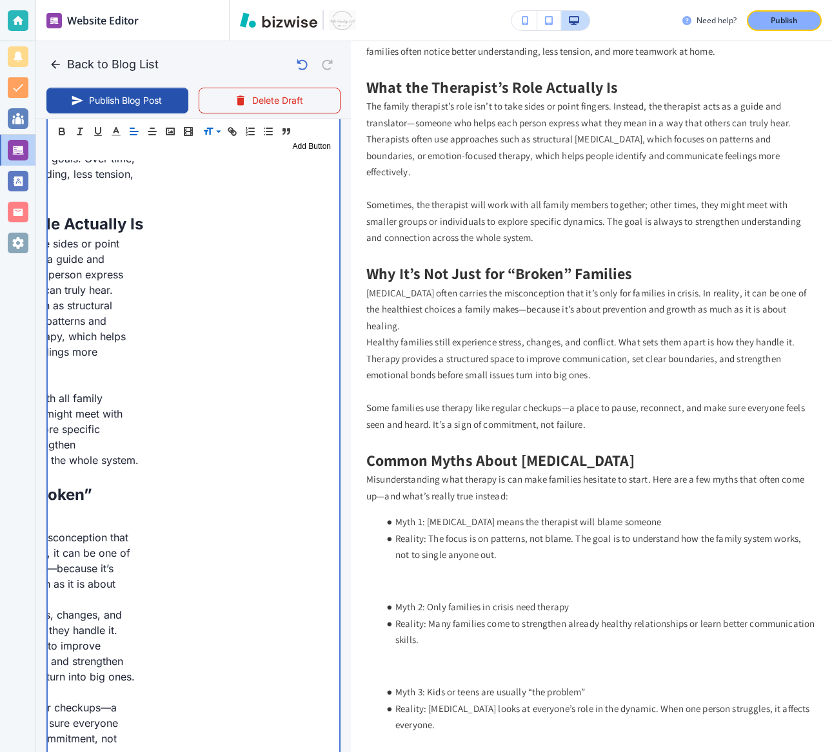
scroll to position [12, 0]
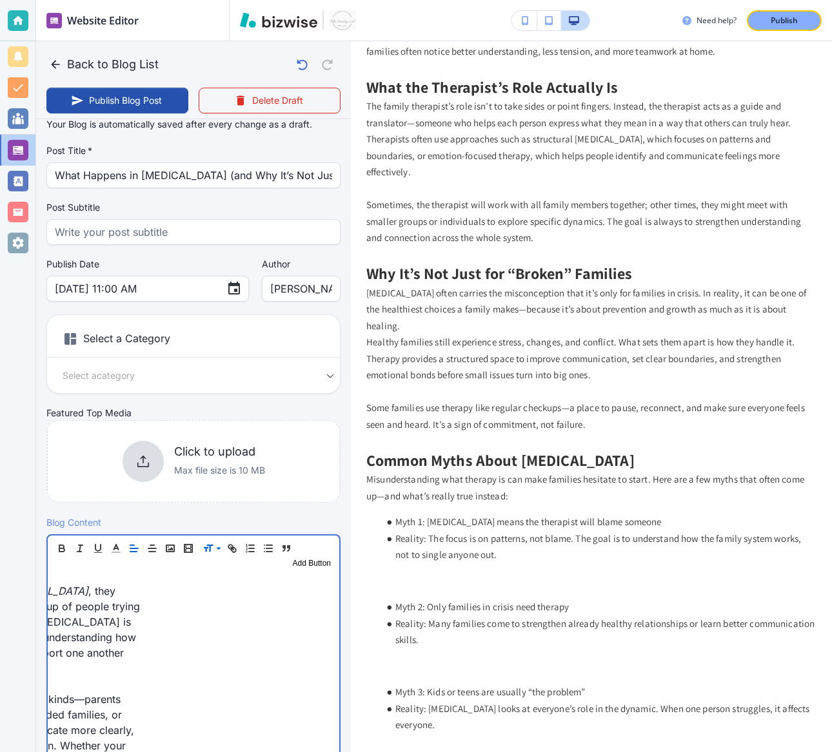
drag, startPoint x: 299, startPoint y: 455, endPoint x: 342, endPoint y: -118, distance: 574.7
click at [342, 0] on html "Website Editor Pages Edit, add, and delete pages or manage your page order Upda…" at bounding box center [416, 0] width 832 height 0
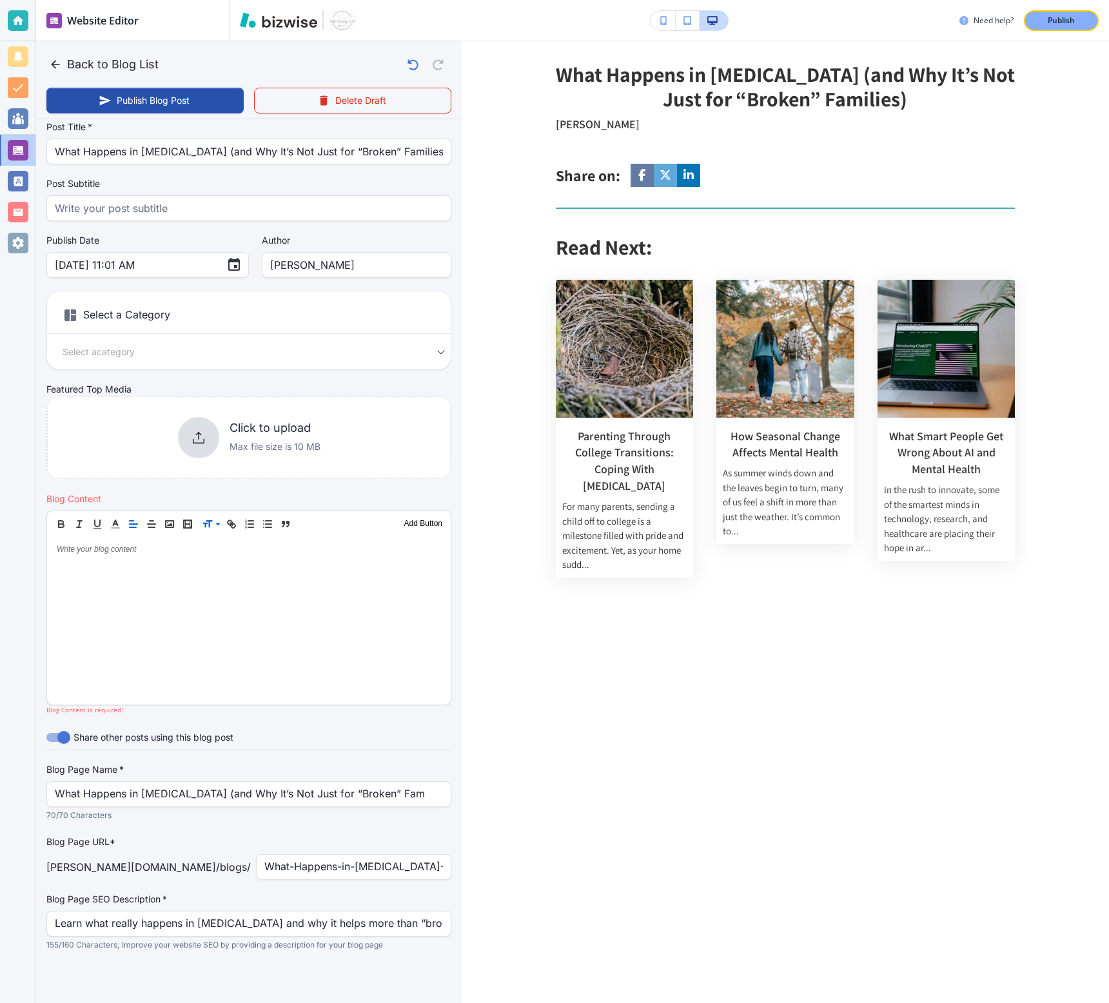
scroll to position [36, 0]
click at [141, 312] on h6 "Select a Category" at bounding box center [249, 318] width 404 height 32
click at [177, 340] on div "Select a Category Select a category Select a Category" at bounding box center [248, 330] width 405 height 79
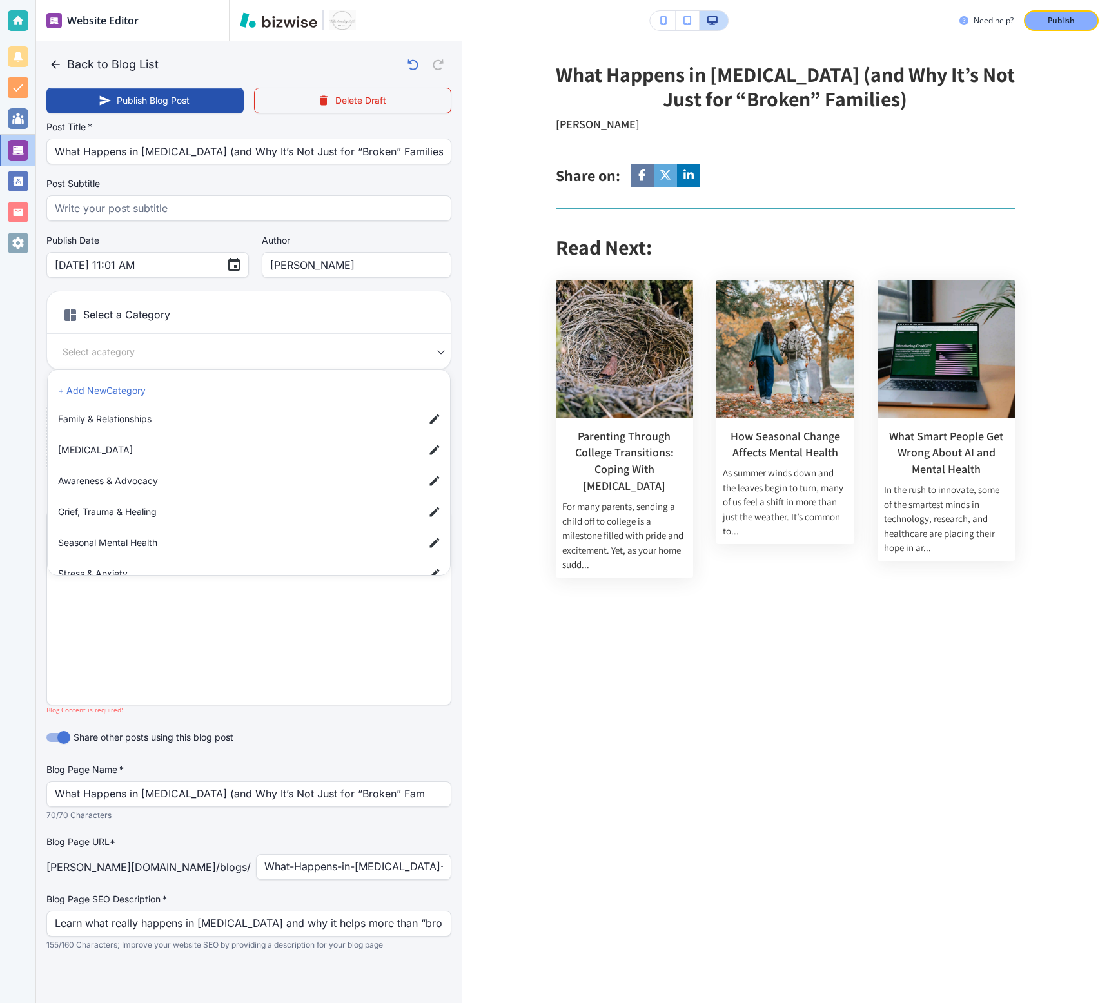
click at [177, 0] on body "Website Editor Pages Edit, add, and delete pages or manage your page order Upda…" at bounding box center [554, 0] width 1109 height 0
click at [157, 423] on span "Family & Relationships" at bounding box center [236, 419] width 356 height 14
type input "Oct 08, 2025 11:02 AM"
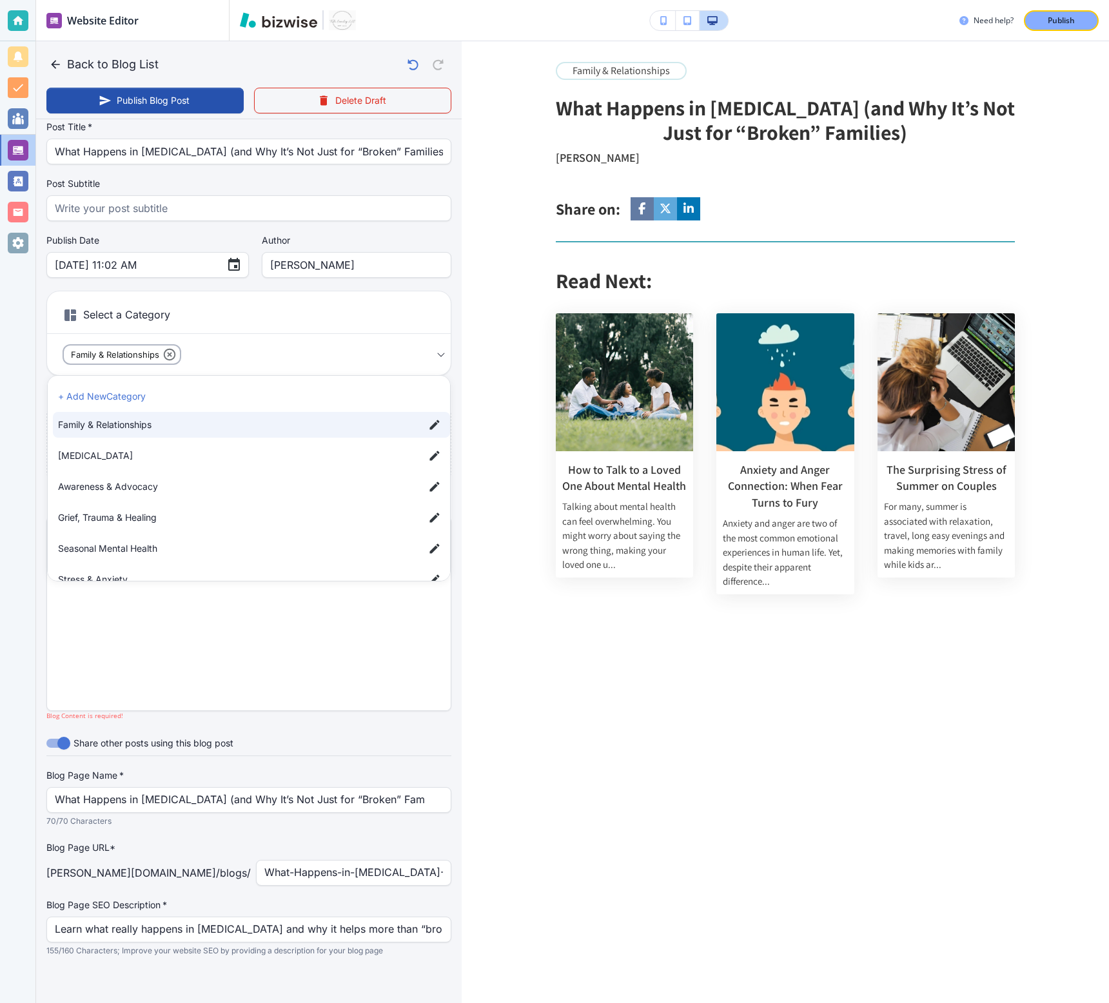
click at [156, 485] on span "Awareness & Advocacy" at bounding box center [236, 487] width 356 height 14
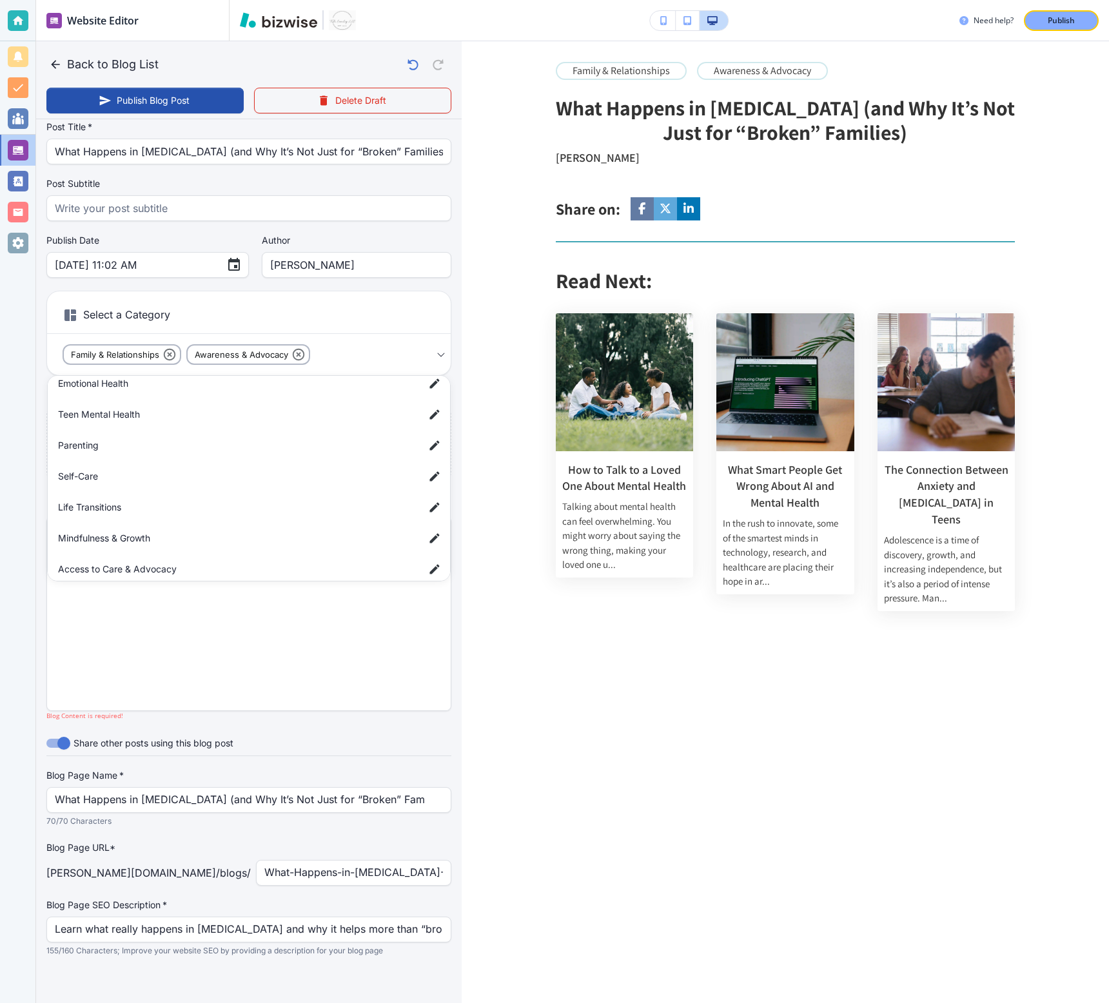
scroll to position [239, 0]
click at [175, 556] on span "Access to Care & Advocacy" at bounding box center [236, 558] width 356 height 14
type input "a1b665c586deef7c0959f,aa5fbccb8963497401db5,a77cb5ee38f672f77a60c"
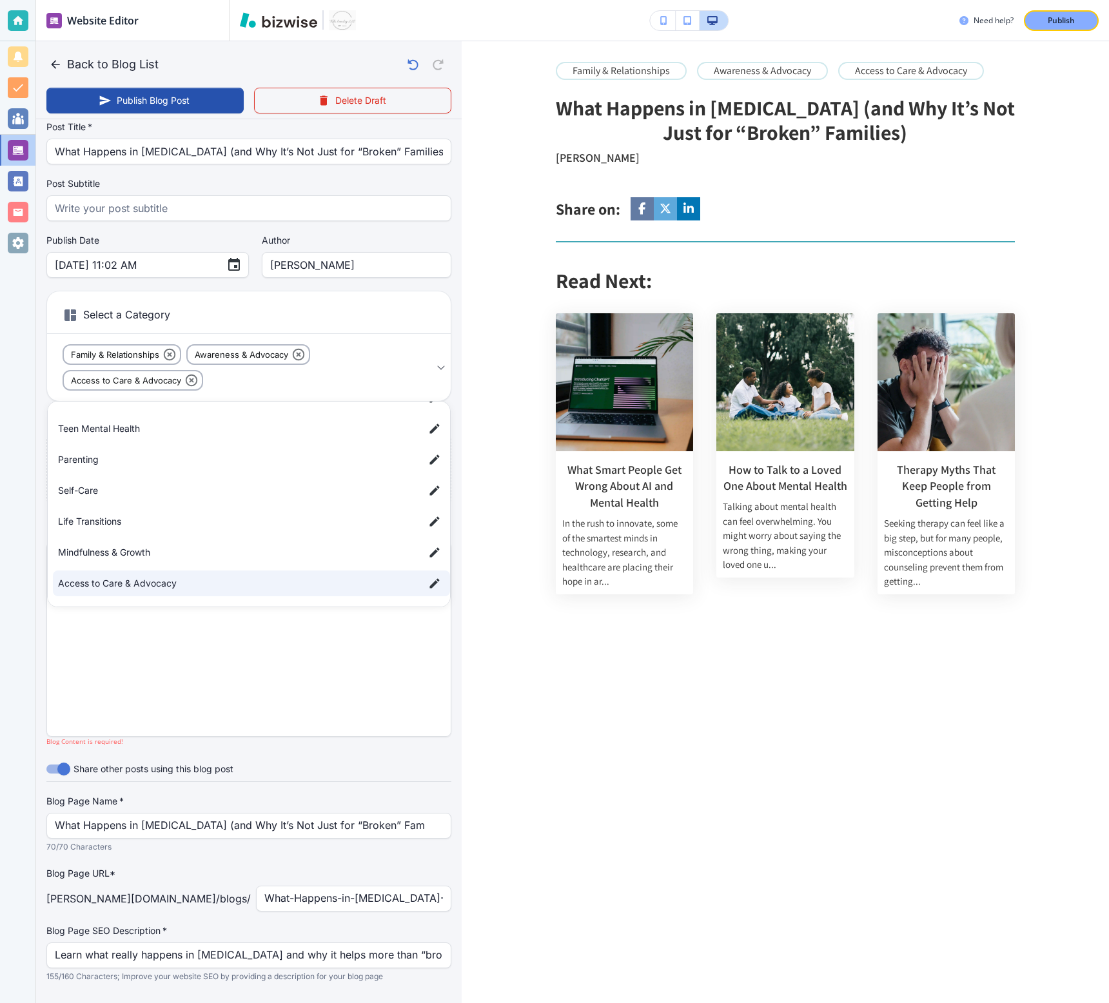
click at [400, 342] on div at bounding box center [554, 501] width 1109 height 1003
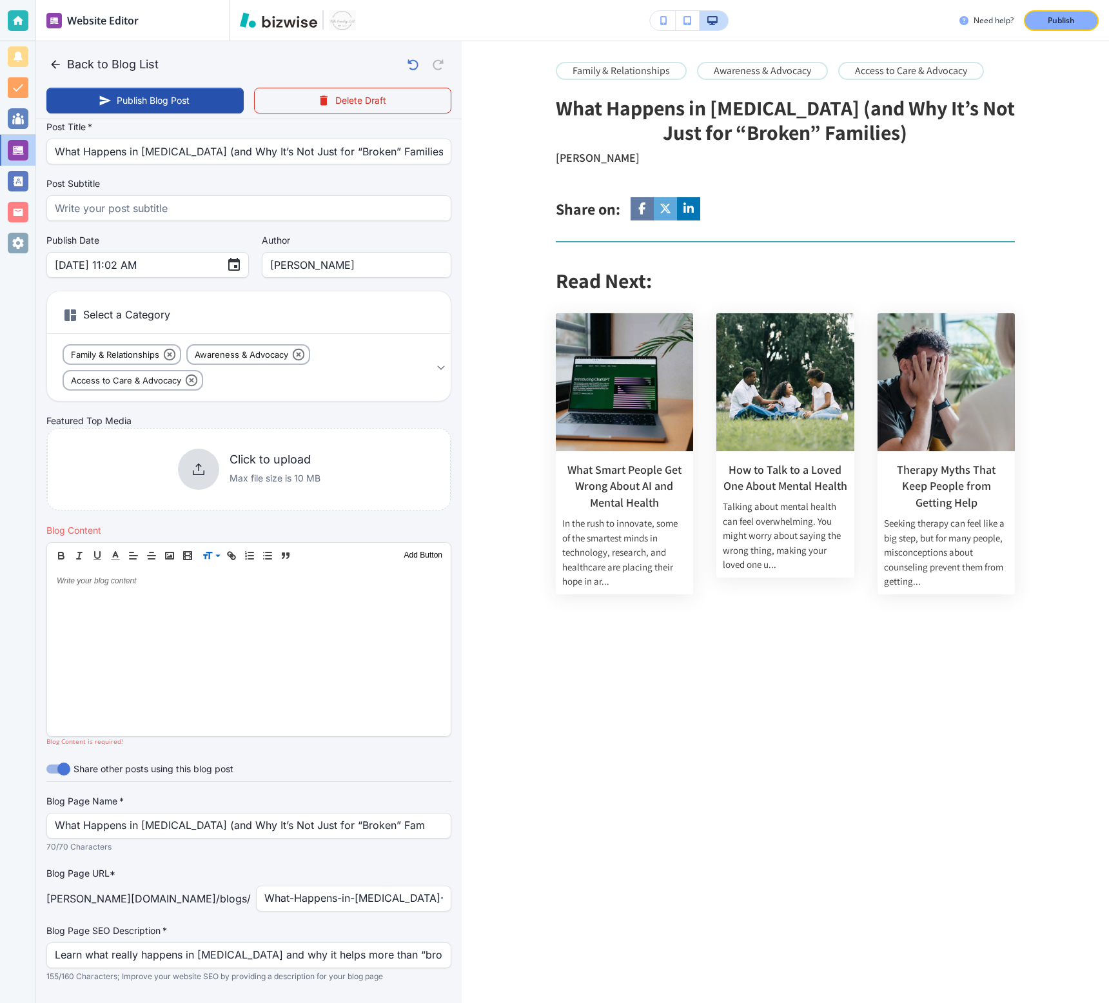
click at [451, 371] on div "Your Blog is automatically saved after every change as a draft. Post Title   * …" at bounding box center [248, 559] width 425 height 952
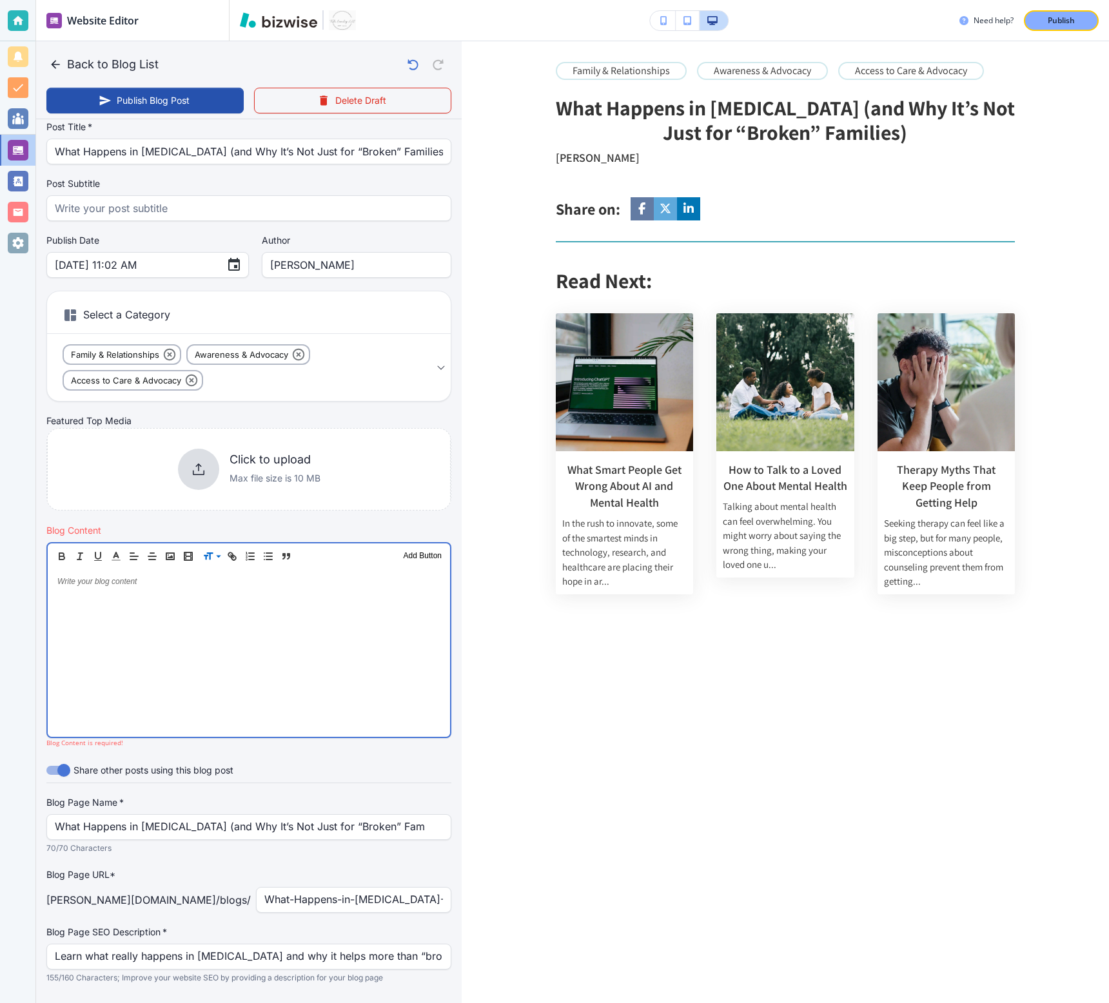
scroll to position [37, 0]
click at [253, 556] on div at bounding box center [249, 653] width 402 height 168
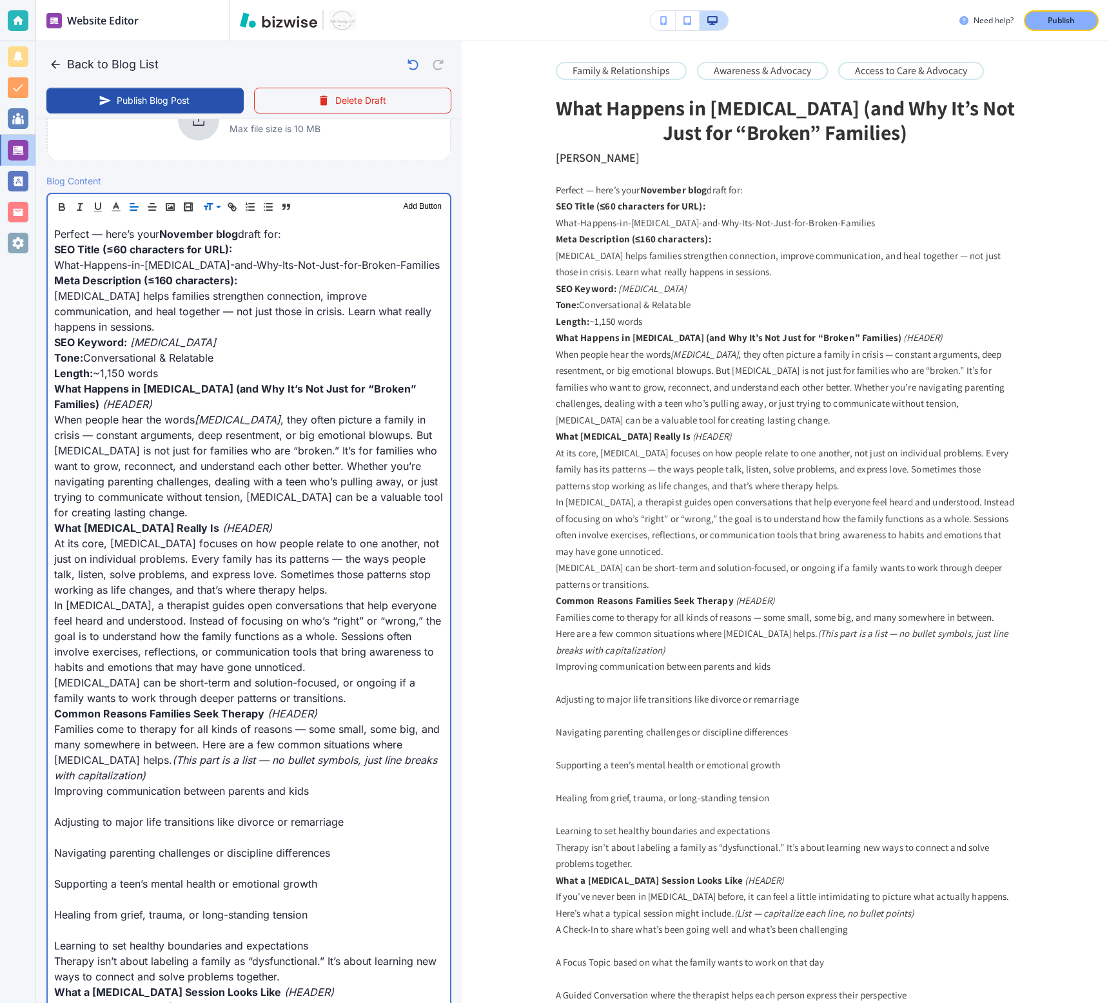
scroll to position [416, 0]
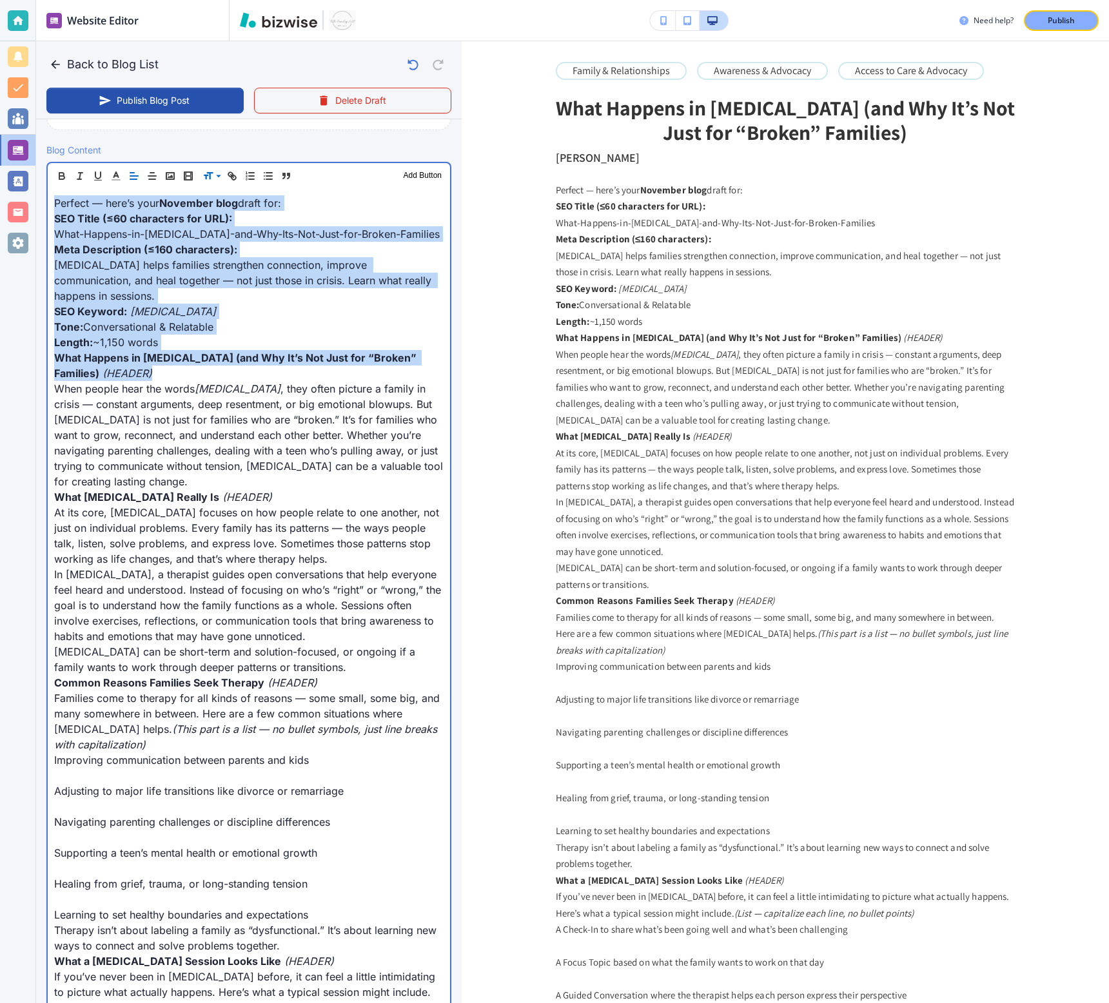
drag, startPoint x: 172, startPoint y: 375, endPoint x: 37, endPoint y: 184, distance: 233.4
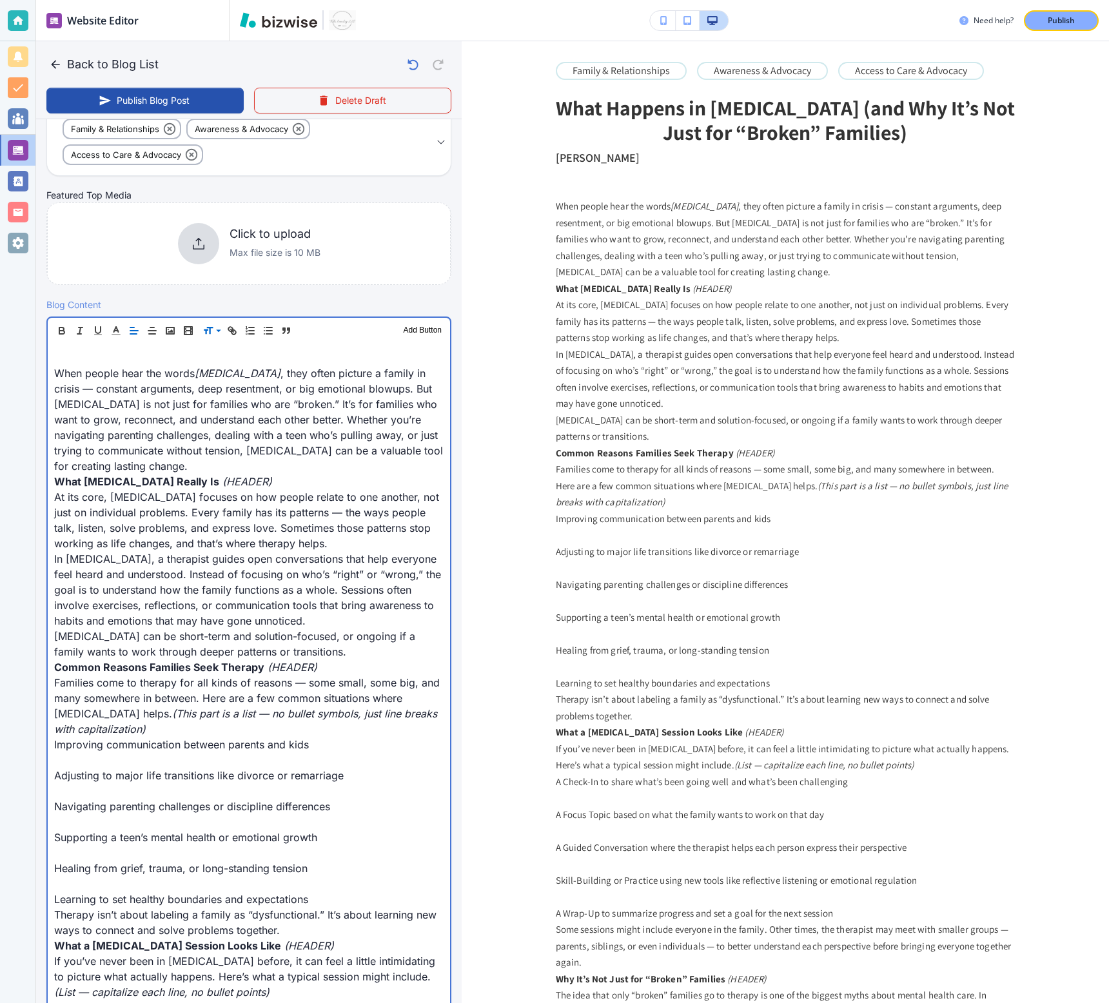
scroll to position [246, 0]
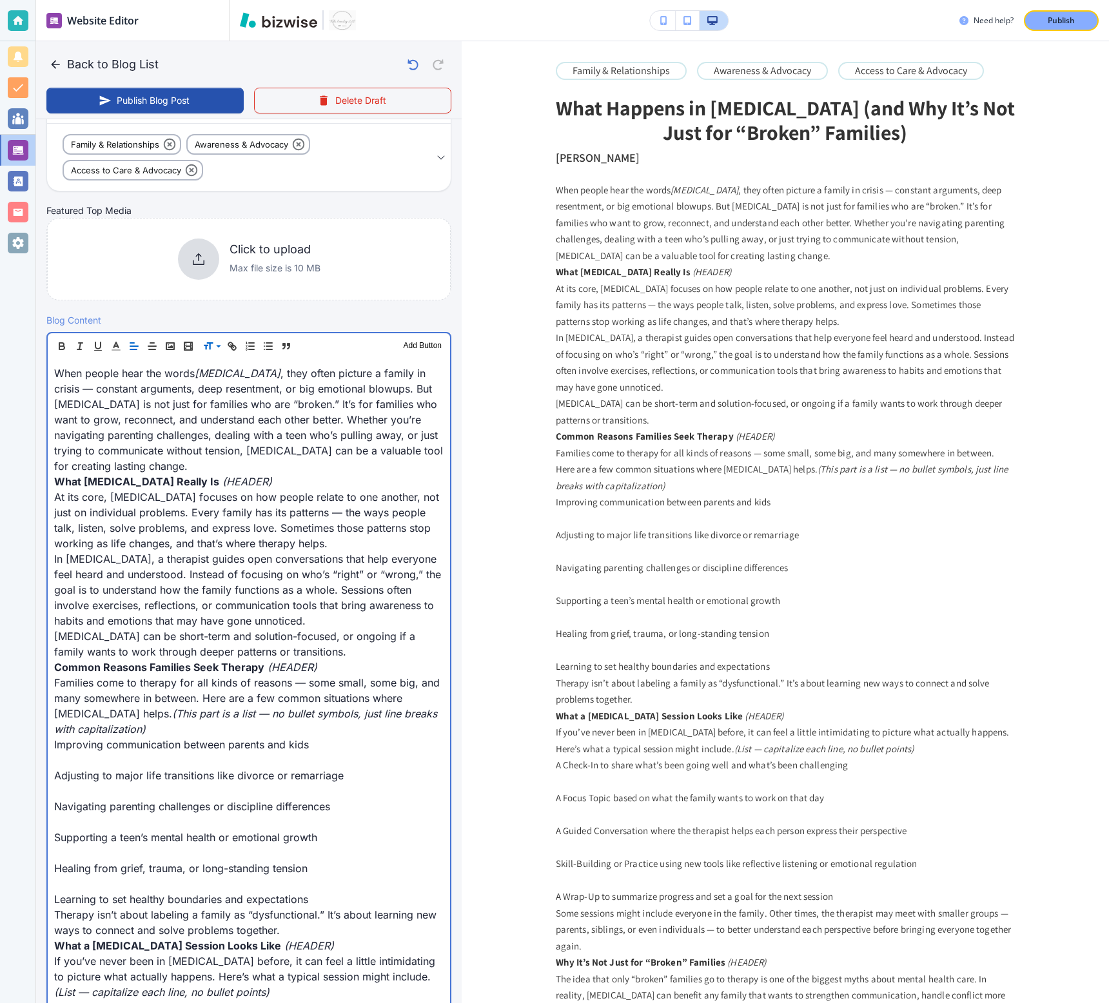
click at [152, 460] on p "When people hear the words family therapy , they often picture a family in cris…" at bounding box center [248, 420] width 389 height 108
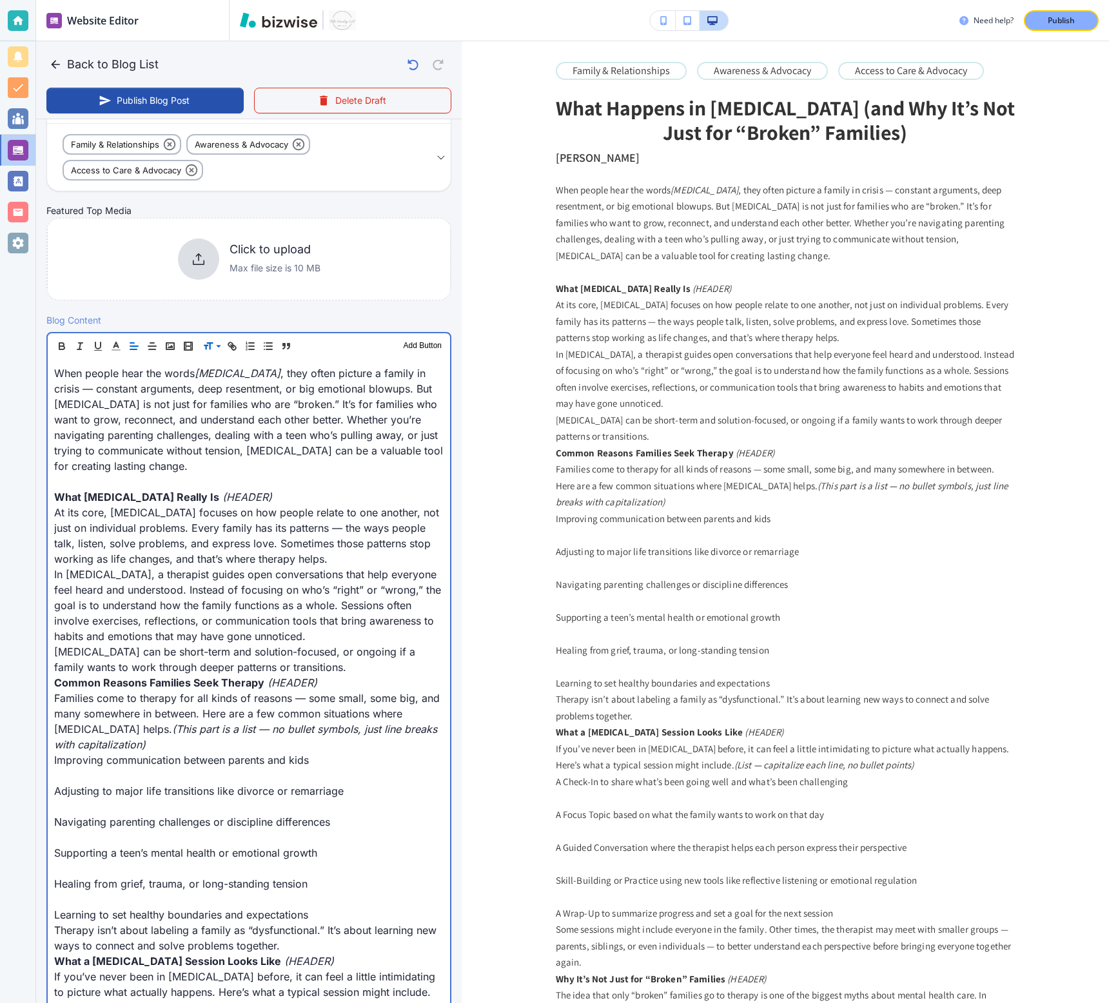
click at [114, 496] on strong "What Family Therapy Really Is" at bounding box center [136, 497] width 165 height 13
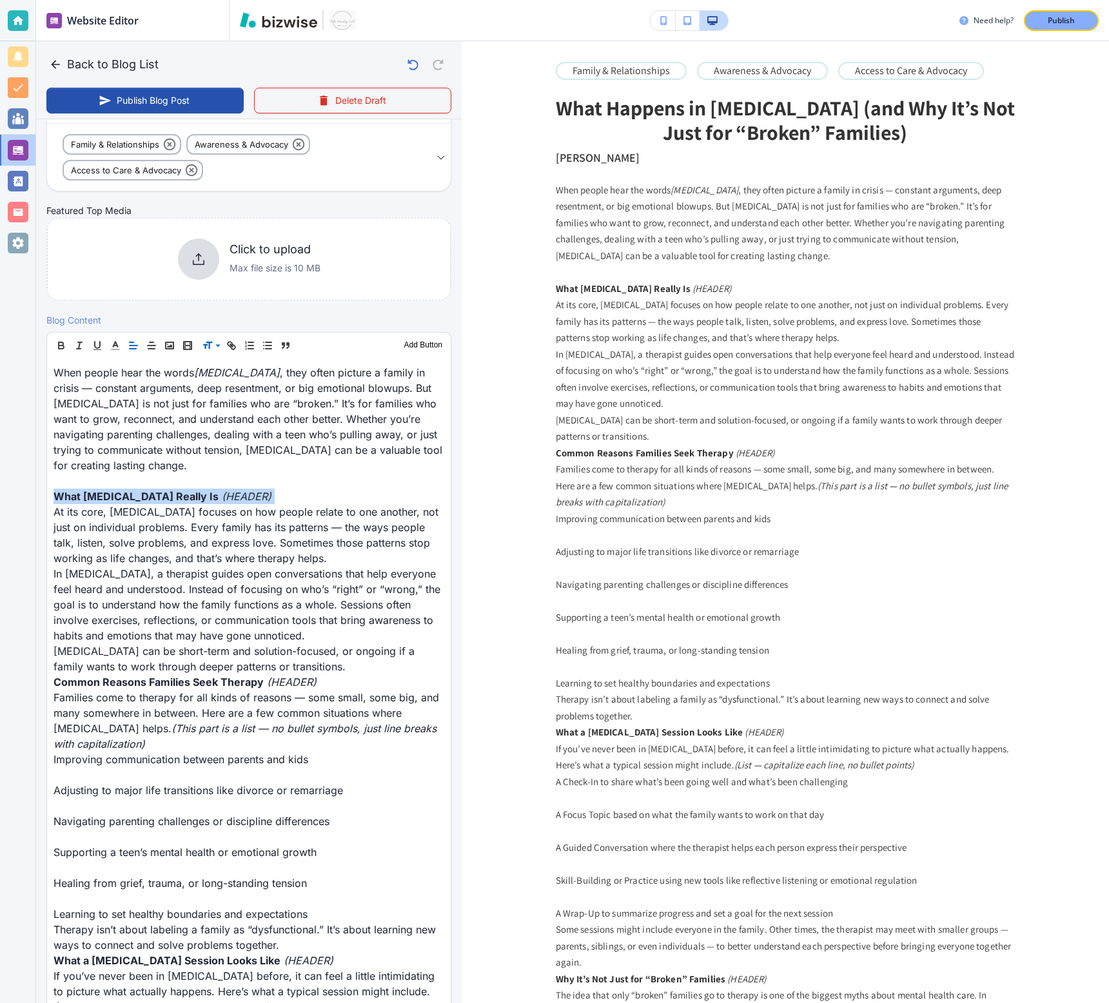
scroll to position [246, 0]
click at [217, 365] on span at bounding box center [221, 364] width 39 height 15
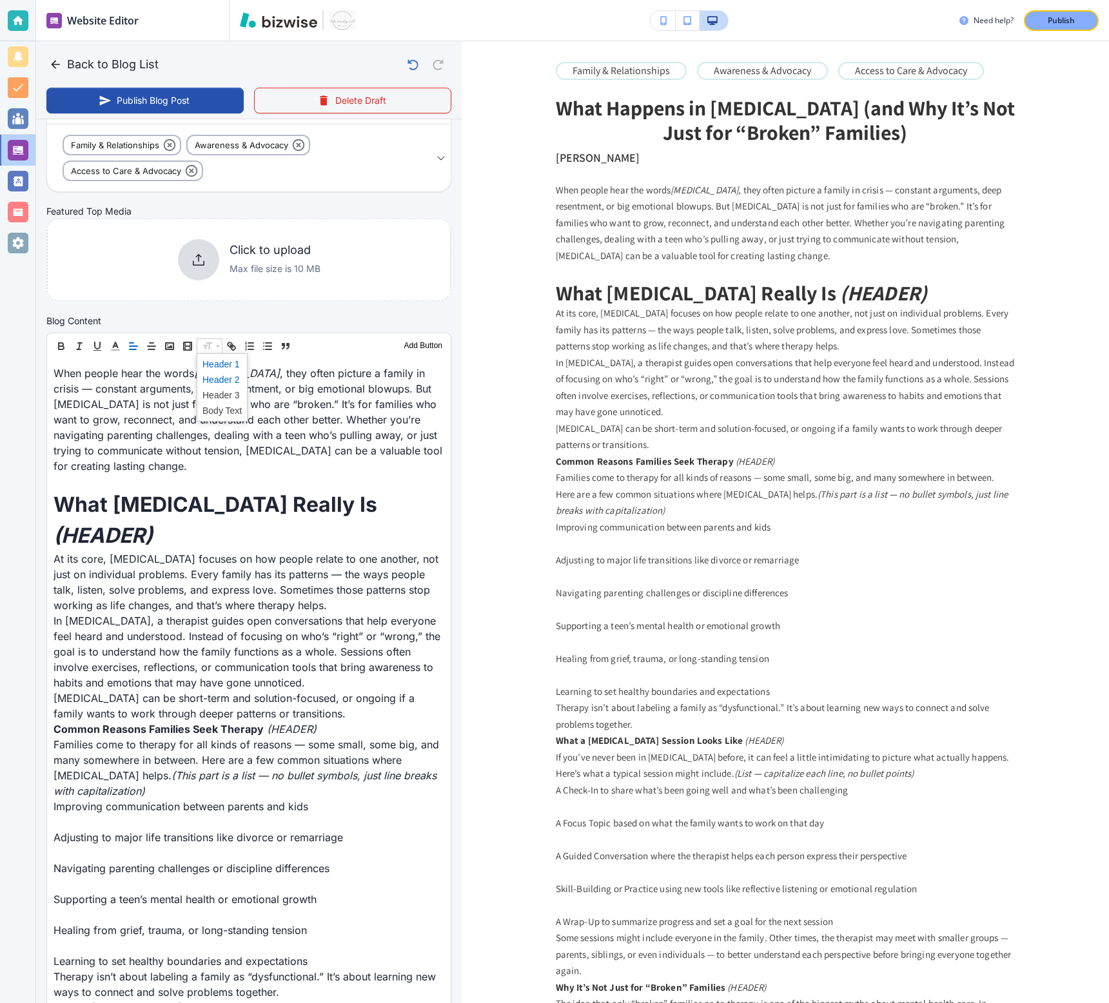
click at [212, 381] on span at bounding box center [221, 379] width 39 height 15
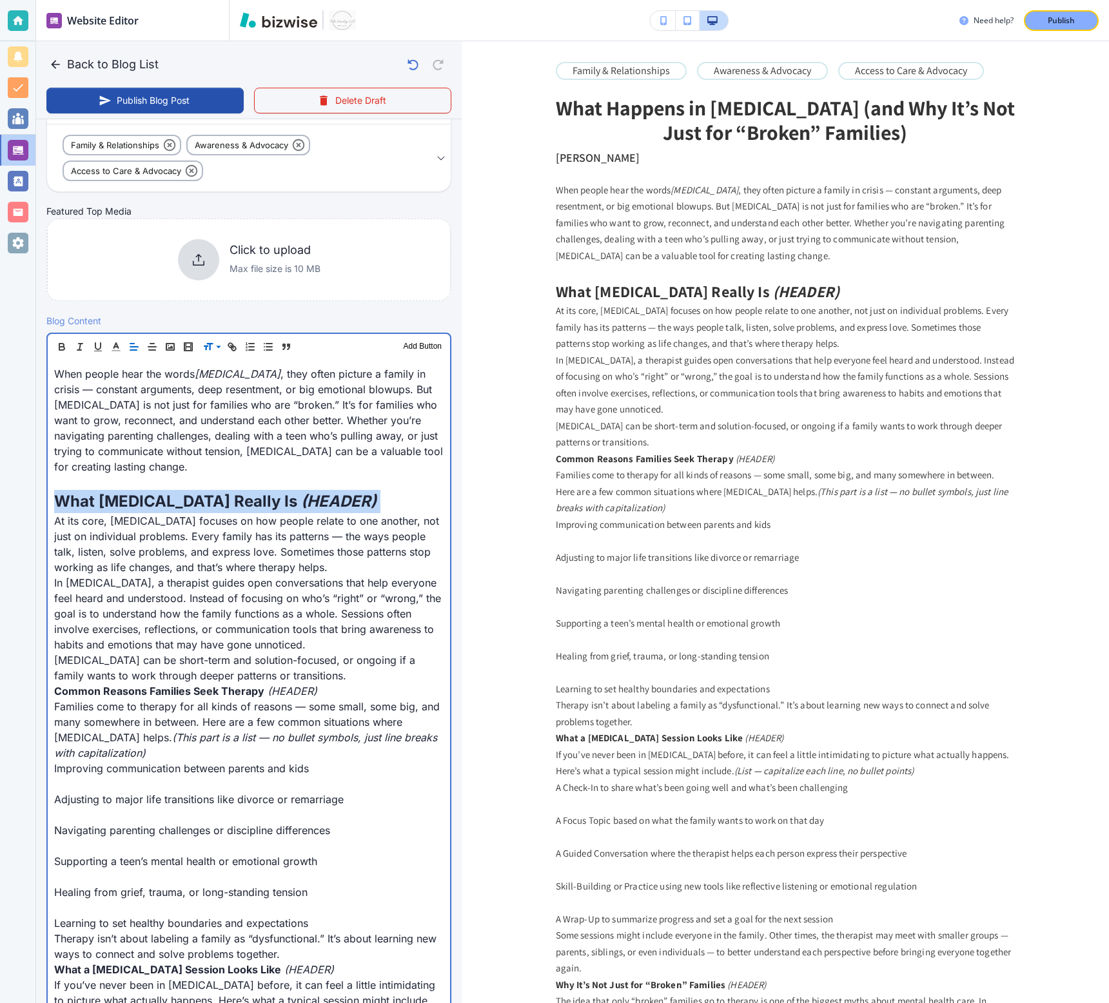
scroll to position [246, 0]
click at [330, 505] on em "(HEADER)" at bounding box center [338, 500] width 75 height 19
click at [351, 556] on p "In family therapy, a therapist guides open conversations that help everyone fee…" at bounding box center [248, 612] width 389 height 77
click at [352, 556] on p "At its core, family therapy focuses on how people relate to one another, not ju…" at bounding box center [248, 544] width 389 height 62
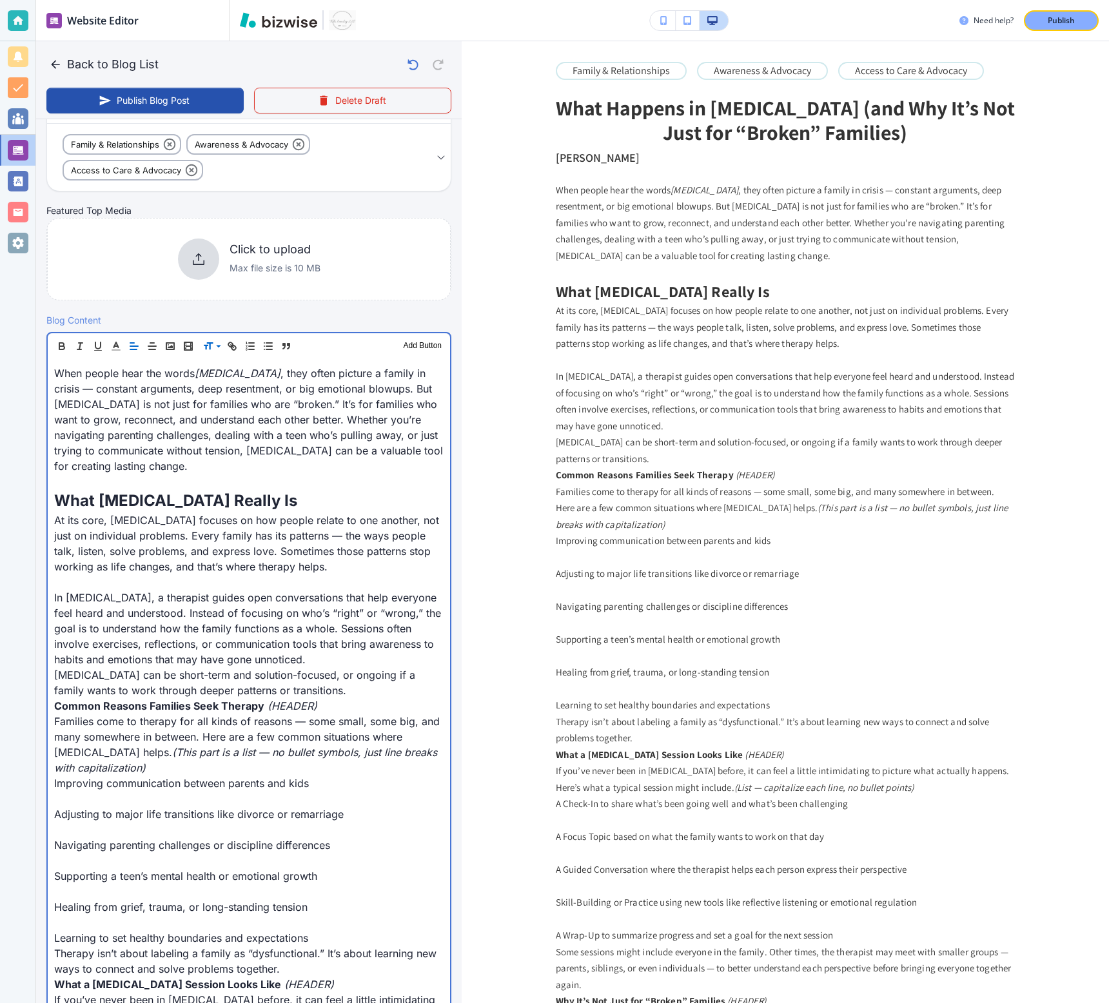
click at [309, 556] on p "In family therapy, a therapist guides open conversations that help everyone fee…" at bounding box center [248, 628] width 389 height 77
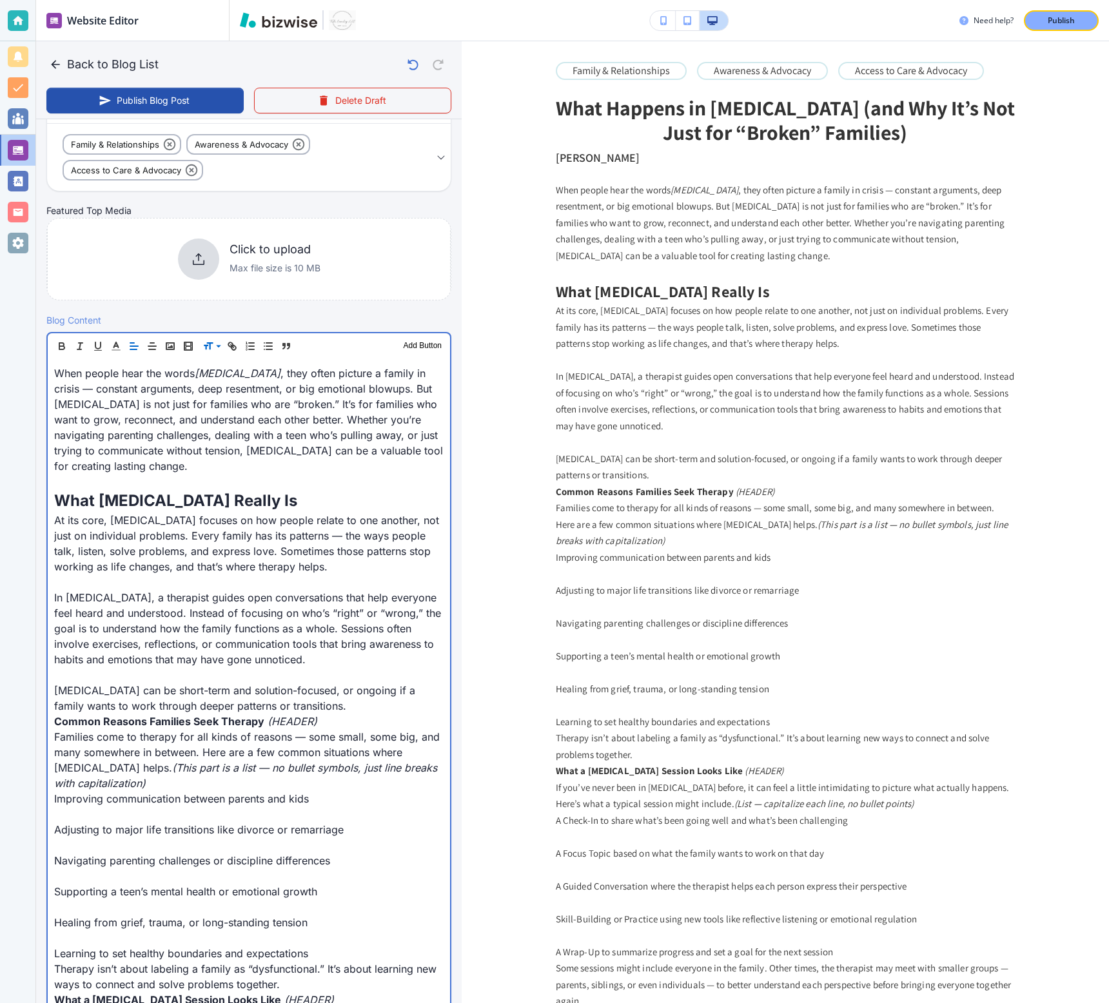
click at [337, 556] on p "Family therapy can be short-term and solution-focused, or ongoing if a family w…" at bounding box center [248, 698] width 389 height 31
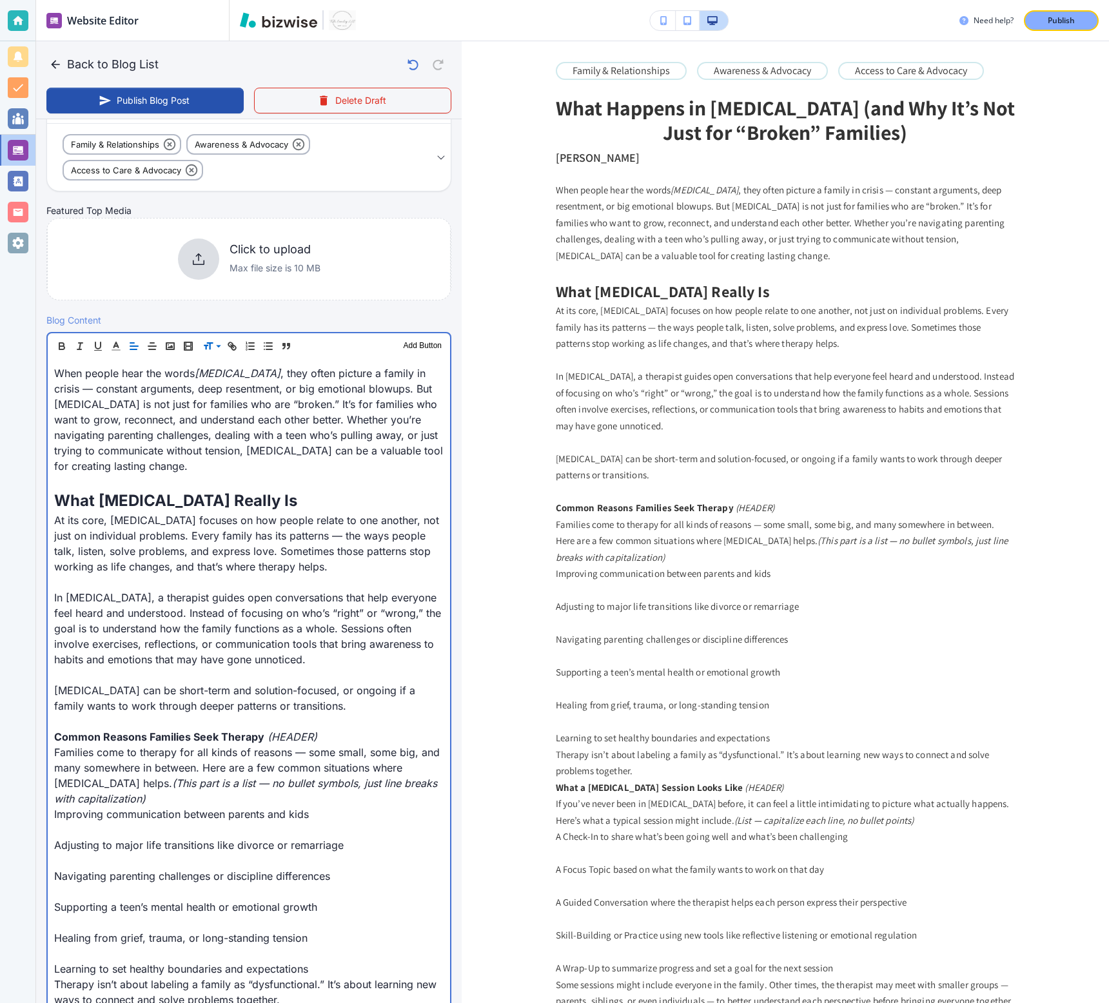
click at [216, 556] on strong "Common Reasons Families Seek Therapy" at bounding box center [159, 736] width 210 height 13
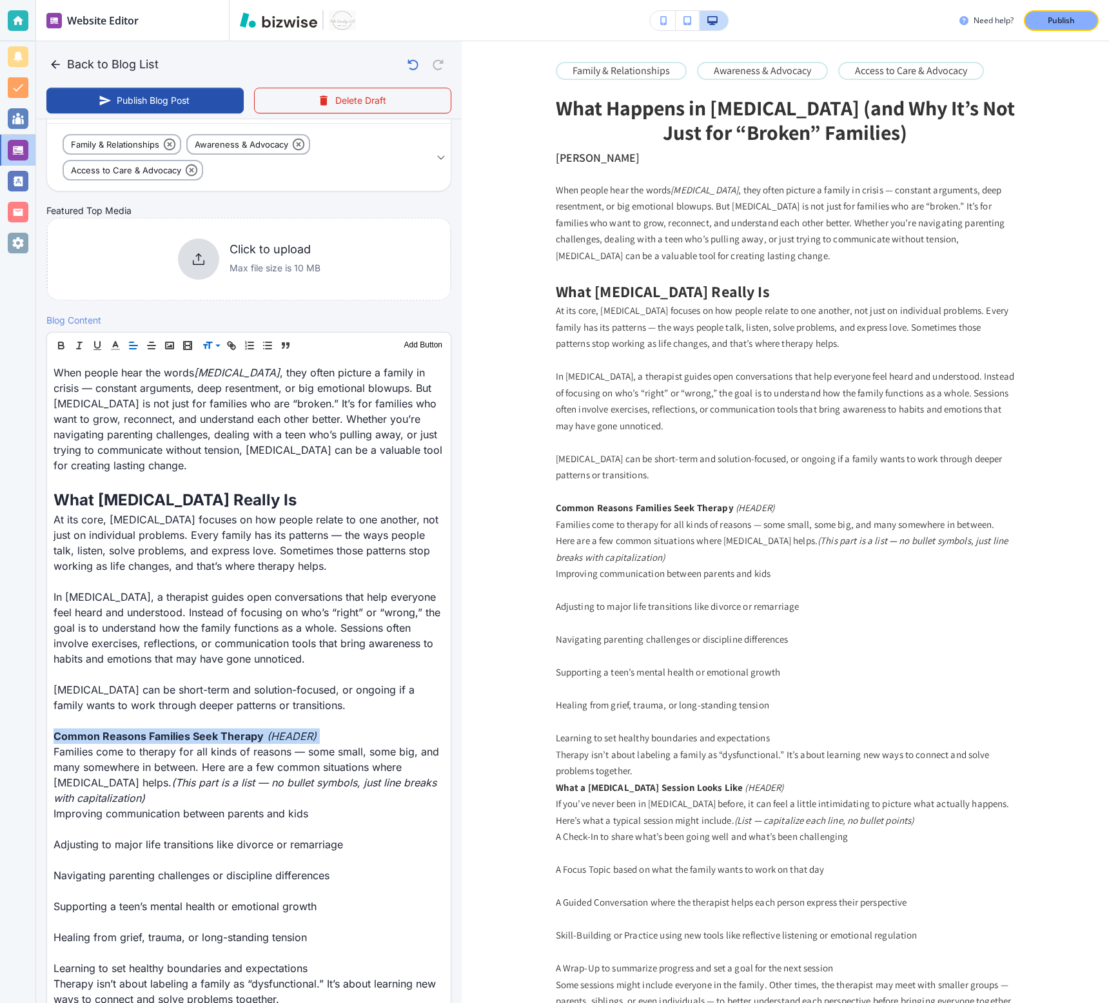
scroll to position [246, 0]
click at [212, 380] on span at bounding box center [221, 379] width 39 height 15
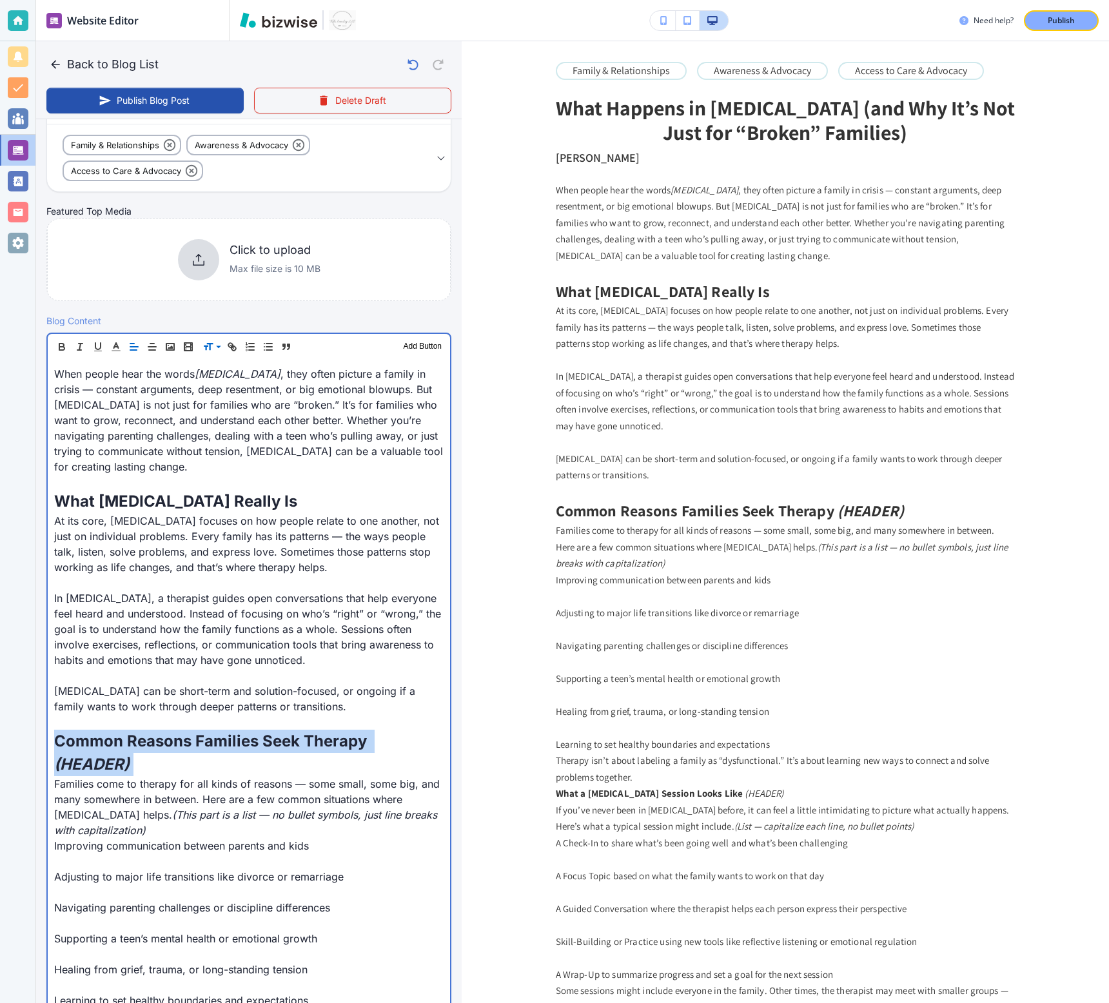
scroll to position [246, 0]
click at [130, 556] on em "(HEADER)" at bounding box center [91, 763] width 75 height 19
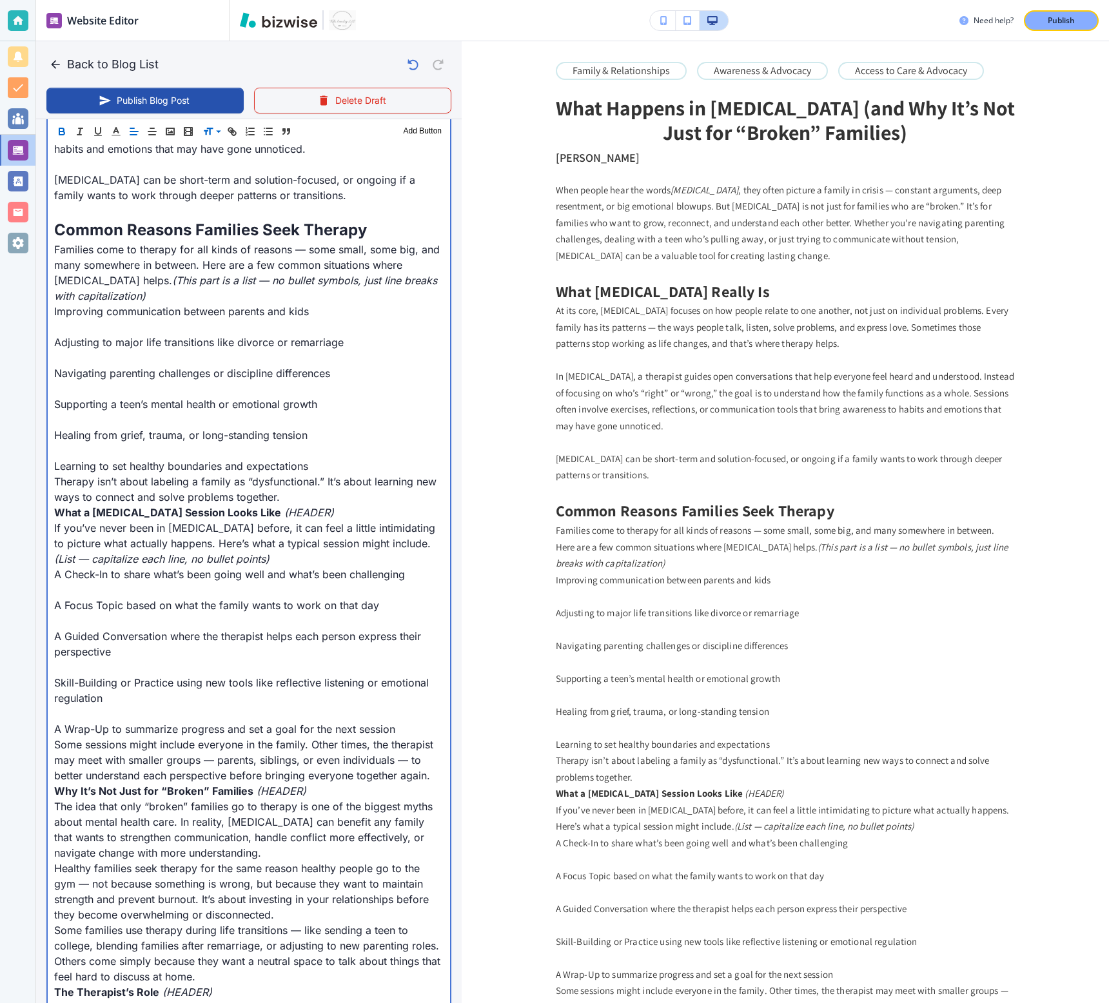
scroll to position [776, 0]
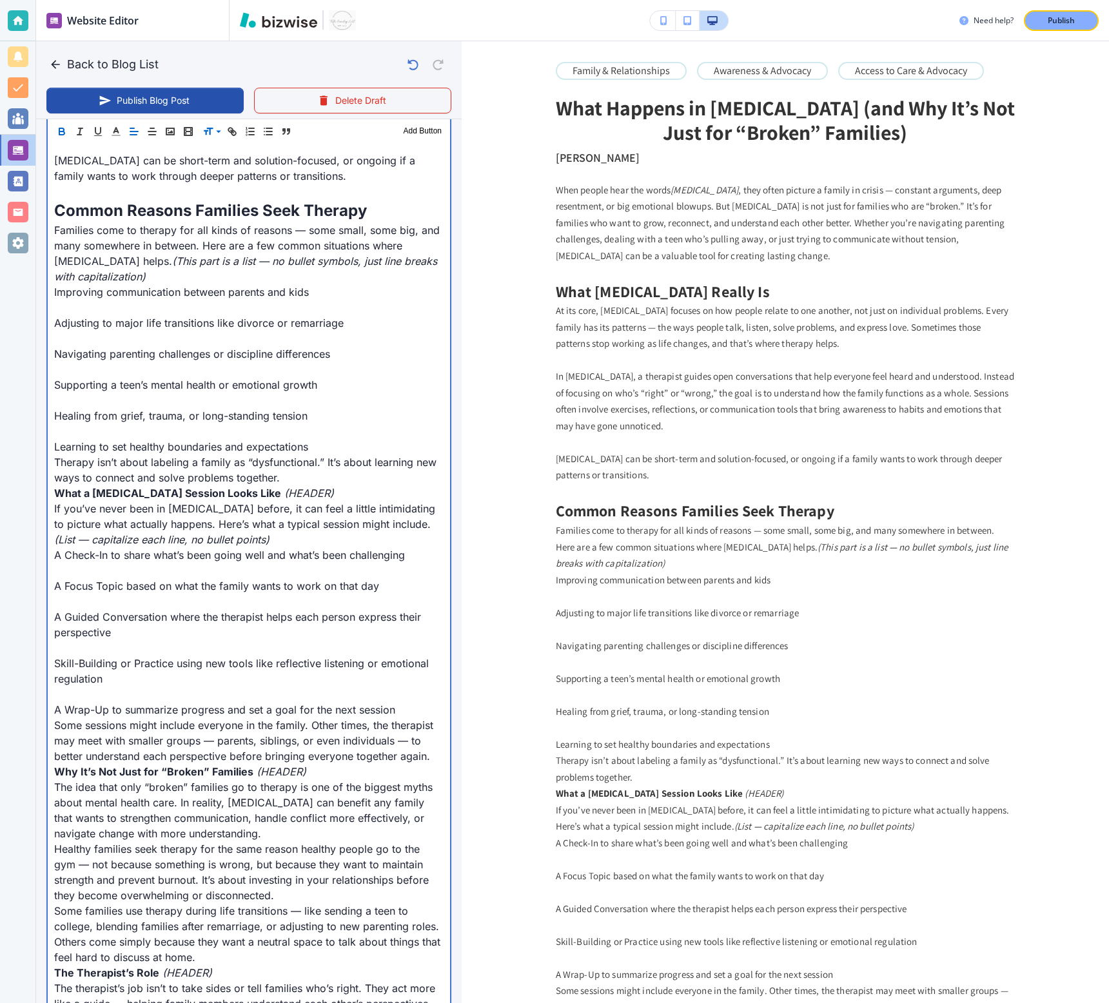
click at [315, 436] on p at bounding box center [248, 431] width 389 height 15
click at [329, 474] on p "Therapy isn’t about labeling a family as “dysfunctional.” It’s about learning n…" at bounding box center [248, 470] width 389 height 31
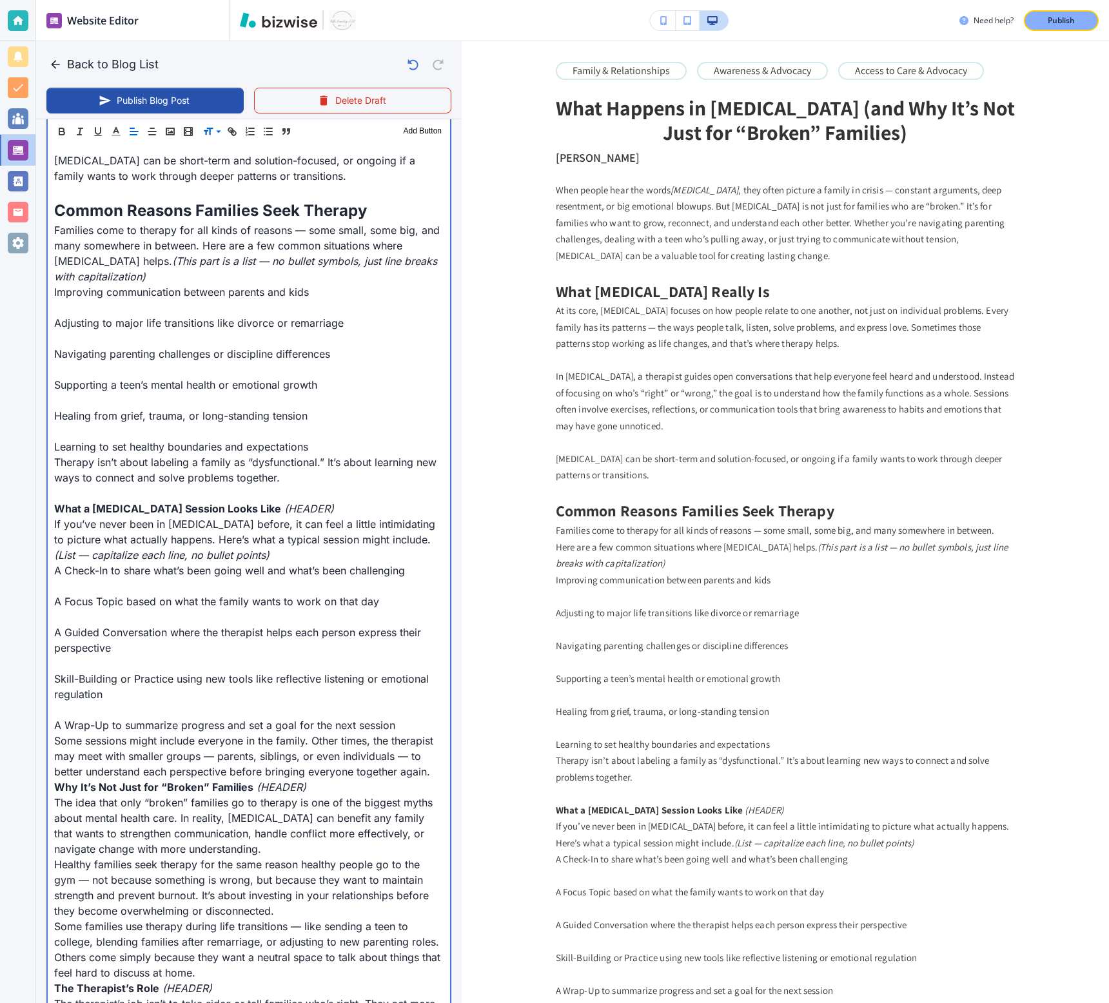
click at [327, 441] on p "Learning to set healthy boundaries and expectations" at bounding box center [248, 446] width 389 height 15
click at [280, 434] on p at bounding box center [248, 431] width 389 height 15
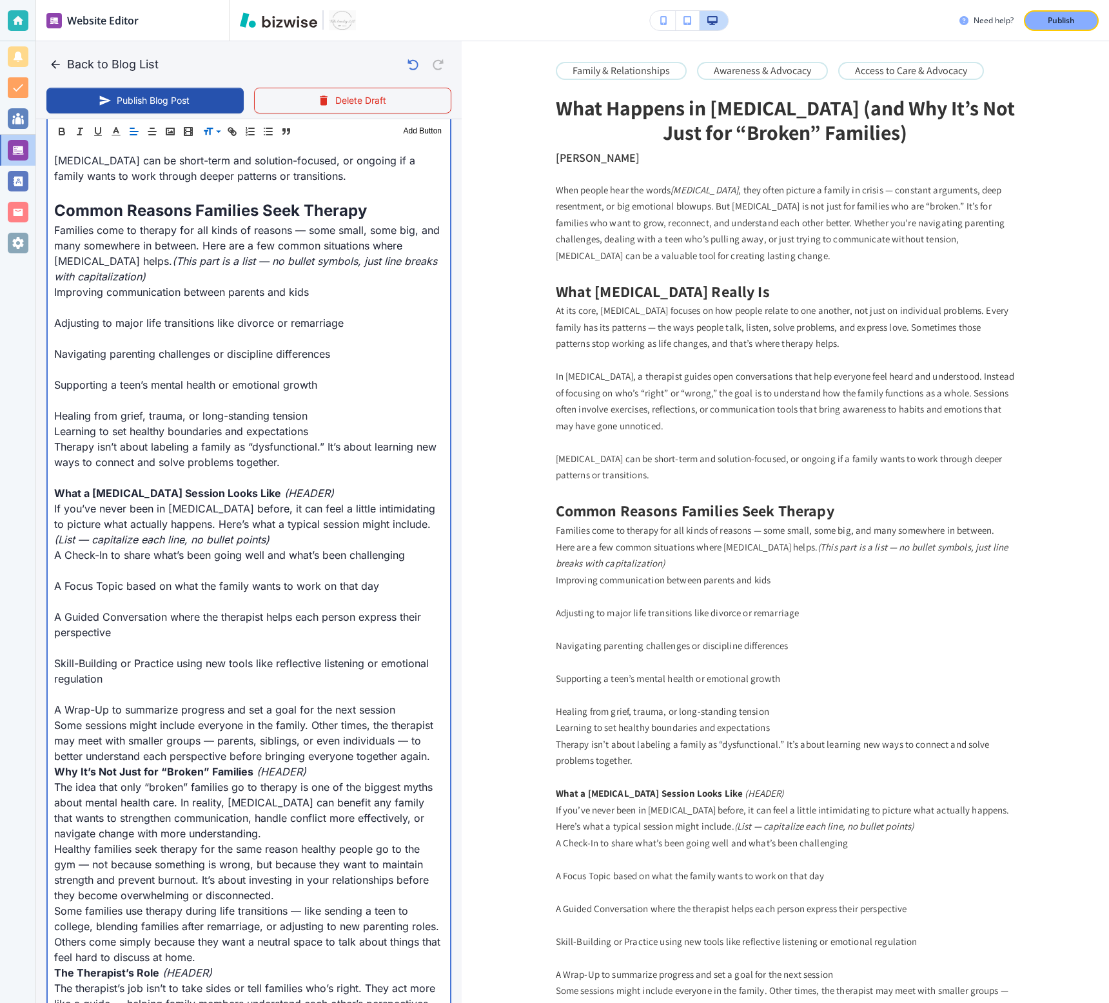
click at [243, 400] on p at bounding box center [248, 400] width 389 height 15
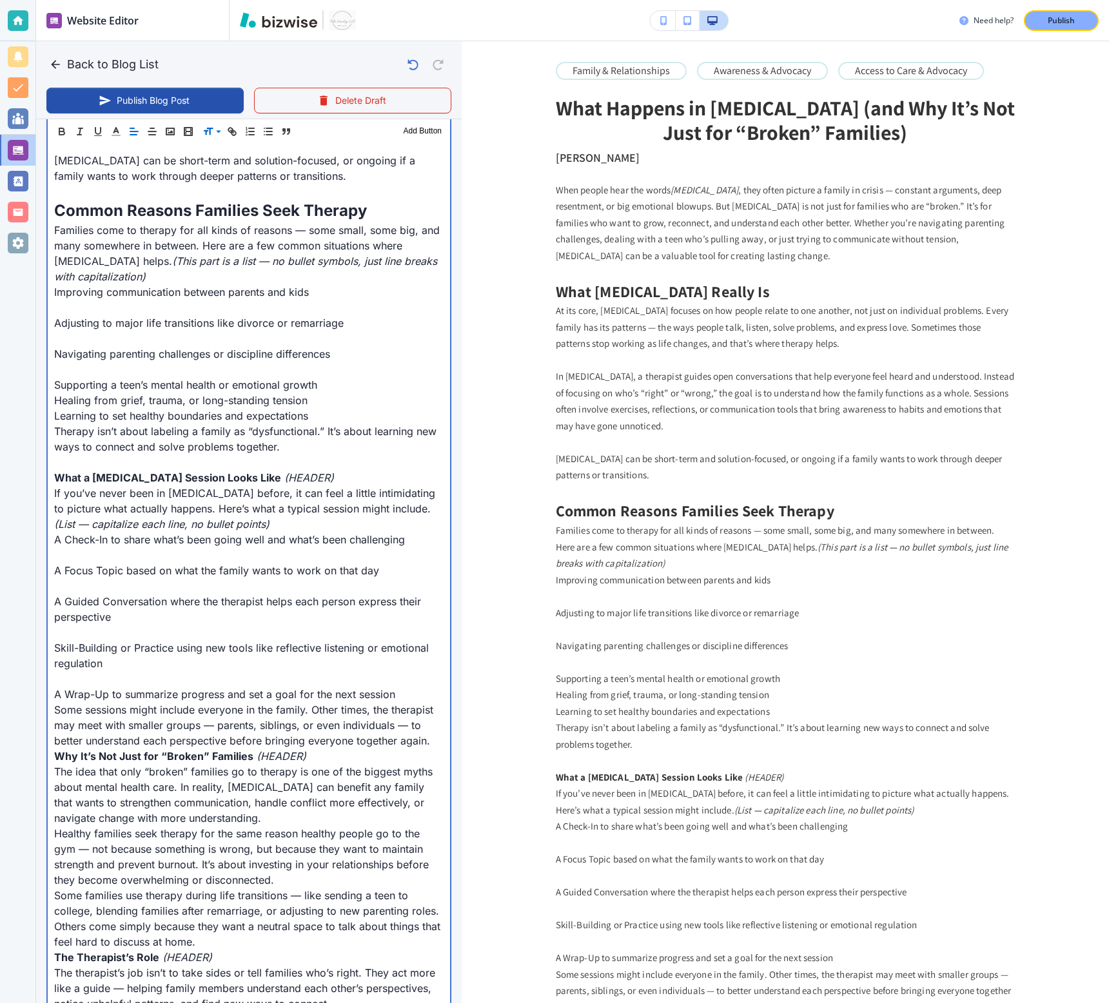
click at [177, 369] on p at bounding box center [248, 369] width 389 height 15
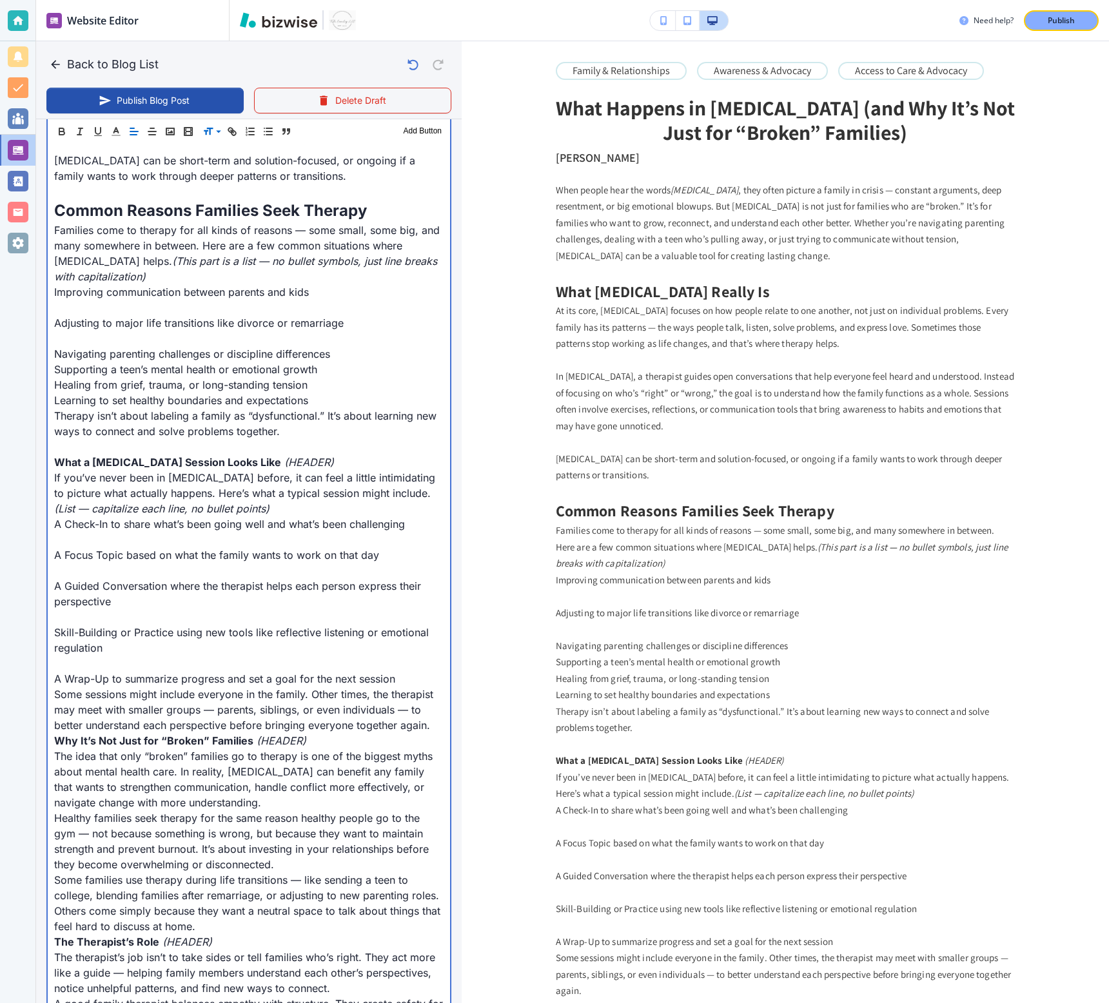
click at [165, 351] on p "Navigating parenting challenges or discipline differences" at bounding box center [248, 353] width 389 height 15
click at [165, 340] on p at bounding box center [248, 338] width 389 height 15
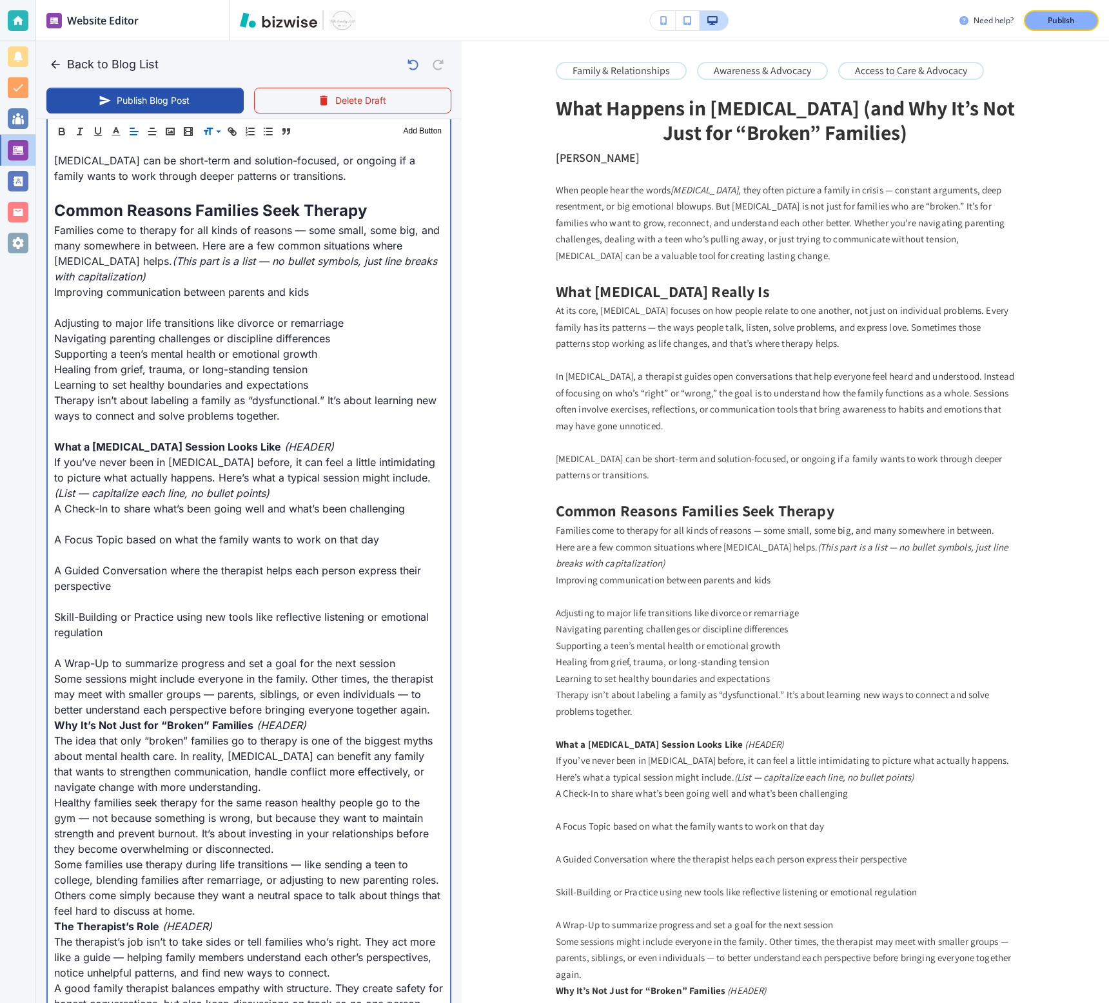
click at [168, 306] on p at bounding box center [248, 307] width 389 height 15
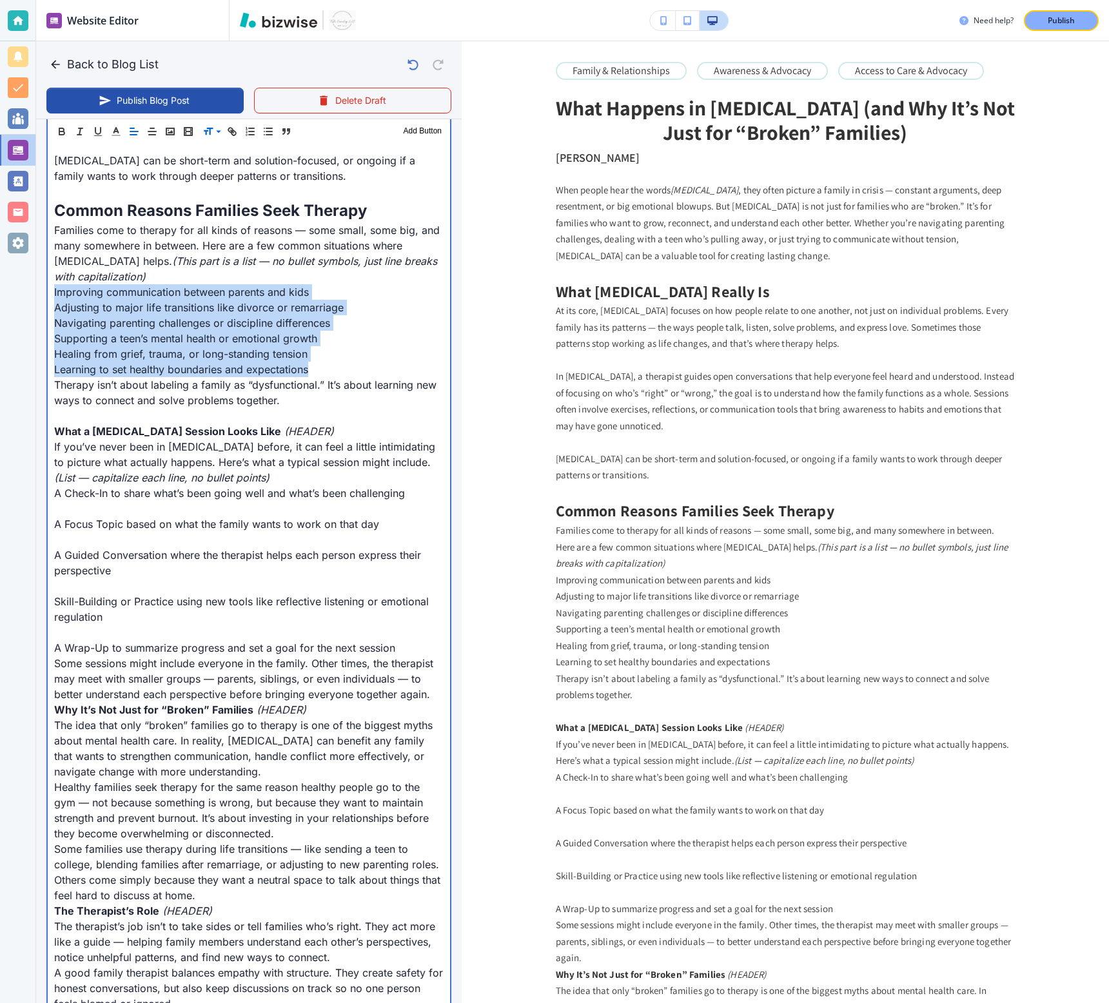
drag, startPoint x: 325, startPoint y: 365, endPoint x: 53, endPoint y: 293, distance: 281.5
click at [53, 293] on div "When people hear the words family therapy , they often picture a family in cris…" at bounding box center [249, 980] width 402 height 2303
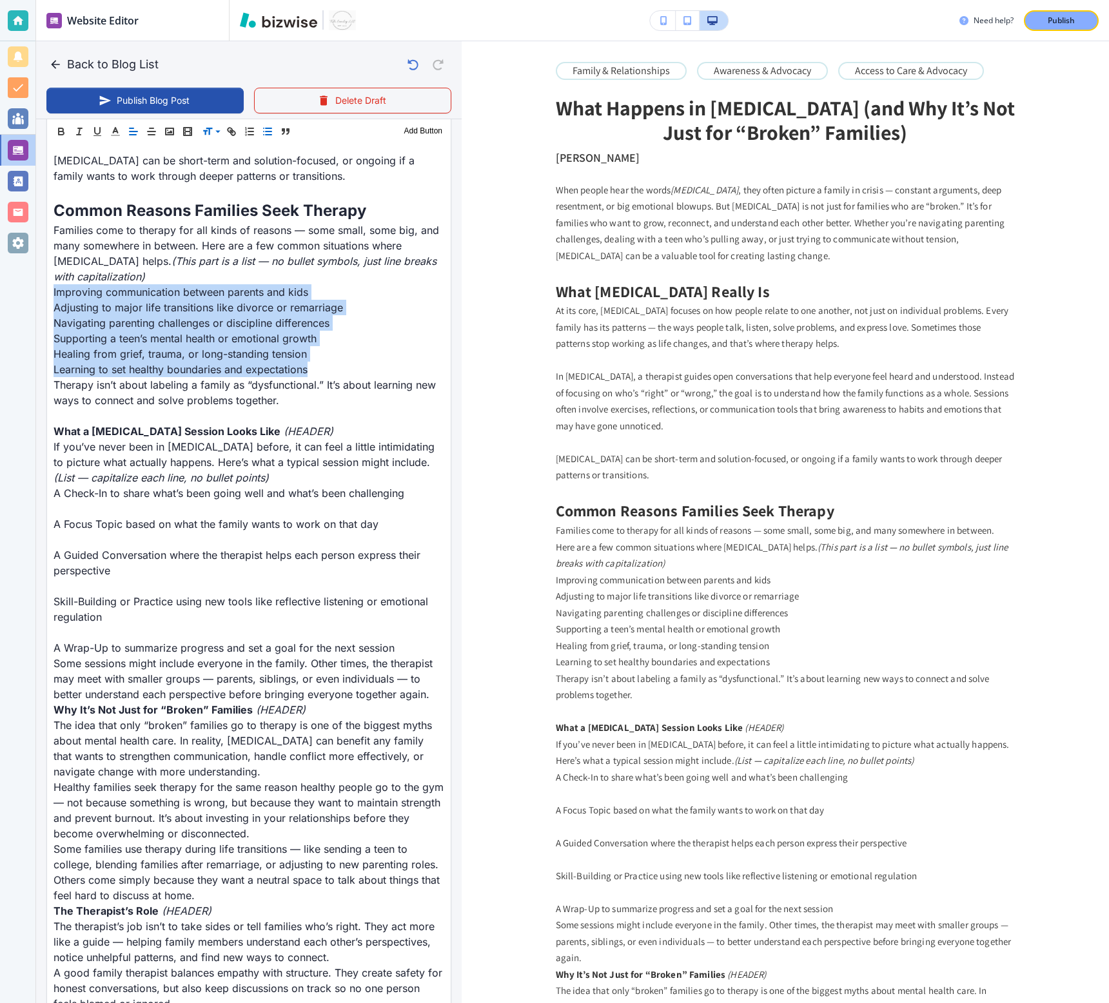
click at [264, 128] on line "button" at bounding box center [264, 128] width 0 height 0
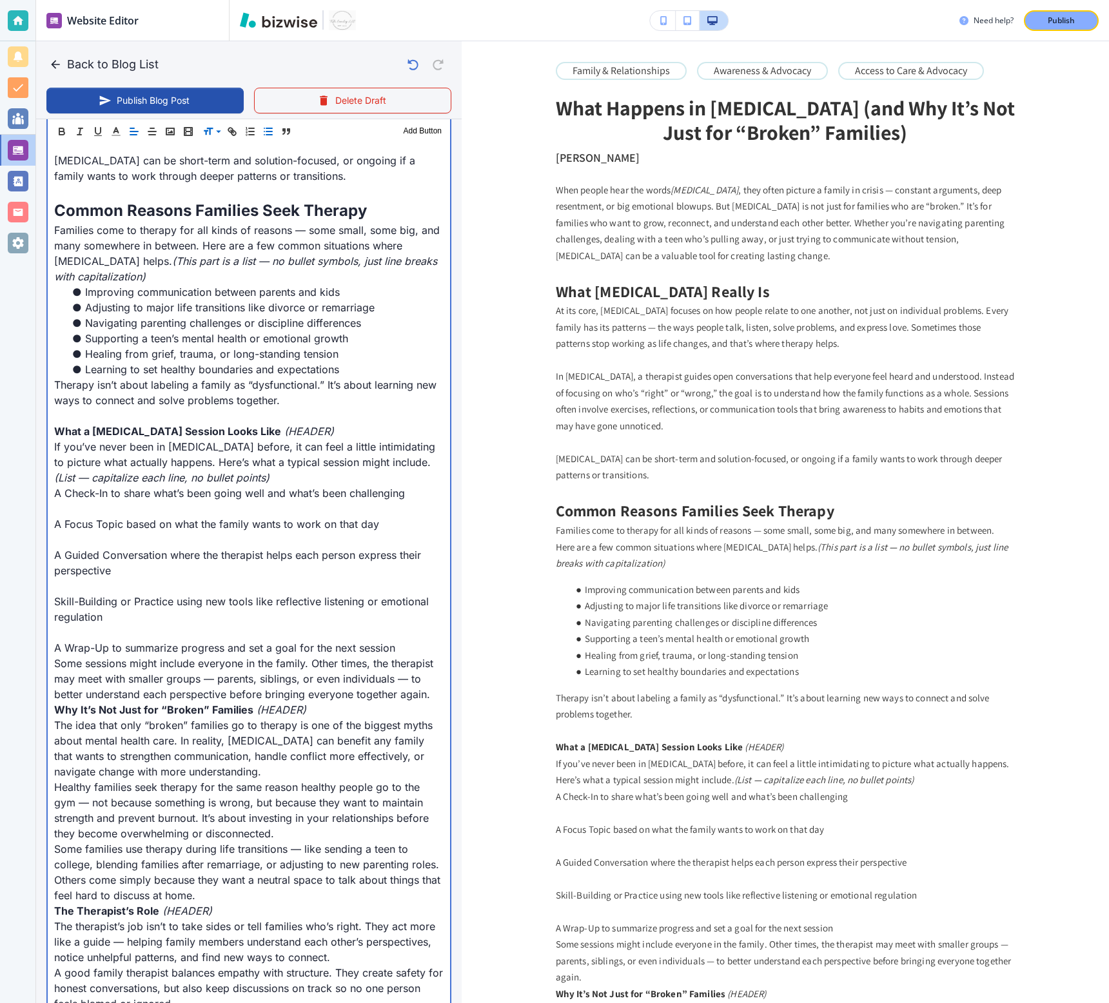
click at [211, 277] on p "Families come to therapy for all kinds of reasons — some small, some big, and m…" at bounding box center [248, 253] width 389 height 62
drag, startPoint x: 152, startPoint y: 277, endPoint x: 128, endPoint y: 259, distance: 29.5
click at [128, 259] on p "Families come to therapy for all kinds of reasons — some small, some big, and m…" at bounding box center [248, 253] width 389 height 62
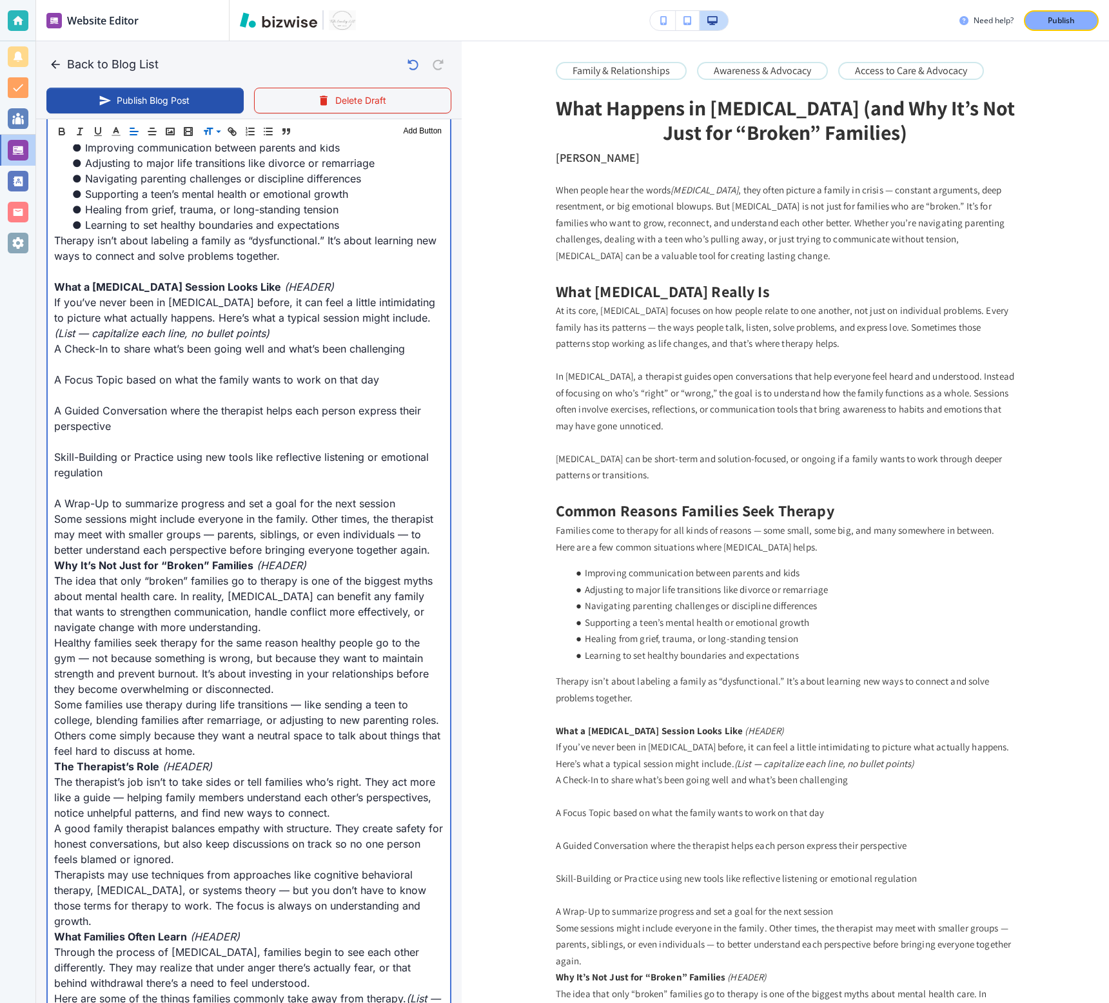
scroll to position [908, 0]
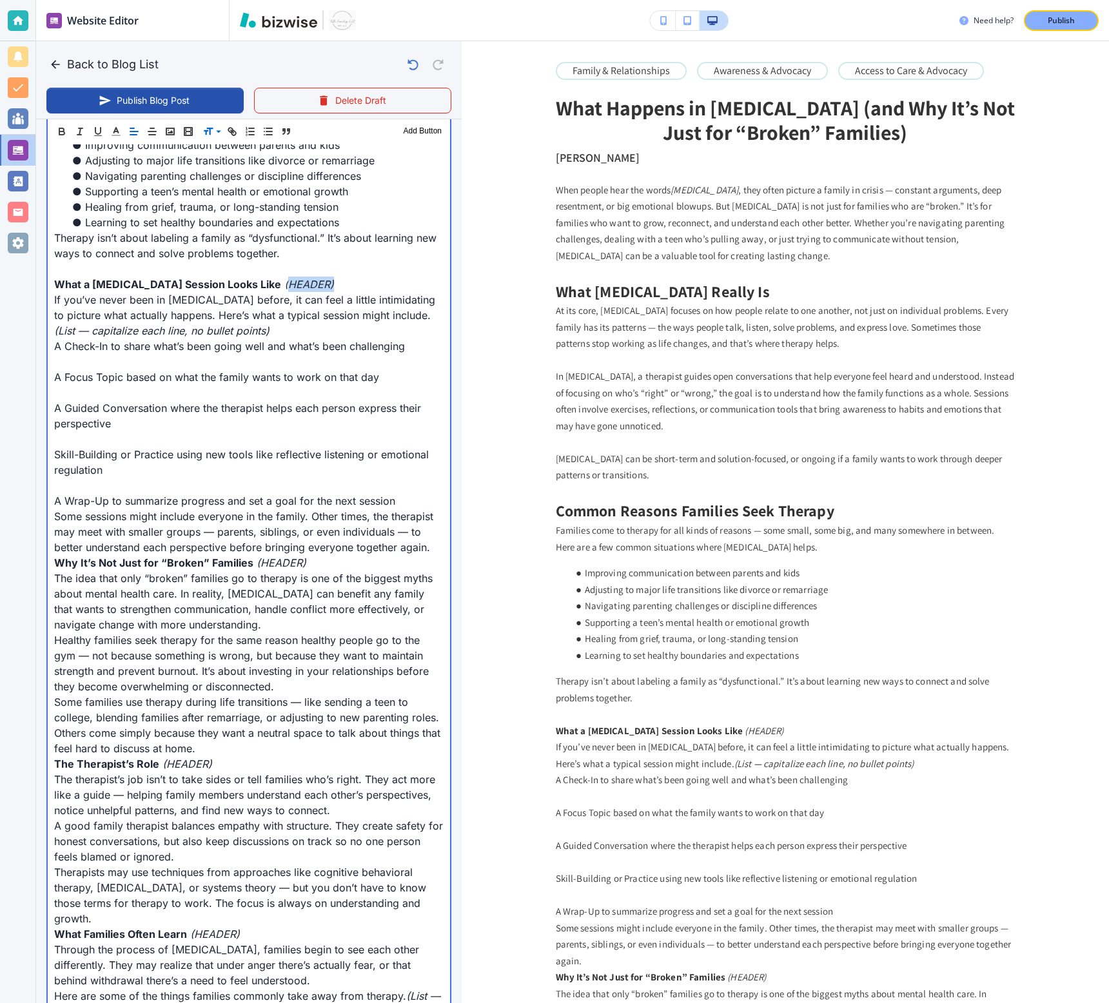
drag, startPoint x: 336, startPoint y: 281, endPoint x: 273, endPoint y: 281, distance: 63.2
click at [273, 281] on p "What a Family Therapy Session Looks Like (HEADER)" at bounding box center [248, 284] width 389 height 15
click at [206, 282] on strong "What a Family Therapy Session Looks Like" at bounding box center [167, 284] width 227 height 13
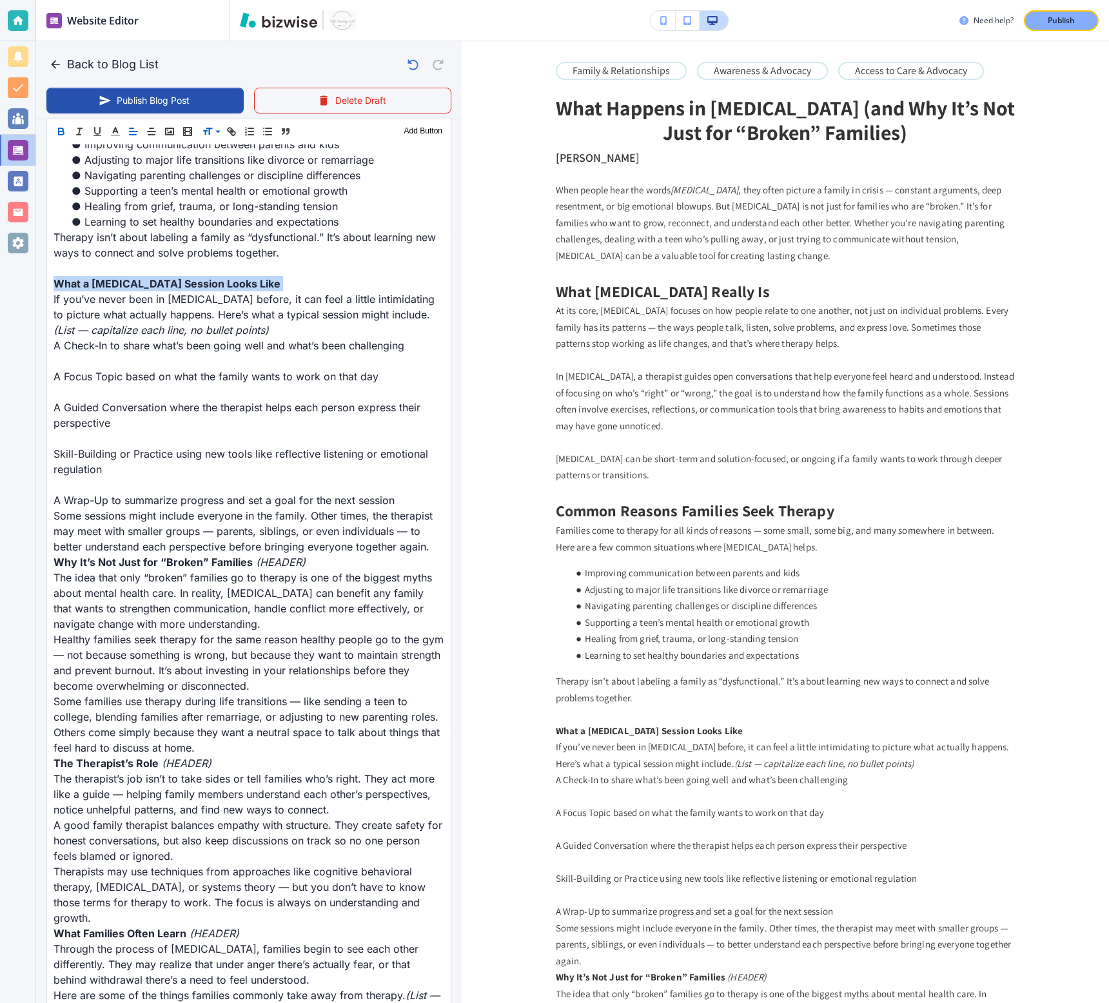
scroll to position [907, 0]
click at [211, 161] on span at bounding box center [221, 164] width 39 height 15
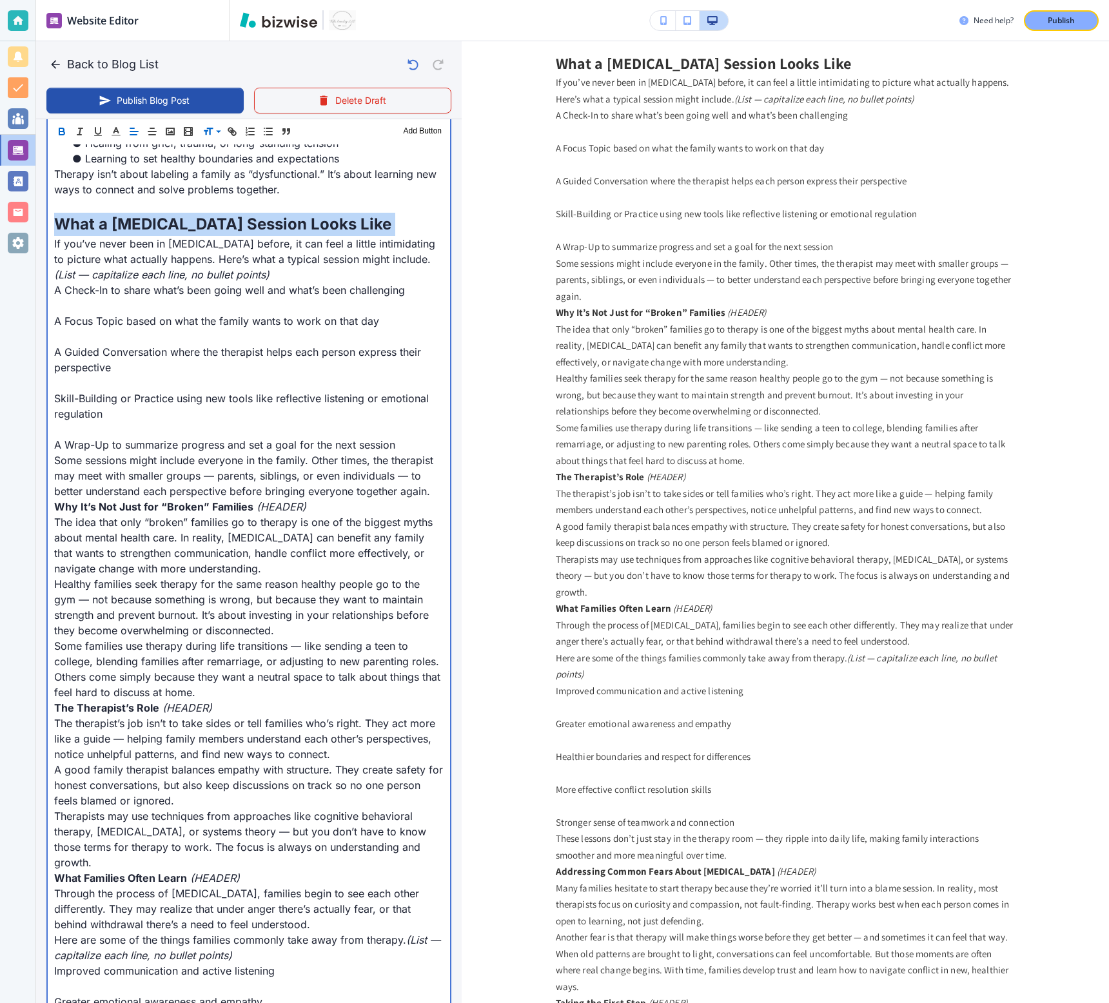
scroll to position [959, 0]
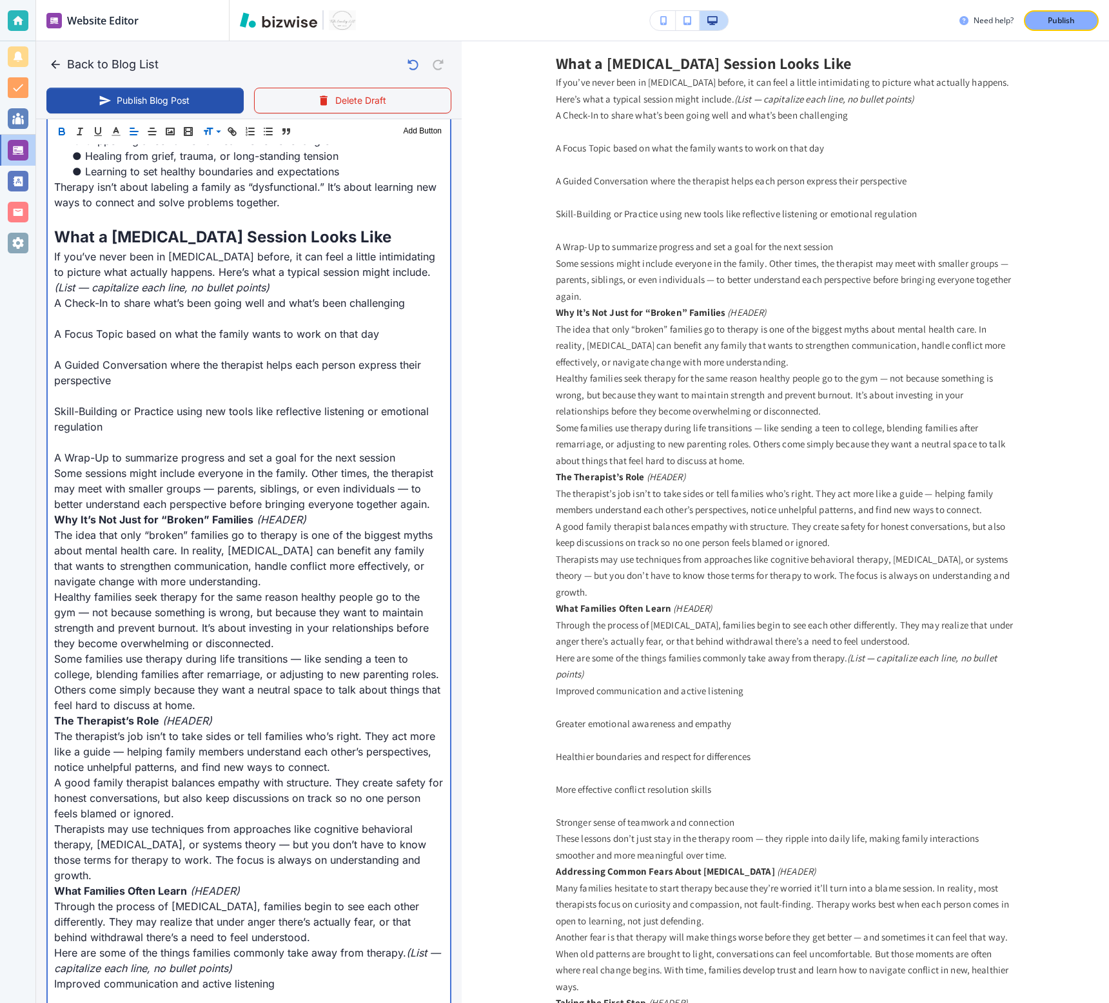
click at [197, 326] on p "A Focus Topic based on what the family wants to work on that day" at bounding box center [248, 333] width 389 height 15
click at [81, 319] on p at bounding box center [248, 318] width 389 height 15
type input "Oct 08, 2025 11:04 AM"
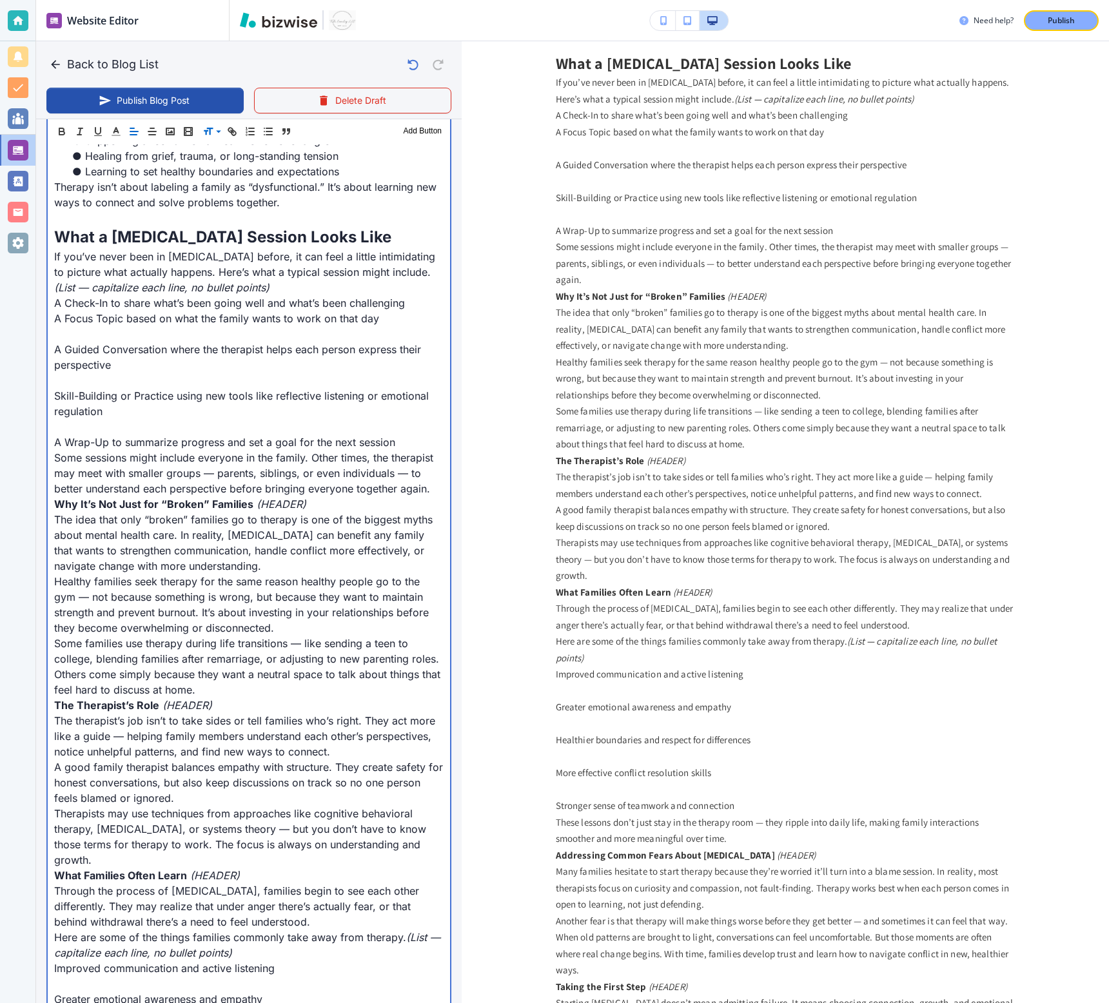
click at [94, 337] on p at bounding box center [248, 333] width 389 height 15
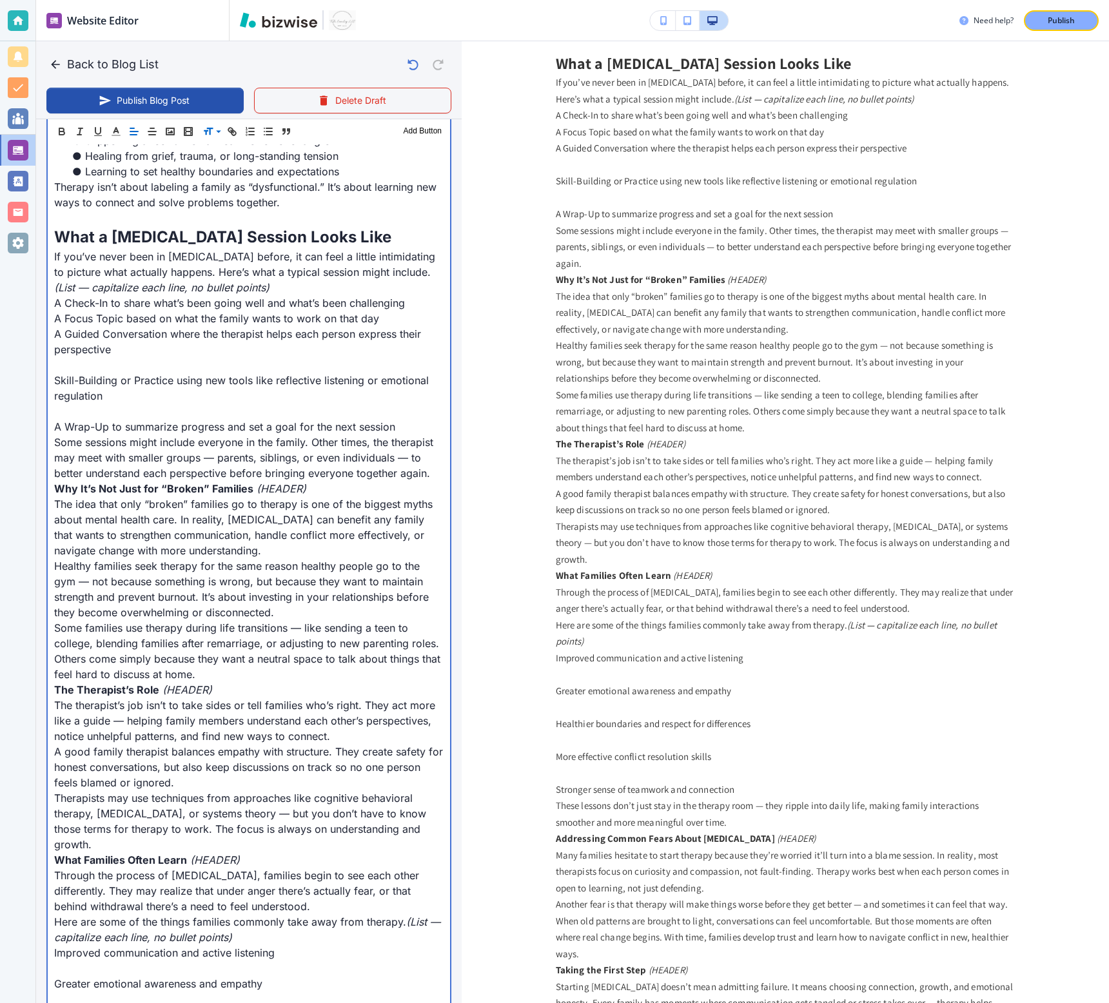
click at [97, 366] on p at bounding box center [248, 364] width 389 height 15
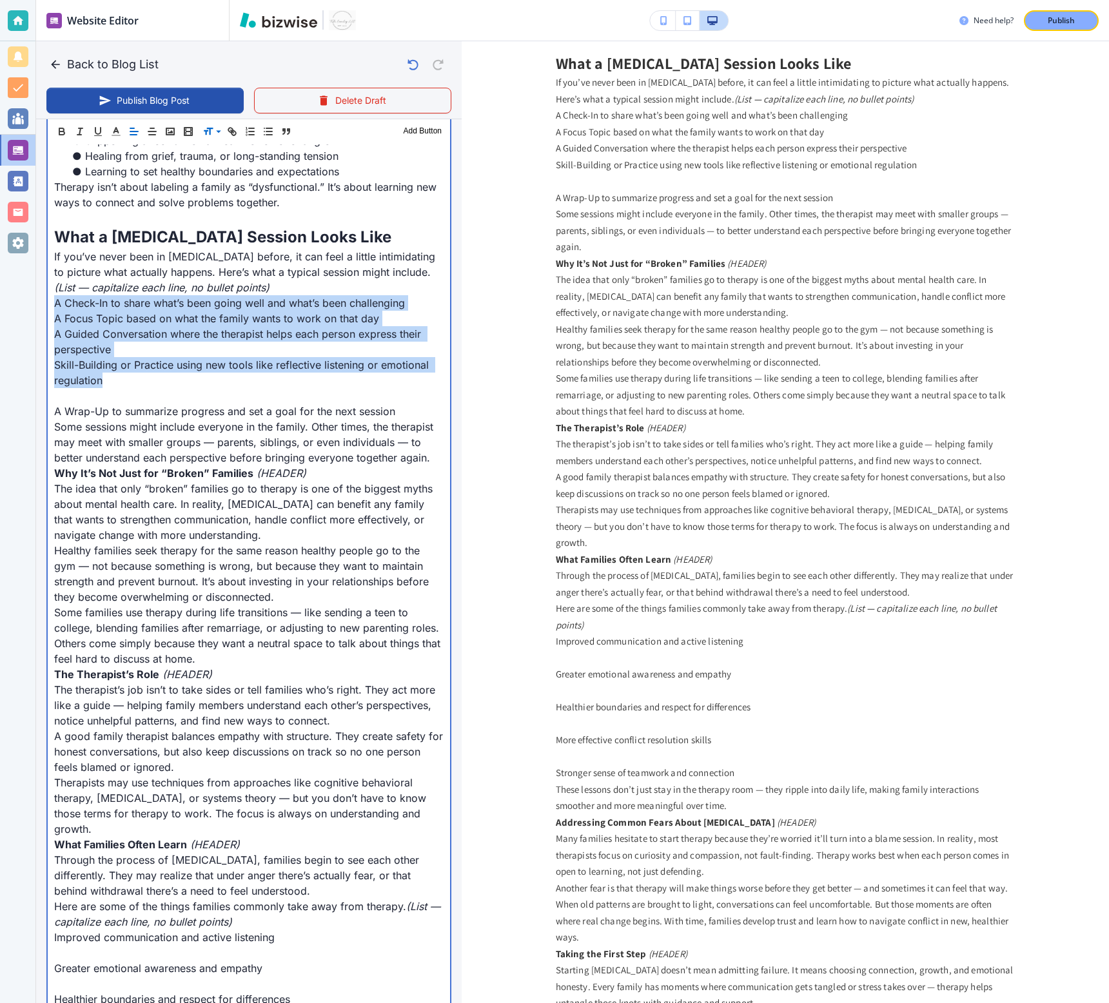
drag, startPoint x: 124, startPoint y: 378, endPoint x: 48, endPoint y: 304, distance: 105.8
click at [48, 304] on div "When people hear the words family therapy , they often picture a family in cris…" at bounding box center [249, 771] width 402 height 2249
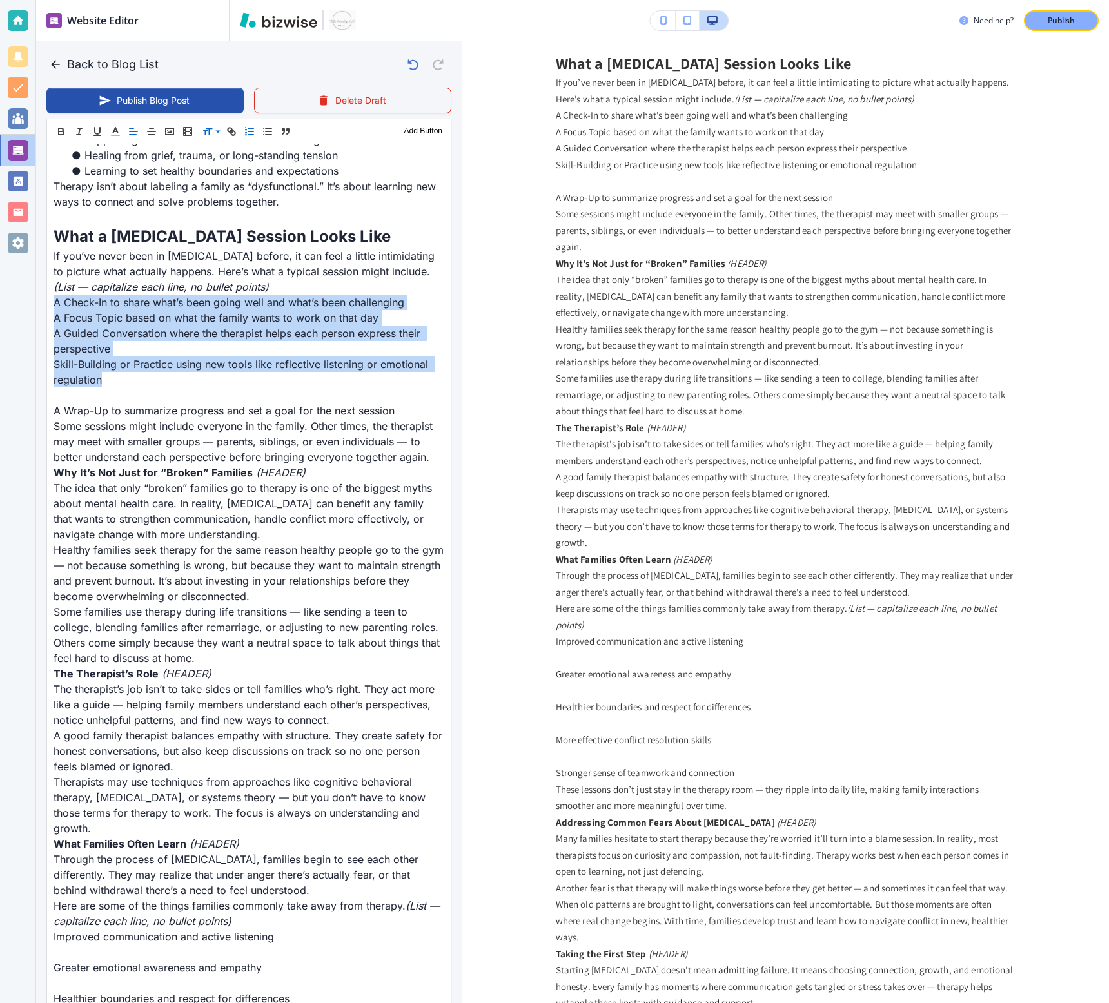
click at [245, 132] on icon "button" at bounding box center [250, 132] width 12 height 12
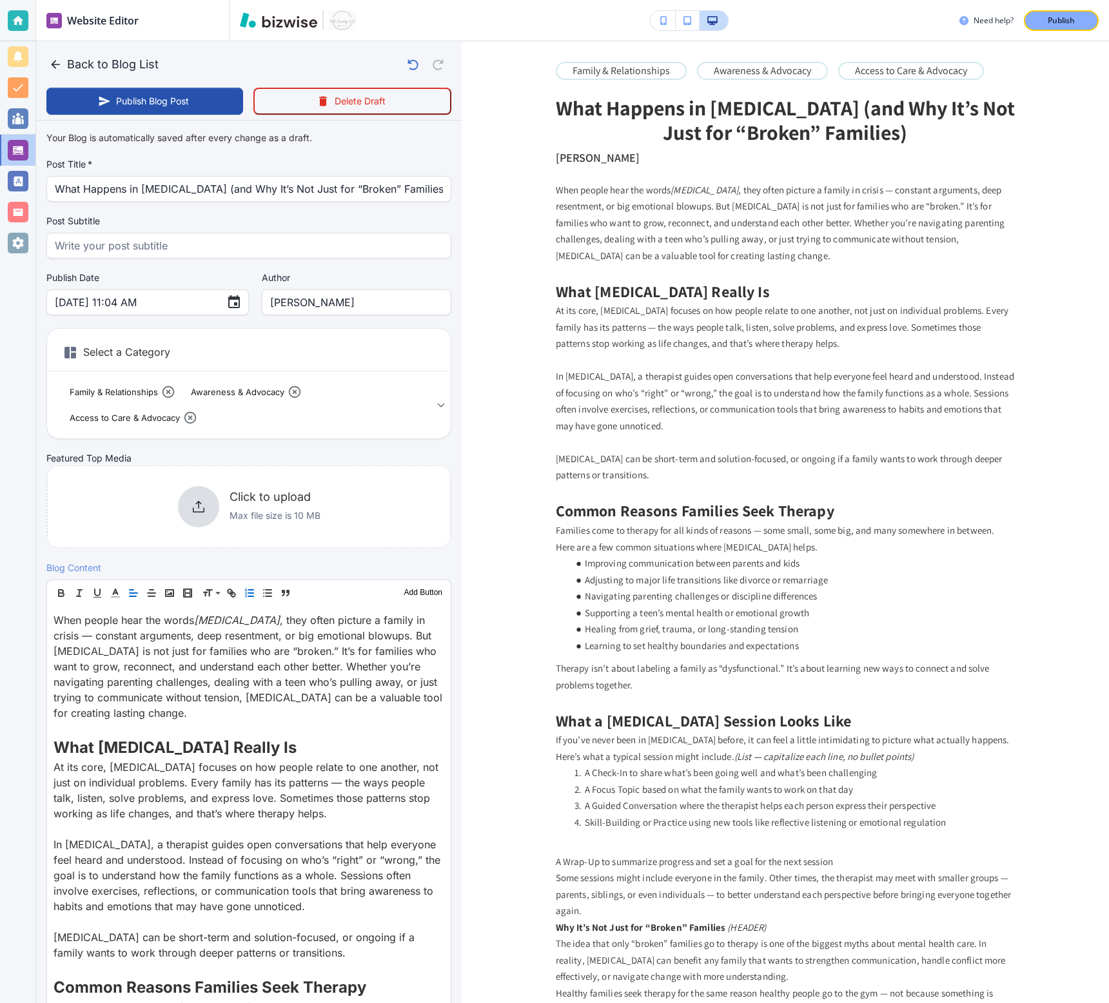
scroll to position [670, 0]
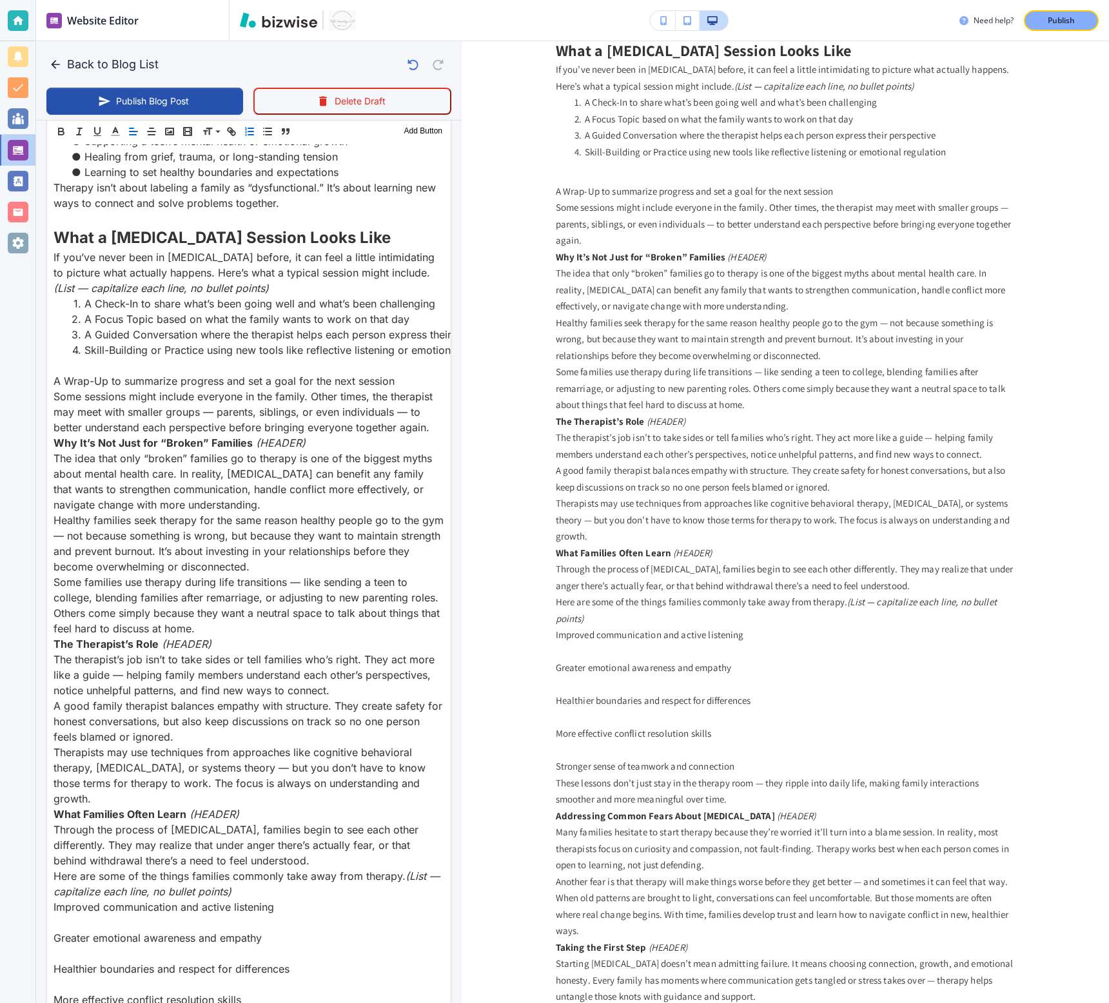
click at [52, 383] on div "When people hear the words family therapy , they often picture a family in cris…" at bounding box center [249, 756] width 404 height 2218
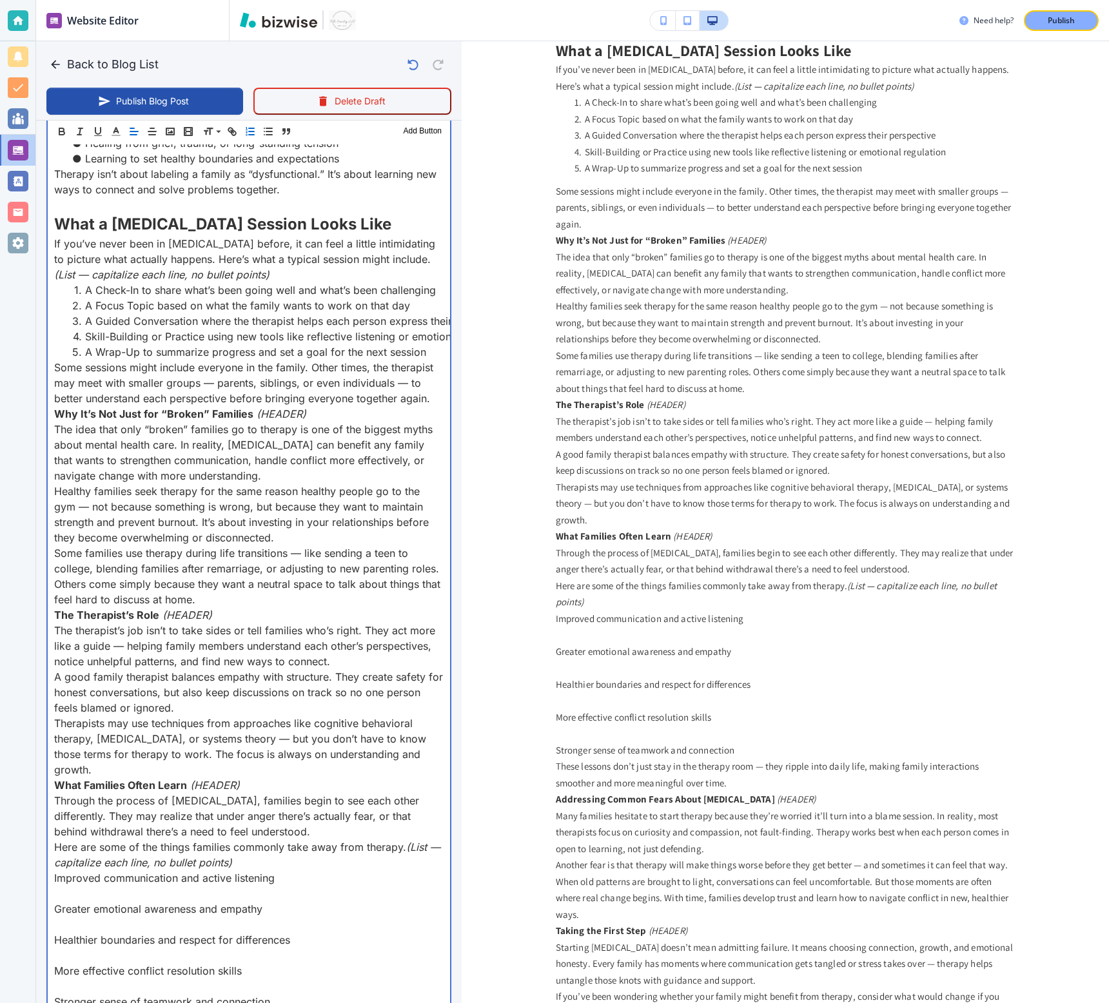
scroll to position [2094, 0]
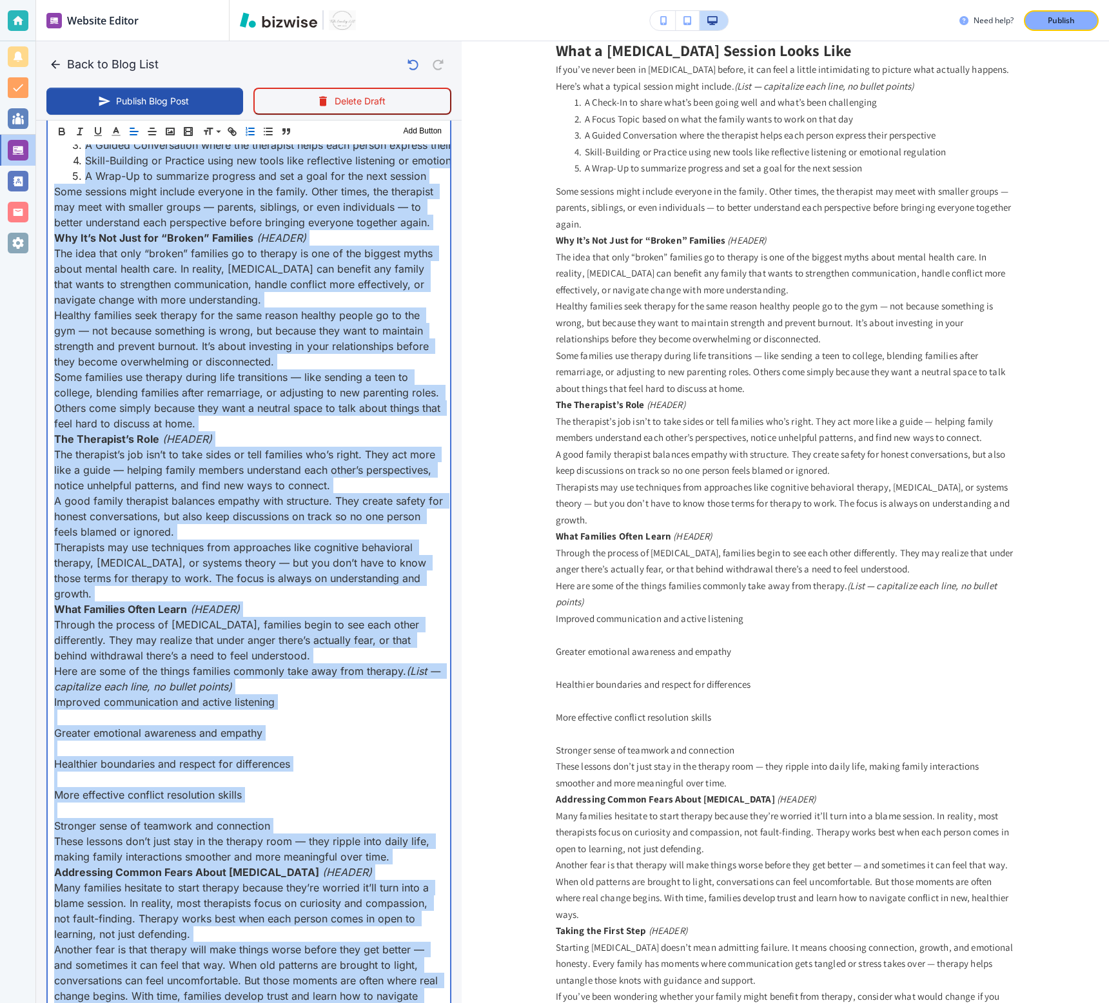
drag, startPoint x: 306, startPoint y: 689, endPoint x: 391, endPoint y: -142, distance: 835.4
click at [391, 0] on html "Website Editor Pages Edit, add, and delete pages or manage your page order Upda…" at bounding box center [554, 0] width 1109 height 0
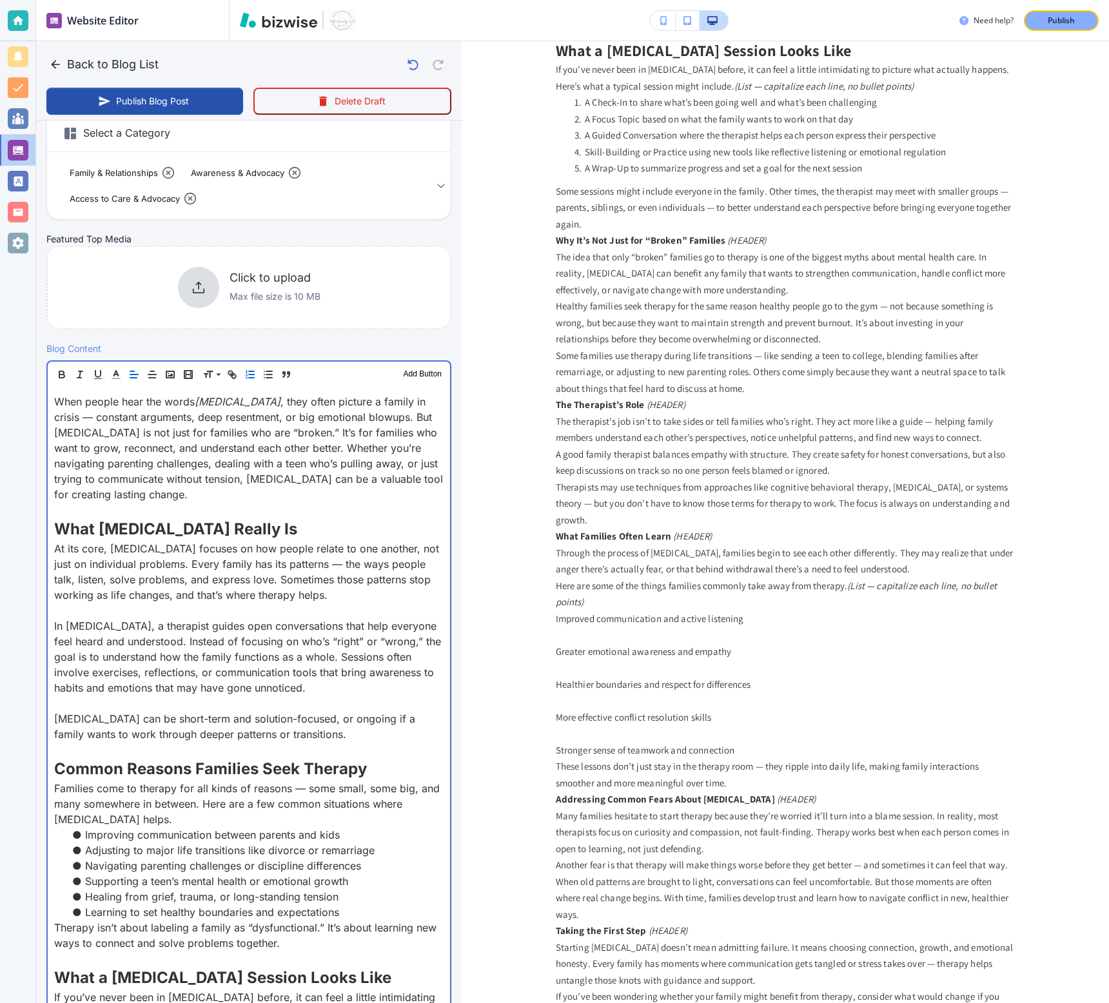
scroll to position [0, 0]
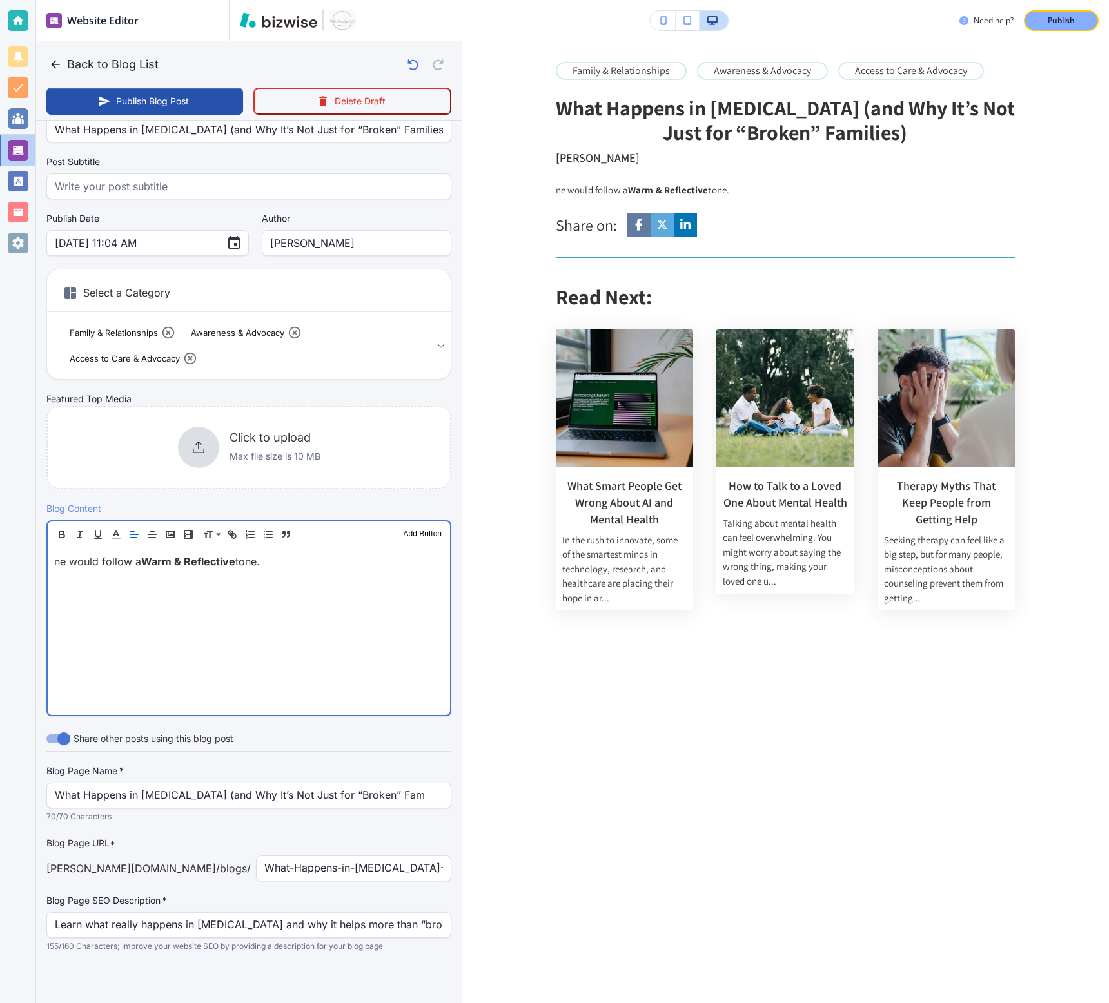
drag, startPoint x: 298, startPoint y: 568, endPoint x: 304, endPoint y: 228, distance: 340.4
click at [304, 228] on div "Your Blog is automatically saved after every change as a draft. Post Title   * …" at bounding box center [248, 535] width 405 height 938
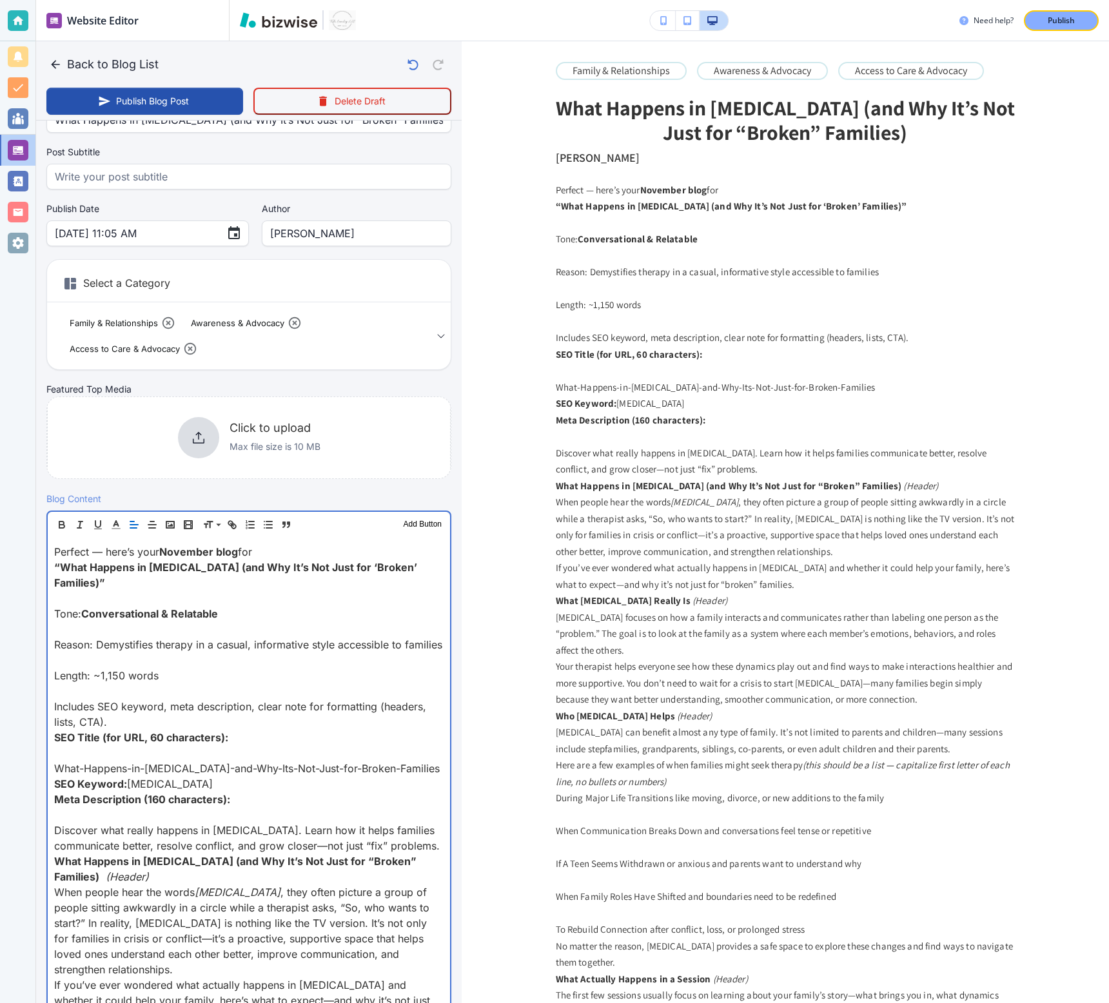
scroll to position [68, 0]
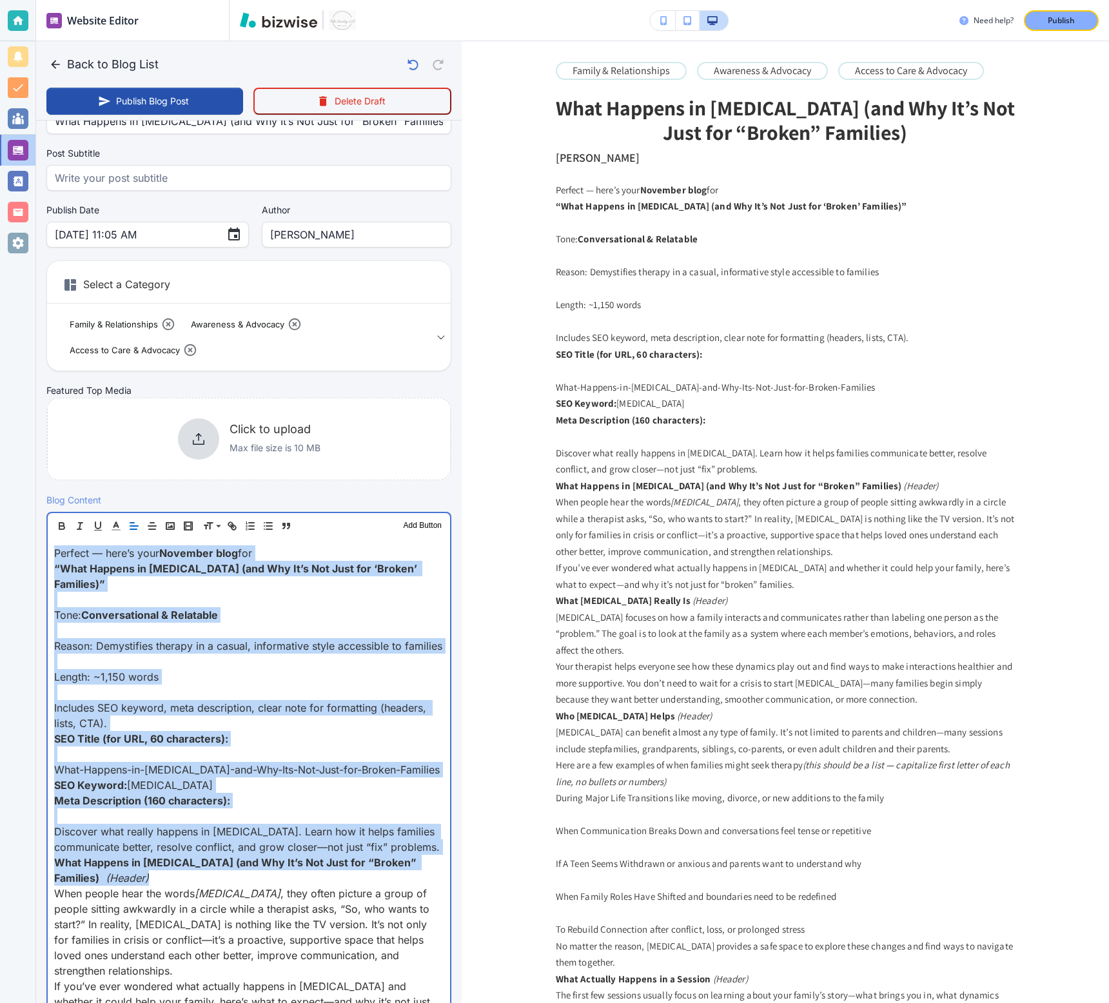
drag, startPoint x: 171, startPoint y: 881, endPoint x: 18, endPoint y: 499, distance: 411.7
click at [18, 499] on div "Website Editor Pages Edit, add, and delete pages or manage your page order Upda…" at bounding box center [554, 501] width 1109 height 1003
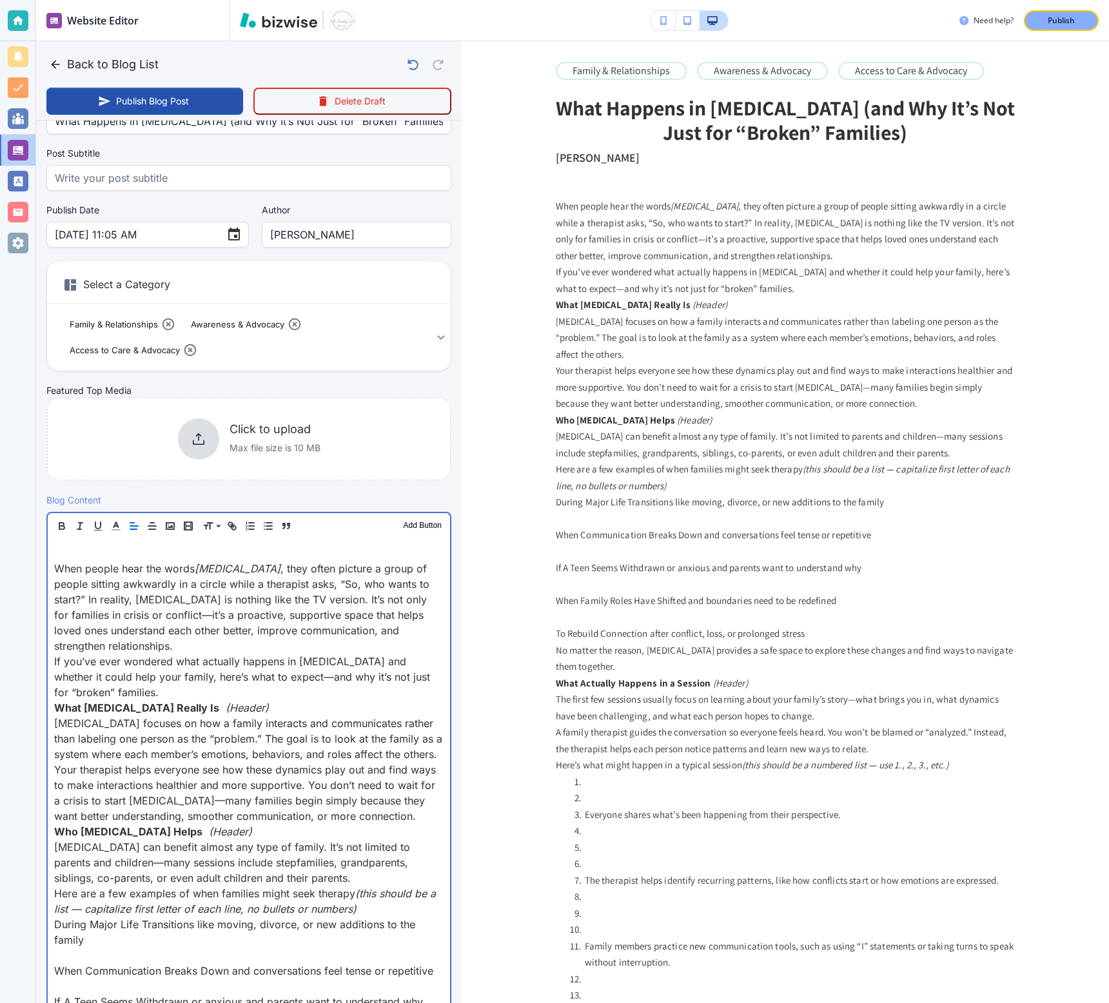
scroll to position [0, 0]
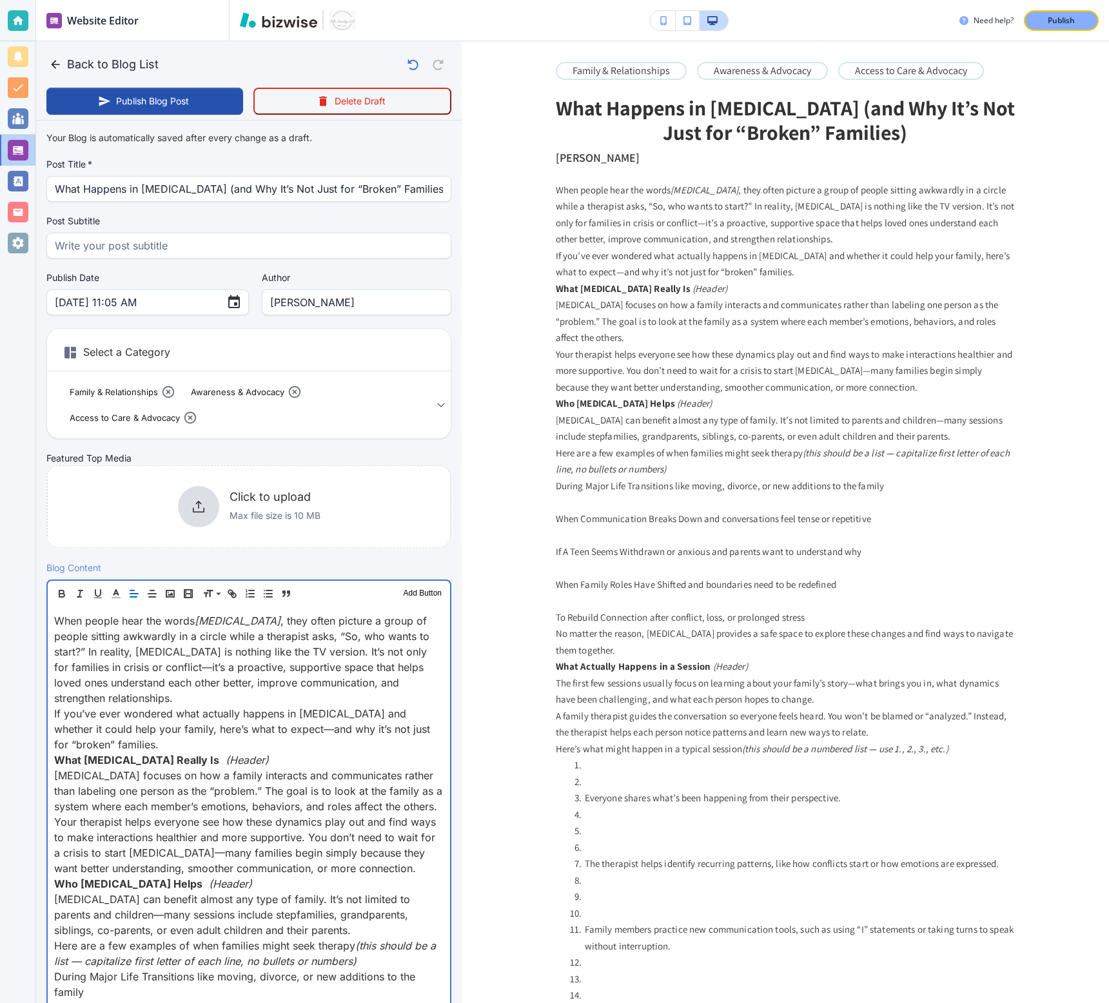
click at [209, 694] on p "When people hear the words family therapy , they often picture a group of peopl…" at bounding box center [248, 659] width 389 height 93
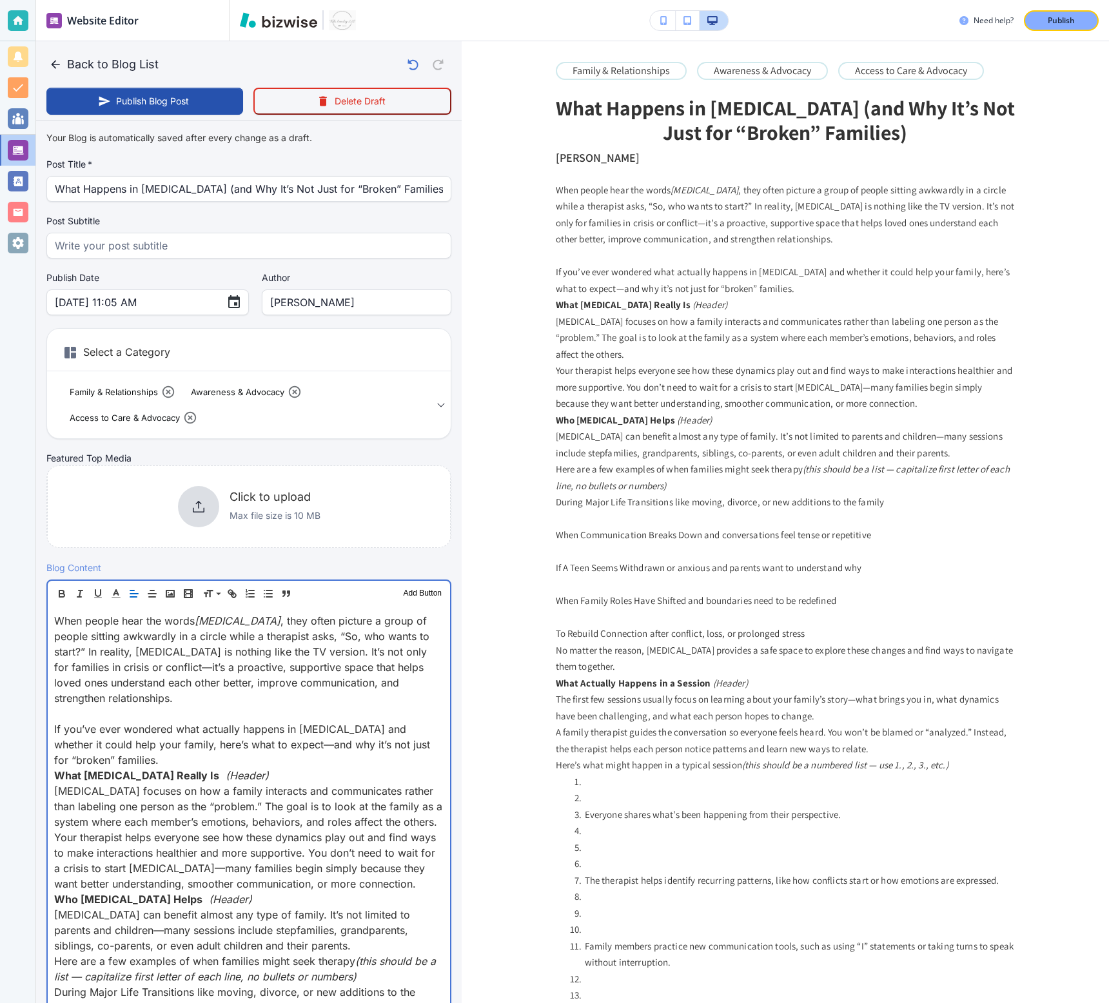
click at [186, 761] on p "If you’ve ever wondered what actually happens in family therapy and whether it …" at bounding box center [248, 744] width 389 height 46
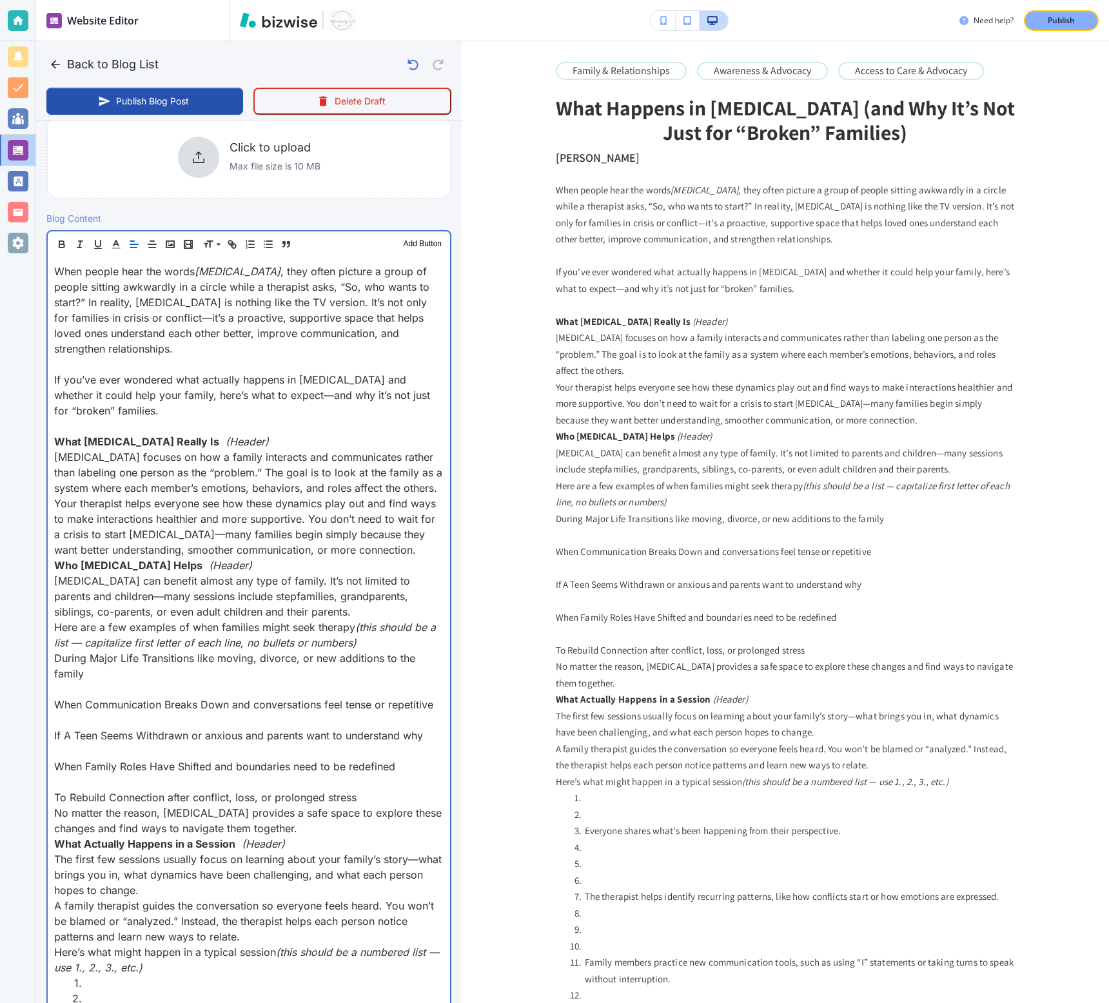
scroll to position [427, 0]
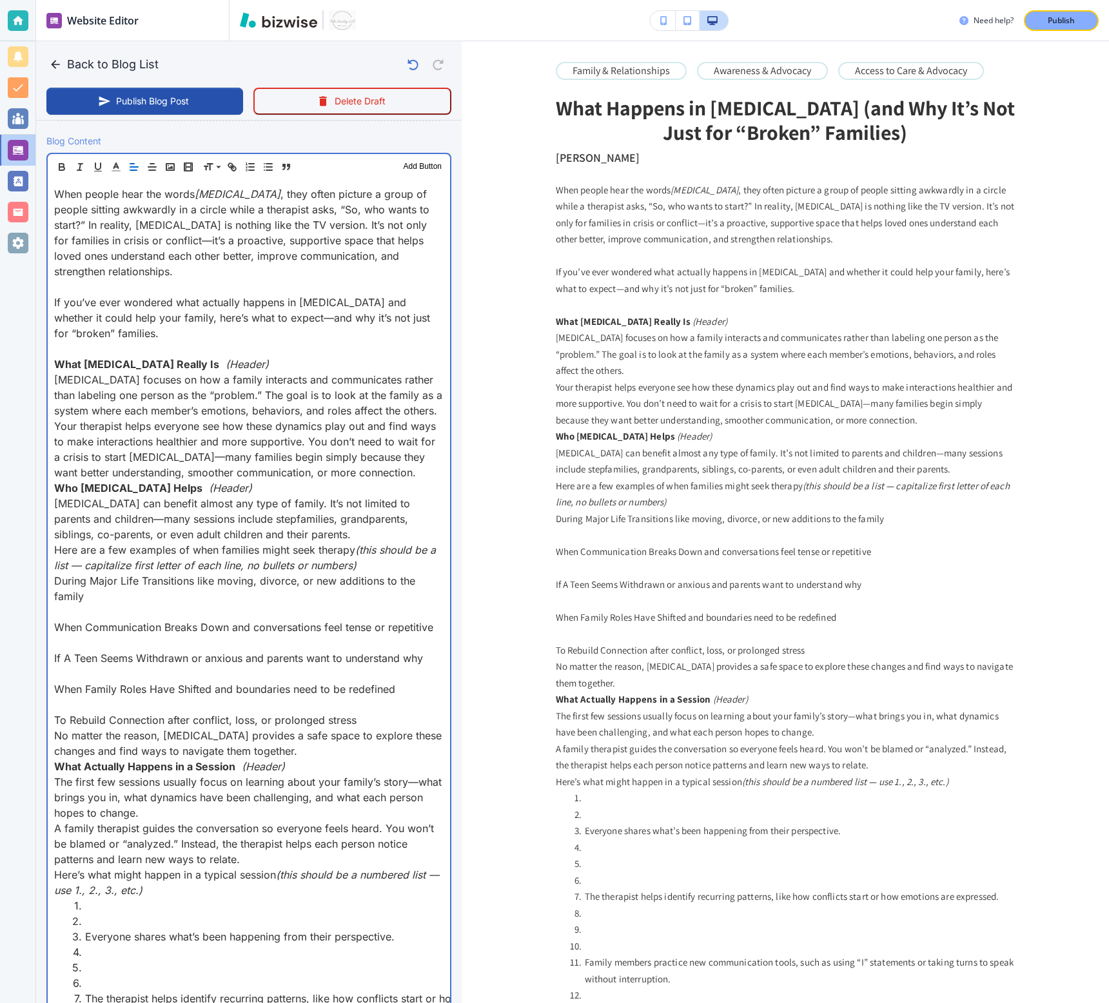
click at [402, 472] on p "Your therapist helps everyone see how these dynamics play out and find ways to …" at bounding box center [248, 449] width 389 height 62
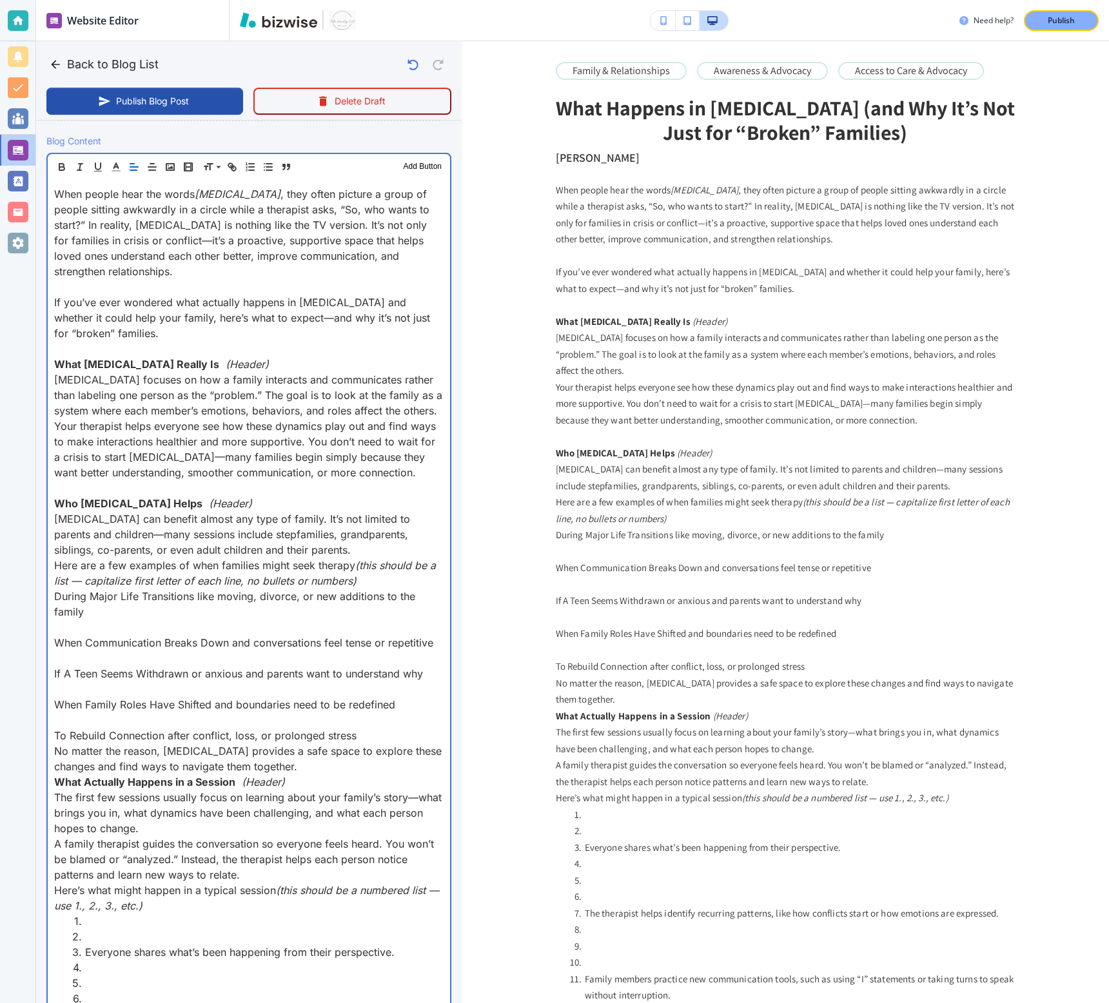
click at [315, 543] on p "Family therapy can benefit almost any type of family. It’s not limited to paren…" at bounding box center [248, 534] width 389 height 46
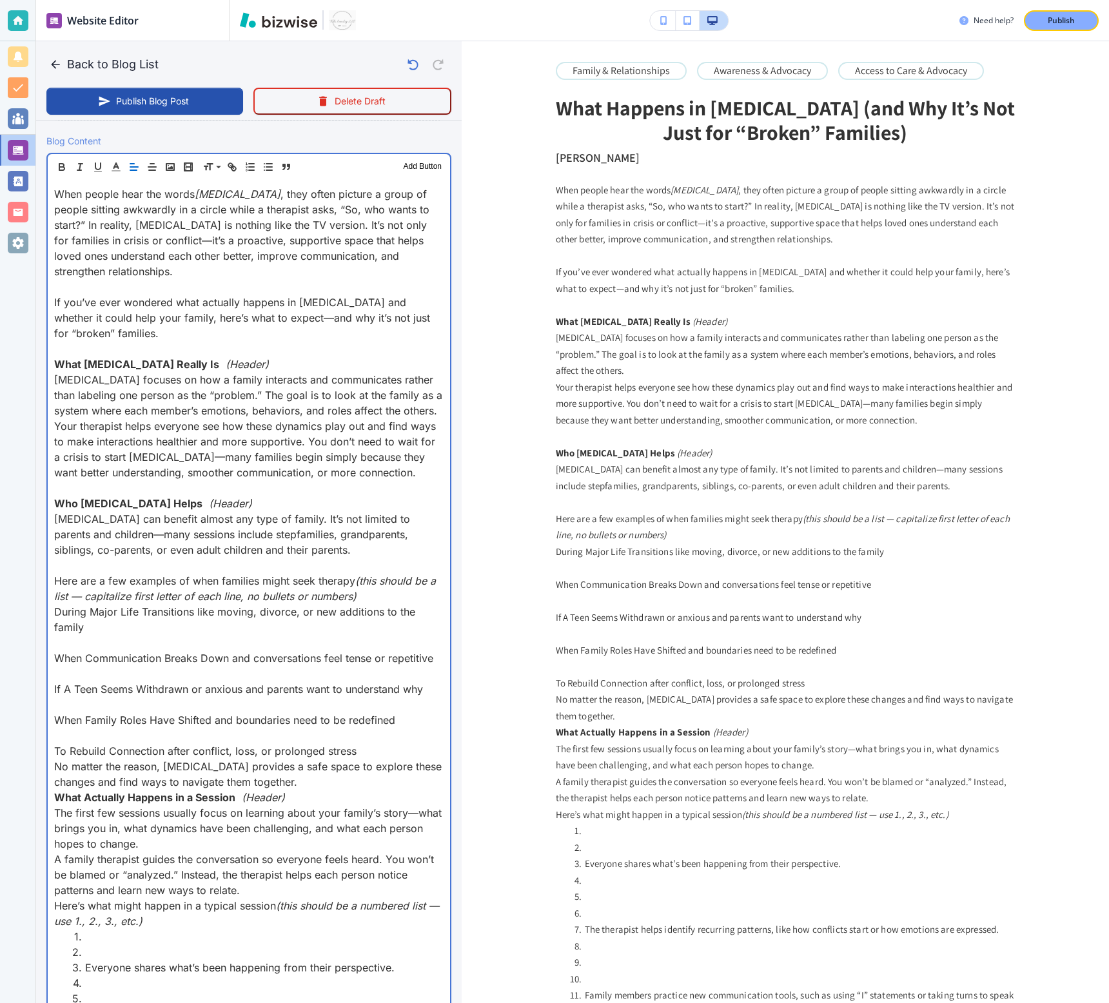
click at [382, 743] on p "To Rebuild Connection after conflict, loss, or prolonged stress" at bounding box center [248, 750] width 389 height 15
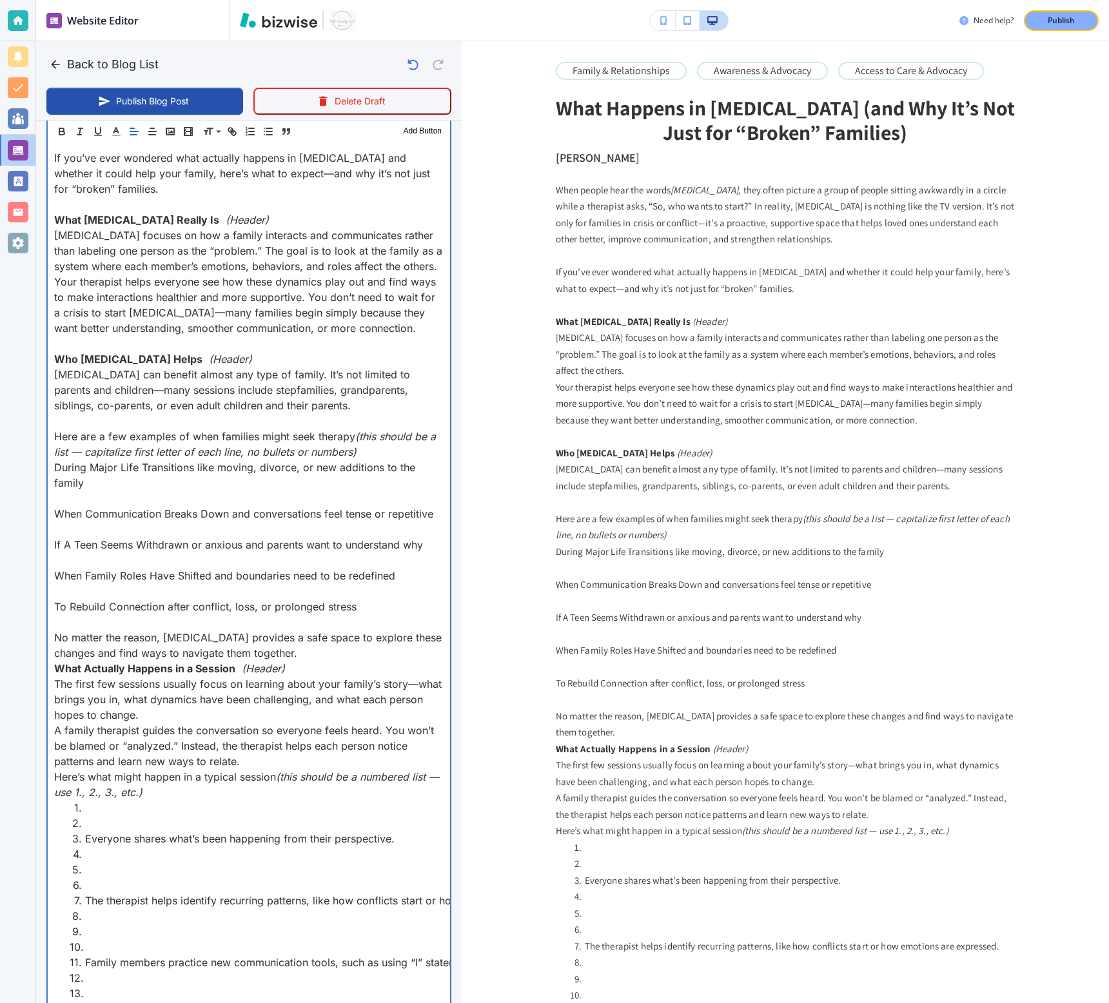
scroll to position [582, 0]
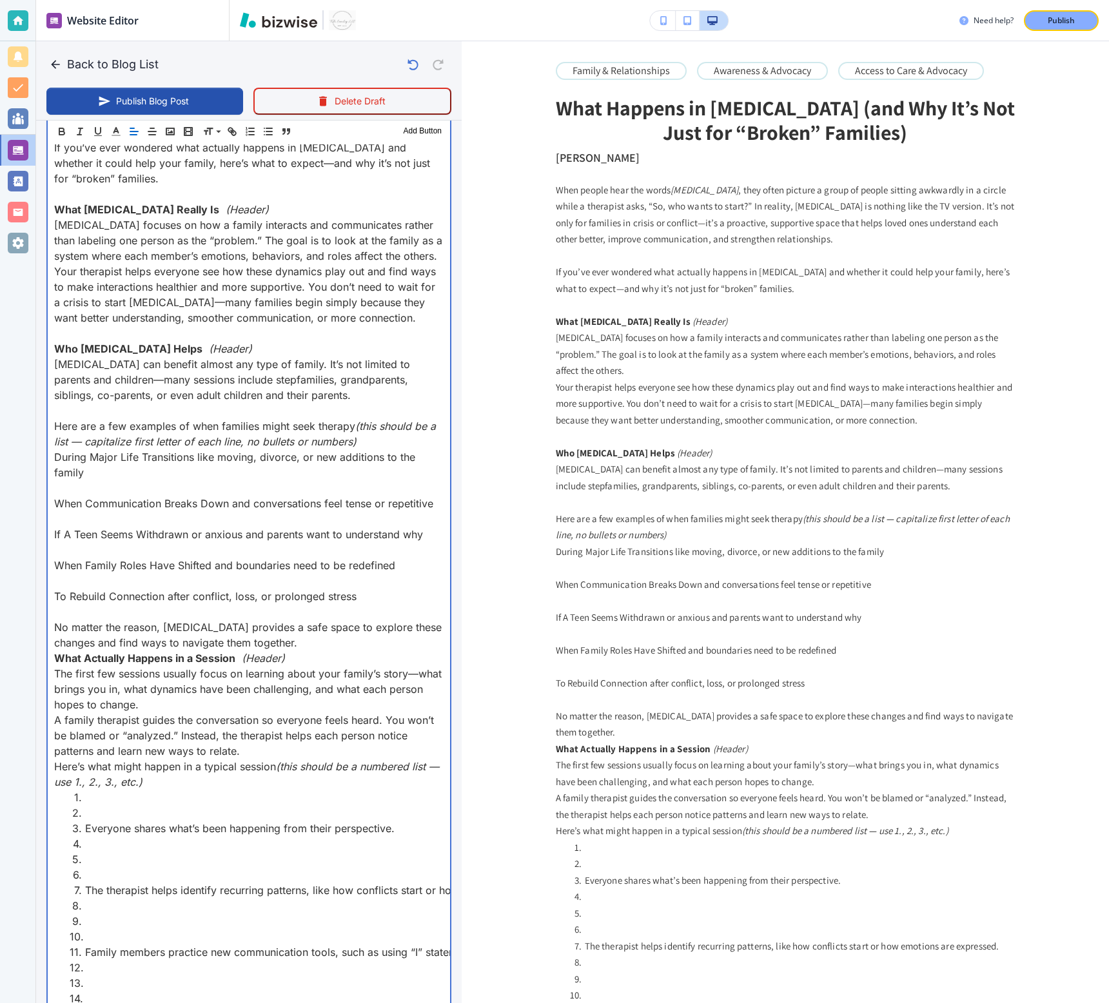
click at [144, 809] on li at bounding box center [257, 812] width 374 height 15
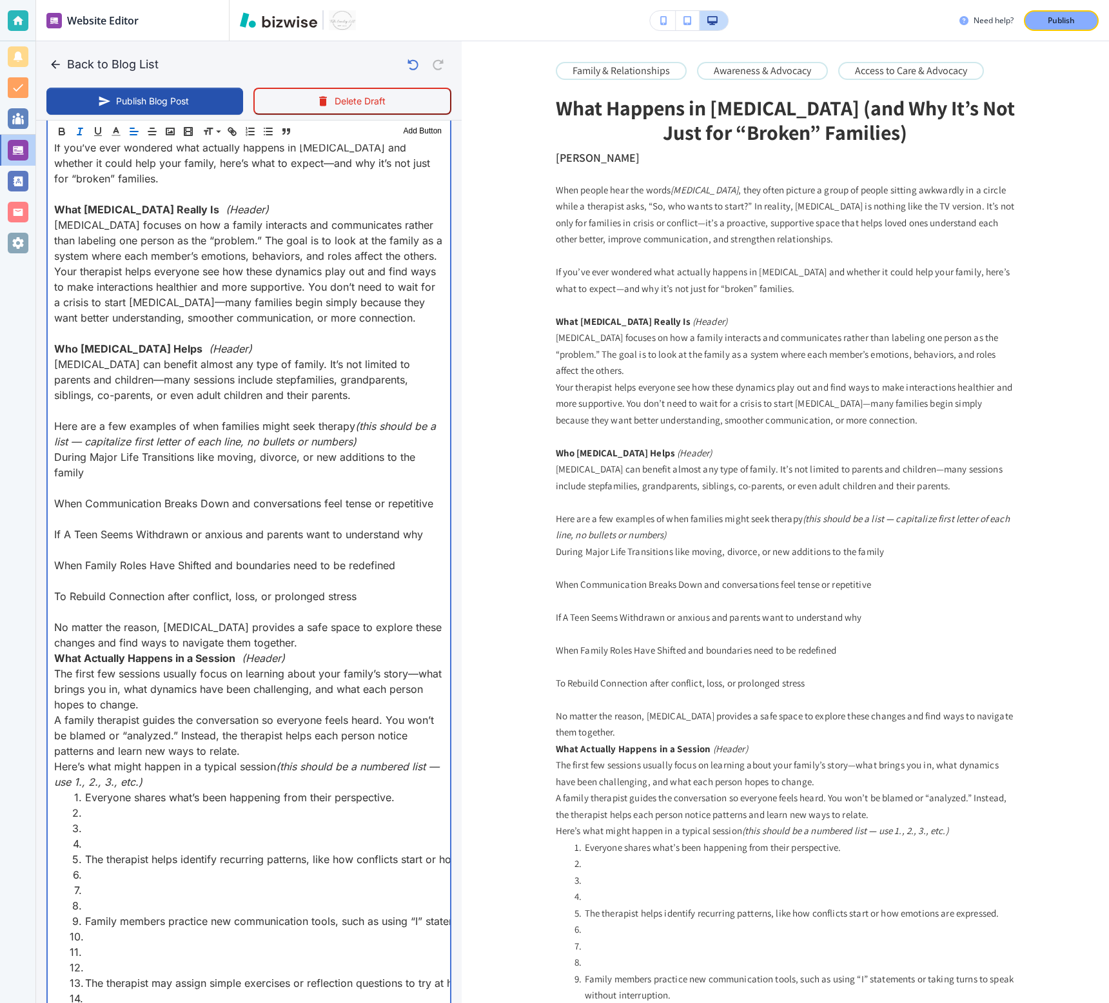
click at [104, 842] on li at bounding box center [257, 843] width 374 height 15
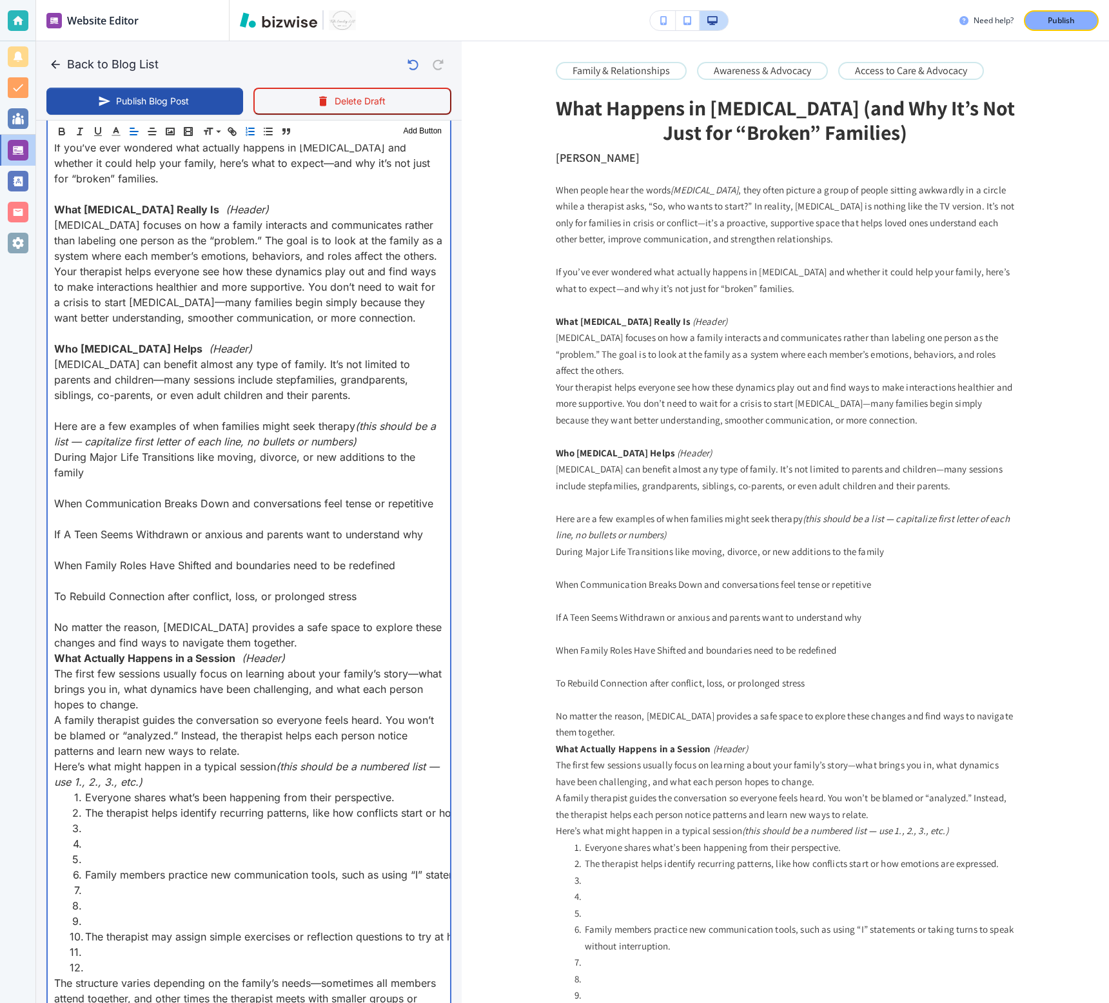
click at [114, 852] on li at bounding box center [257, 859] width 374 height 15
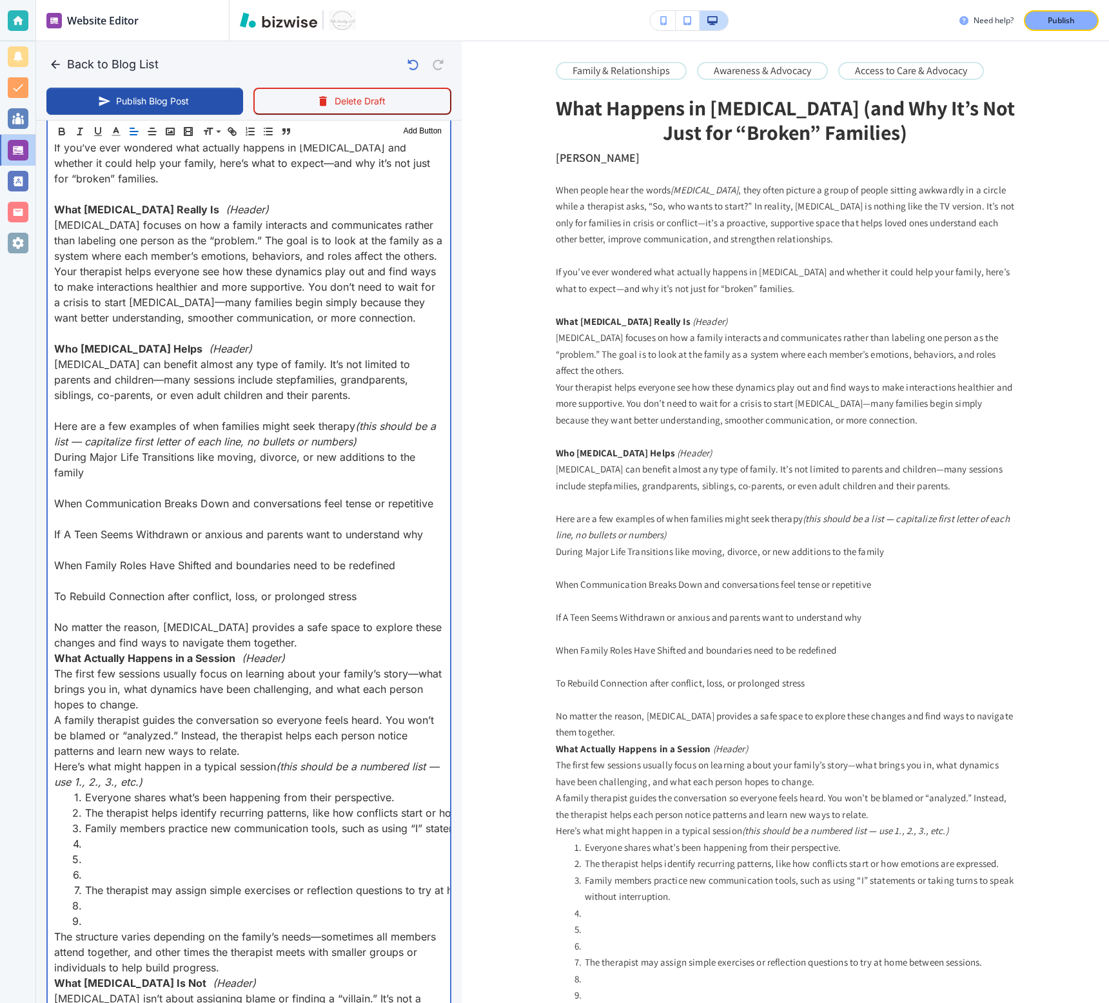
click at [112, 877] on li at bounding box center [257, 874] width 374 height 15
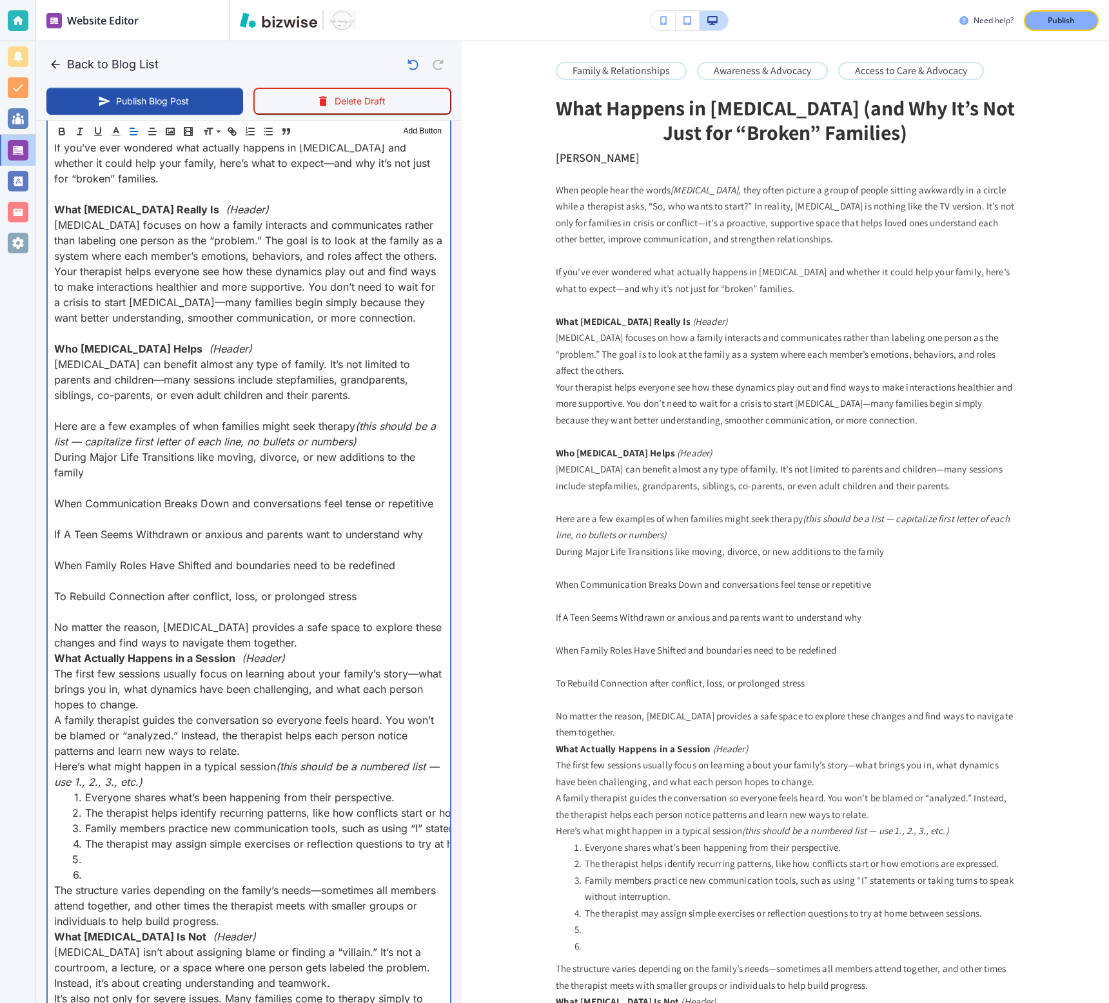
click at [118, 868] on li at bounding box center [257, 874] width 374 height 15
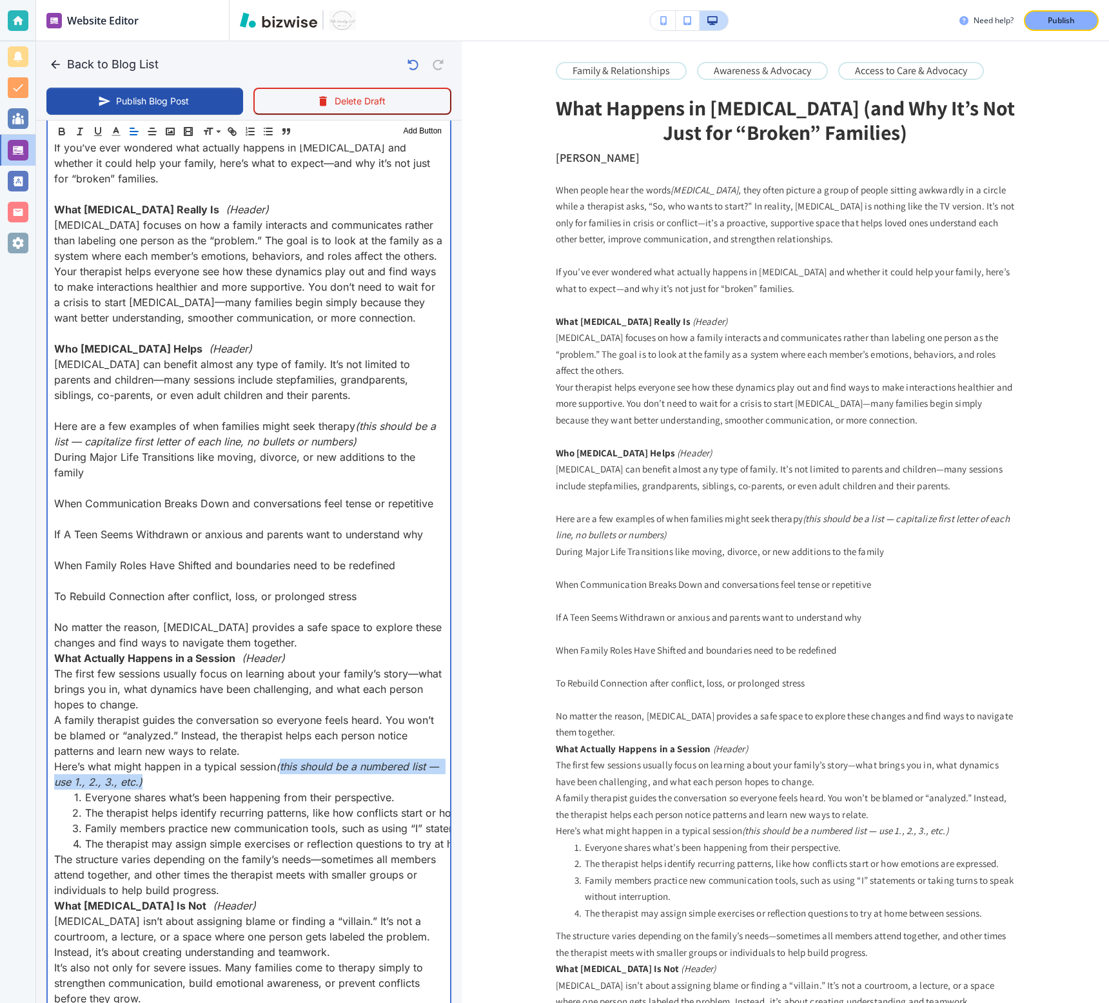
drag, startPoint x: 173, startPoint y: 783, endPoint x: 286, endPoint y: 763, distance: 113.9
click at [286, 763] on p "Here’s what might happen in a typical session (this should be a numbered list —…" at bounding box center [248, 774] width 389 height 31
type input "Oct 08, 2025 11:06 AM"
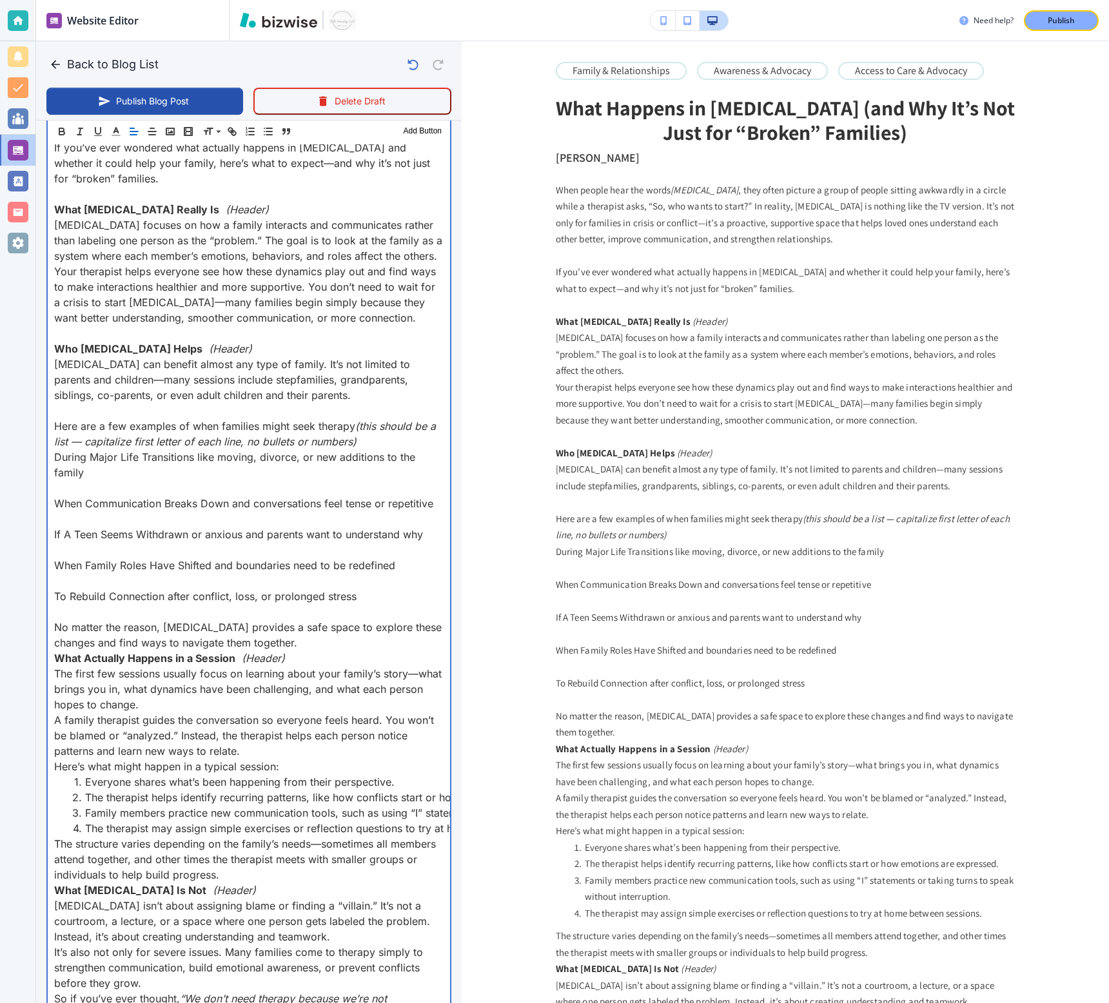
click at [188, 703] on p "The first few sessions usually focus on learning about your family’s story—what…" at bounding box center [248, 689] width 389 height 46
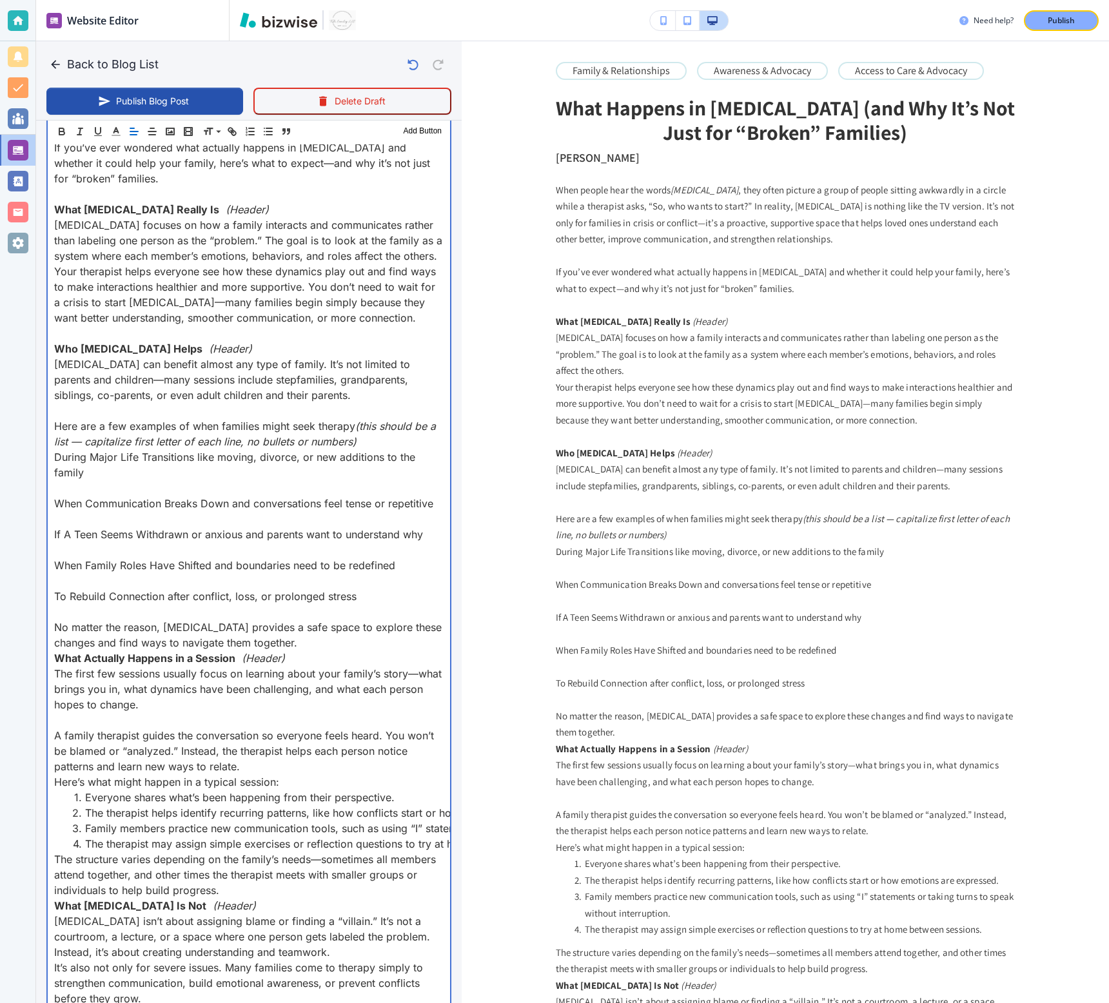
click at [309, 644] on p "No matter the reason, family therapy provides a safe space to explore these cha…" at bounding box center [248, 635] width 389 height 31
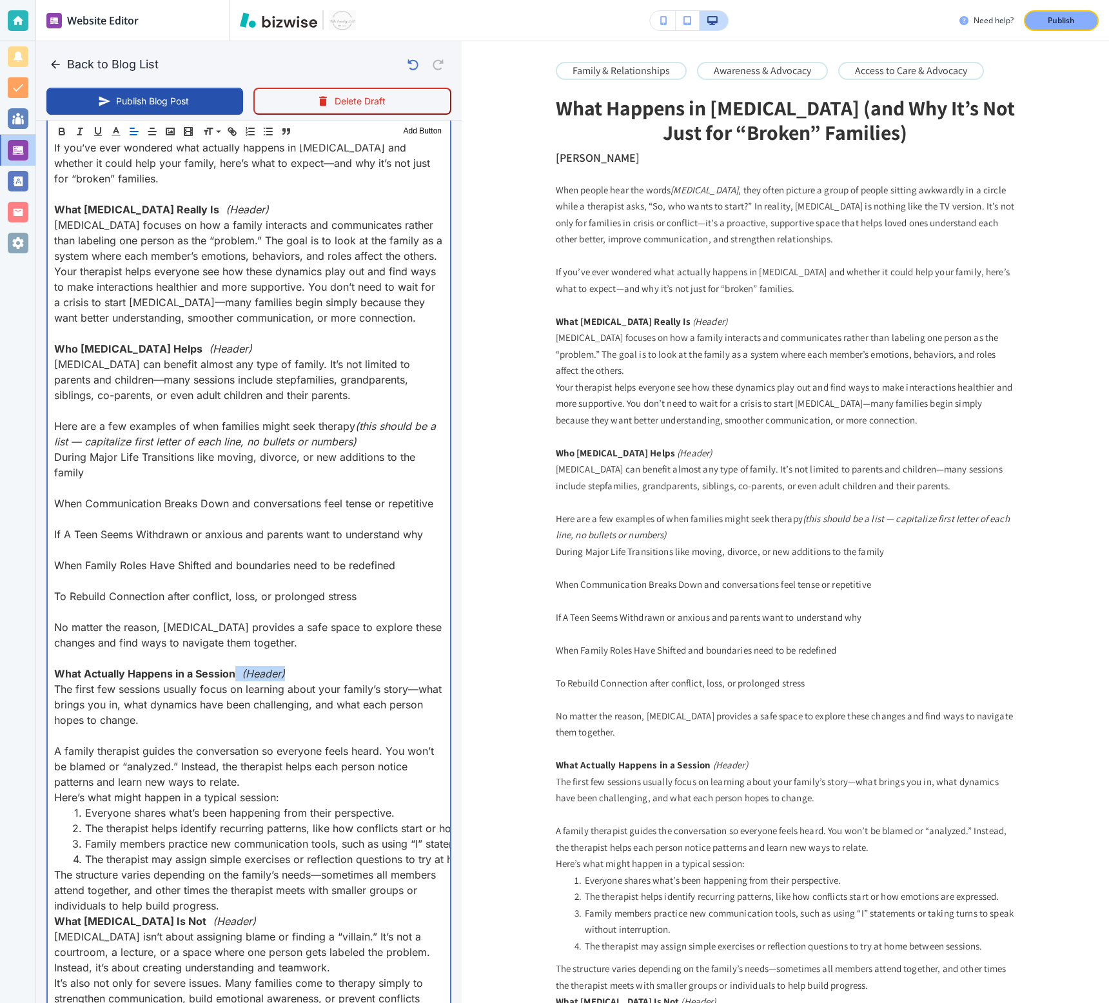
drag, startPoint x: 291, startPoint y: 676, endPoint x: 233, endPoint y: 676, distance: 58.0
click at [233, 676] on p "What Actually Happens in a Session (Header)" at bounding box center [248, 673] width 389 height 15
click at [213, 676] on strong "What Actually Happens in a Session" at bounding box center [144, 673] width 181 height 13
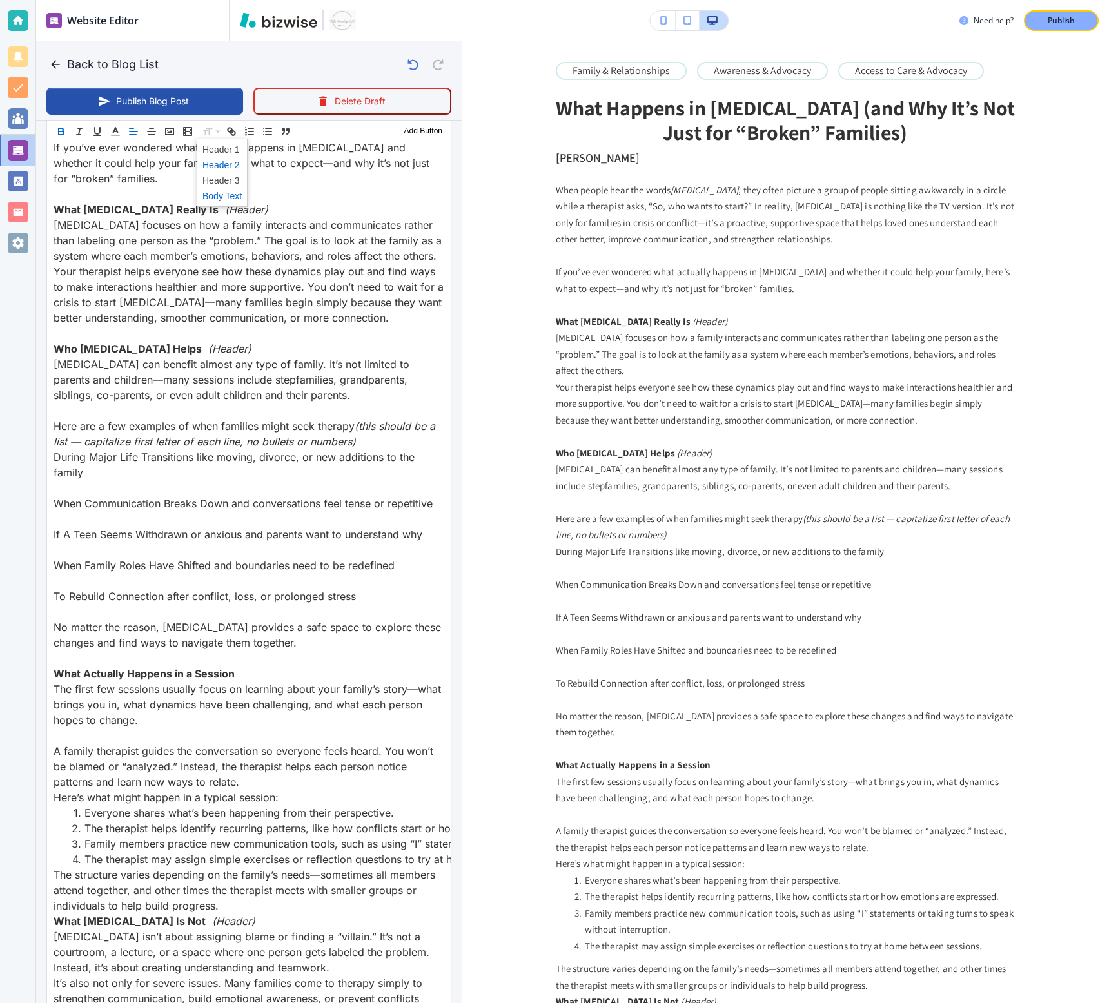
click at [211, 165] on span at bounding box center [221, 164] width 39 height 15
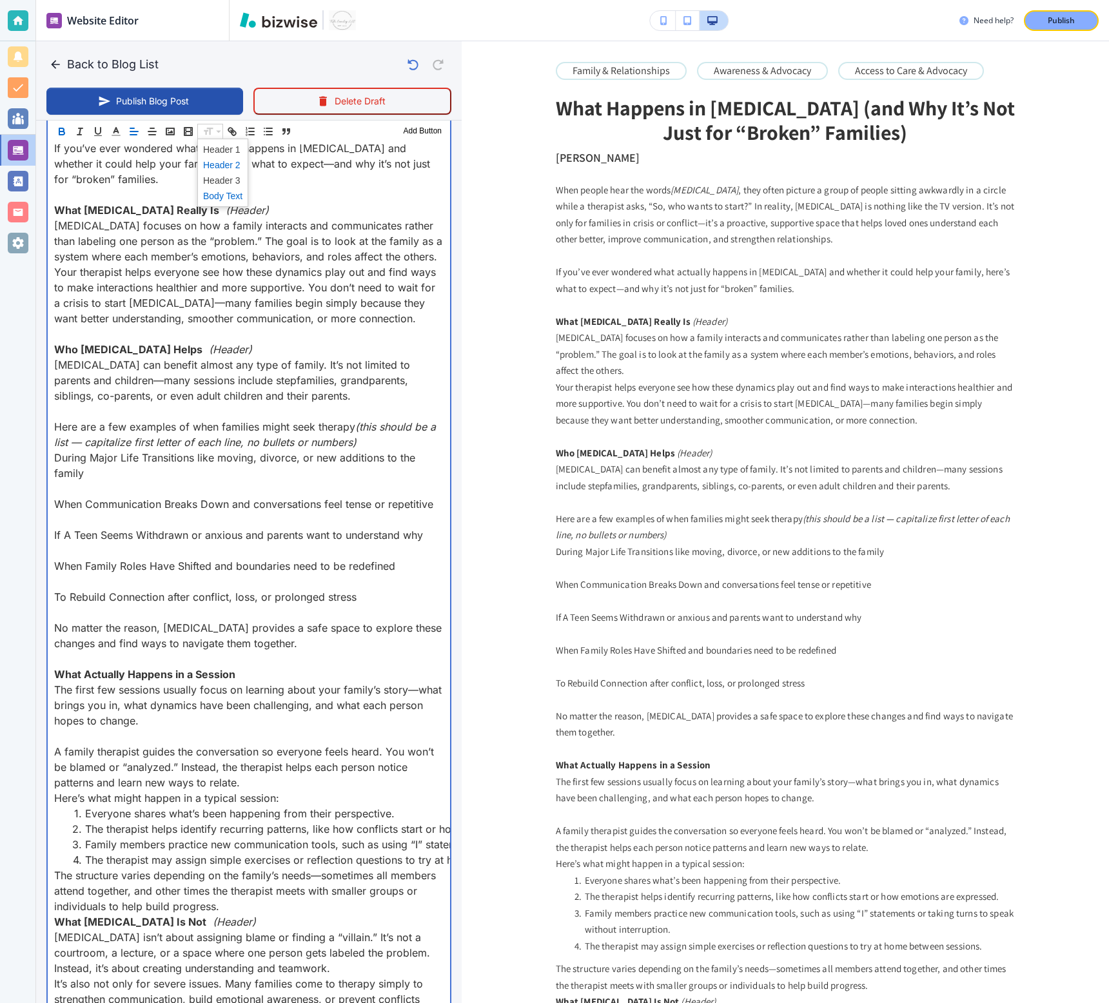
scroll to position [571, 0]
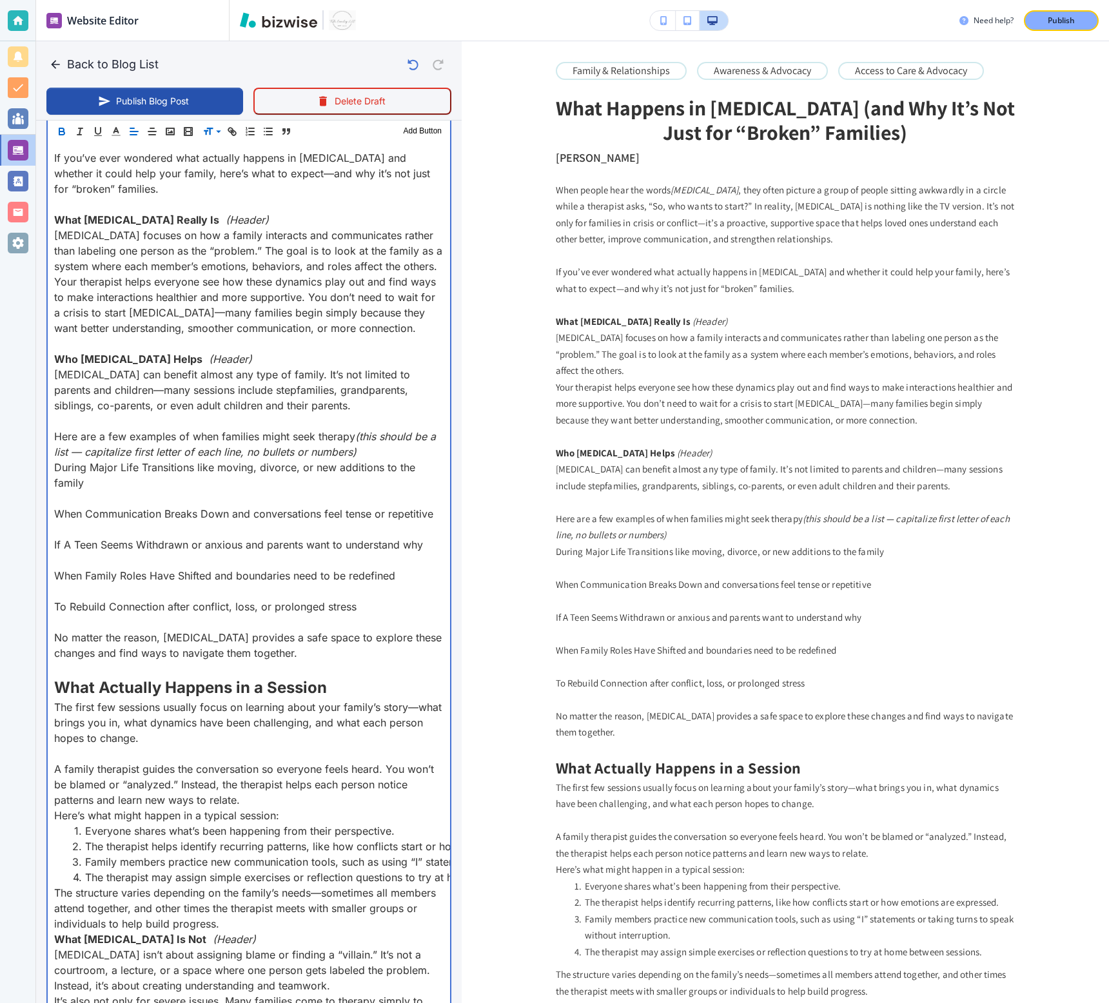
click at [133, 222] on strong "What Family Therapy Really Is" at bounding box center [136, 219] width 165 height 13
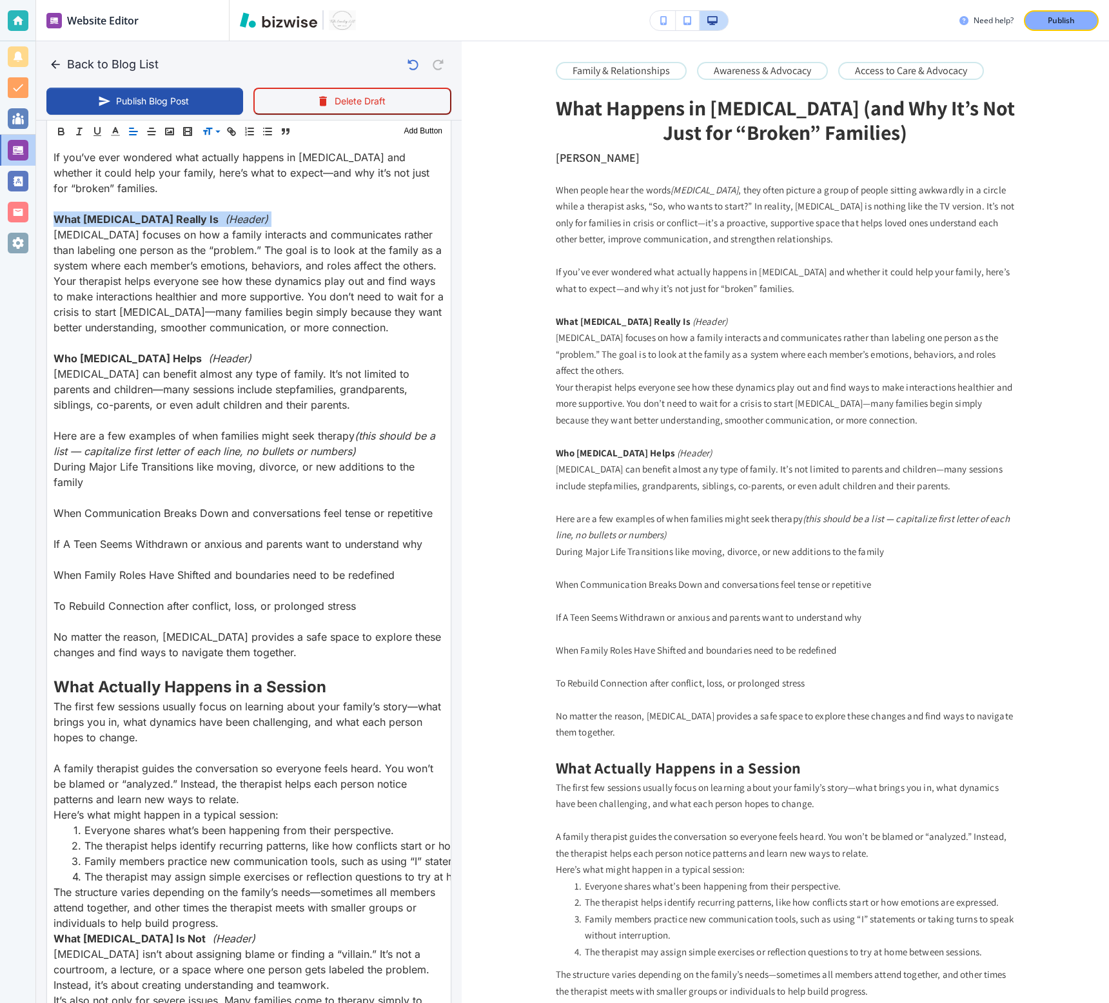
scroll to position [571, 0]
click at [214, 166] on span at bounding box center [221, 164] width 39 height 15
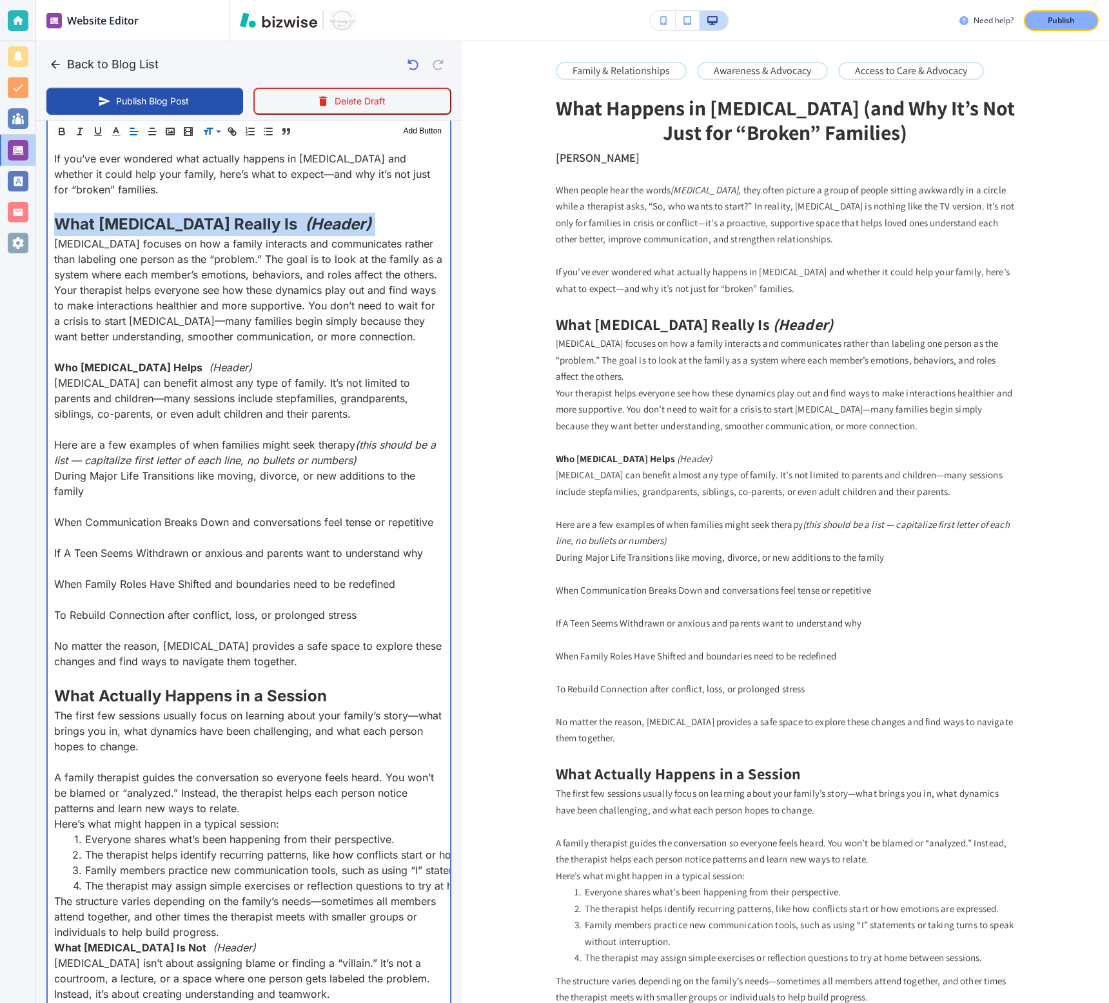
scroll to position [571, 0]
click at [154, 365] on strong "Who Family Therapy Helps" at bounding box center [128, 366] width 148 height 13
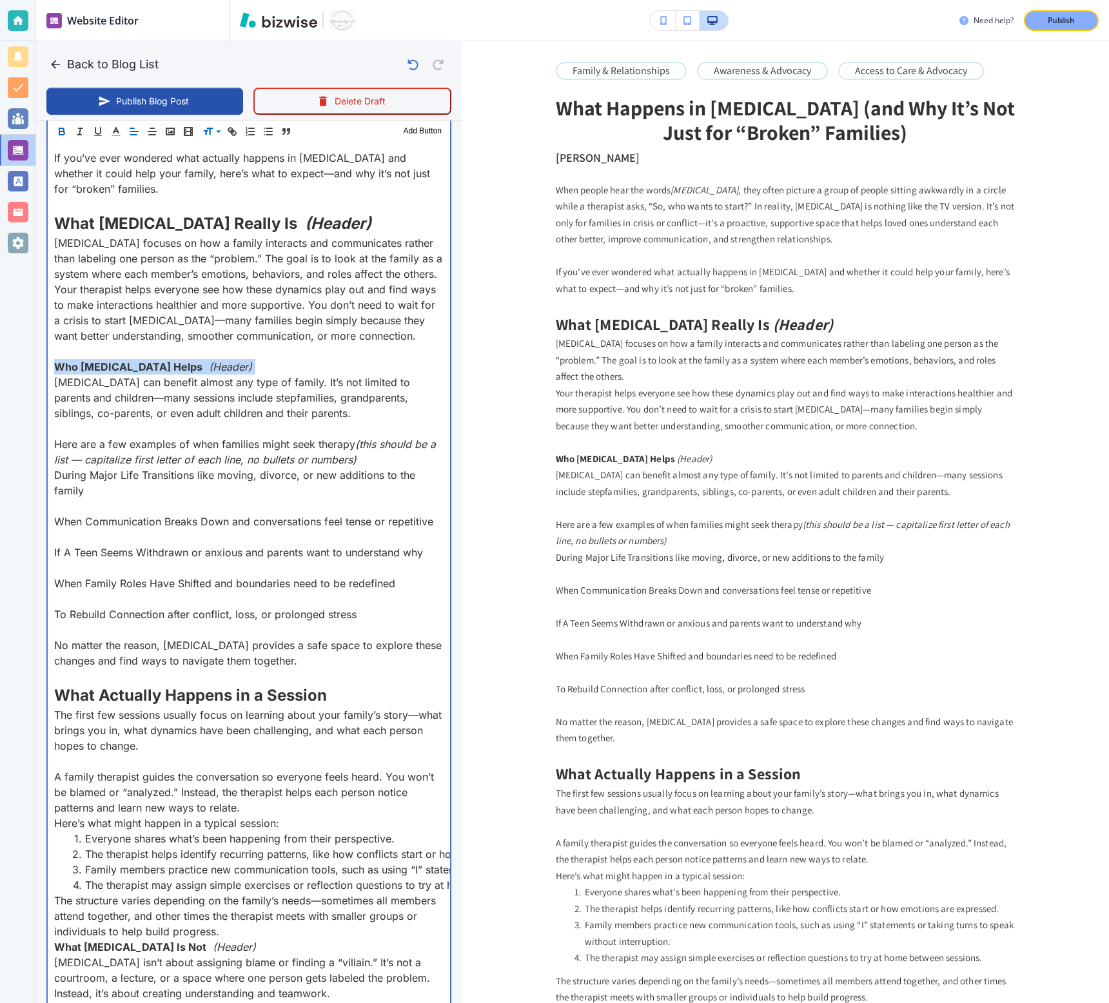
click at [154, 365] on strong "Who Family Therapy Helps" at bounding box center [128, 366] width 148 height 13
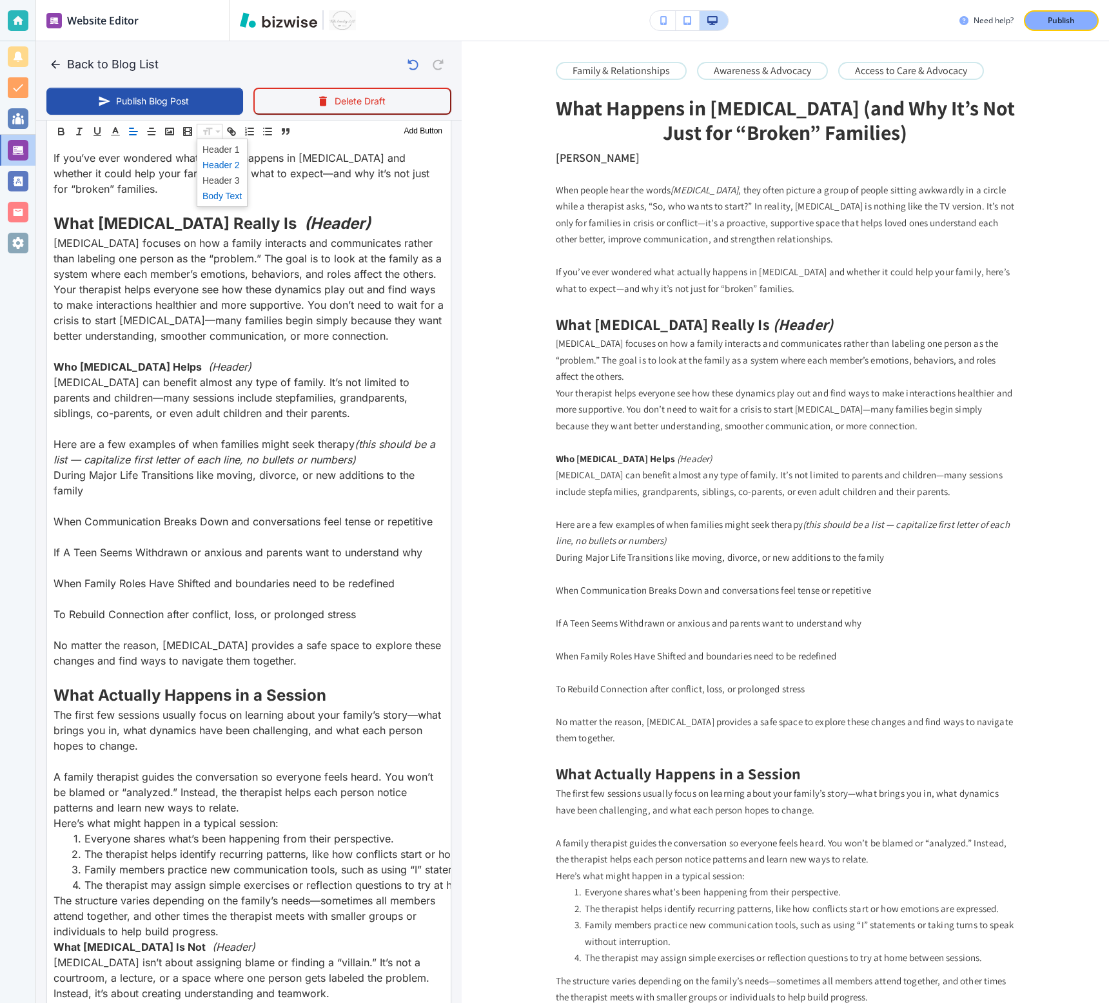
click at [219, 170] on span at bounding box center [221, 164] width 39 height 15
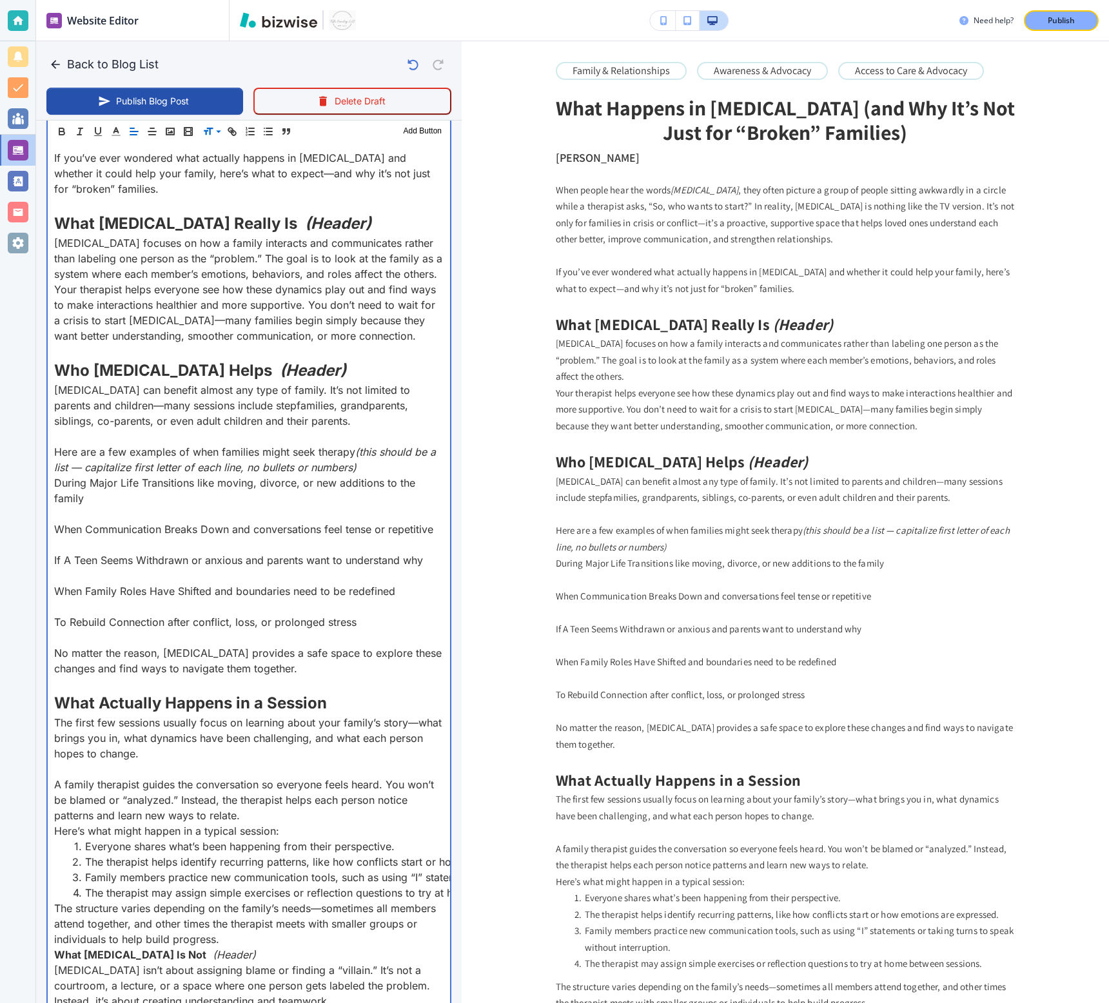
click at [311, 218] on em "(Header)" at bounding box center [338, 223] width 66 height 19
click at [305, 220] on em "(Header)" at bounding box center [338, 223] width 66 height 19
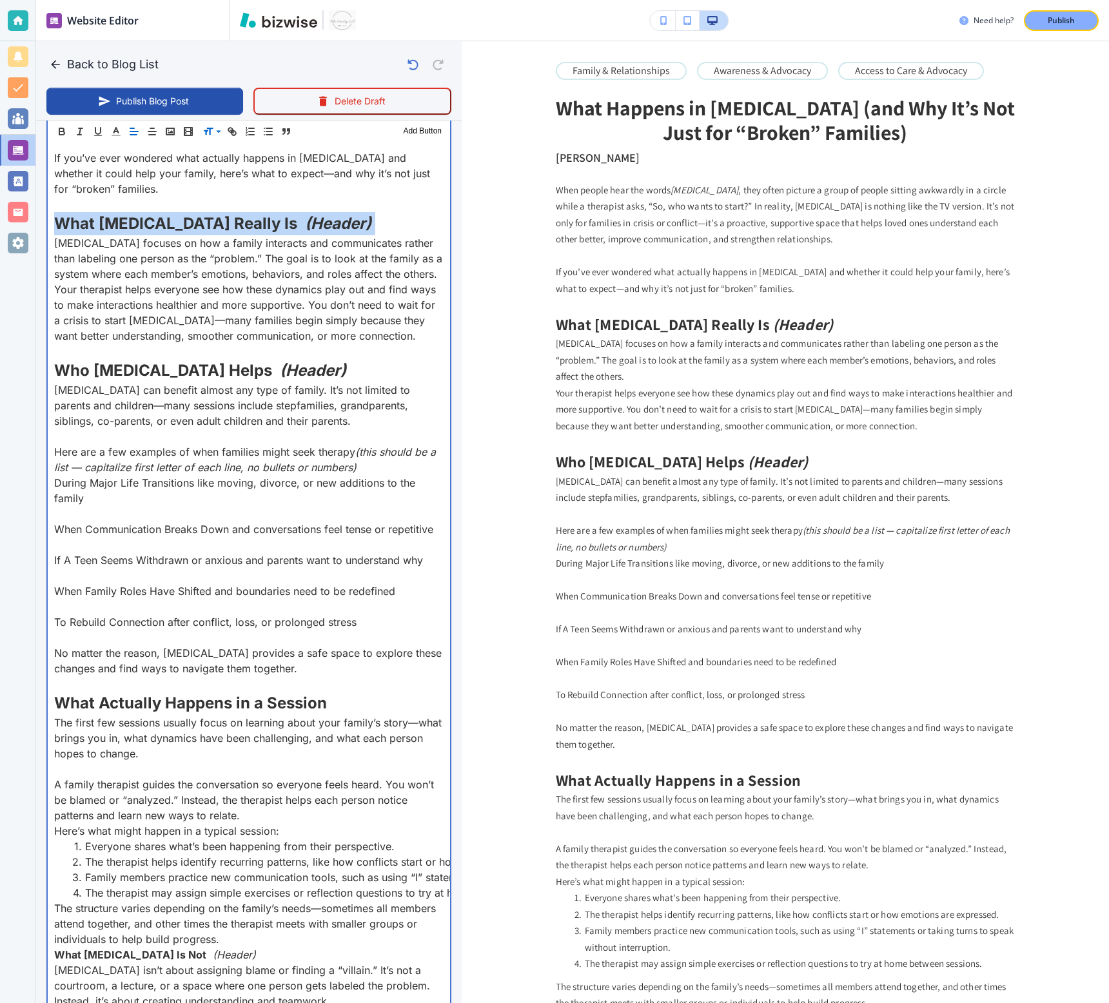
drag, startPoint x: 288, startPoint y: 220, endPoint x: 346, endPoint y: 220, distance: 57.4
click at [346, 220] on em "(Header)" at bounding box center [338, 223] width 66 height 19
drag, startPoint x: 365, startPoint y: 220, endPoint x: 288, endPoint y: 223, distance: 76.8
click at [288, 222] on p "What Family Therapy Really Is (Header)" at bounding box center [248, 223] width 389 height 23
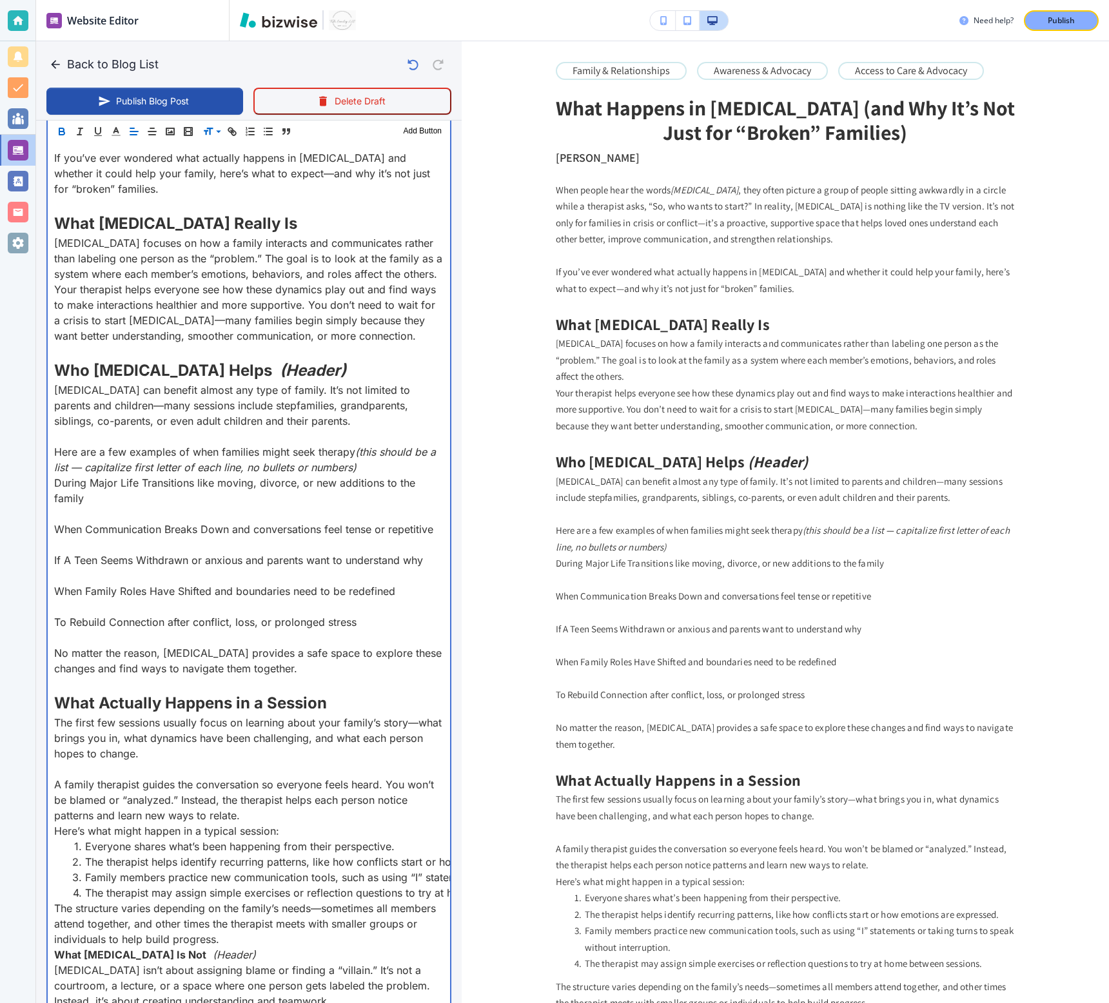
click at [442, 271] on p "Family therapy focuses on how a family interacts and communicates rather than l…" at bounding box center [248, 258] width 389 height 46
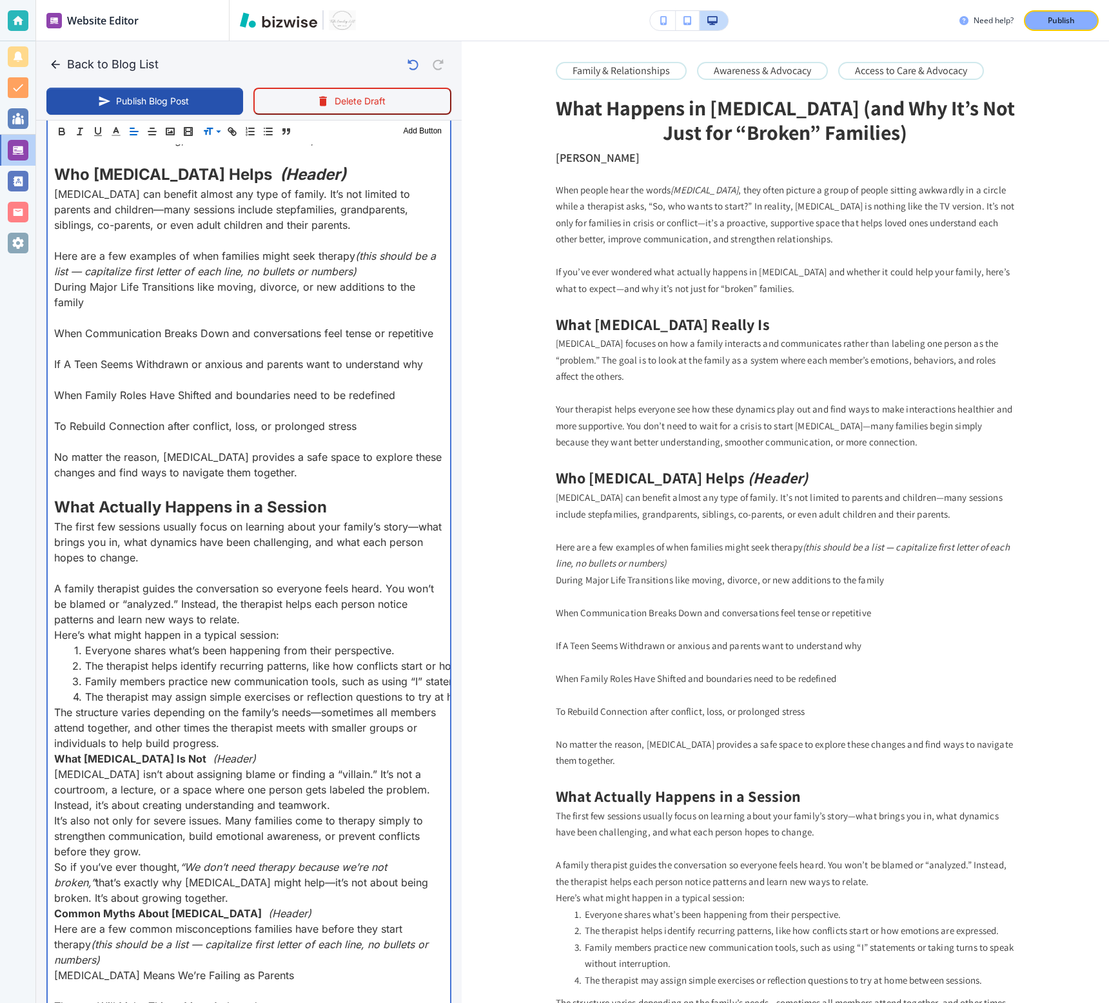
scroll to position [805, 0]
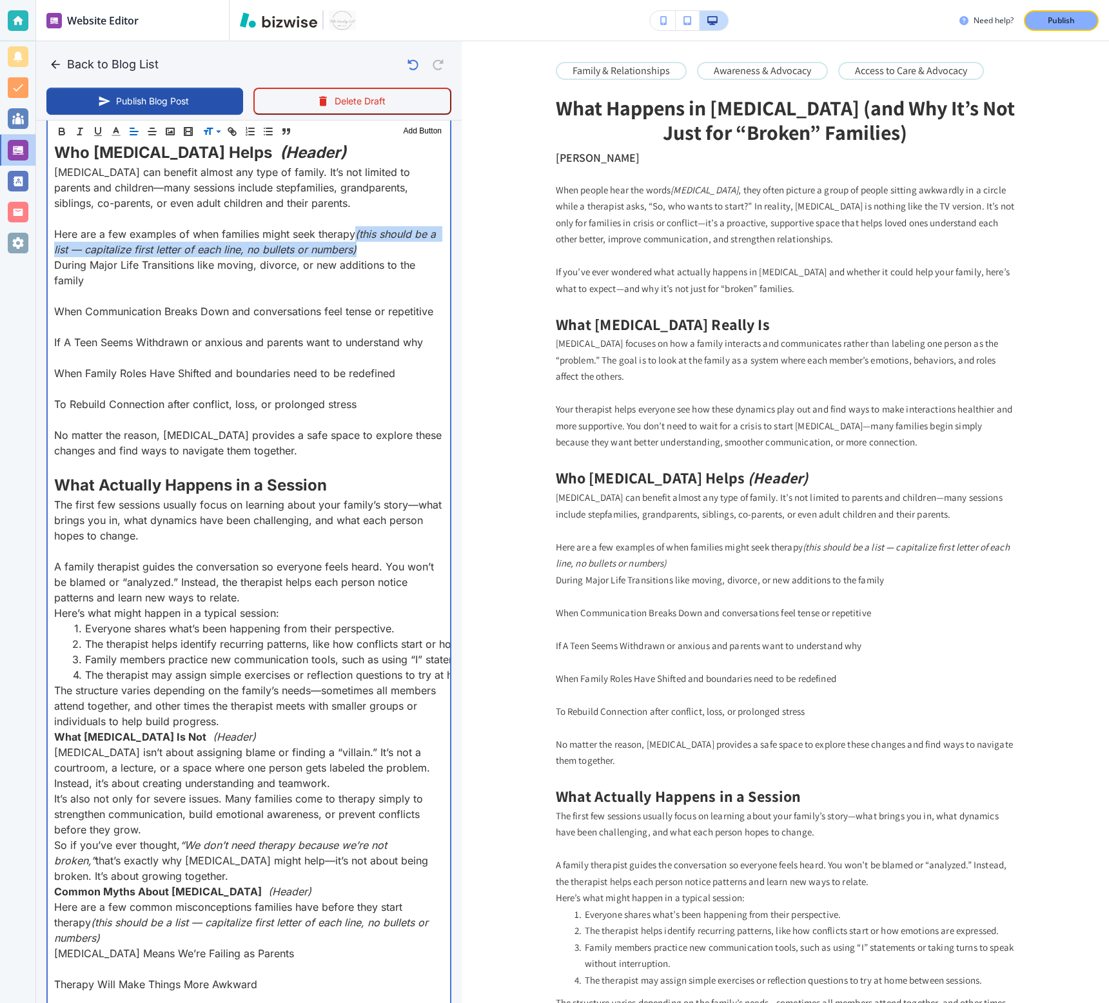
drag, startPoint x: 378, startPoint y: 251, endPoint x: 361, endPoint y: 233, distance: 25.1
click at [361, 233] on p "Here are a few examples of when families might seek therapy (this should be a l…" at bounding box center [248, 241] width 389 height 31
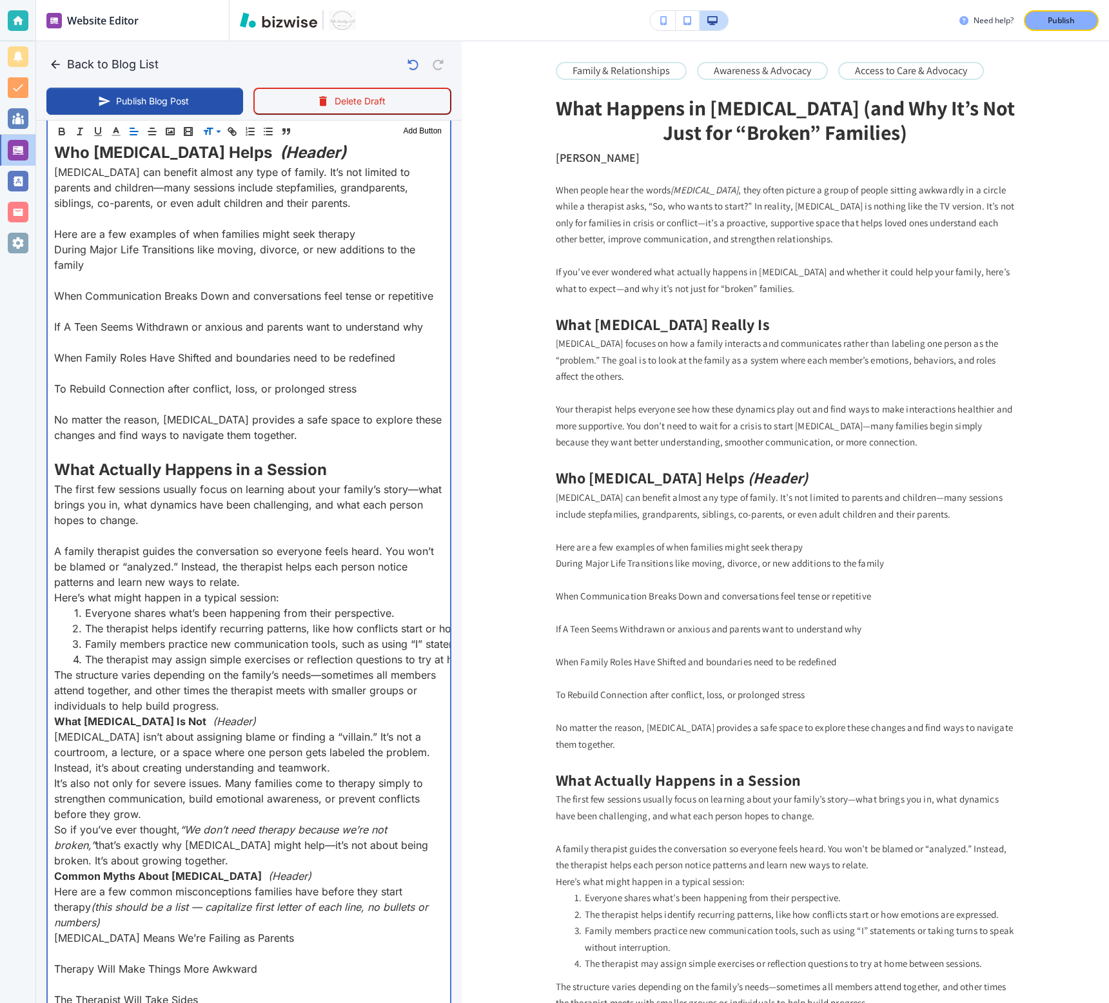
click at [289, 279] on p at bounding box center [248, 280] width 389 height 15
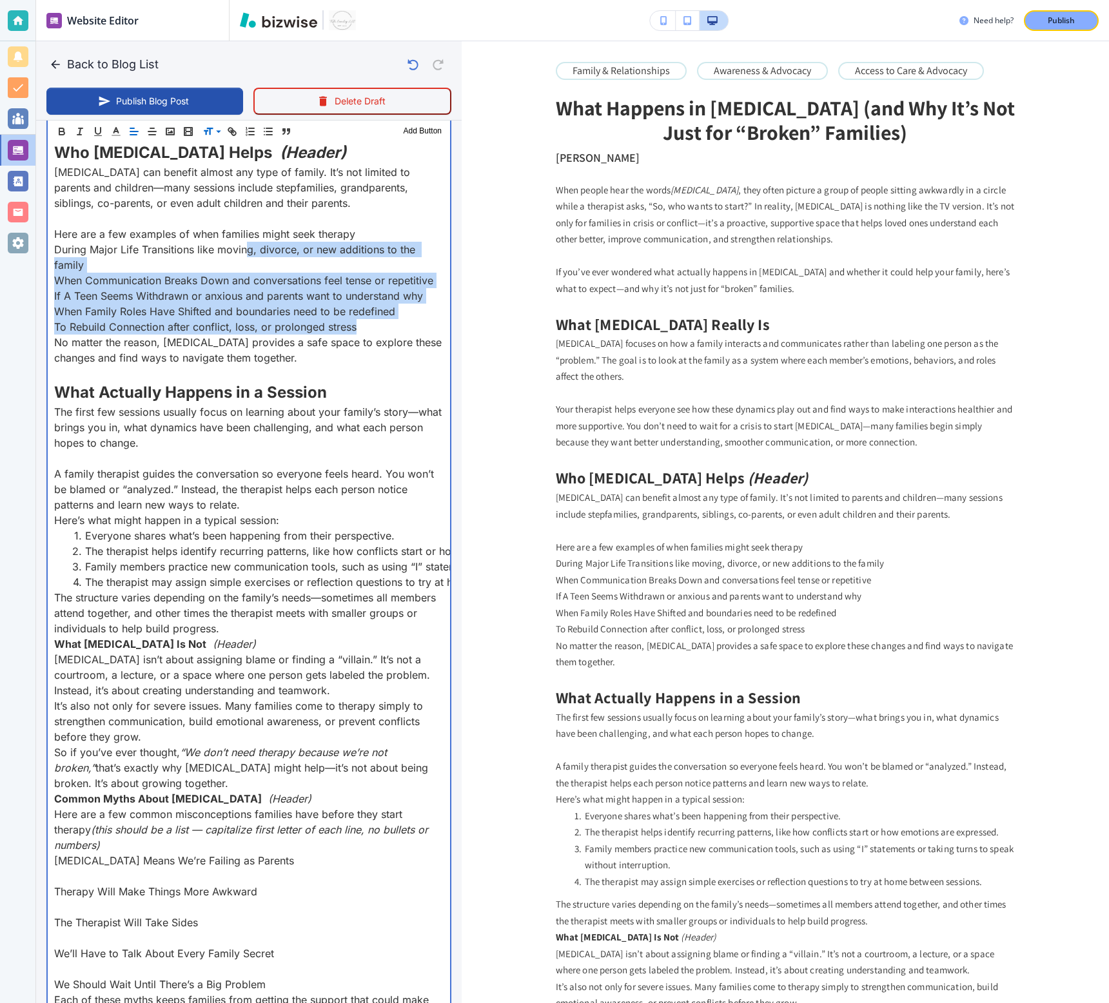
drag, startPoint x: 367, startPoint y: 320, endPoint x: 246, endPoint y: 241, distance: 144.8
click at [246, 241] on div "When people hear the words family therapy , they often picture a group of peopl…" at bounding box center [249, 895] width 402 height 2187
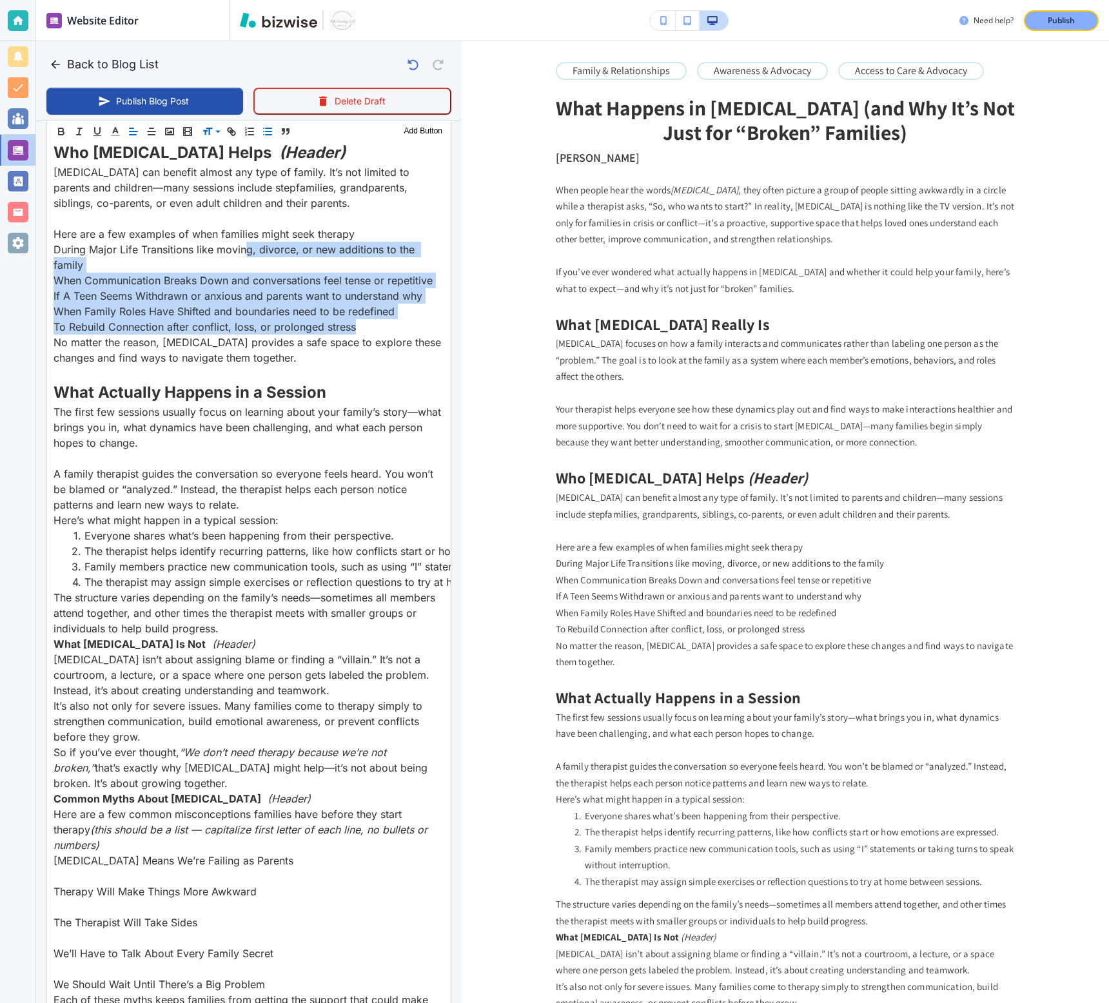
click at [268, 129] on icon "button" at bounding box center [268, 132] width 12 height 12
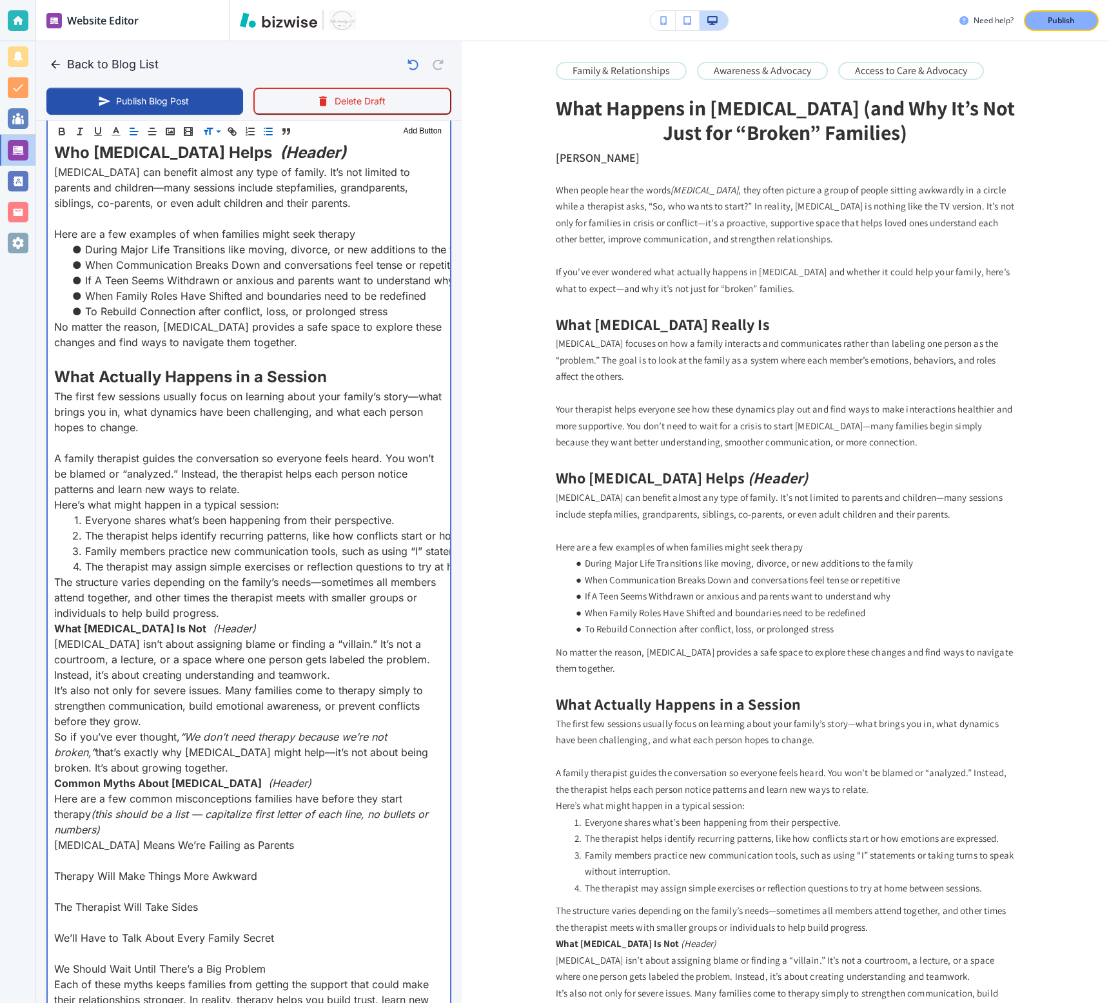
click at [267, 415] on p "The first few sessions usually focus on learning about your family’s story—what…" at bounding box center [248, 412] width 389 height 46
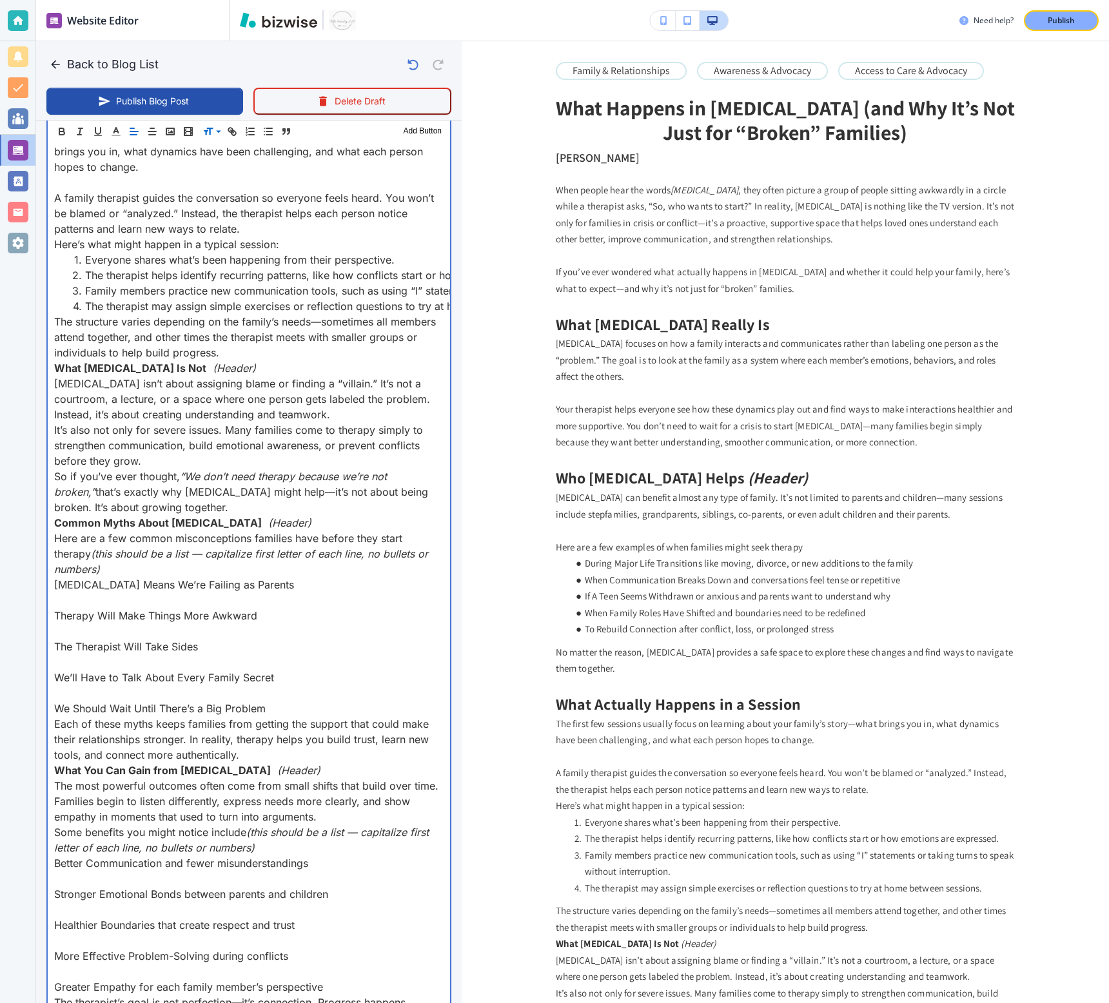
scroll to position [1099, 0]
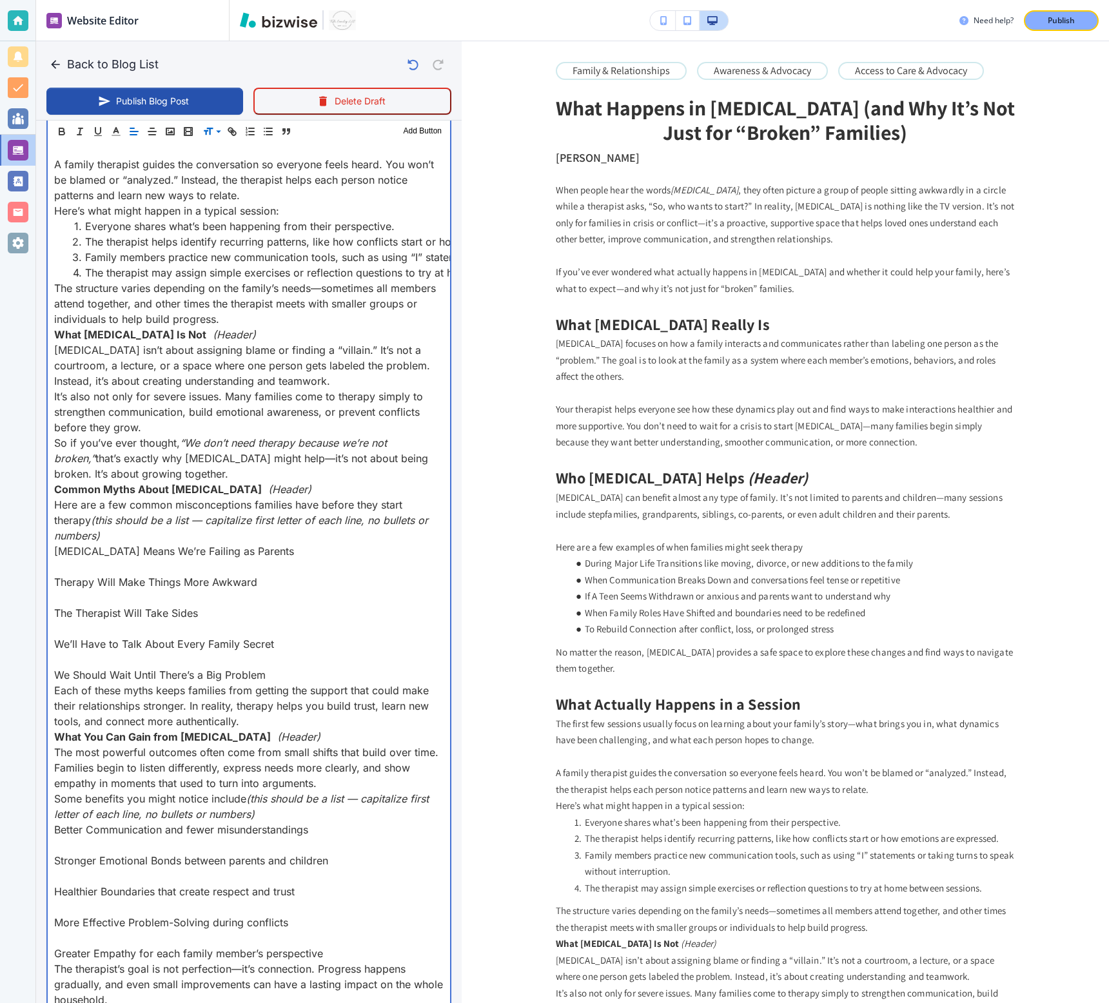
click at [335, 318] on p "The structure varies depending on the family’s needs—sometimes all members atte…" at bounding box center [248, 303] width 389 height 46
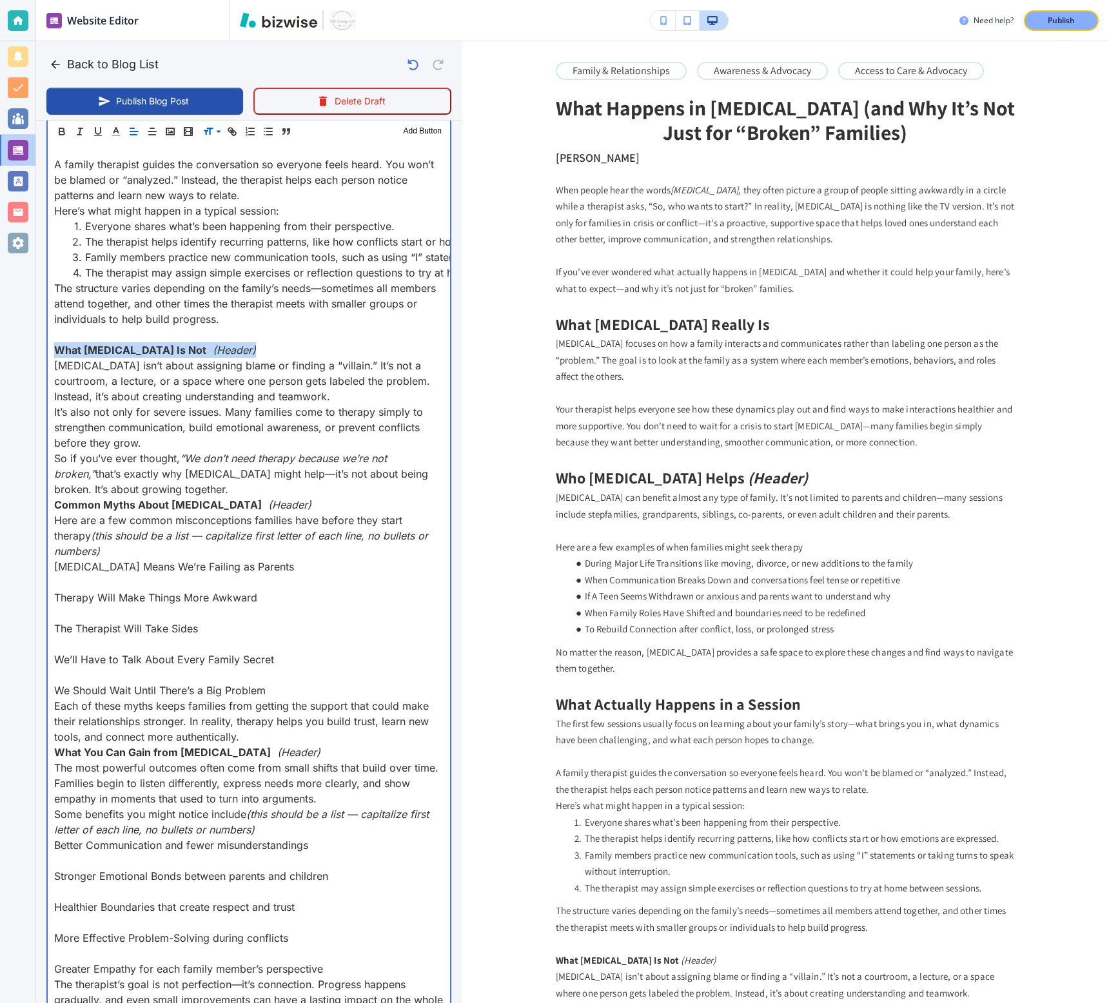
drag, startPoint x: 249, startPoint y: 346, endPoint x: 32, endPoint y: 345, distance: 217.3
click at [32, 345] on div "Website Editor Pages Edit, add, and delete pages or manage your page order Upda…" at bounding box center [554, 501] width 1109 height 1003
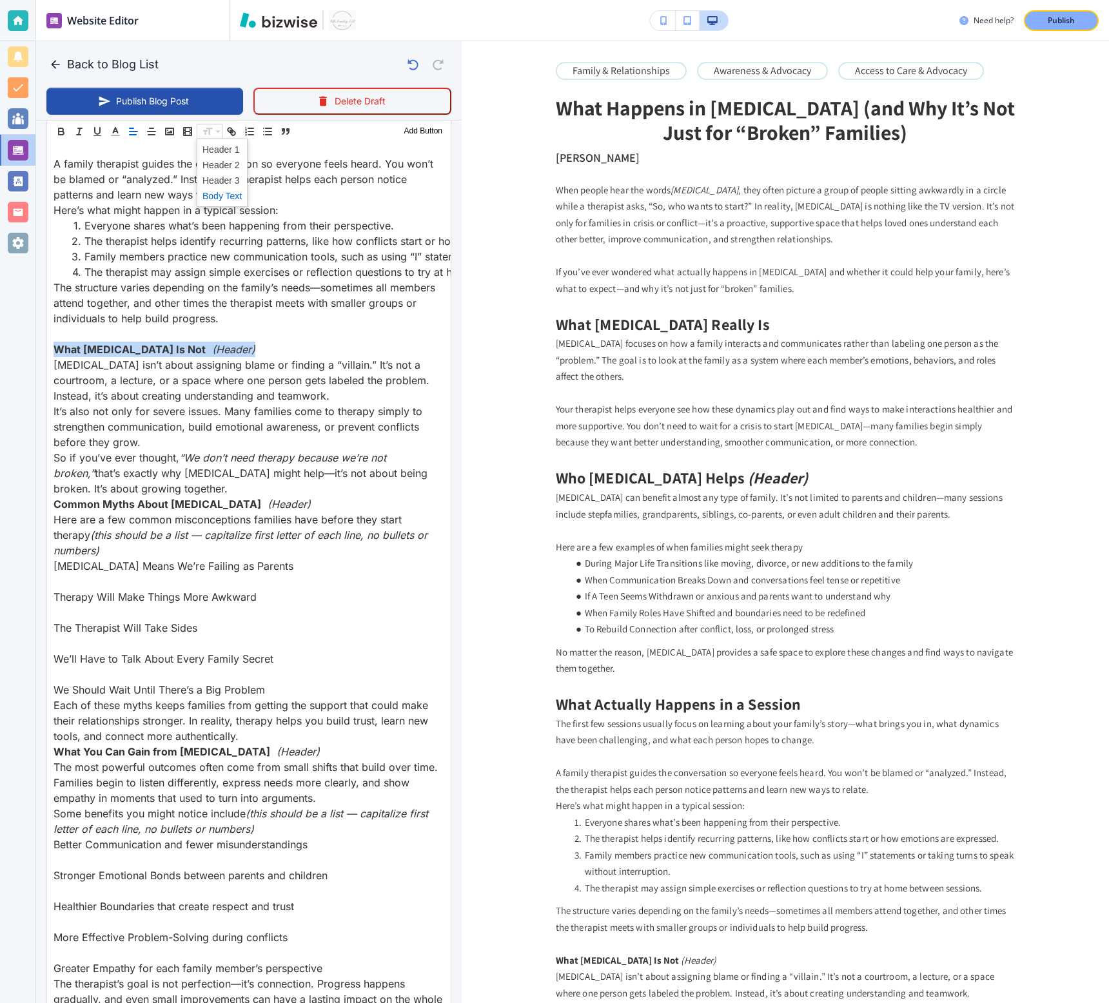
scroll to position [1098, 0]
click at [210, 162] on span at bounding box center [221, 164] width 39 height 15
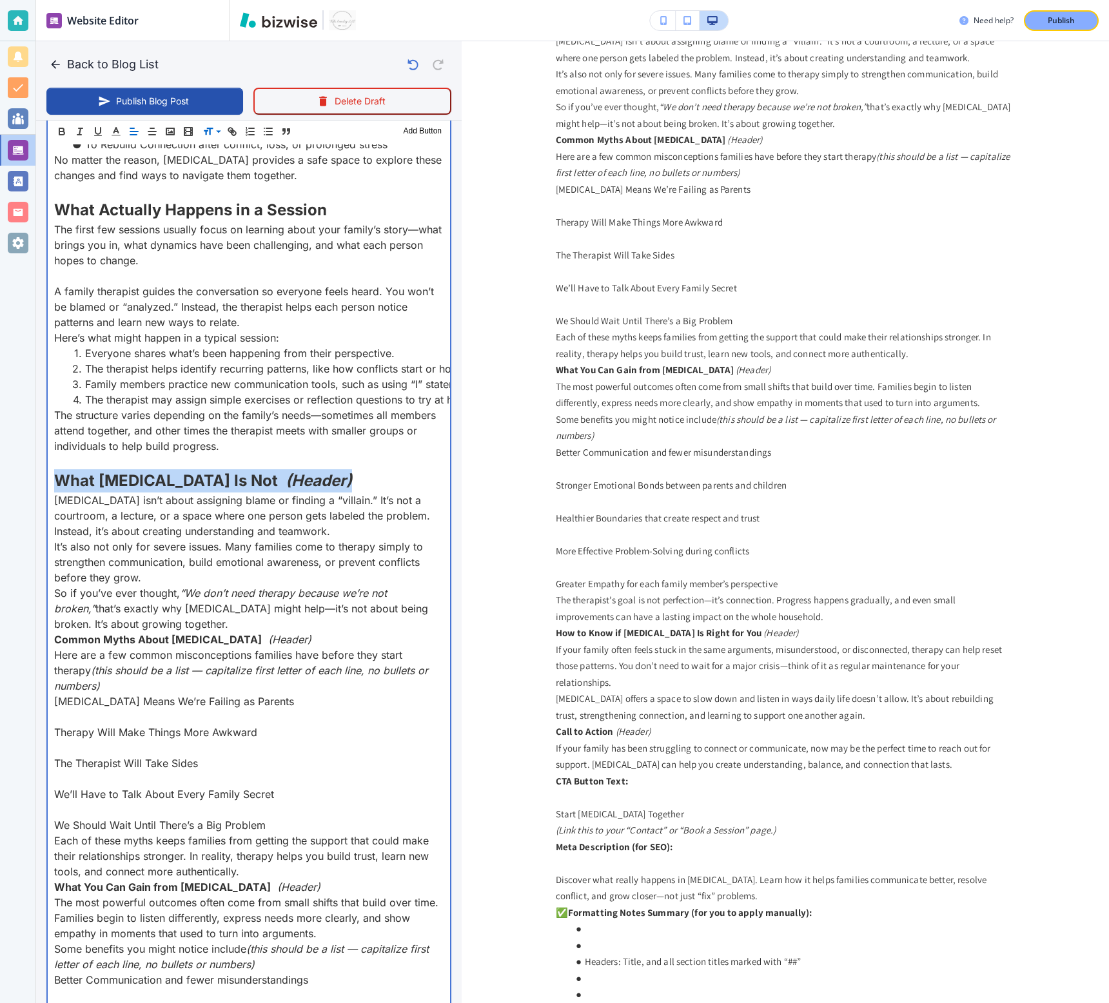
scroll to position [992, 0]
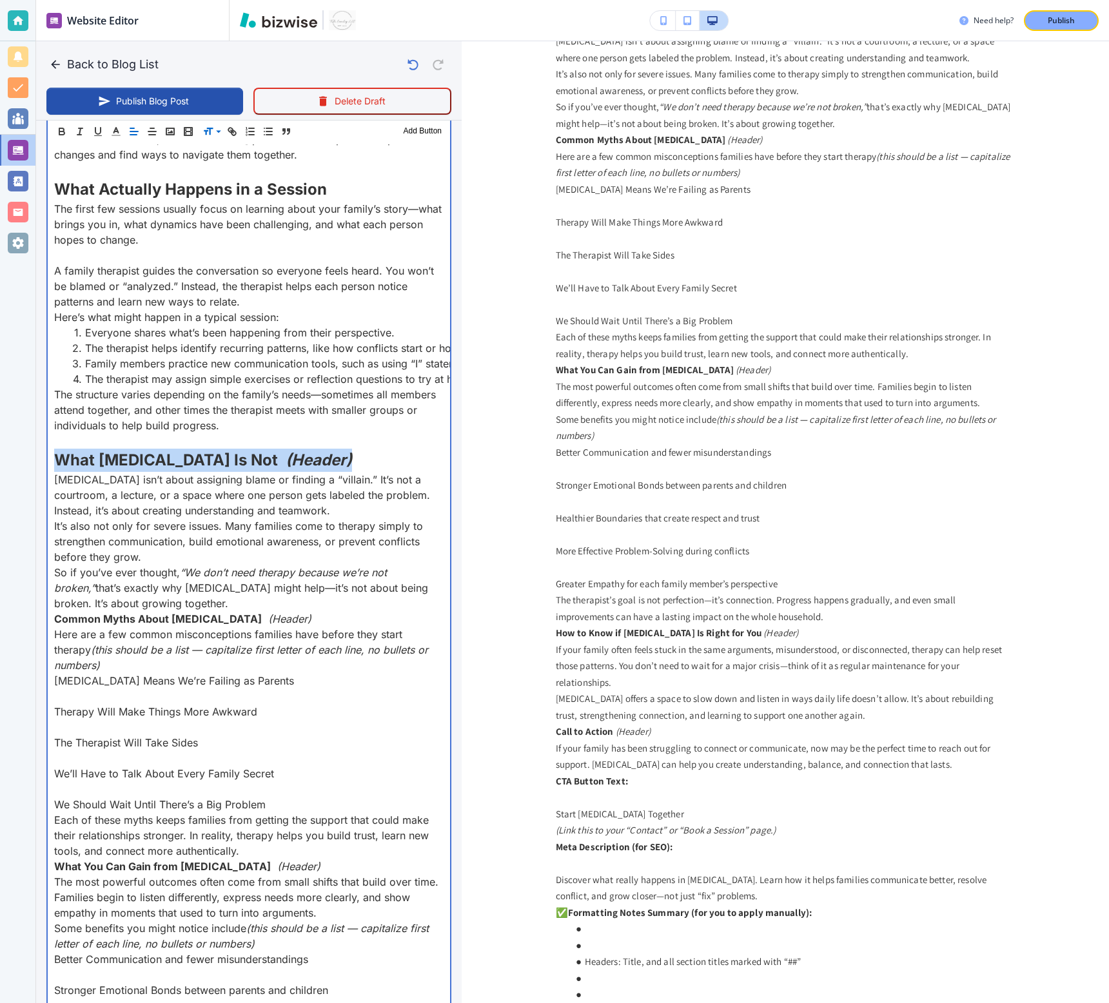
click at [347, 457] on p "What Family Therapy Is Not (Header)" at bounding box center [248, 460] width 389 height 23
click at [357, 510] on p "Family therapy isn’t about assigning blame or finding a “villain.” It’s not a c…" at bounding box center [248, 495] width 389 height 46
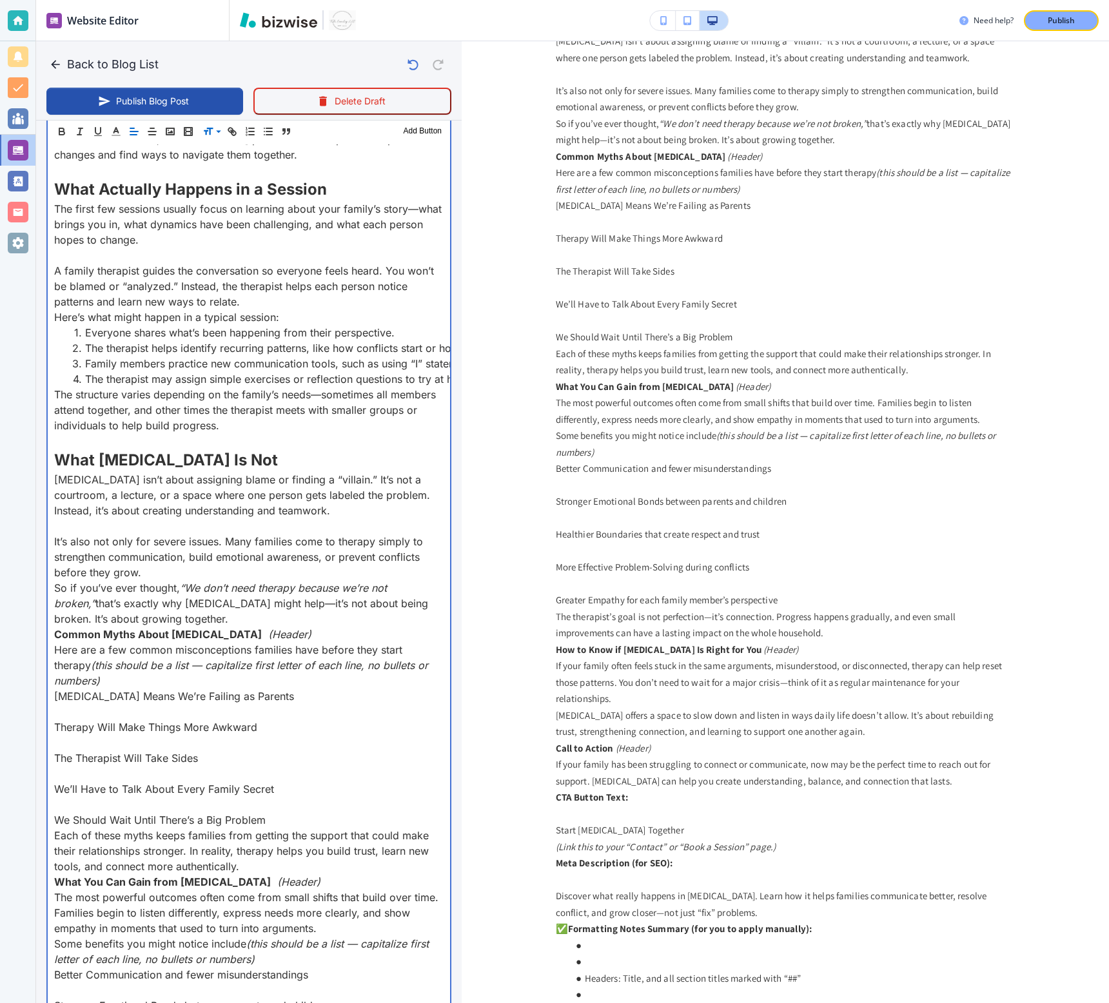
click at [257, 573] on p "It’s also not only for severe issues. Many families come to therapy simply to s…" at bounding box center [248, 557] width 389 height 46
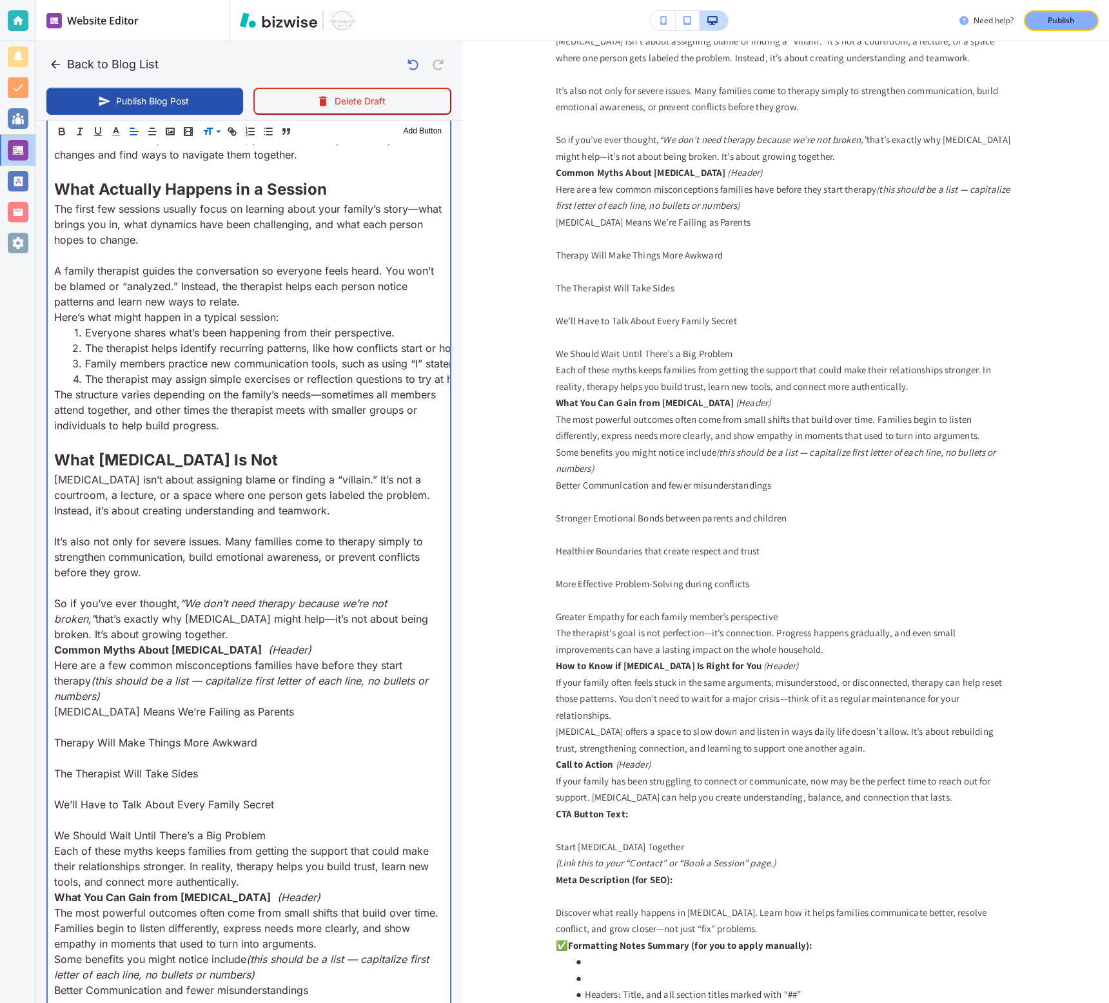
click at [213, 634] on p "So if you’ve ever thought, “We don’t need therapy because we’re not broken,” th…" at bounding box center [248, 619] width 389 height 46
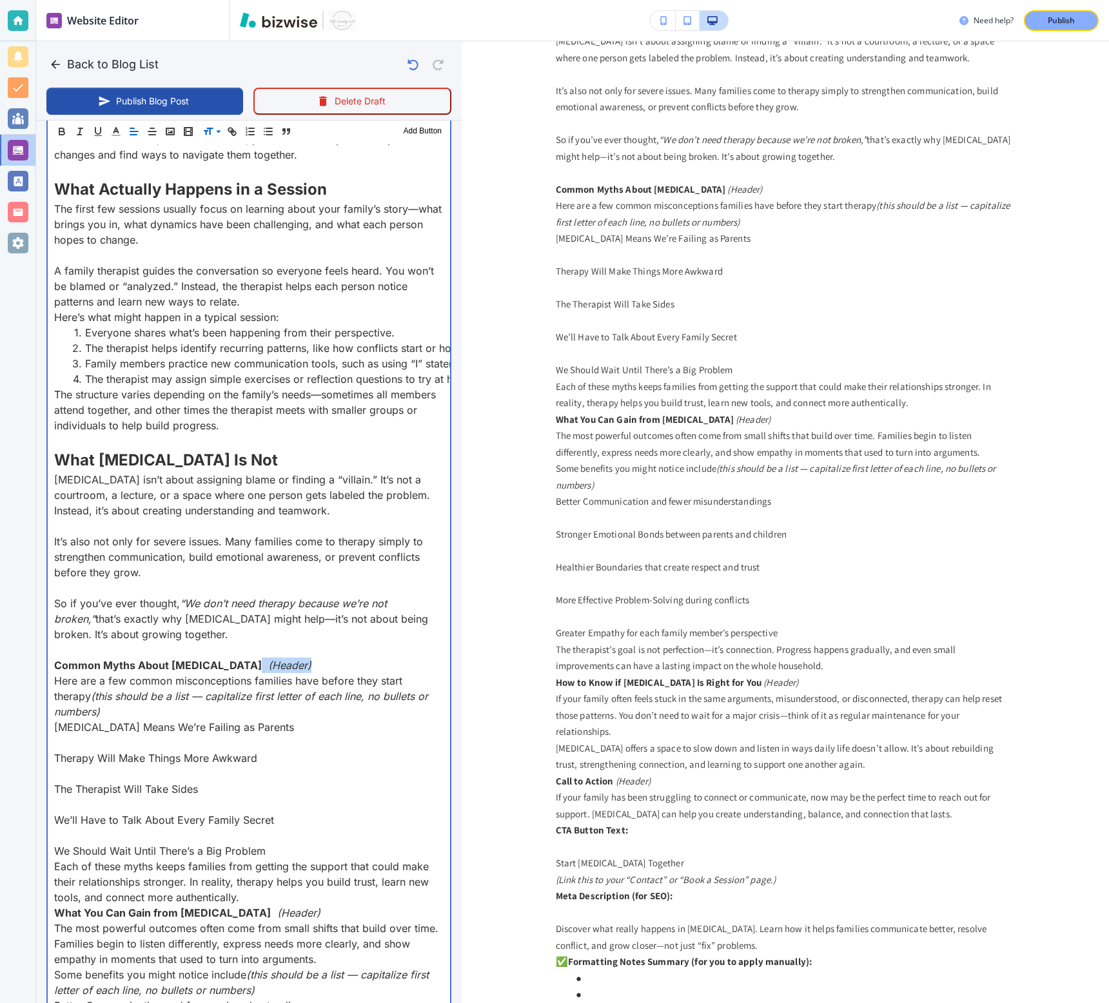
drag, startPoint x: 320, startPoint y: 666, endPoint x: 248, endPoint y: 663, distance: 72.3
click at [248, 663] on p "Common Myths About Family Therapy (Header)" at bounding box center [248, 665] width 389 height 15
click at [213, 663] on strong "Common Myths About Family Therapy" at bounding box center [158, 665] width 208 height 13
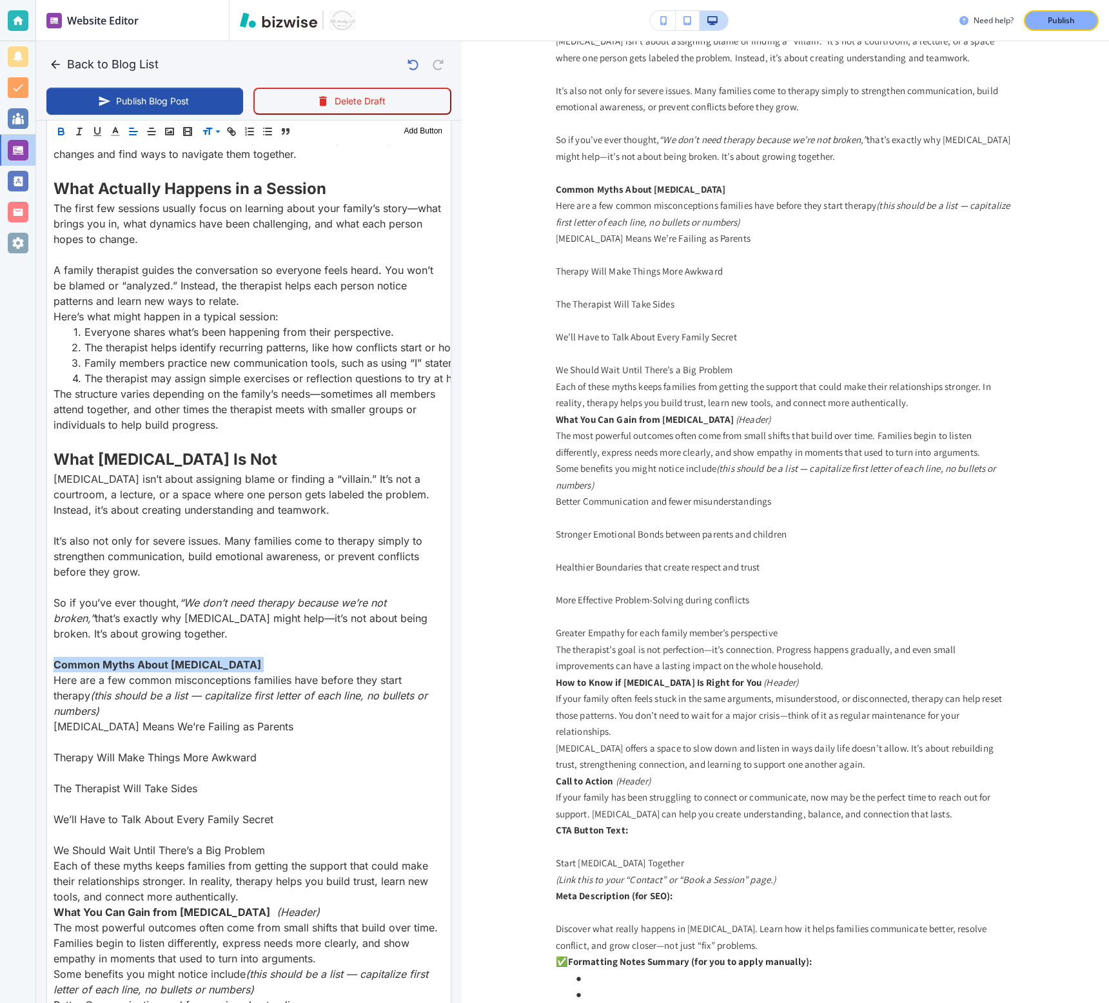
scroll to position [992, 0]
click at [222, 168] on span at bounding box center [221, 164] width 39 height 15
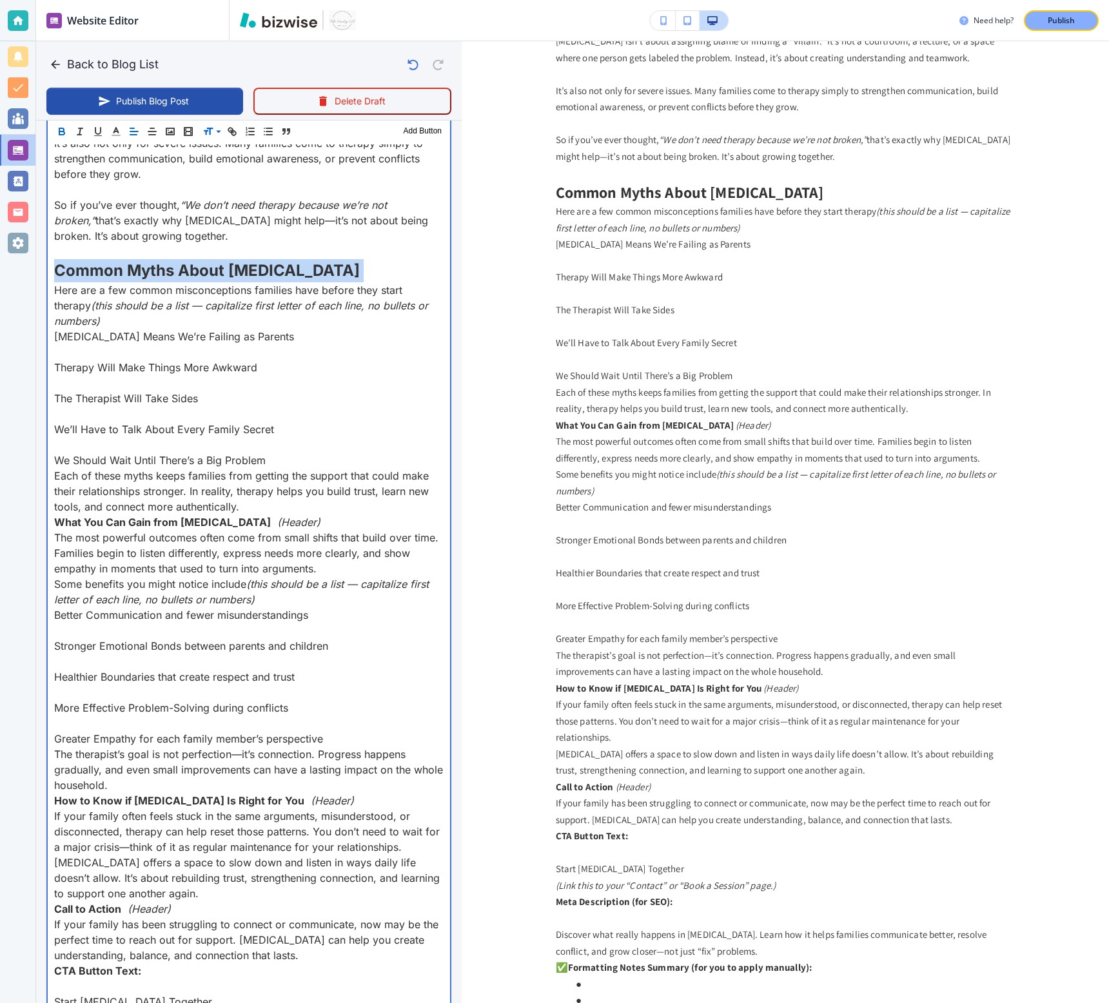
scroll to position [1405, 0]
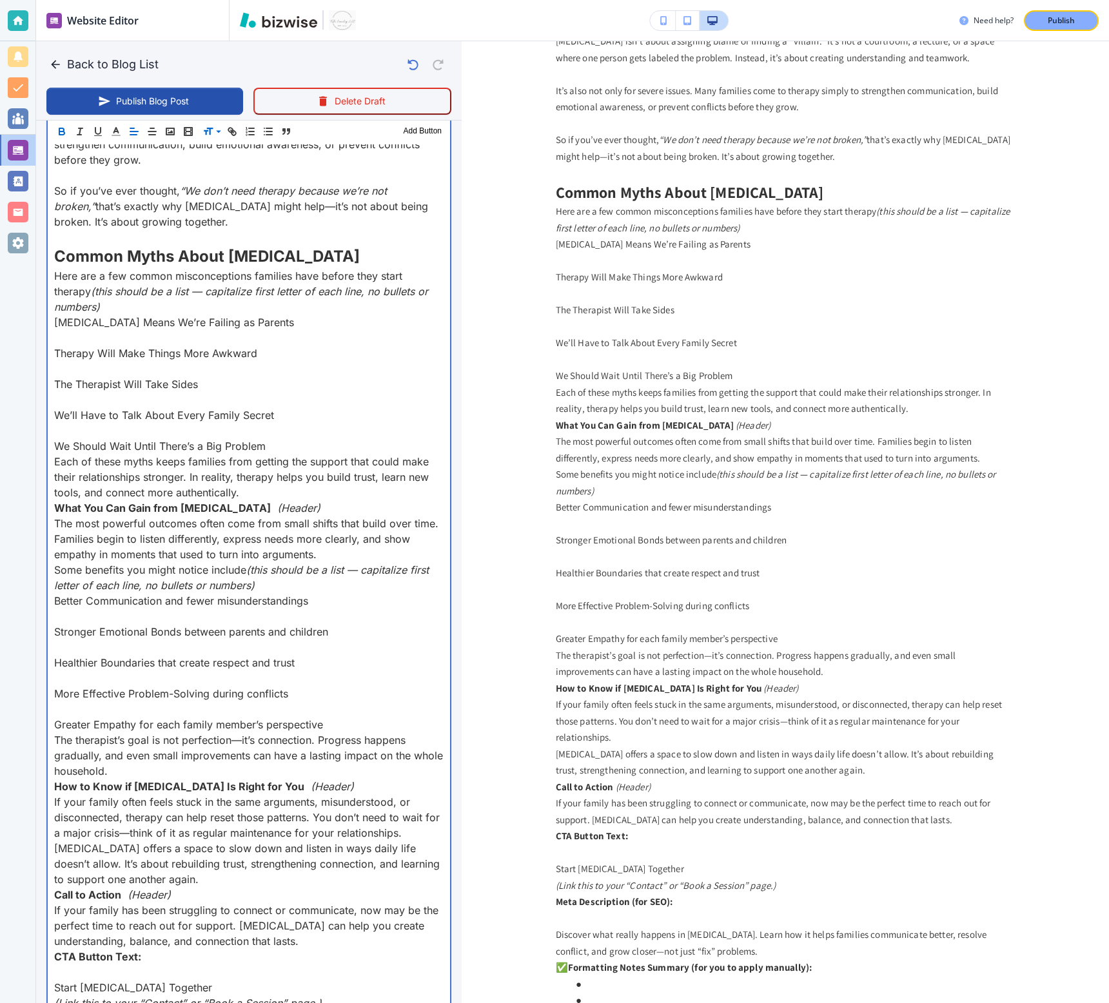
click at [287, 423] on p at bounding box center [248, 430] width 389 height 15
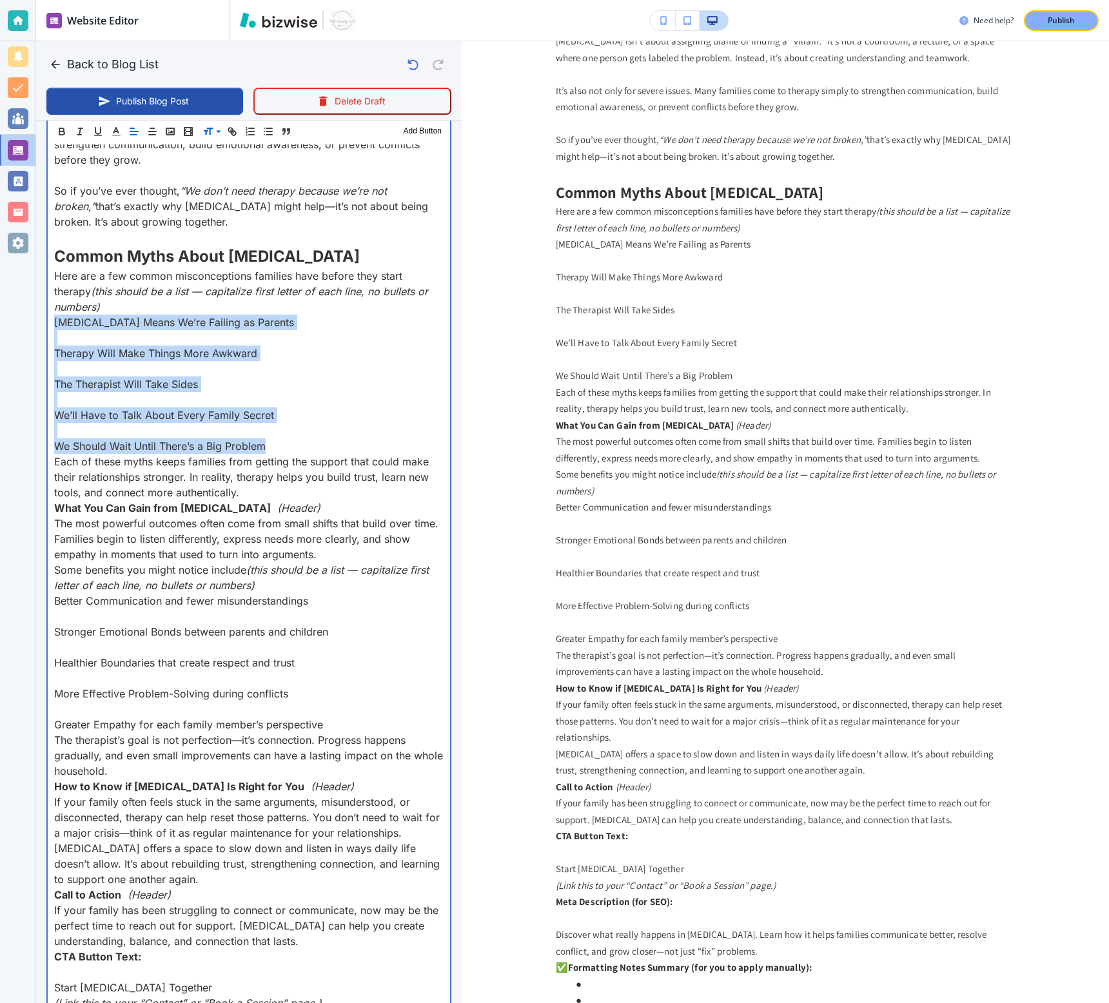
drag, startPoint x: 291, startPoint y: 433, endPoint x: 54, endPoint y: 307, distance: 268.5
click at [54, 307] on div "When people hear the words family therapy , they often picture a group of peopl…" at bounding box center [249, 326] width 402 height 2249
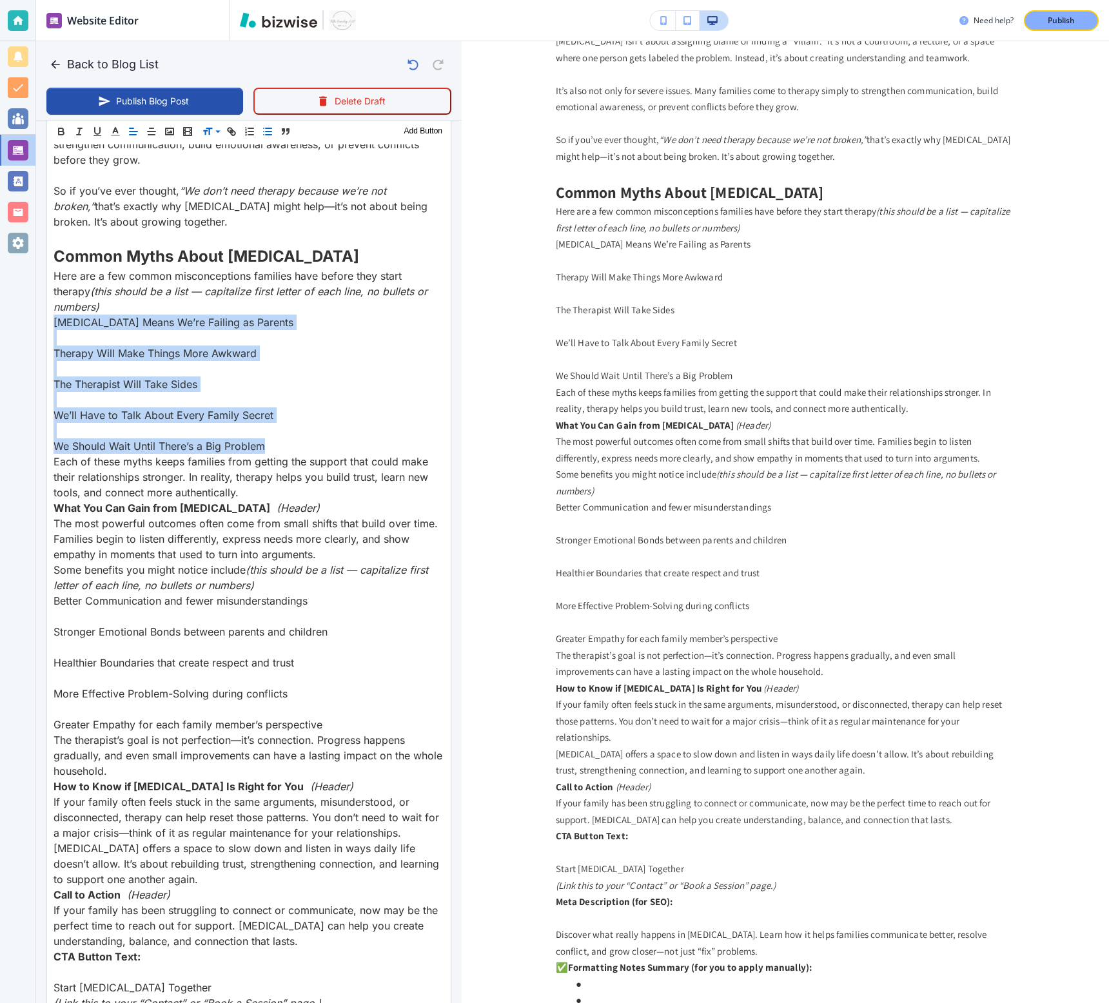
click at [266, 132] on line "button" at bounding box center [269, 132] width 6 height 0
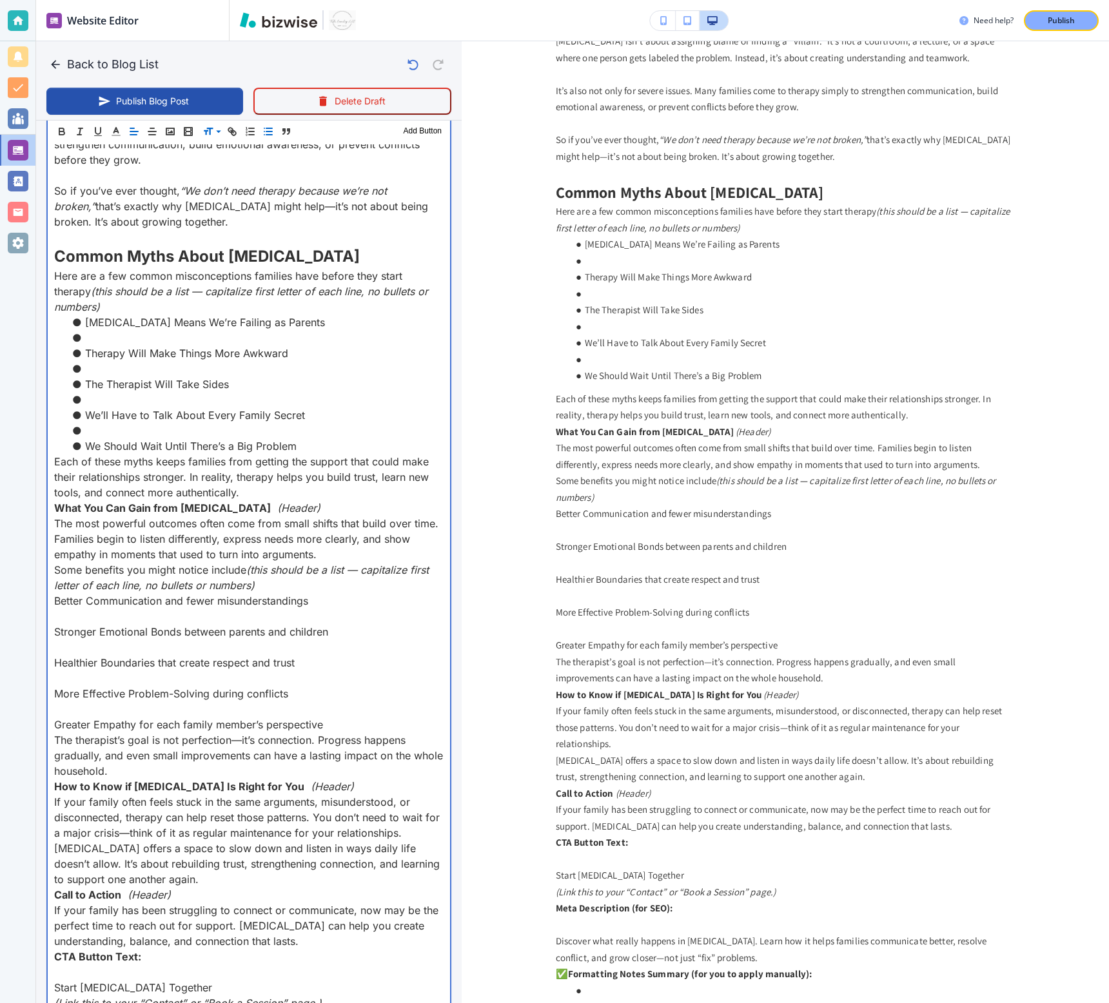
click at [230, 423] on li at bounding box center [257, 430] width 374 height 15
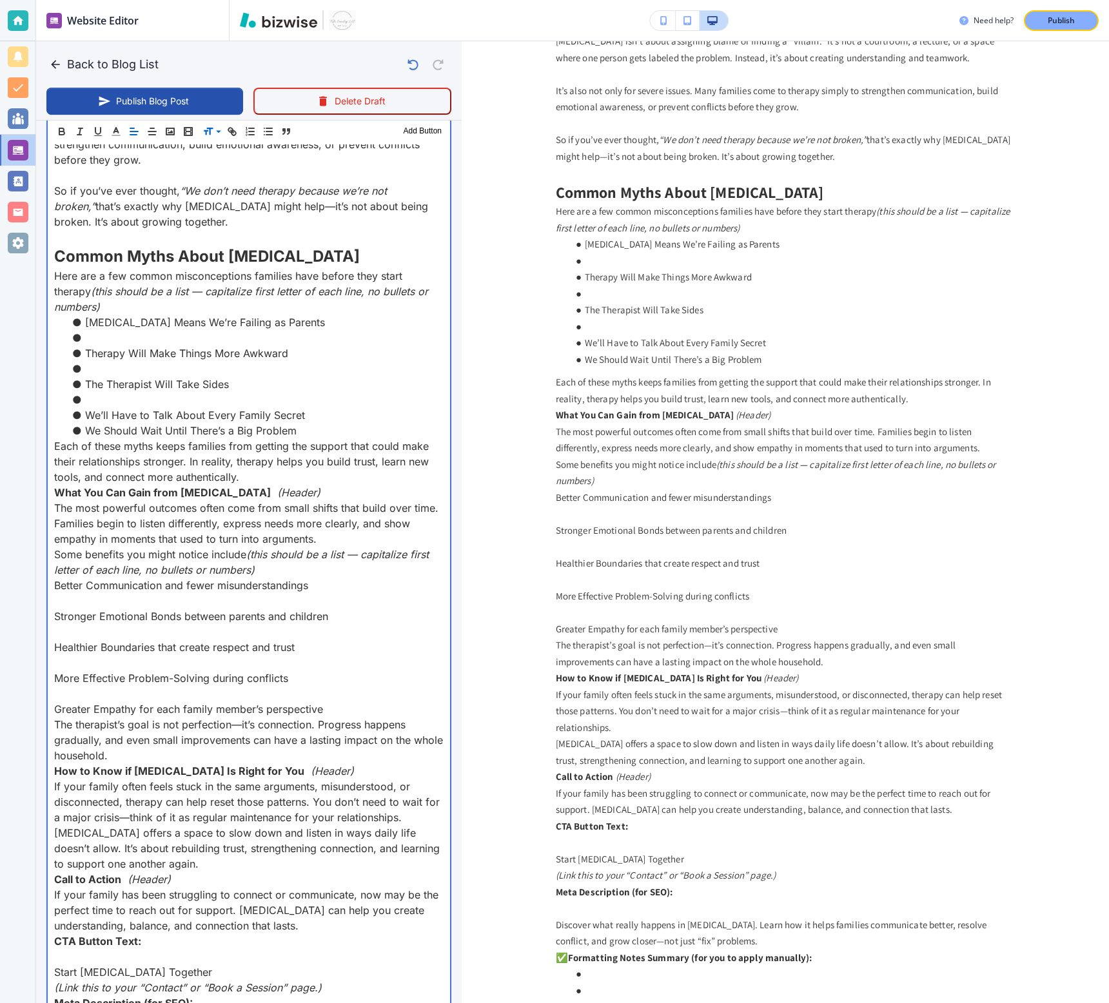
click at [163, 392] on li at bounding box center [257, 399] width 374 height 15
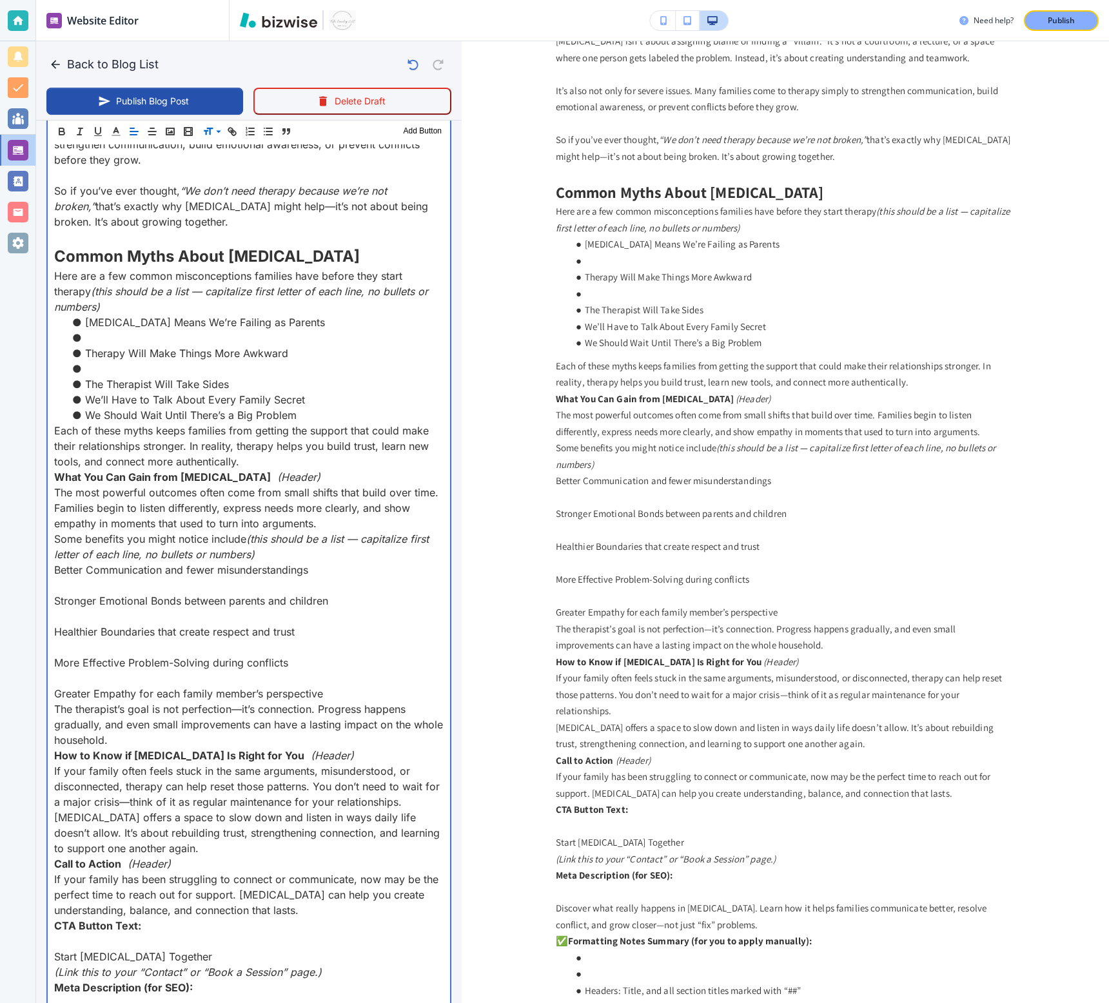
click at [119, 361] on li at bounding box center [257, 368] width 374 height 15
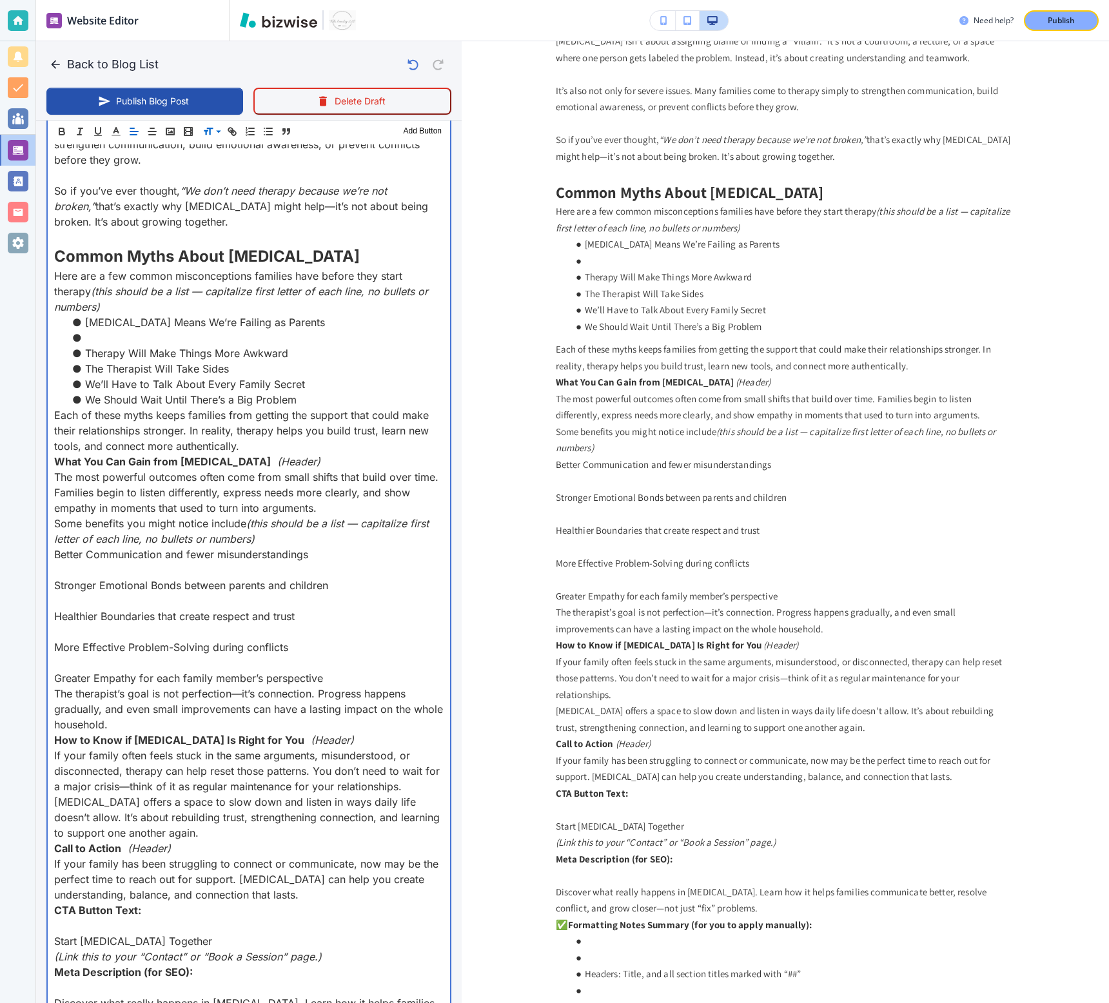
click at [110, 330] on li at bounding box center [257, 337] width 374 height 15
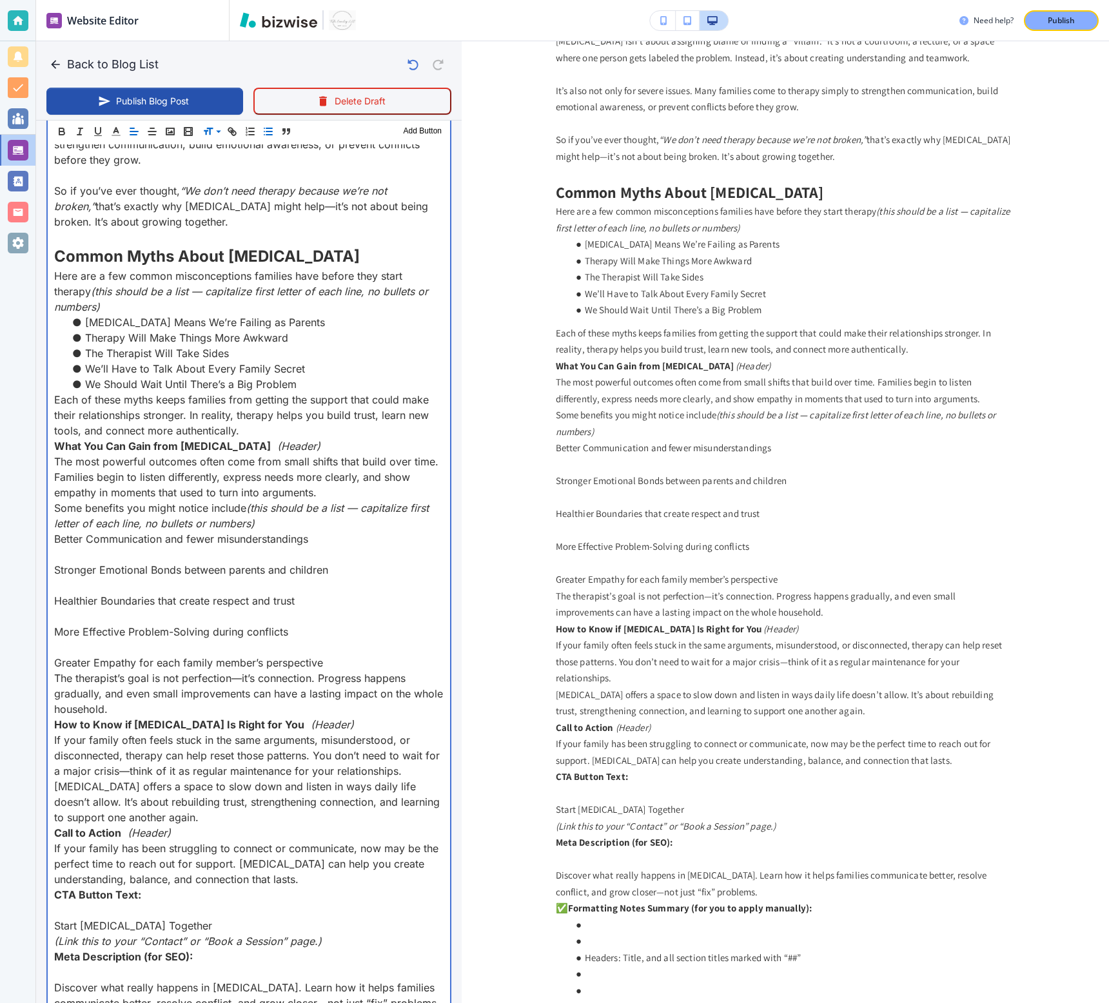
click at [259, 412] on p "Each of these myths keeps families from getting the support that could make the…" at bounding box center [248, 415] width 389 height 46
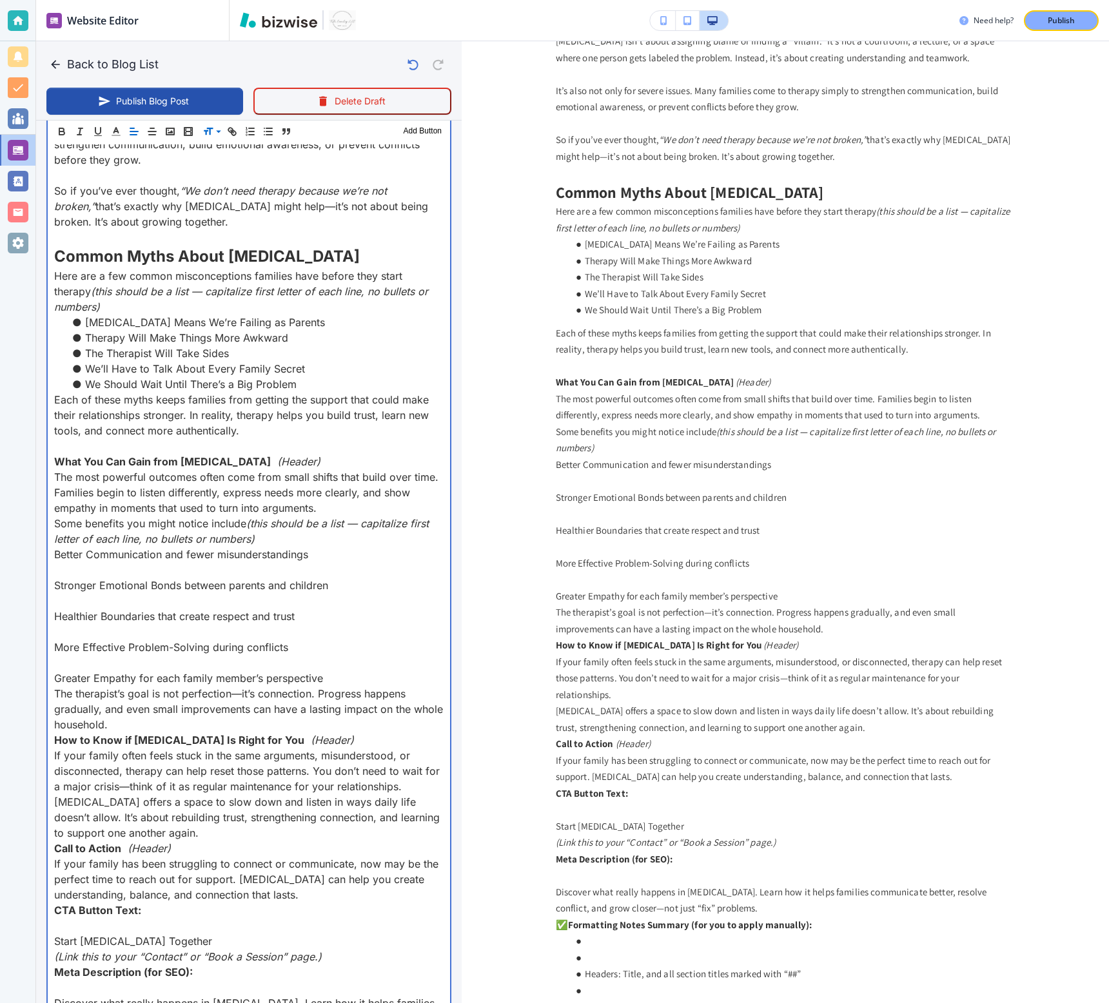
click at [235, 455] on strong "What You Can Gain from Family Therapy" at bounding box center [162, 461] width 217 height 13
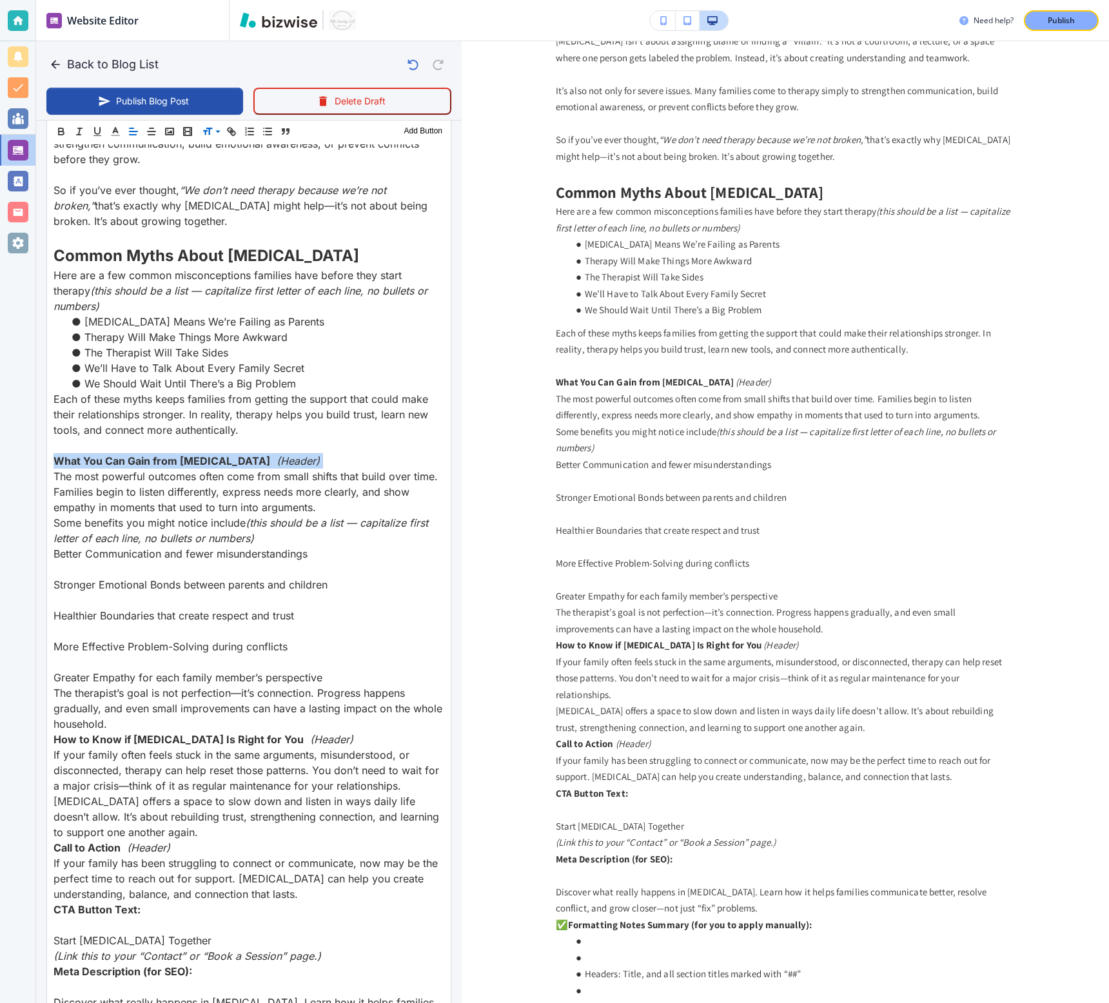
scroll to position [1404, 0]
click at [208, 164] on span at bounding box center [221, 164] width 39 height 15
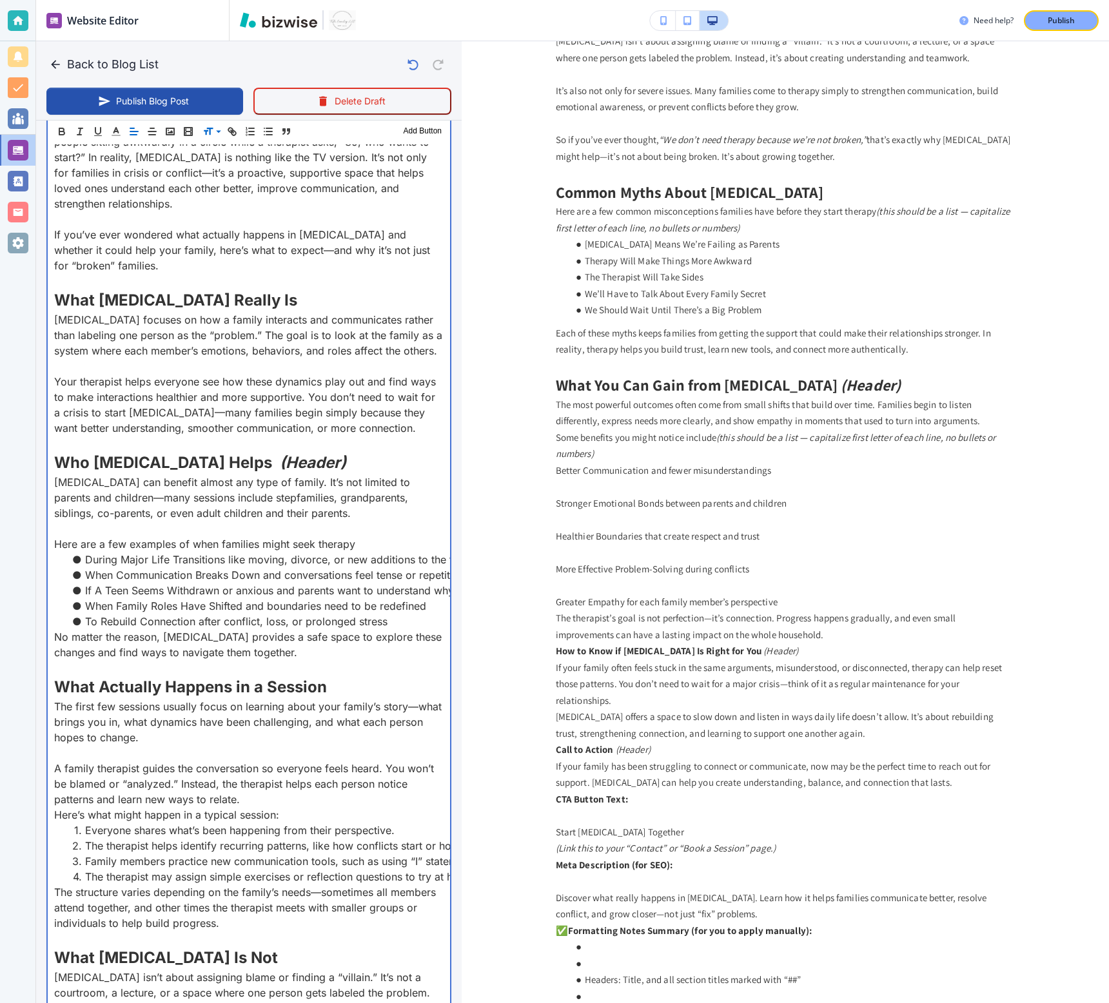
scroll to position [502, 0]
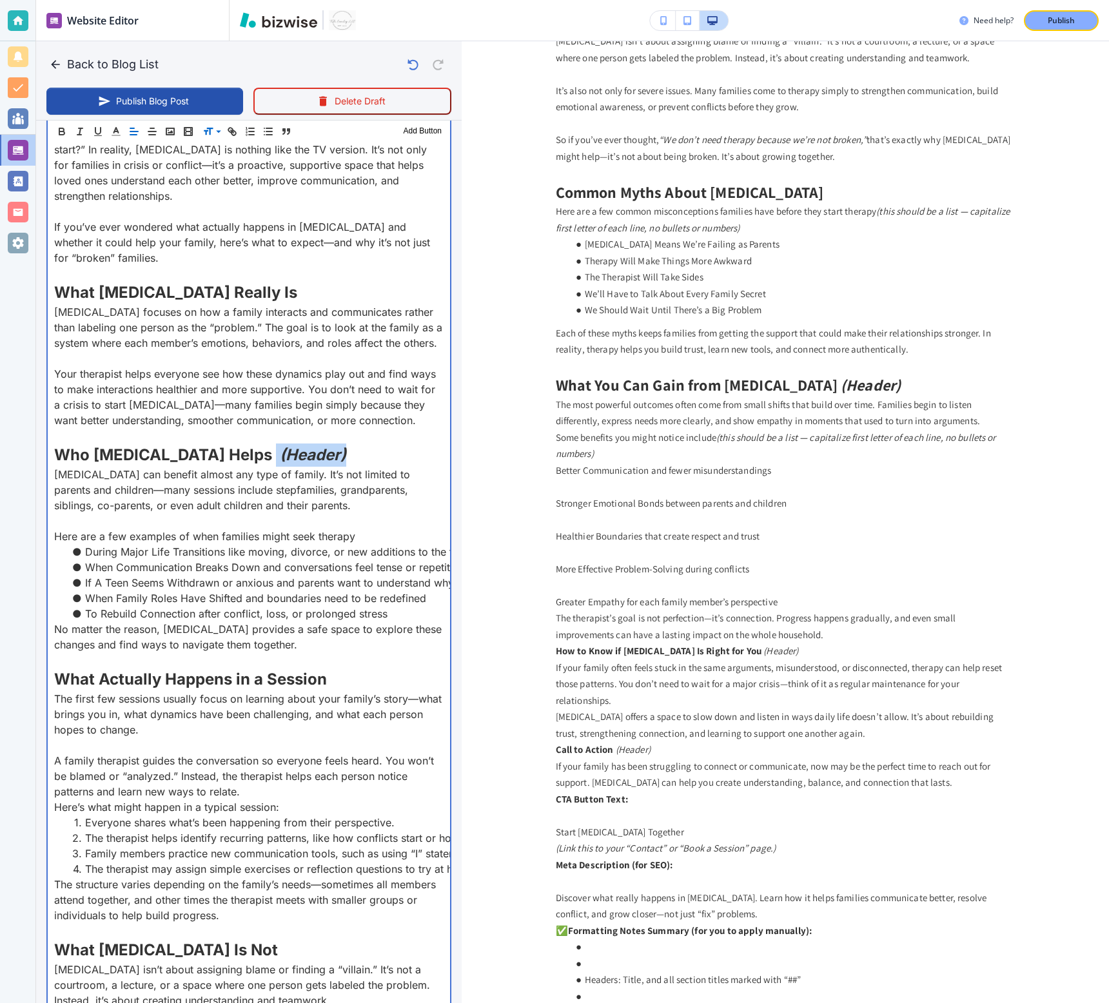
drag, startPoint x: 336, startPoint y: 458, endPoint x: 260, endPoint y: 456, distance: 75.5
click at [260, 456] on p "Who Family Therapy Helps (Header)" at bounding box center [248, 455] width 389 height 23
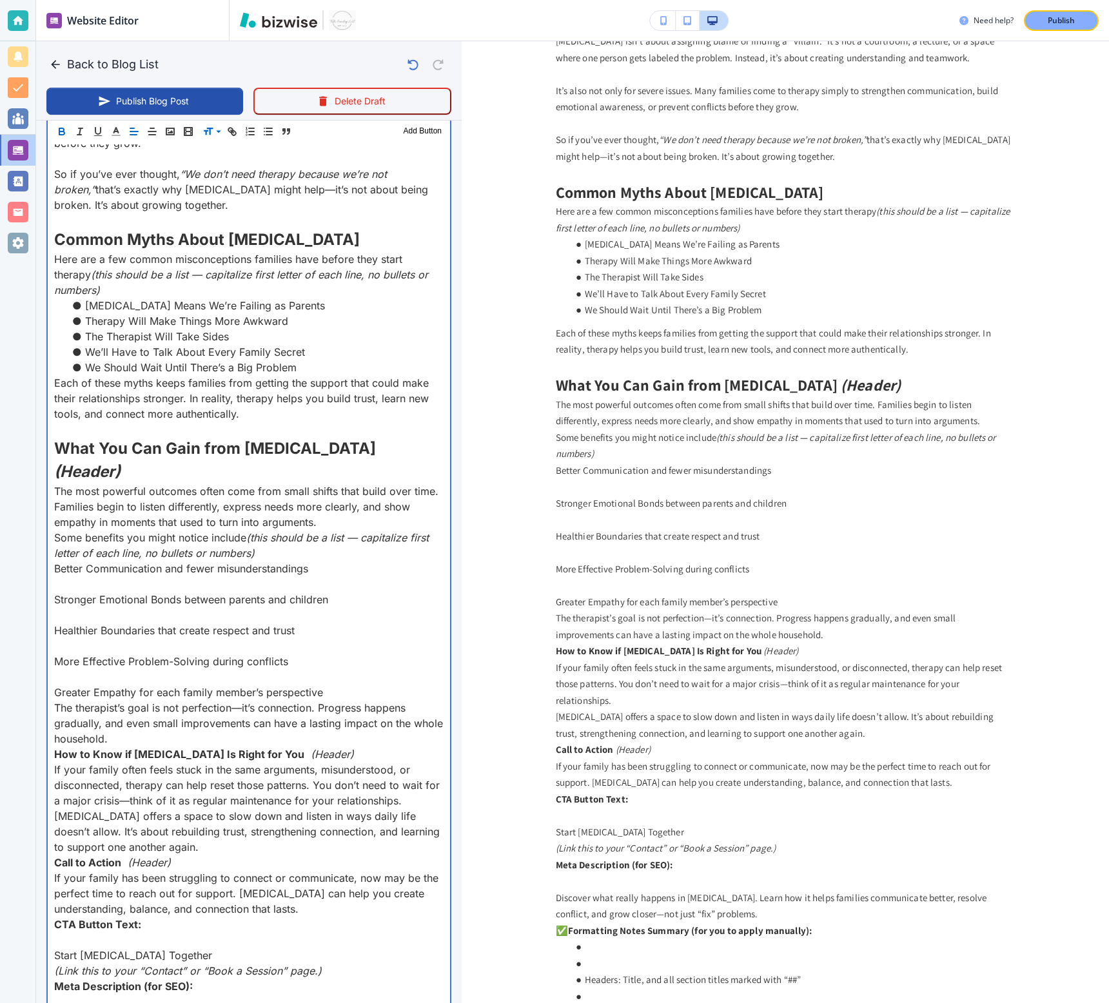
scroll to position [1521, 0]
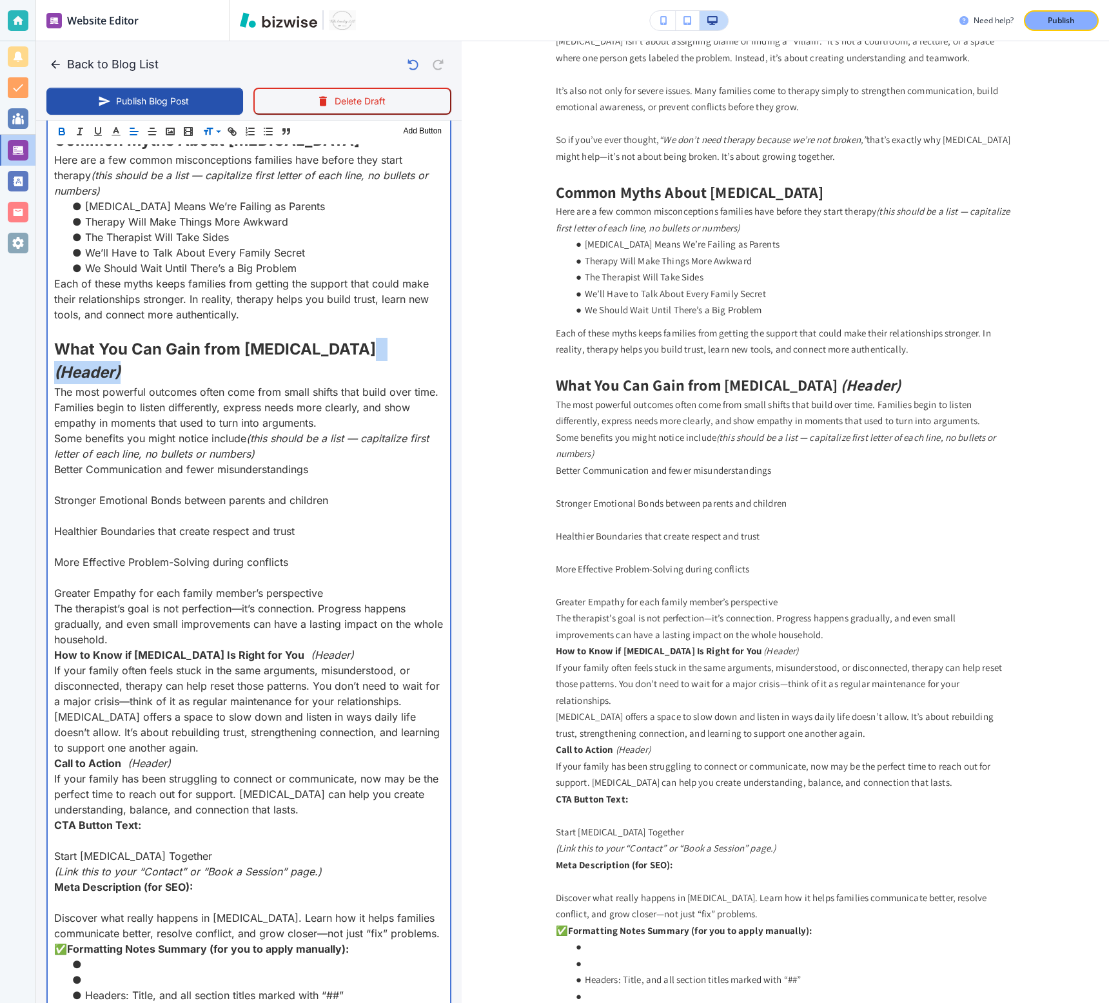
drag, startPoint x: 432, startPoint y: 329, endPoint x: 357, endPoint y: 329, distance: 74.8
click at [357, 338] on p "What You Can Gain from Family Therapy (Header)" at bounding box center [248, 361] width 389 height 46
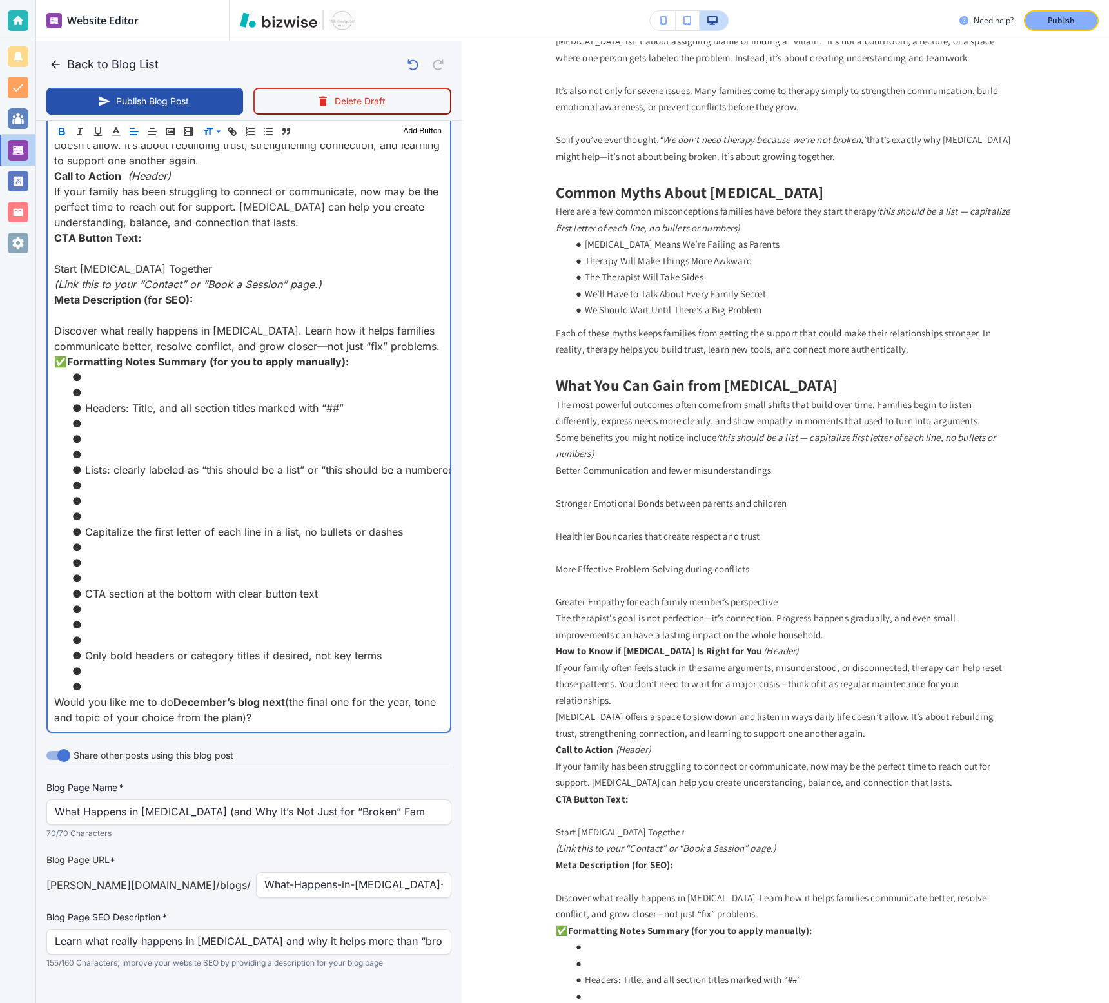
scroll to position [2086, 0]
click at [262, 700] on p "Would you like me to do December’s blog next (the final one for the year, tone …" at bounding box center [248, 709] width 389 height 31
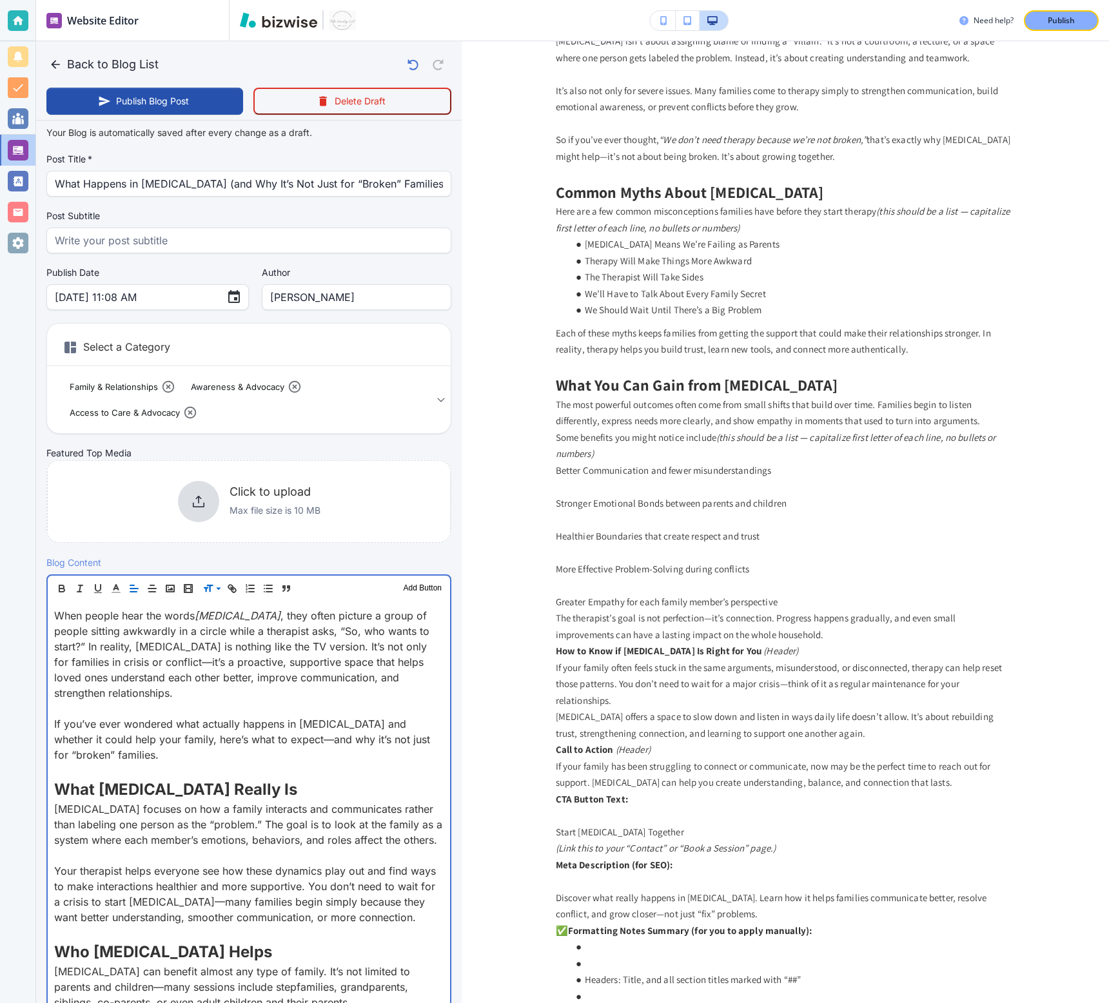
scroll to position [0, 0]
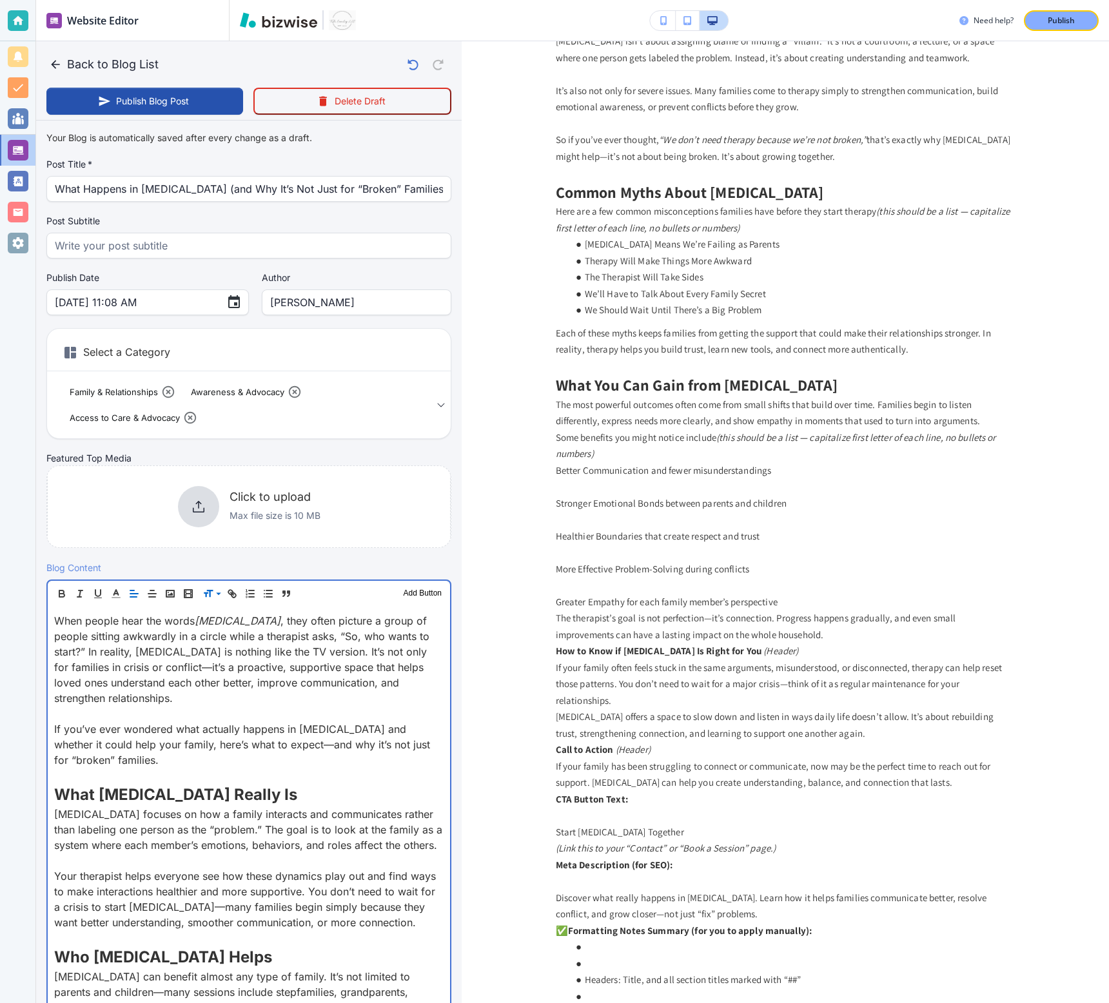
drag, startPoint x: 271, startPoint y: 703, endPoint x: 171, endPoint y: 14, distance: 697.1
click at [171, 14] on div "Website Editor Pages Edit, add, and delete pages or manage your page order Upda…" at bounding box center [572, 501] width 1073 height 1003
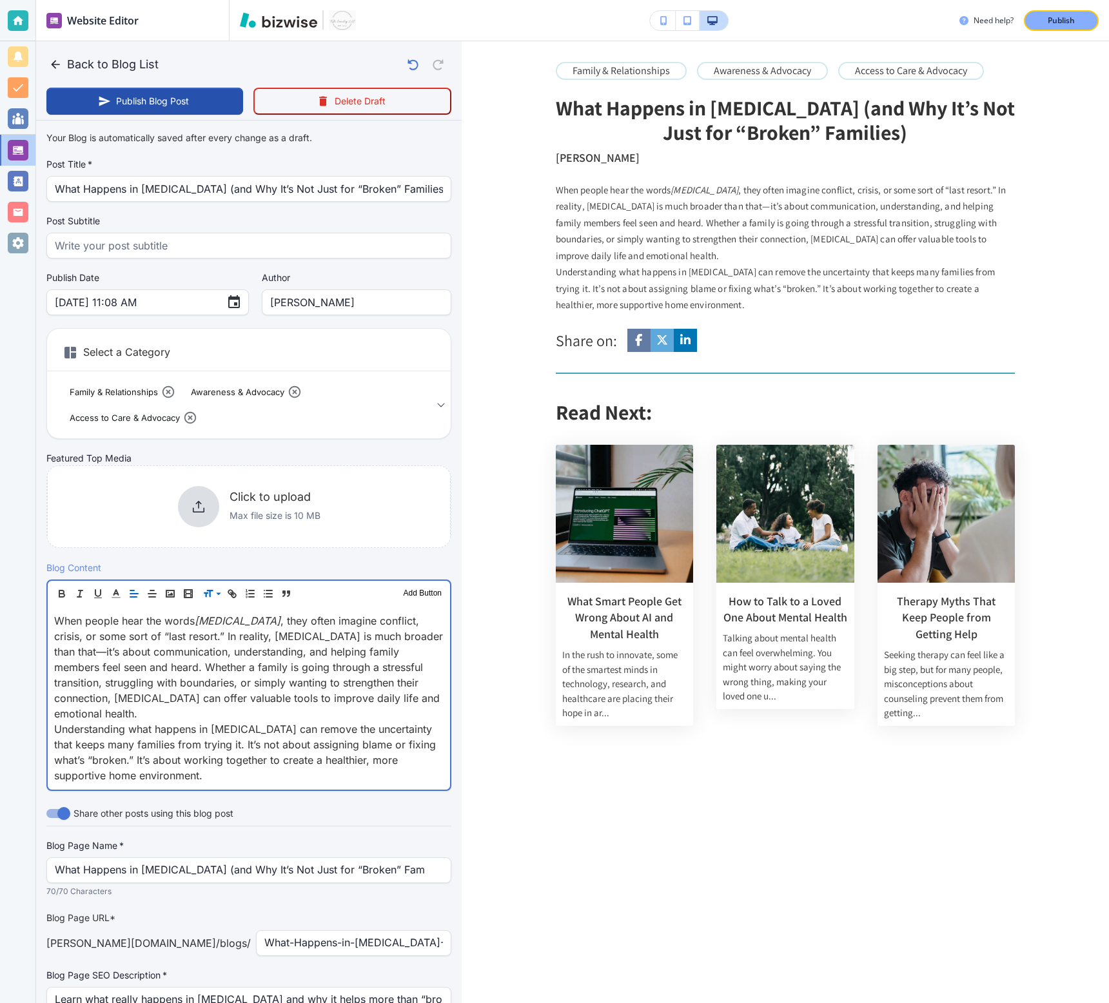
click at [149, 708] on p "When people hear the words family therapy , they often imagine conflict, crisis…" at bounding box center [248, 667] width 389 height 108
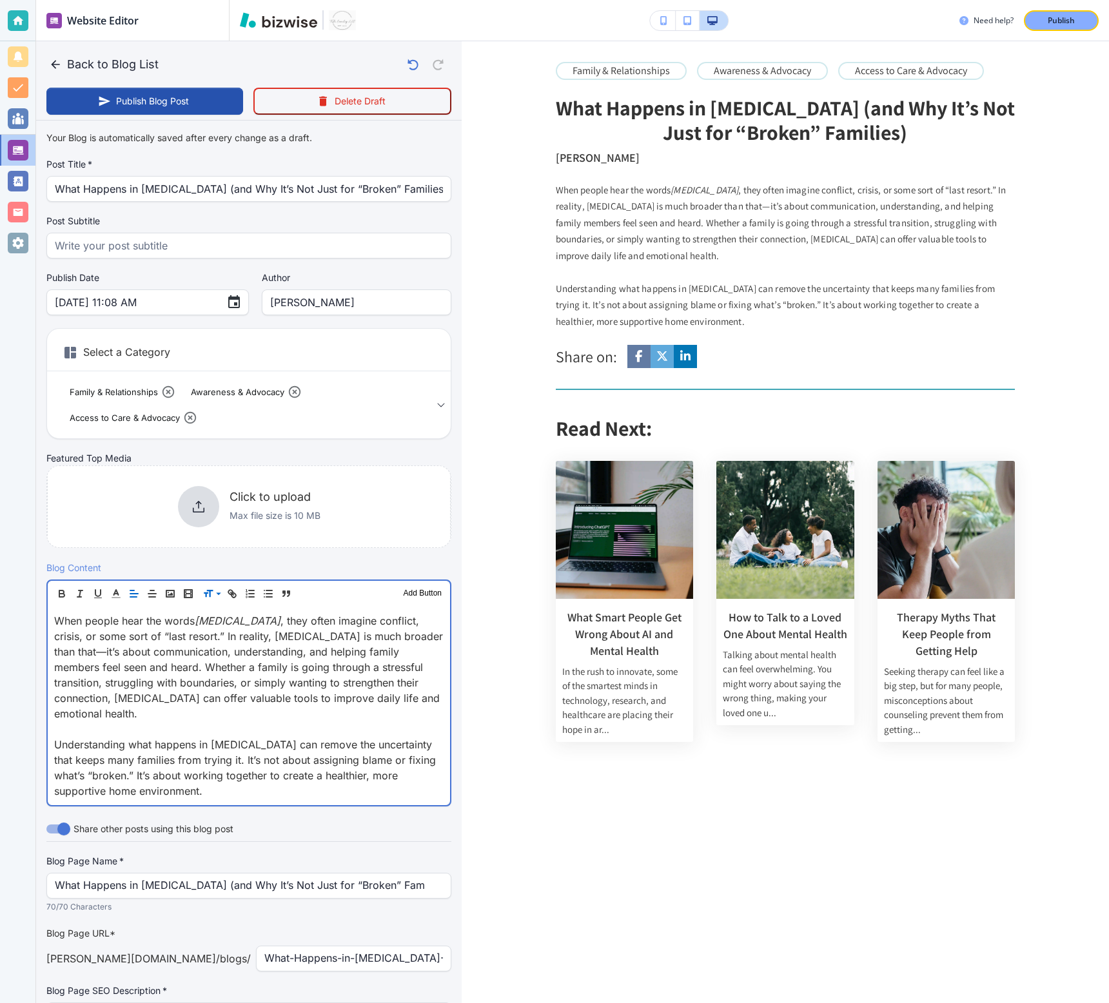
click at [262, 789] on p "Understanding what happens in family therapy can remove the uncertainty that ke…" at bounding box center [248, 768] width 389 height 62
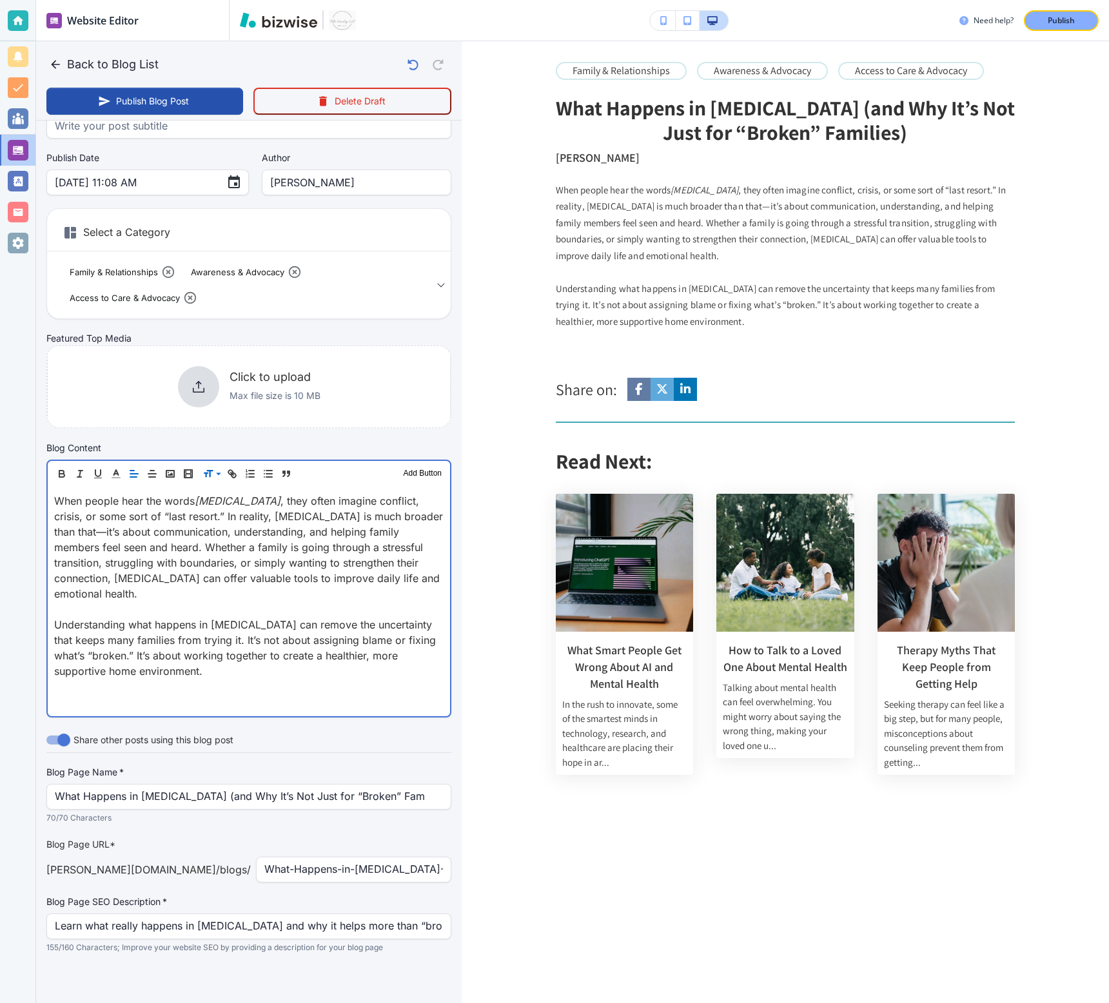
scroll to position [121, 0]
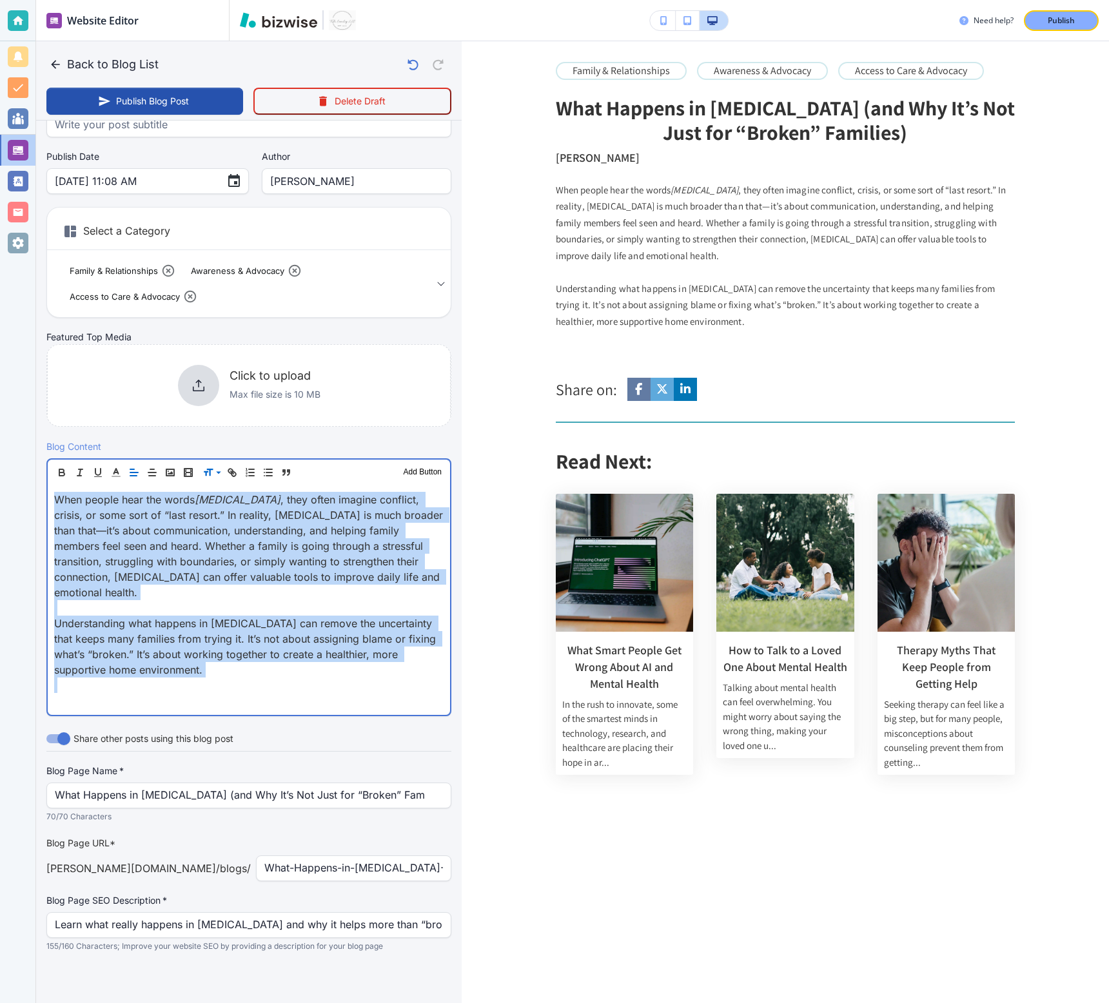
drag, startPoint x: 236, startPoint y: 683, endPoint x: 5, endPoint y: 424, distance: 347.5
click at [5, 424] on div "Website Editor Pages Edit, add, and delete pages or manage your page order Upda…" at bounding box center [554, 501] width 1109 height 1003
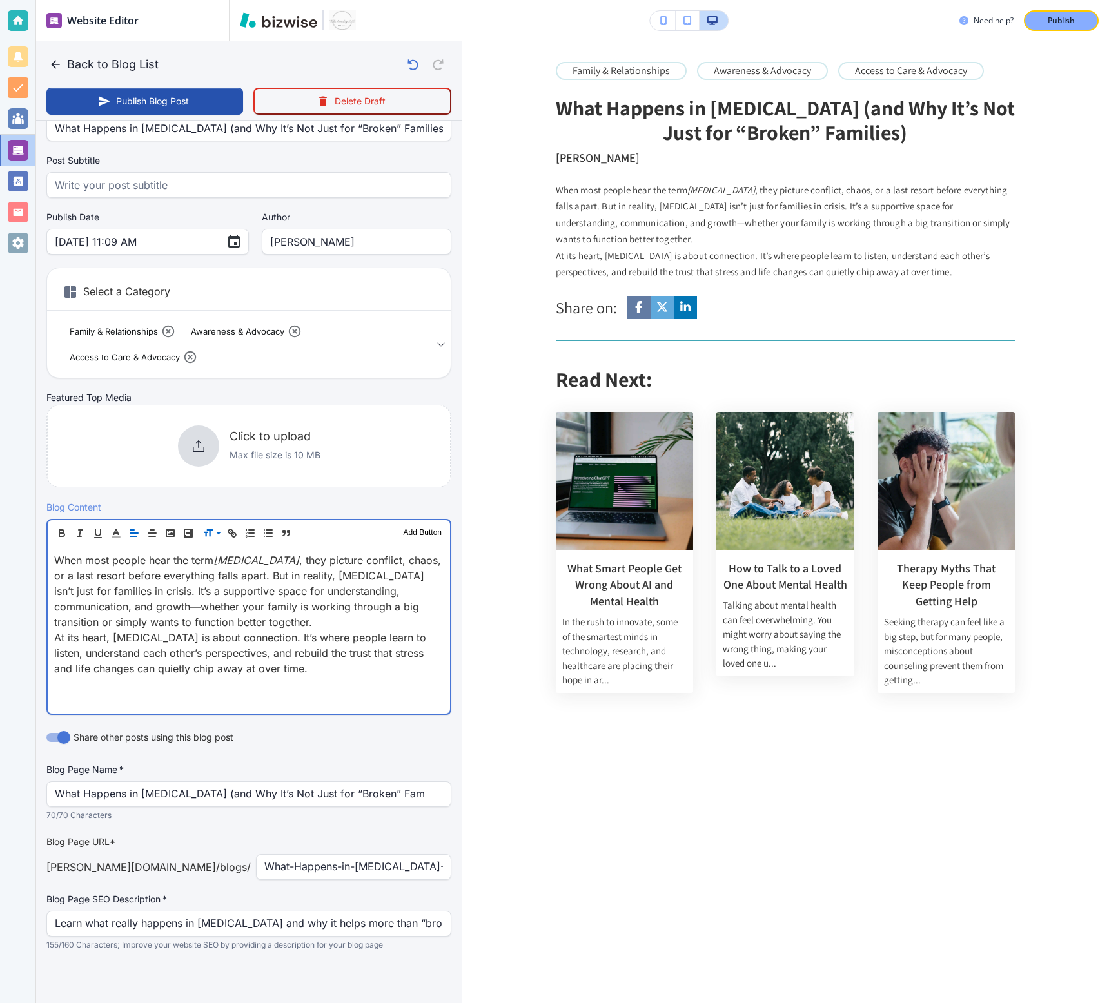
scroll to position [59, 0]
click at [262, 622] on p "When most people hear the term family therapy , they picture conflict, chaos, o…" at bounding box center [248, 592] width 389 height 77
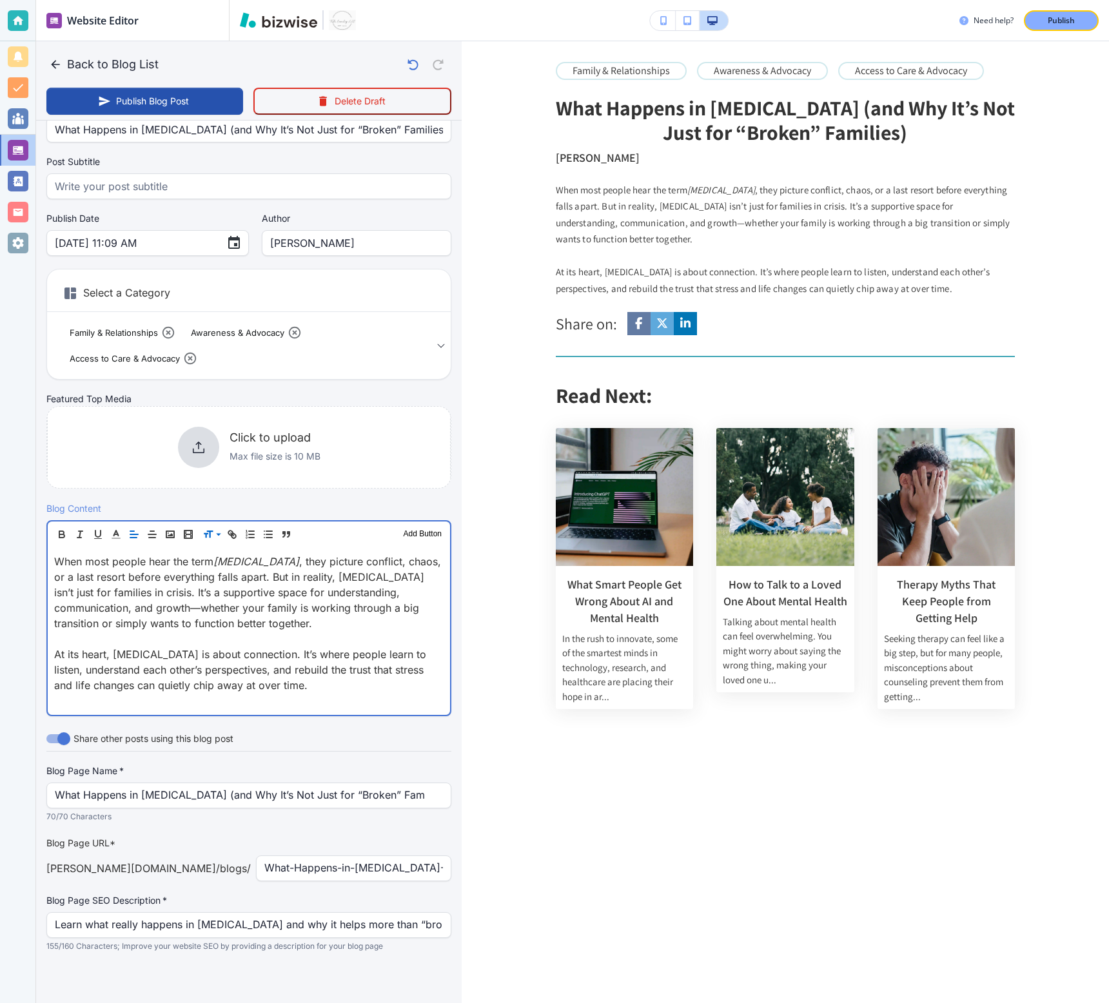
click at [295, 687] on p "At its heart, family therapy is about connection. It’s where people learn to li…" at bounding box center [248, 670] width 389 height 46
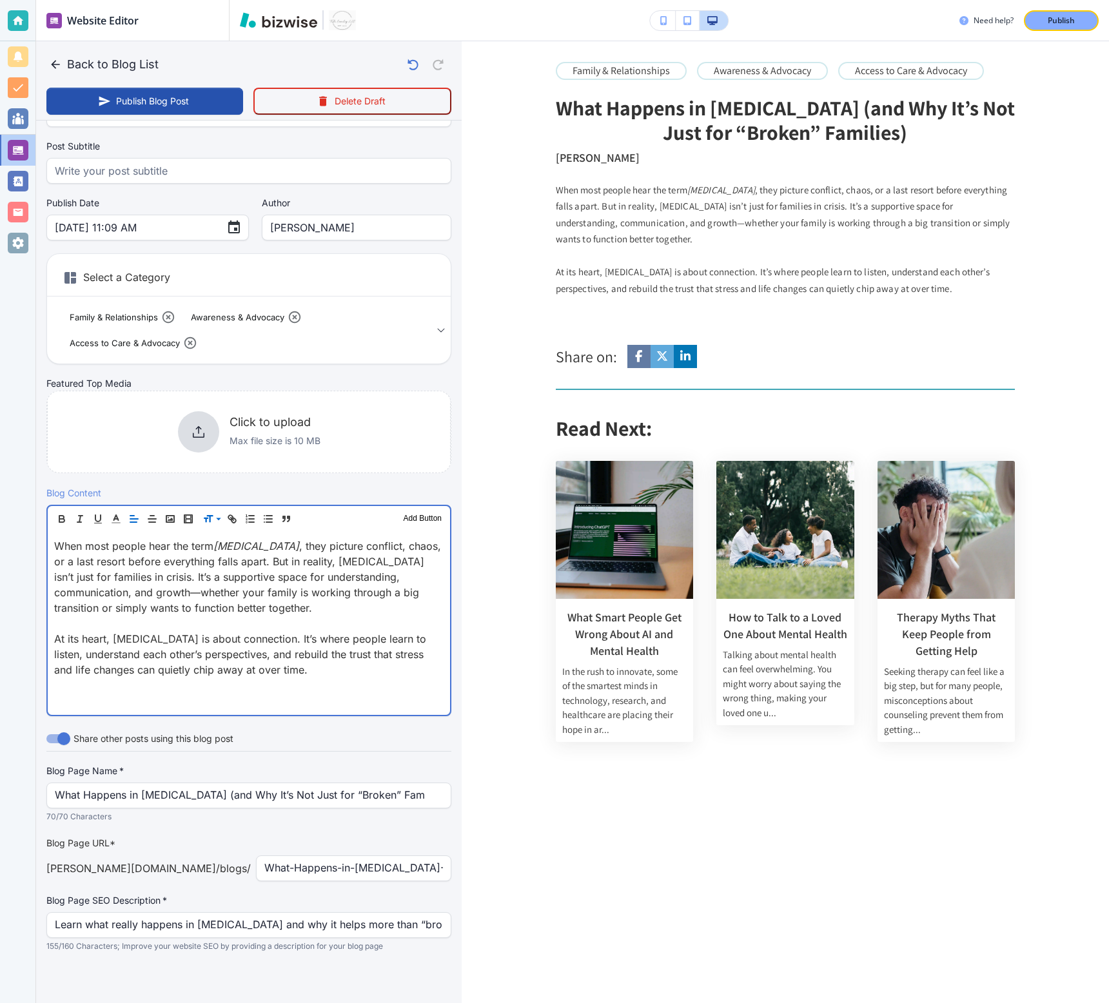
scroll to position [73, 0]
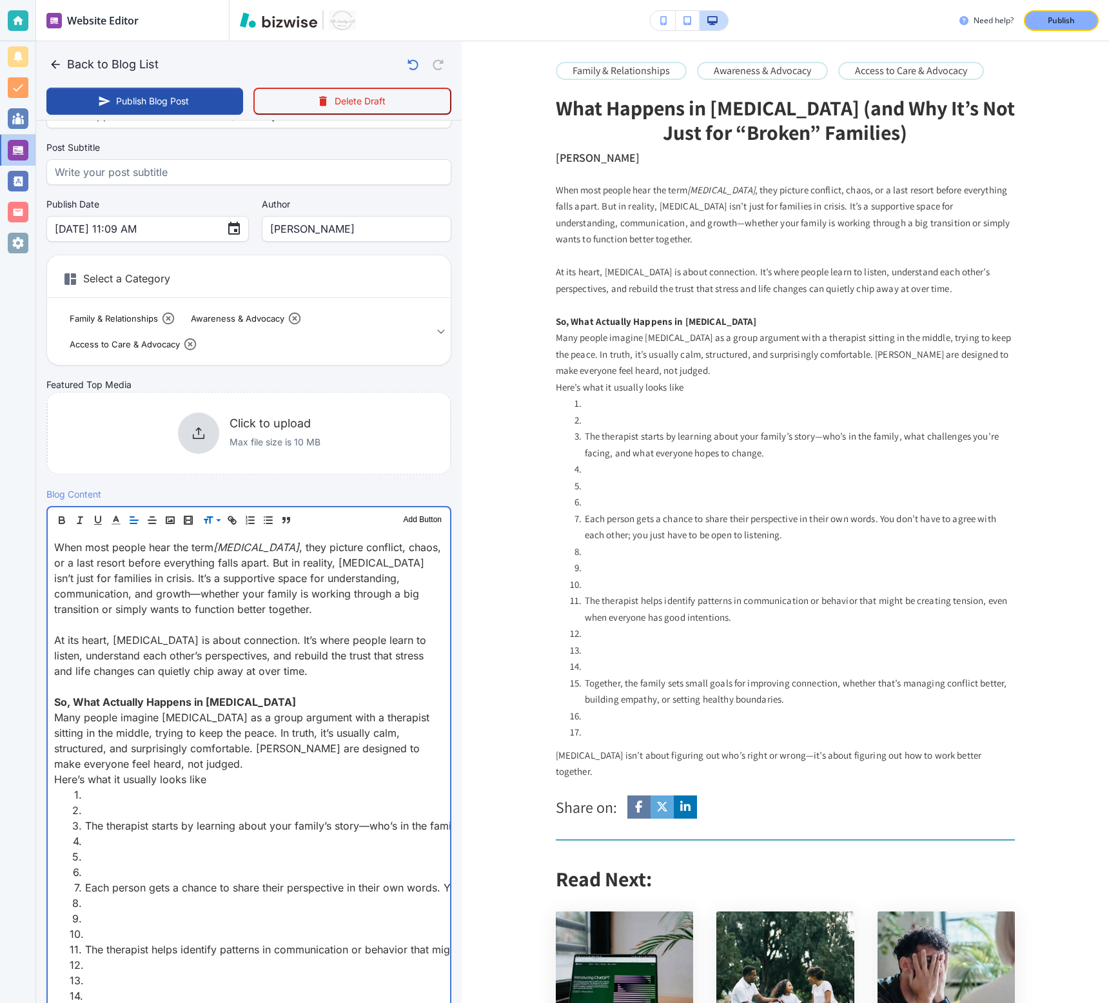
click at [135, 805] on li at bounding box center [257, 810] width 374 height 15
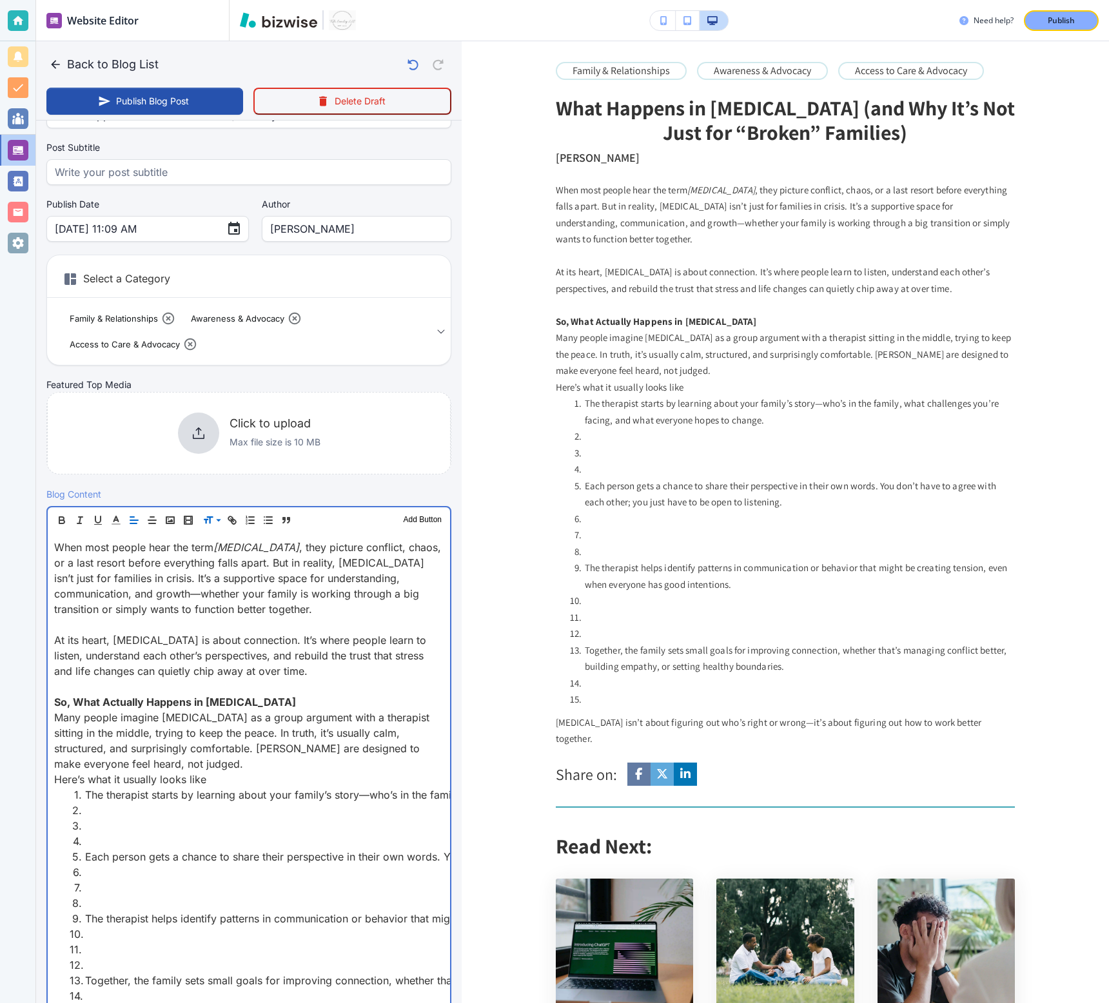
click at [135, 831] on li at bounding box center [257, 825] width 374 height 15
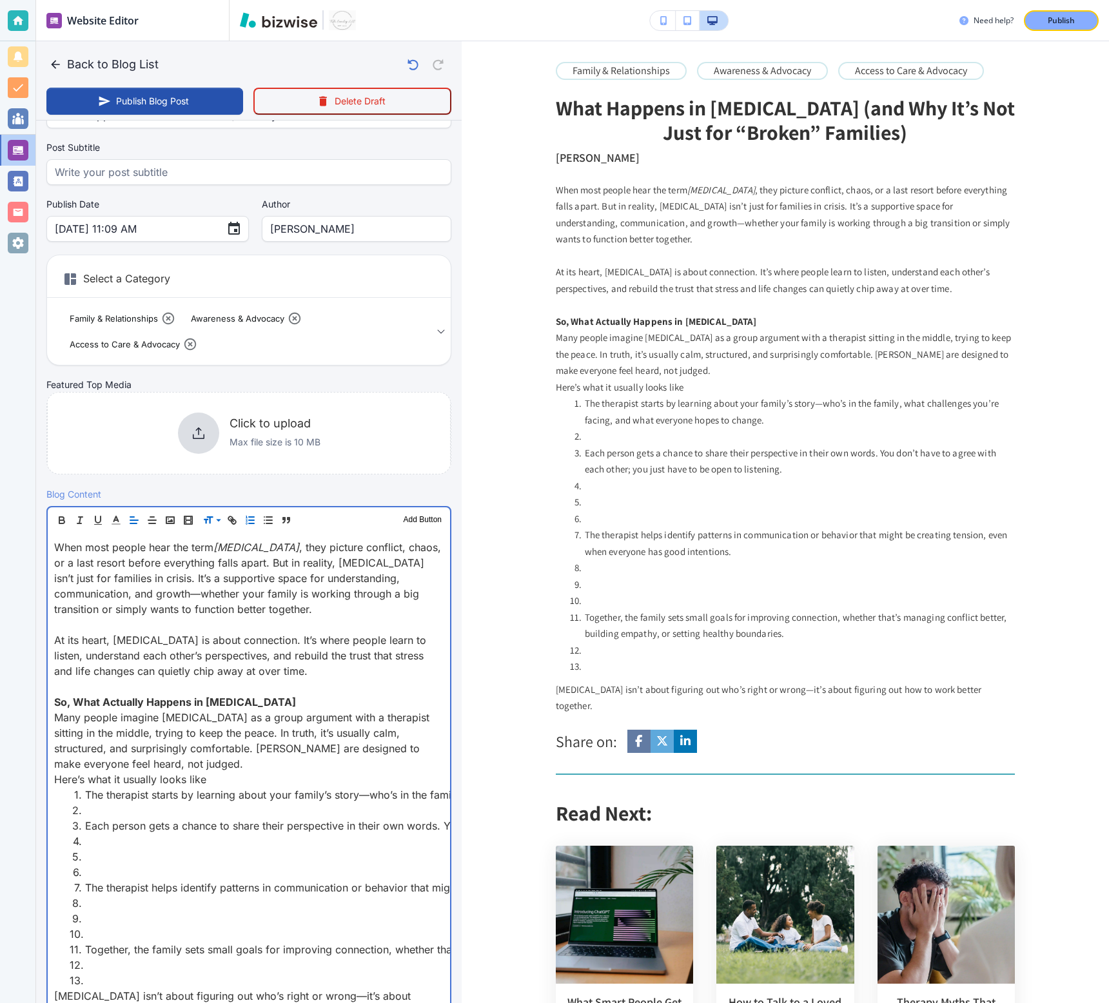
click at [125, 814] on li at bounding box center [257, 810] width 374 height 15
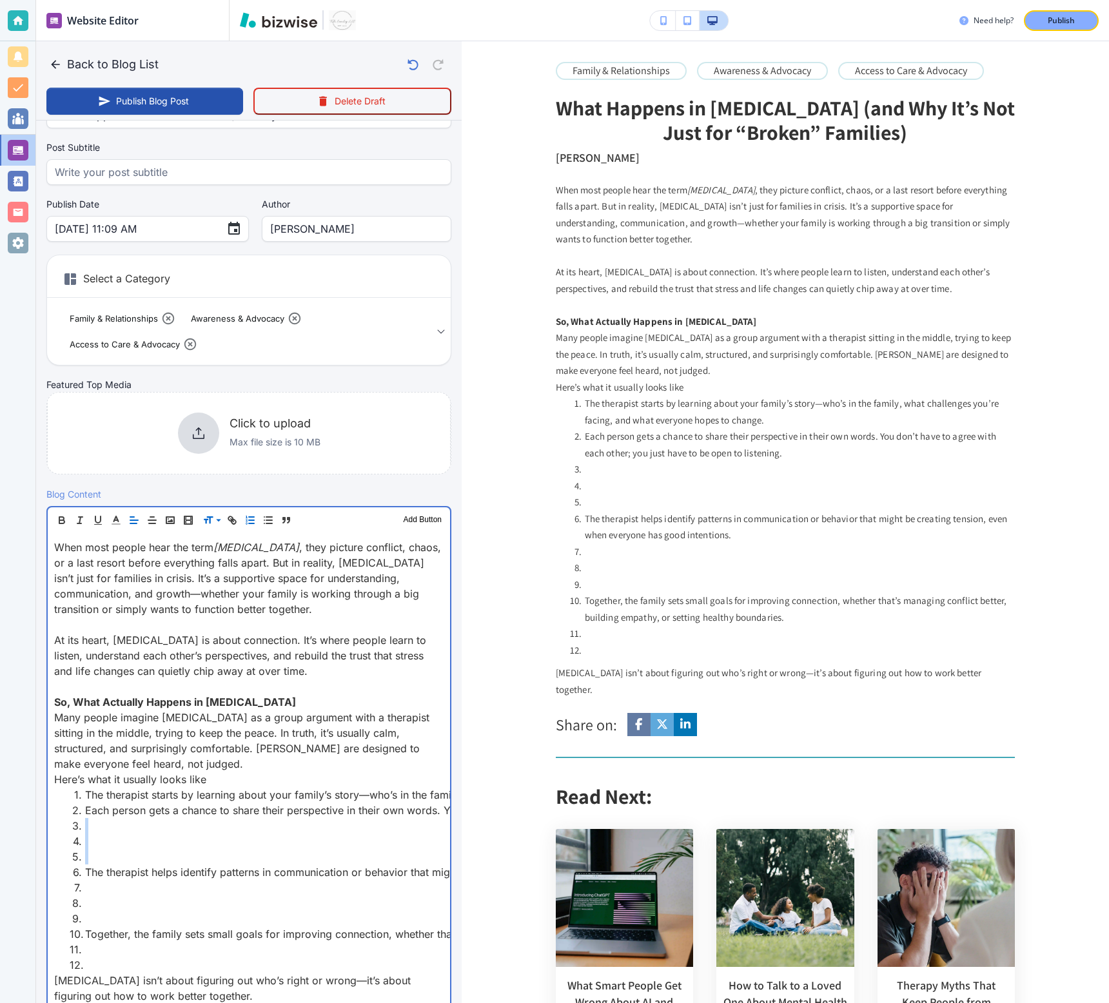
drag, startPoint x: 109, startPoint y: 855, endPoint x: 70, endPoint y: 818, distance: 53.4
click at [70, 818] on ol "The therapist starts by learning about your family’s story—who’s in the family,…" at bounding box center [248, 880] width 389 height 186
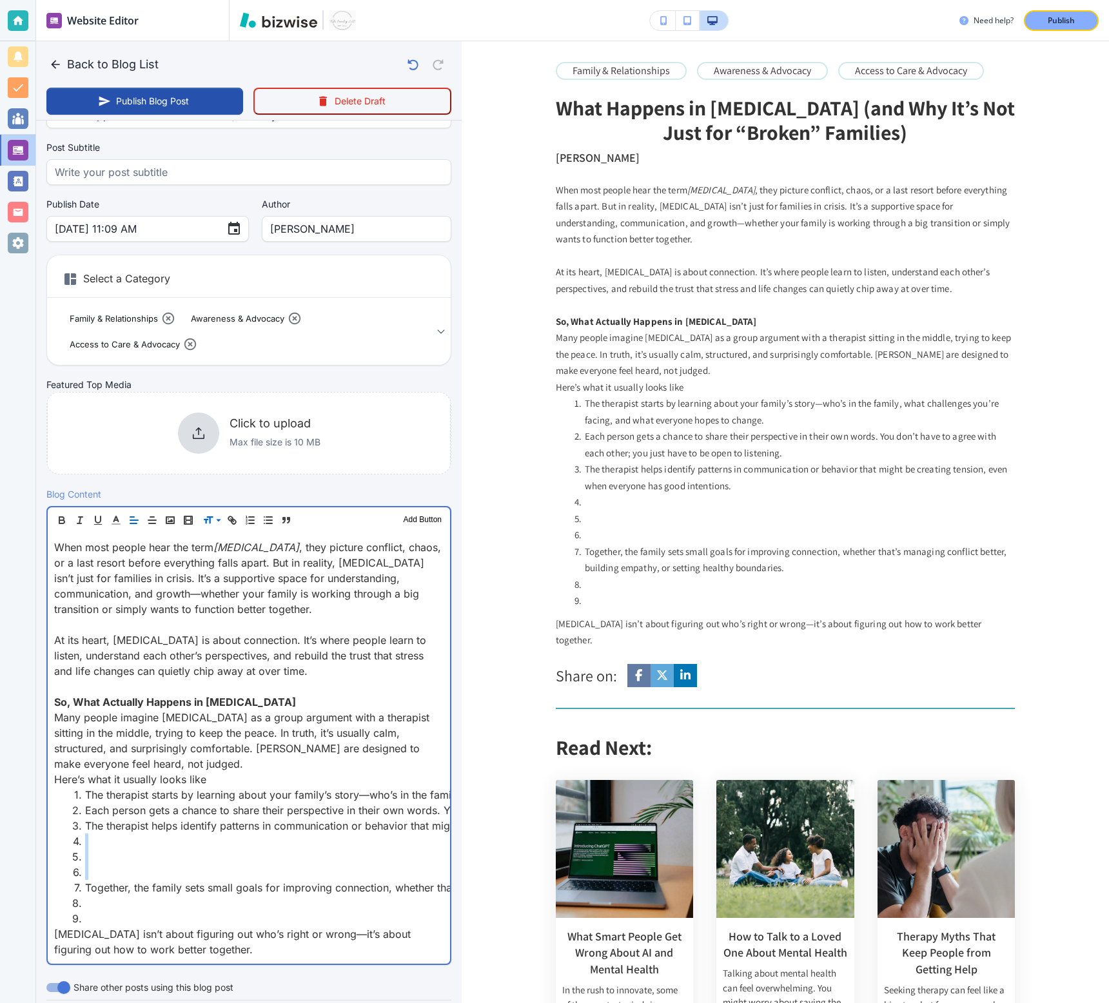
drag, startPoint x: 107, startPoint y: 865, endPoint x: 100, endPoint y: 840, distance: 26.1
click at [100, 840] on ol "The therapist starts by learning about your family’s story—who’s in the family,…" at bounding box center [248, 856] width 389 height 139
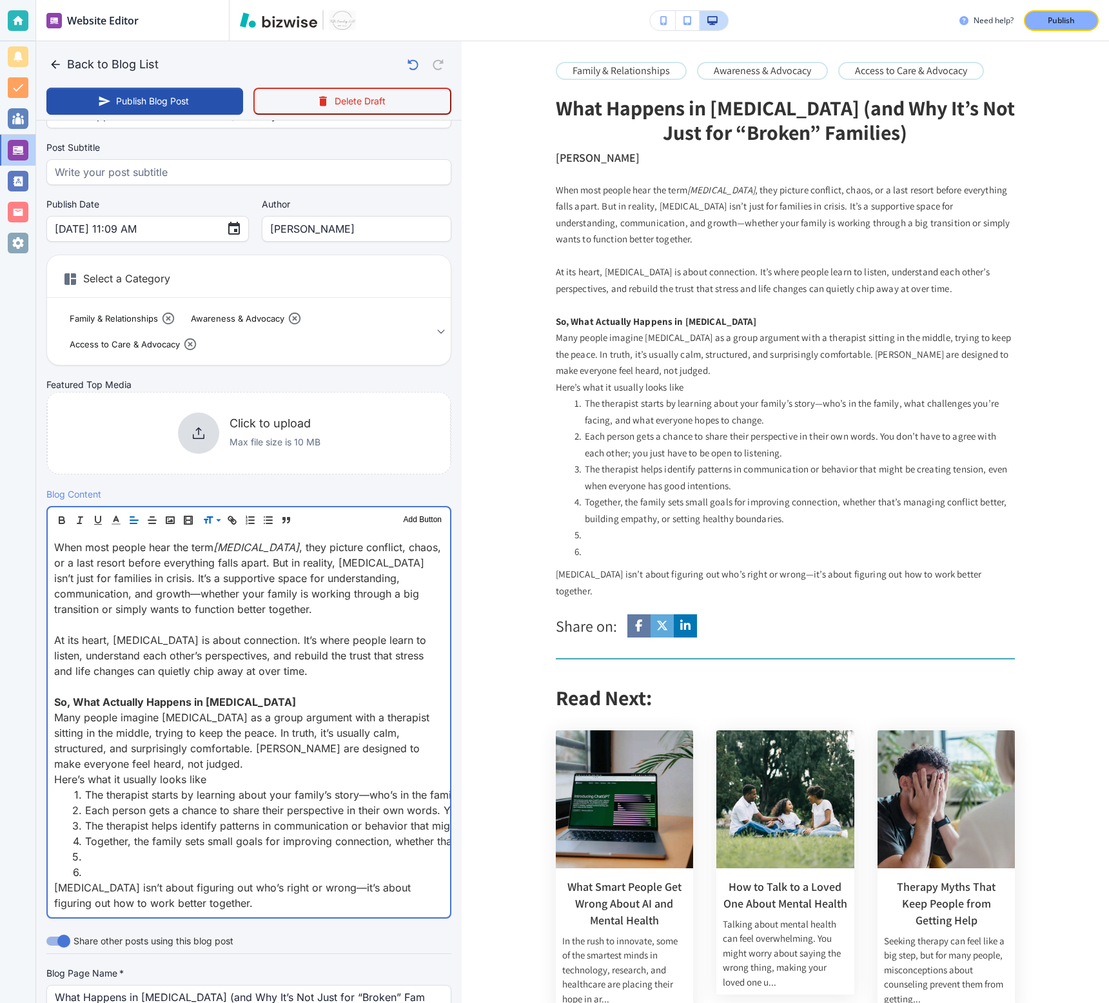
click at [112, 865] on li at bounding box center [257, 872] width 374 height 15
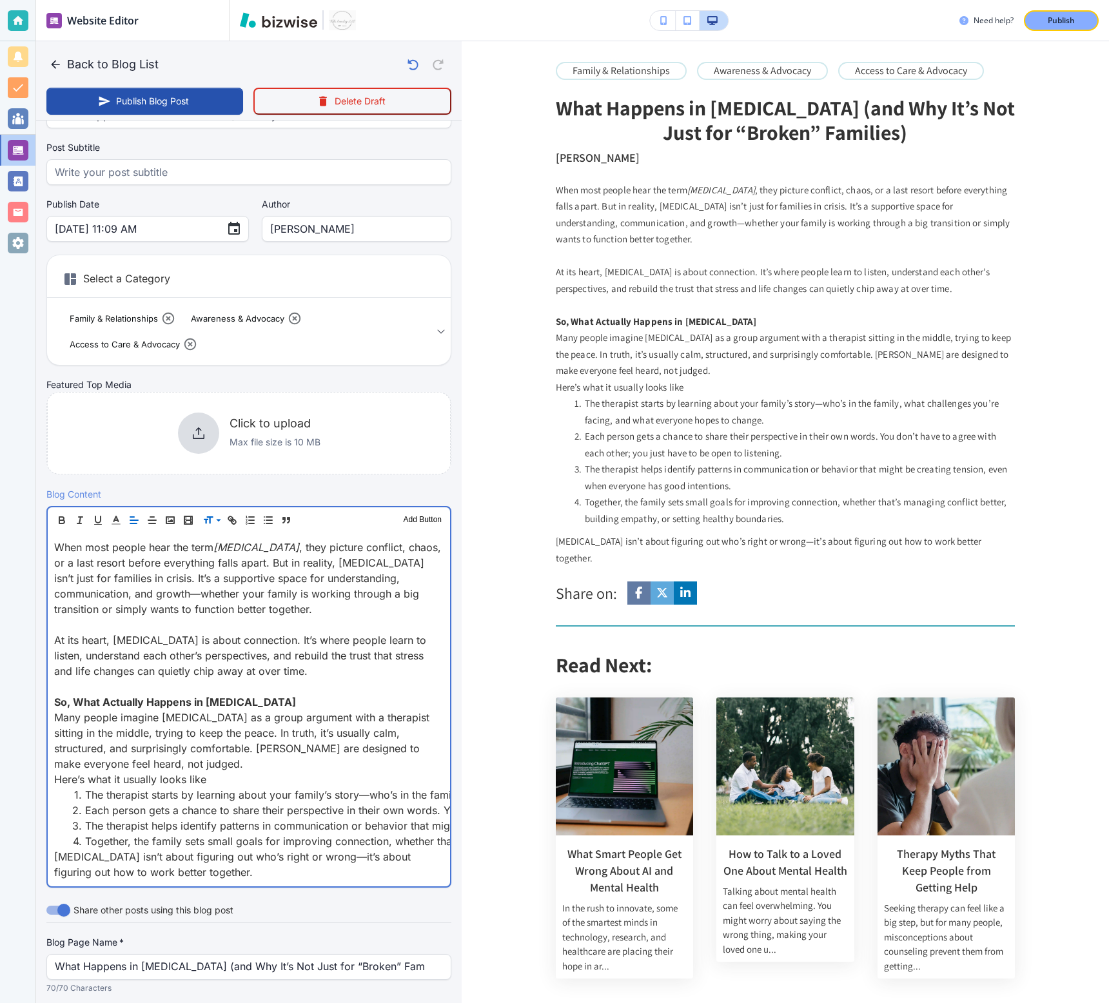
click at [231, 873] on p "Family therapy isn’t about figuring out who’s right or wrong—it’s about figurin…" at bounding box center [248, 864] width 389 height 31
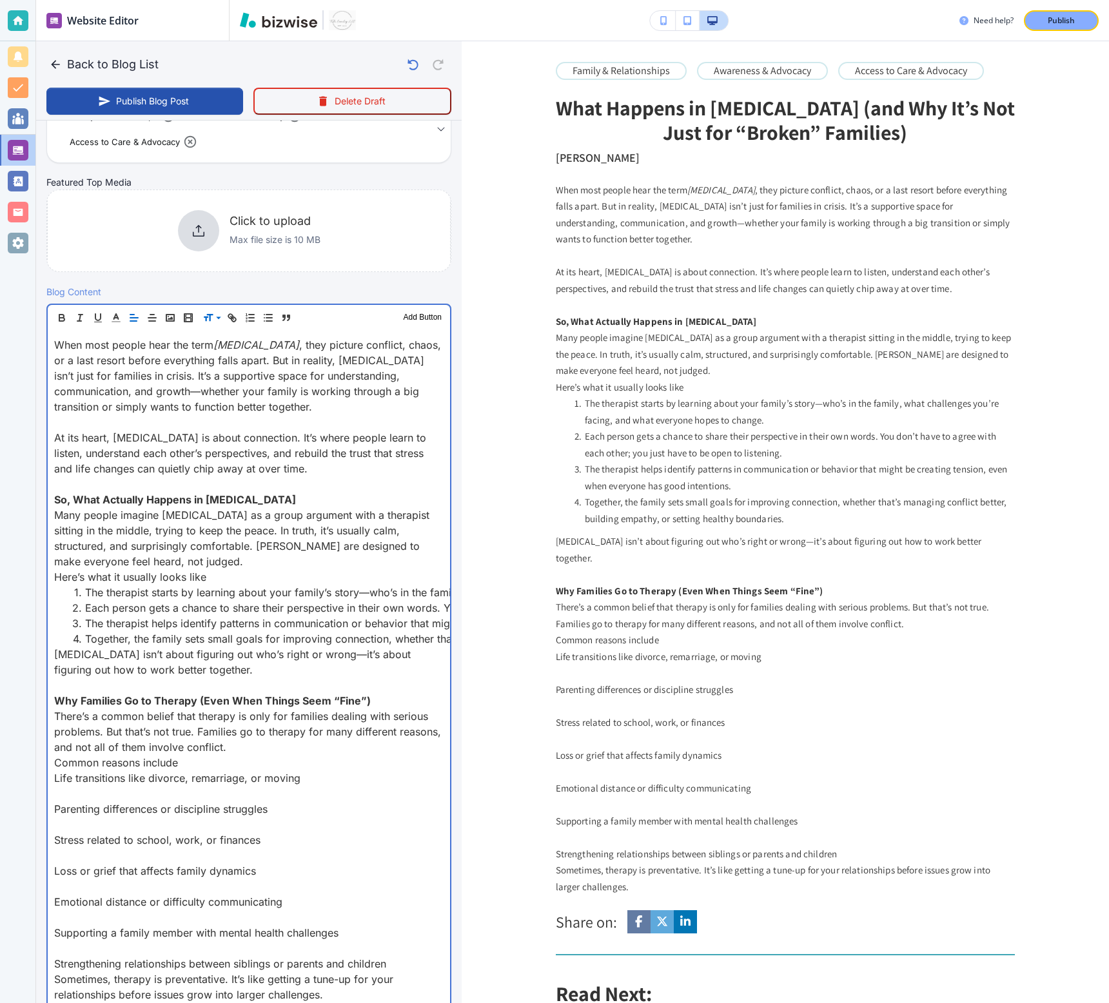
scroll to position [275, 0]
click at [282, 950] on p at bounding box center [248, 949] width 389 height 15
click at [402, 965] on p "Strengthening relationships between siblings or parents and children" at bounding box center [248, 964] width 389 height 15
click at [256, 945] on p at bounding box center [248, 949] width 389 height 15
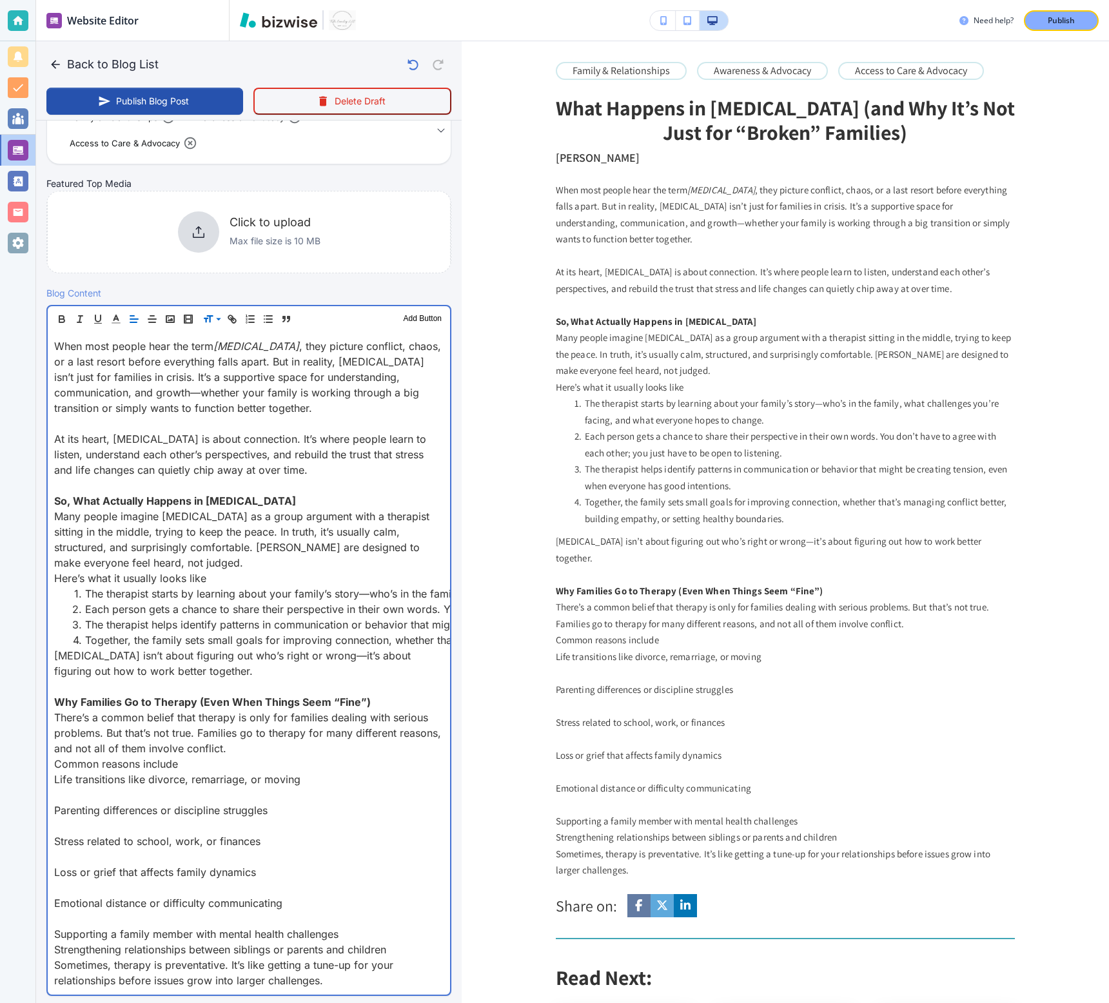
click at [242, 915] on div "When most people hear the term family therapy , they picture conflict, chaos, o…" at bounding box center [249, 663] width 402 height 663
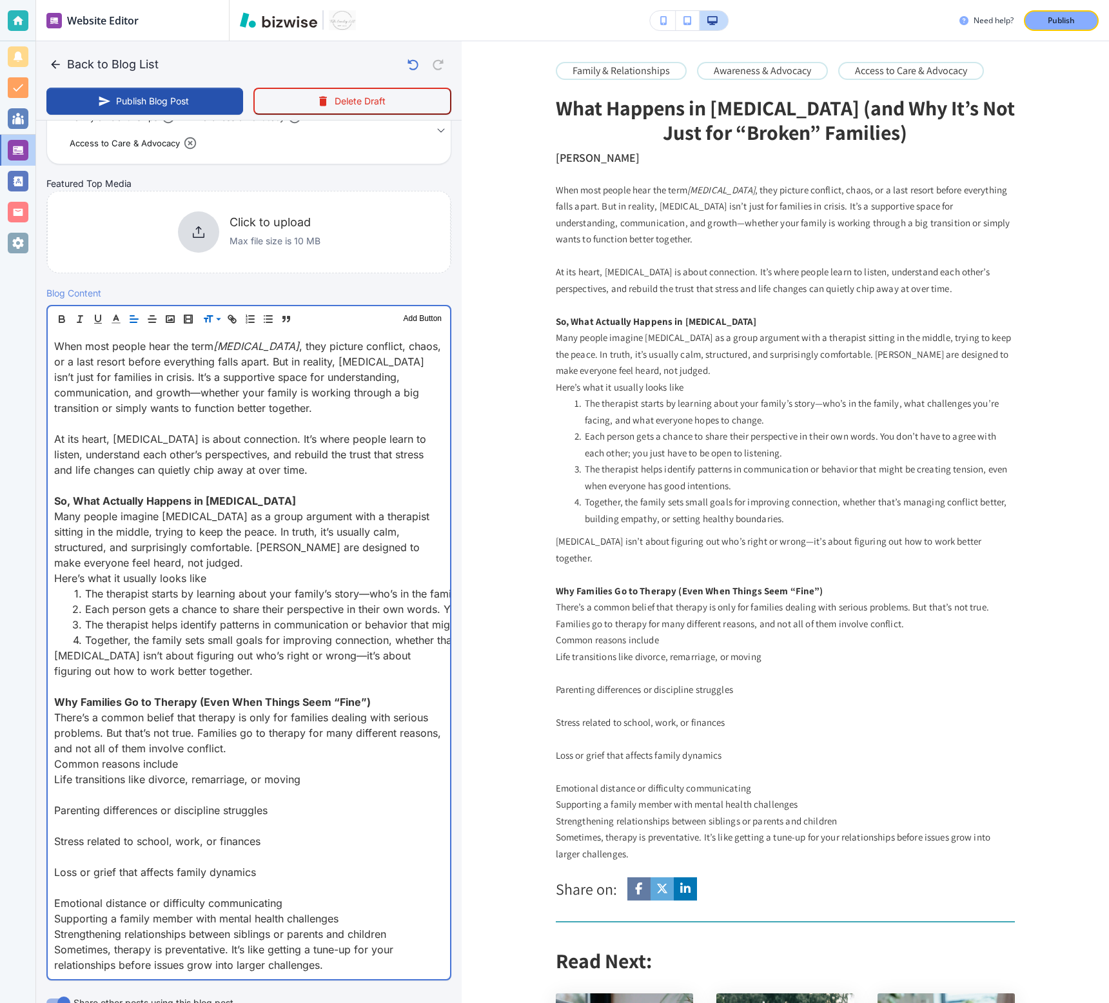
click at [232, 886] on p at bounding box center [248, 887] width 389 height 15
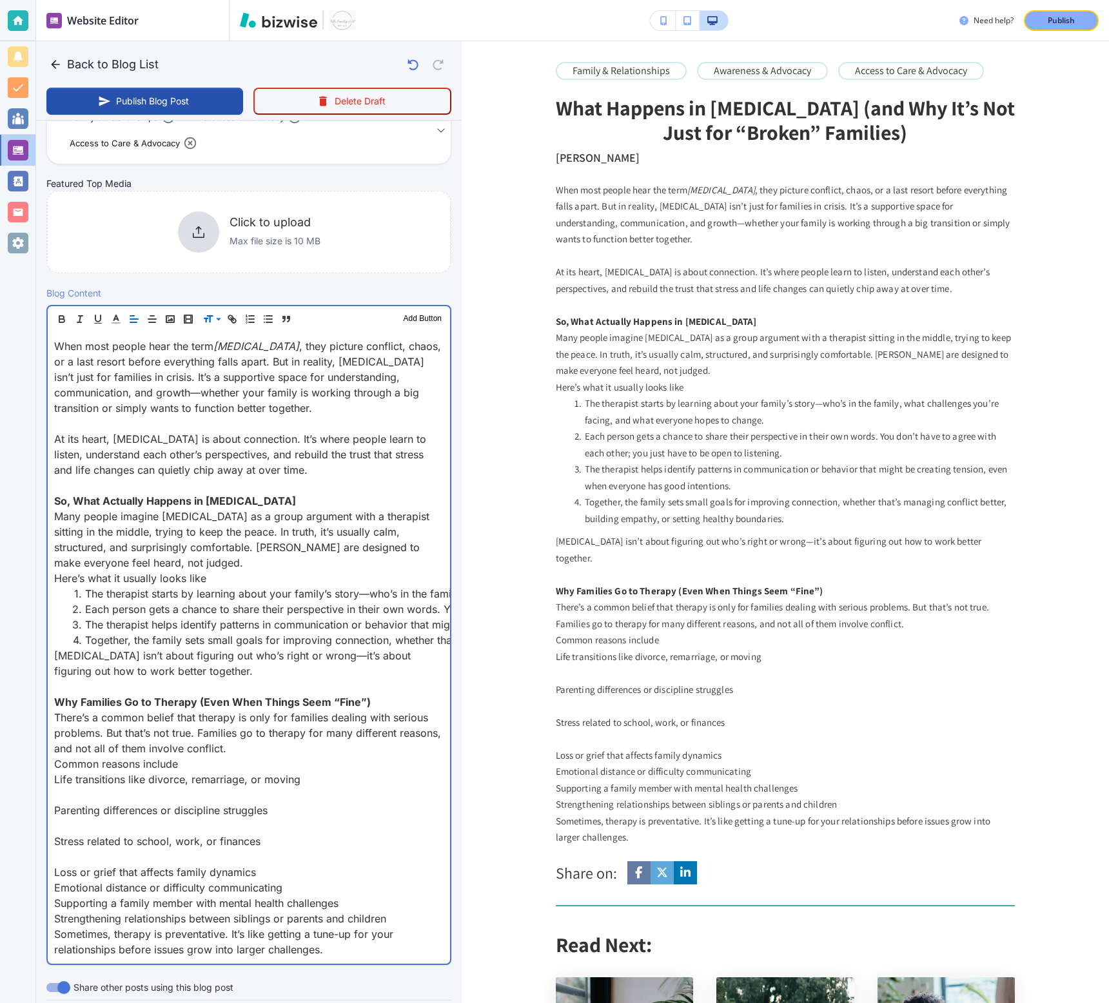
click at [225, 845] on p "Stress related to school, work, or finances" at bounding box center [248, 841] width 389 height 15
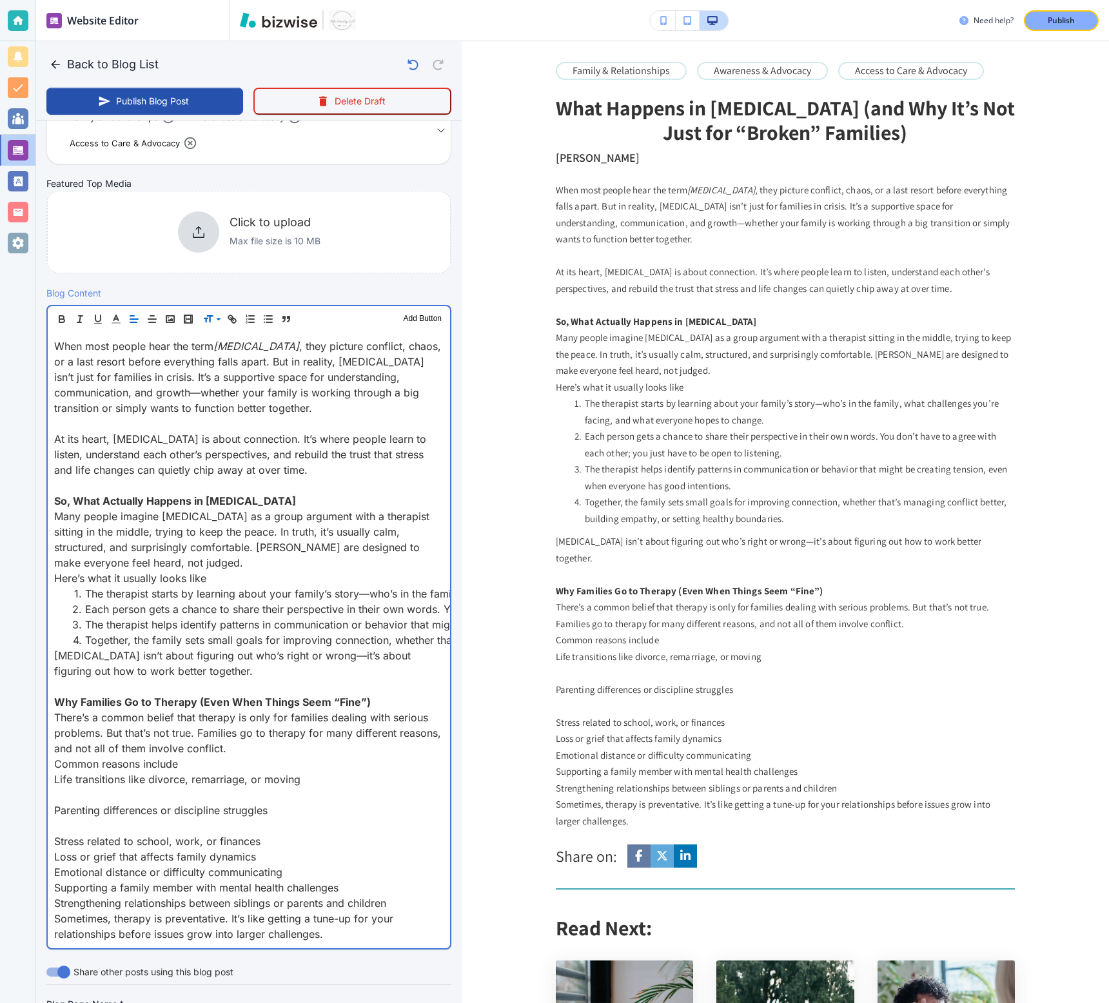
click at [223, 822] on p at bounding box center [248, 825] width 389 height 15
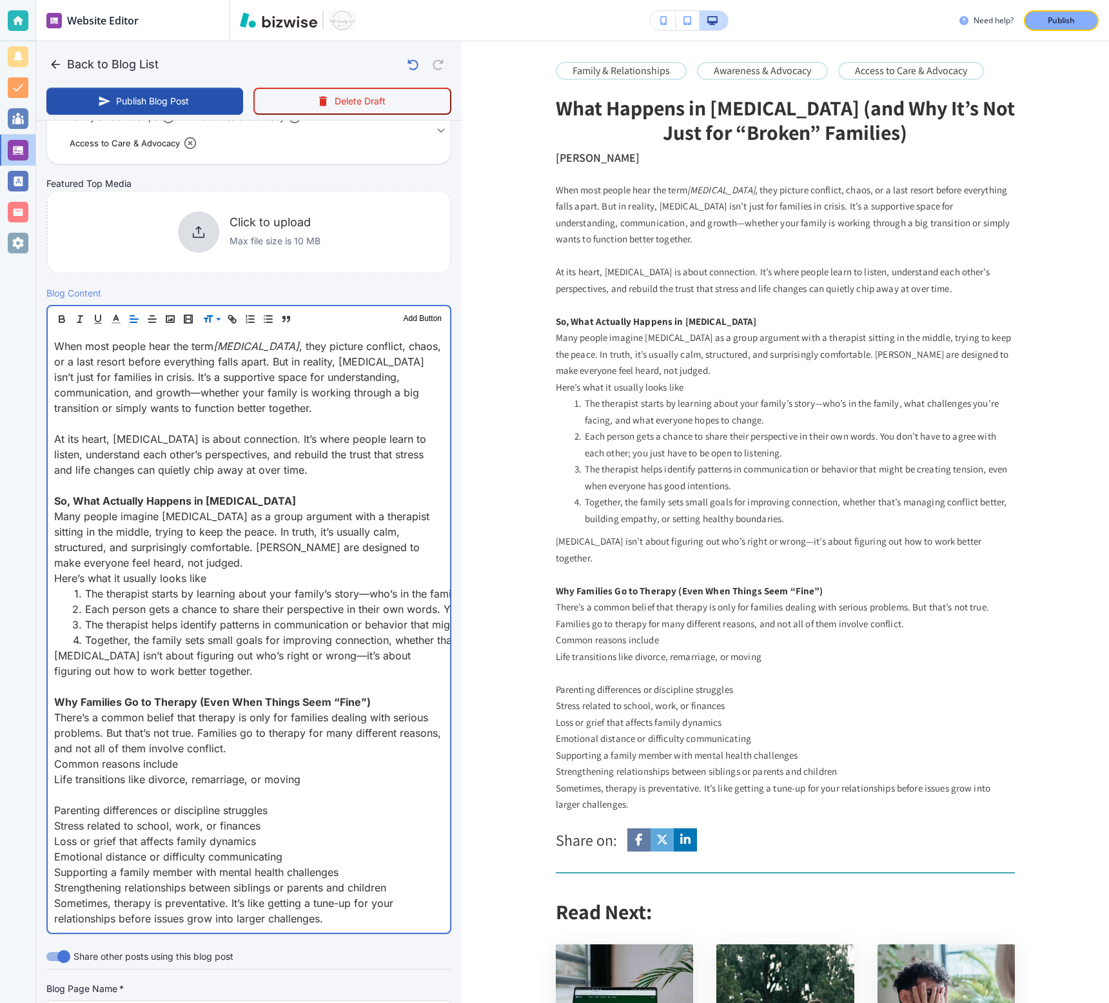
click at [218, 796] on p at bounding box center [248, 794] width 389 height 15
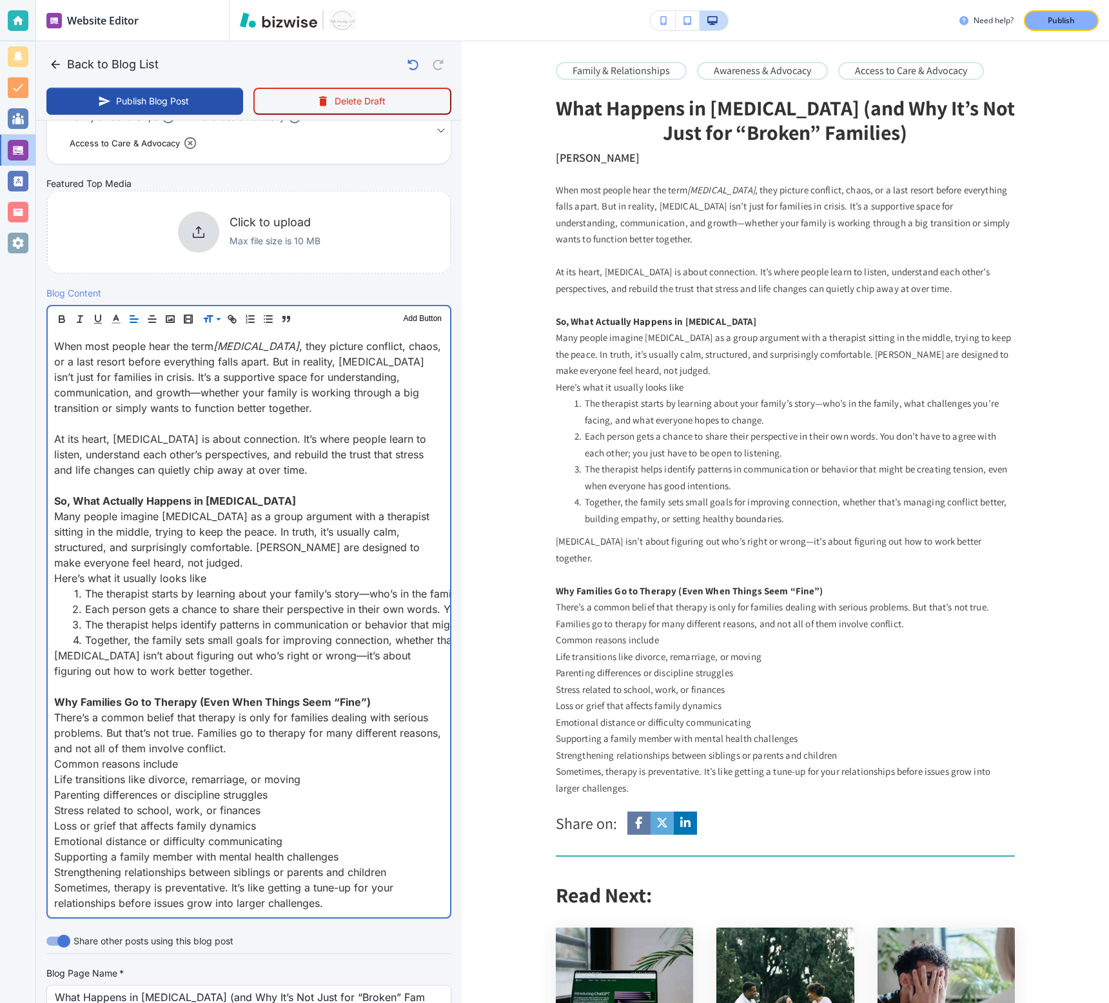
click at [212, 759] on p "Common reasons include" at bounding box center [248, 763] width 389 height 15
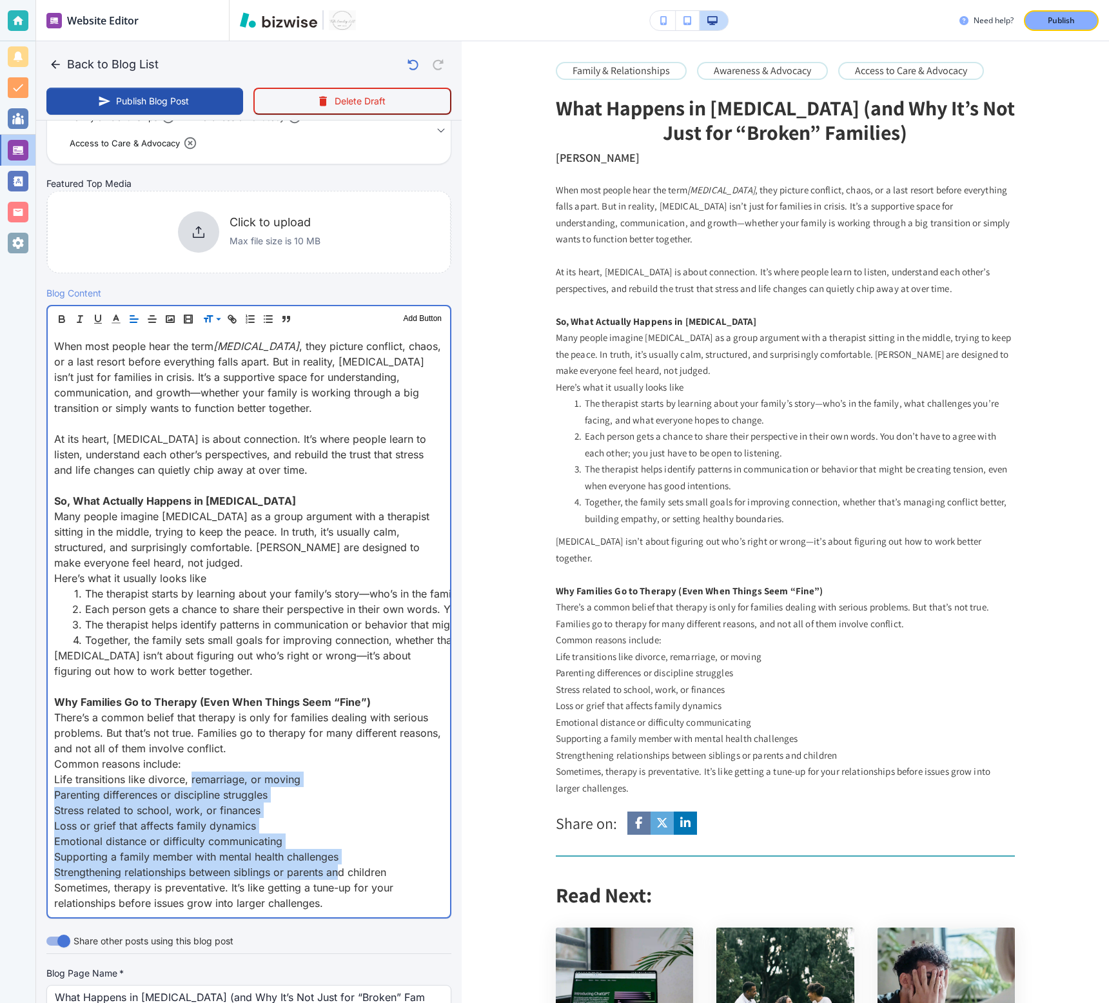
drag, startPoint x: 191, startPoint y: 777, endPoint x: 338, endPoint y: 866, distance: 172.2
click at [338, 866] on div "When most people hear the term family therapy , they picture conflict, chaos, o…" at bounding box center [249, 624] width 402 height 585
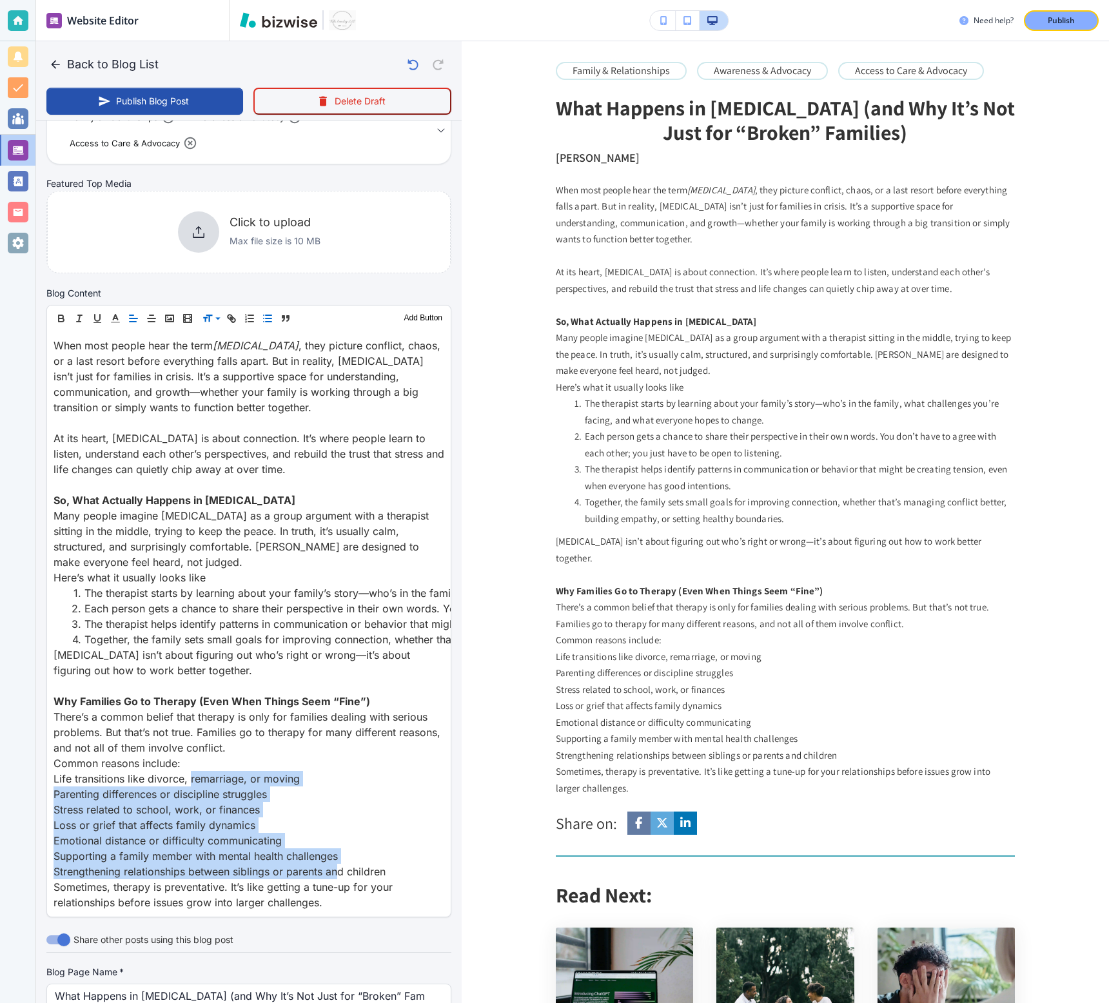
click at [269, 324] on button "button" at bounding box center [268, 318] width 18 height 15
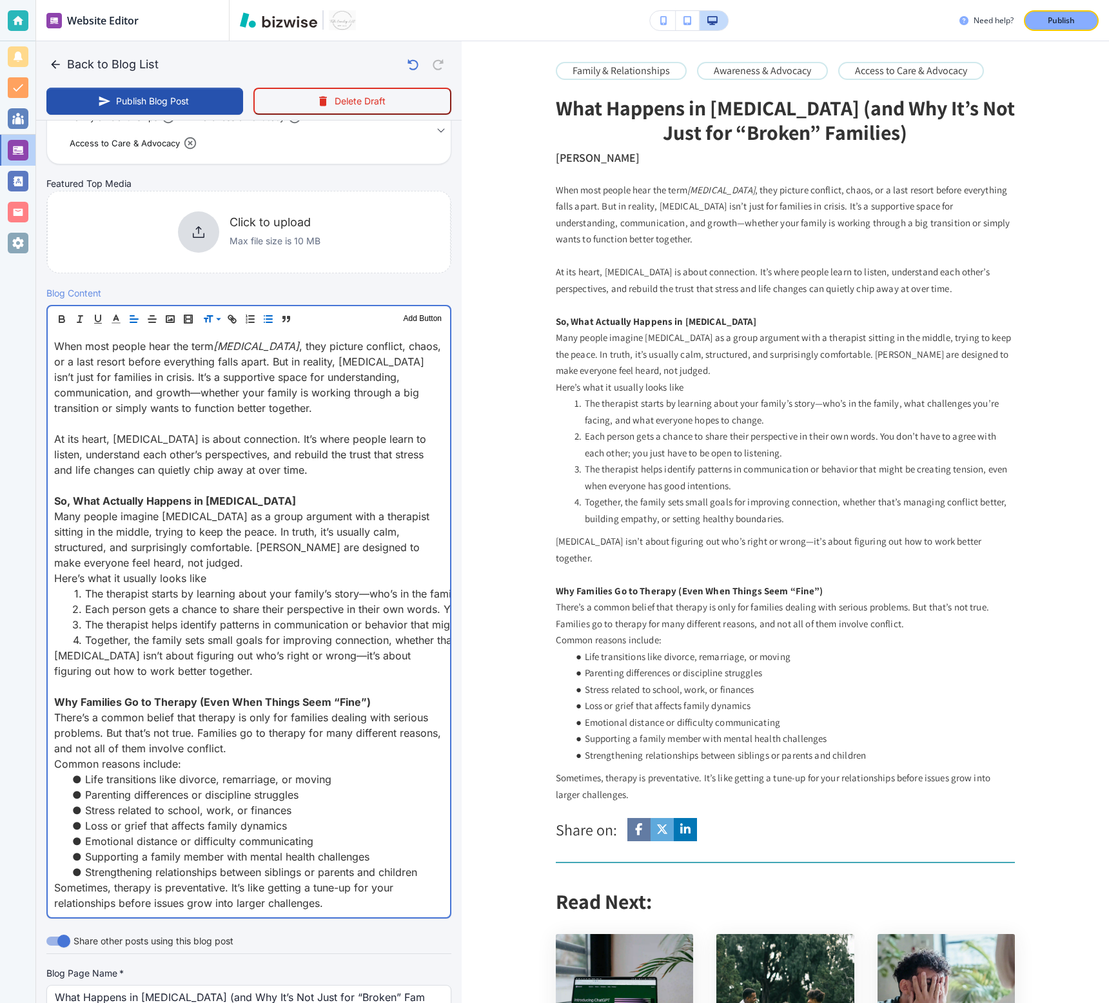
click at [348, 897] on p "Sometimes, therapy is preventative. It’s like getting a tune-up for your relati…" at bounding box center [248, 895] width 389 height 31
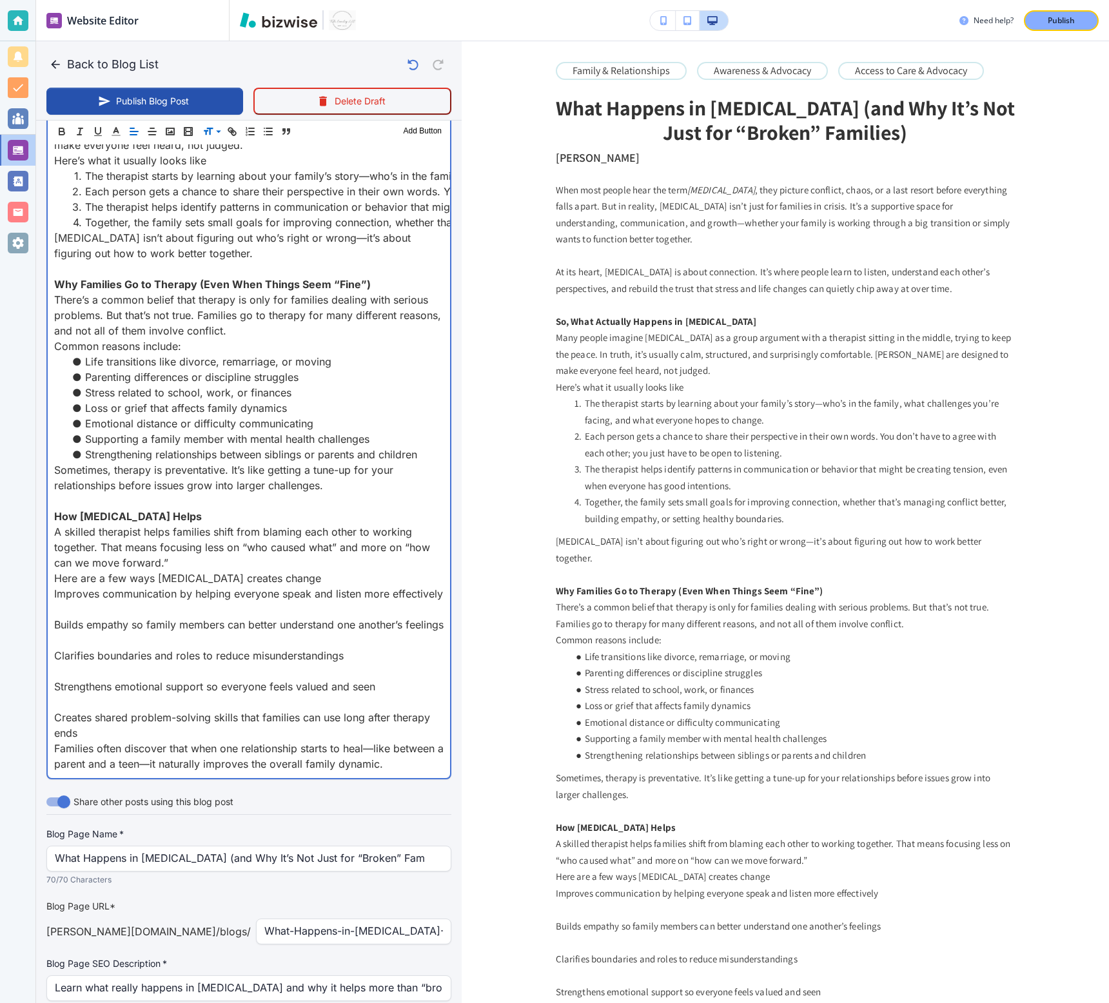
scroll to position [771, 0]
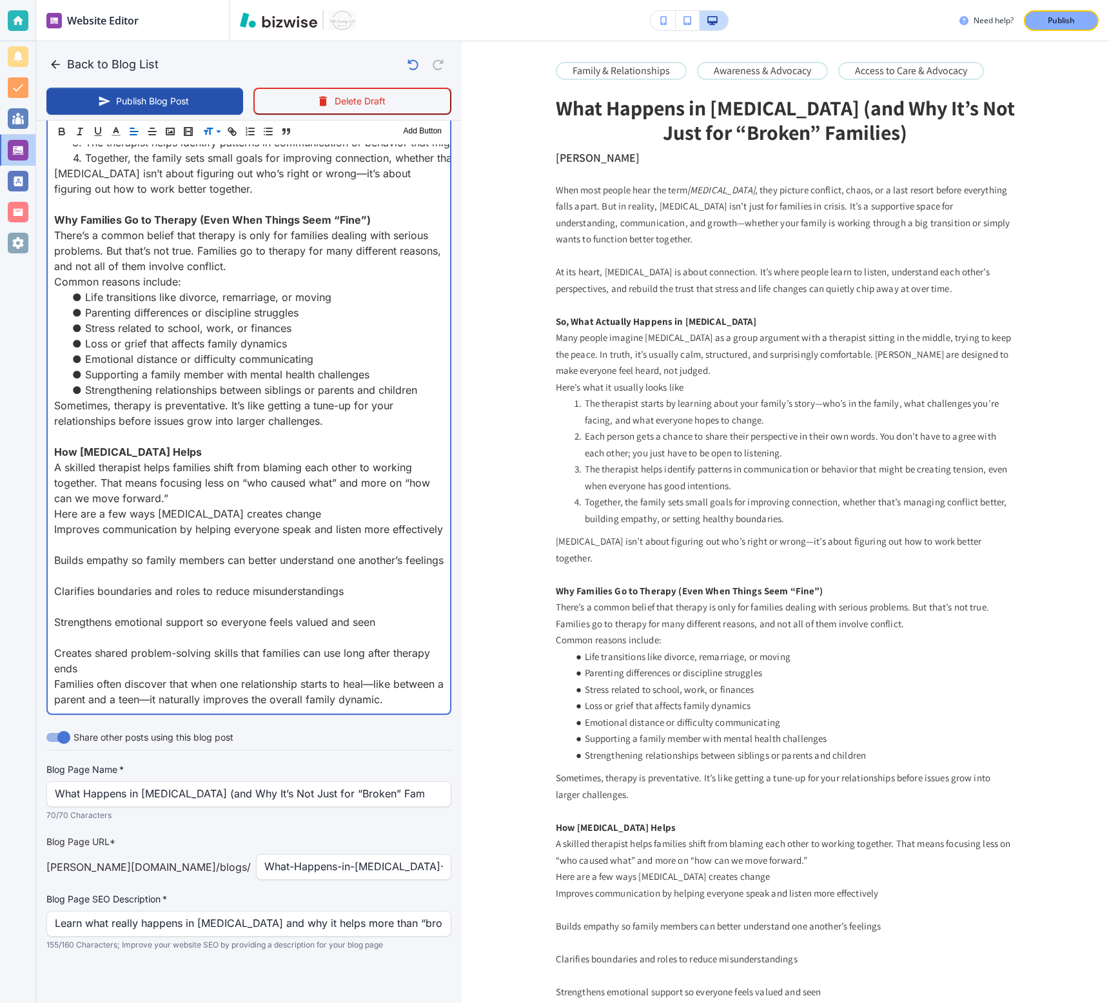
click at [99, 574] on p at bounding box center [248, 575] width 389 height 15
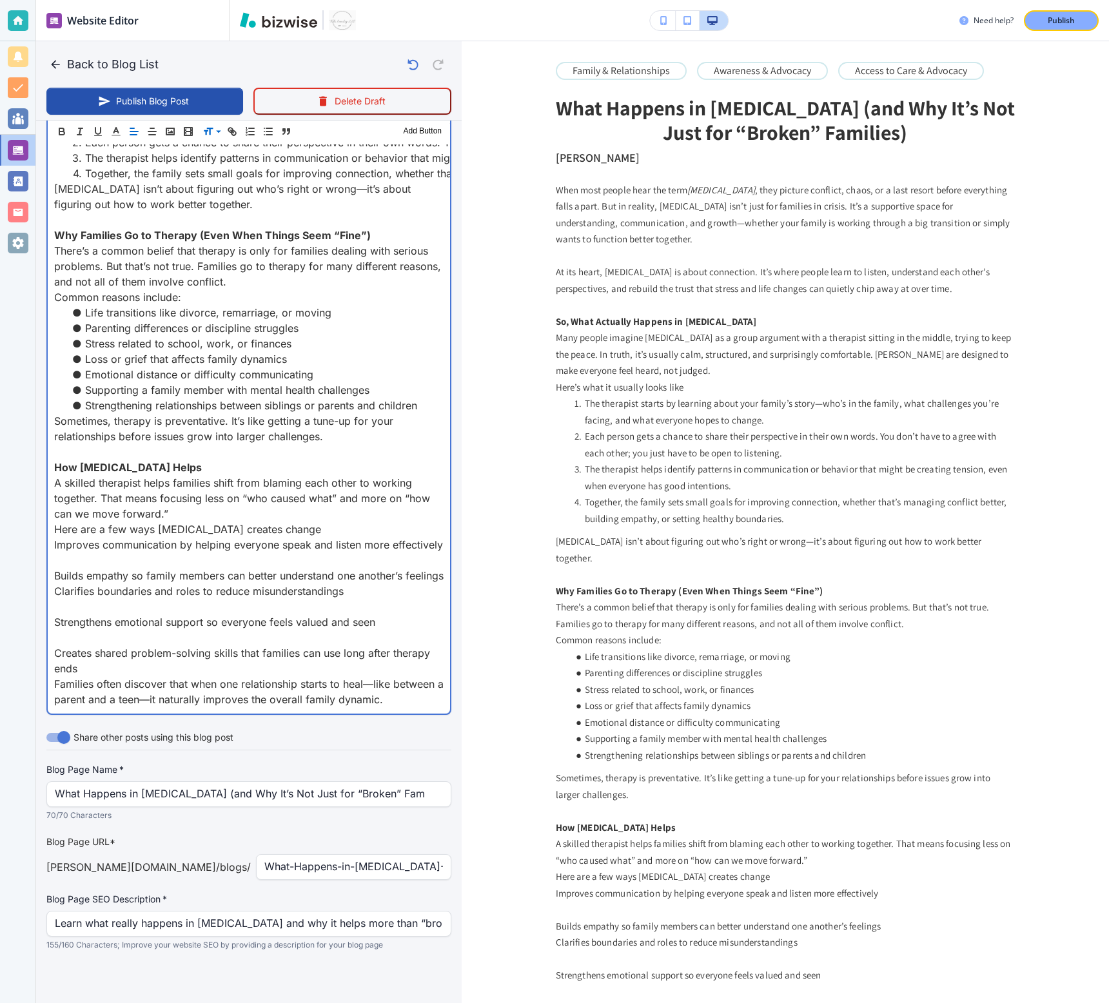
scroll to position [756, 0]
click at [101, 608] on p at bounding box center [248, 606] width 389 height 15
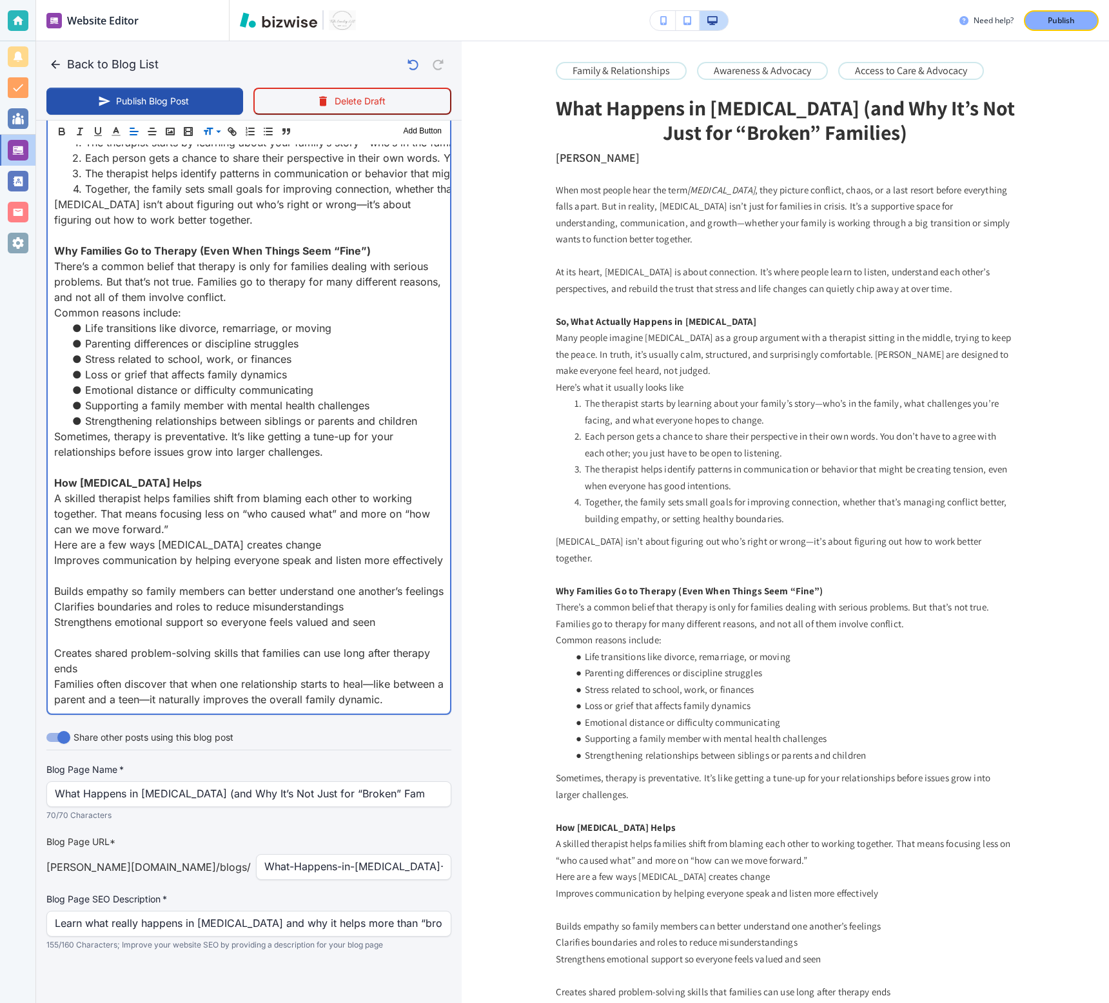
click at [103, 635] on p at bounding box center [248, 637] width 389 height 15
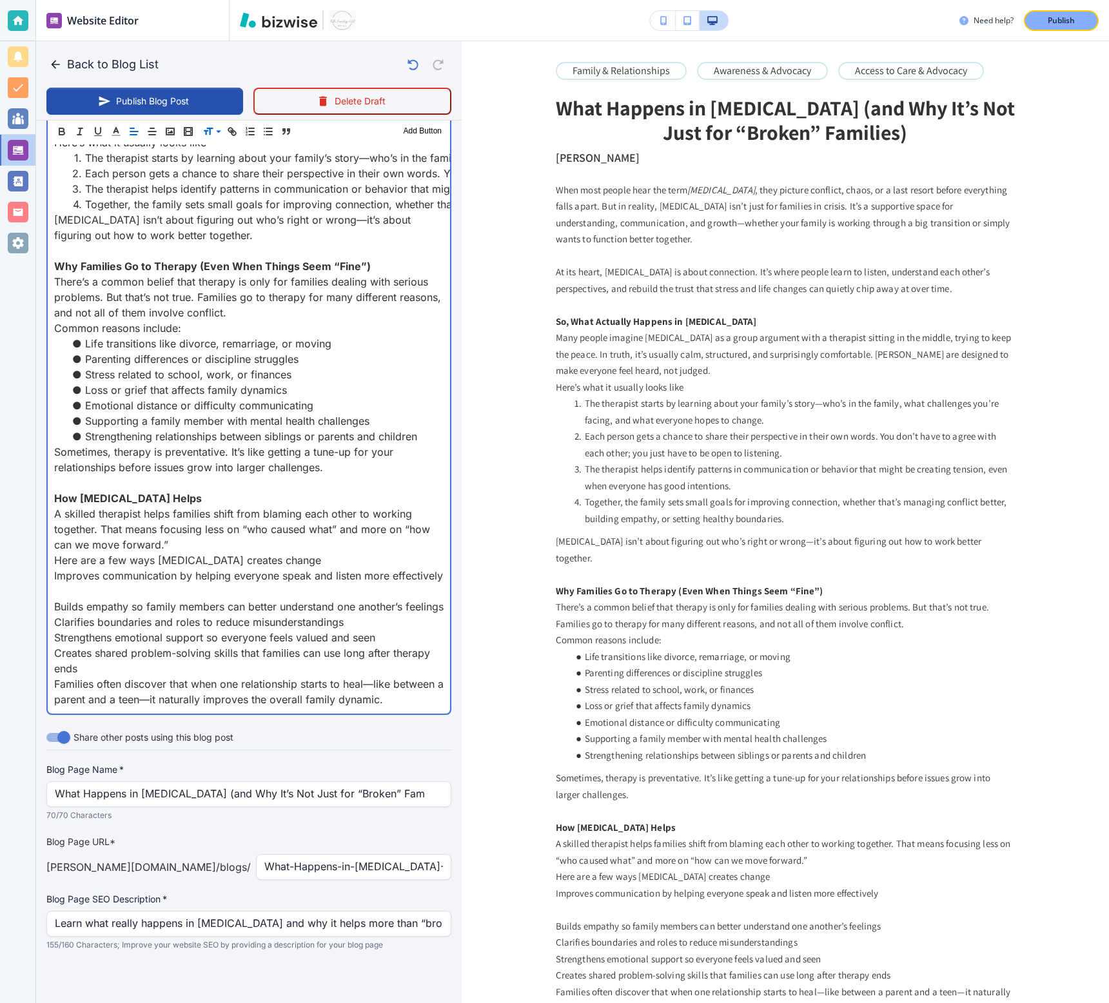
scroll to position [725, 0]
click at [402, 706] on p "Families often discover that when one relationship starts to heal—like between …" at bounding box center [248, 691] width 389 height 31
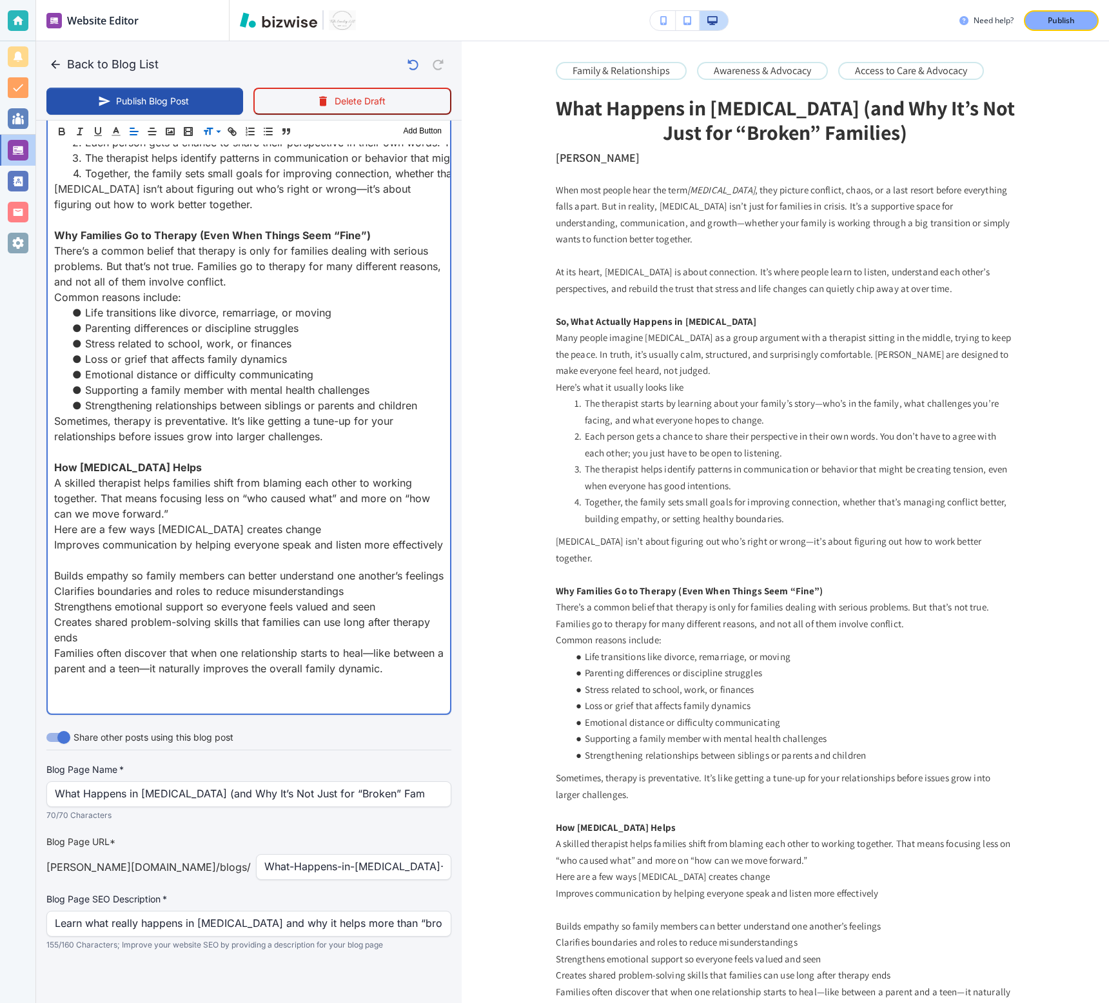
scroll to position [756, 0]
click at [345, 694] on p at bounding box center [248, 699] width 389 height 15
click at [340, 697] on p at bounding box center [248, 699] width 389 height 15
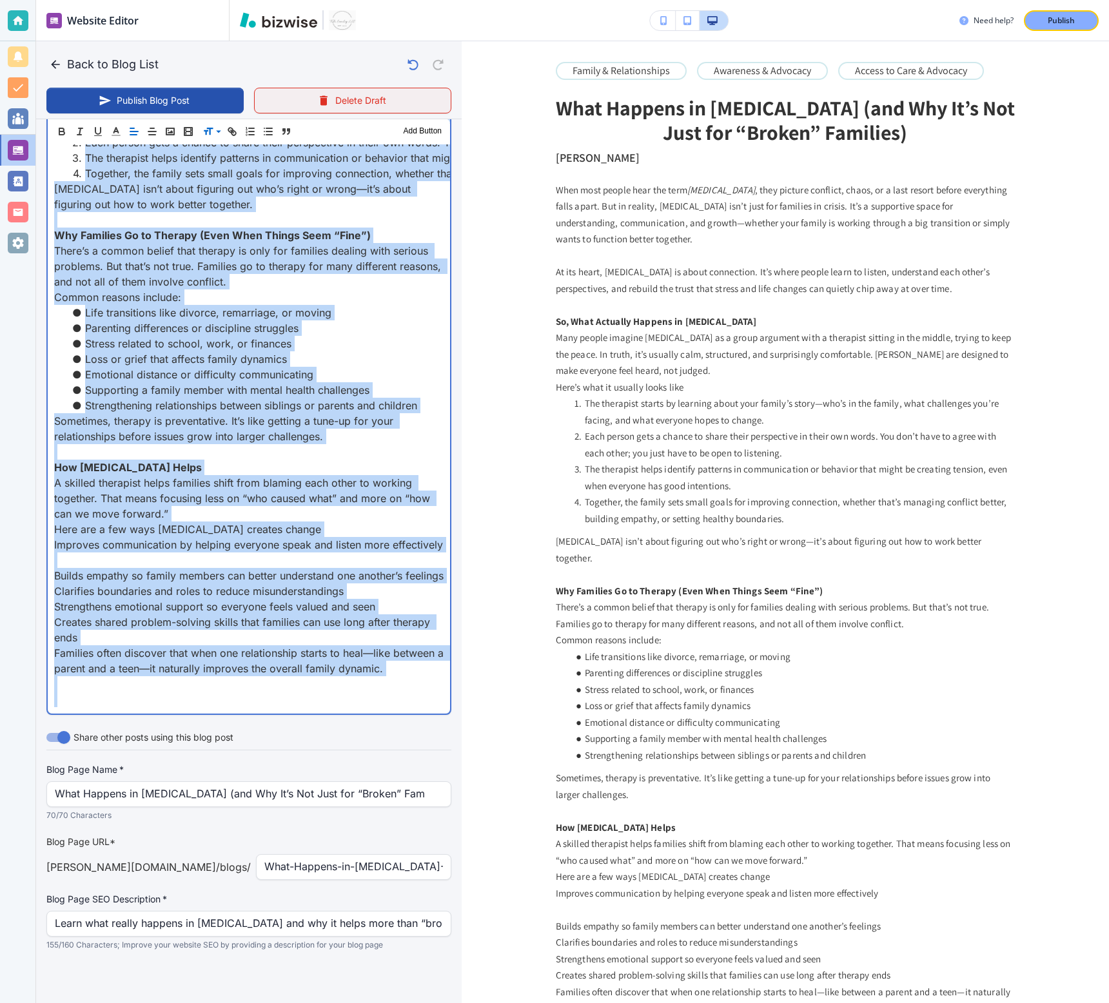
drag, startPoint x: 342, startPoint y: 696, endPoint x: 353, endPoint y: 95, distance: 601.0
click at [355, 93] on div "Back to Blog List Publish Blog Post Delete Draft Your Blog is automatically sav…" at bounding box center [248, 152] width 425 height 1702
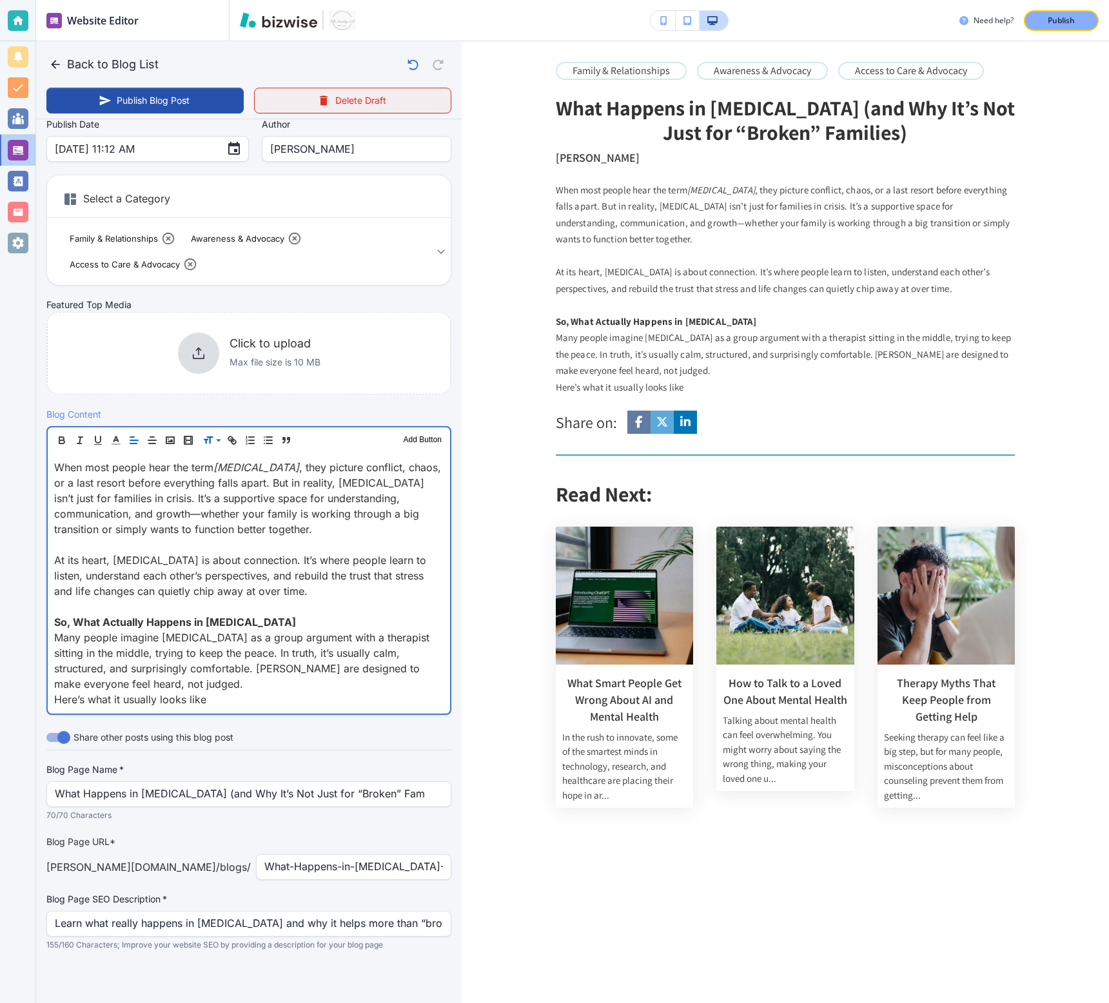
scroll to position [152, 0]
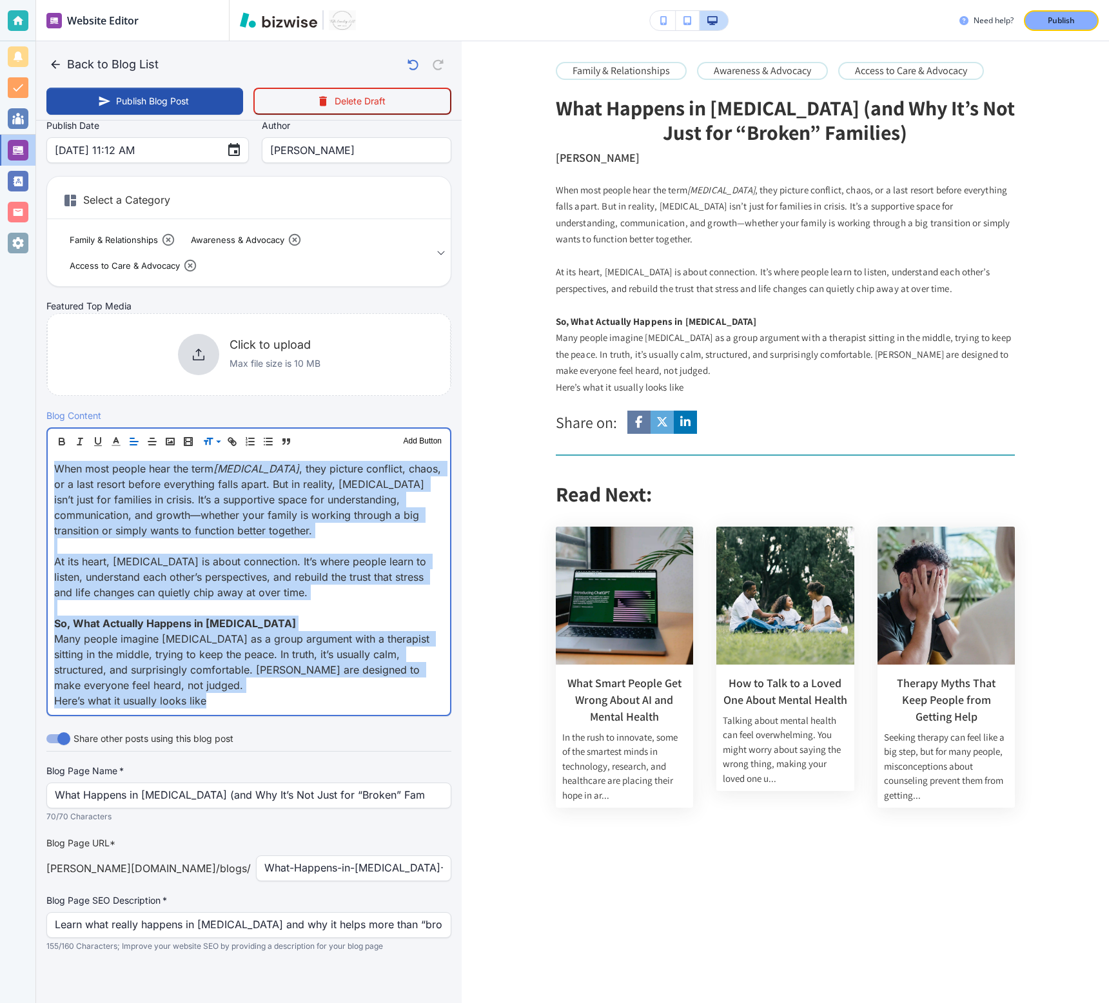
drag, startPoint x: 248, startPoint y: 709, endPoint x: 248, endPoint y: 300, distance: 409.4
click at [248, 300] on div "Your Blog is automatically saved after every change as a draft. Post Title   * …" at bounding box center [248, 489] width 405 height 1031
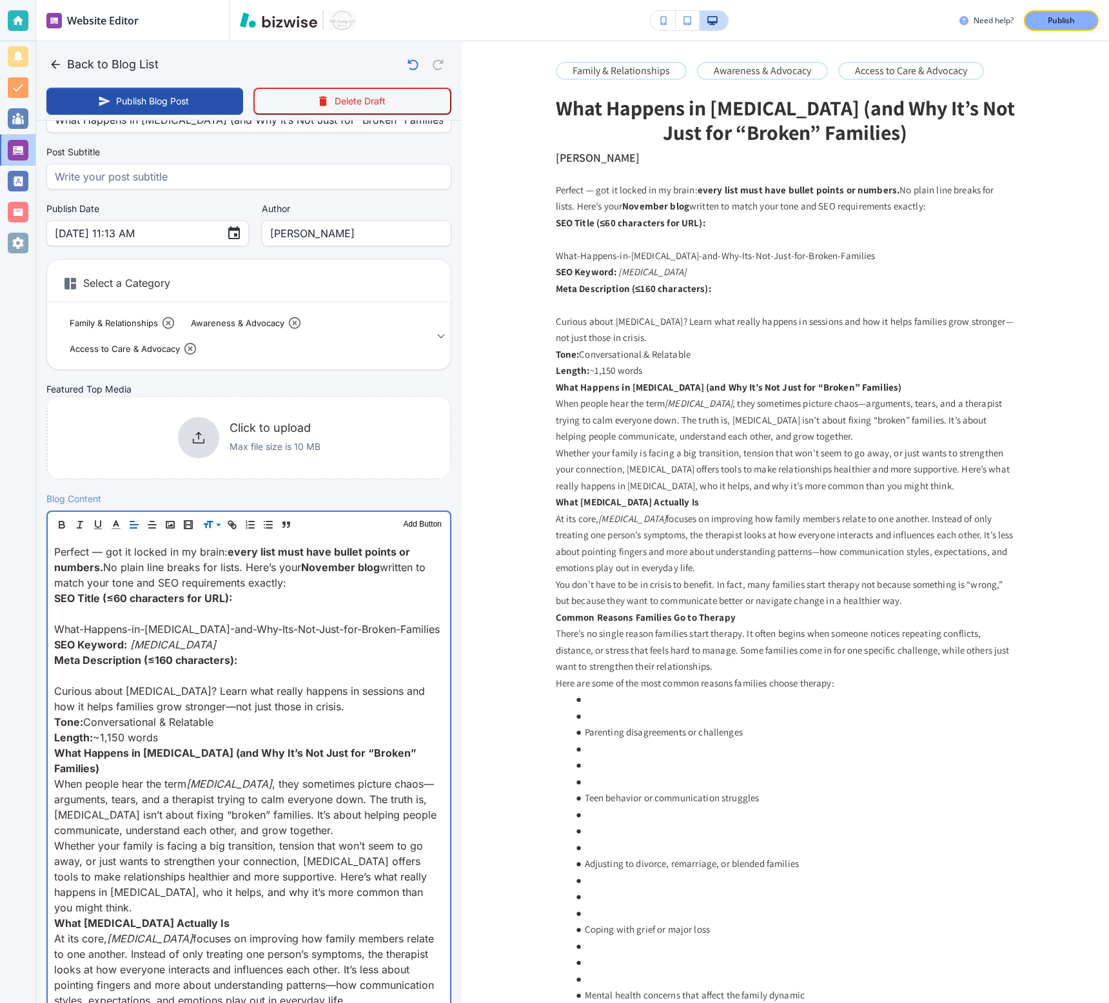
scroll to position [68, 0]
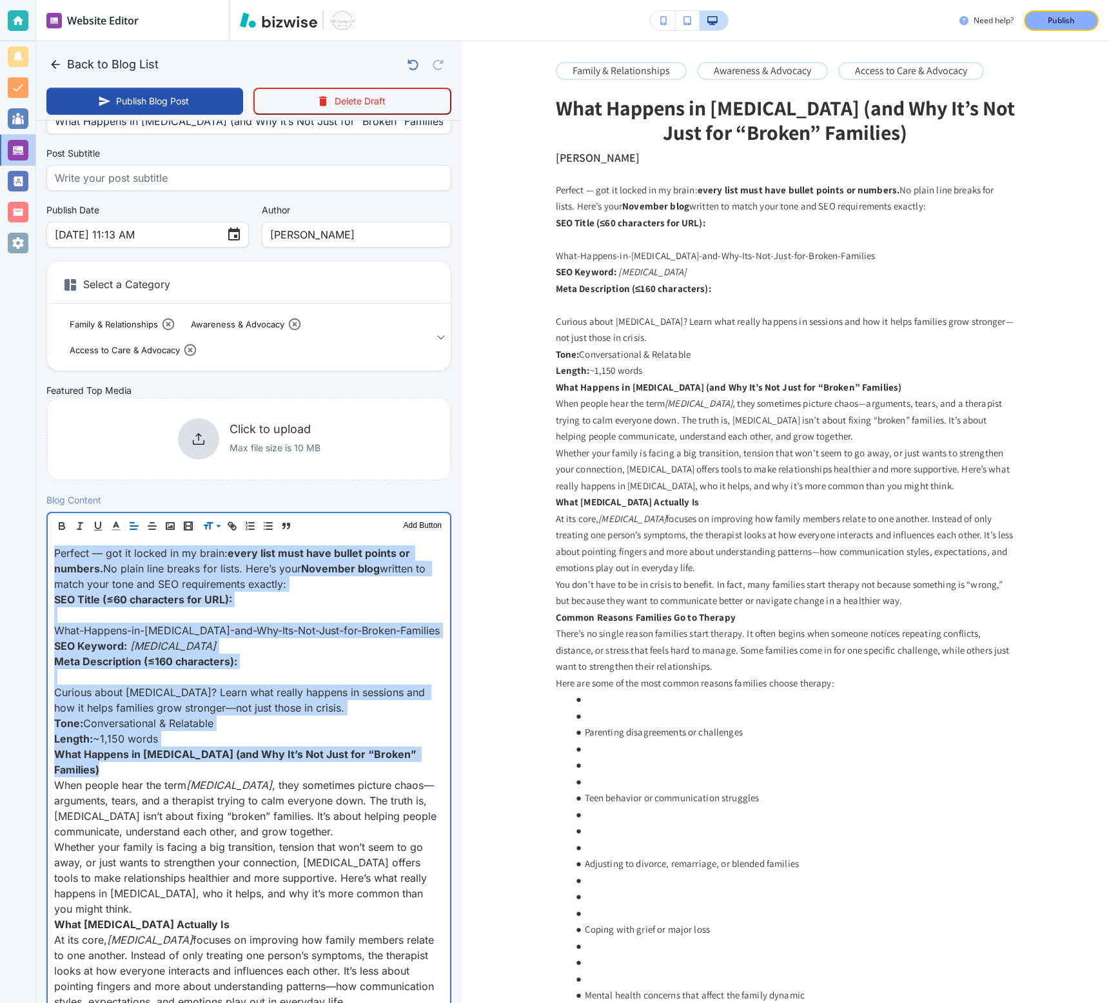
drag, startPoint x: 132, startPoint y: 768, endPoint x: 110, endPoint y: 533, distance: 235.7
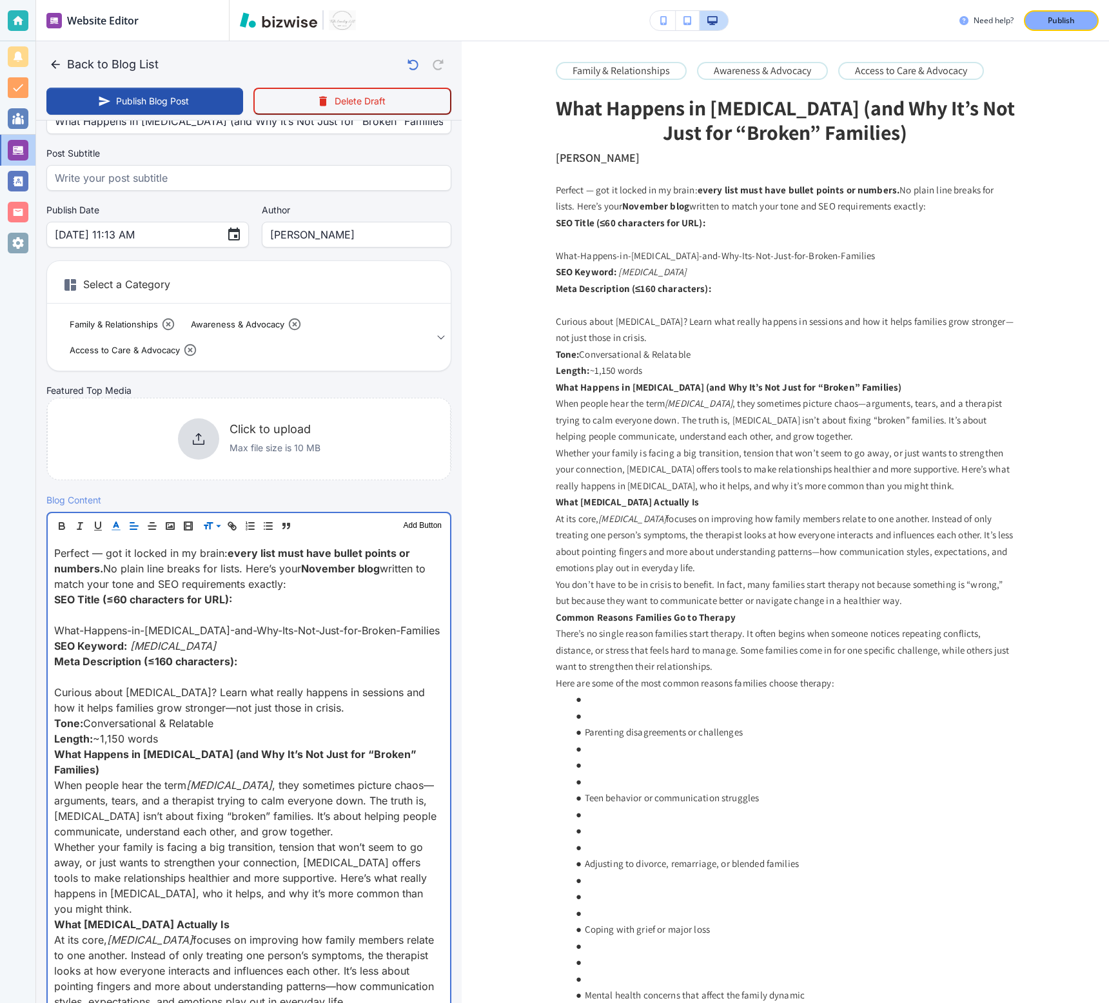
scroll to position [0, 0]
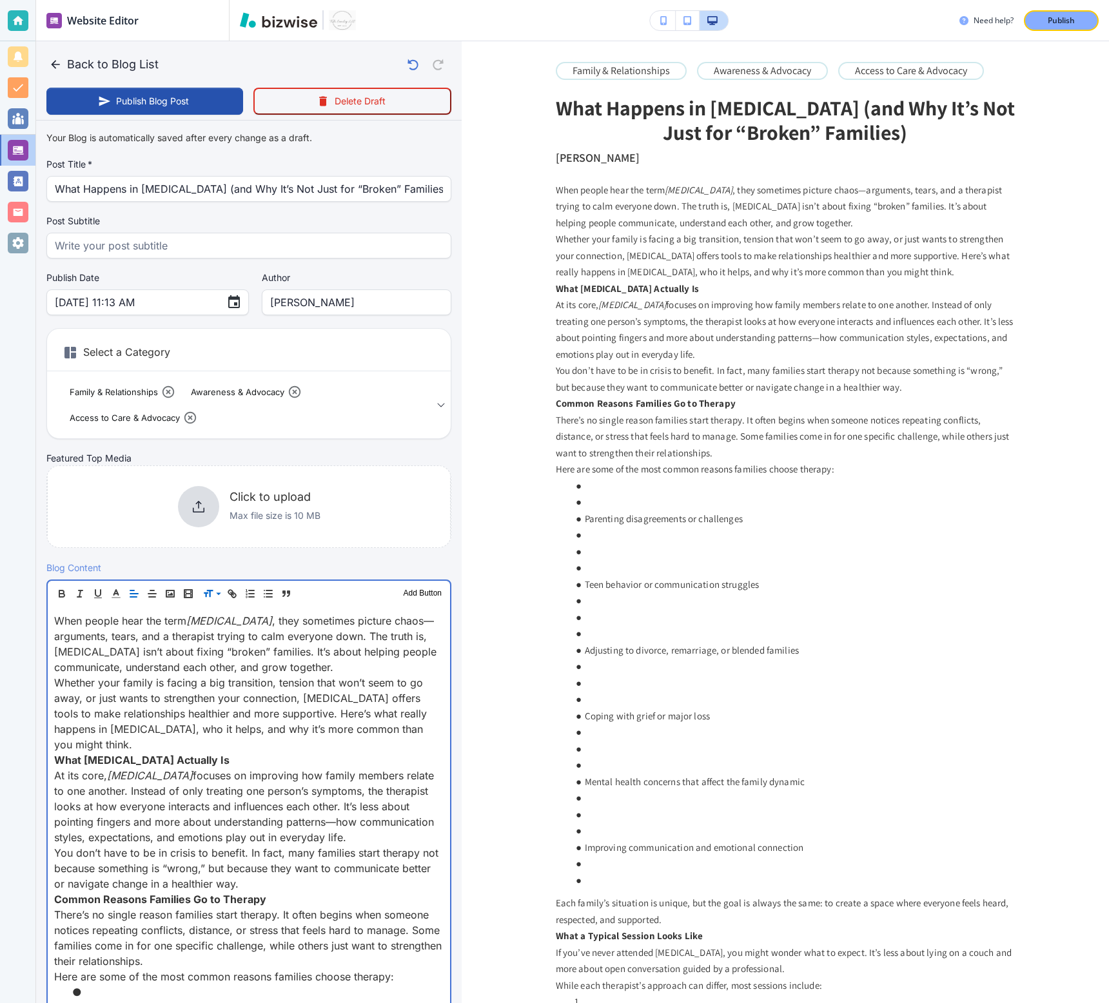
click at [352, 668] on p "When people hear the term family therapy , they sometimes picture chaos—argumen…" at bounding box center [248, 644] width 389 height 62
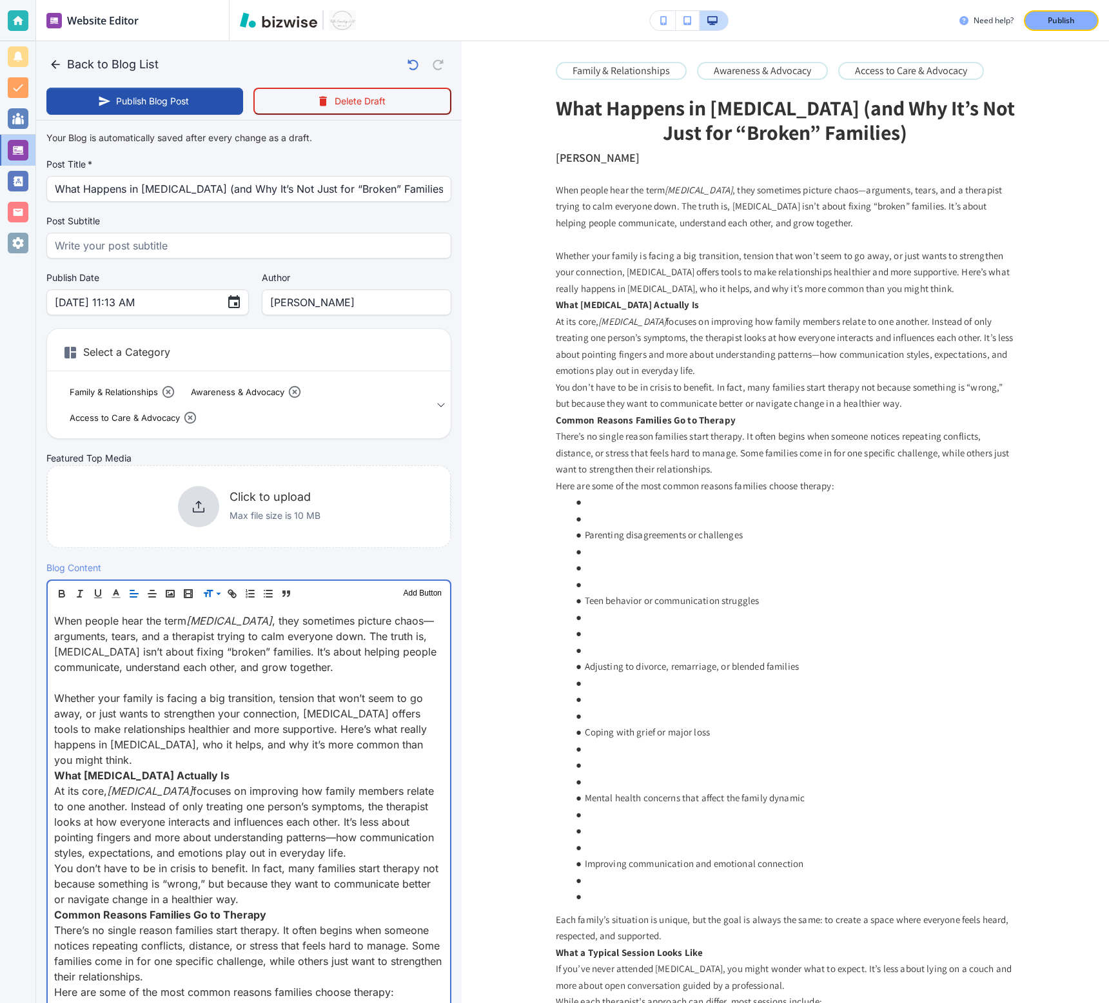
click at [441, 747] on p "Whether your family is facing a big transition, tension that won’t seem to go a…" at bounding box center [248, 728] width 389 height 77
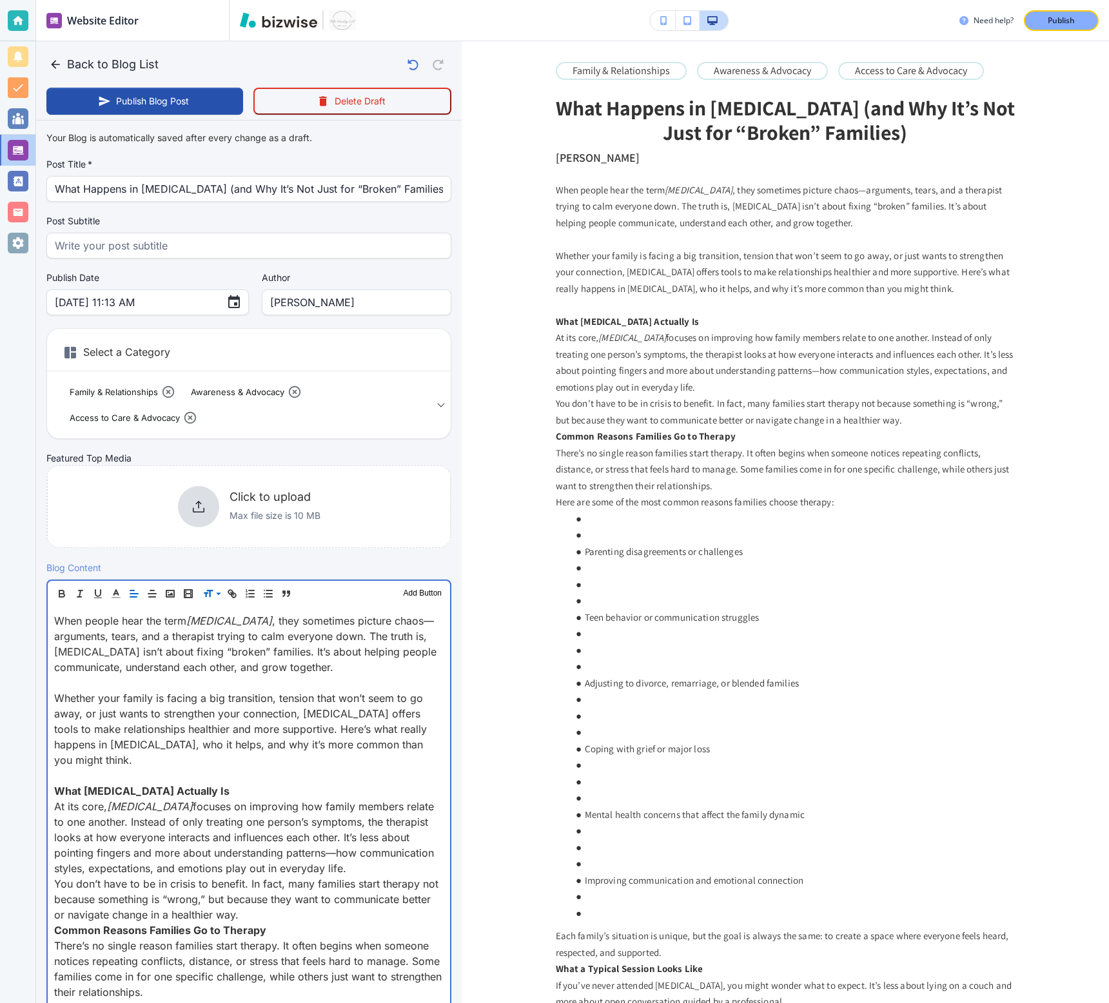
click at [400, 850] on p "At its core, family therapy focuses on improving how family members relate to o…" at bounding box center [248, 837] width 389 height 77
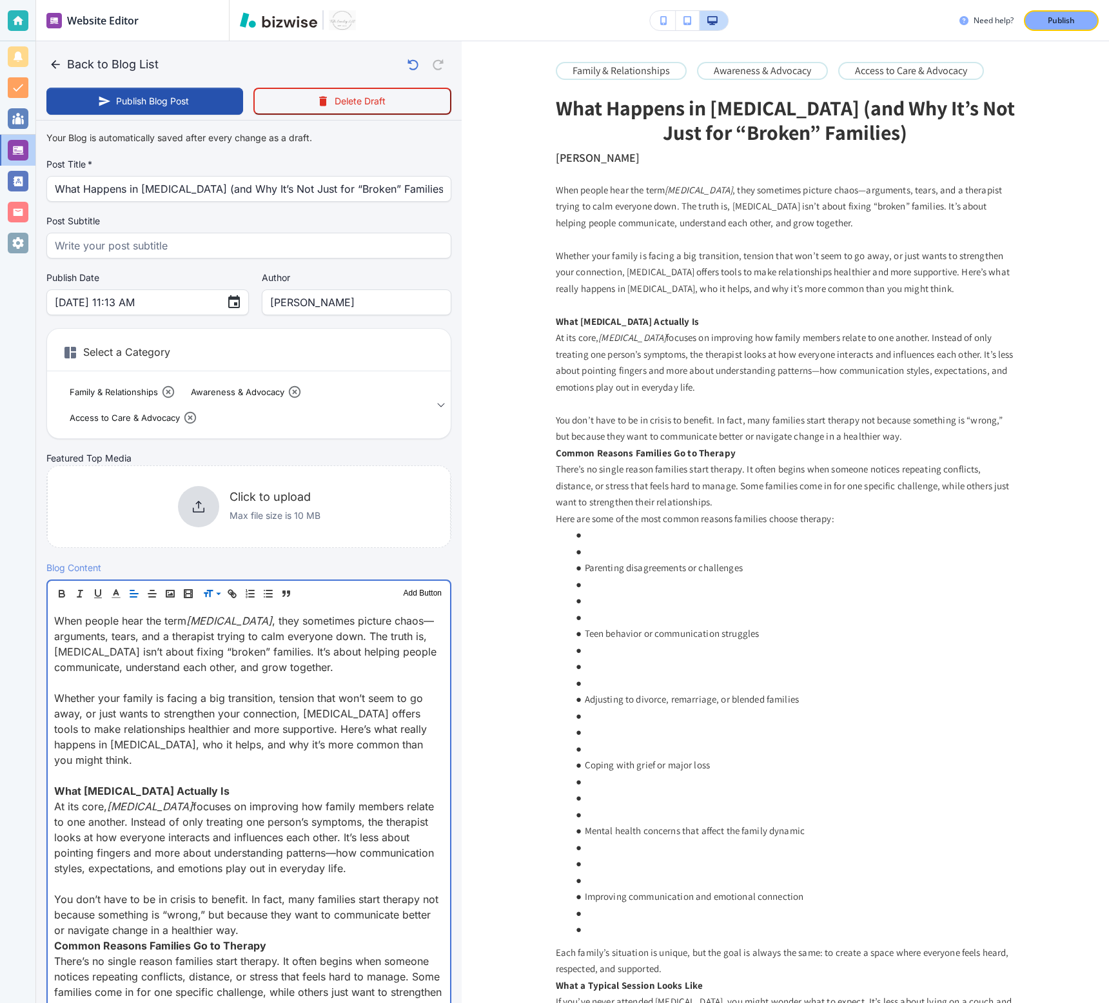
click at [337, 915] on p "You don’t have to be in crisis to benefit. In fact, many families start therapy…" at bounding box center [248, 915] width 389 height 46
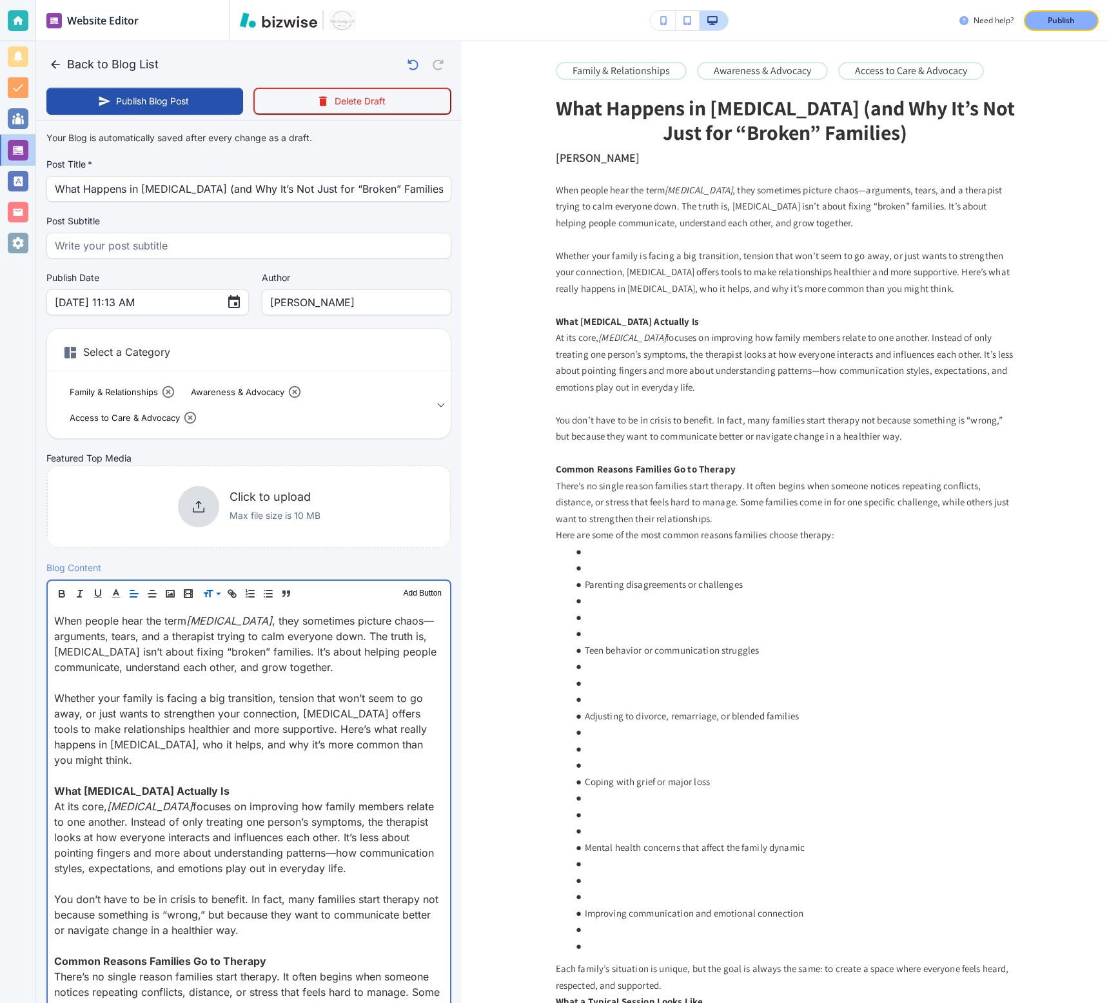
click at [150, 785] on strong "What Family Therapy Actually Is" at bounding box center [141, 791] width 175 height 13
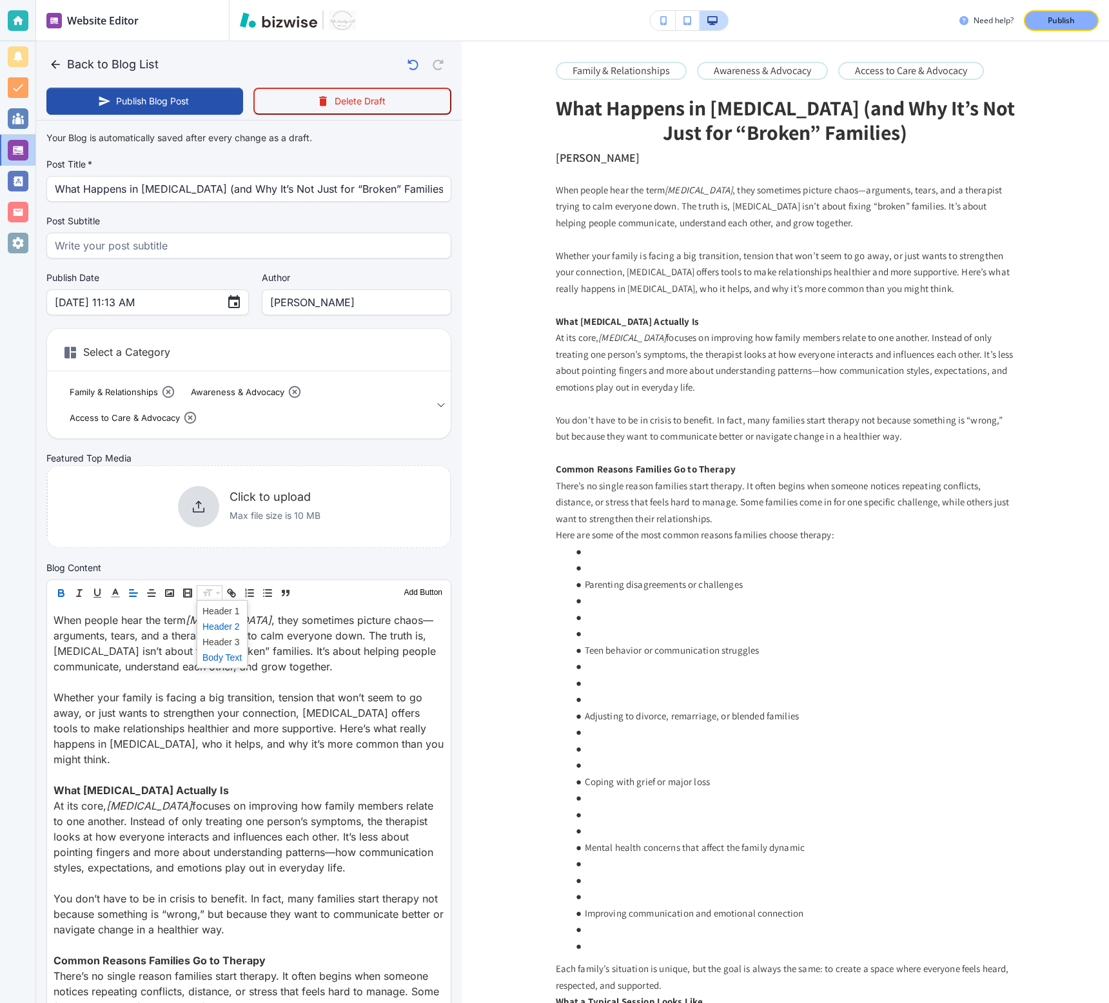
click at [210, 625] on span at bounding box center [221, 626] width 39 height 15
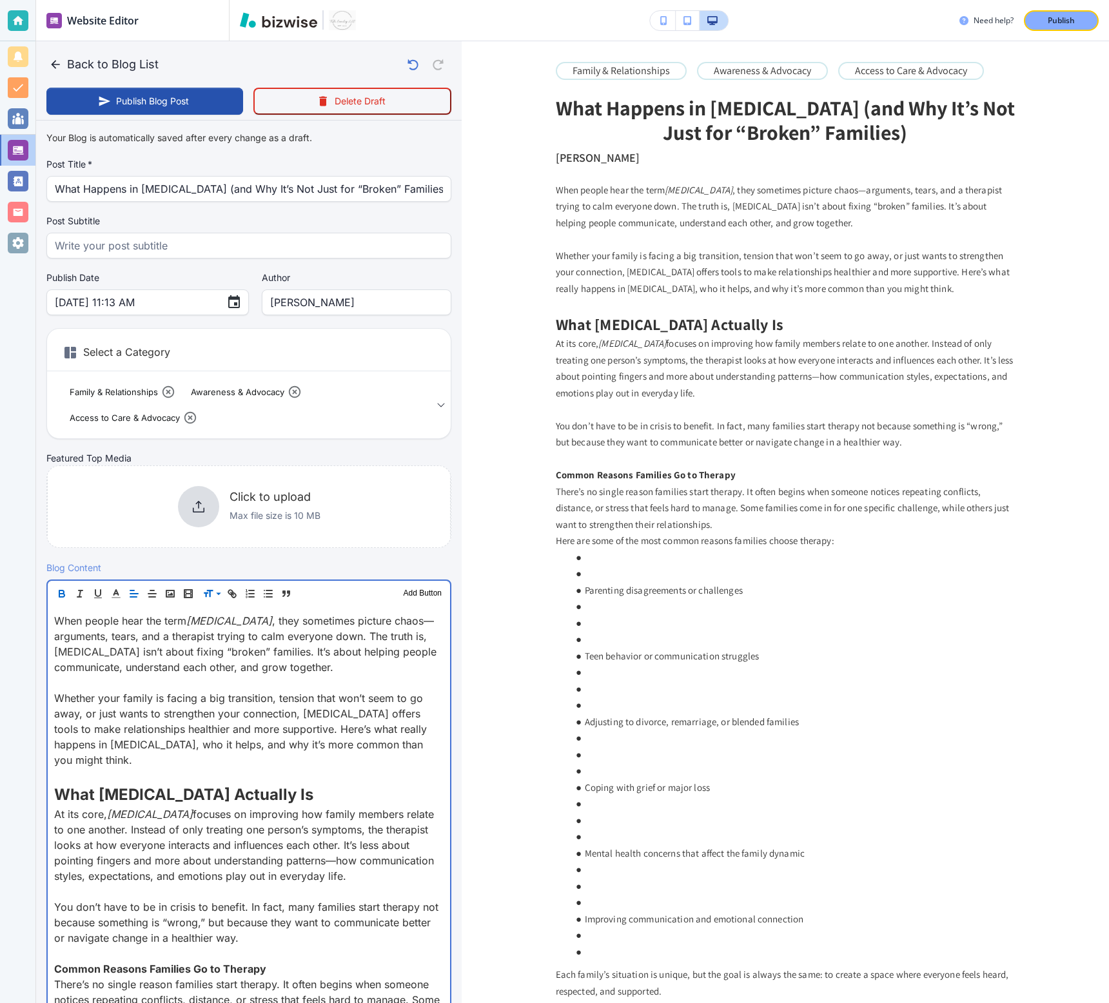
click at [155, 963] on strong "Common Reasons Families Go to Therapy" at bounding box center [160, 969] width 212 height 13
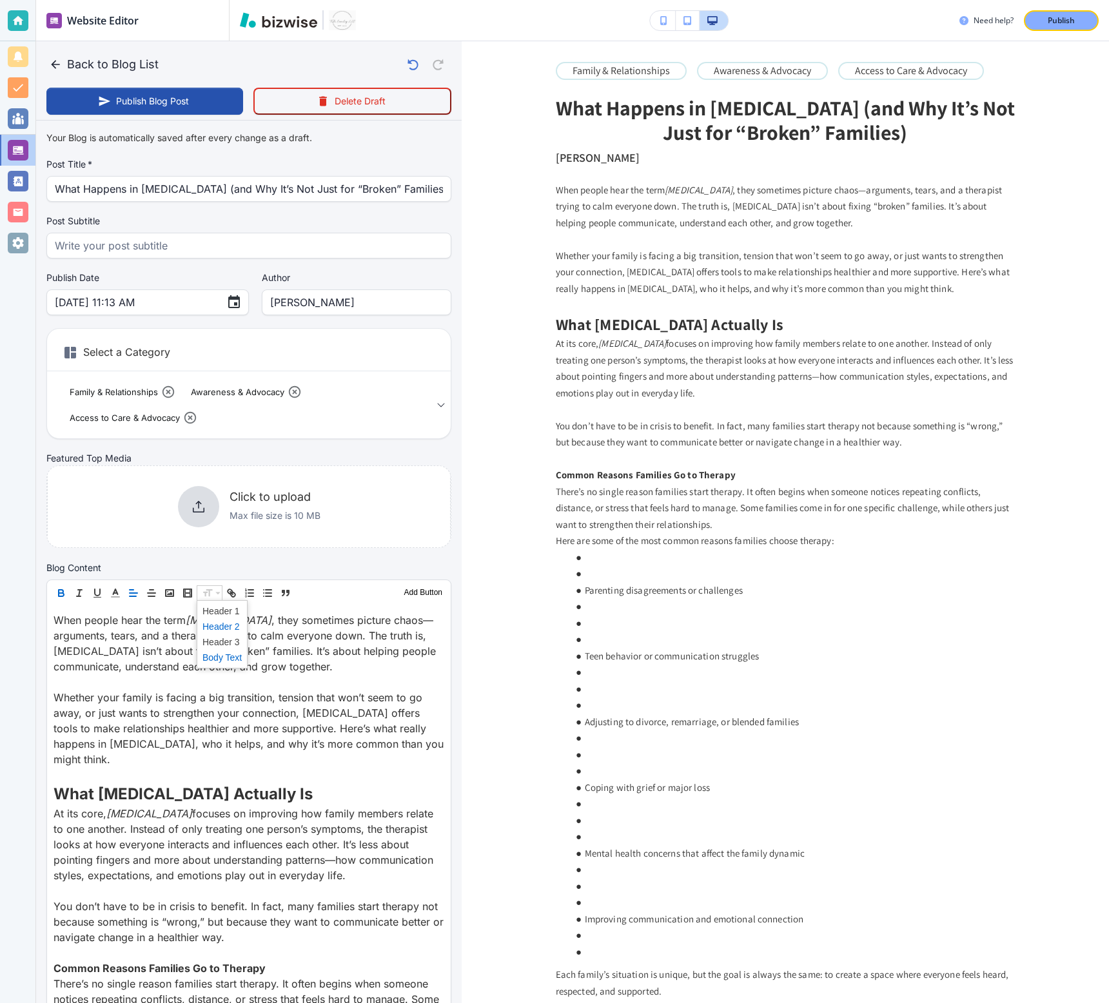
click at [215, 628] on span at bounding box center [221, 626] width 39 height 15
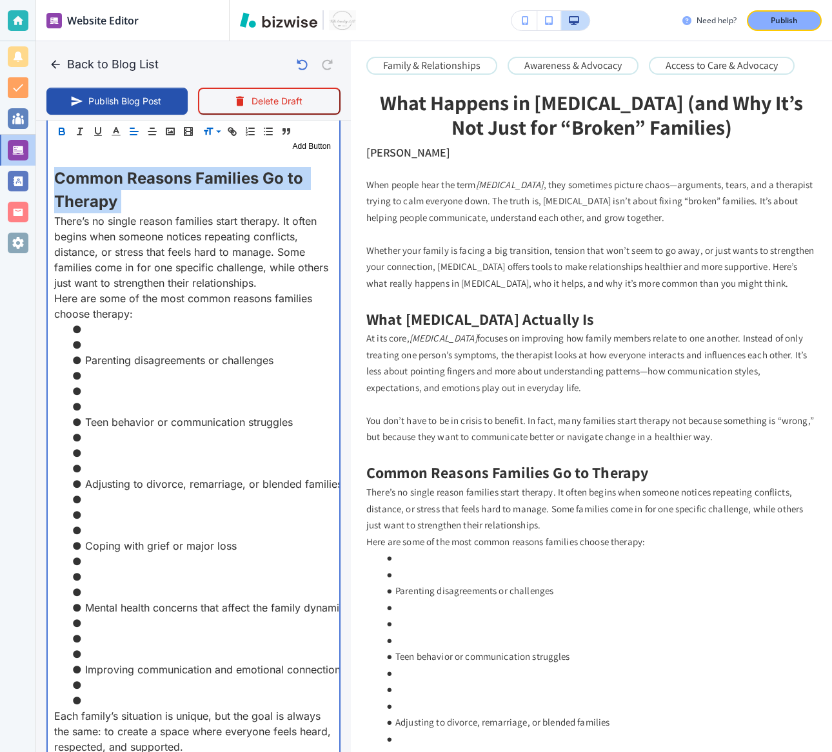
scroll to position [979, 0]
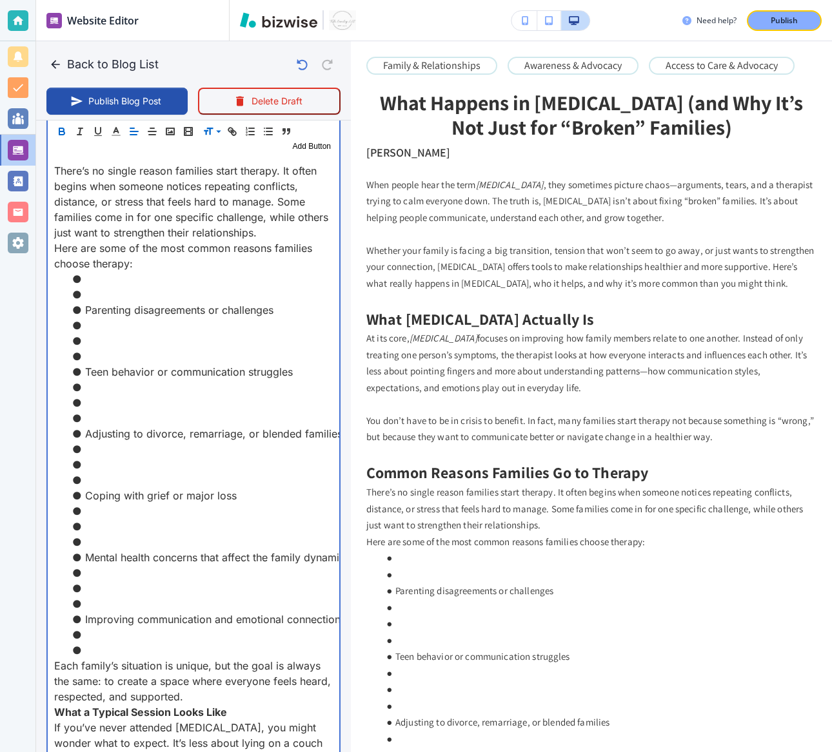
click at [109, 293] on li at bounding box center [201, 294] width 263 height 15
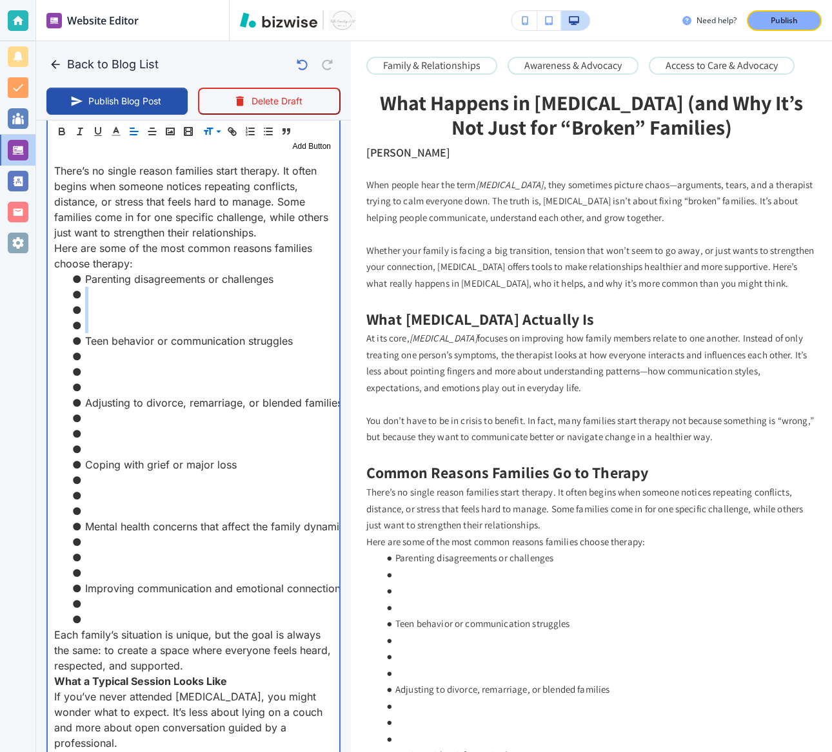
drag, startPoint x: 112, startPoint y: 325, endPoint x: 286, endPoint y: 284, distance: 179.5
click at [286, 284] on ul "Parenting disagreements or challenges Teen behavior or communication struggles …" at bounding box center [193, 449] width 279 height 356
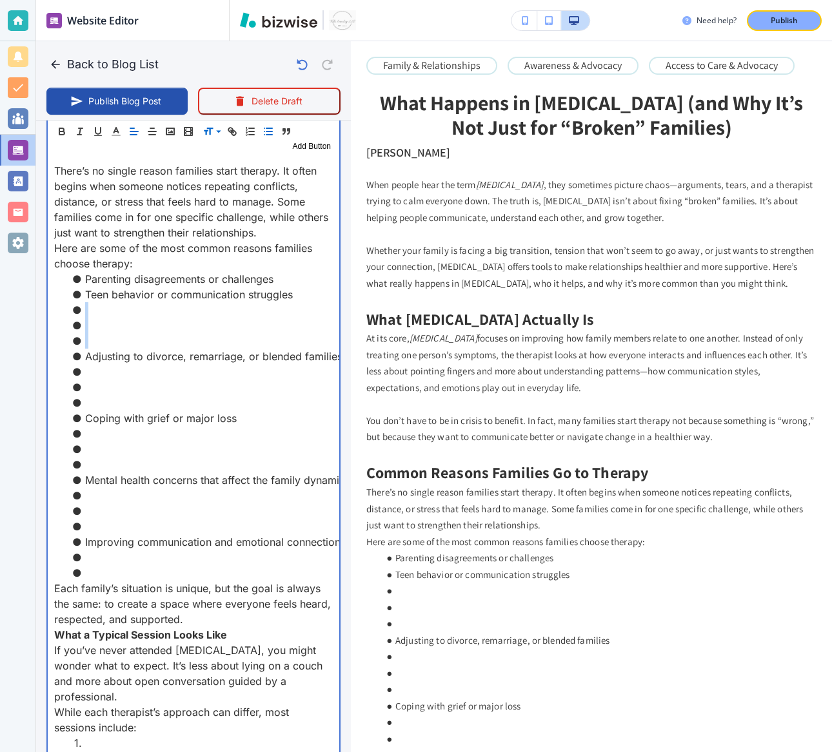
drag, startPoint x: 190, startPoint y: 338, endPoint x: 308, endPoint y: 296, distance: 124.6
click at [308, 296] on ul "Parenting disagreements or challenges Teen behavior or communication struggles …" at bounding box center [193, 425] width 279 height 309
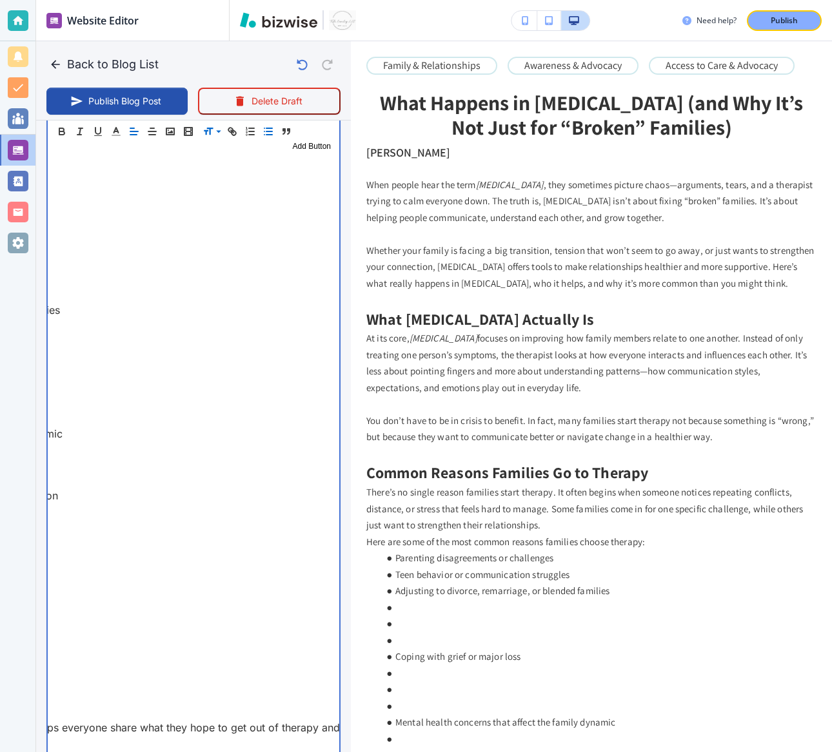
scroll to position [0, 411]
drag, startPoint x: 235, startPoint y: 355, endPoint x: 170, endPoint y: 309, distance: 79.6
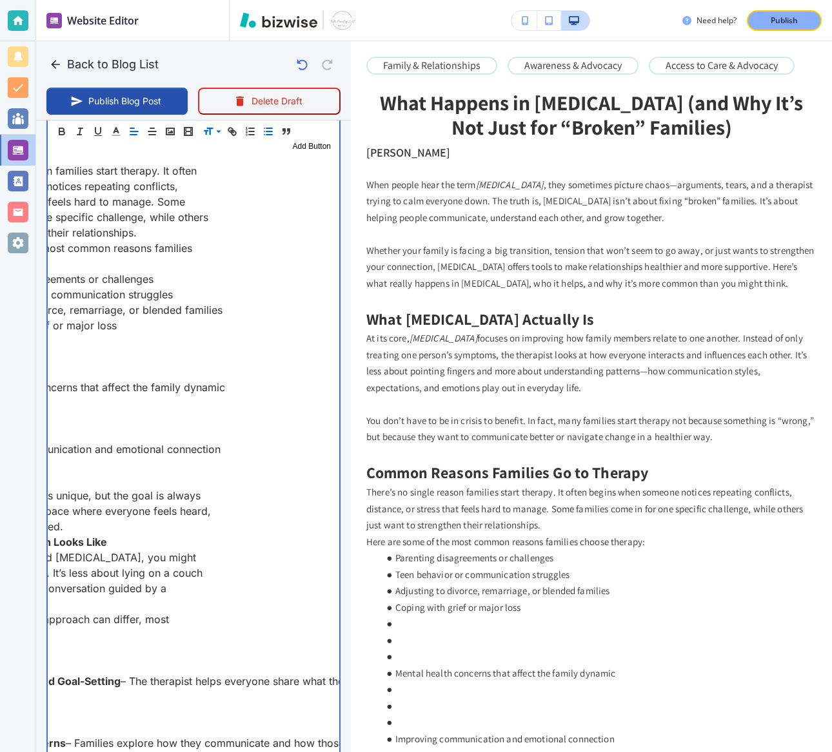
scroll to position [0, 0]
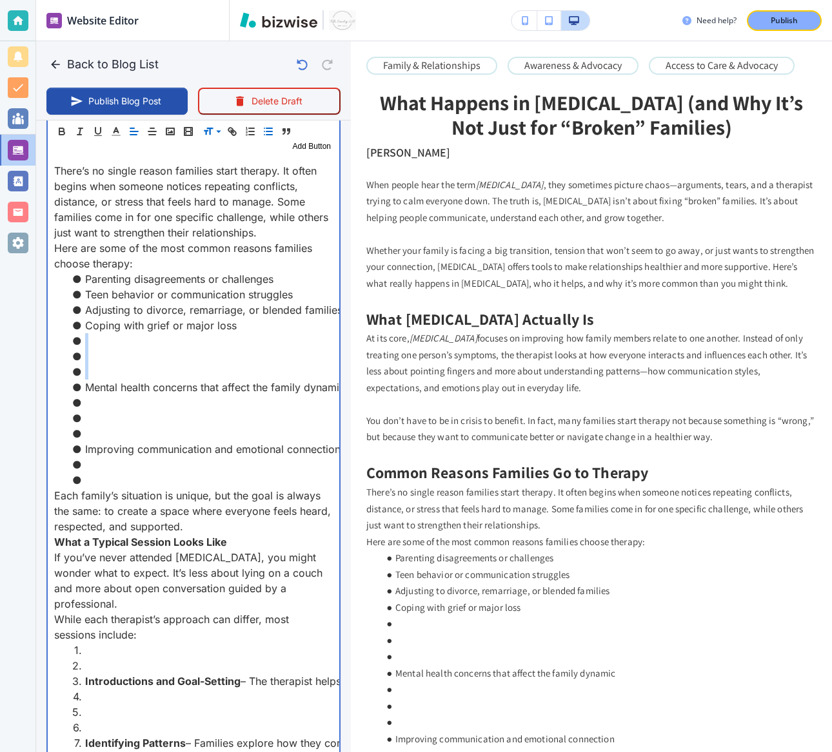
drag, startPoint x: 141, startPoint y: 373, endPoint x: 251, endPoint y: 335, distance: 117.2
click at [251, 335] on ul "Parenting disagreements or challenges Teen behavior or communication struggles …" at bounding box center [193, 379] width 279 height 217
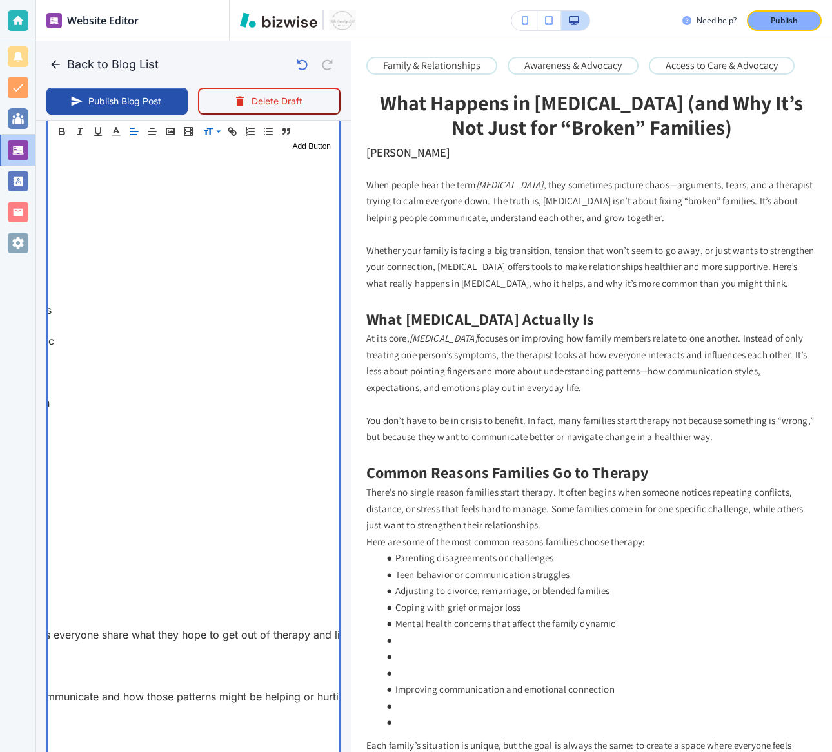
scroll to position [0, 387]
drag, startPoint x: 166, startPoint y: 385, endPoint x: 130, endPoint y: 344, distance: 54.8
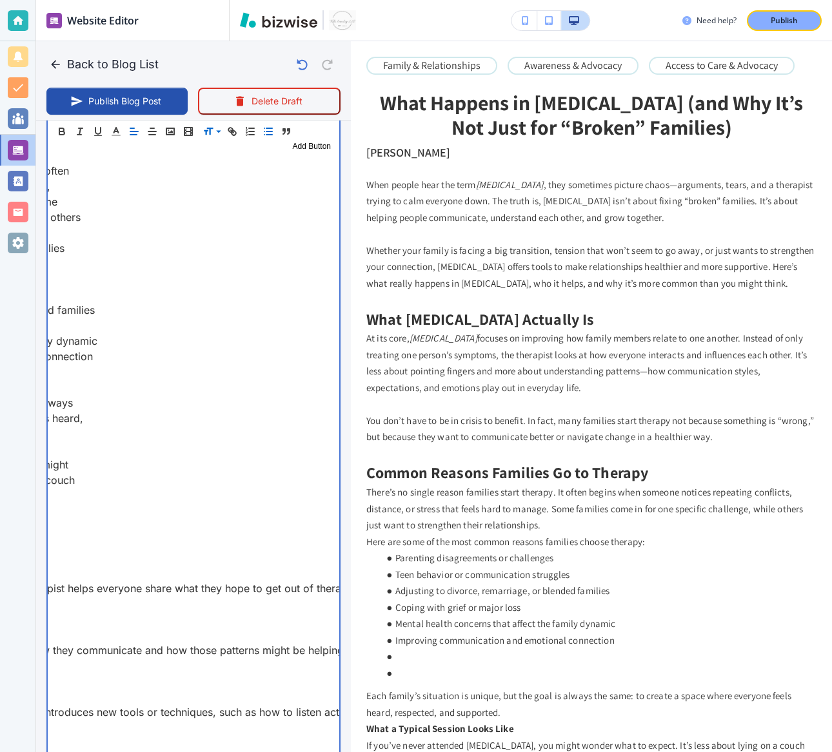
scroll to position [0, 0]
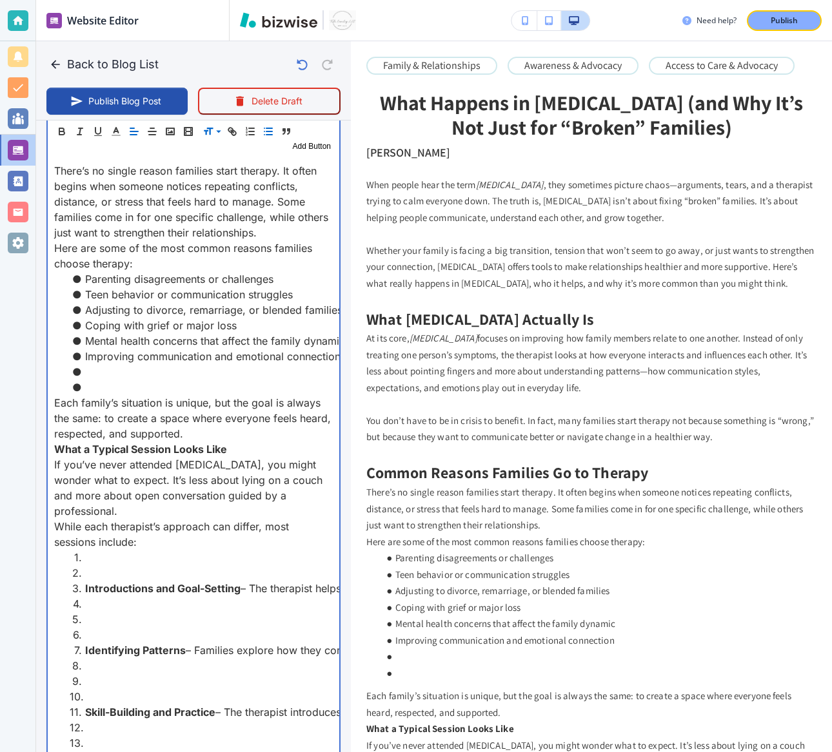
click at [142, 386] on li at bounding box center [201, 387] width 263 height 15
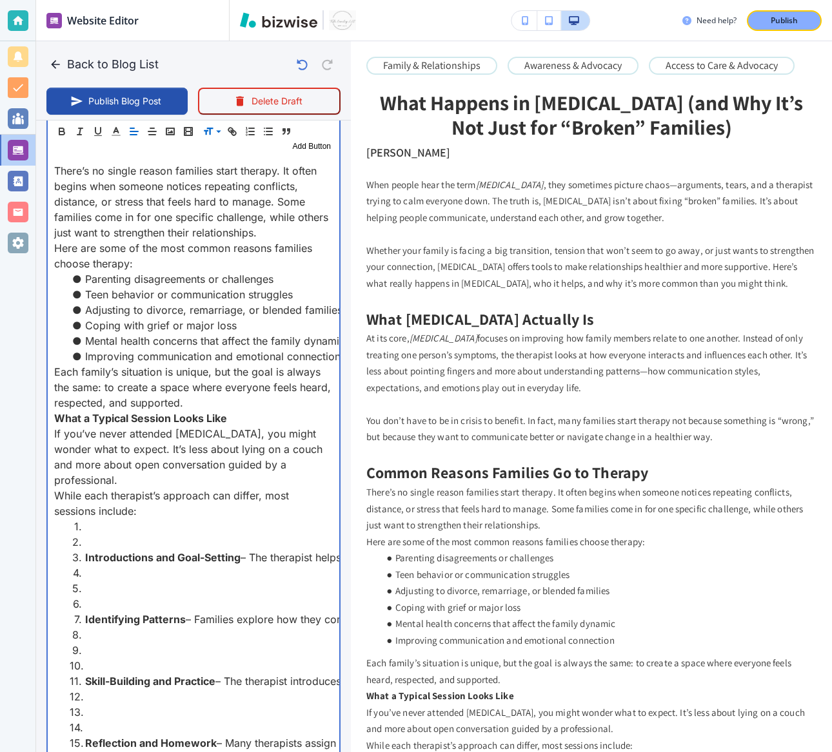
click at [192, 400] on p "Each family’s situation is unique, but the goal is always the same: to create a…" at bounding box center [193, 387] width 279 height 46
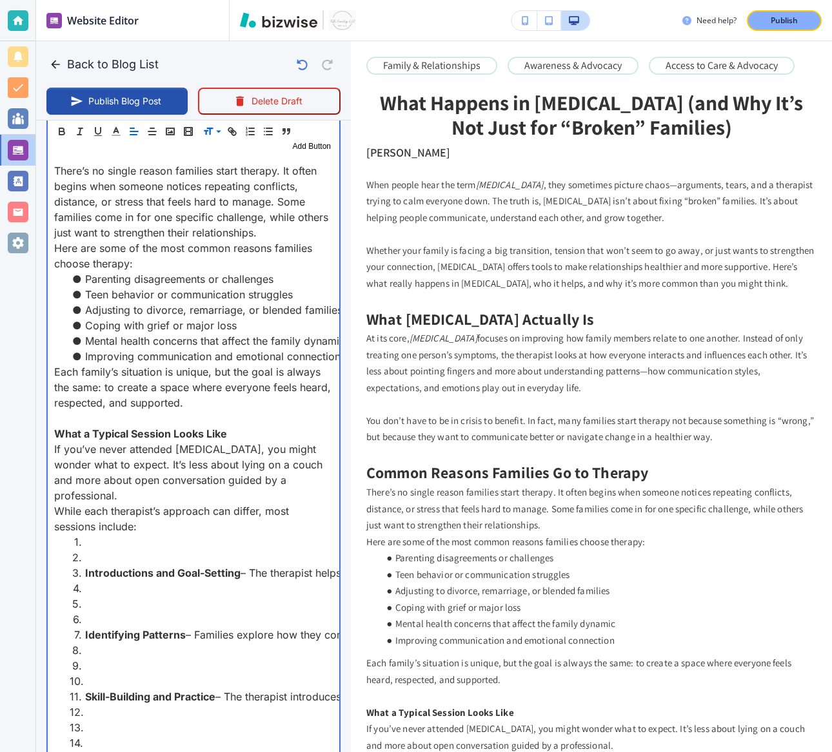
click at [163, 429] on strong "What a Typical Session Looks Like" at bounding box center [140, 433] width 173 height 13
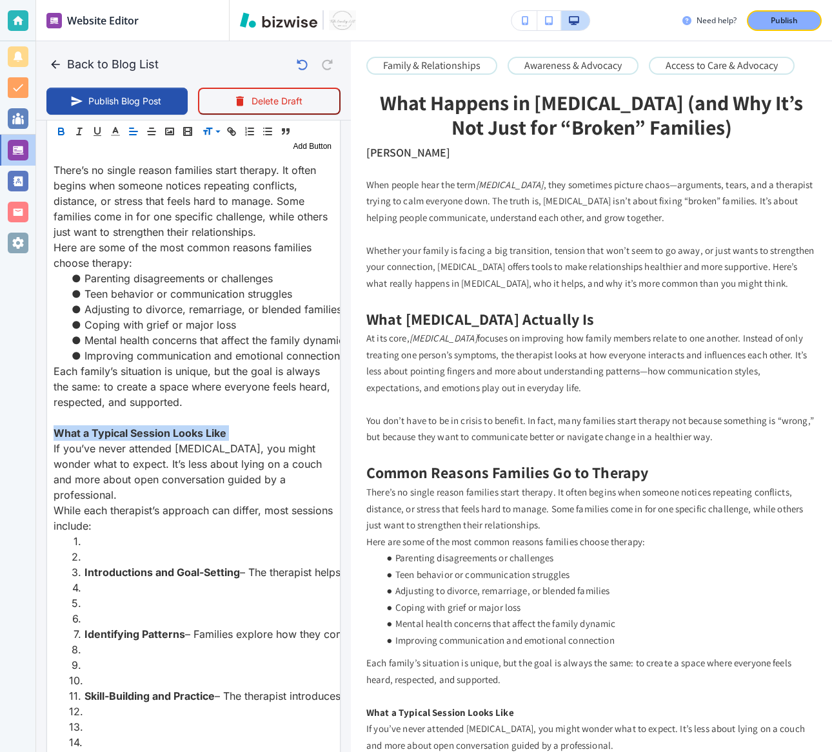
scroll to position [979, 0]
click at [208, 161] on span at bounding box center [221, 164] width 39 height 15
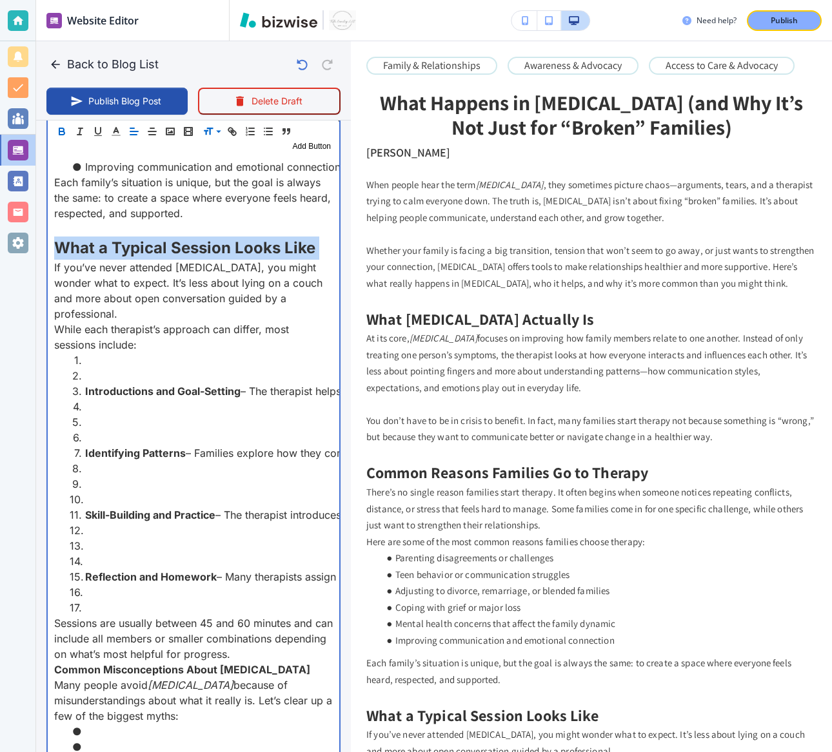
scroll to position [1167, 0]
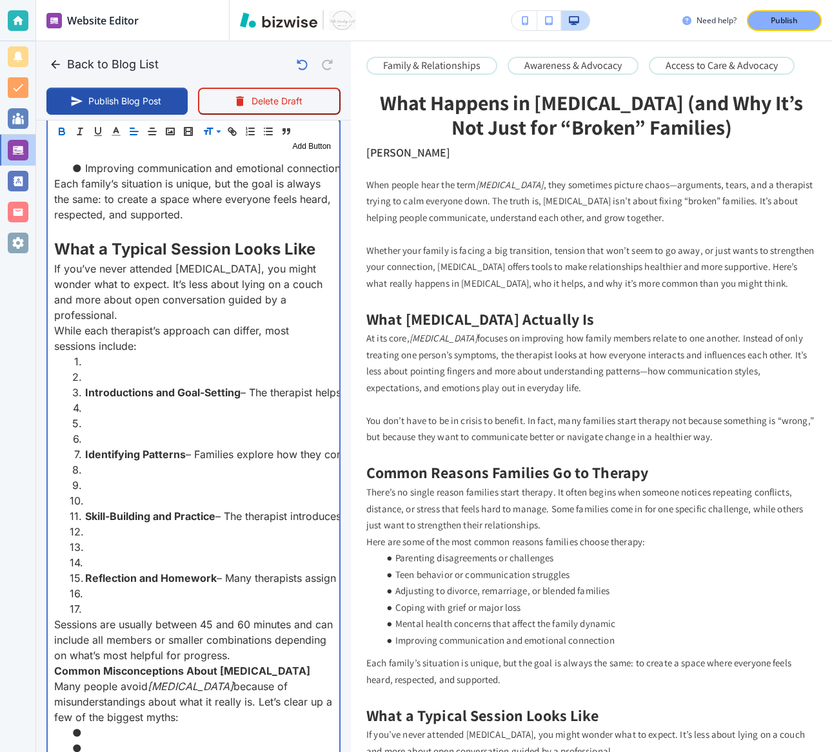
click at [137, 314] on p "If you’ve never attended family therapy, you might wonder what to expect. It’s …" at bounding box center [193, 292] width 279 height 62
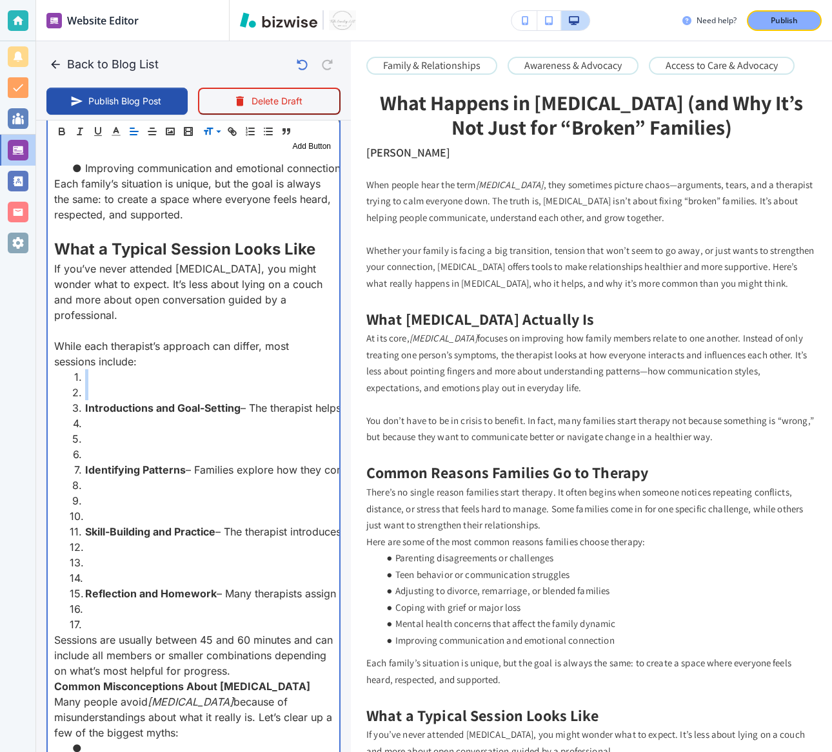
drag, startPoint x: 83, startPoint y: 406, endPoint x: 73, endPoint y: 372, distance: 35.7
click at [73, 400] on li "Introductions and Goal-Setting – The therapist helps everyone share what they h…" at bounding box center [201, 407] width 263 height 15
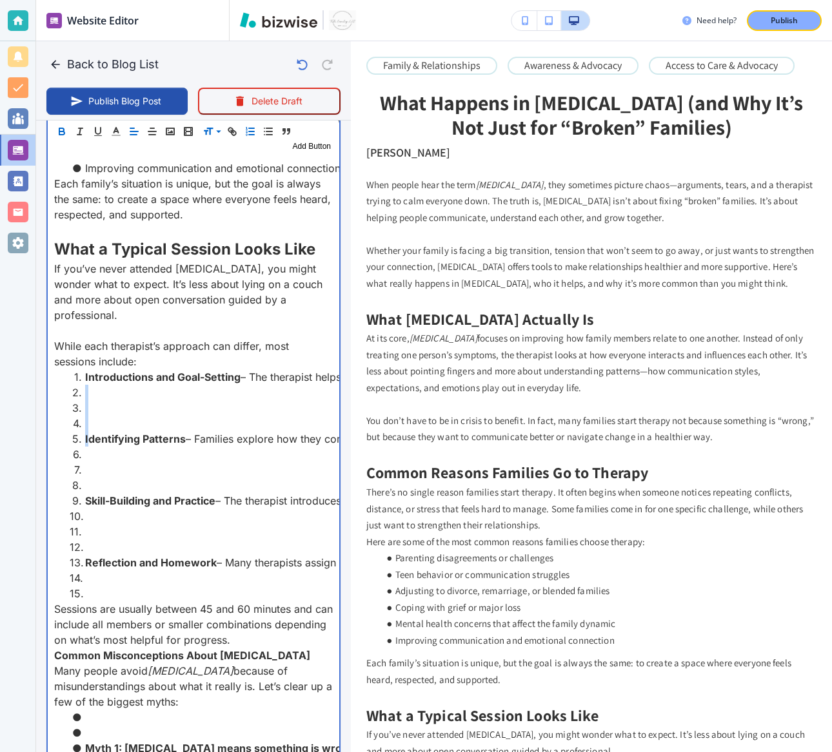
drag, startPoint x: 87, startPoint y: 440, endPoint x: 79, endPoint y: 393, distance: 48.4
click at [79, 393] on ol "Introductions and Goal-Setting – The therapist helps everyone share what they h…" at bounding box center [193, 485] width 279 height 232
drag, startPoint x: 83, startPoint y: 438, endPoint x: 61, endPoint y: 386, distance: 56.3
click at [61, 386] on ol "Introductions and Goal-Setting – The therapist helps everyone share what they h…" at bounding box center [193, 485] width 279 height 232
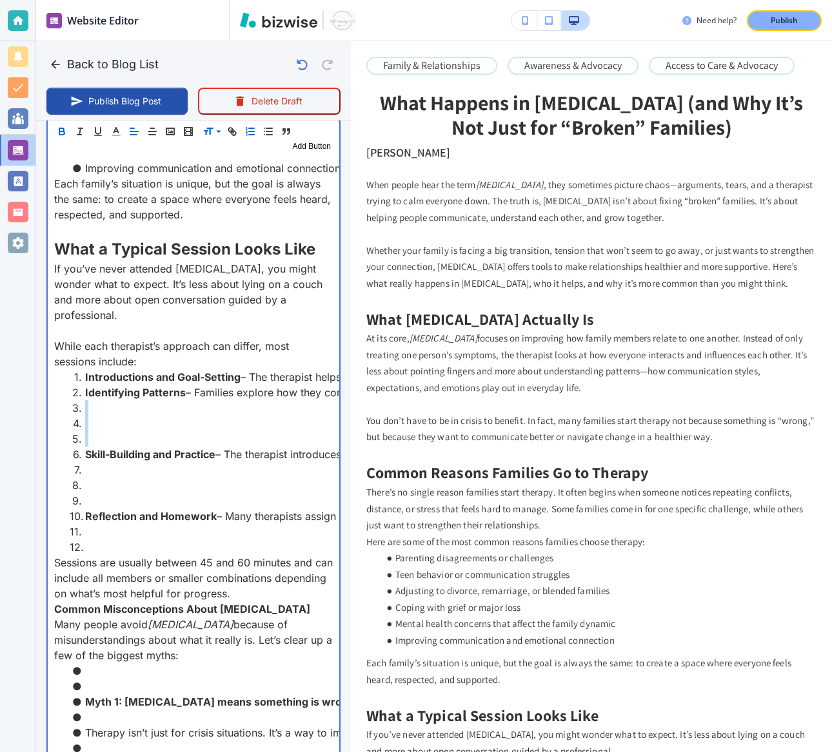
drag, startPoint x: 83, startPoint y: 454, endPoint x: 69, endPoint y: 403, distance: 52.9
click at [69, 403] on ol "Introductions and Goal-Setting – The therapist helps everyone share what they h…" at bounding box center [193, 462] width 279 height 186
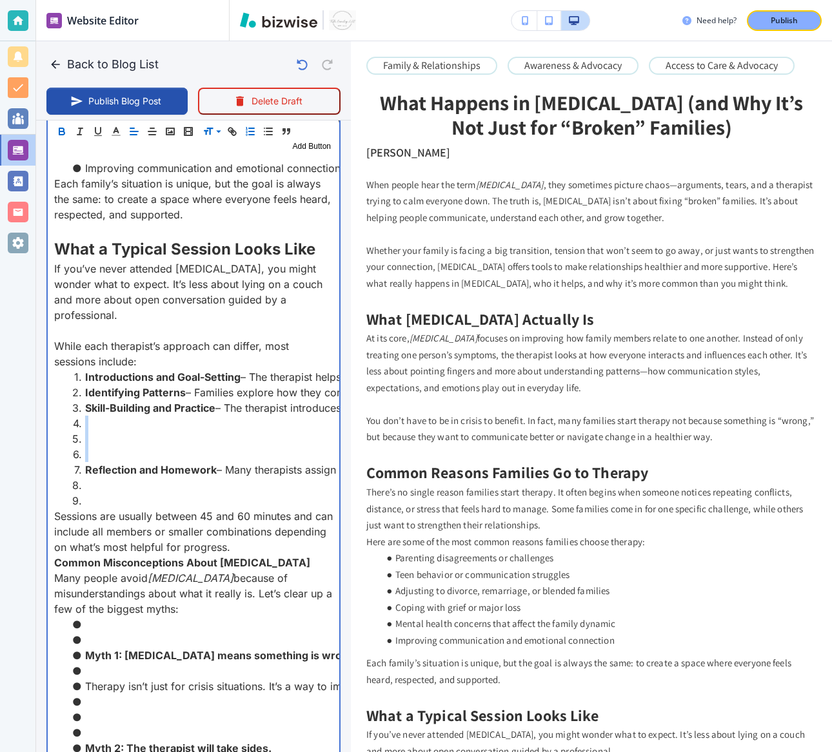
drag, startPoint x: 84, startPoint y: 467, endPoint x: 72, endPoint y: 417, distance: 51.1
click at [72, 417] on ol "Introductions and Goal-Setting – The therapist helps everyone share what they h…" at bounding box center [193, 438] width 279 height 139
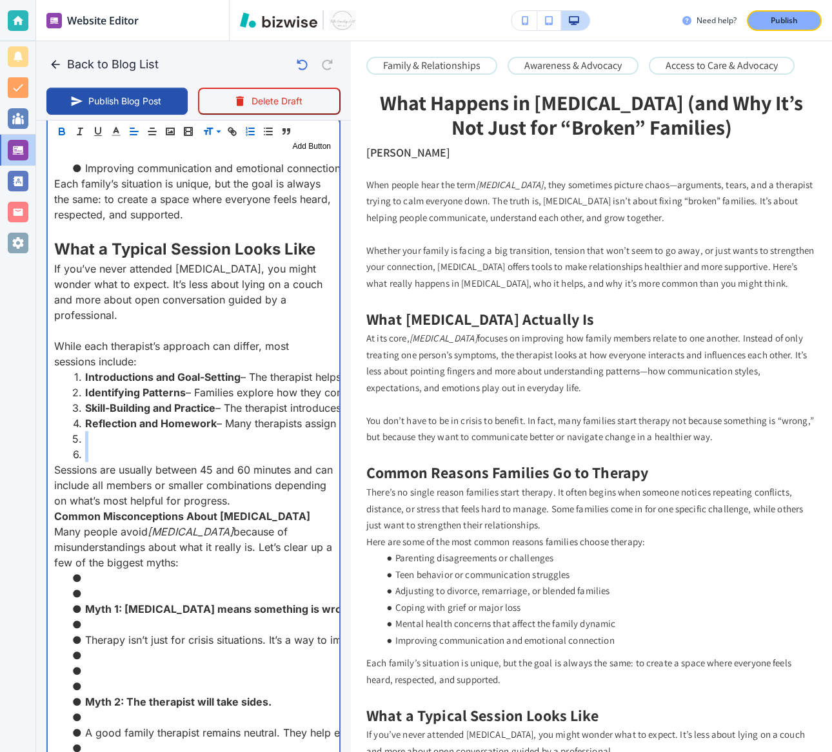
drag, startPoint x: 88, startPoint y: 455, endPoint x: 70, endPoint y: 434, distance: 27.5
click at [70, 434] on ol "Introductions and Goal-Setting – The therapist helps everyone share what they h…" at bounding box center [193, 415] width 279 height 93
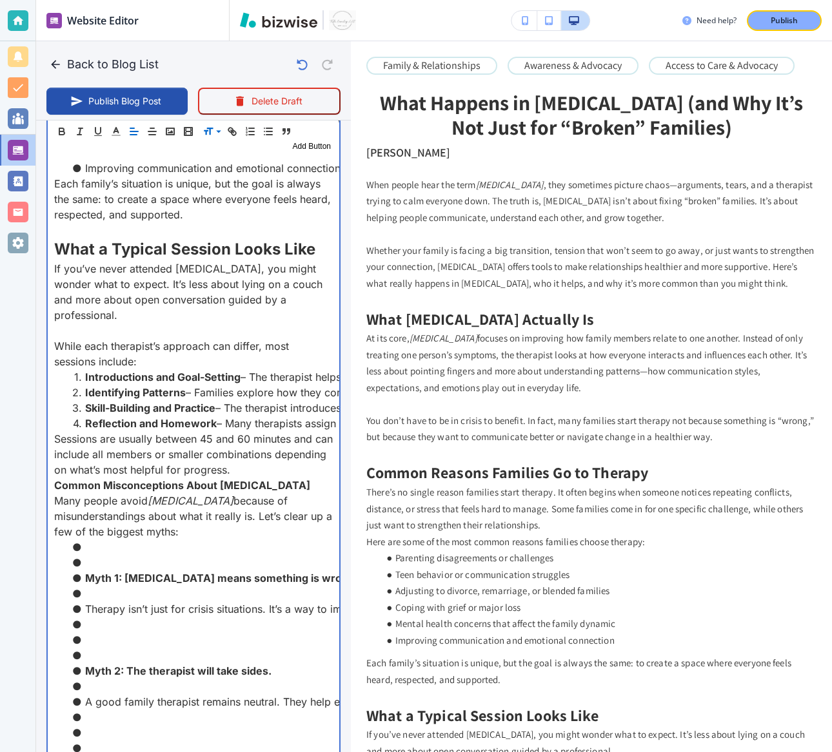
click at [295, 468] on p "Sessions are usually between 45 and 60 minutes and can include all members or s…" at bounding box center [193, 454] width 279 height 46
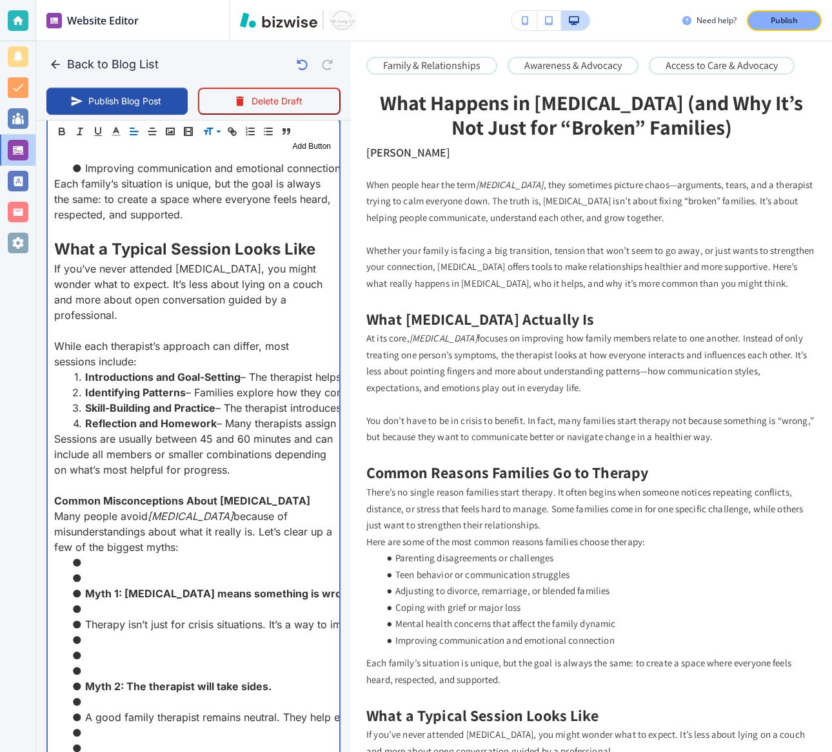
click at [88, 607] on li at bounding box center [201, 608] width 263 height 15
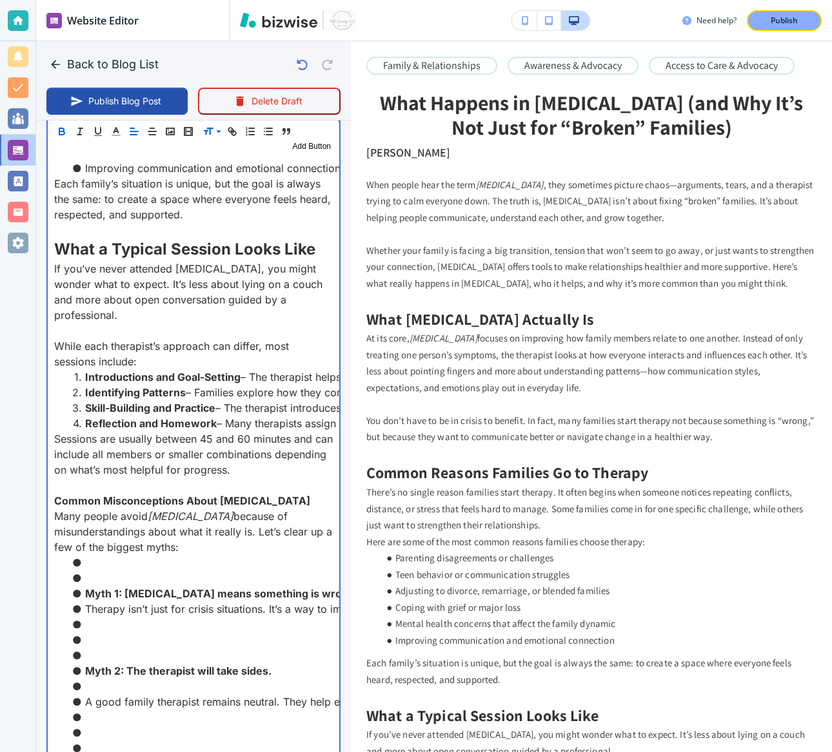
click at [88, 605] on li "Therapy isn’t just for crisis situations. It’s a way to improve understanding, …" at bounding box center [201, 608] width 263 height 15
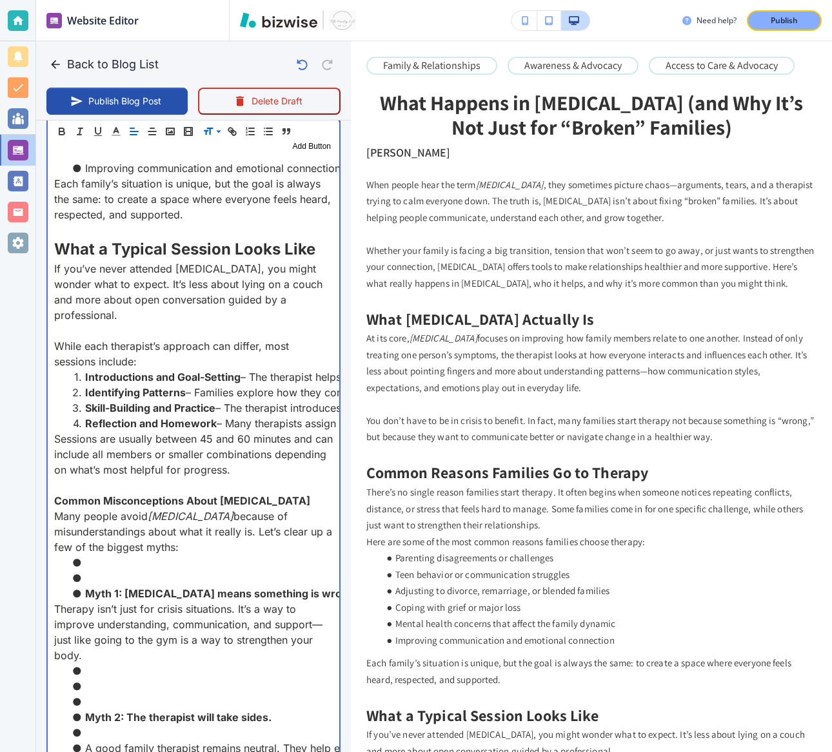
click at [86, 580] on li at bounding box center [201, 578] width 263 height 15
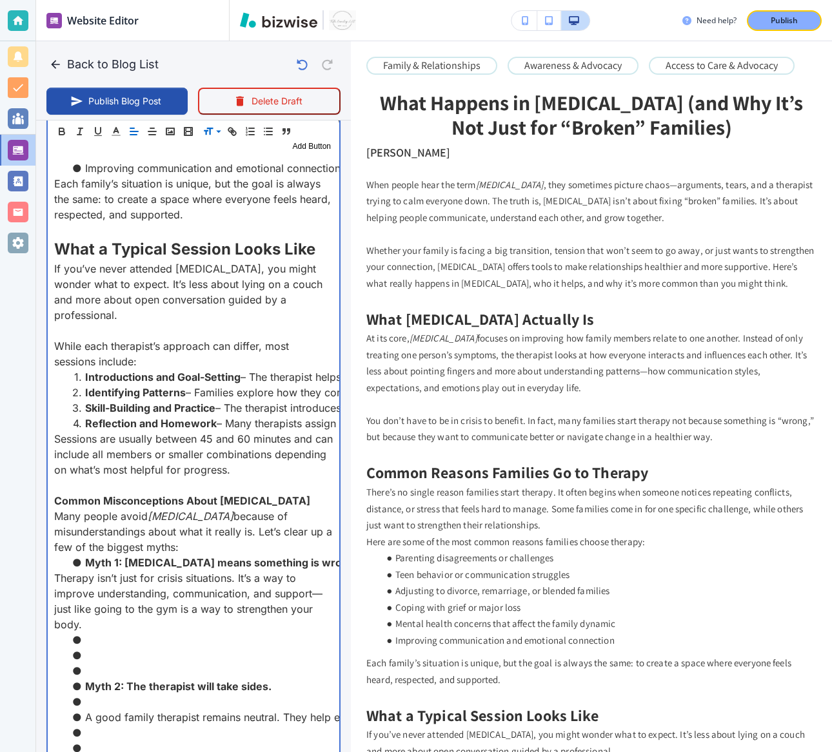
click at [99, 670] on li at bounding box center [201, 670] width 263 height 15
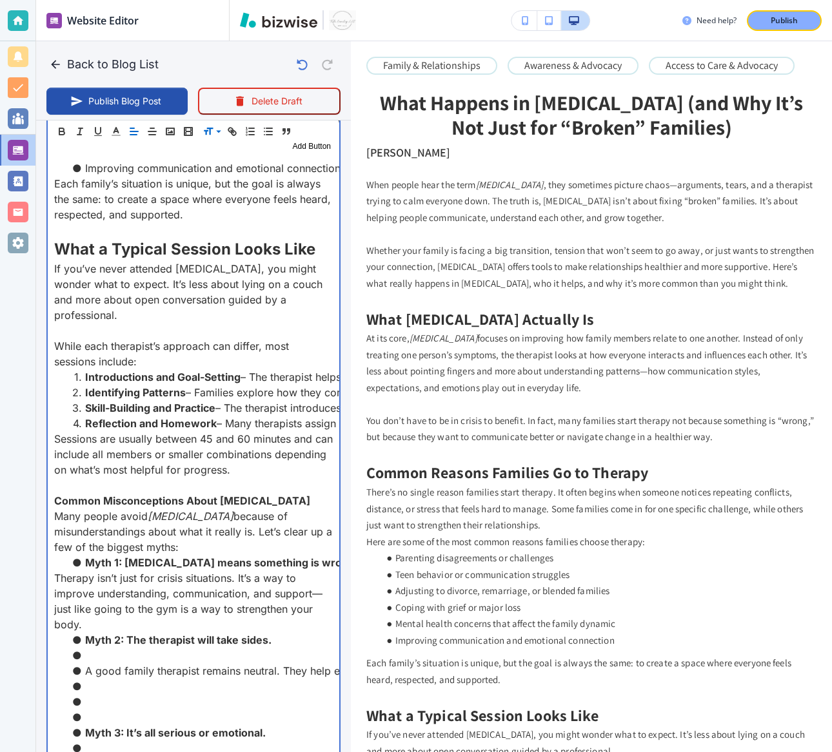
click at [101, 655] on li at bounding box center [201, 655] width 263 height 15
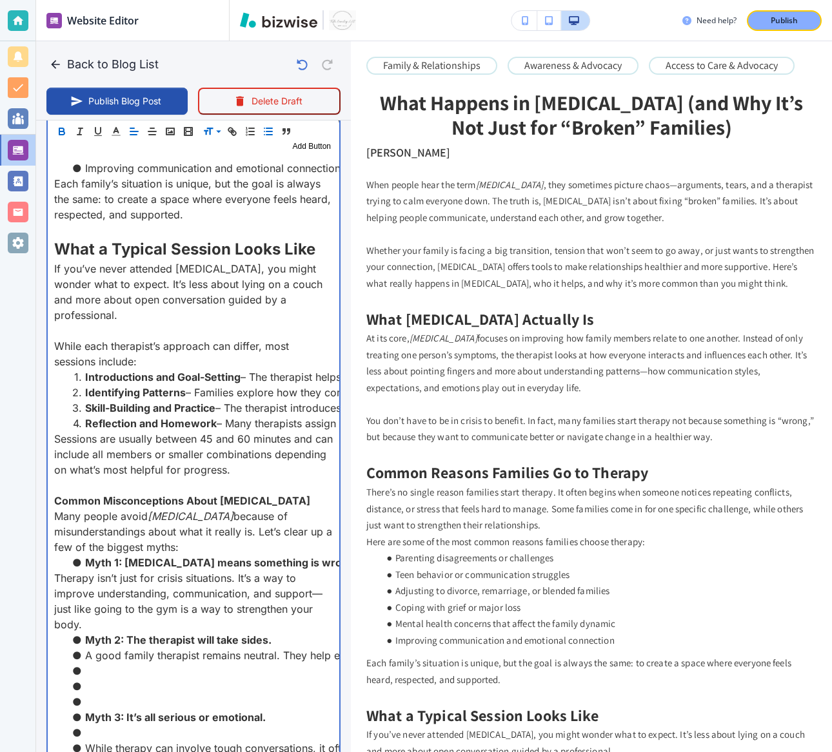
click at [84, 652] on li "A good family therapist remains neutral. They help each person express their pe…" at bounding box center [201, 655] width 263 height 15
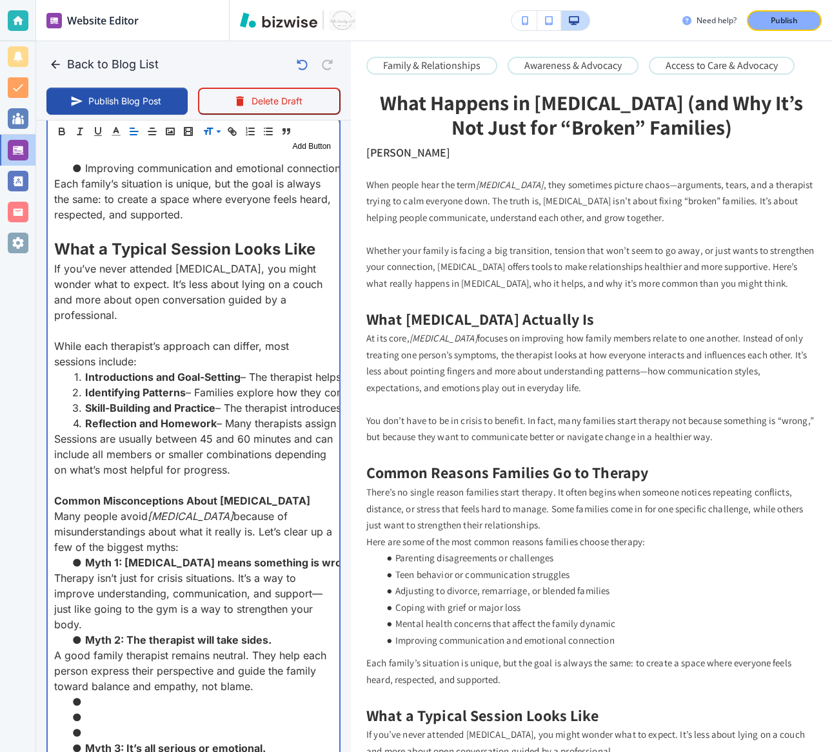
click at [115, 732] on li at bounding box center [201, 732] width 263 height 15
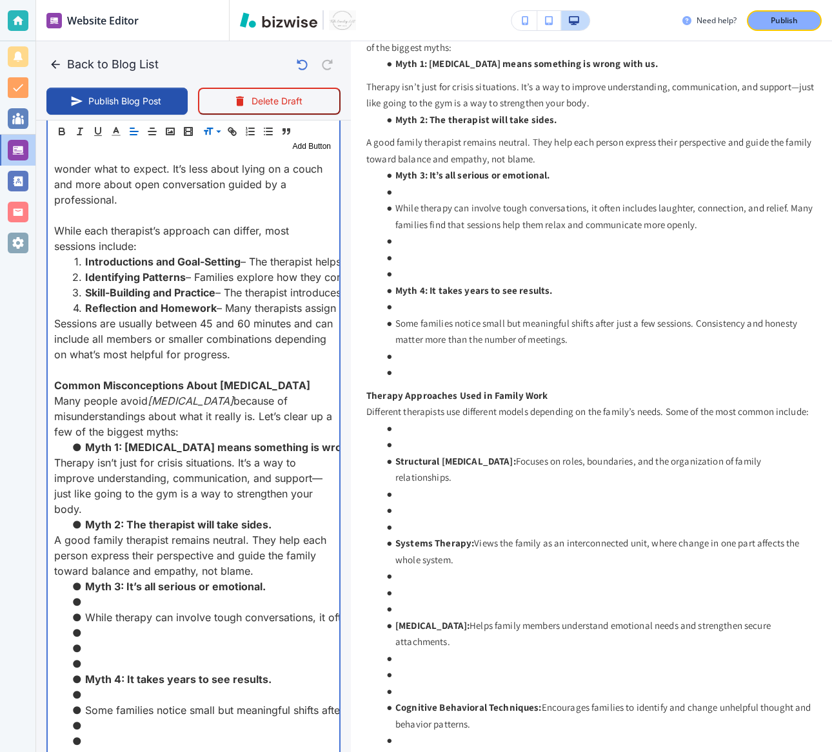
scroll to position [1317, 0]
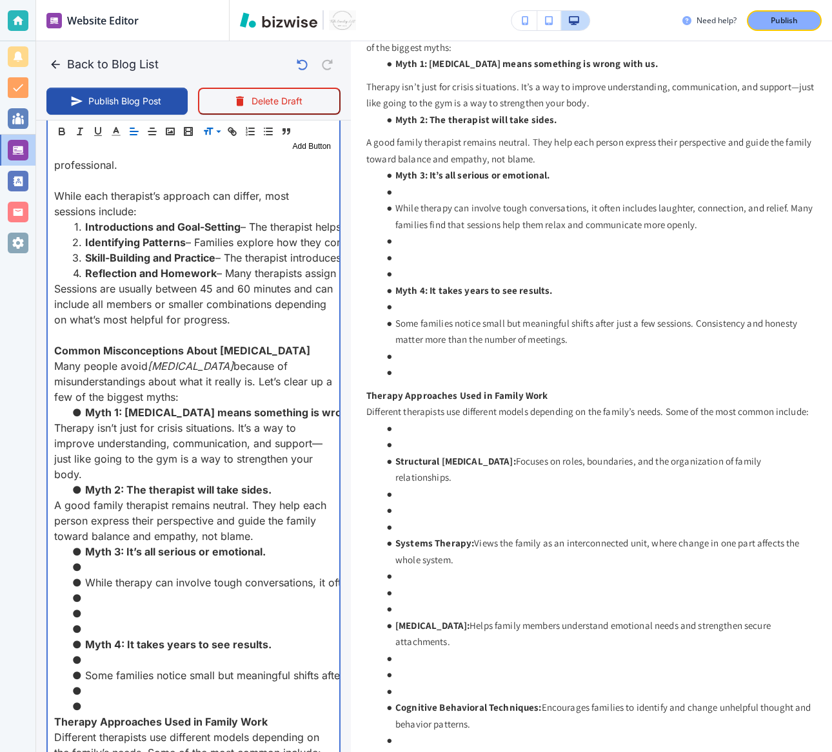
click at [94, 563] on li at bounding box center [201, 567] width 263 height 15
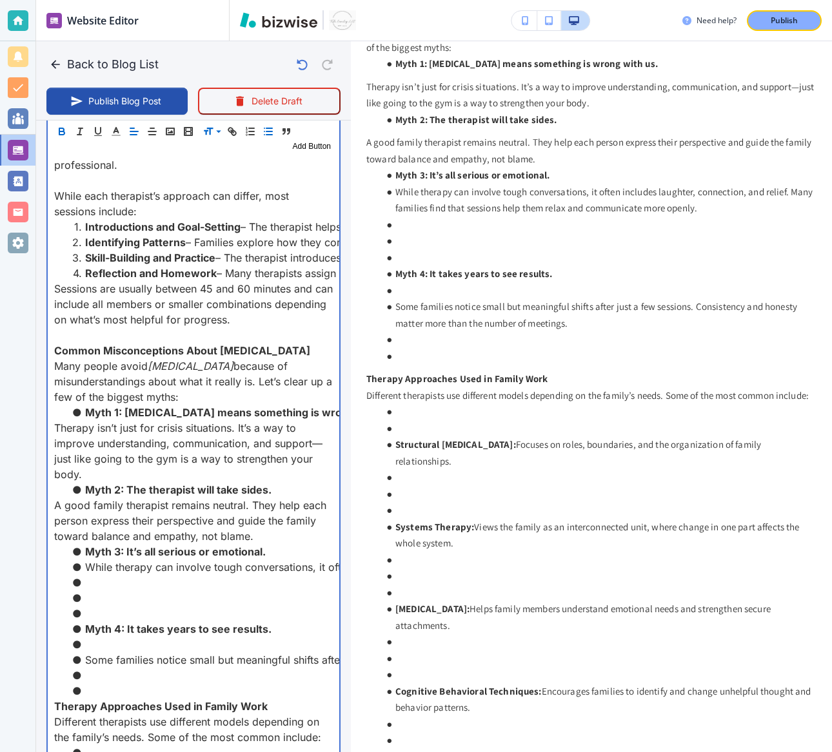
click at [86, 567] on li "While therapy can involve tough conversations, it often includes laughter, conn…" at bounding box center [201, 567] width 263 height 15
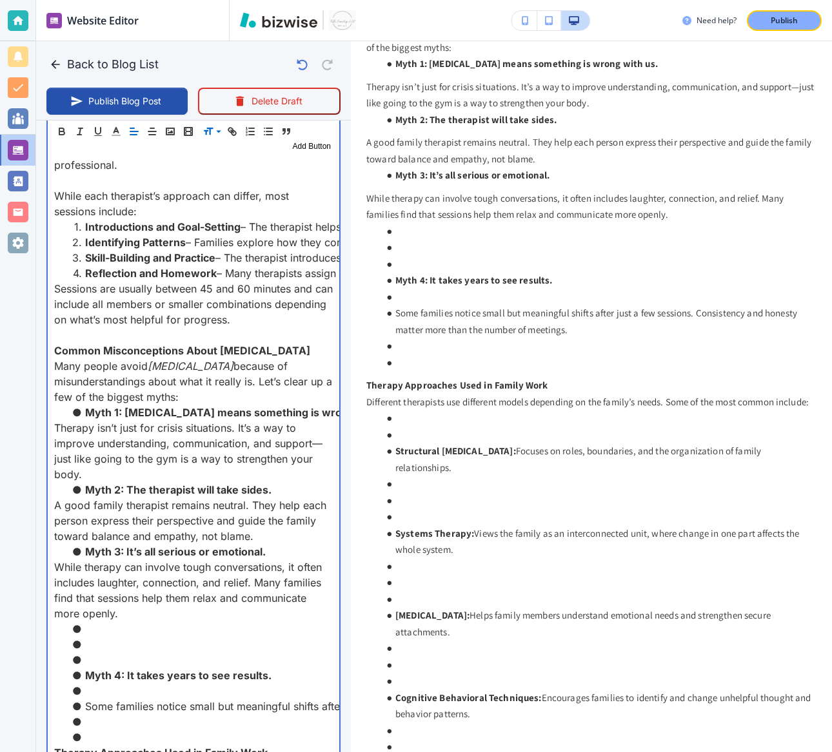
click at [83, 673] on li "Myth 4: It takes years to see results." at bounding box center [201, 675] width 263 height 15
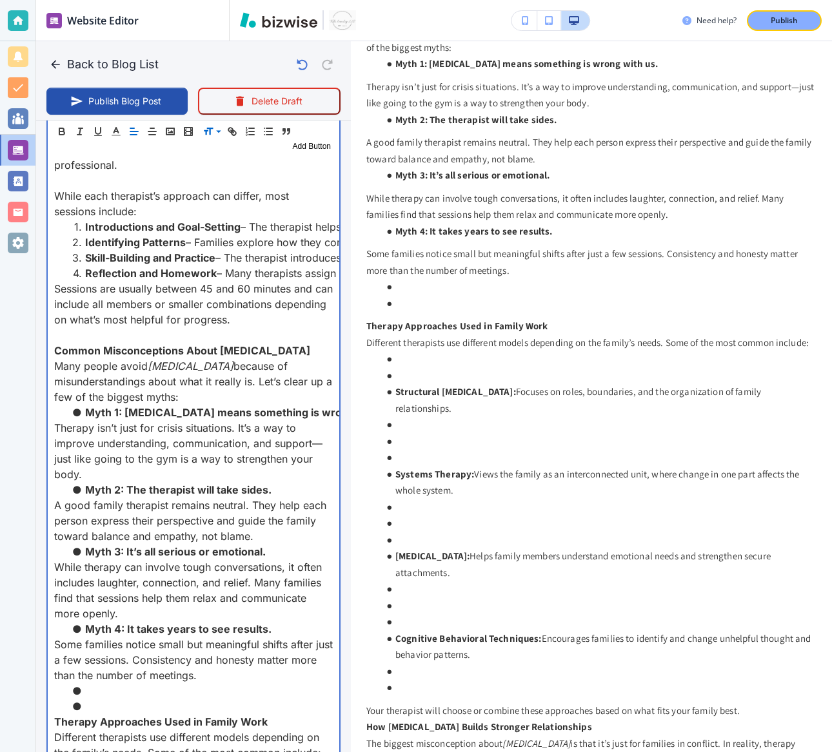
click at [102, 699] on li at bounding box center [201, 706] width 263 height 15
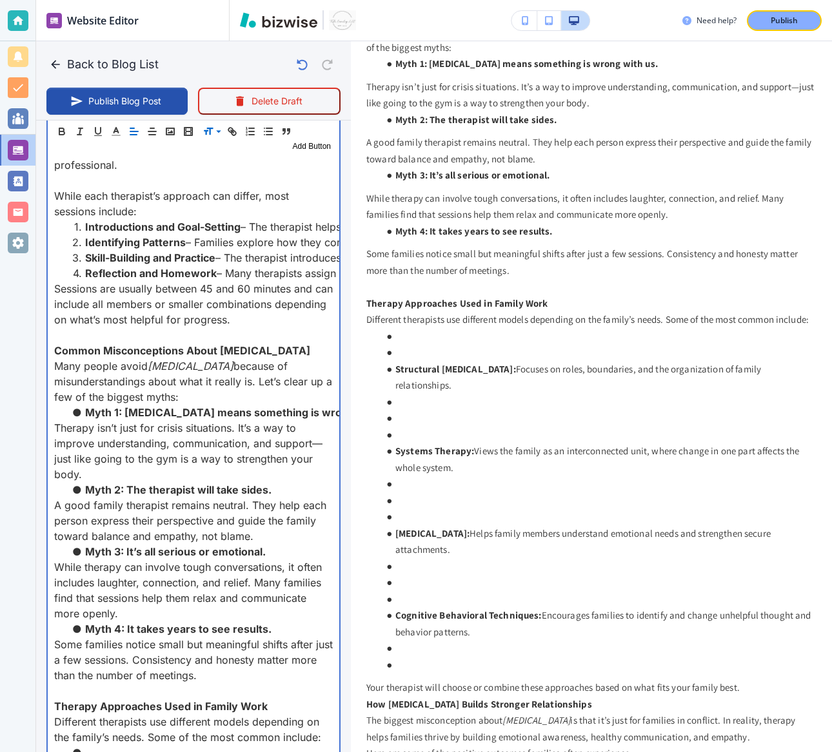
click at [88, 703] on strong "Therapy Approaches Used in Family Work" at bounding box center [160, 706] width 213 height 13
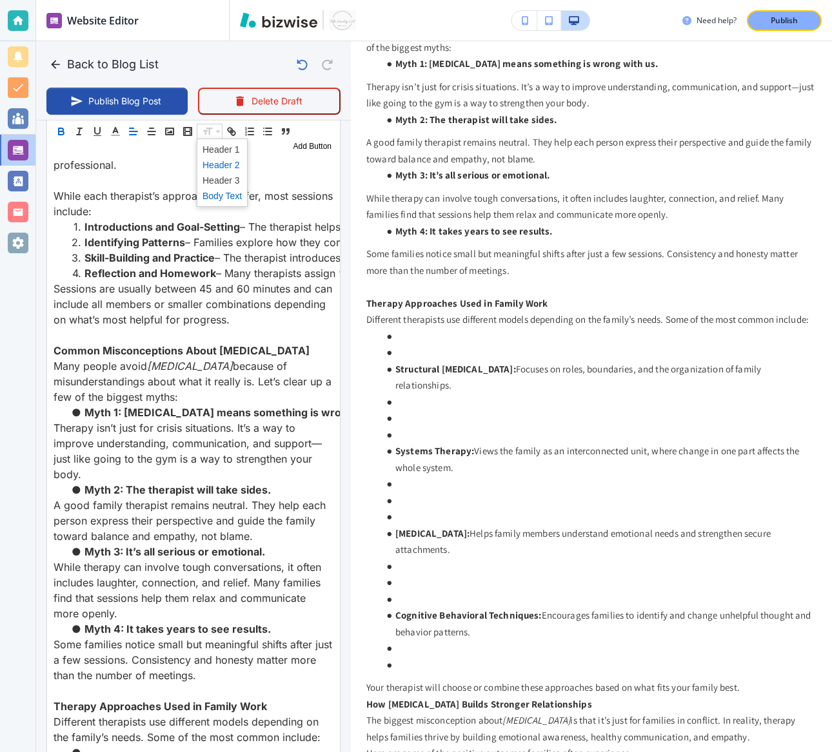
click at [211, 165] on span at bounding box center [221, 164] width 39 height 15
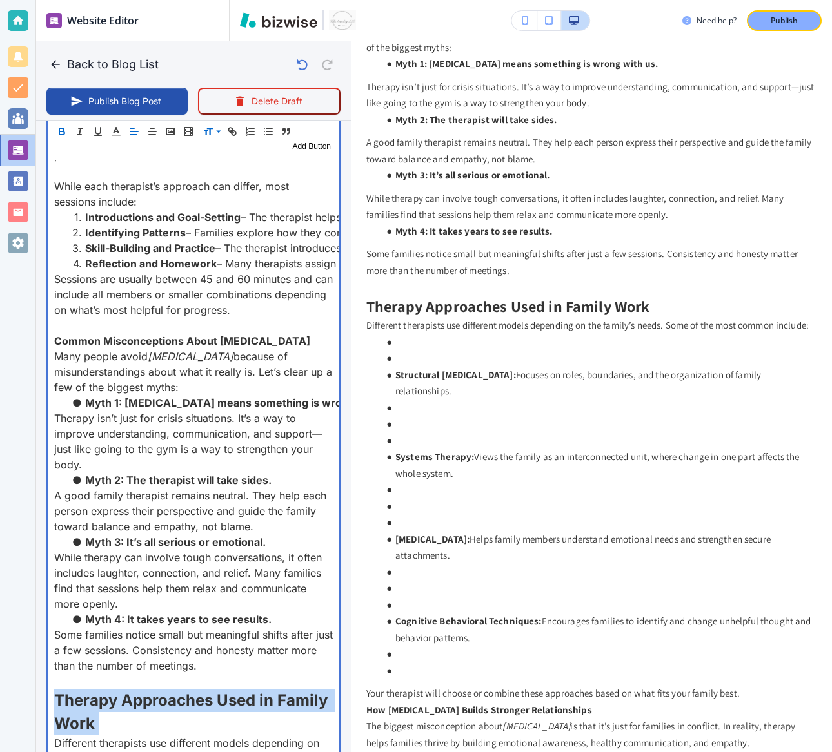
scroll to position [1324, 0]
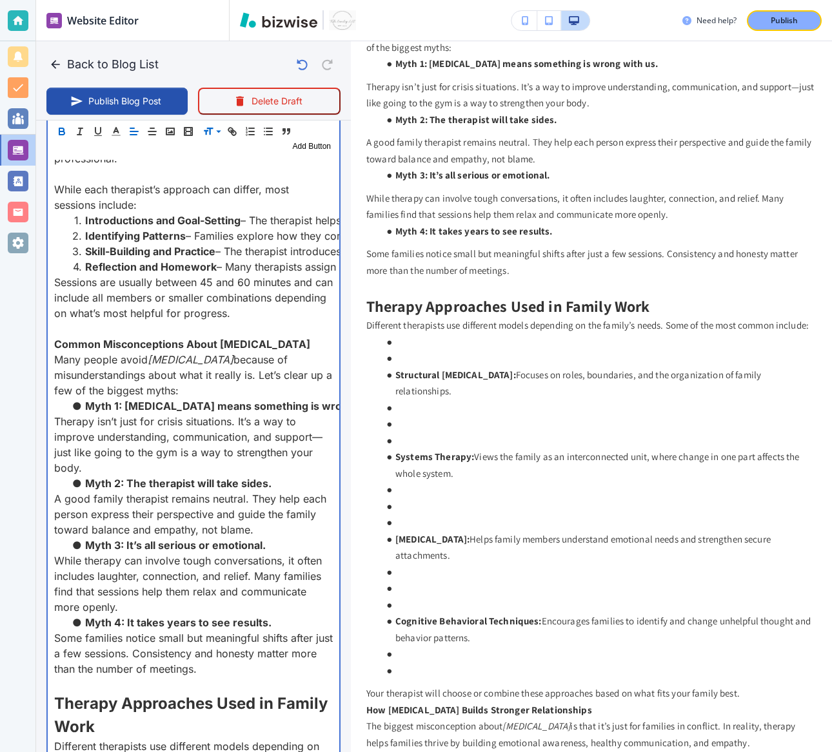
click at [126, 344] on strong "Common Misconceptions About Family Therapy" at bounding box center [182, 344] width 256 height 13
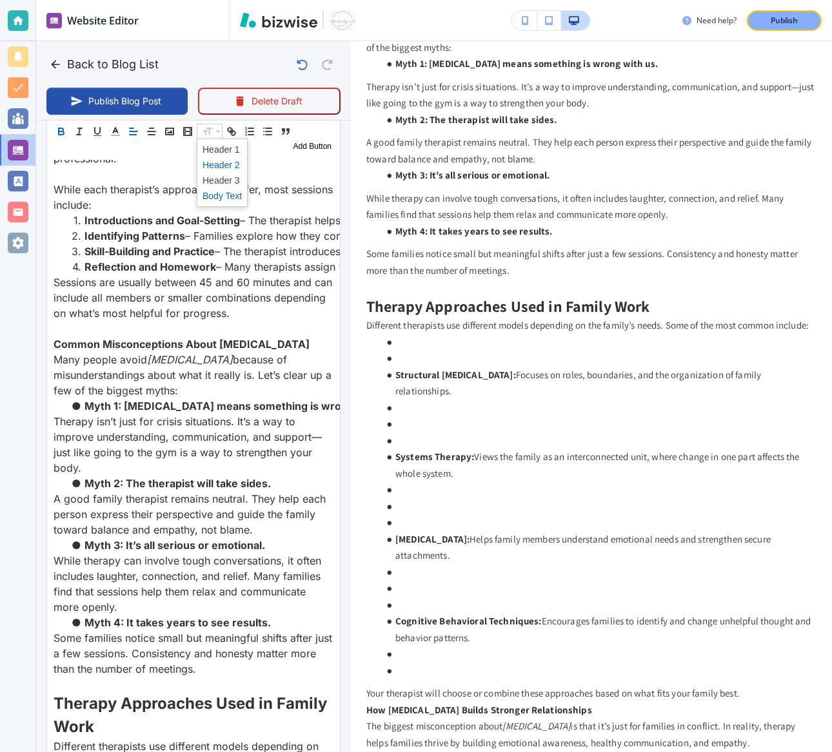
click at [210, 166] on span at bounding box center [221, 164] width 39 height 15
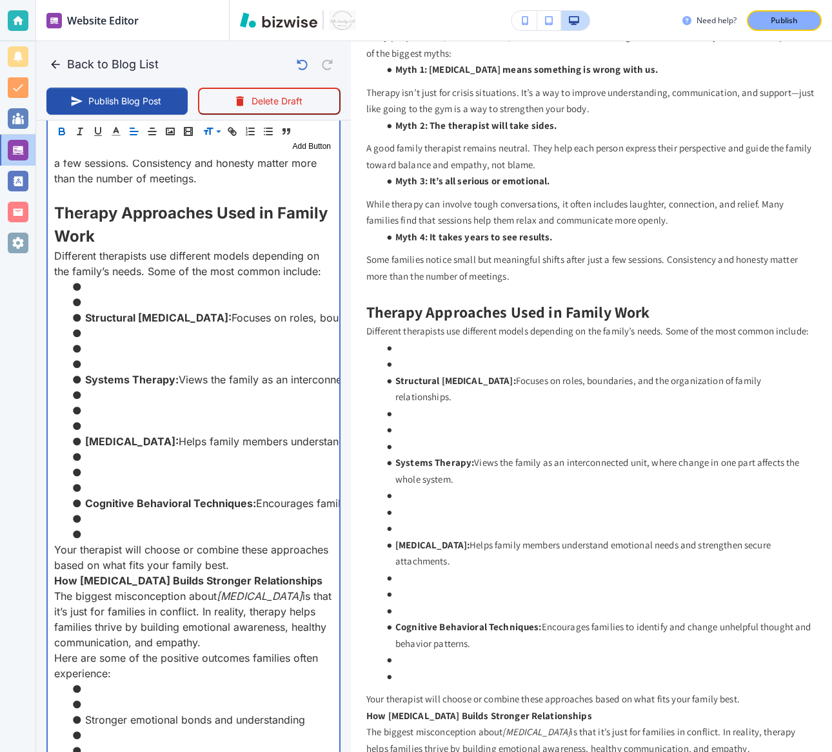
scroll to position [1861, 0]
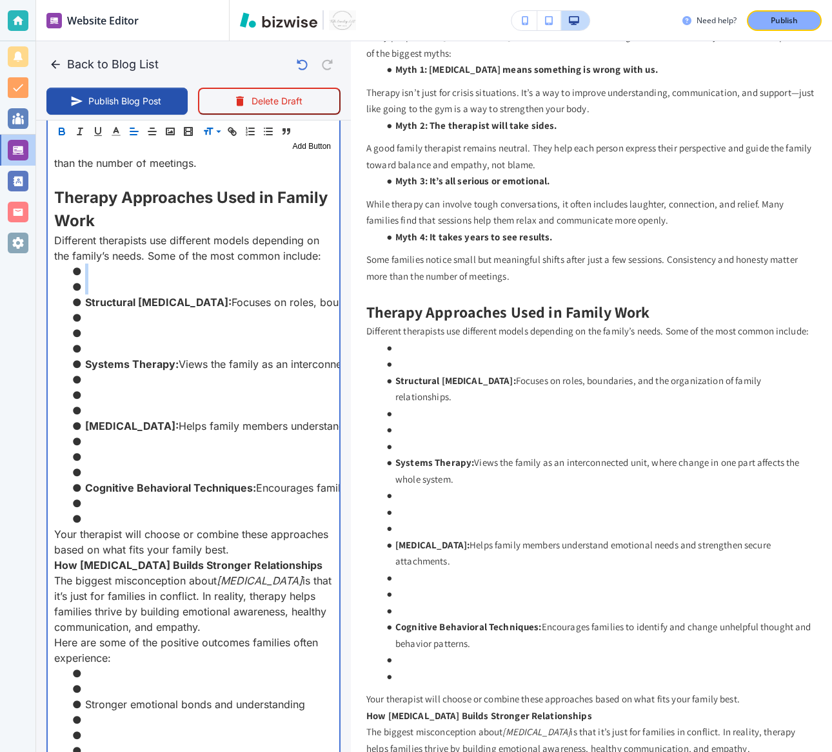
drag, startPoint x: 90, startPoint y: 287, endPoint x: 90, endPoint y: 266, distance: 20.6
click at [90, 266] on ul "Structural Family Therapy: Focuses on roles, boundaries, and the organization o…" at bounding box center [193, 395] width 279 height 263
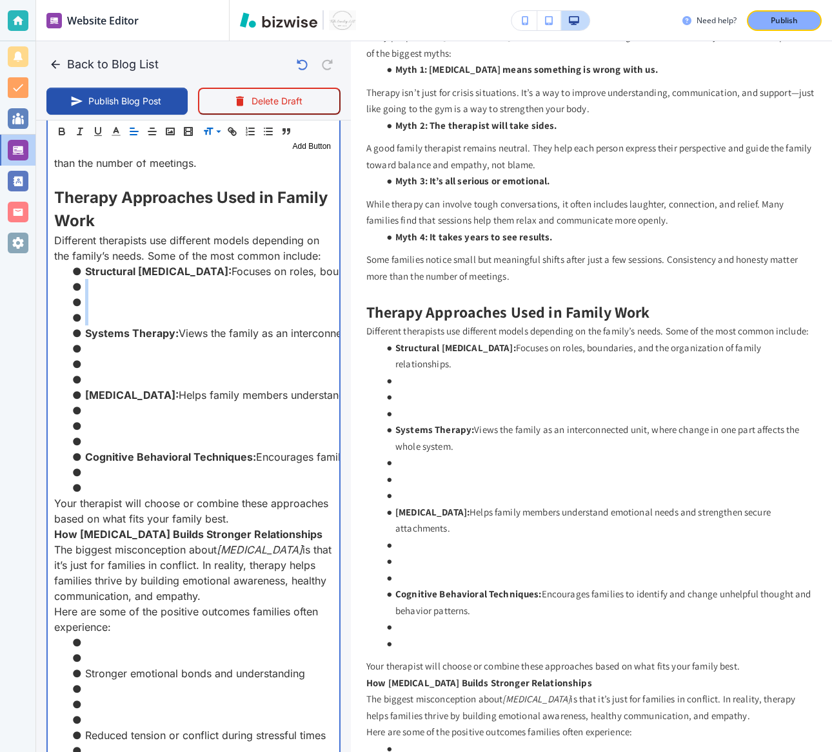
drag, startPoint x: 97, startPoint y: 317, endPoint x: 105, endPoint y: 288, distance: 29.6
click at [105, 288] on ul "Structural Family Therapy: Focuses on roles, boundaries, and the organization o…" at bounding box center [193, 380] width 279 height 232
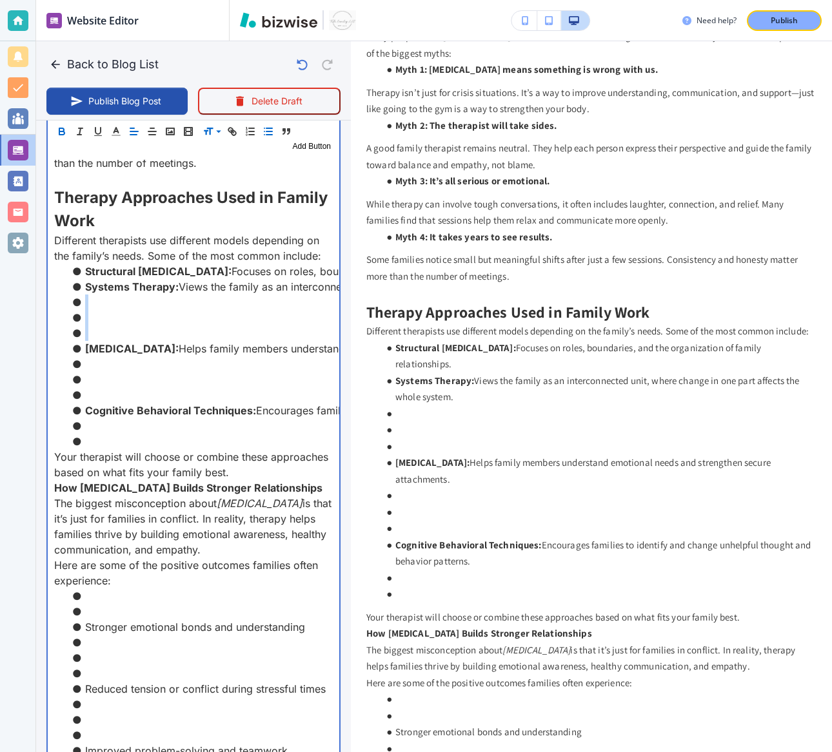
drag, startPoint x: 103, startPoint y: 331, endPoint x: 103, endPoint y: 293, distance: 37.4
click at [103, 293] on ul "Structural Family Therapy: Focuses on roles, boundaries, and the organization o…" at bounding box center [193, 357] width 279 height 186
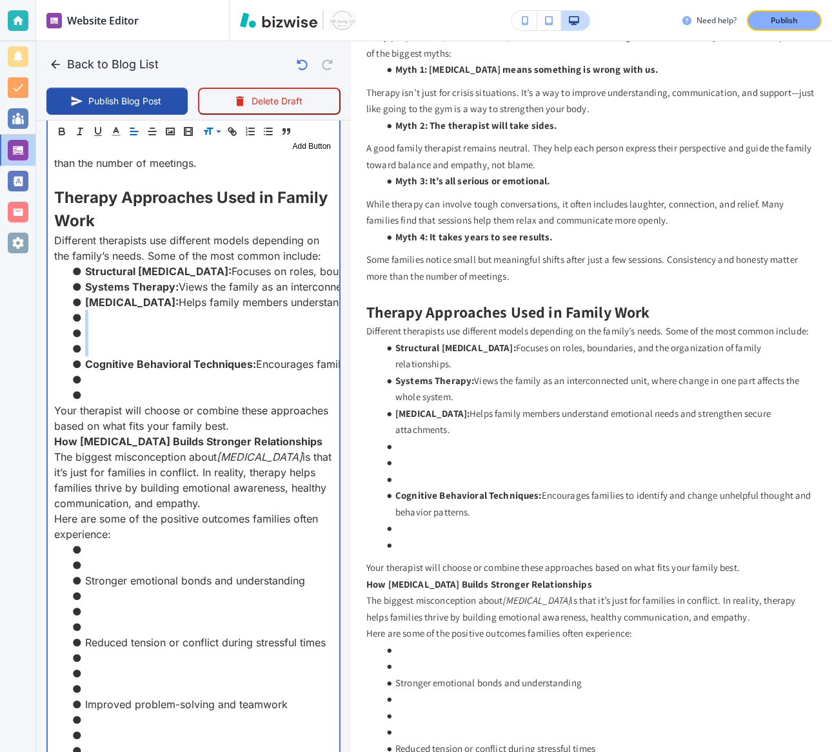
drag, startPoint x: 97, startPoint y: 346, endPoint x: 96, endPoint y: 315, distance: 31.6
click at [96, 315] on ul "Structural Family Therapy: Focuses on roles, boundaries, and the organization o…" at bounding box center [193, 333] width 279 height 139
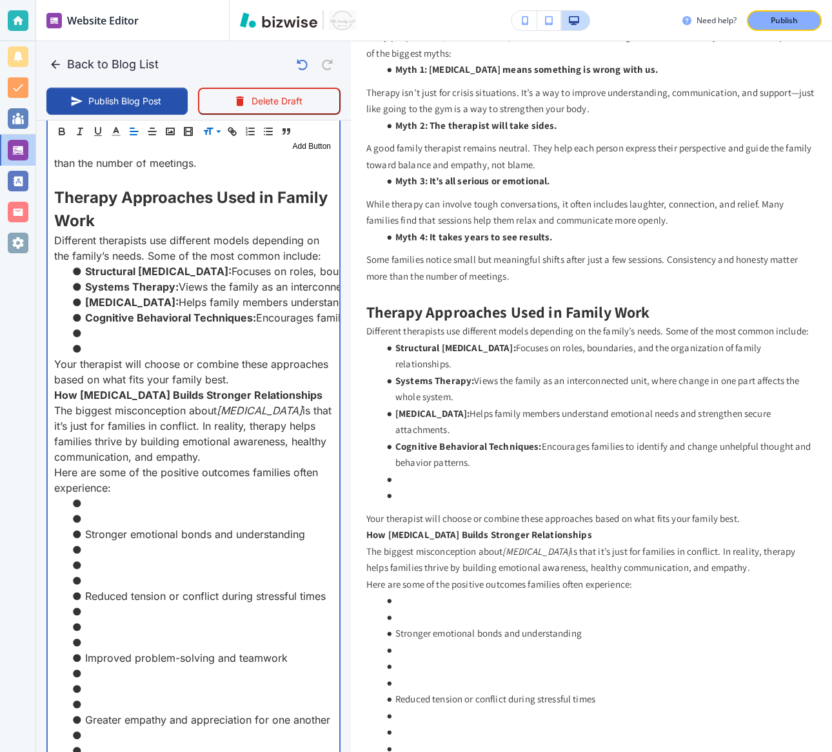
click at [95, 344] on li at bounding box center [201, 348] width 263 height 15
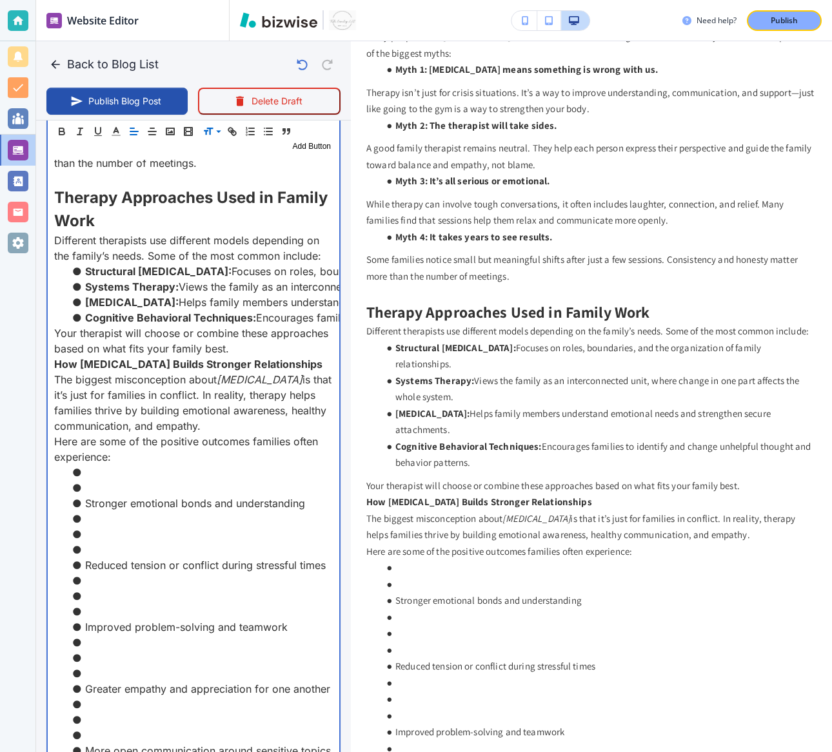
click at [232, 349] on p "Your therapist will choose or combine these approaches based on what fits your …" at bounding box center [193, 341] width 279 height 31
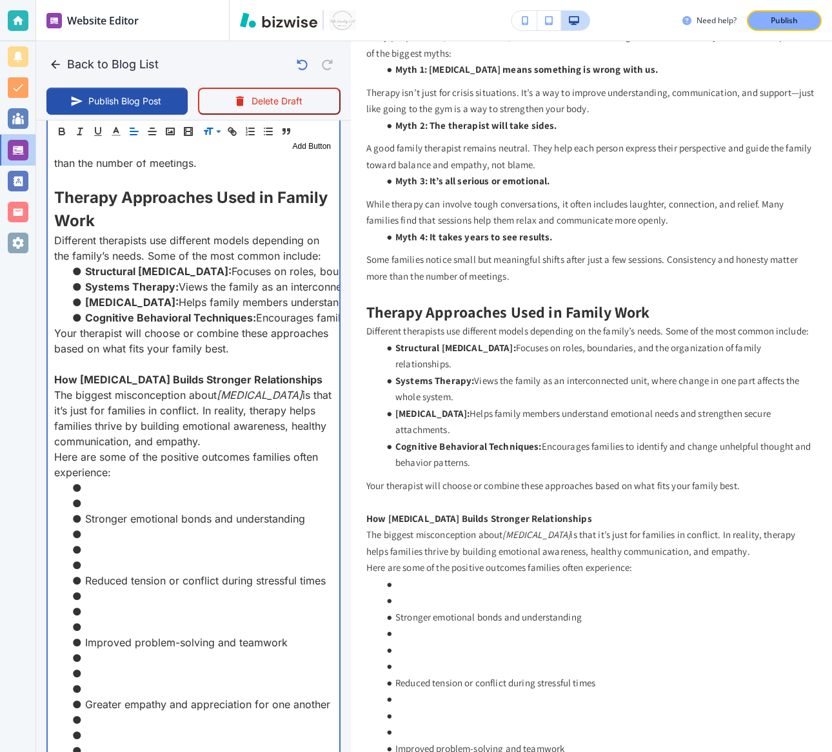
click at [126, 375] on strong "How Family Therapy Builds Stronger Relationships" at bounding box center [188, 379] width 268 height 13
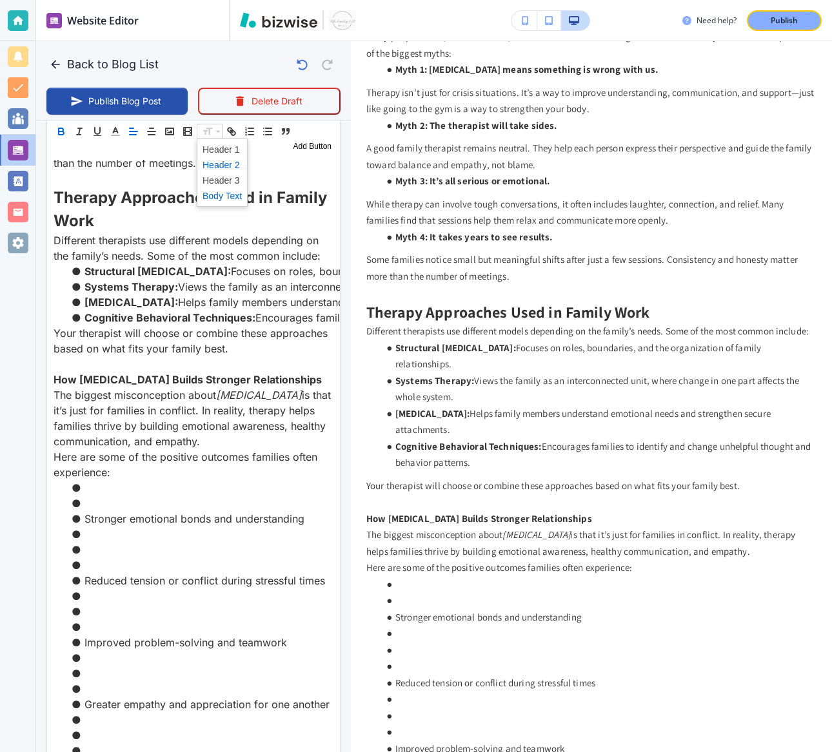
click at [211, 162] on span at bounding box center [221, 164] width 39 height 15
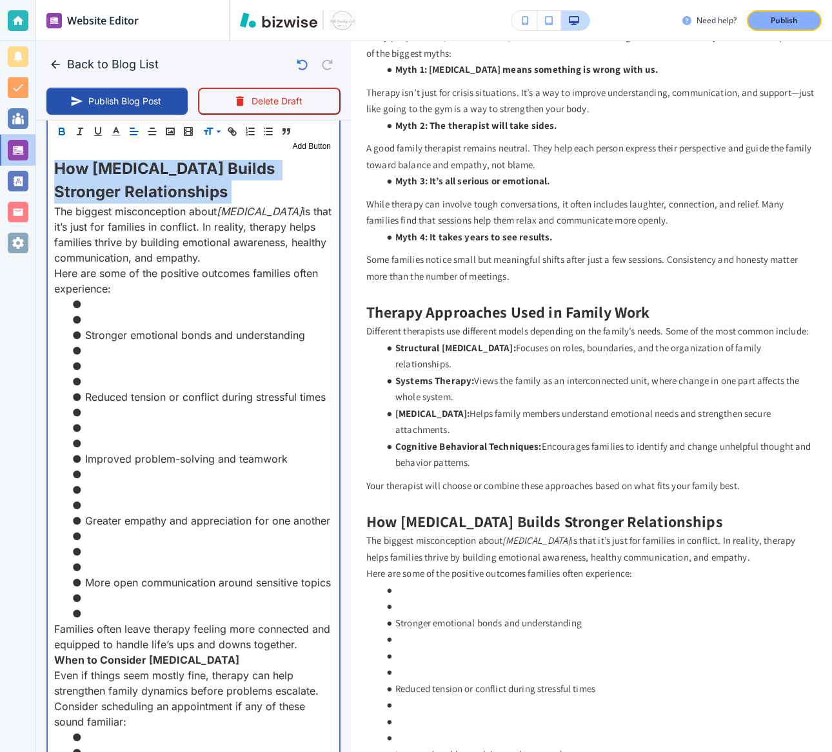
scroll to position [2097, 0]
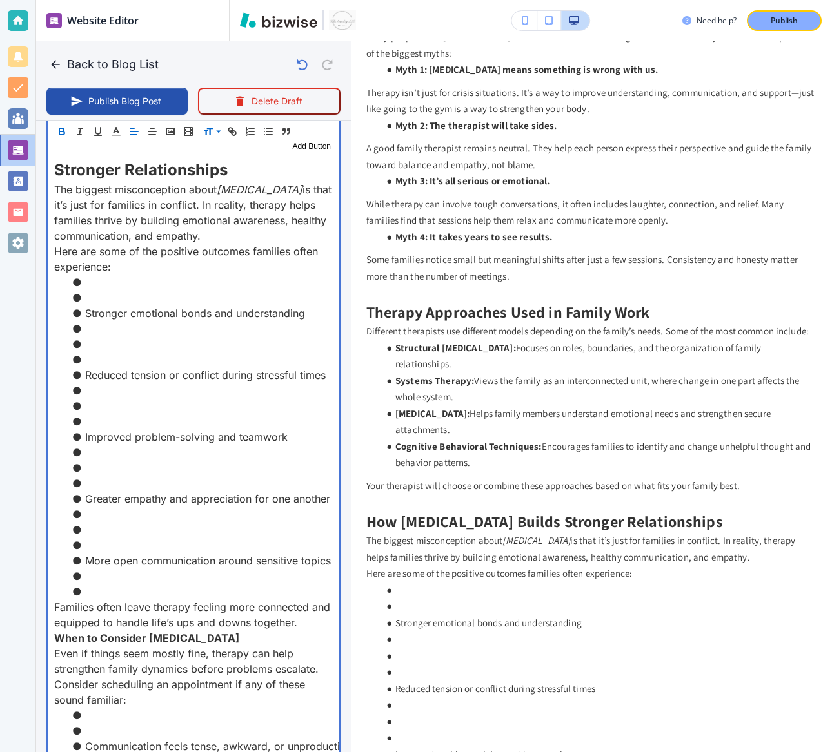
click at [211, 232] on p "The biggest misconception about family therapy is that it’s just for families i…" at bounding box center [193, 213] width 279 height 62
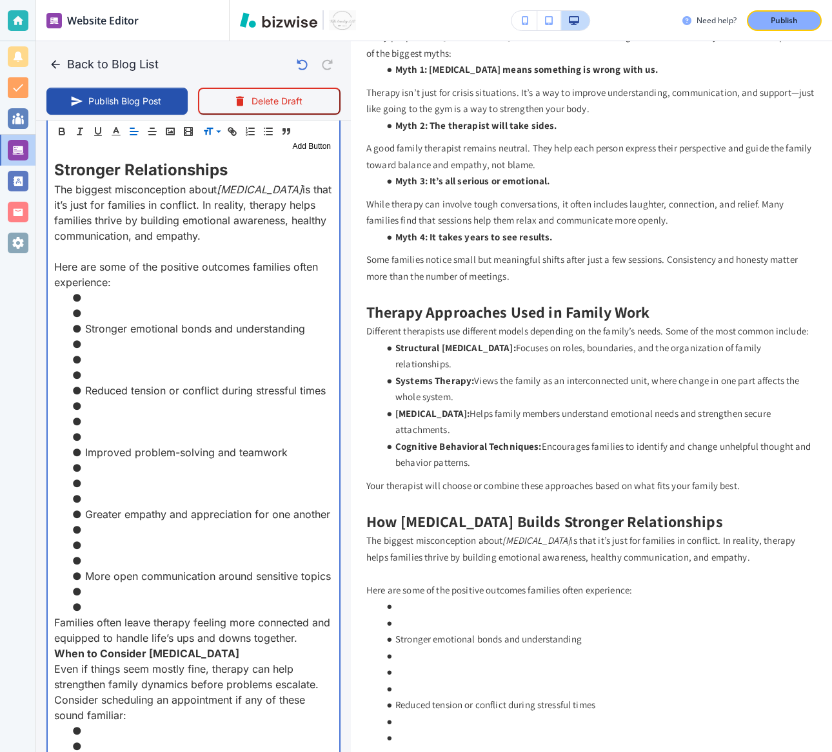
click at [88, 309] on li at bounding box center [201, 313] width 263 height 15
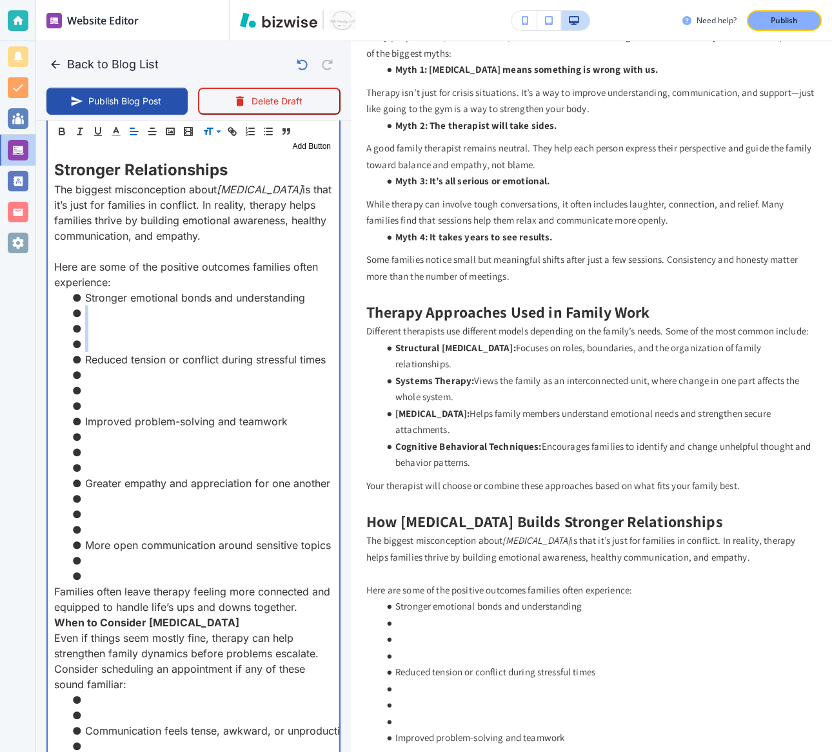
drag, startPoint x: 95, startPoint y: 338, endPoint x: 309, endPoint y: 296, distance: 218.7
click at [309, 296] on ul "Stronger emotional bonds and understanding Reduced tension or conflict during s…" at bounding box center [193, 437] width 279 height 294
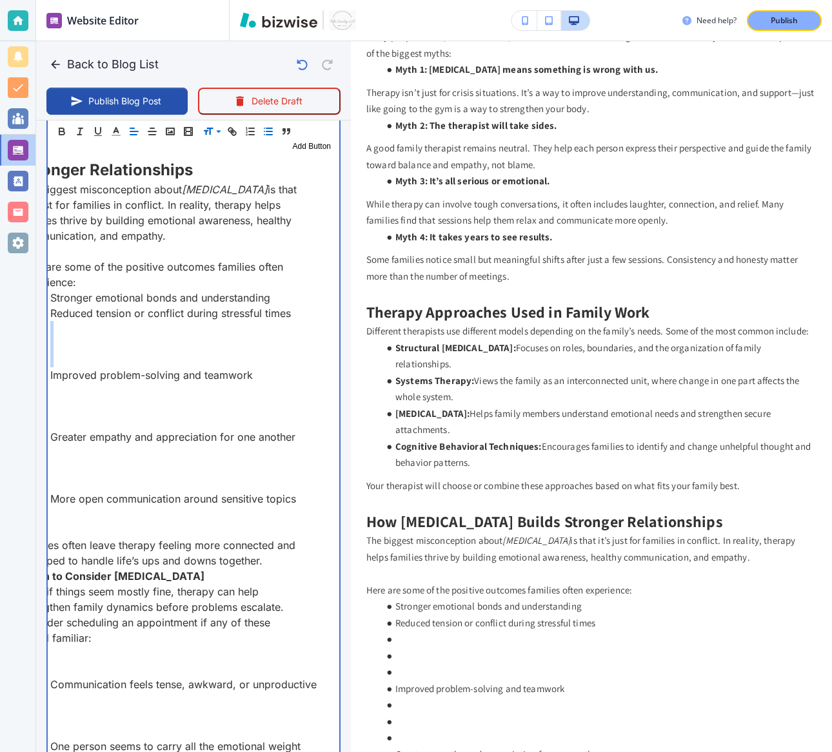
scroll to position [0, 37]
drag, startPoint x: 162, startPoint y: 355, endPoint x: 291, endPoint y: 309, distance: 137.4
click at [291, 309] on ul "Stronger emotional bonds and understanding Reduced tension or conflict during s…" at bounding box center [156, 414] width 279 height 248
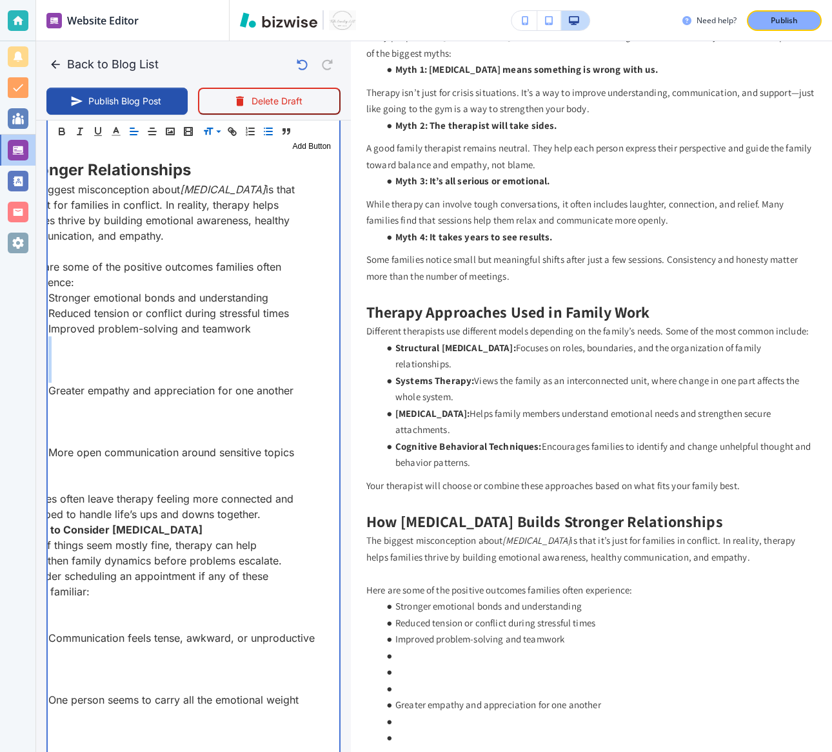
drag, startPoint x: 173, startPoint y: 375, endPoint x: 279, endPoint y: 329, distance: 115.0
click at [279, 329] on ul "Stronger emotional bonds and understanding Reduced tension or conflict during s…" at bounding box center [156, 390] width 279 height 201
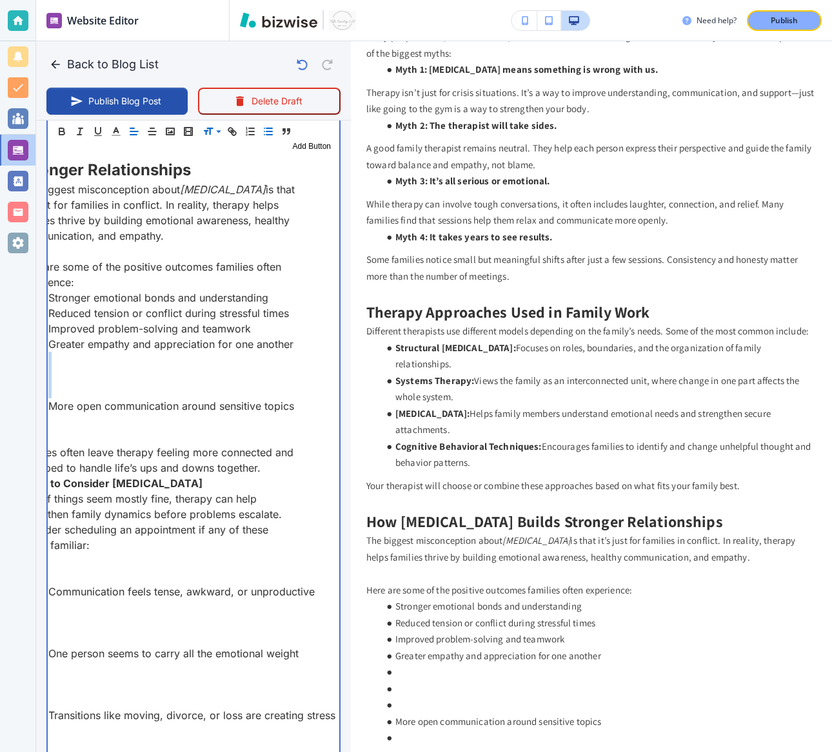
drag, startPoint x: 192, startPoint y: 387, endPoint x: 301, endPoint y: 338, distance: 119.2
click at [301, 338] on div "When people hear the term family therapy , they sometimes picture chaos—argumen…" at bounding box center [193, 43] width 291 height 2984
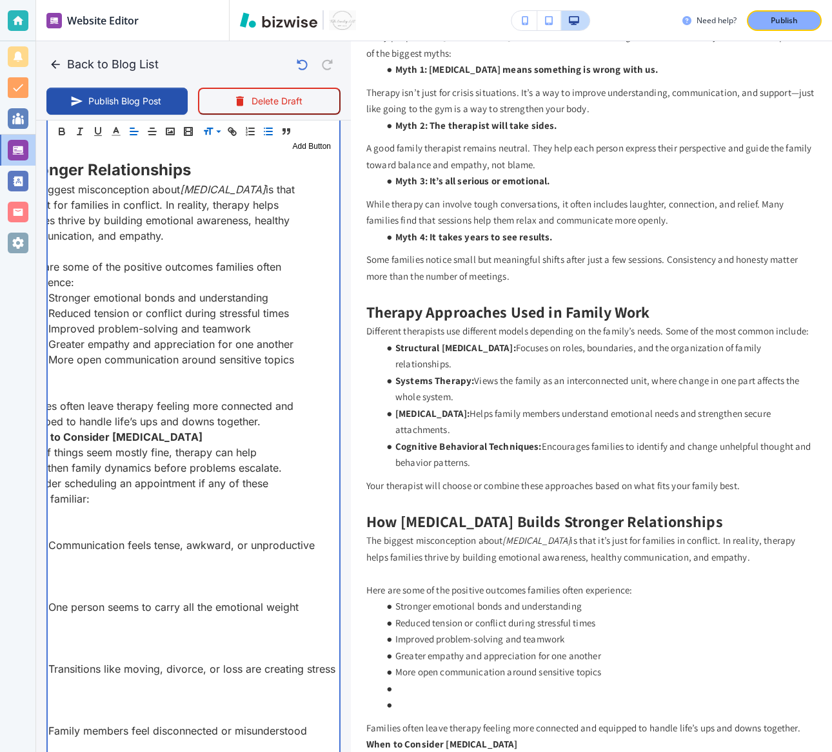
click at [212, 384] on li at bounding box center [164, 390] width 263 height 15
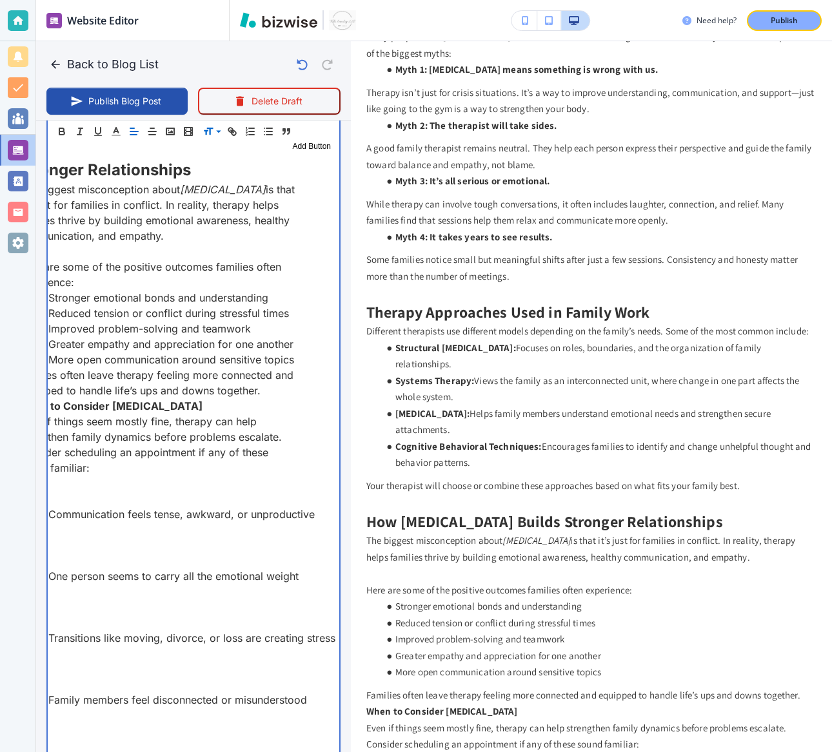
scroll to position [0, 0]
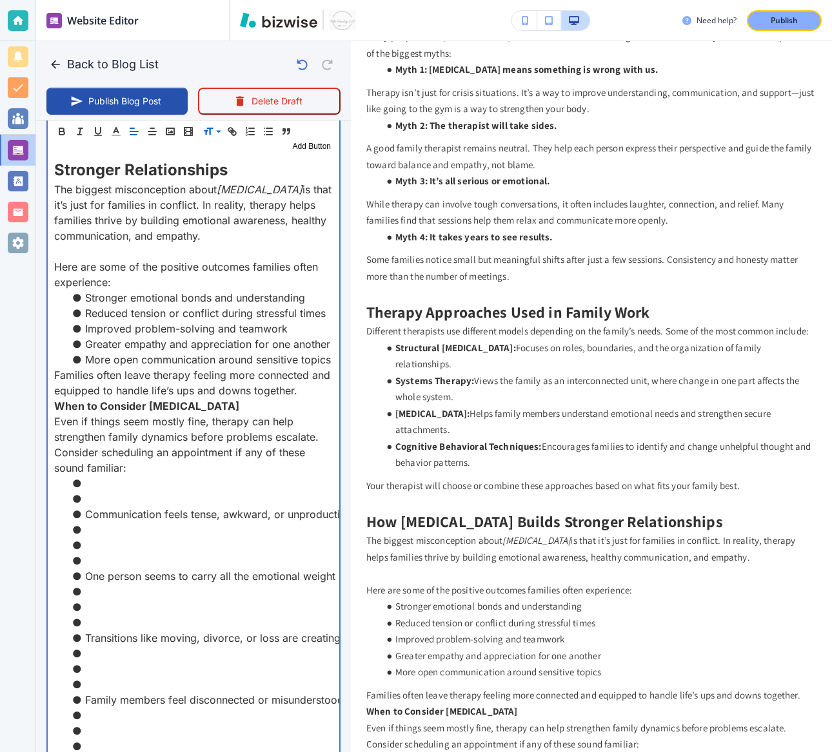
click at [310, 388] on p "Families often leave therapy feeling more connected and equipped to handle life…" at bounding box center [193, 382] width 279 height 31
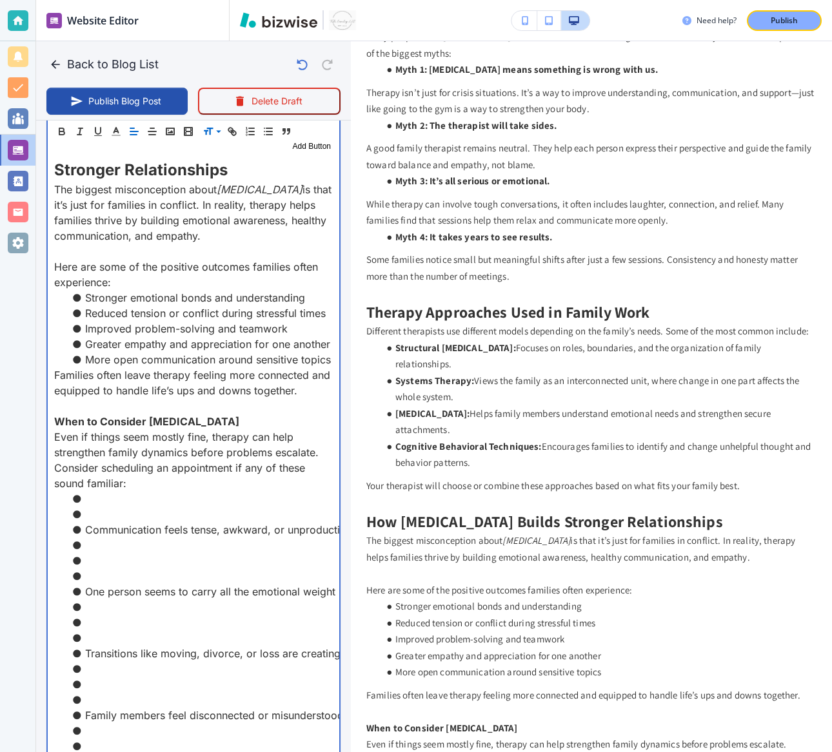
click at [130, 417] on strong "When to Consider Family Therapy" at bounding box center [146, 421] width 185 height 13
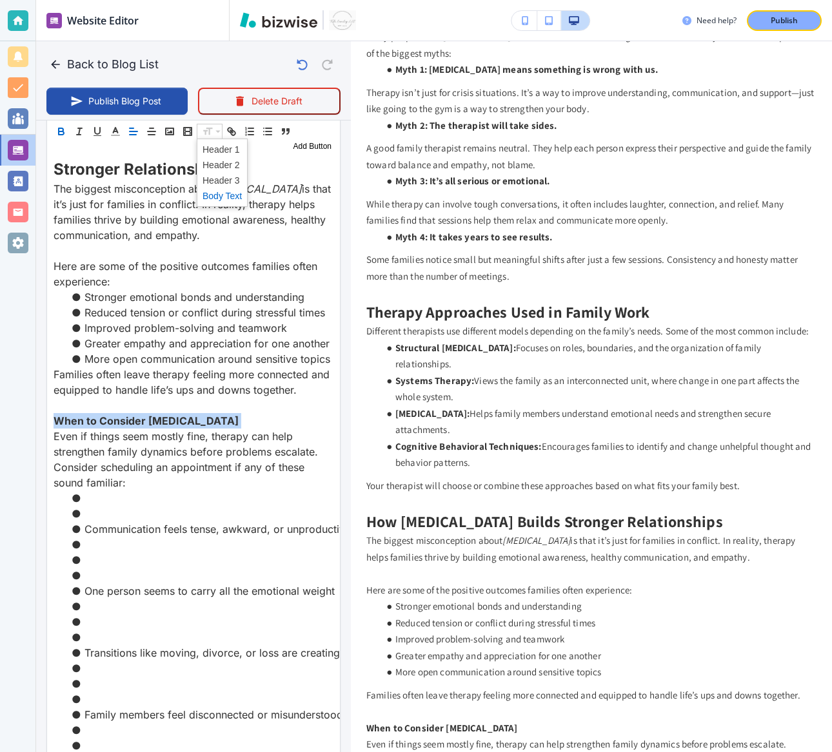
scroll to position [2097, 0]
click at [211, 164] on span at bounding box center [221, 164] width 39 height 15
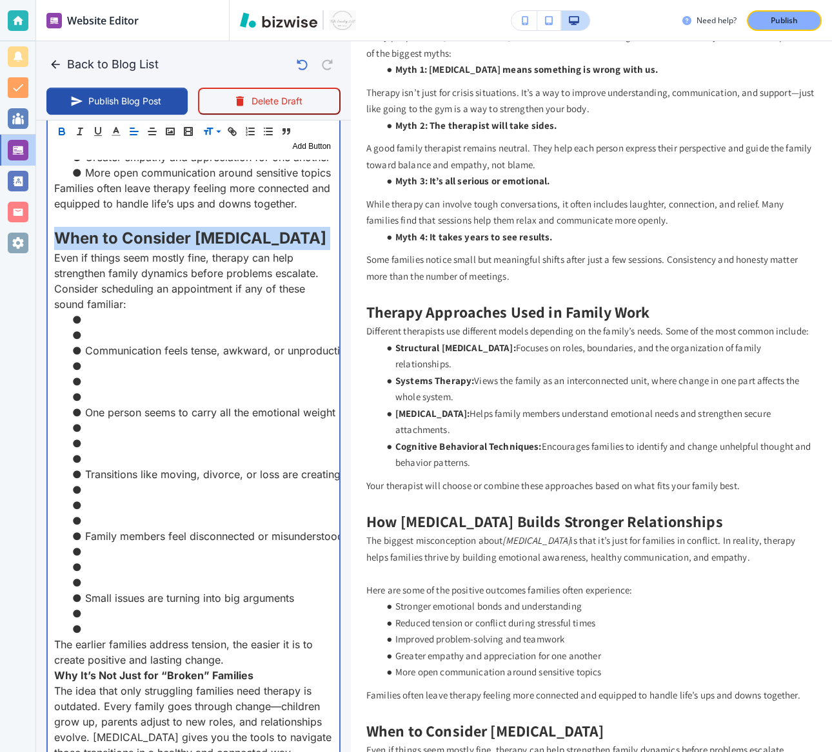
scroll to position [2323, 0]
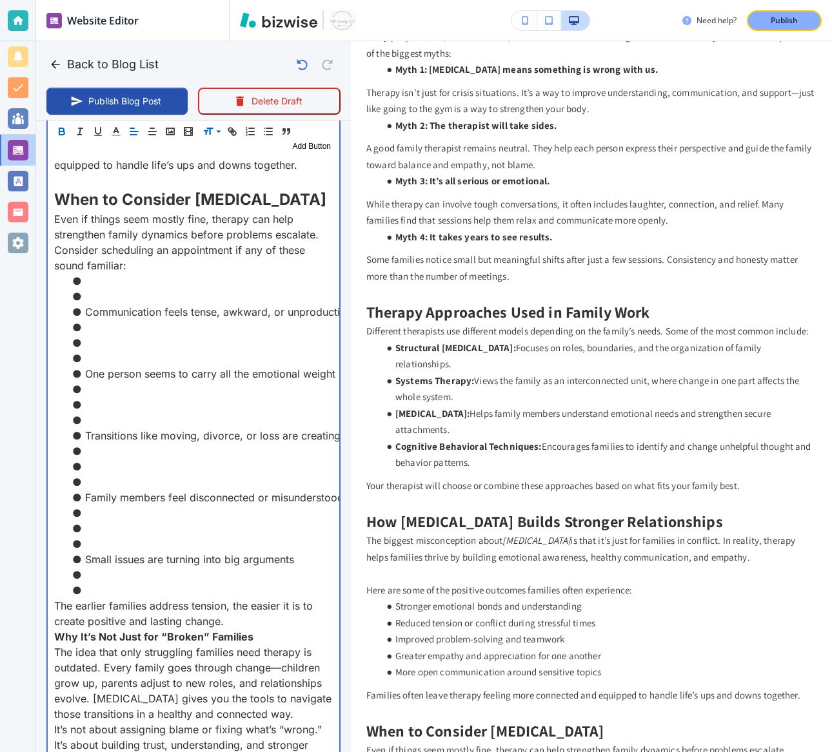
click at [97, 296] on li at bounding box center [201, 296] width 263 height 15
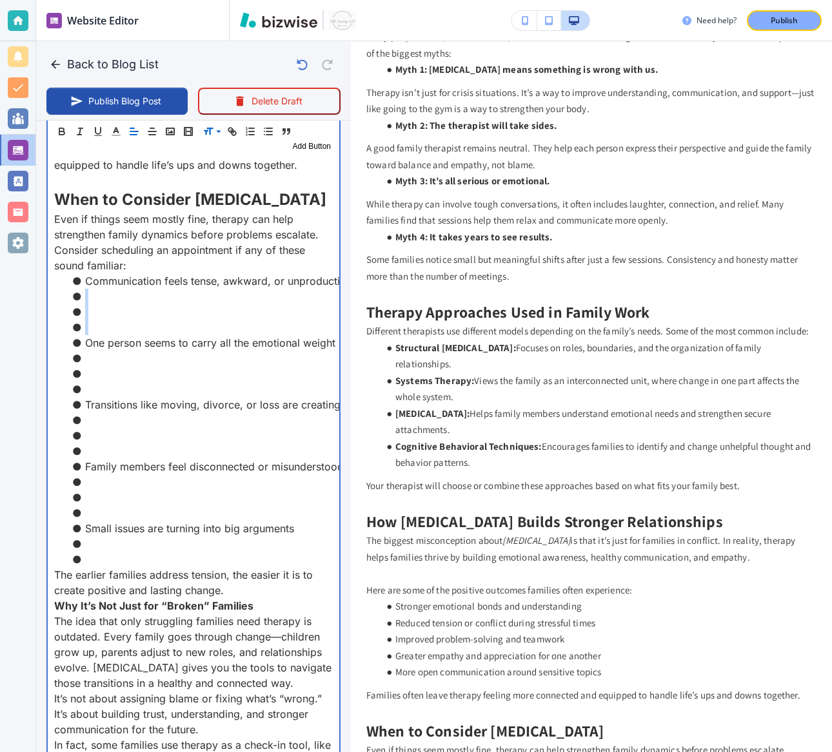
drag, startPoint x: 95, startPoint y: 324, endPoint x: 104, endPoint y: 295, distance: 30.6
click at [104, 320] on li at bounding box center [201, 327] width 263 height 15
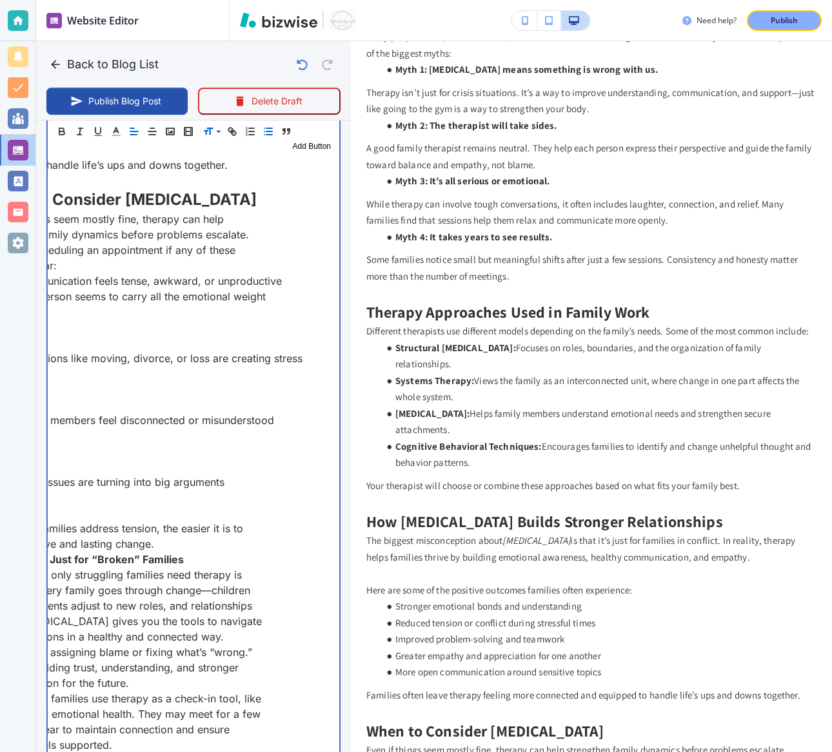
scroll to position [0, 72]
click at [126, 343] on li at bounding box center [129, 342] width 263 height 15
drag, startPoint x: 179, startPoint y: 340, endPoint x: 283, endPoint y: 300, distance: 111.0
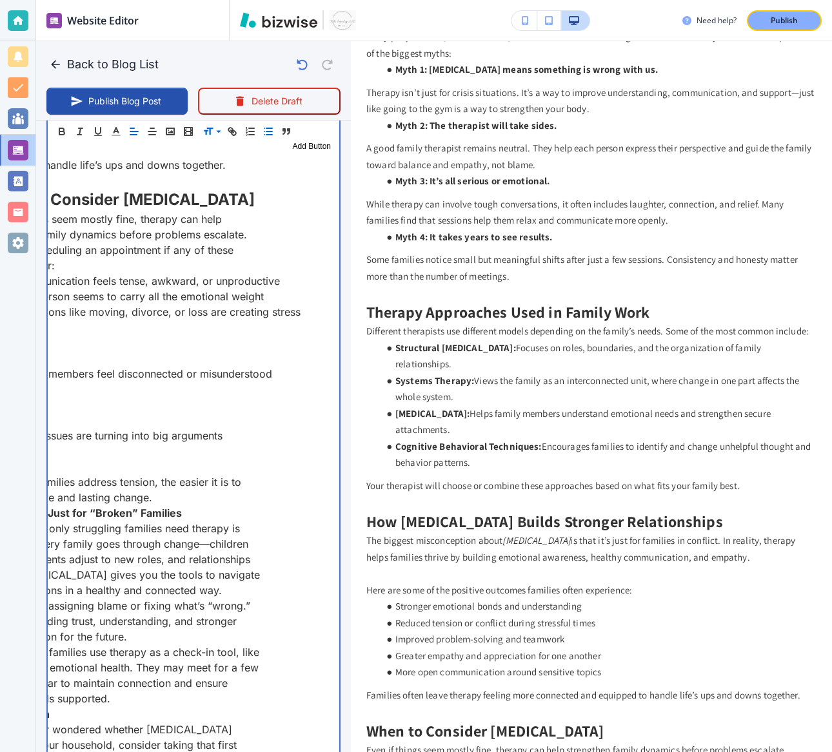
drag, startPoint x: 233, startPoint y: 354, endPoint x: 307, endPoint y: 313, distance: 84.3
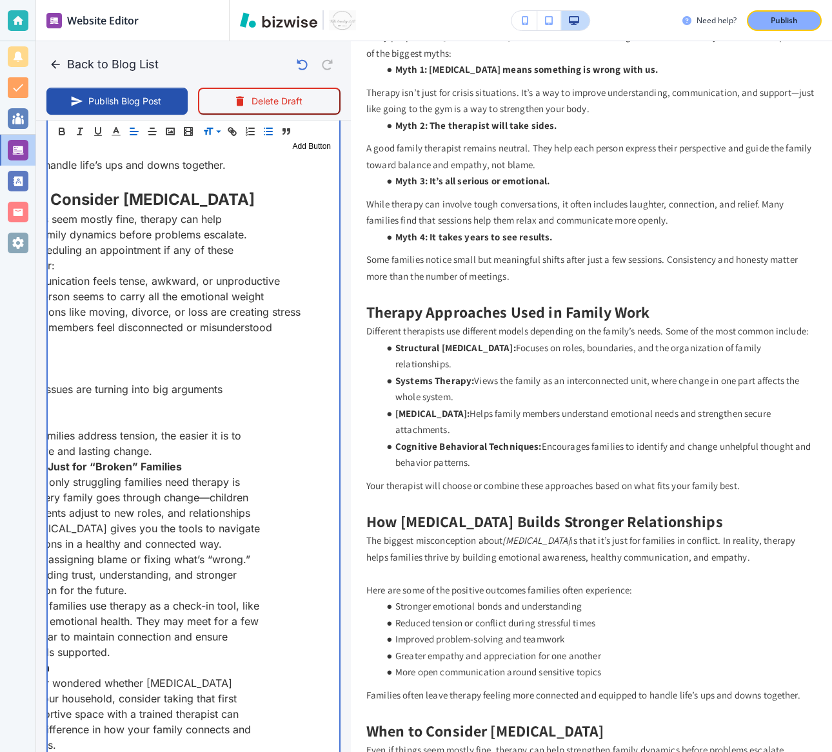
drag, startPoint x: 222, startPoint y: 373, endPoint x: 282, endPoint y: 328, distance: 75.0
type input "Oct 08, 2025 11:16 AM"
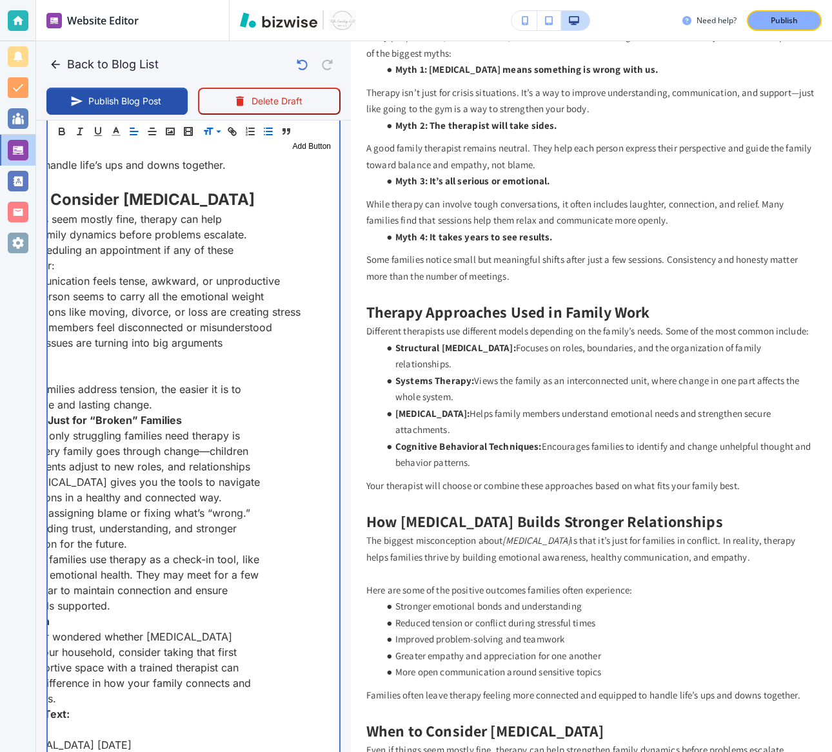
scroll to position [0, 0]
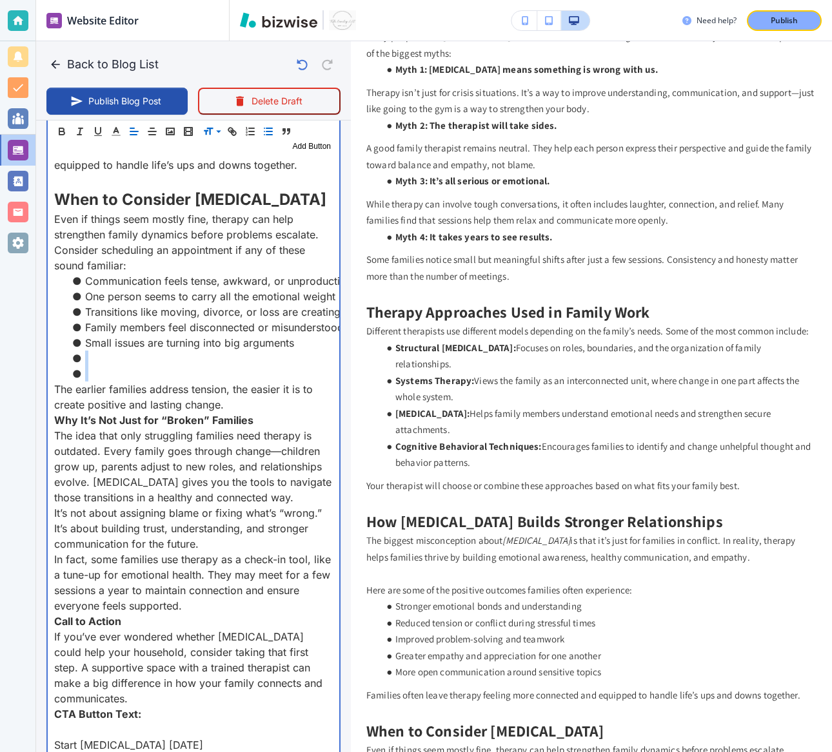
drag, startPoint x: 132, startPoint y: 364, endPoint x: 302, endPoint y: 344, distance: 170.7
click at [302, 344] on ul "Communication feels tense, awkward, or unproductive One person seems to carry a…" at bounding box center [193, 327] width 279 height 108
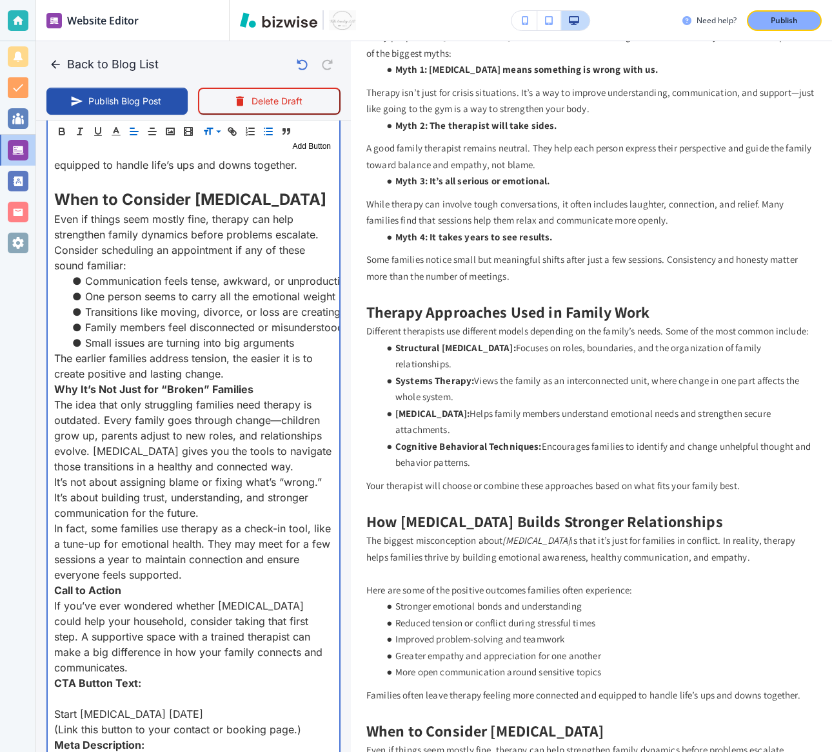
click at [249, 371] on p "The earlier families address tension, the easier it is to create positive and l…" at bounding box center [193, 366] width 279 height 31
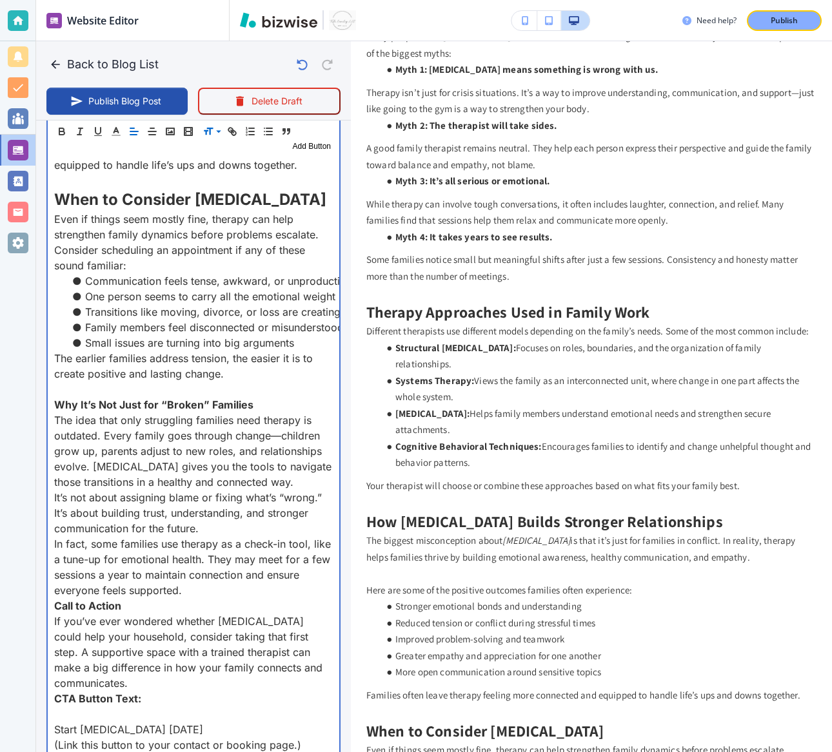
click at [206, 524] on p "It’s not about assigning blame or fixing what’s “wrong.” It’s about building tr…" at bounding box center [193, 513] width 279 height 46
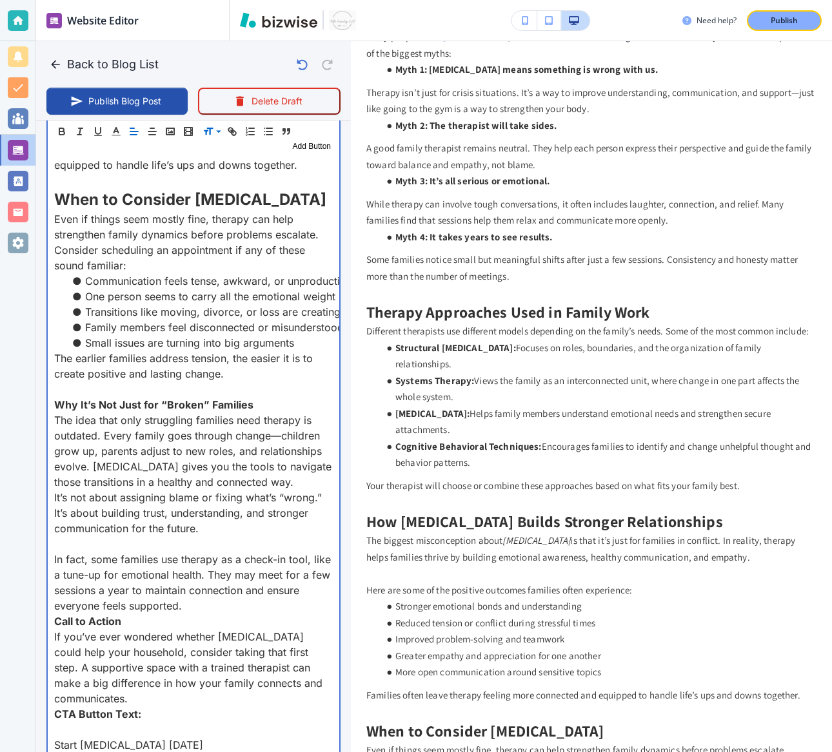
click at [196, 601] on p "In fact, some families use therapy as a check-in tool, like a tune-up for emoti…" at bounding box center [193, 583] width 279 height 62
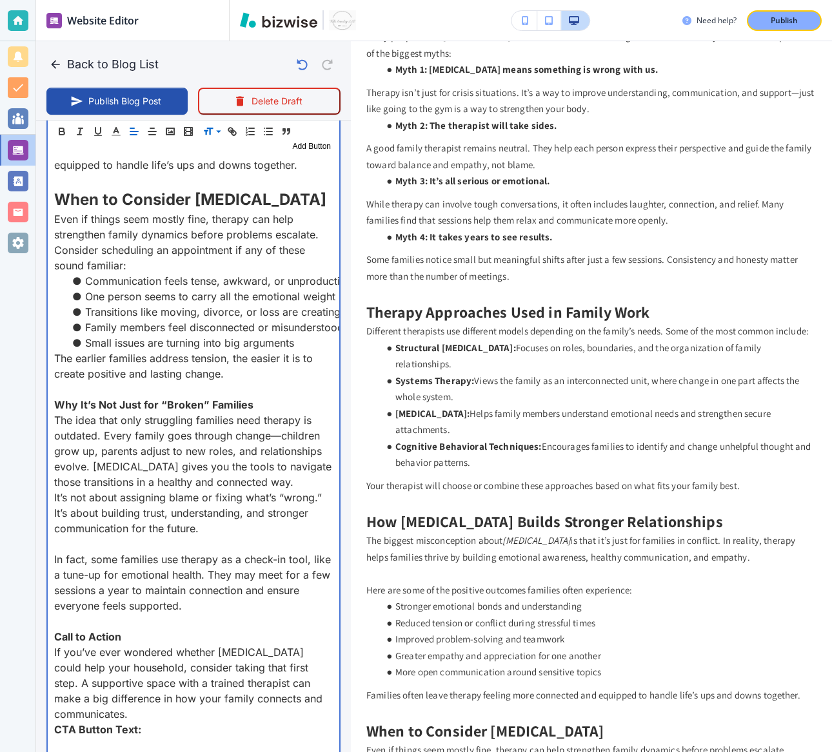
click at [137, 406] on strong "Why It’s Not Just for “Broken” Families" at bounding box center [153, 404] width 199 height 13
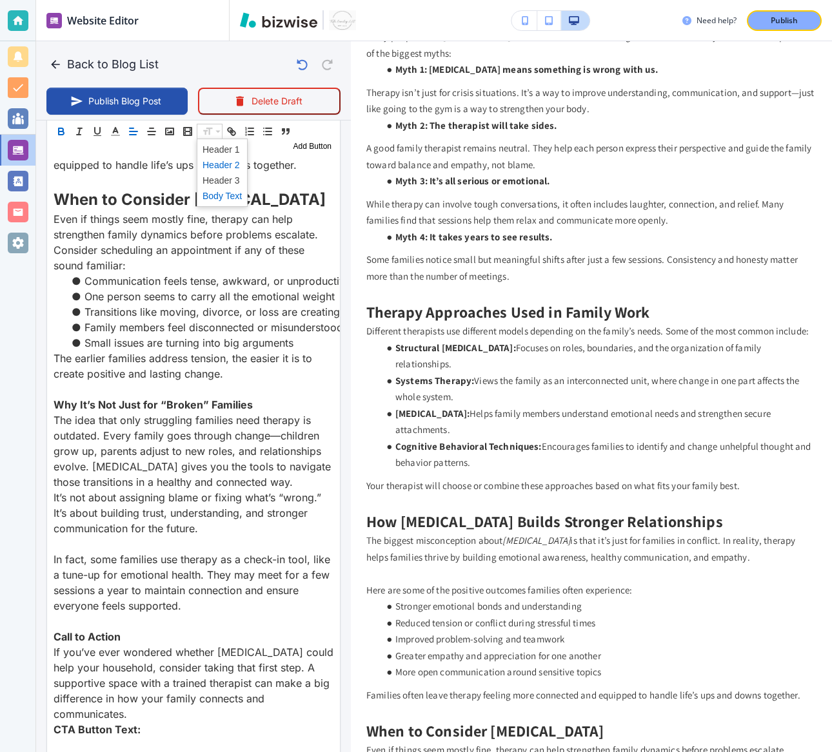
click at [213, 166] on span at bounding box center [221, 164] width 39 height 15
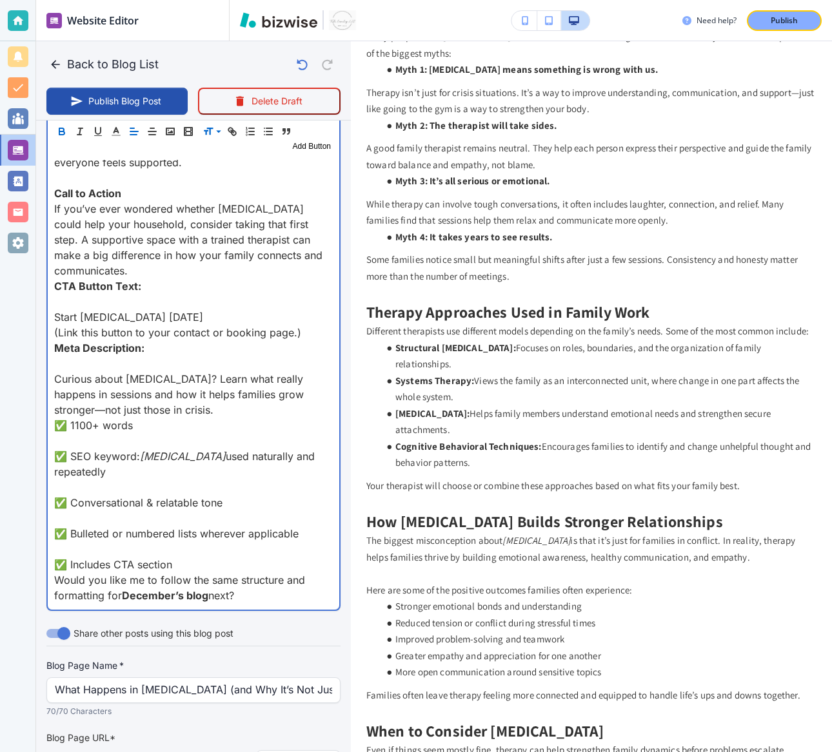
scroll to position [2799, 0]
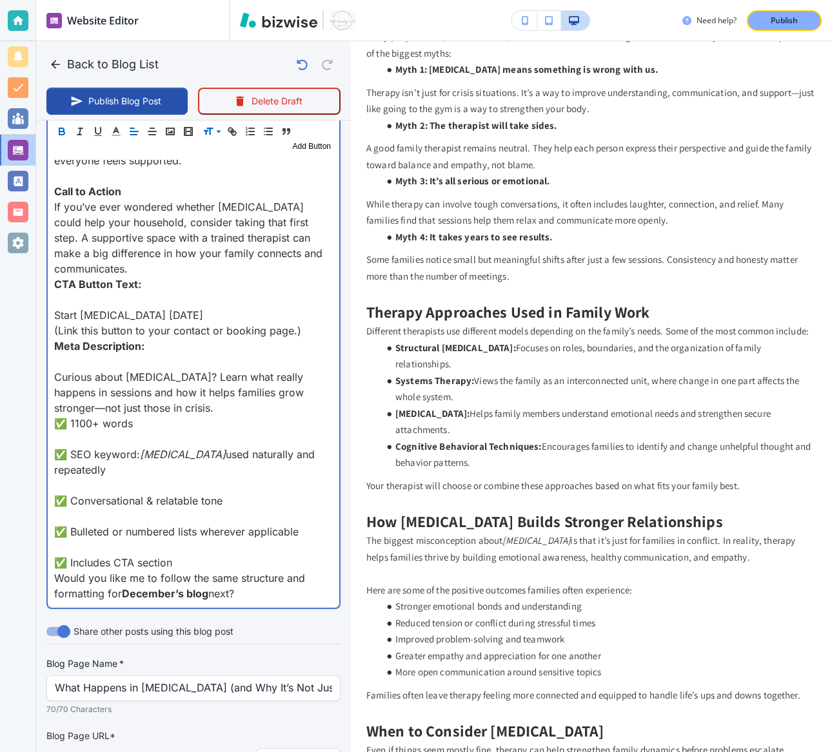
click at [64, 362] on p at bounding box center [193, 361] width 279 height 15
drag, startPoint x: 52, startPoint y: 420, endPoint x: 183, endPoint y: 603, distance: 225.1
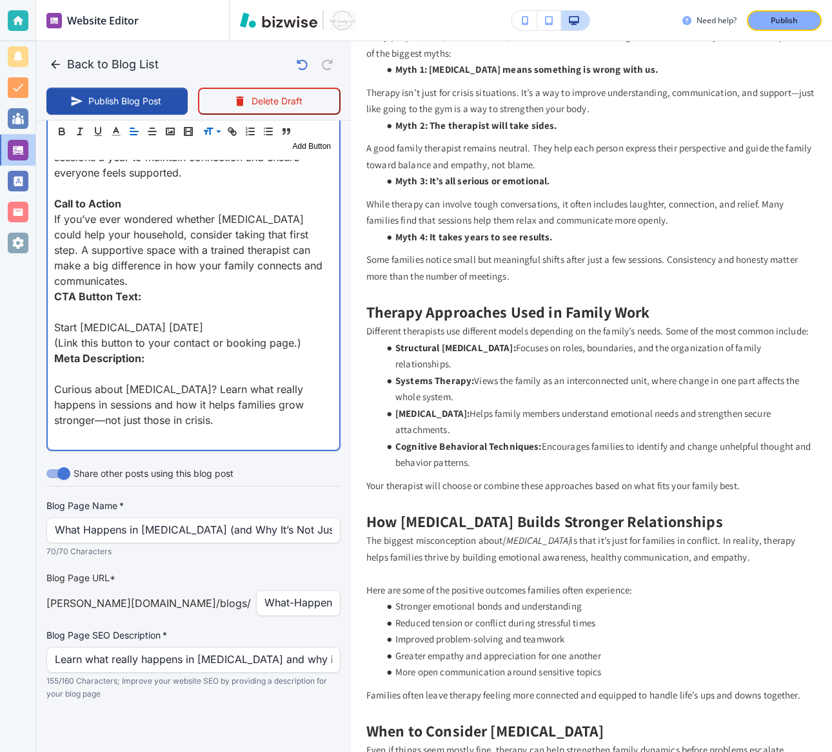
scroll to position [2783, 0]
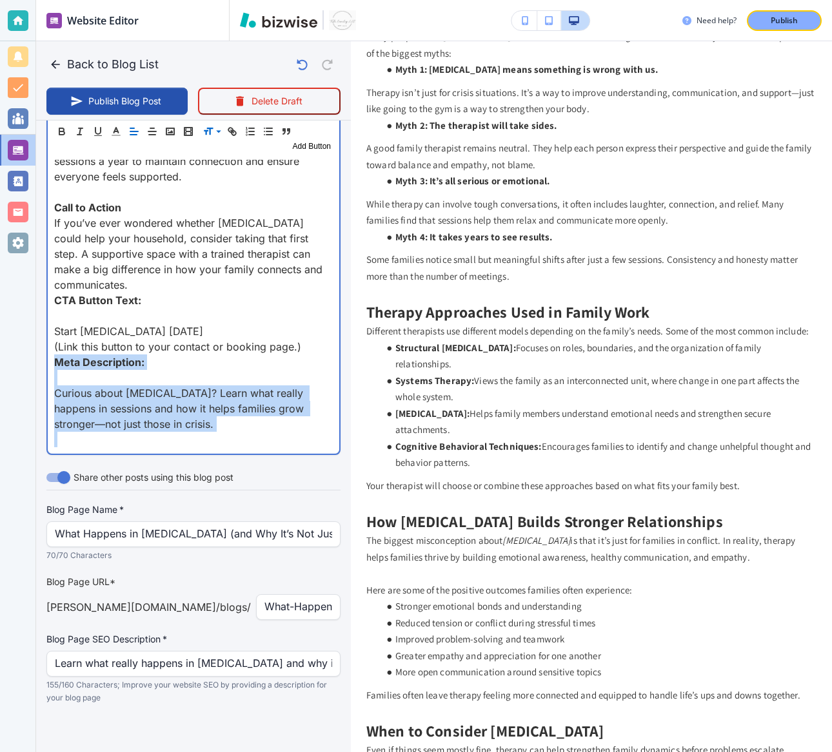
drag, startPoint x: 164, startPoint y: 431, endPoint x: 53, endPoint y: 360, distance: 132.2
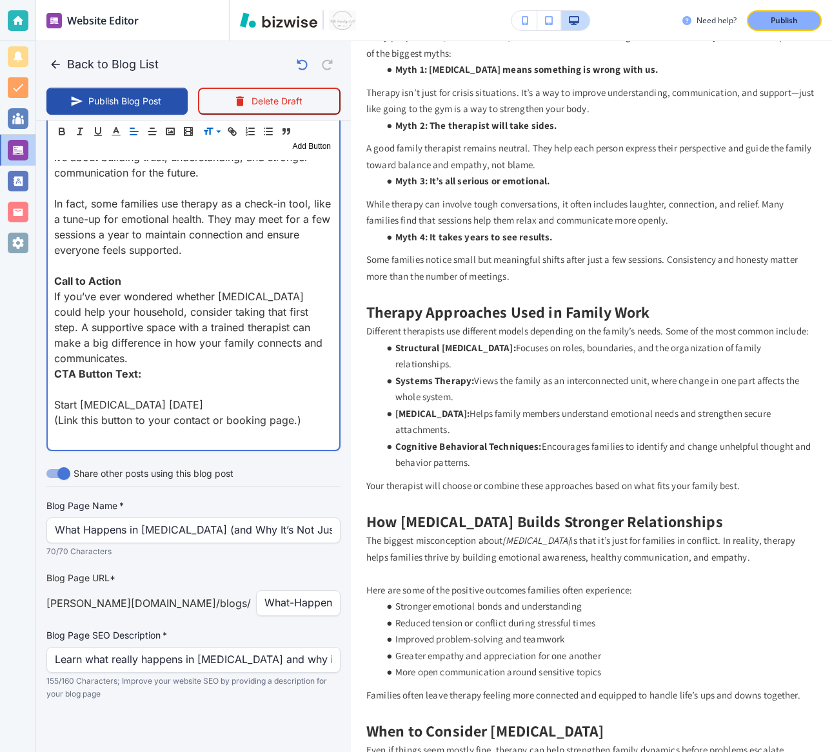
scroll to position [2706, 0]
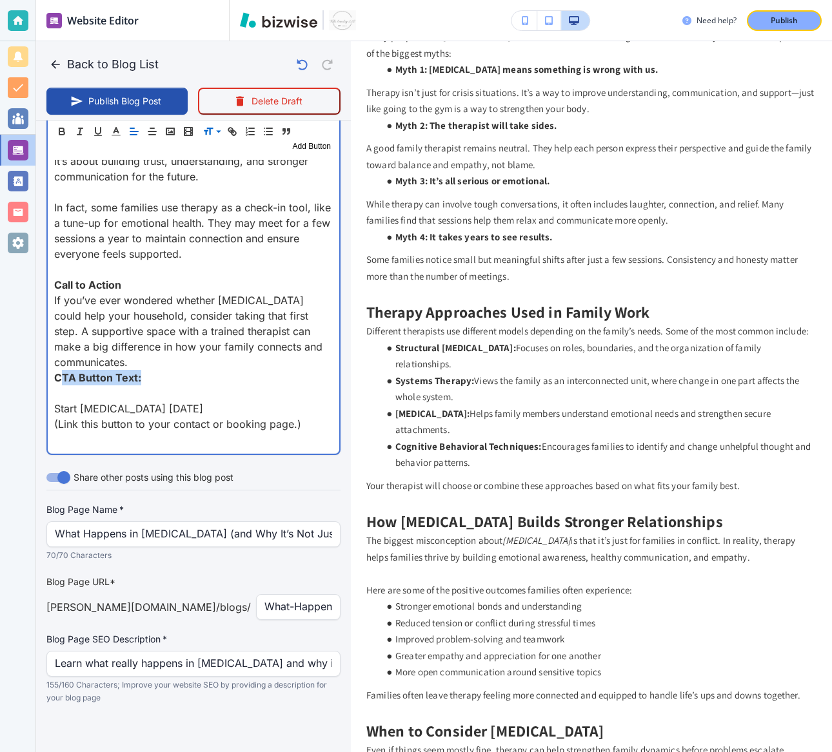
drag, startPoint x: 145, startPoint y: 373, endPoint x: 58, endPoint y: 373, distance: 87.0
click at [58, 372] on p "CTA Button Text:" at bounding box center [193, 377] width 279 height 15
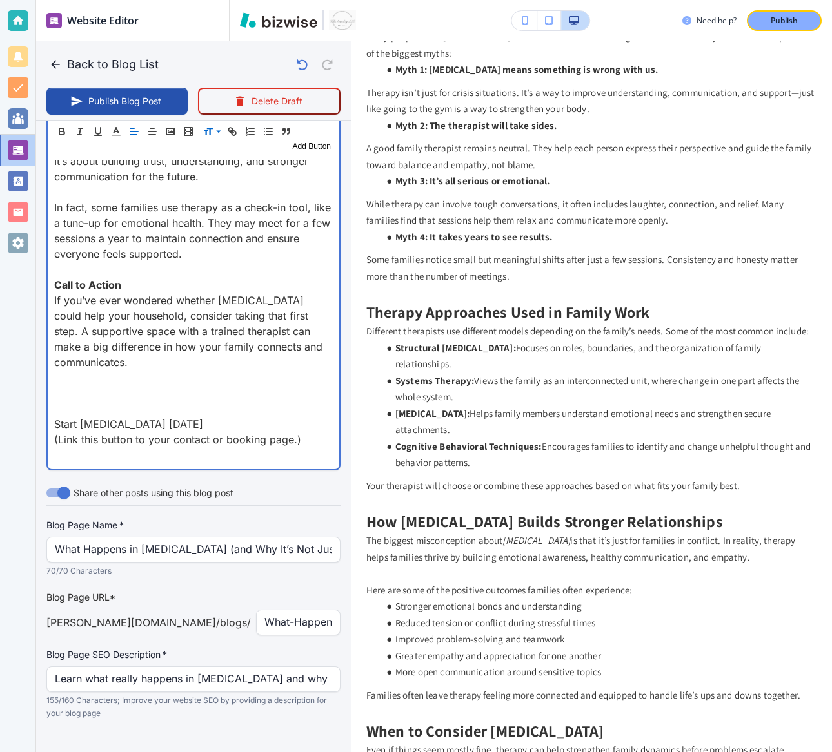
scroll to position [2721, 0]
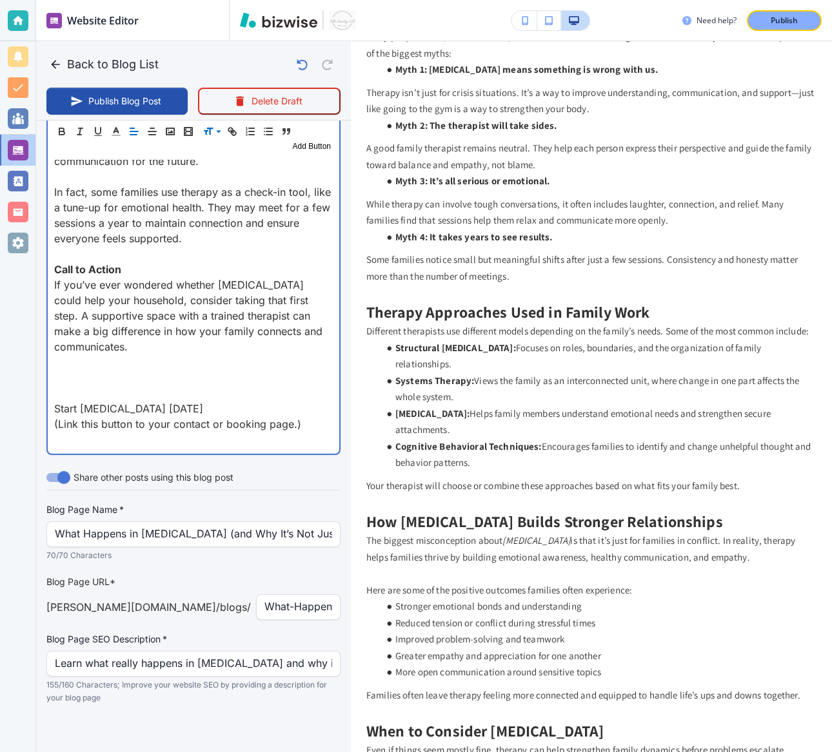
click at [134, 404] on p "Start Family Therapy Today" at bounding box center [193, 408] width 279 height 15
copy p "Start Family Therapy Today"
click at [108, 375] on p at bounding box center [193, 377] width 279 height 15
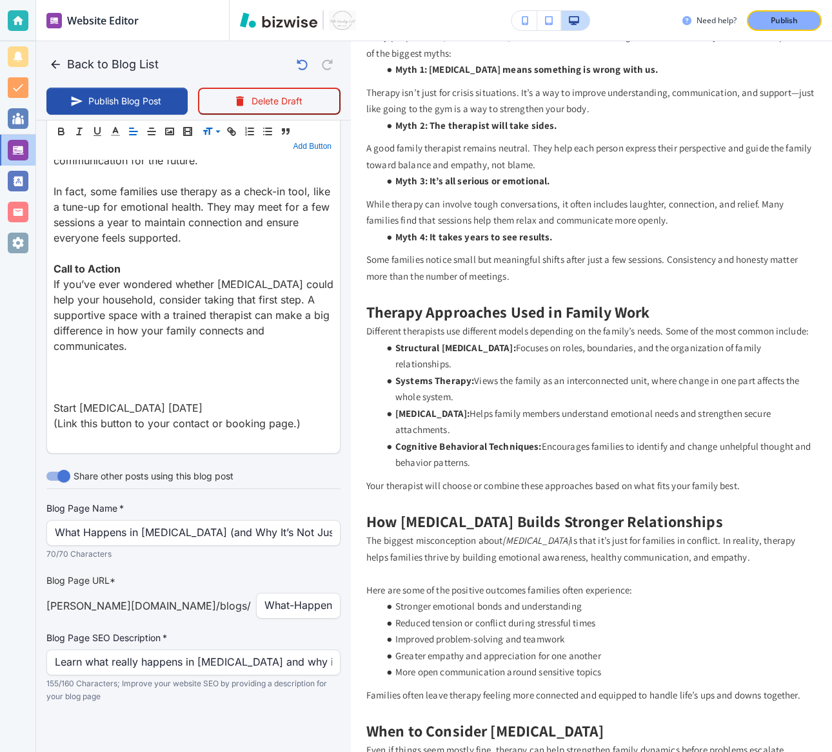
click at [309, 147] on button "Add Button" at bounding box center [312, 146] width 44 height 15
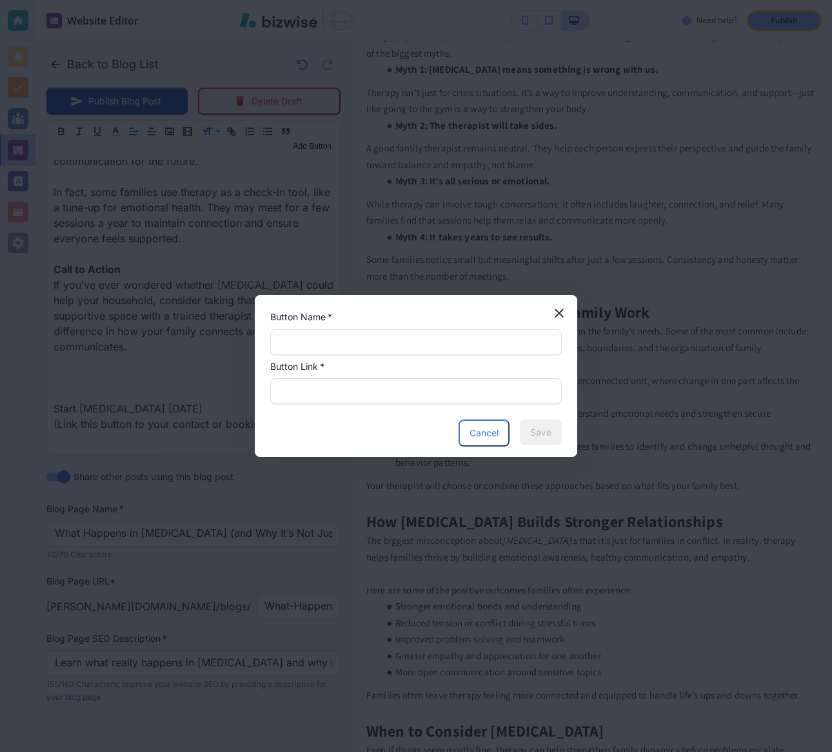
click at [557, 319] on icon "button" at bounding box center [558, 313] width 15 height 15
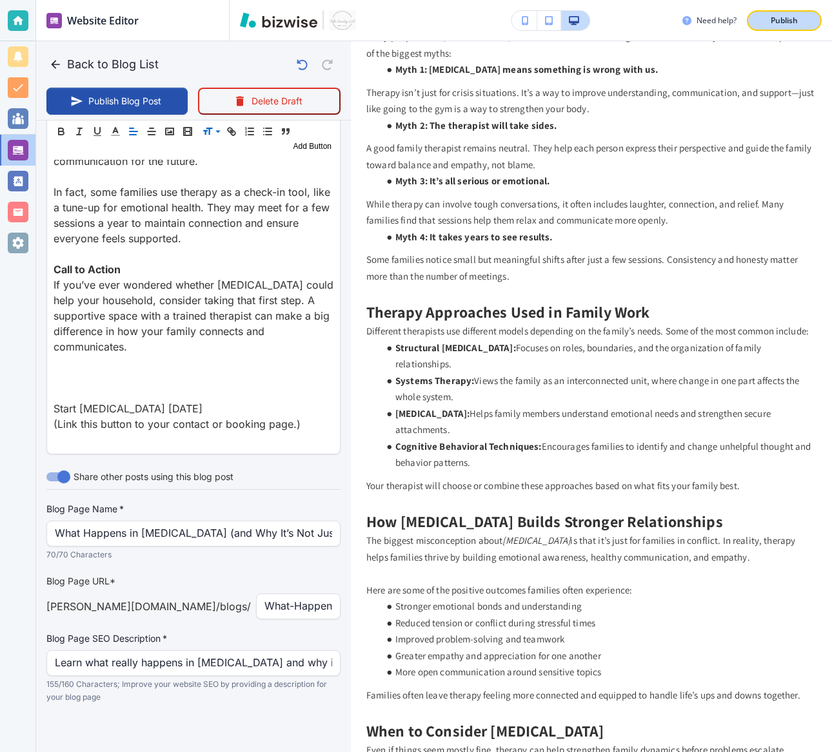
click at [788, 17] on p "Publish" at bounding box center [783, 21] width 27 height 12
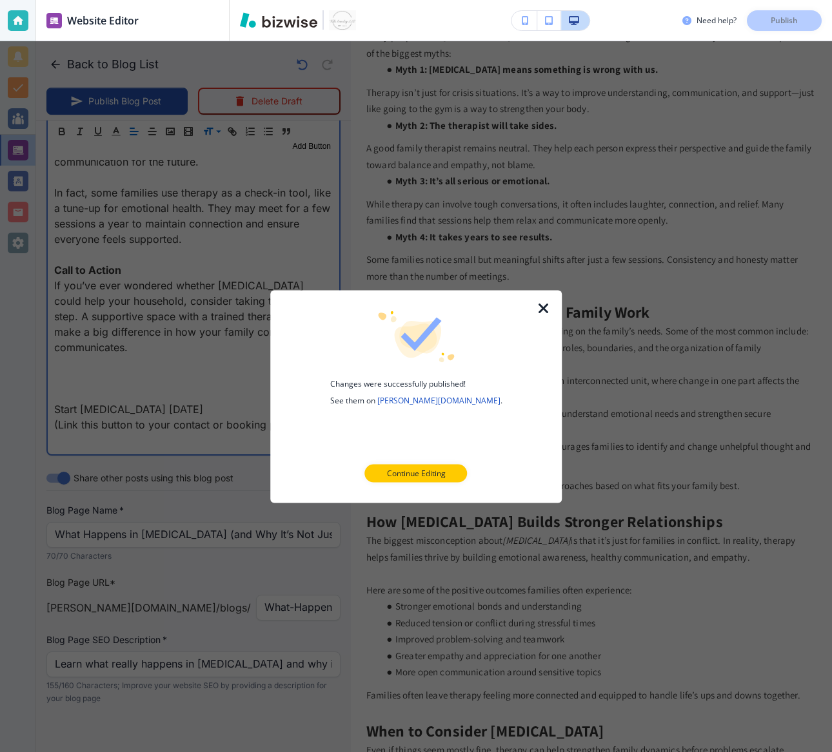
scroll to position [2721, 0]
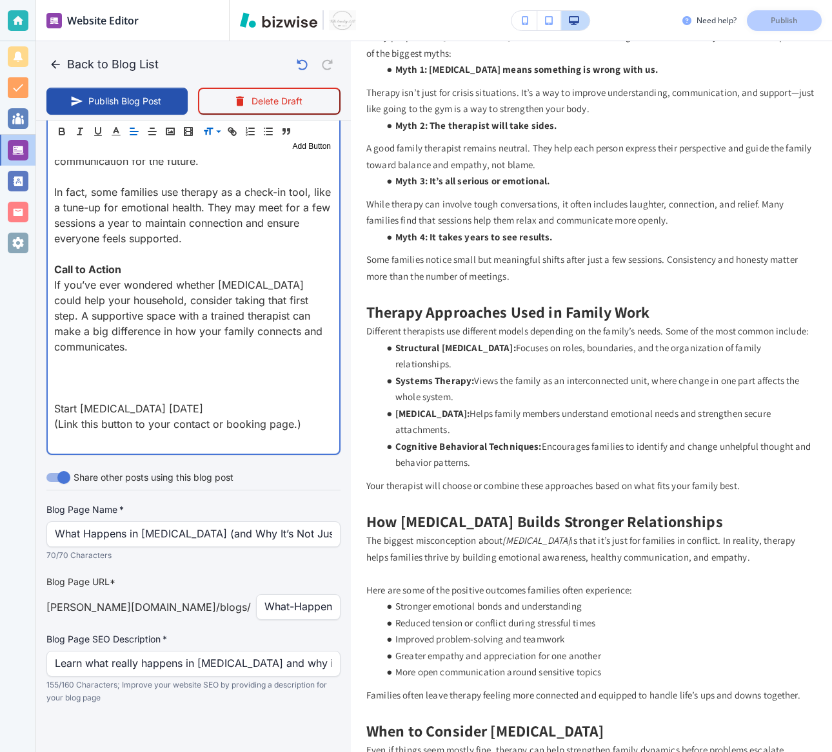
click at [126, 372] on p at bounding box center [193, 377] width 279 height 15
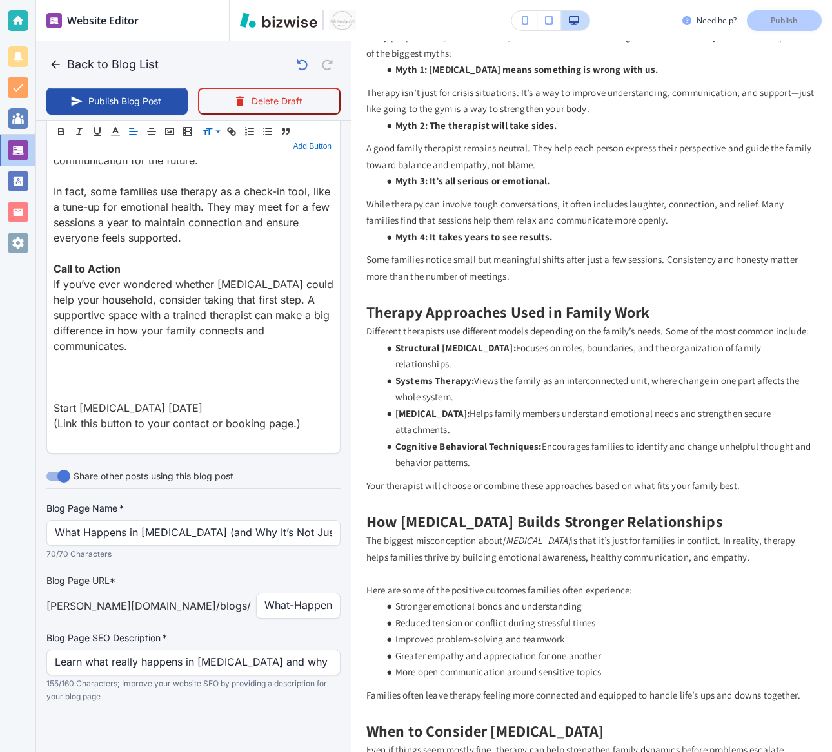
click at [302, 148] on button "Add Button" at bounding box center [312, 146] width 44 height 15
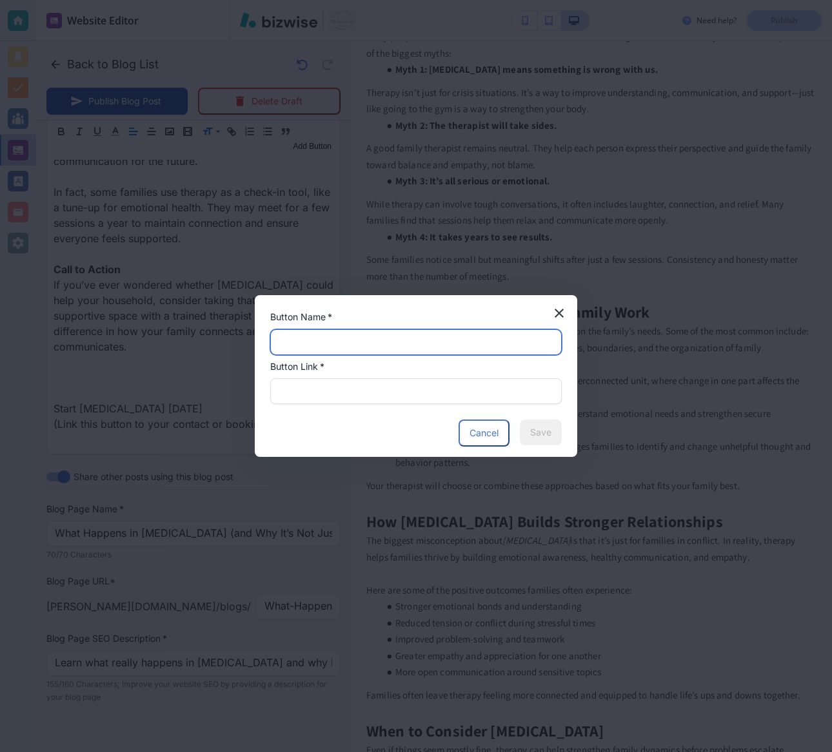
click at [349, 336] on input "text" at bounding box center [416, 342] width 275 height 24
paste input "Start Family Therapy Today"
type input "Start Family Therapy Today"
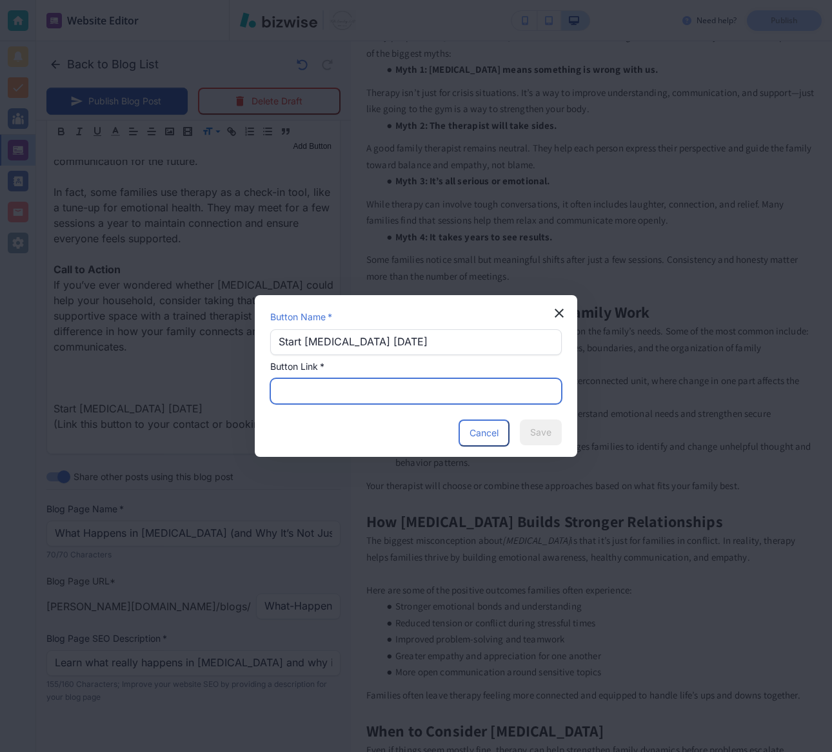
click at [315, 397] on input "text" at bounding box center [416, 391] width 275 height 24
paste input "https://www.towler-counseling.com/contact-us"
type input "https://www.towler-counseling.com/contact-us"
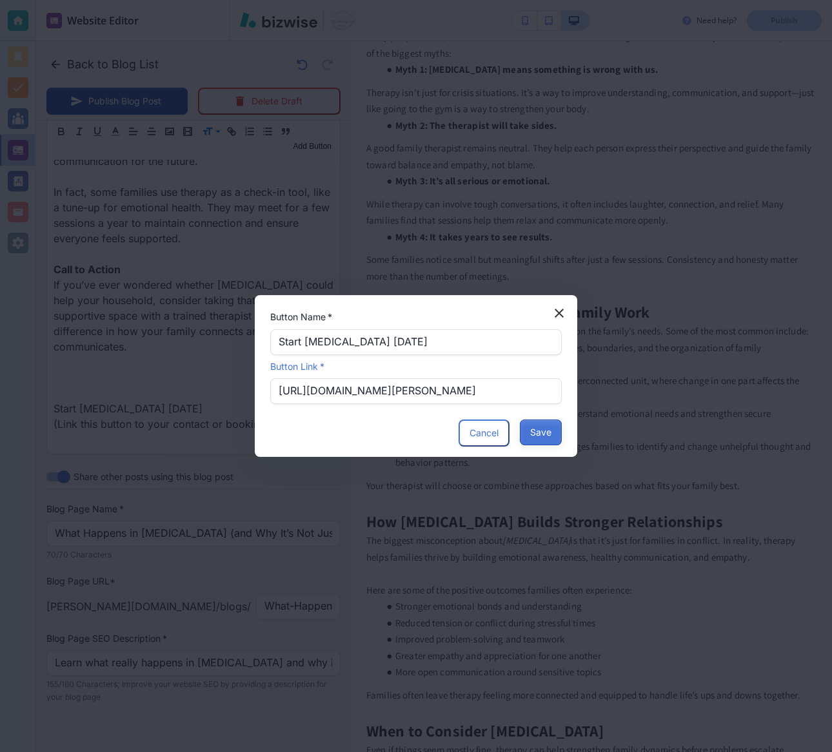
click at [547, 431] on button "Save" at bounding box center [541, 433] width 42 height 26
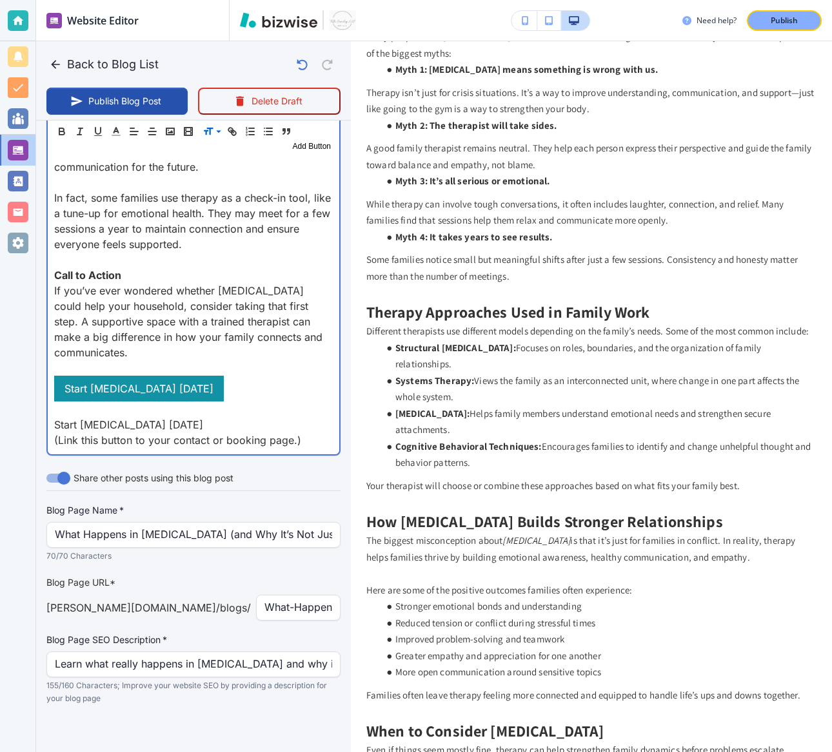
scroll to position [2538, 0]
drag, startPoint x: 258, startPoint y: 394, endPoint x: 47, endPoint y: 386, distance: 211.0
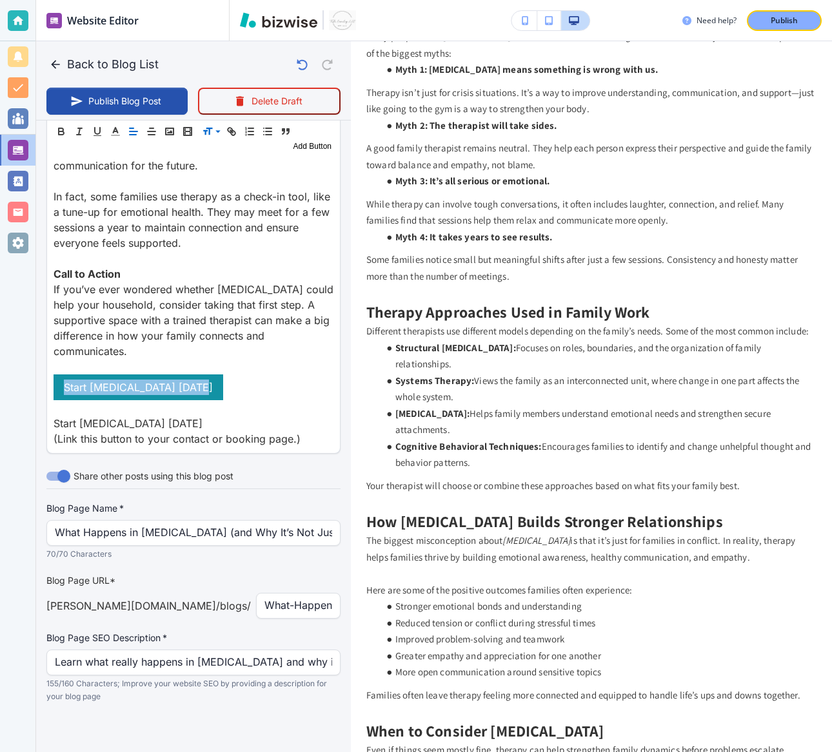
scroll to position [2537, 0]
click at [150, 132] on icon "button" at bounding box center [152, 132] width 12 height 12
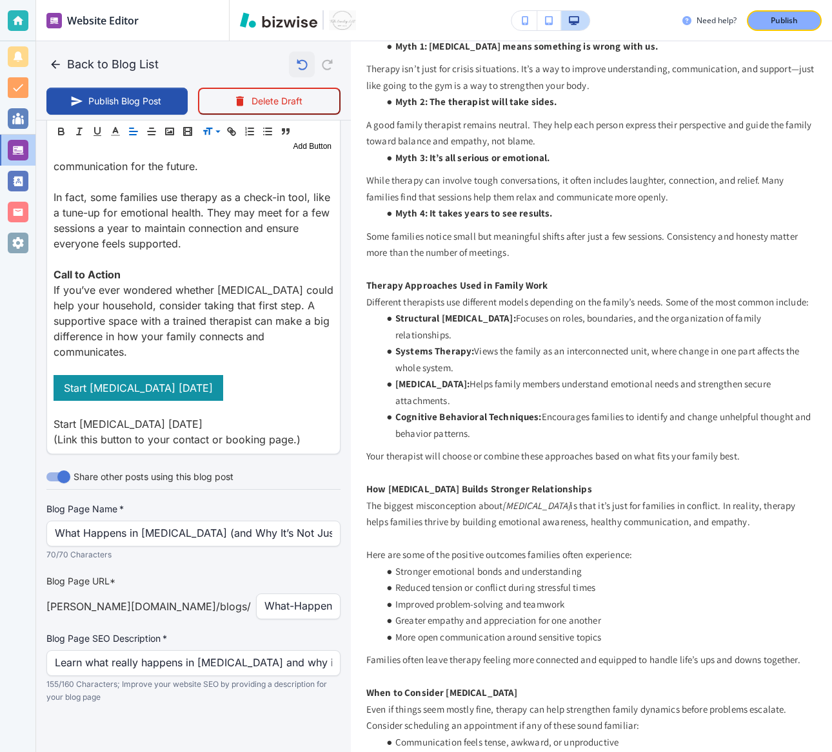
click at [300, 65] on icon "button" at bounding box center [302, 65] width 22 height 22
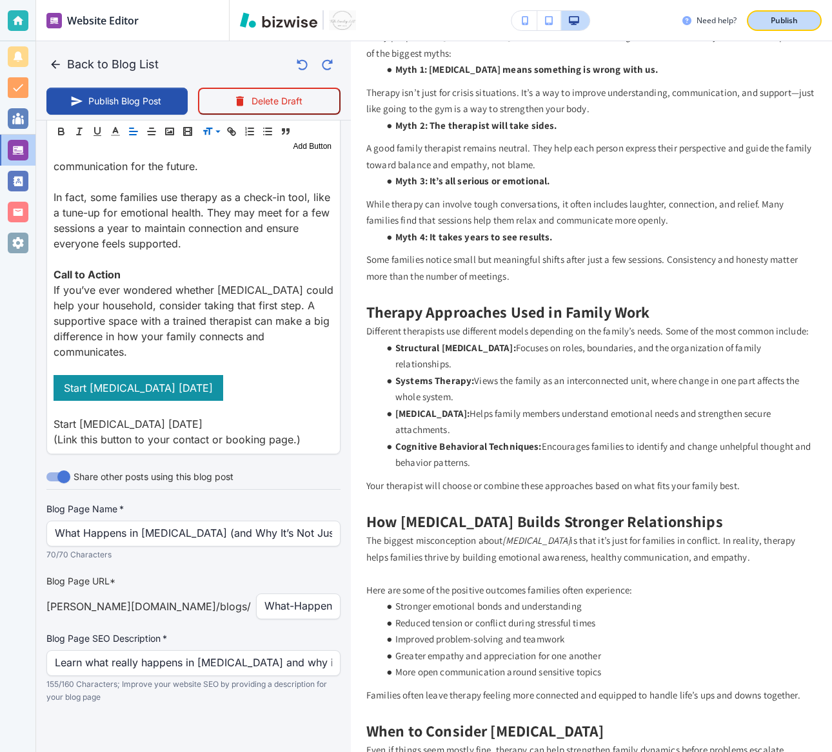
click at [801, 22] on div "Publish" at bounding box center [783, 21] width 41 height 12
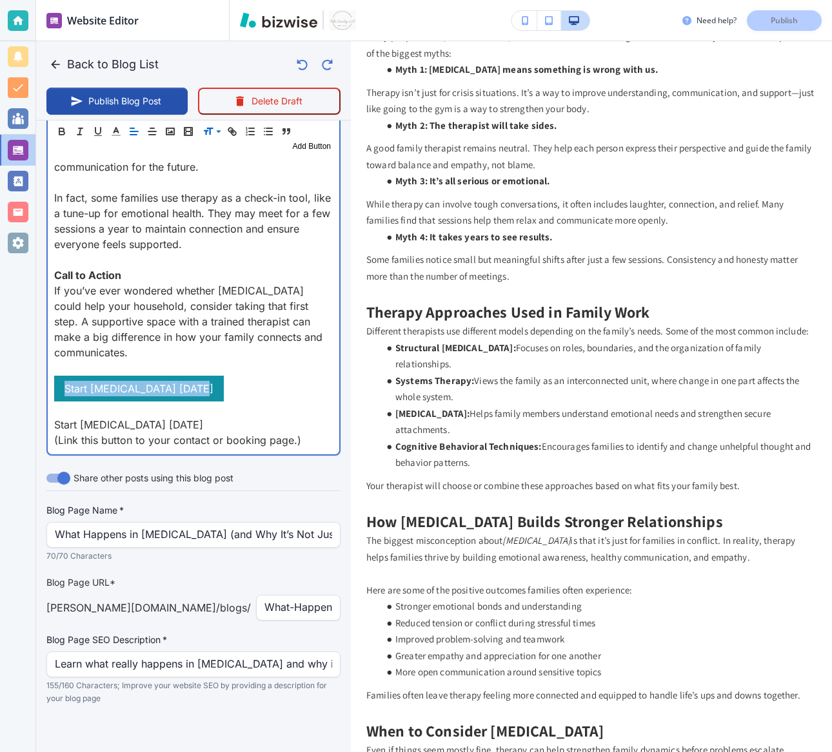
drag, startPoint x: 230, startPoint y: 391, endPoint x: 43, endPoint y: 387, distance: 187.0
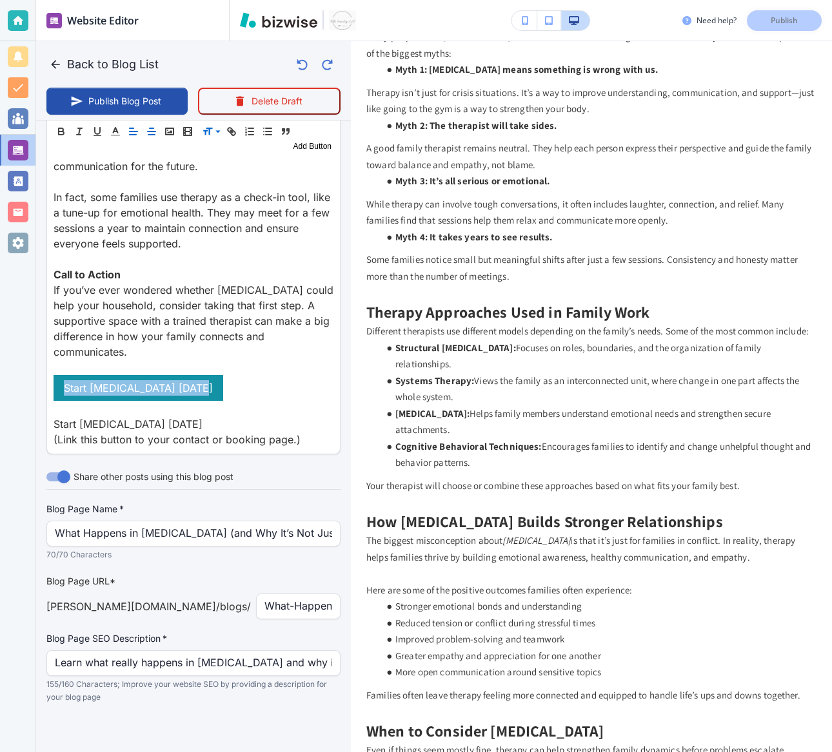
click at [148, 133] on icon "button" at bounding box center [152, 132] width 12 height 12
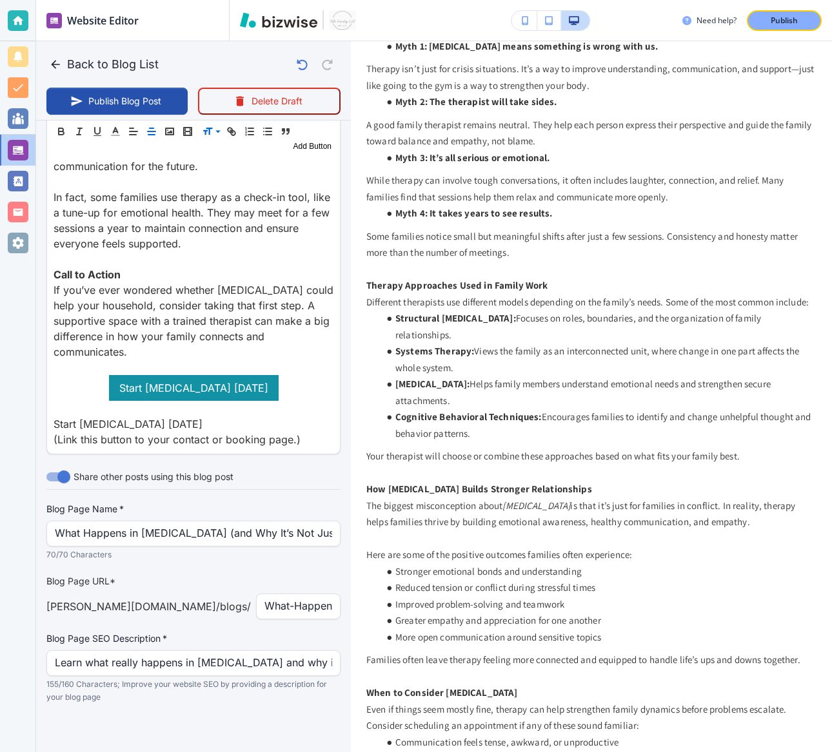
click at [670, 205] on p "While therapy can involve tough conversations, it often includes laughter, conn…" at bounding box center [591, 188] width 450 height 33
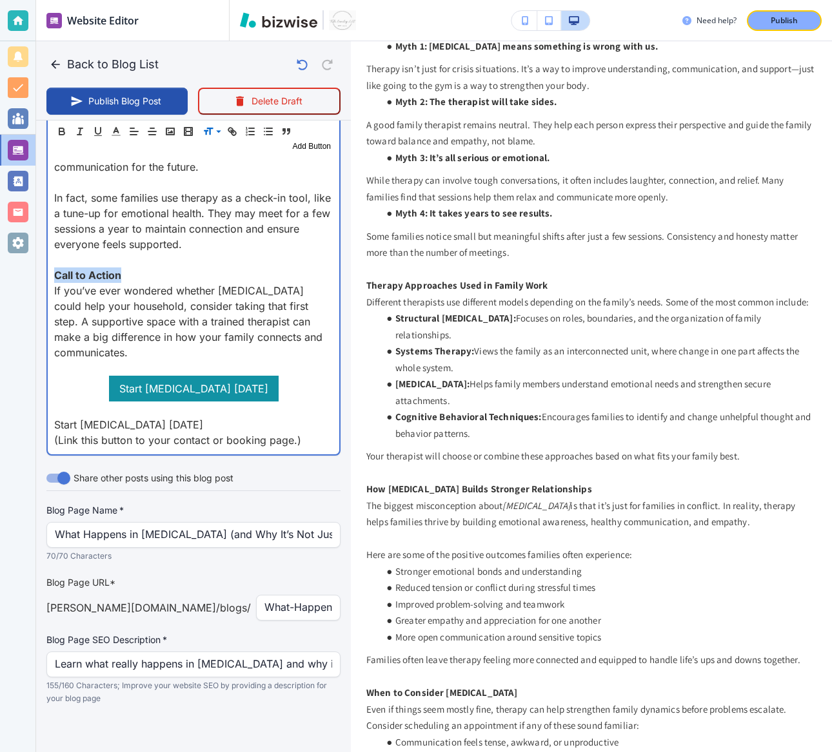
drag, startPoint x: 139, startPoint y: 273, endPoint x: 48, endPoint y: 274, distance: 90.3
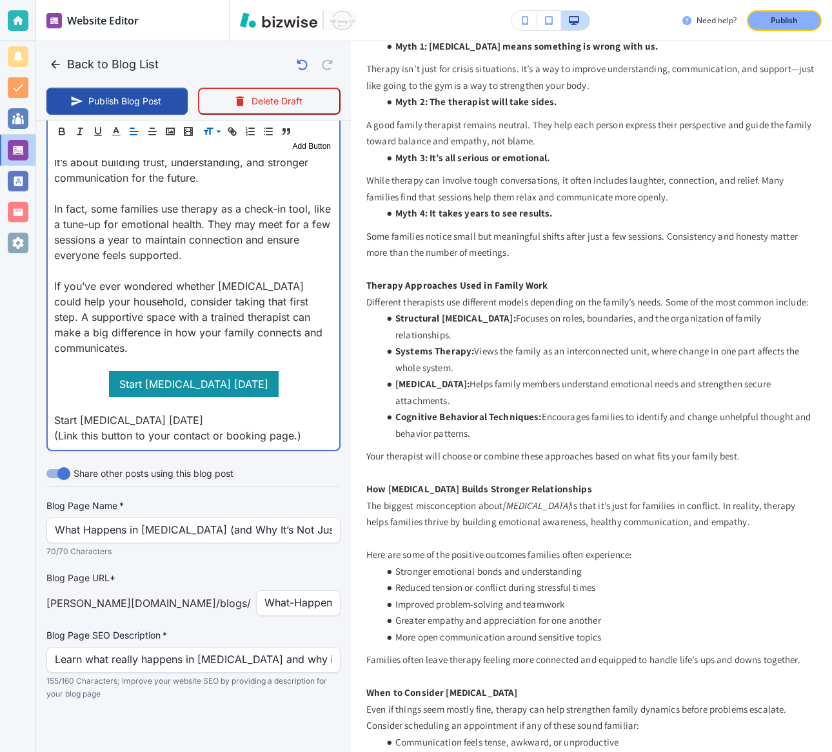
scroll to position [2523, 0]
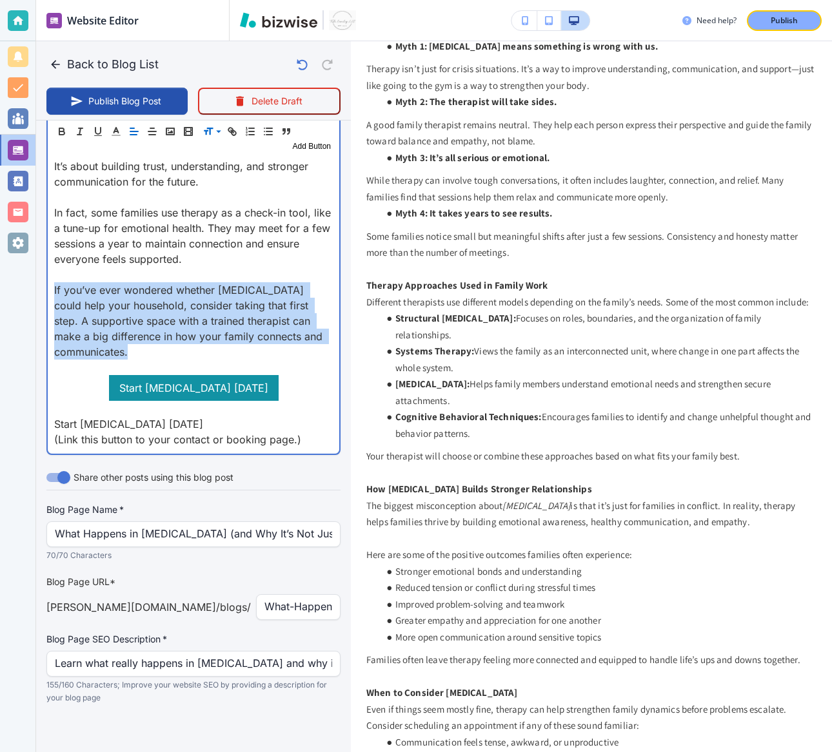
drag, startPoint x: 53, startPoint y: 286, endPoint x: 139, endPoint y: 347, distance: 105.9
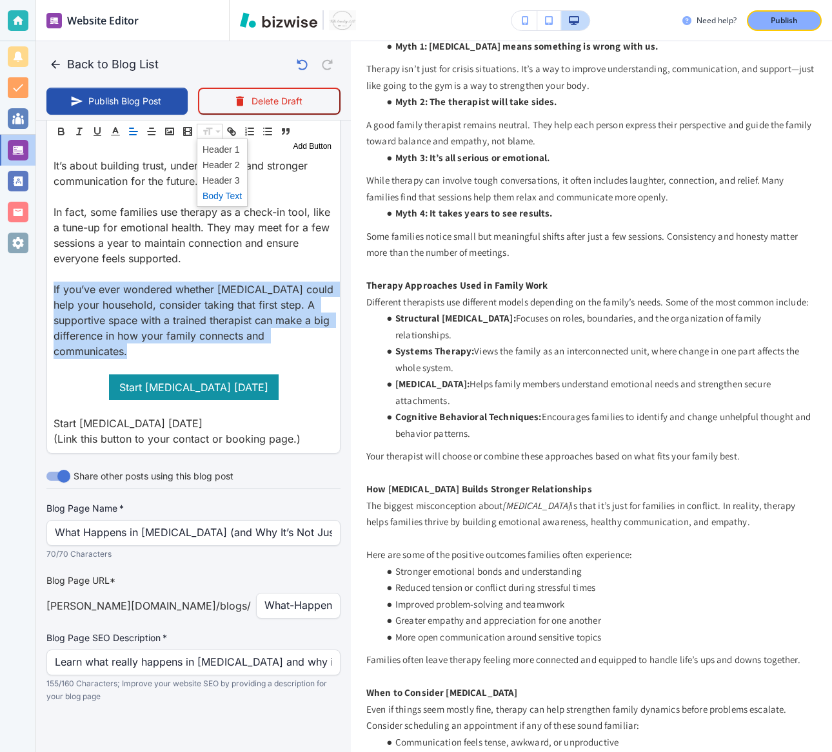
scroll to position [2522, 0]
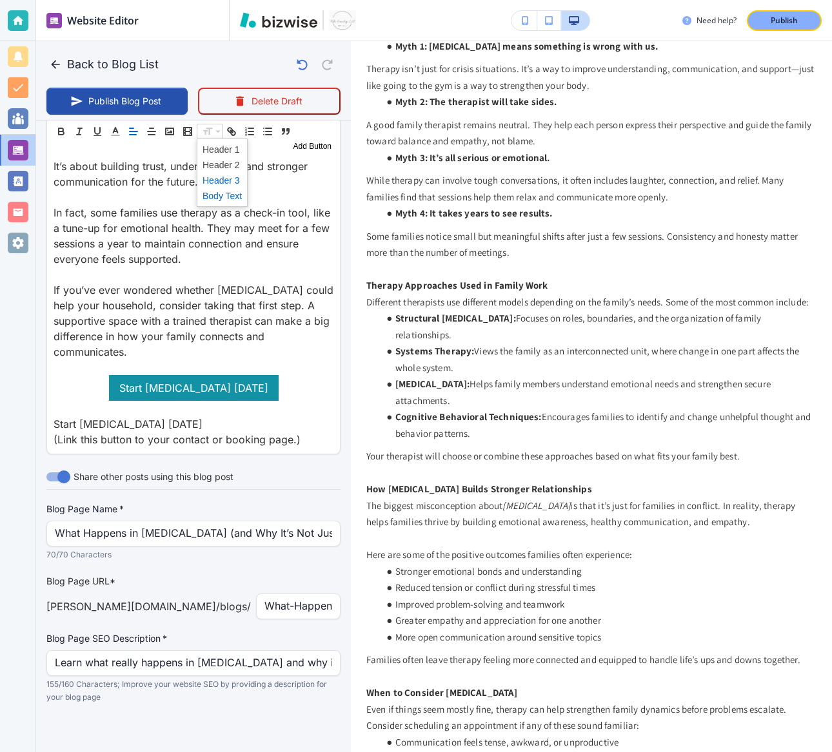
click at [213, 179] on span at bounding box center [221, 180] width 39 height 15
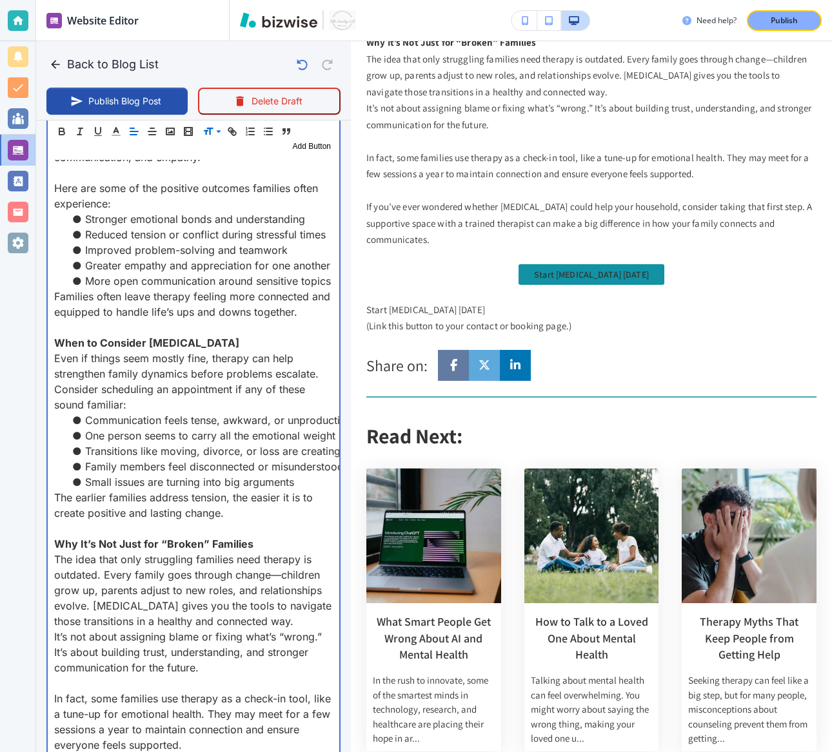
scroll to position [2449, 0]
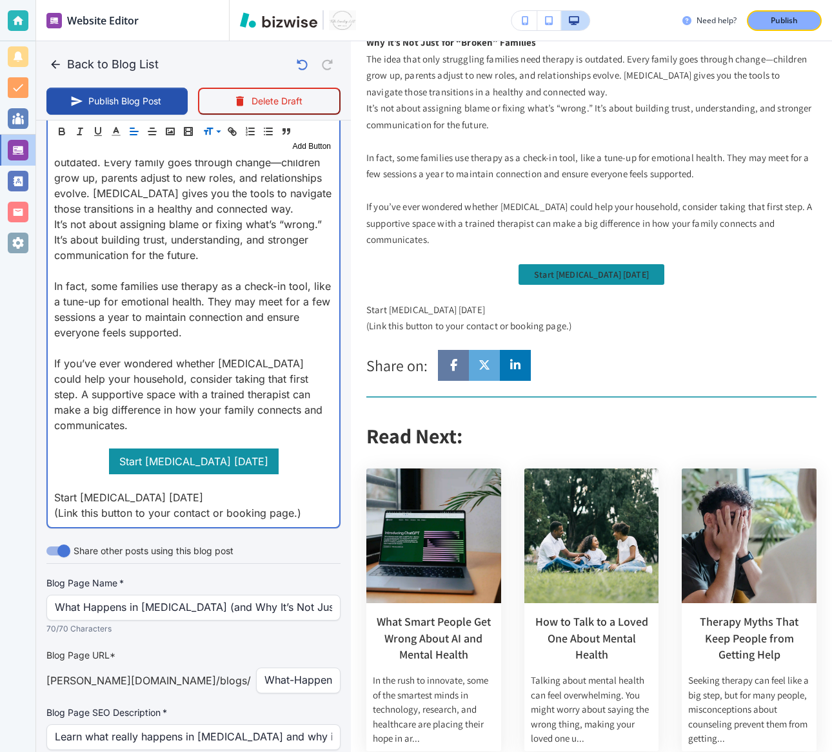
click at [103, 373] on p "If you’ve ever wondered whether family therapy could help your household, consi…" at bounding box center [193, 394] width 279 height 77
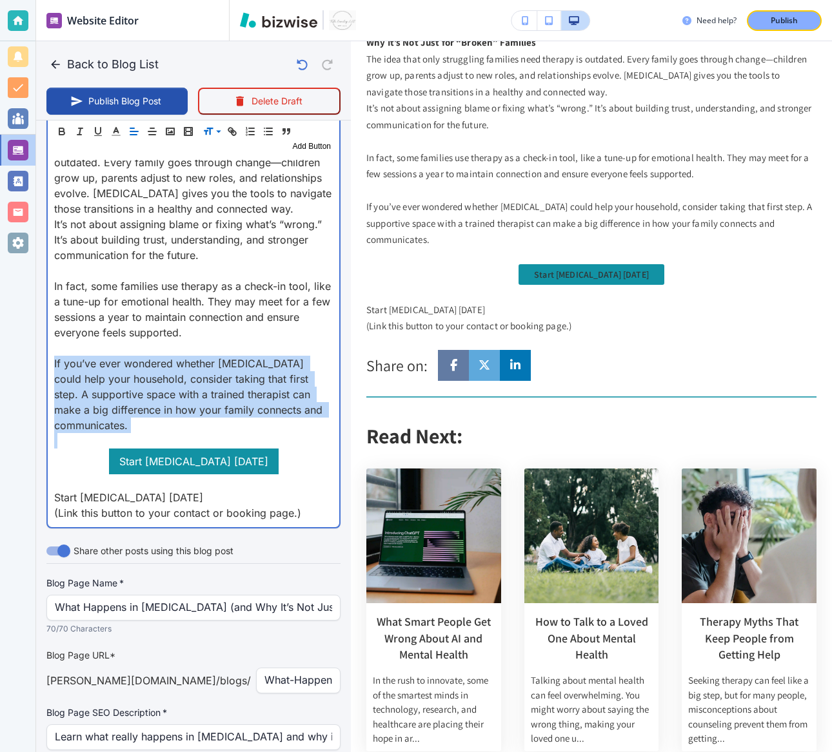
click at [103, 373] on p "If you’ve ever wondered whether family therapy could help your household, consi…" at bounding box center [193, 394] width 279 height 77
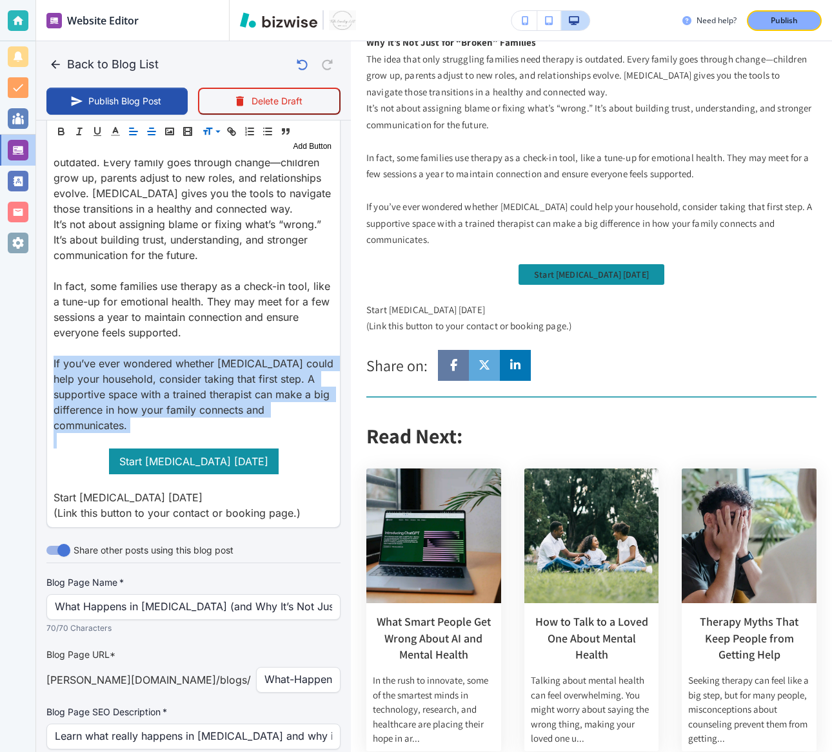
click at [150, 128] on line "button" at bounding box center [152, 128] width 4 height 0
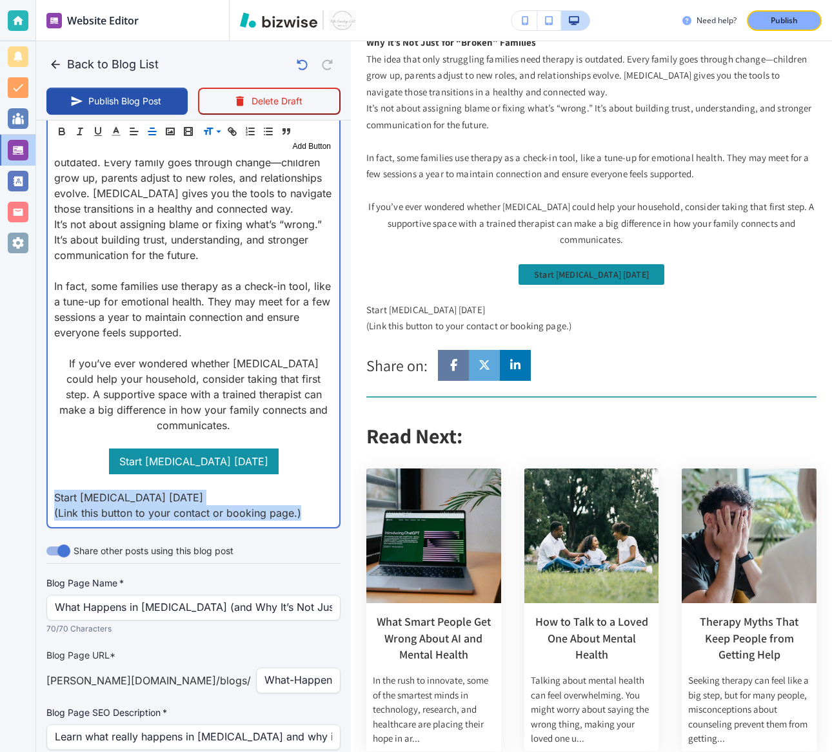
scroll to position [0, 14]
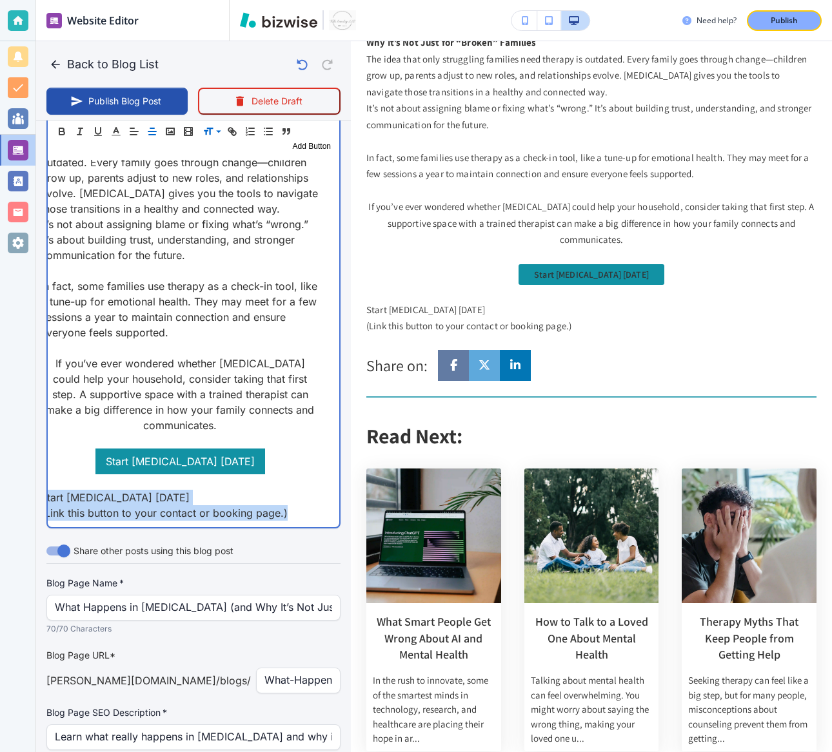
drag, startPoint x: 54, startPoint y: 495, endPoint x: 329, endPoint y: 523, distance: 276.7
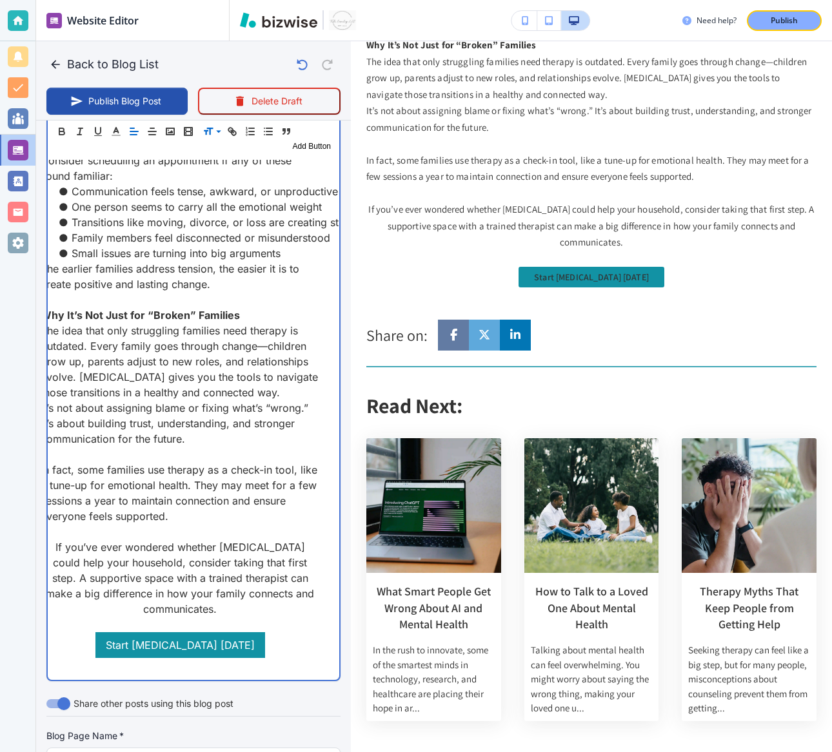
scroll to position [2248, 0]
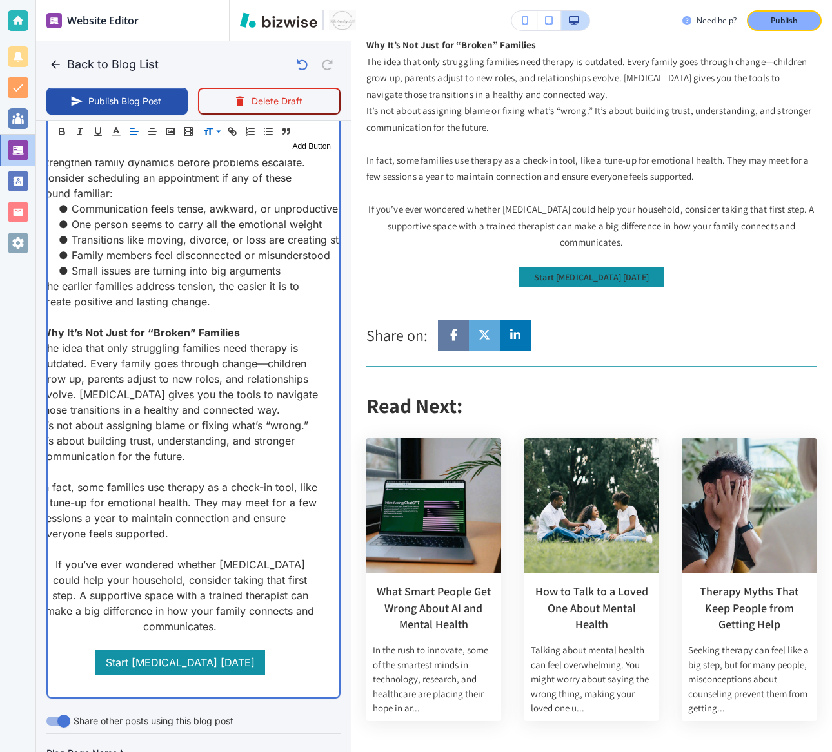
click at [156, 328] on strong "Why It’s Not Just for “Broken” Families" at bounding box center [140, 332] width 199 height 13
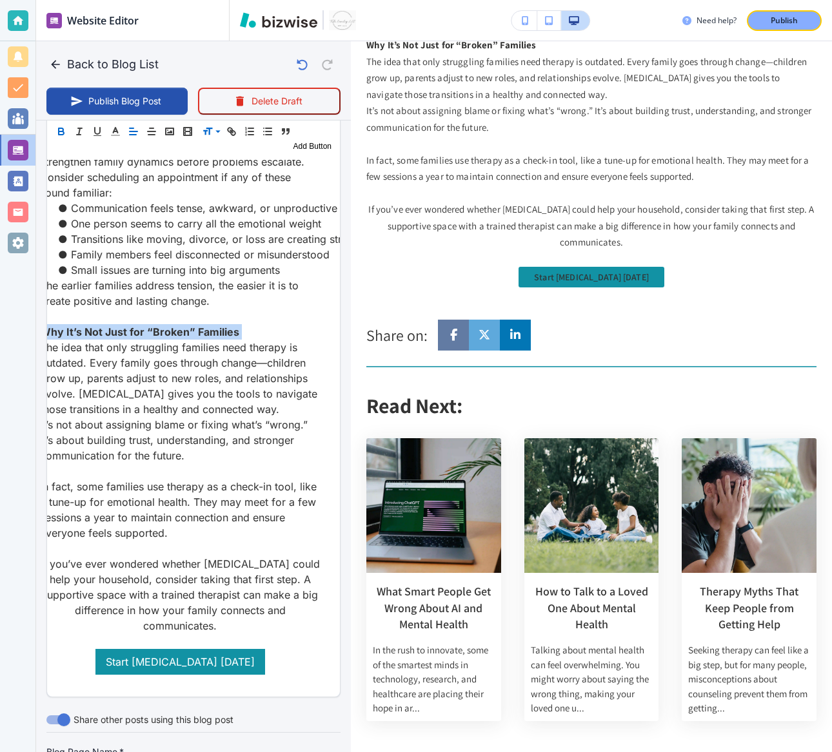
scroll to position [2247, 0]
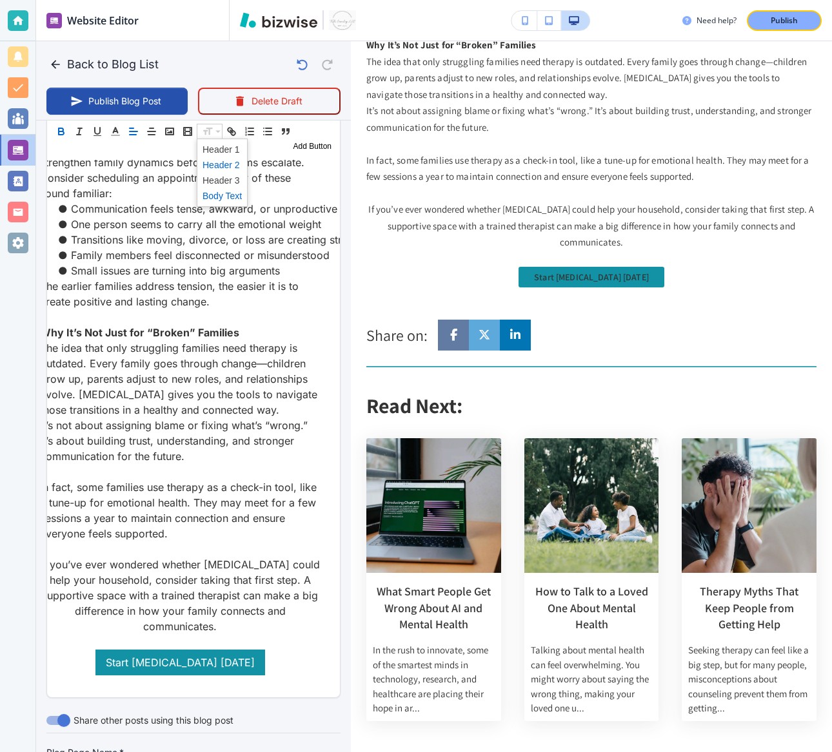
click at [211, 168] on span at bounding box center [221, 164] width 39 height 15
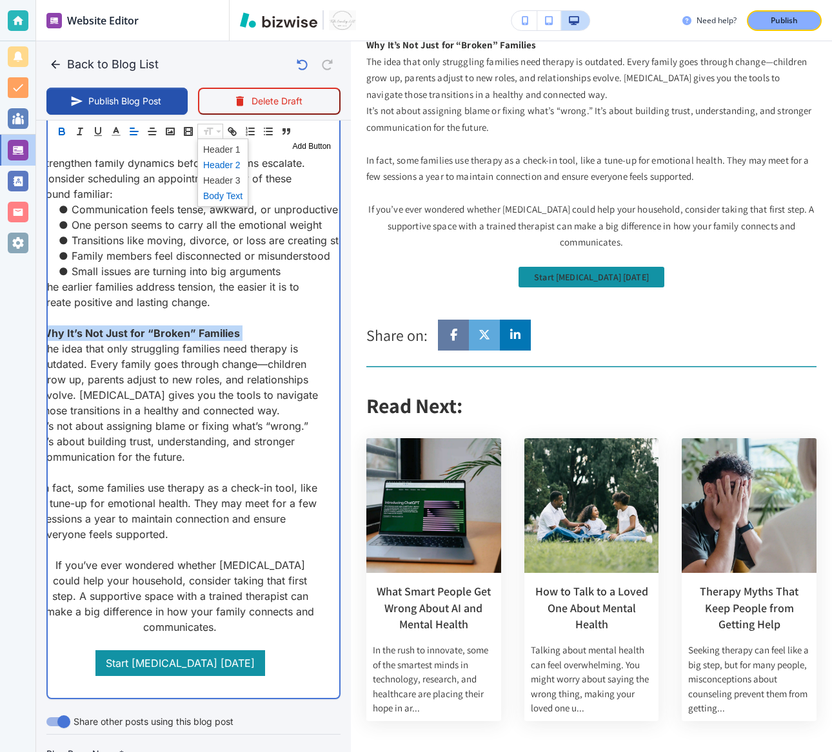
scroll to position [263, 0]
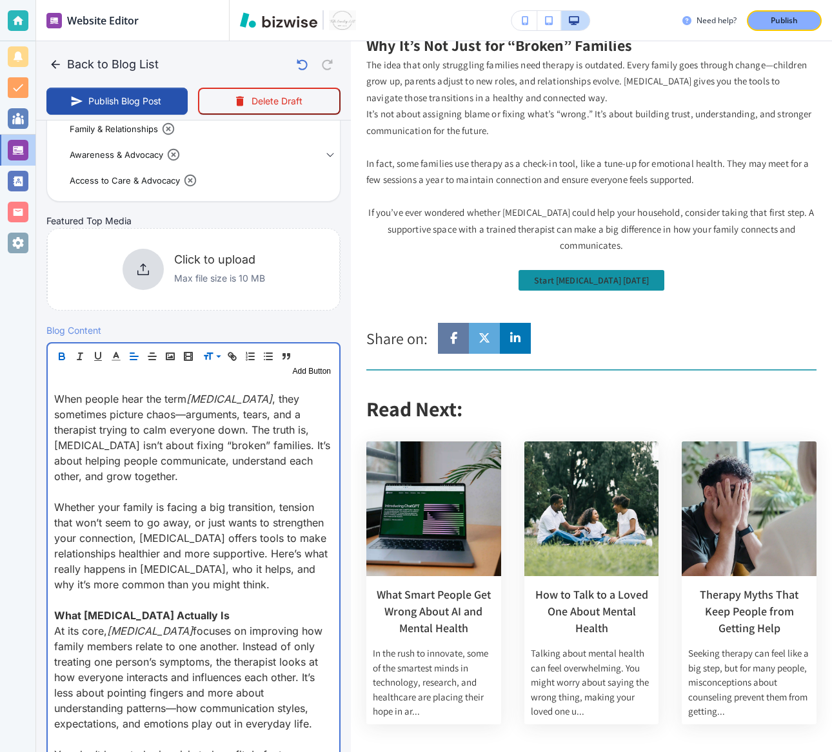
click at [132, 617] on strong "What Family Therapy Actually Is" at bounding box center [141, 615] width 175 height 13
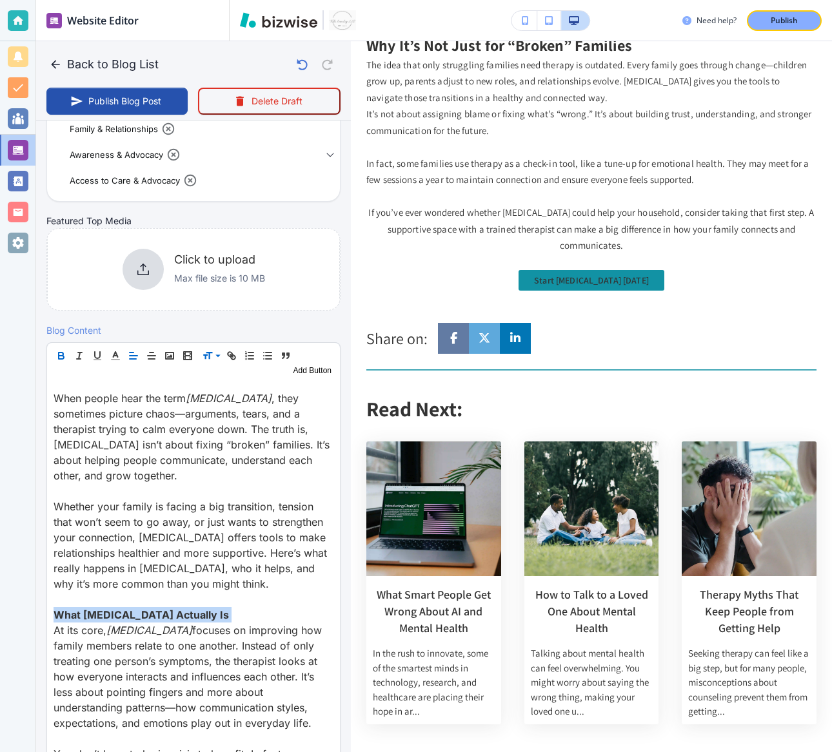
scroll to position [262, 0]
click at [222, 389] on span at bounding box center [221, 389] width 39 height 15
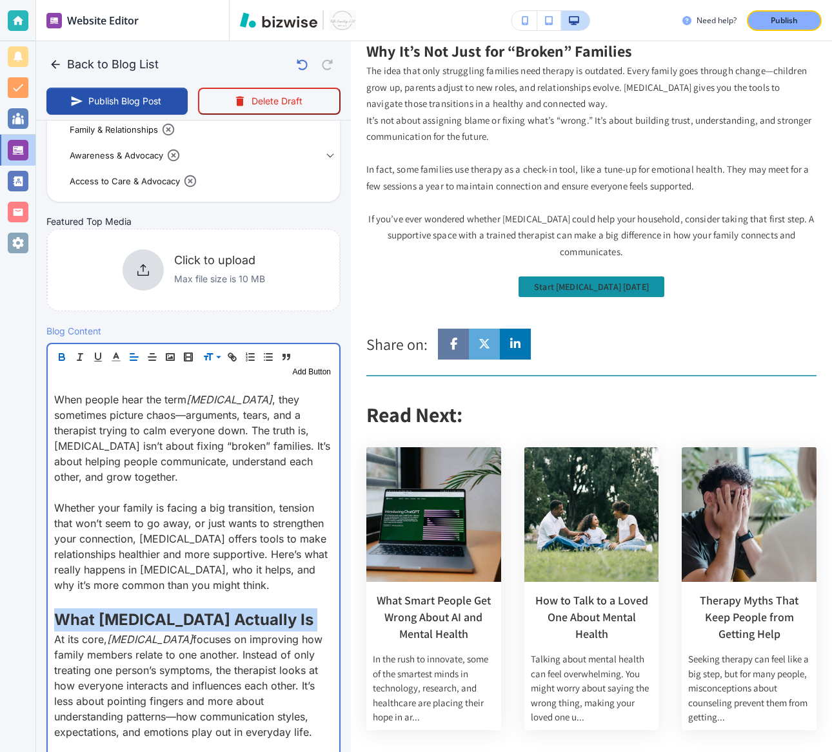
scroll to position [263, 0]
click at [71, 407] on p "When people hear the term family therapy , they sometimes picture chaos—argumen…" at bounding box center [193, 437] width 279 height 93
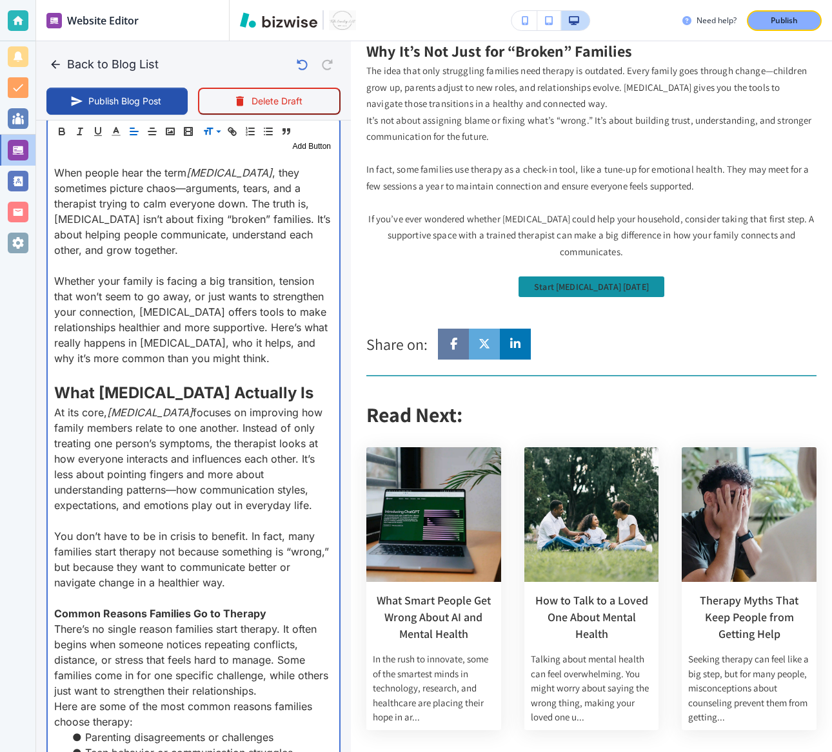
scroll to position [502, 0]
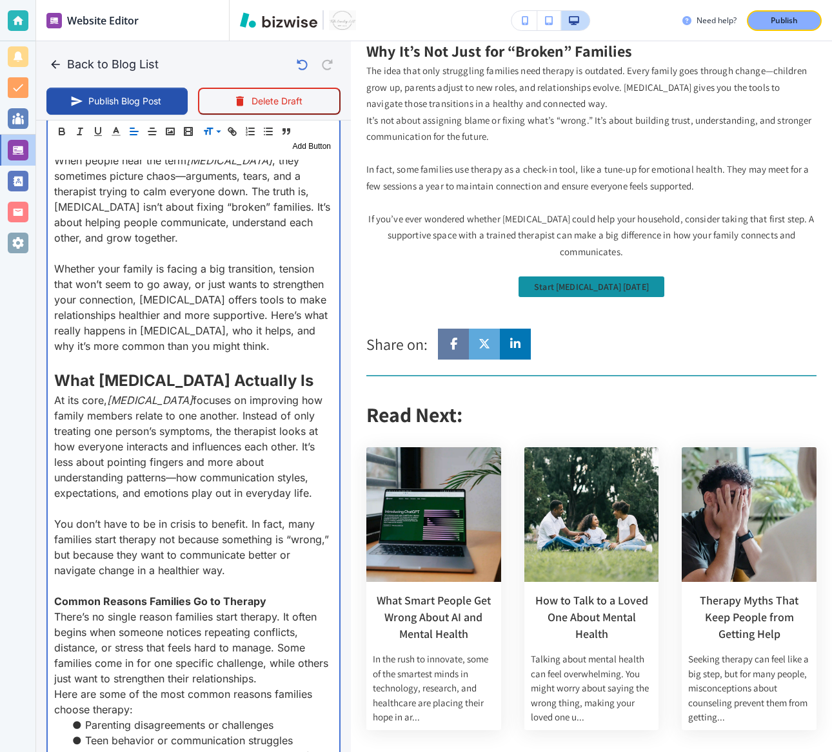
click at [106, 600] on strong "Common Reasons Families Go to Therapy" at bounding box center [160, 601] width 212 height 13
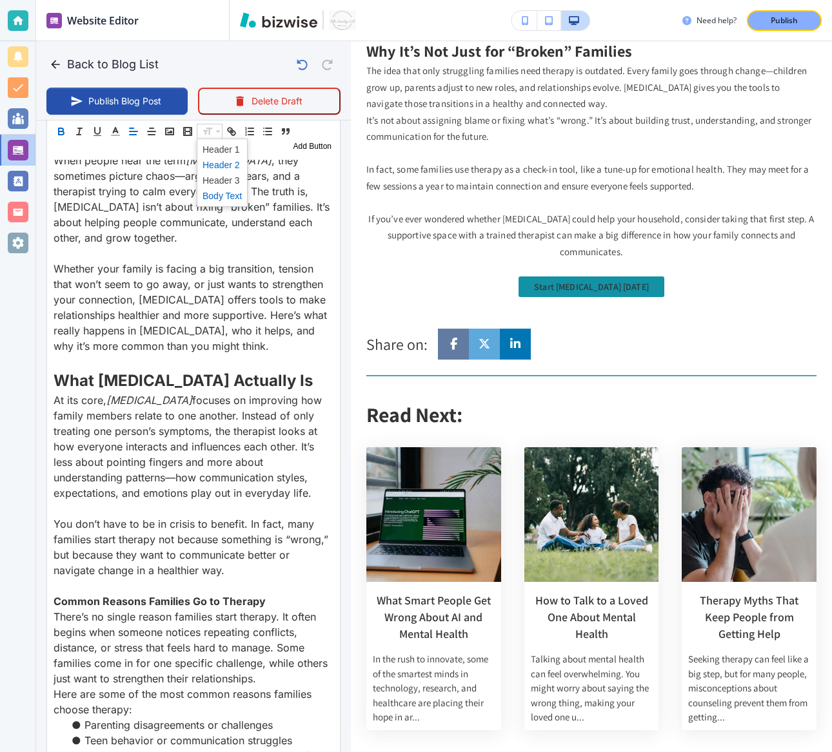
click at [221, 166] on span at bounding box center [221, 164] width 39 height 15
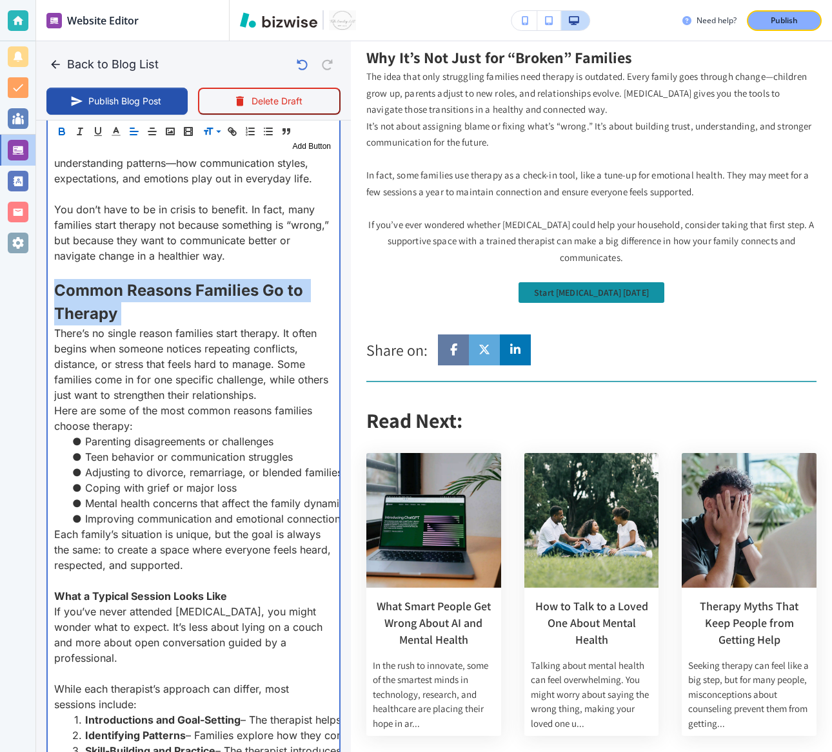
scroll to position [824, 0]
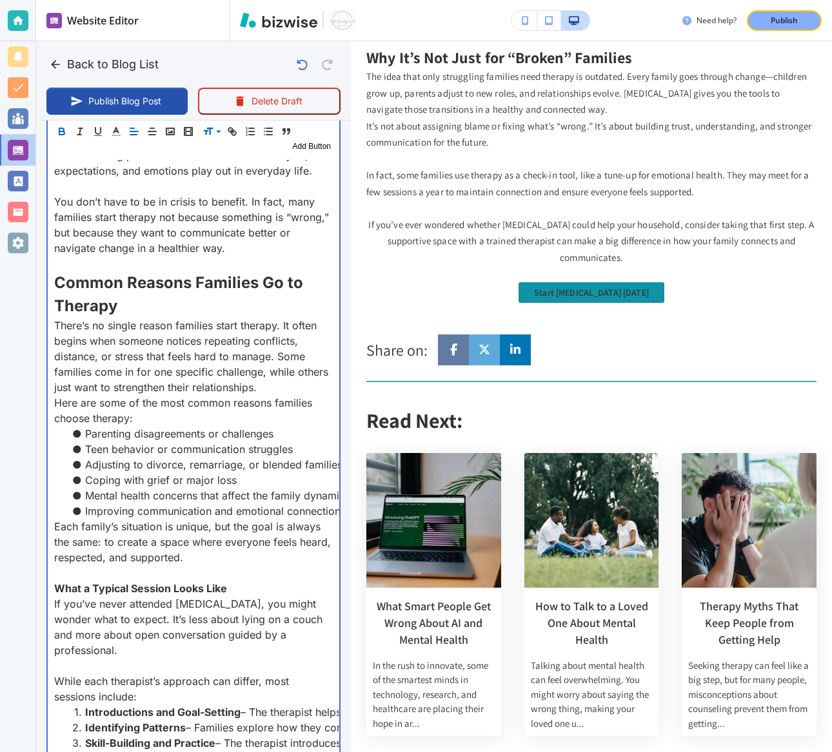
click at [125, 578] on p at bounding box center [193, 572] width 279 height 15
click at [125, 589] on strong "What a Typical Session Looks Like" at bounding box center [140, 588] width 173 height 13
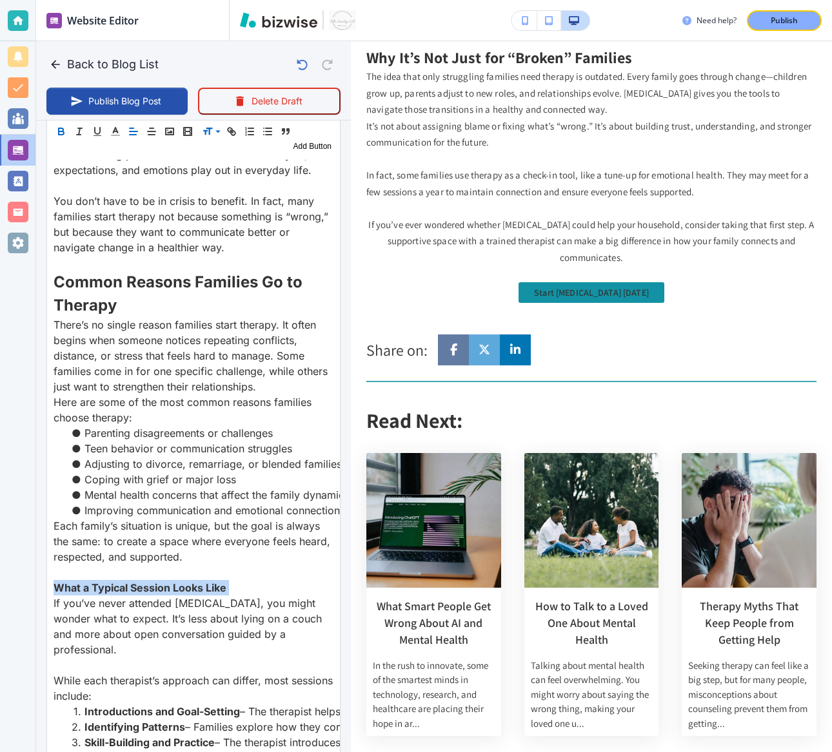
scroll to position [823, 0]
click at [215, 164] on span at bounding box center [221, 164] width 39 height 15
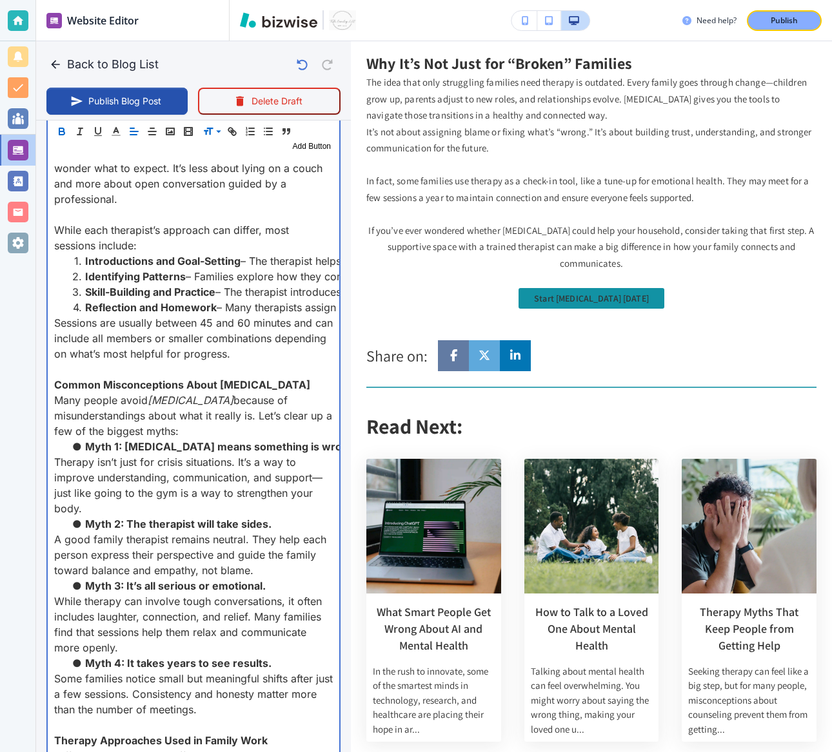
scroll to position [1284, 0]
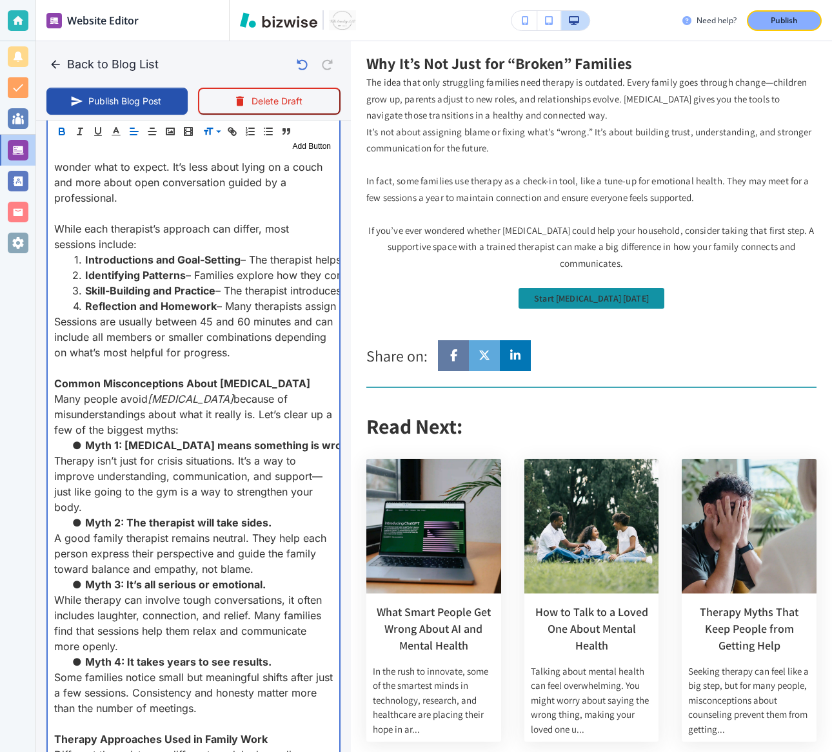
click at [120, 381] on strong "Common Misconceptions About Family Therapy" at bounding box center [182, 383] width 256 height 13
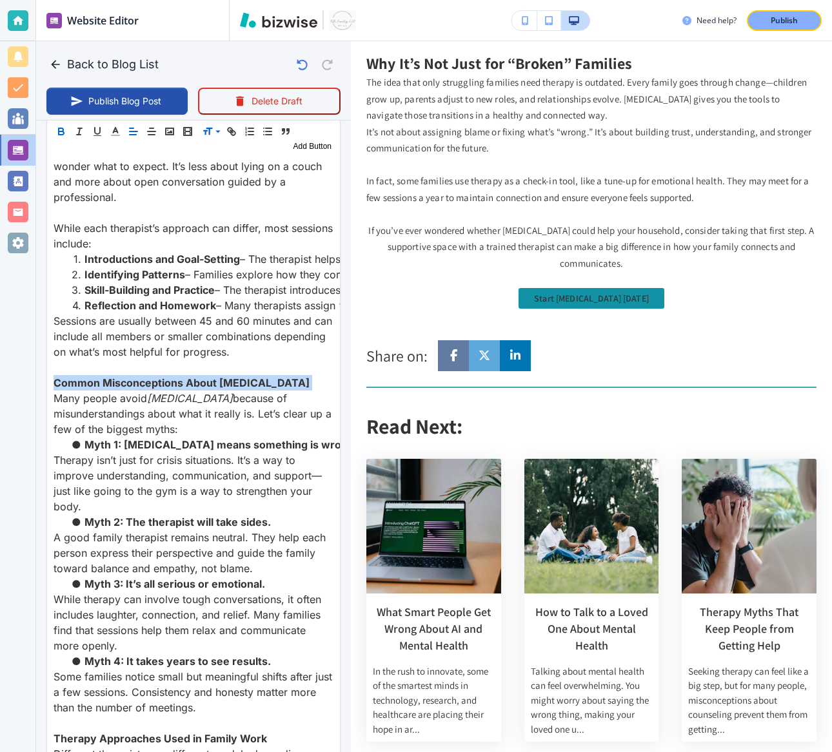
scroll to position [1284, 0]
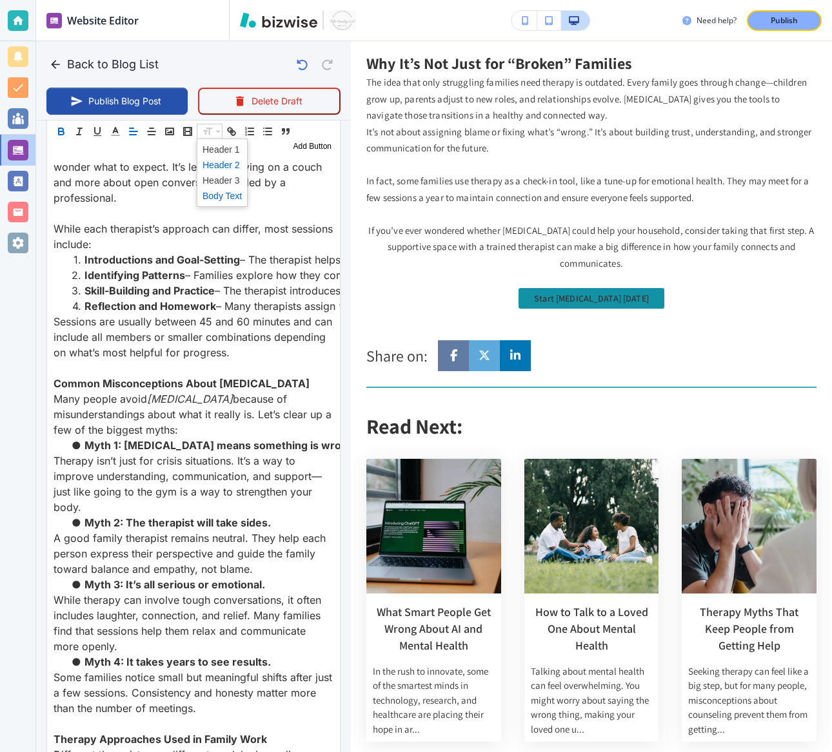
click at [225, 163] on span at bounding box center [221, 164] width 39 height 15
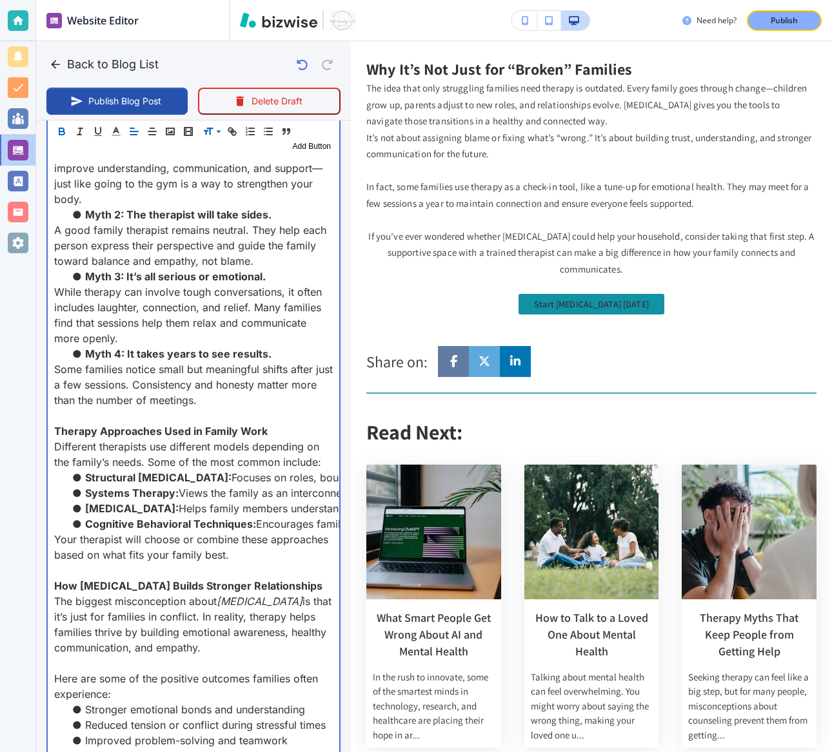
scroll to position [1627, 0]
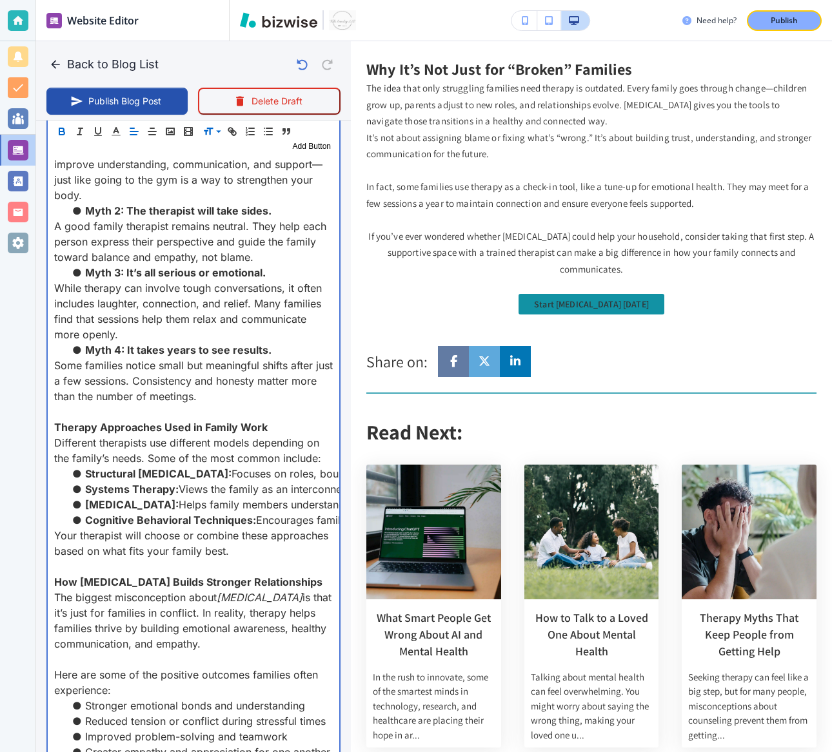
click at [121, 428] on strong "Therapy Approaches Used in Family Work" at bounding box center [160, 427] width 213 height 13
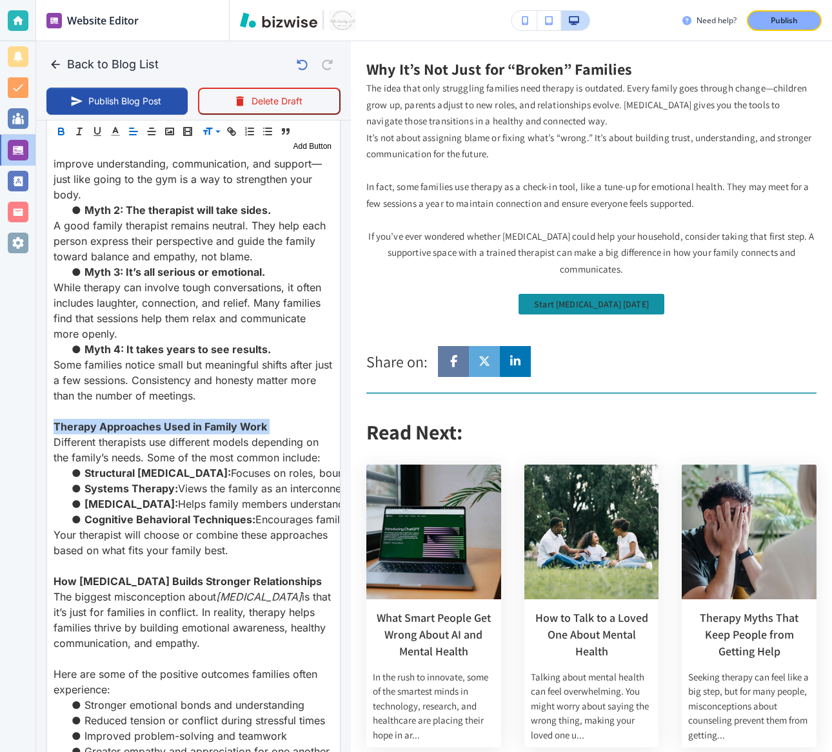
scroll to position [1627, 0]
click at [219, 166] on span at bounding box center [221, 164] width 39 height 15
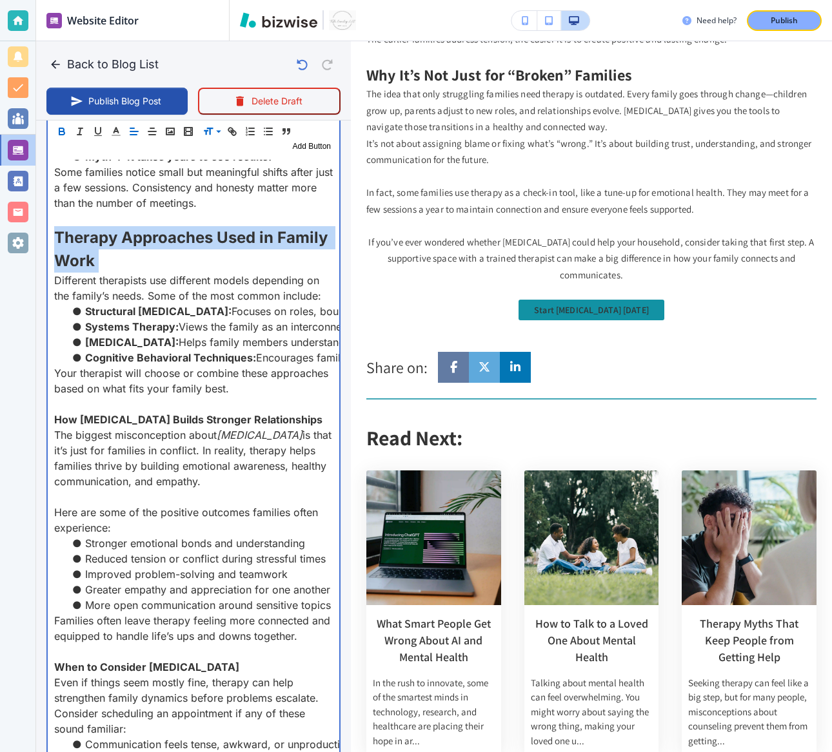
scroll to position [1913, 0]
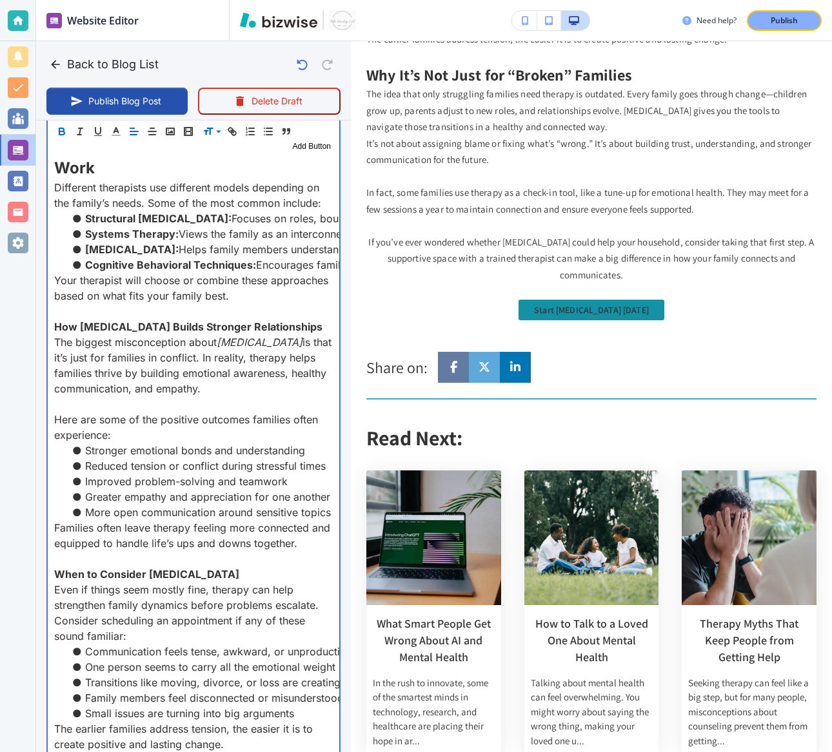
click at [124, 575] on strong "When to Consider Family Therapy" at bounding box center [146, 574] width 185 height 13
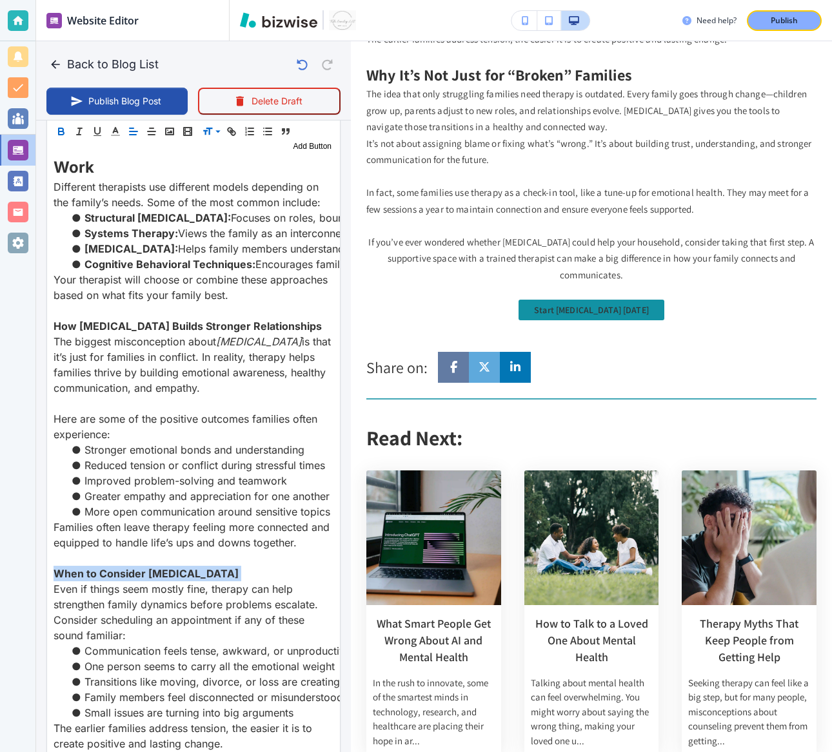
scroll to position [1913, 0]
click at [215, 162] on span at bounding box center [221, 164] width 39 height 15
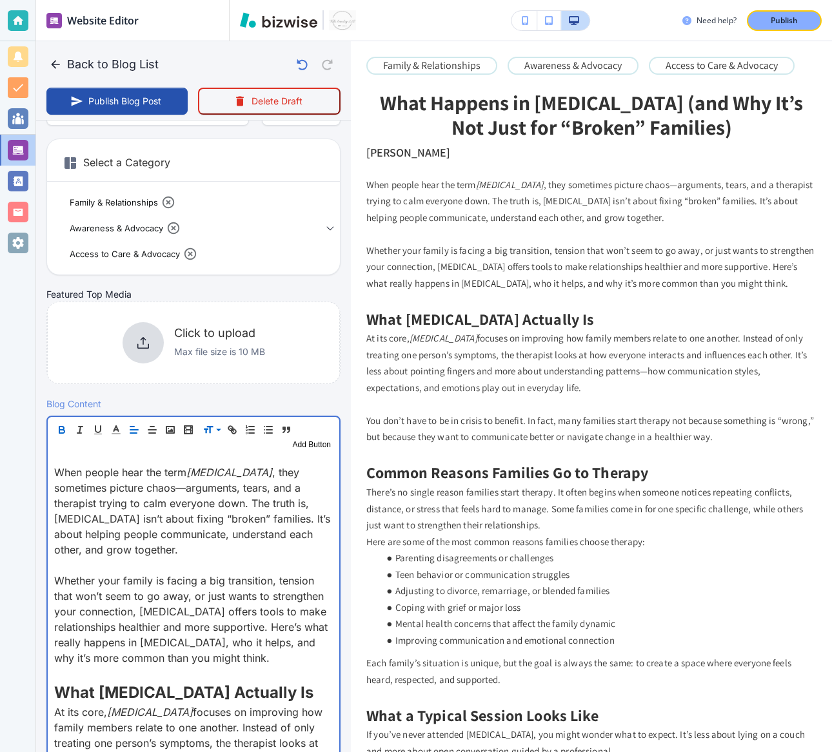
scroll to position [0, 0]
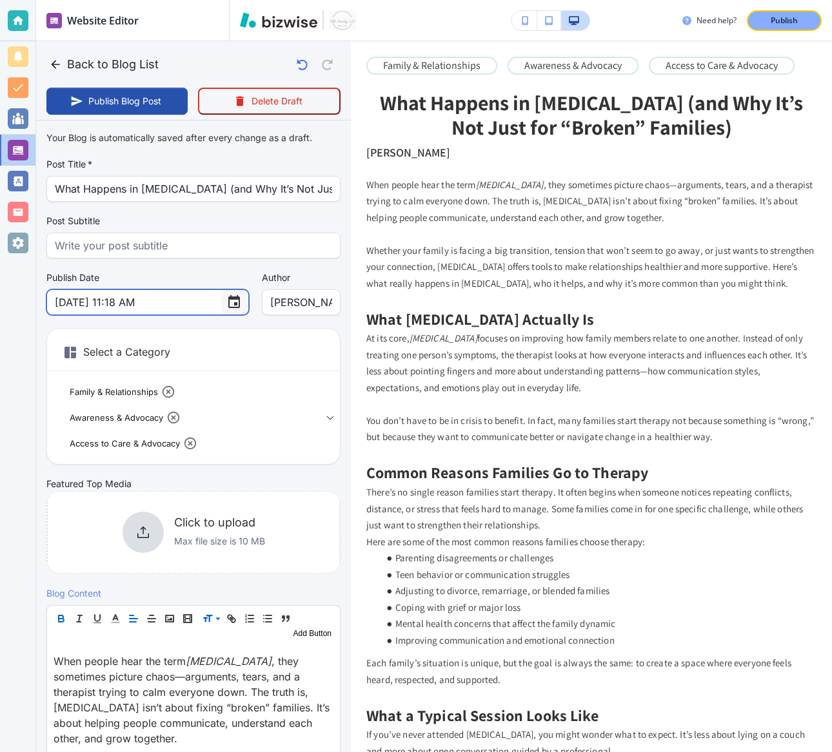
click at [226, 298] on icon "Choose date, selected date is Oct 8, 2025" at bounding box center [233, 302] width 15 height 15
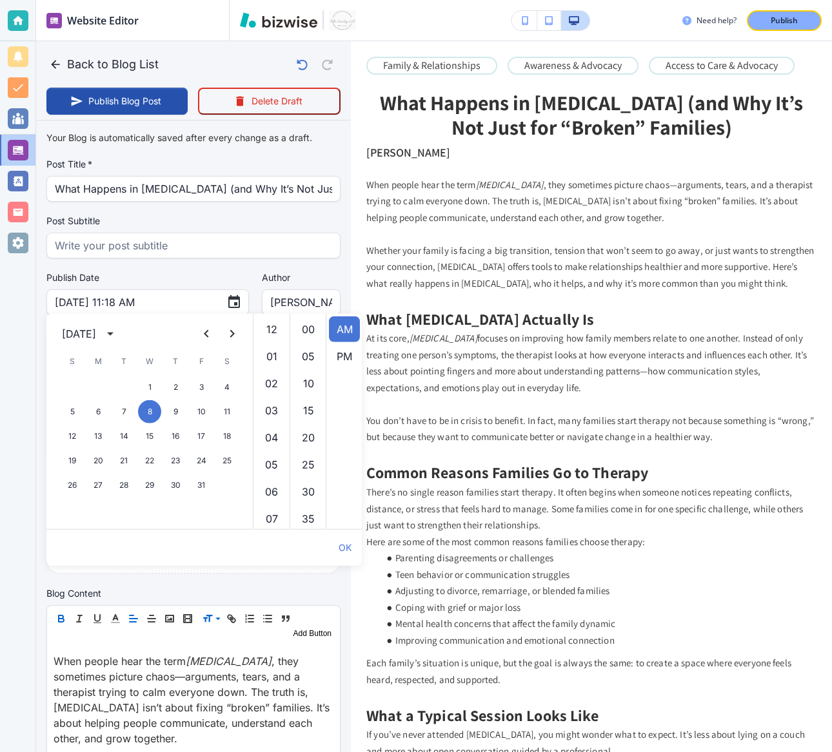
scroll to position [298, 0]
click at [96, 335] on div "October 2025" at bounding box center [79, 333] width 34 height 15
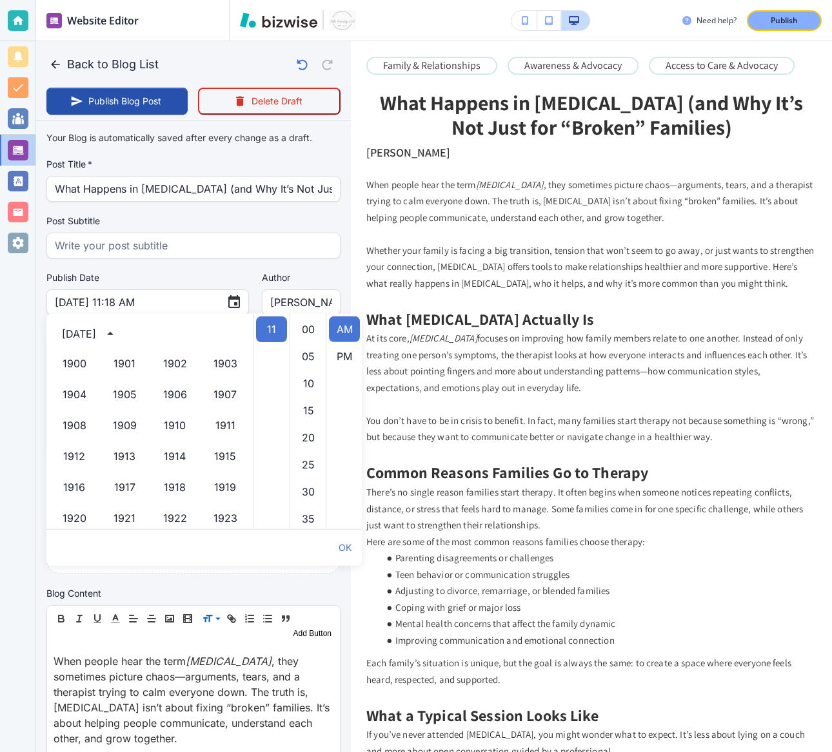
scroll to position [884, 0]
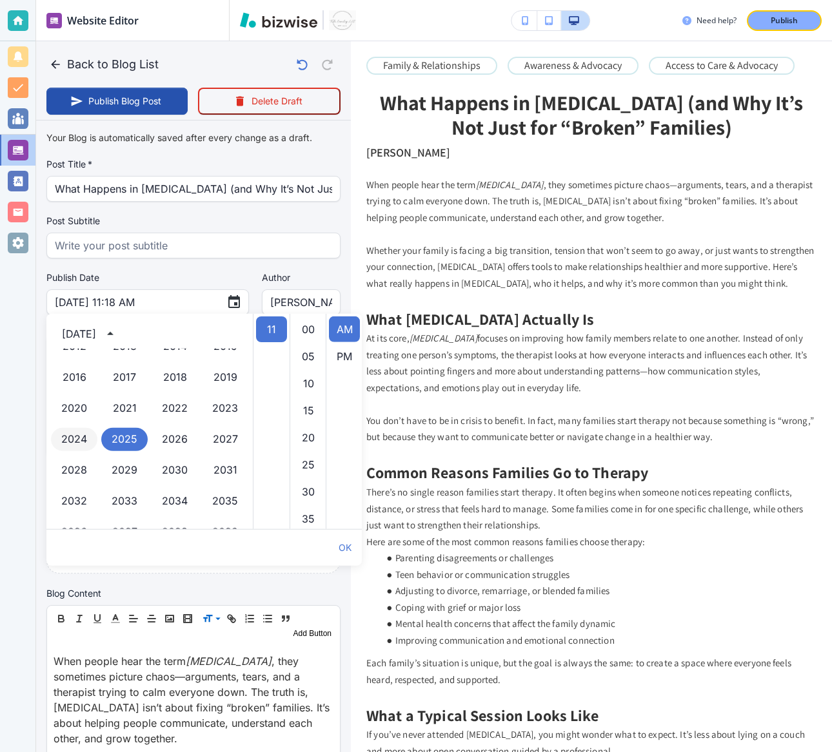
click at [88, 444] on button "2024" at bounding box center [74, 439] width 46 height 23
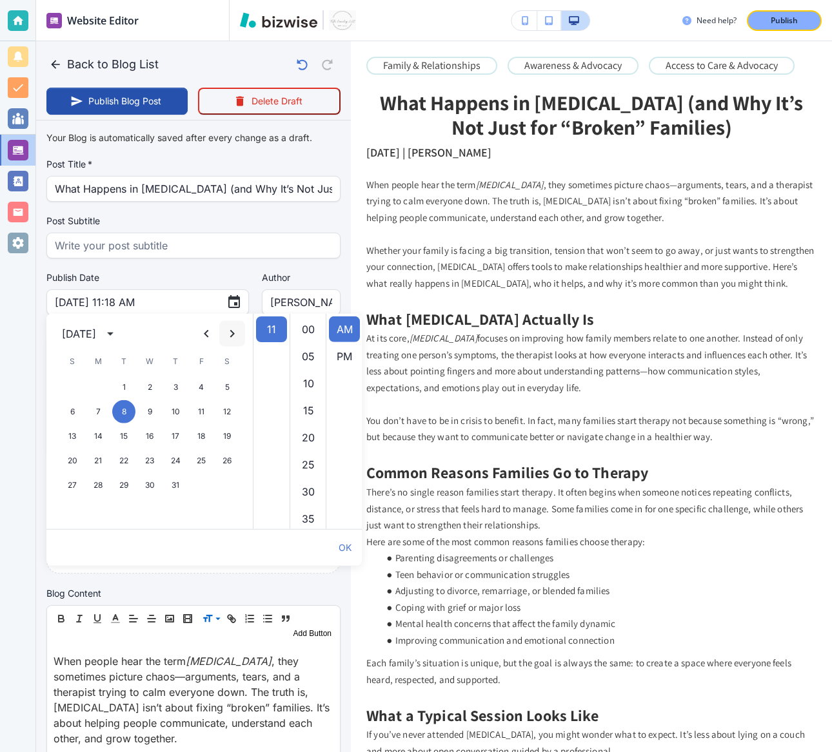
click at [234, 332] on icon "Next month" at bounding box center [231, 333] width 15 height 15
click at [146, 438] on button "13" at bounding box center [149, 436] width 23 height 23
click at [311, 330] on li "00" at bounding box center [308, 330] width 31 height 26
type input "Nov 13, 2024 11:00 AM"
click at [351, 547] on button "OK" at bounding box center [344, 548] width 23 height 26
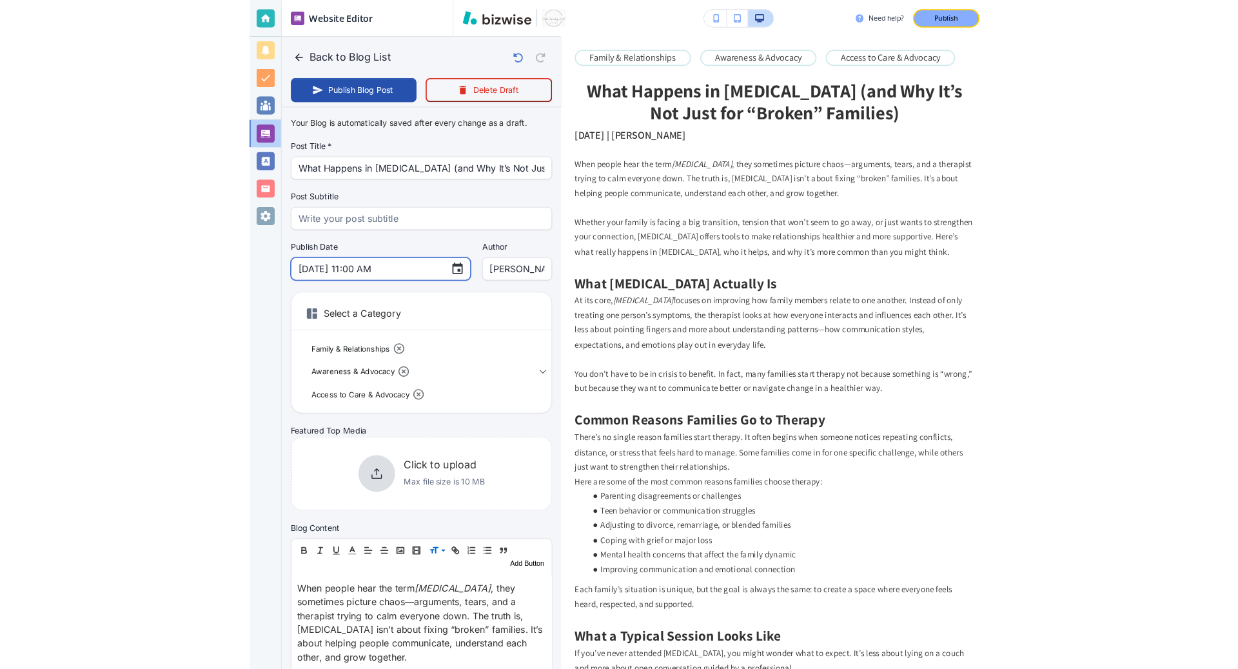
scroll to position [0, 0]
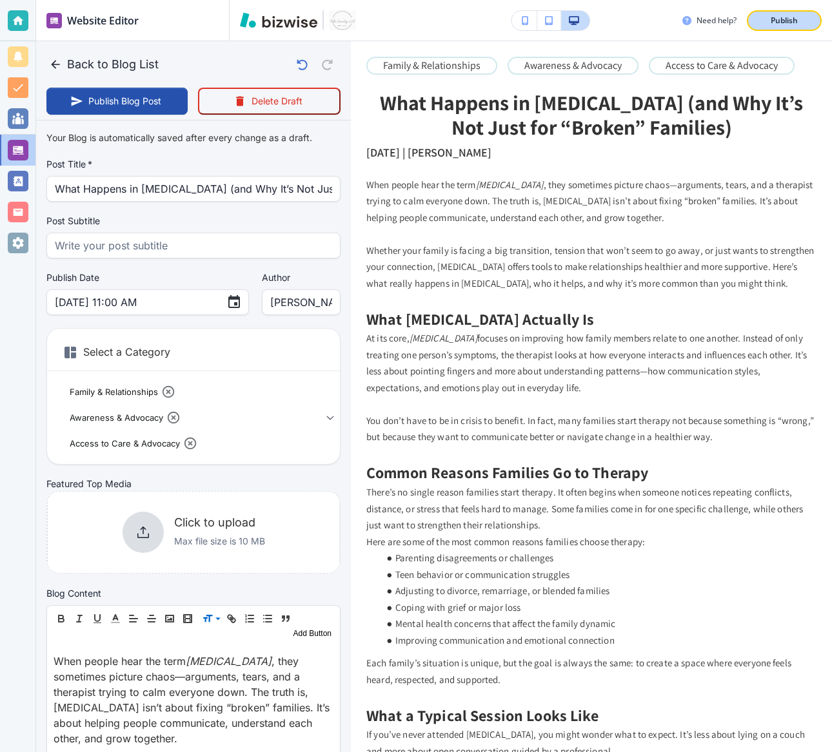
click at [803, 23] on div "Publish" at bounding box center [783, 21] width 41 height 12
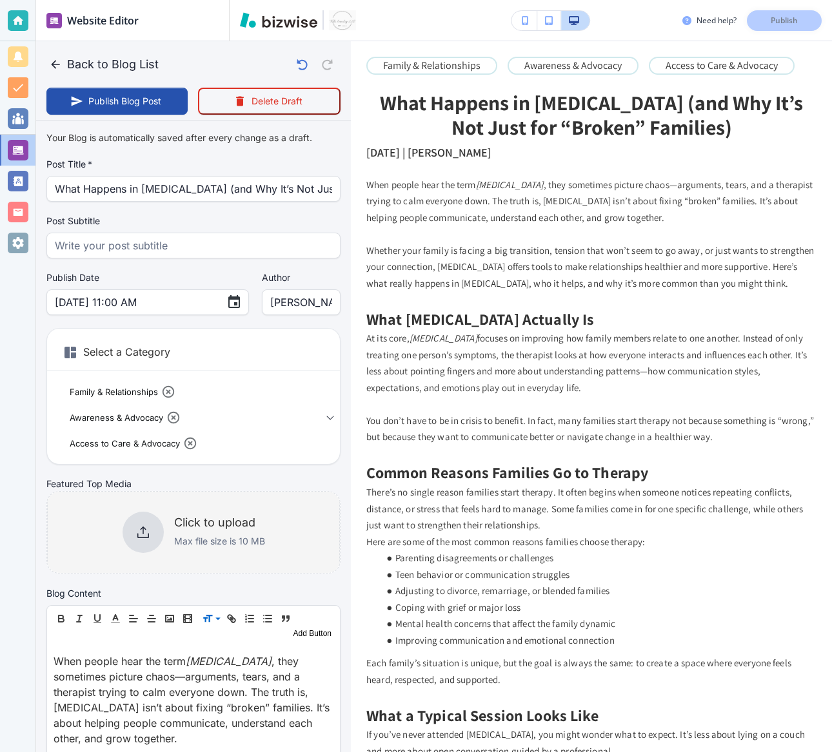
click at [162, 521] on div "Click to upload Max file size is 10 MB" at bounding box center [193, 532] width 142 height 41
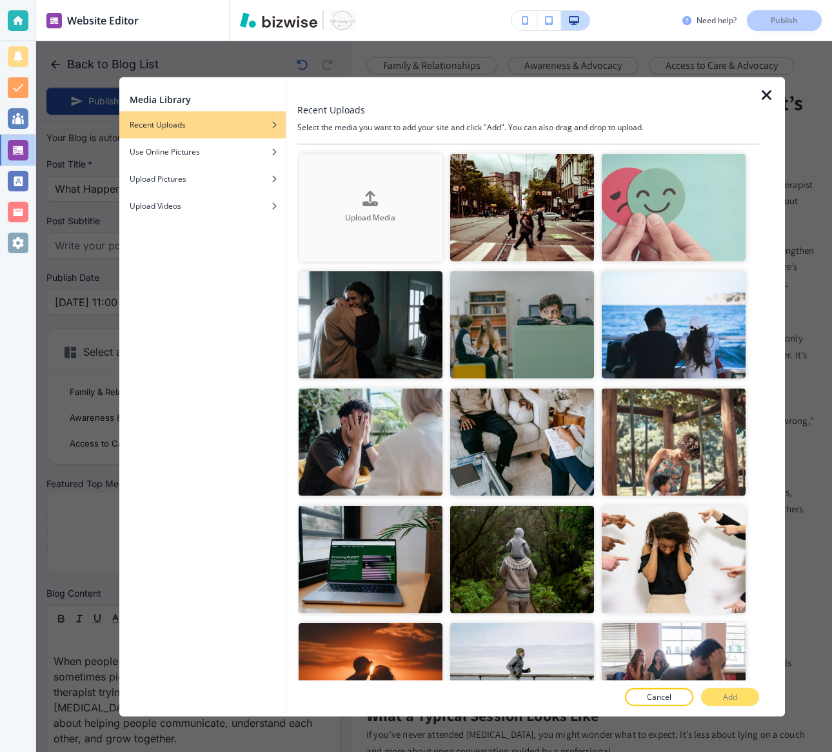
click at [376, 179] on button "Upload Media" at bounding box center [370, 207] width 144 height 108
click at [348, 217] on h4 "Upload Media" at bounding box center [370, 218] width 144 height 12
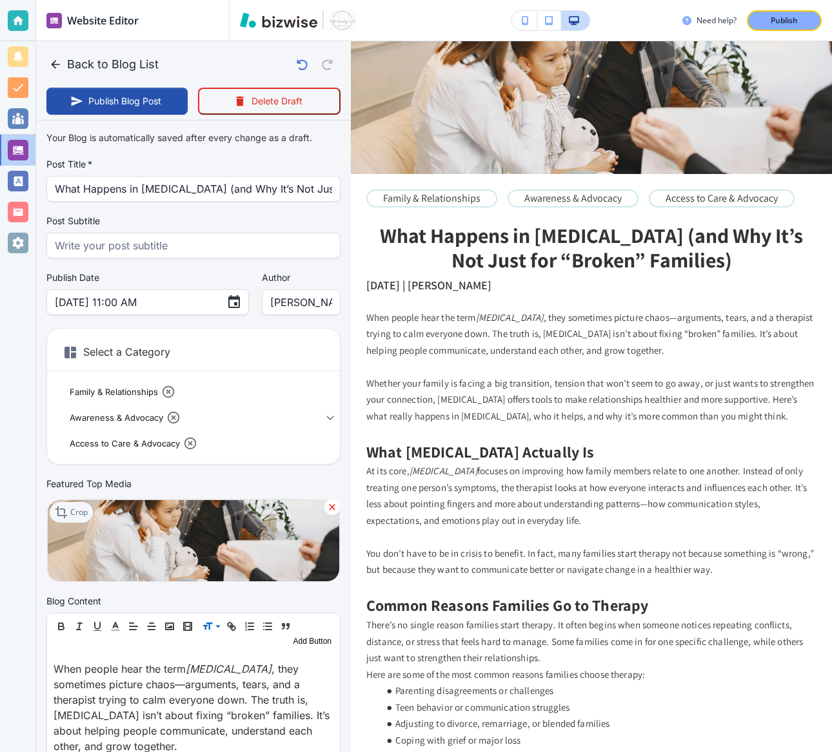
click at [60, 511] on icon at bounding box center [62, 512] width 15 height 15
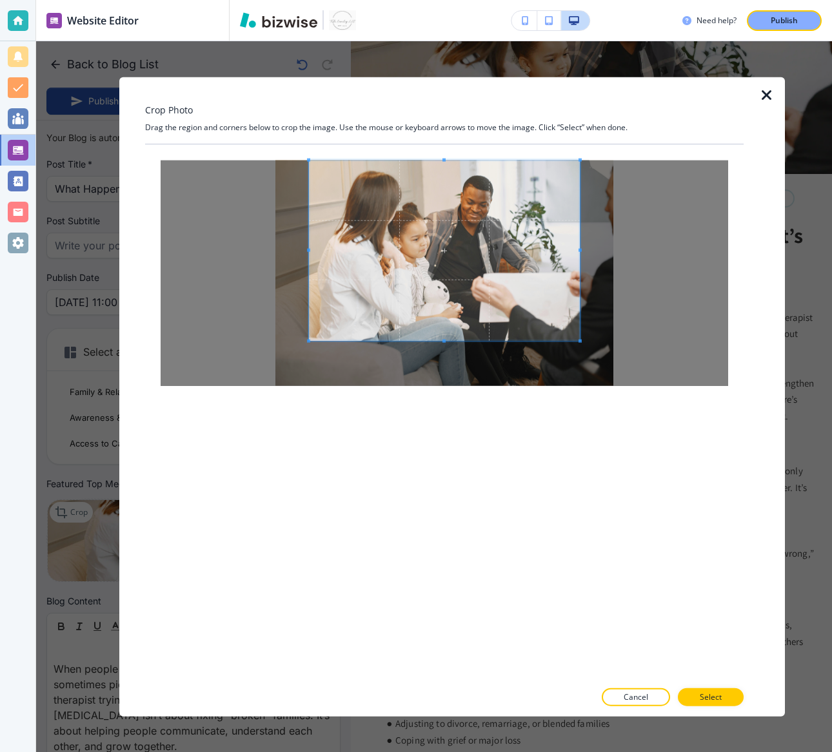
click at [406, 248] on span at bounding box center [444, 250] width 271 height 181
click at [647, 252] on div at bounding box center [444, 273] width 567 height 226
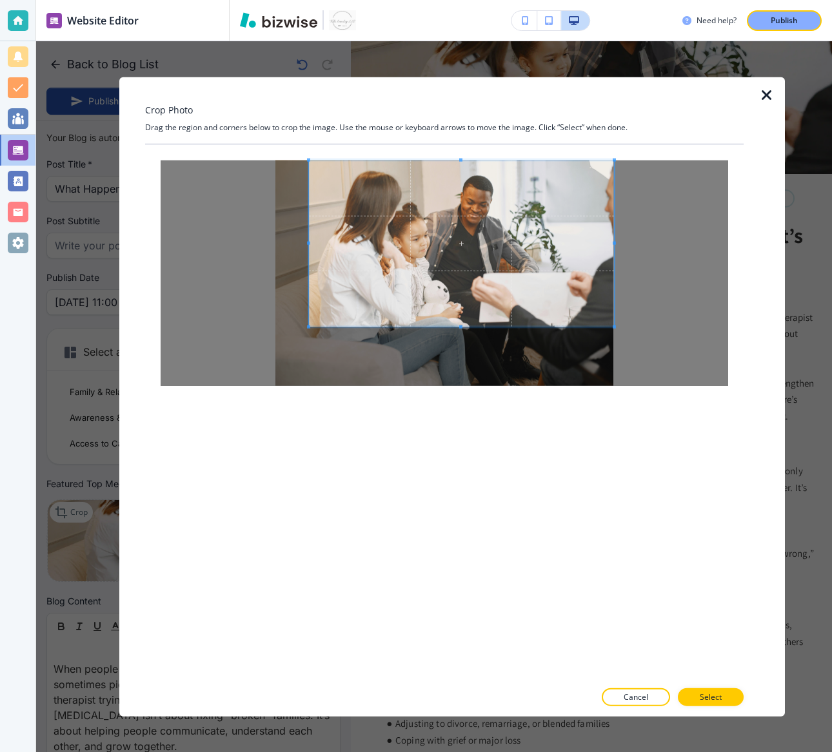
click at [463, 326] on span at bounding box center [461, 327] width 305 height 3
click at [248, 241] on div at bounding box center [444, 273] width 567 height 226
click at [308, 239] on div at bounding box center [461, 243] width 306 height 167
click at [709, 697] on p "Select" at bounding box center [710, 698] width 22 height 12
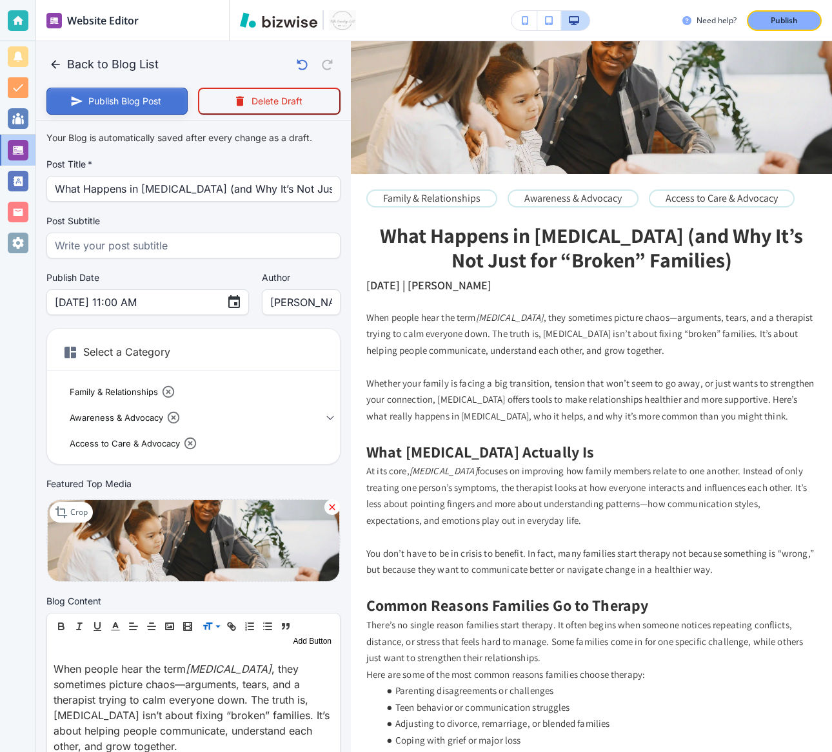
click at [124, 103] on button "Publish Blog Post" at bounding box center [116, 101] width 141 height 27
click at [796, 18] on p "Publish" at bounding box center [783, 21] width 27 height 12
click at [52, 62] on icon "button" at bounding box center [55, 64] width 13 height 13
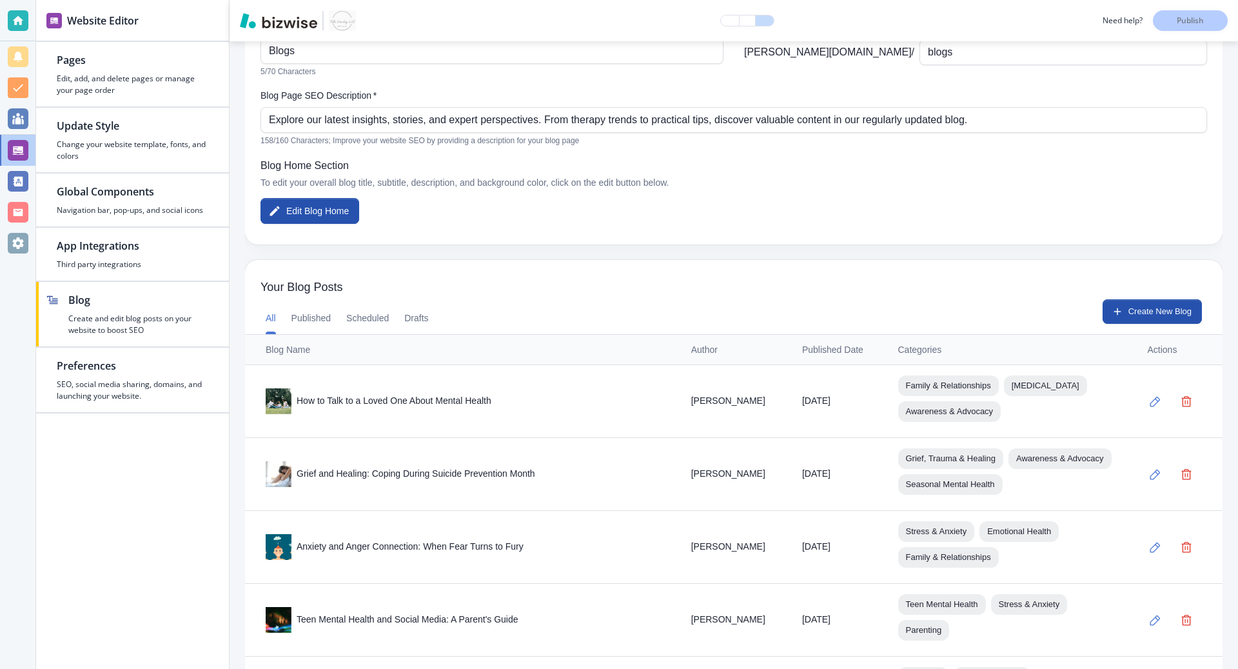
scroll to position [144, 0]
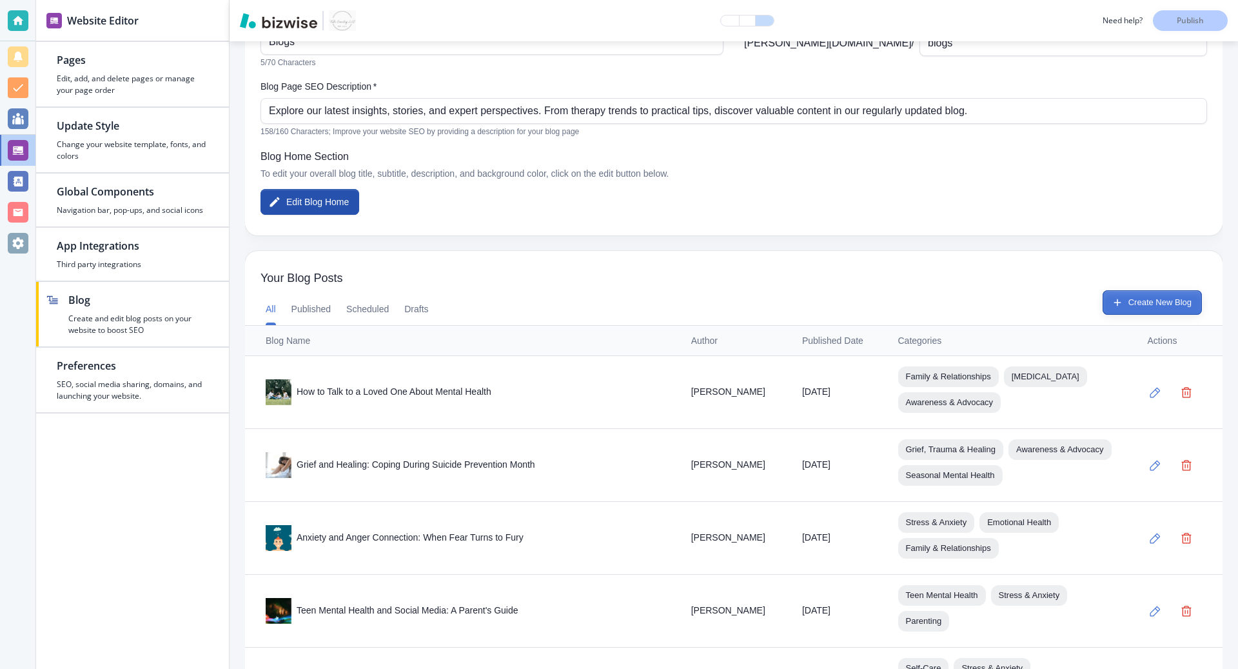
click at [1108, 302] on button "Create New Blog" at bounding box center [1151, 302] width 99 height 24
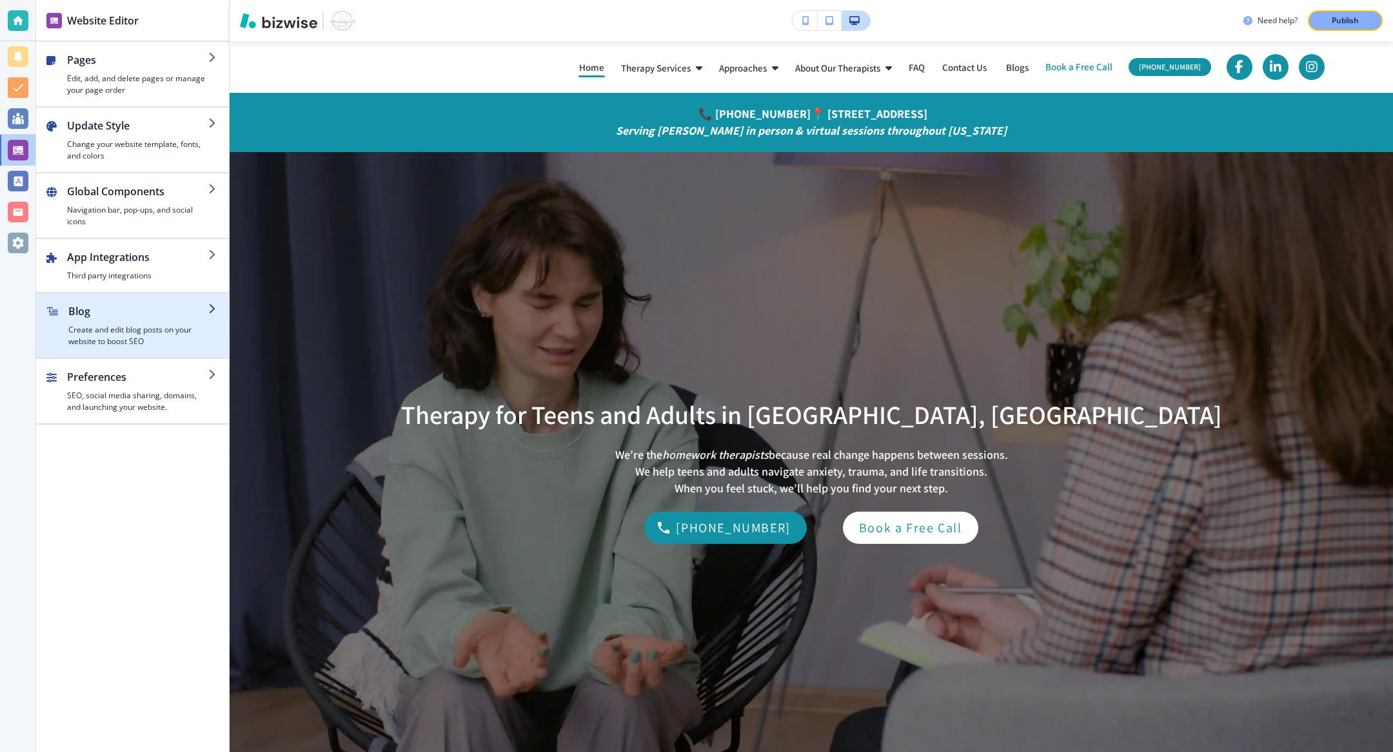
click at [128, 321] on div "button" at bounding box center [138, 321] width 140 height 5
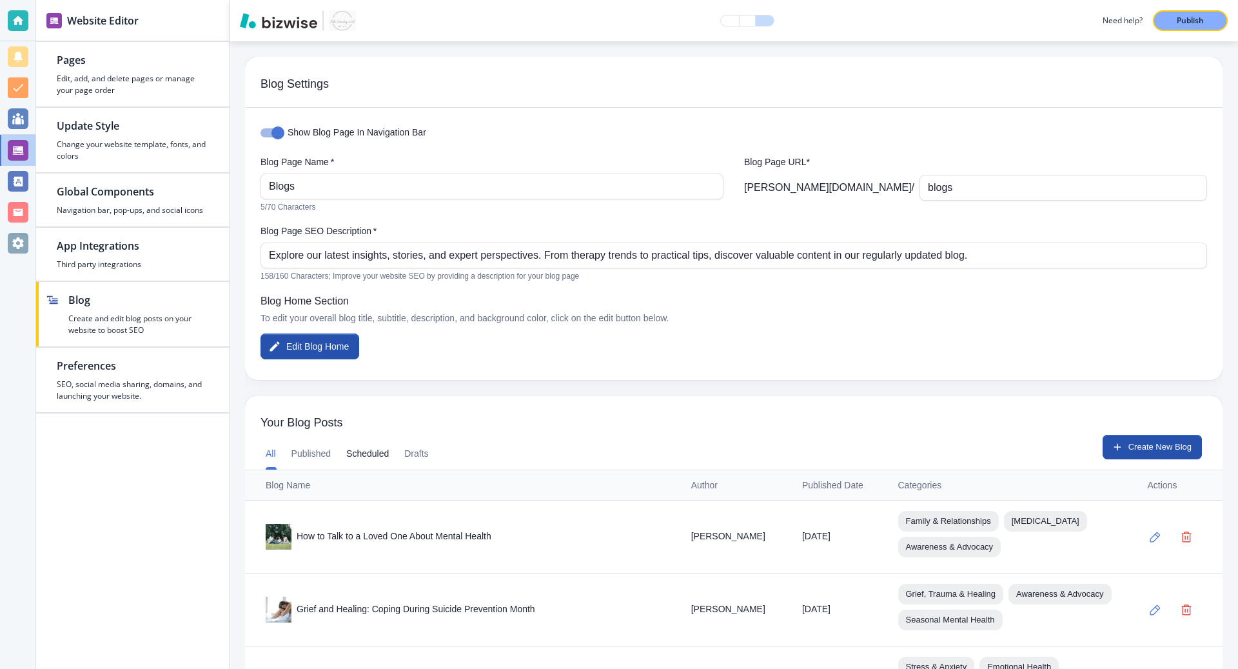
click at [377, 451] on button "Scheduled" at bounding box center [367, 453] width 43 height 31
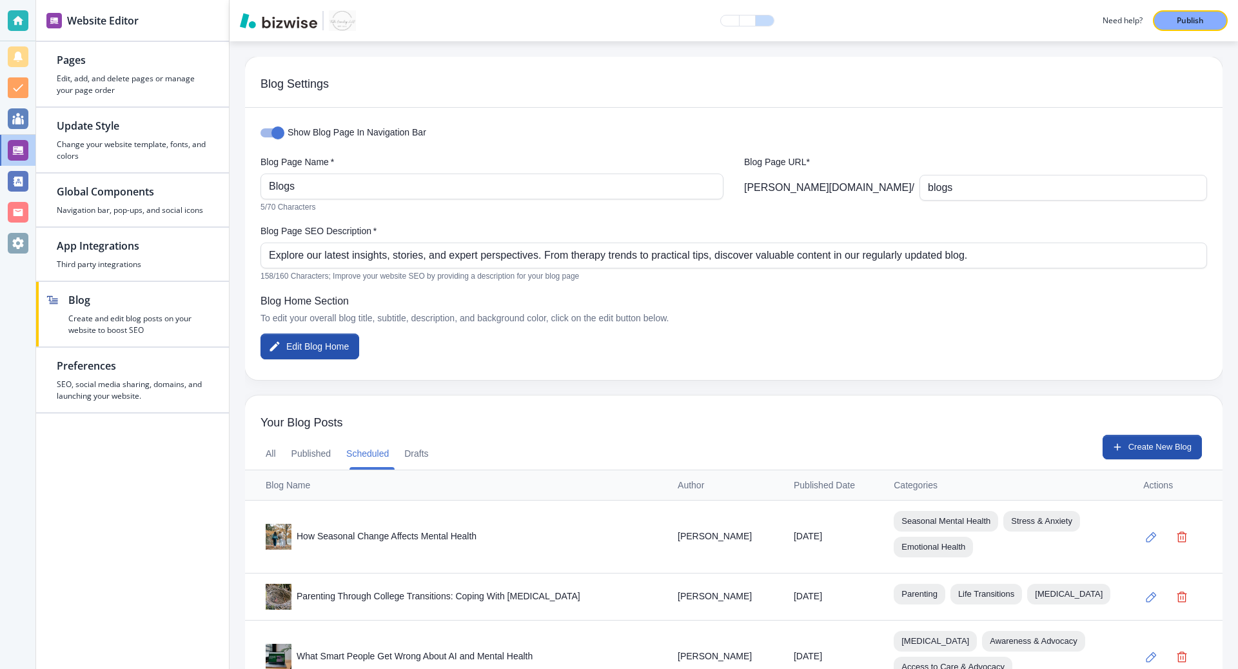
scroll to position [64, 0]
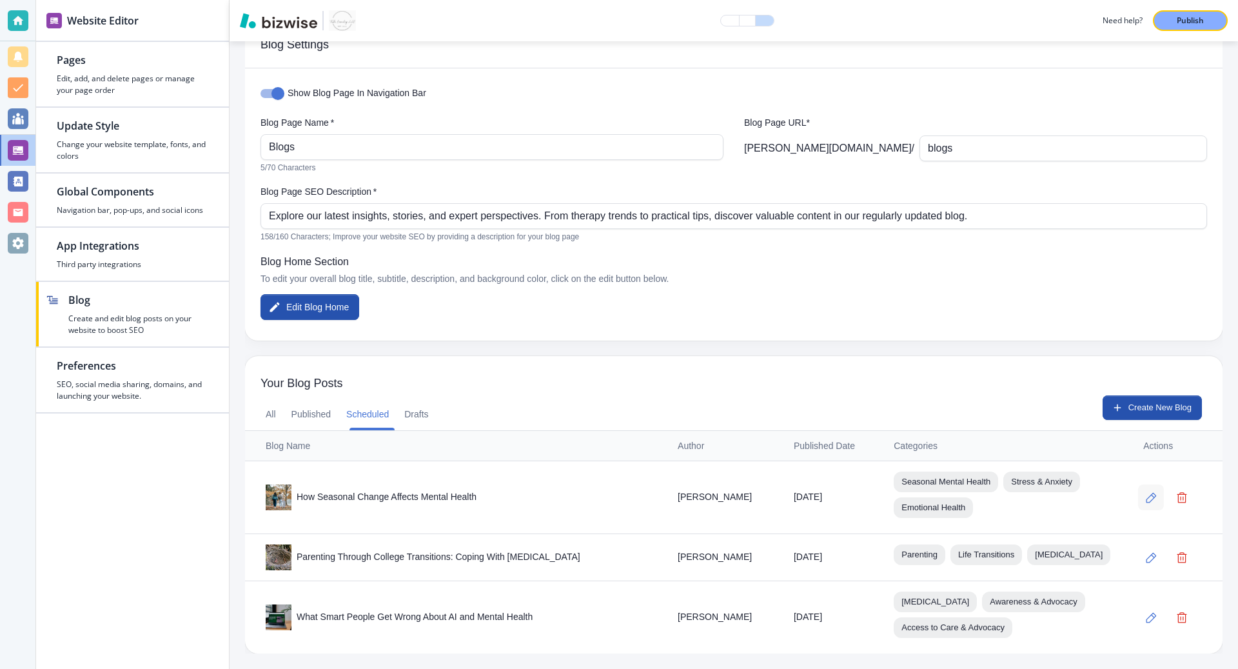
click at [1157, 492] on icon "button" at bounding box center [1151, 497] width 11 height 11
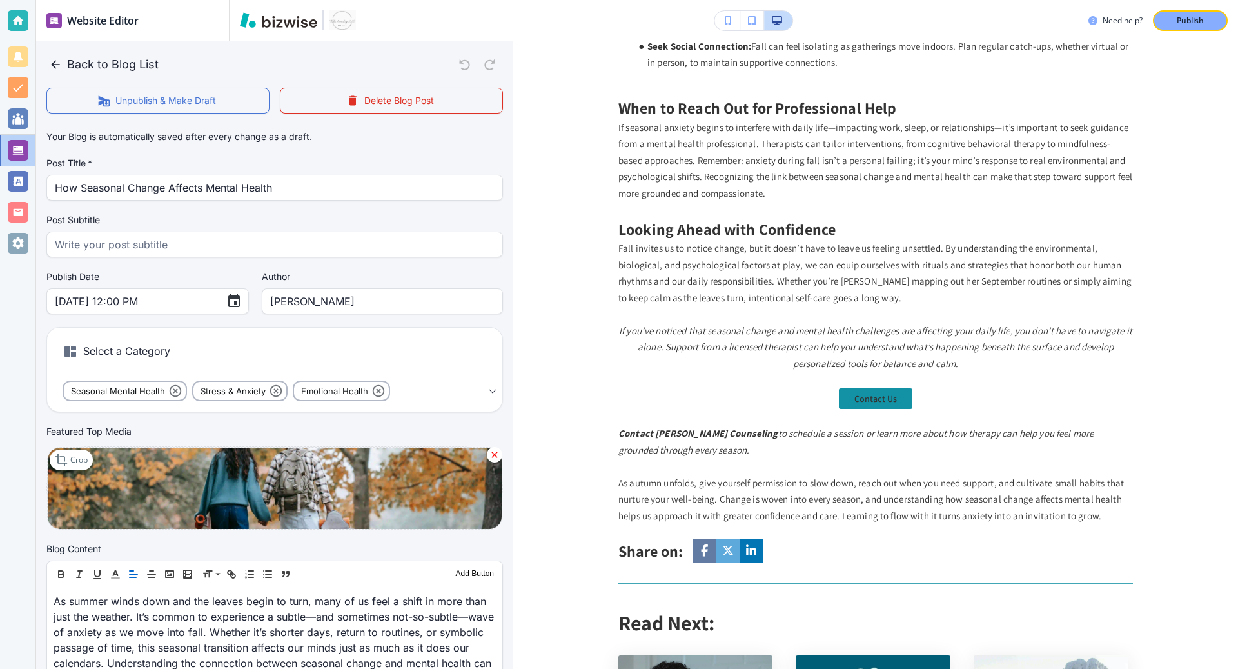
scroll to position [1721, 0]
click at [1001, 371] on p at bounding box center [875, 379] width 514 height 17
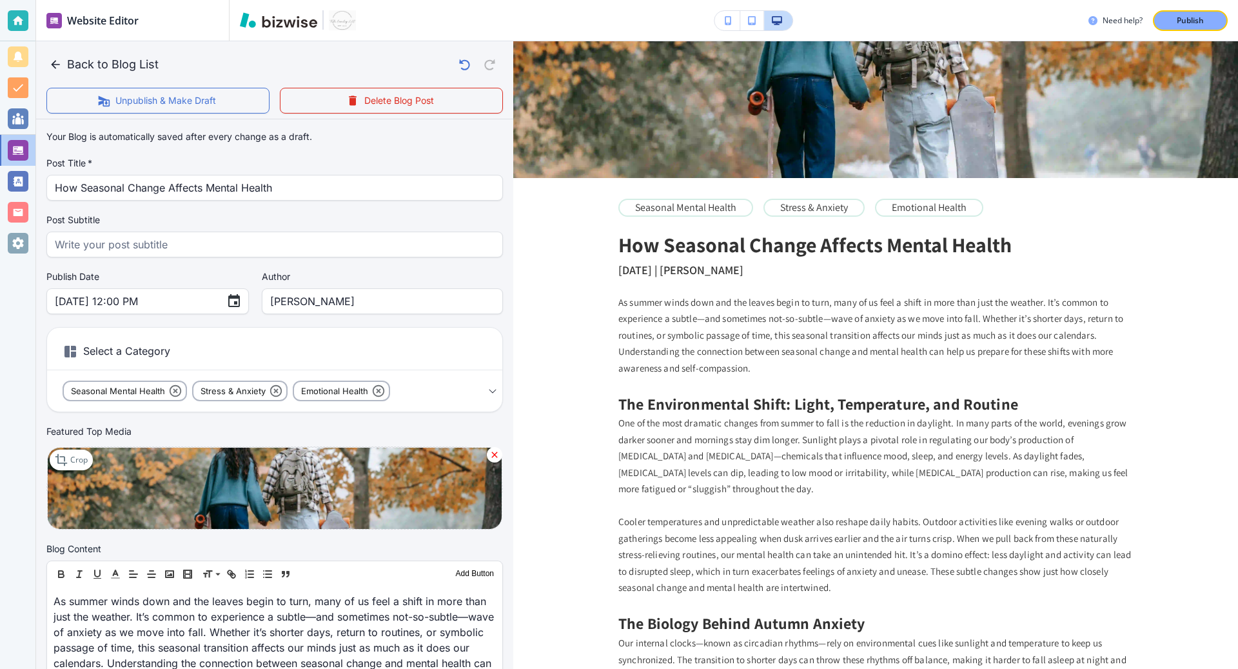
scroll to position [0, 0]
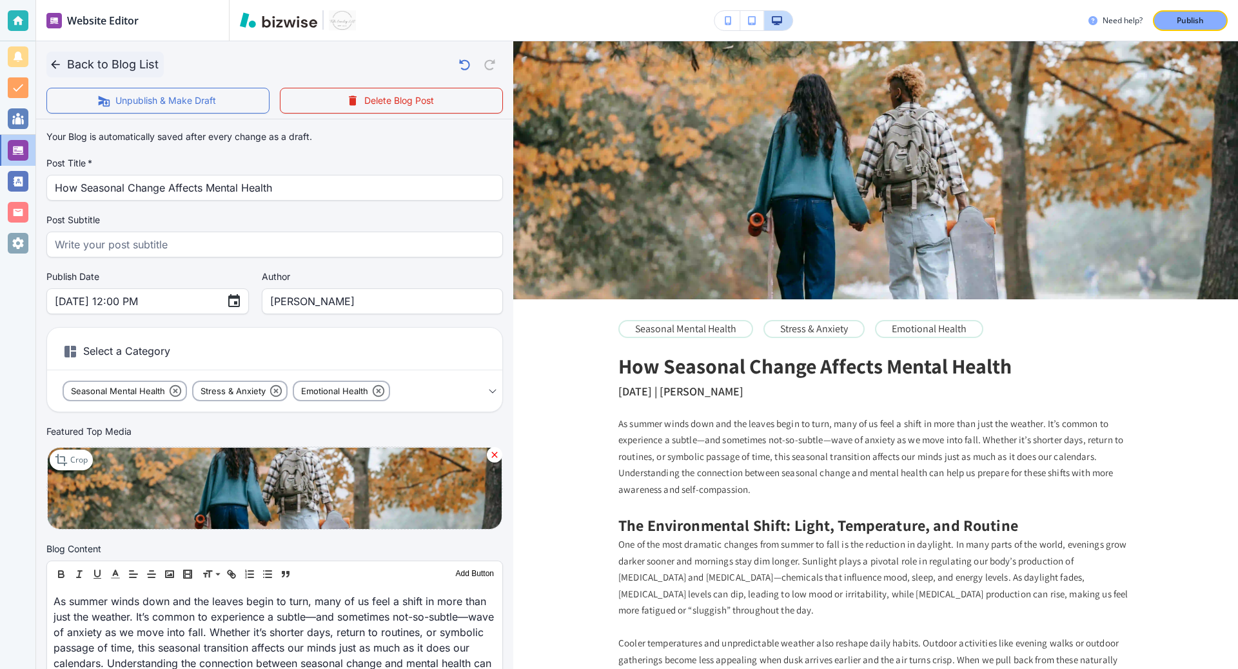
click at [56, 65] on icon "button" at bounding box center [55, 64] width 13 height 13
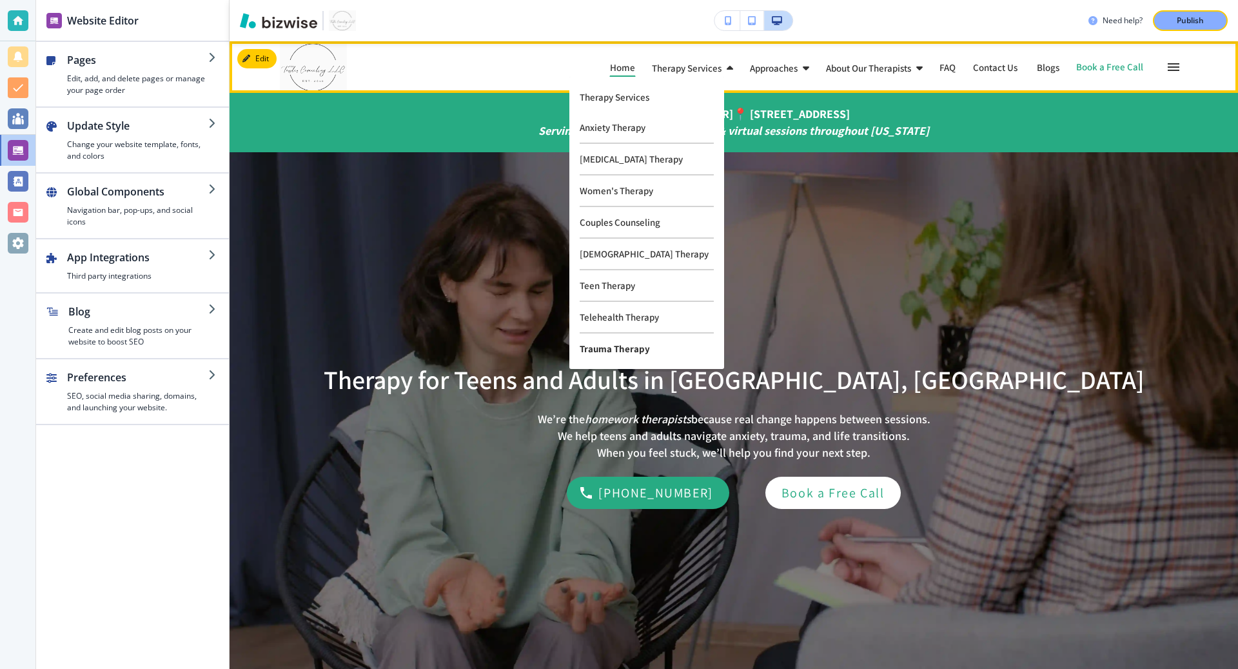
click at [598, 345] on p "Trauma Therapy" at bounding box center [647, 348] width 134 height 30
